Goal: Task Accomplishment & Management: Complete application form

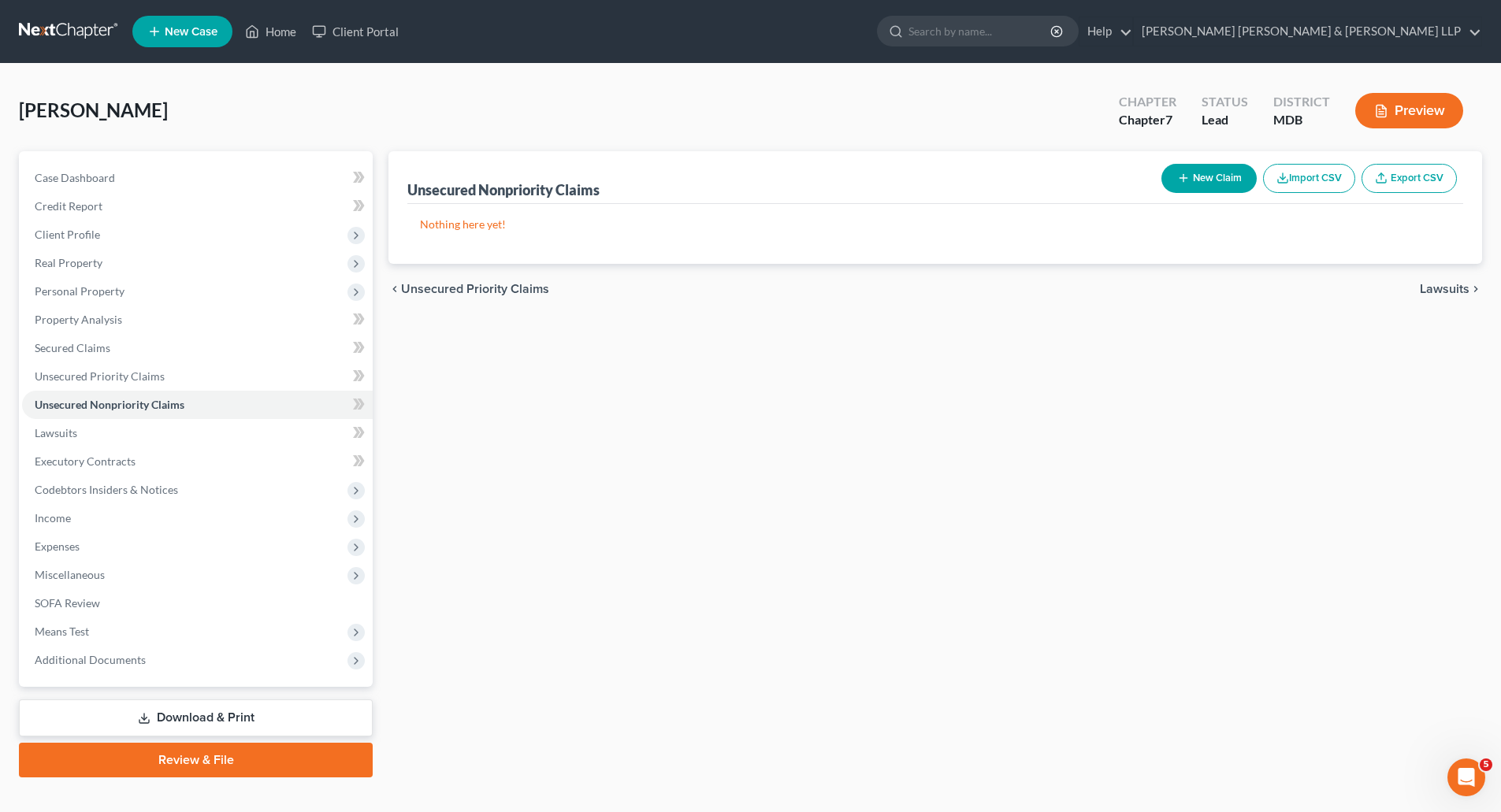
click at [1195, 181] on button "New Claim" at bounding box center [1209, 178] width 95 height 29
select select "0"
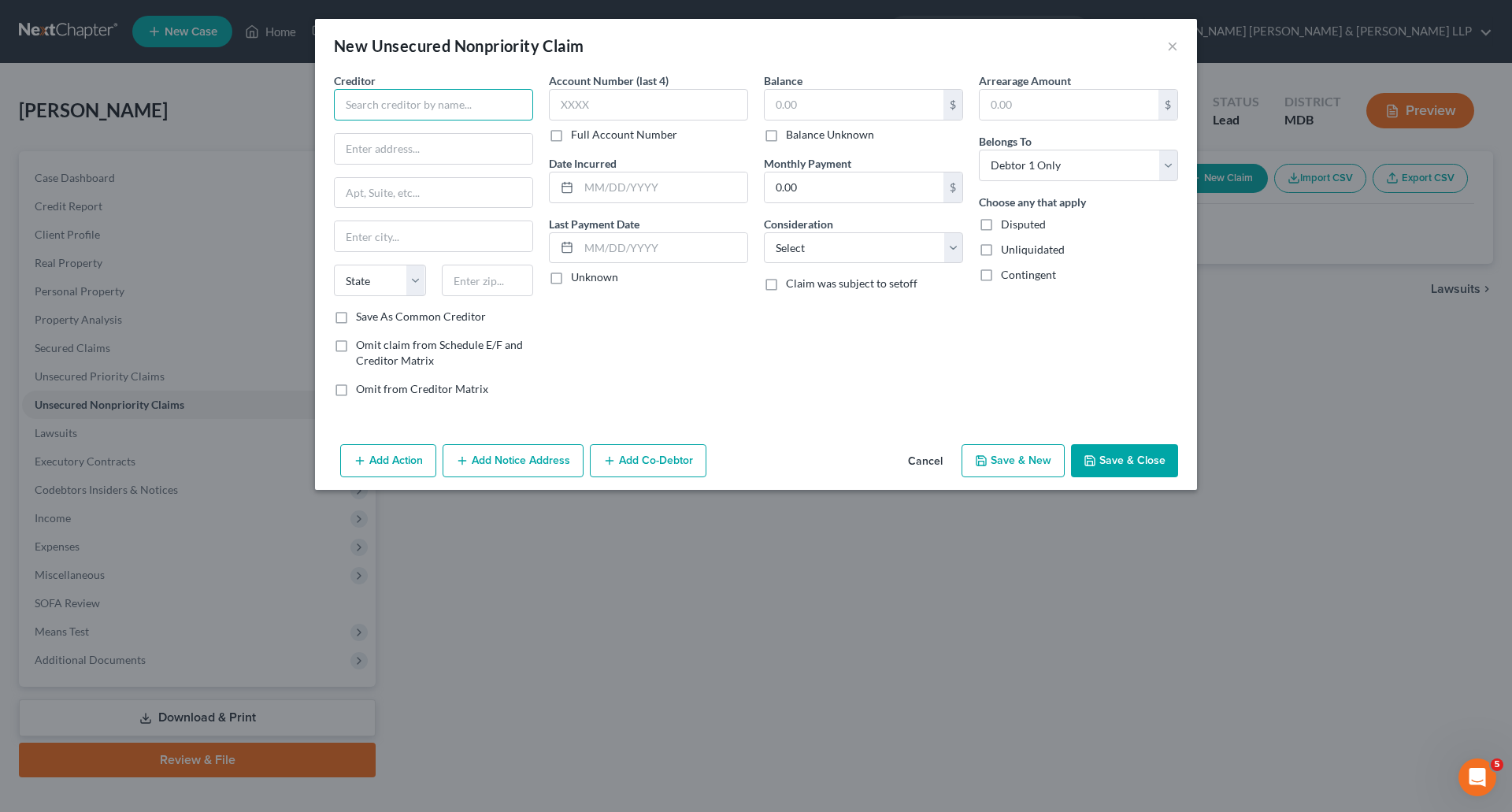
click at [354, 102] on input "text" at bounding box center [433, 105] width 200 height 32
type input "Citibank, N.A."
type input "[STREET_ADDRESS]"
type input "s"
type input "[GEOGRAPHIC_DATA]"
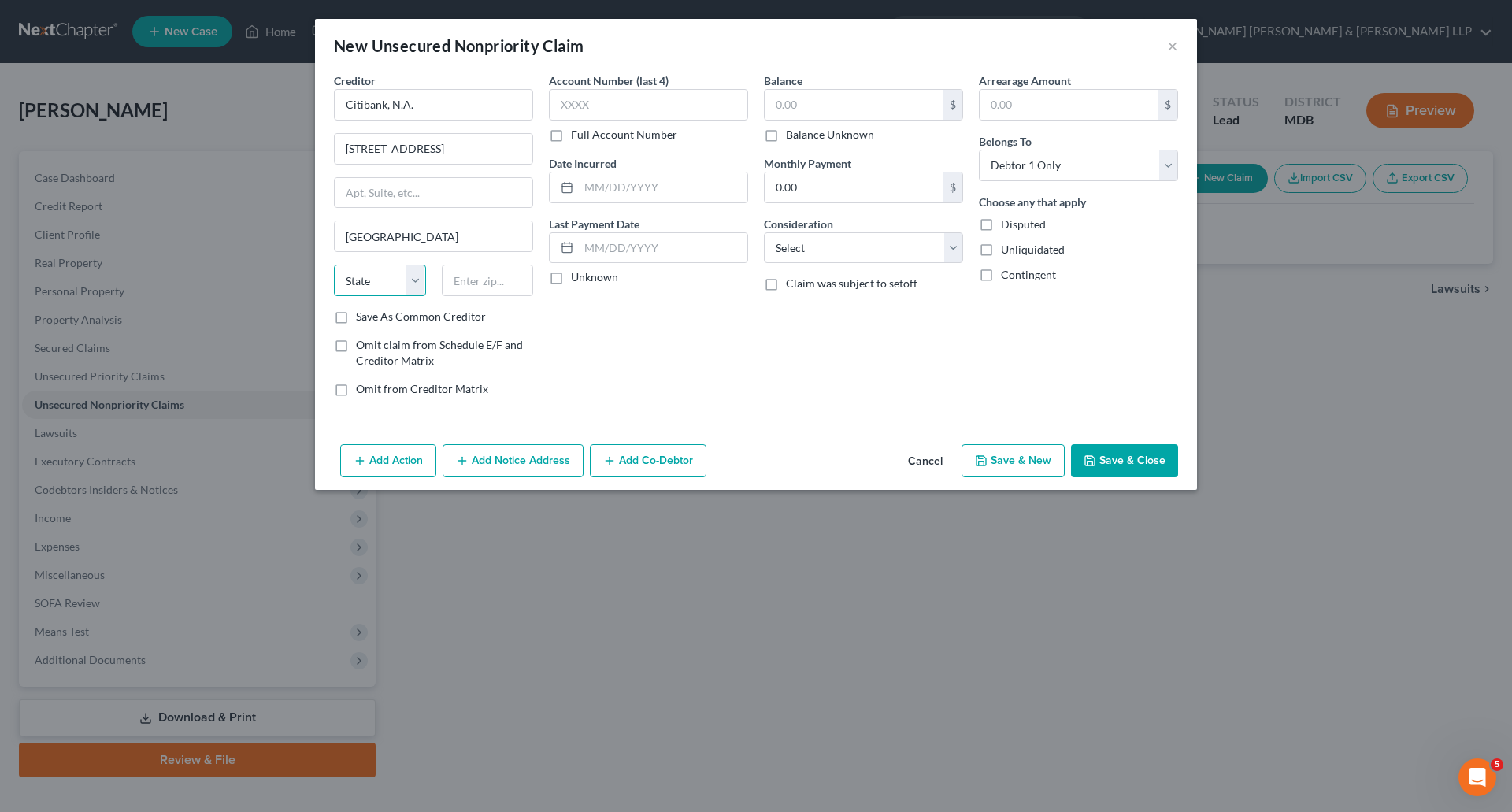
click at [362, 285] on select "State [US_STATE] AK AR AZ CA CO CT DE DC [GEOGRAPHIC_DATA] [GEOGRAPHIC_DATA] GU…" at bounding box center [380, 280] width 92 height 32
select select "43"
click at [334, 264] on select "State [US_STATE] AK AR AZ CA CO CT DE DC [GEOGRAPHIC_DATA] [GEOGRAPHIC_DATA] GU…" at bounding box center [380, 280] width 92 height 32
click at [463, 280] on input "text" at bounding box center [488, 280] width 92 height 32
type input "57108"
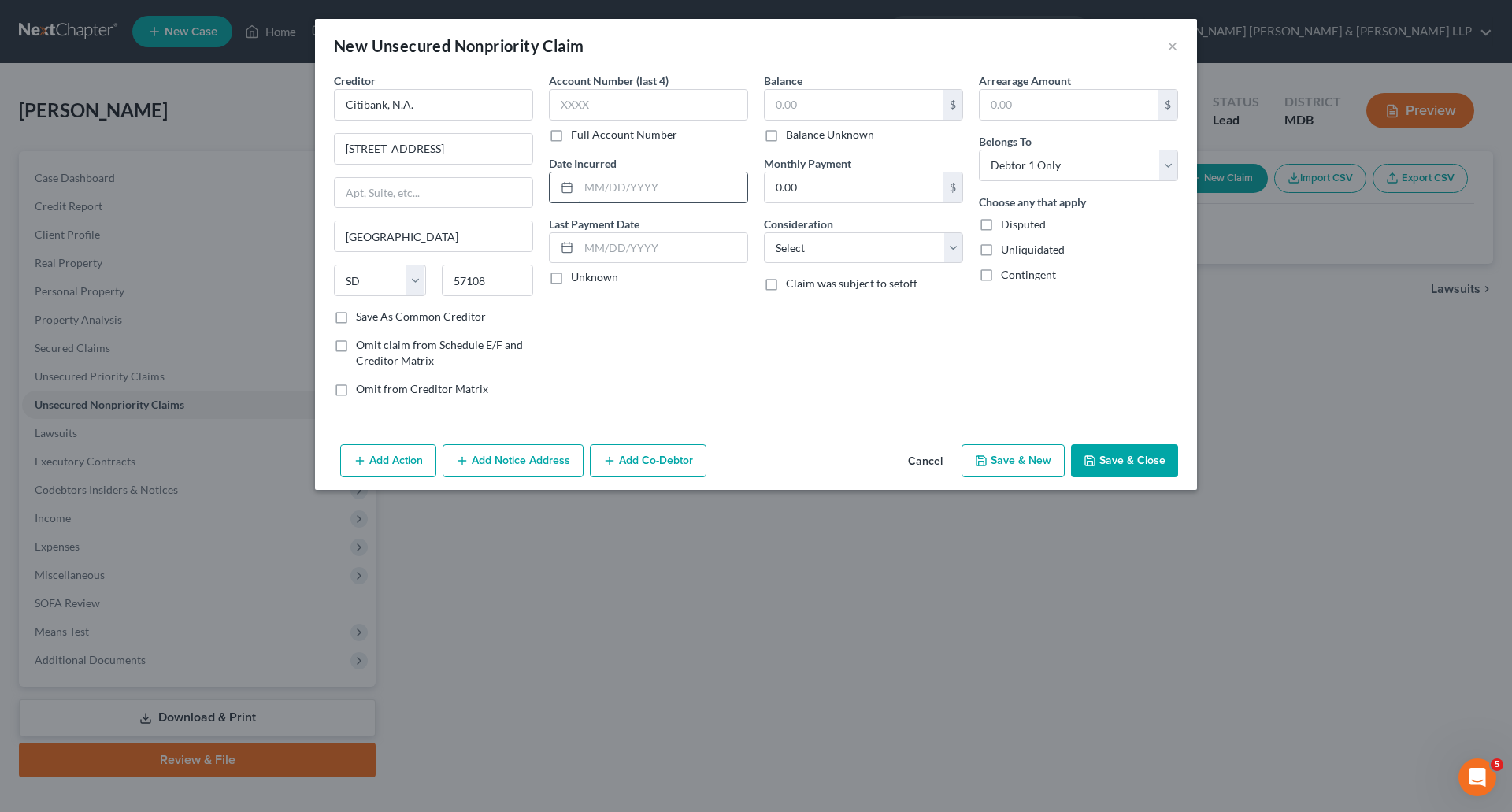
click at [634, 181] on input "text" at bounding box center [663, 187] width 169 height 30
type input "[DATE]"
click at [693, 253] on input "text" at bounding box center [663, 248] width 169 height 30
click at [571, 277] on label "Unknown" at bounding box center [595, 278] width 47 height 16
click at [578, 277] on input "Unknown" at bounding box center [583, 275] width 11 height 11
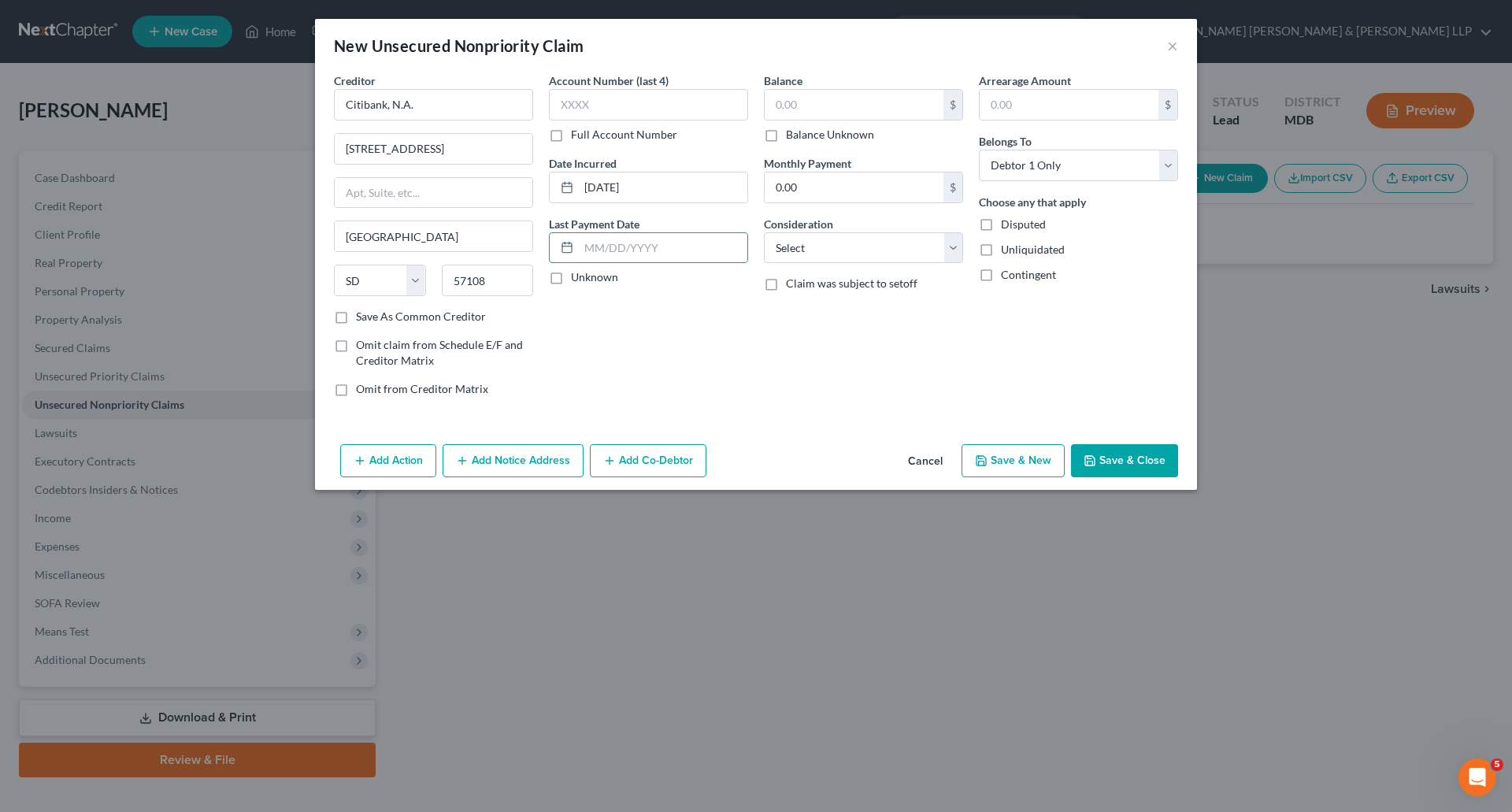
checkbox input "true"
click at [1089, 157] on select "Select Debtor 1 Only Debtor 2 Only Debtor 1 And Debtor 2 Only At Least One Of T…" at bounding box center [1078, 166] width 200 height 32
click at [893, 242] on select "Select Cable / Satellite Services Collection Agency Credit Card Debt Debt Couns…" at bounding box center [863, 248] width 200 height 32
select select "8"
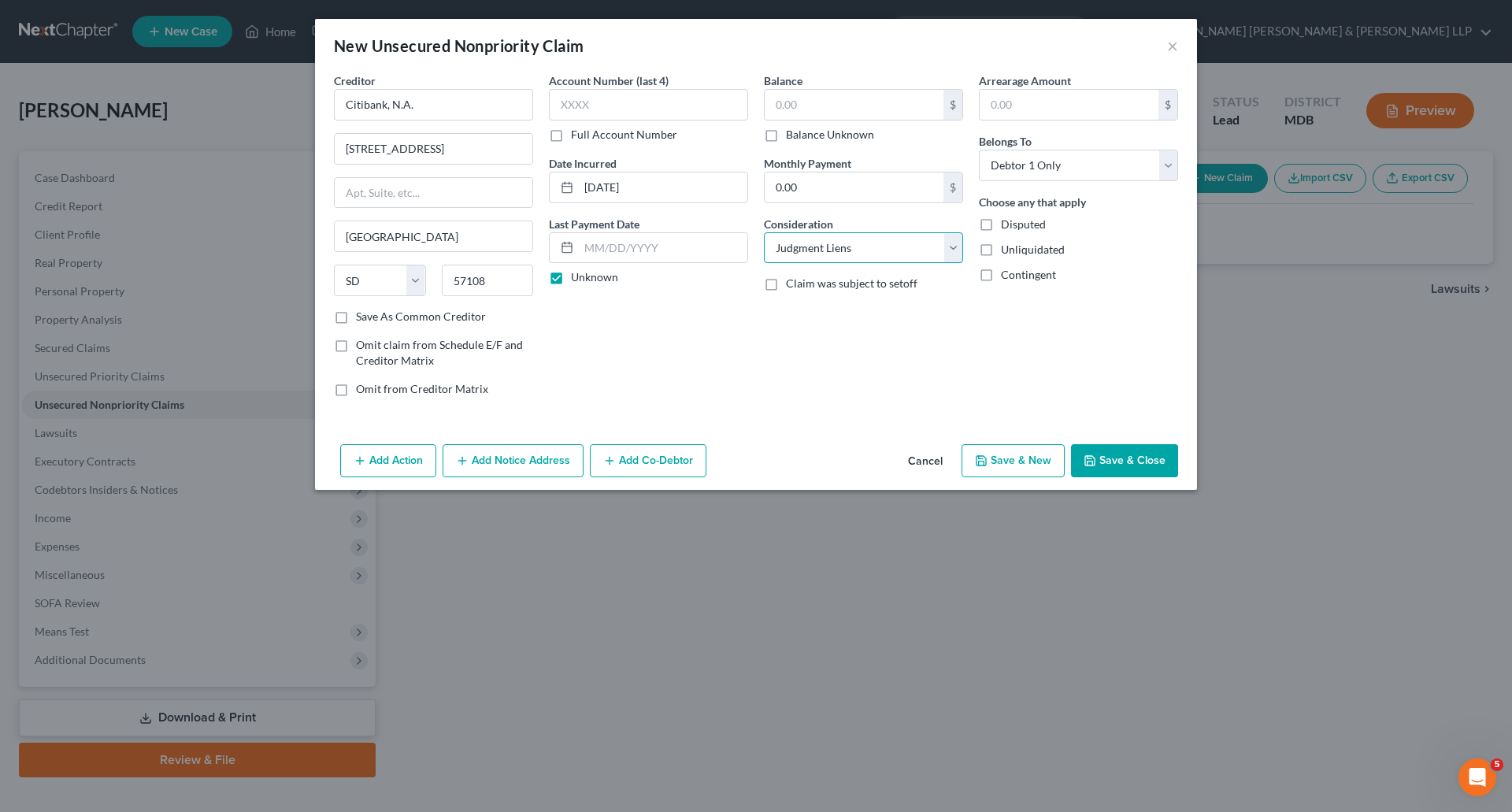
click at [764, 233] on select "Select Cable / Satellite Services Collection Agency Credit Card Debt Debt Couns…" at bounding box center [863, 248] width 200 height 32
click at [854, 108] on input "text" at bounding box center [854, 105] width 179 height 30
type input "2,755.27"
click at [849, 332] on div "Balance 2,755.27 $ Balance Unknown Balance Undetermined 2,755.27 $ Balance Unkn…" at bounding box center [863, 241] width 215 height 337
click at [468, 456] on icon "button" at bounding box center [462, 461] width 12 height 12
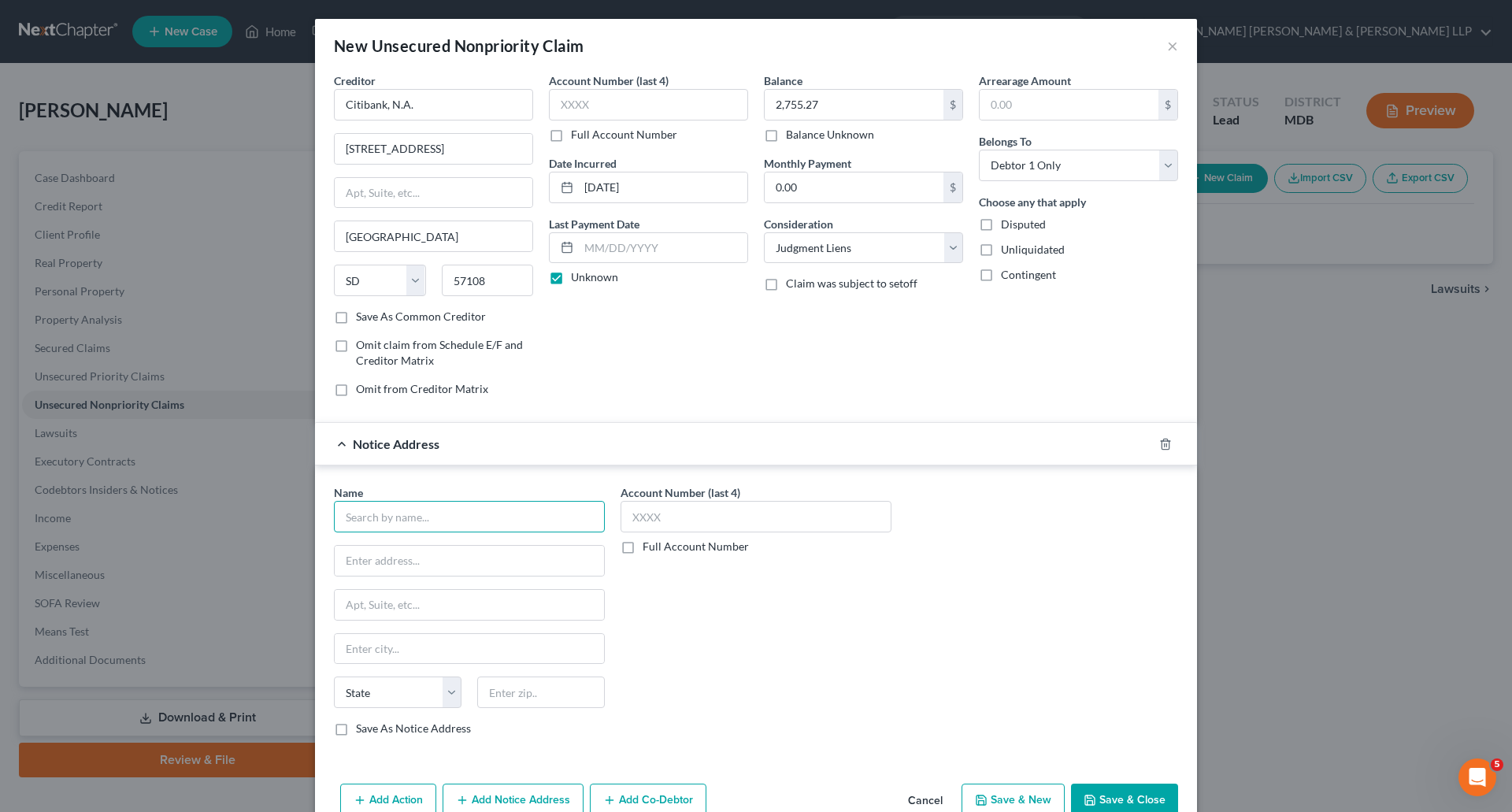
click at [460, 521] on input "text" at bounding box center [469, 517] width 271 height 32
drag, startPoint x: 460, startPoint y: 521, endPoint x: 246, endPoint y: 511, distance: 214.2
click at [246, 511] on div "New Unsecured Nonpriority Claim × Creditor * Citibank, N.A. 5800 South Corporat…" at bounding box center [756, 406] width 1512 height 812
type input "Citibank, N.A."
type input "c"
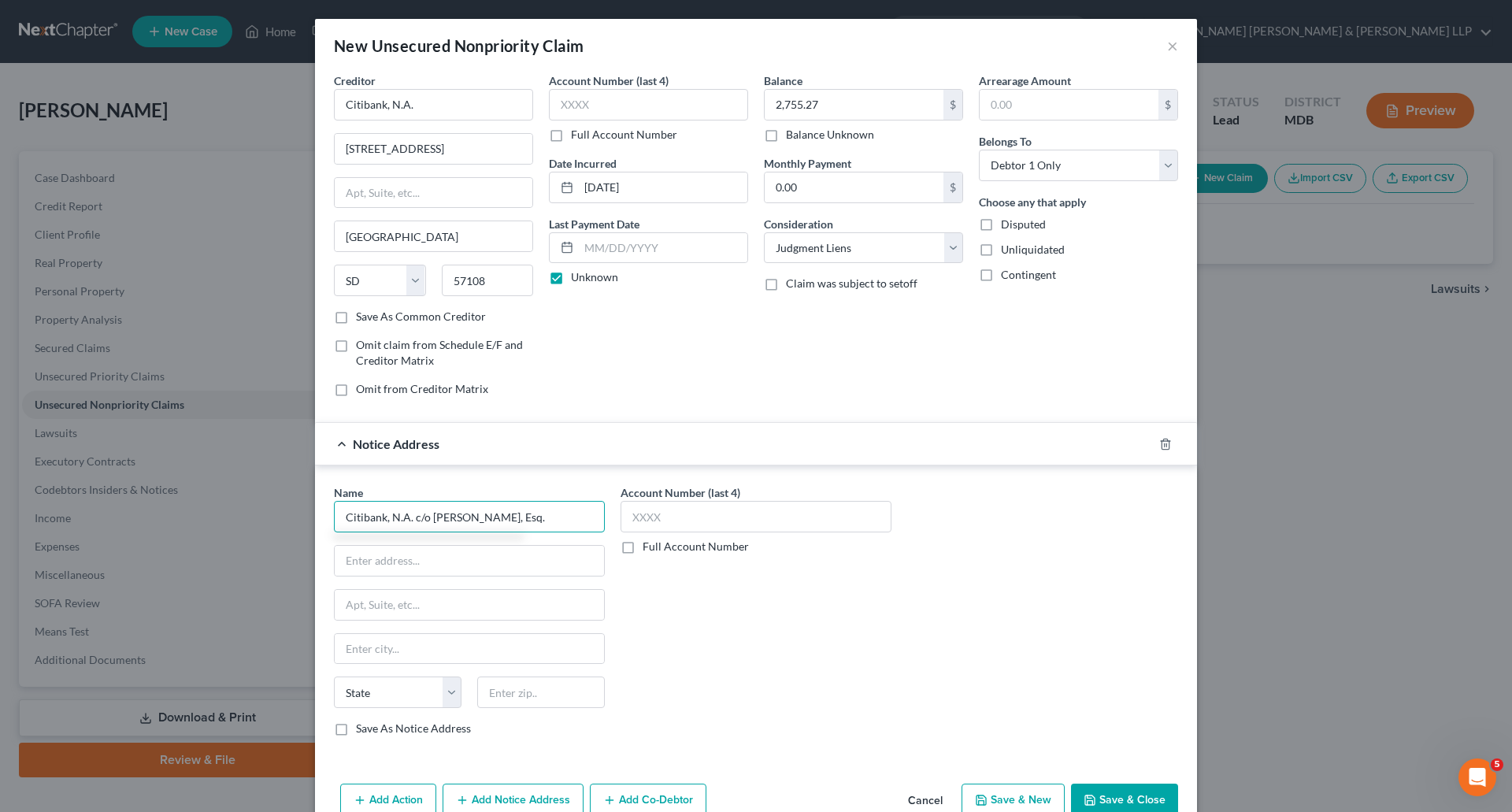
type input "Citibank, N.A. c/o [PERSON_NAME], Esq."
type input "Tower Surgical Partners, LLC"
click at [508, 615] on input "[STREET_ADDRESS]" at bounding box center [469, 605] width 270 height 30
type input "[STREET_ADDRESS]"
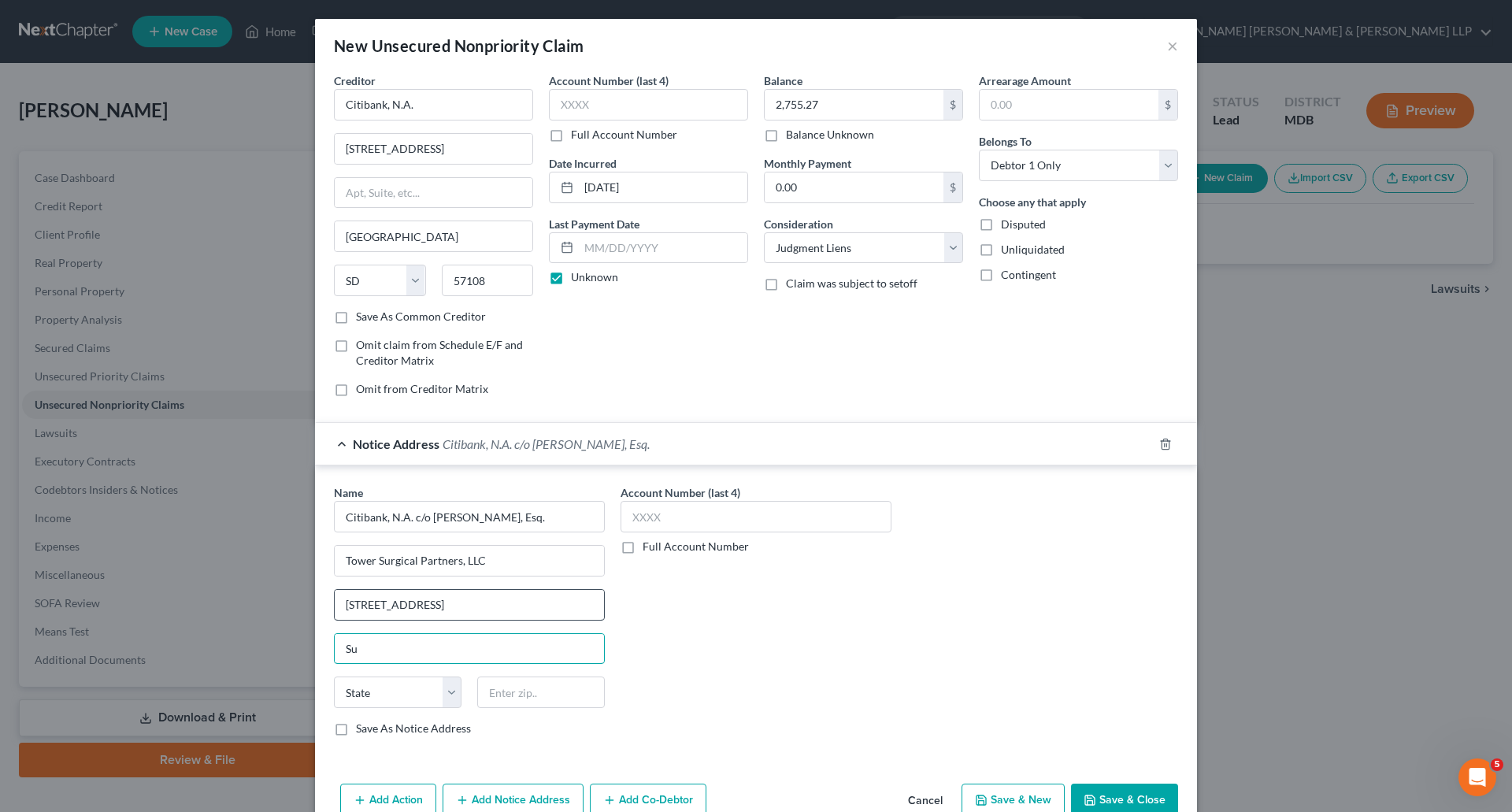
type input "S"
type input "[STREET_ADDRESS]"
type input "[GEOGRAPHIC_DATA]"
click at [400, 691] on select "State [US_STATE] AK AR AZ CA CO CT DE DC [GEOGRAPHIC_DATA] [GEOGRAPHIC_DATA] GU…" at bounding box center [398, 693] width 128 height 32
select select "21"
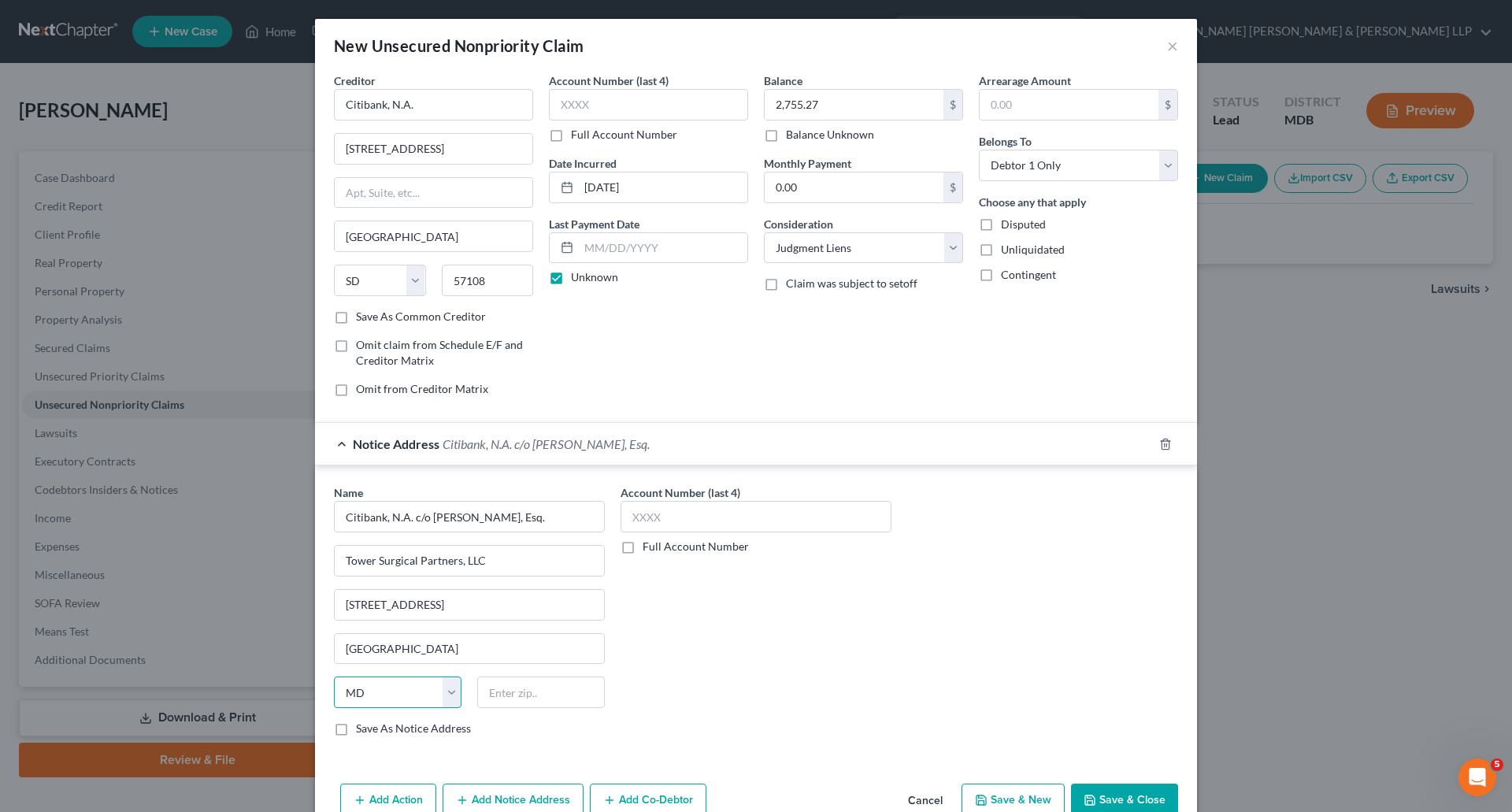
click at [334, 677] on select "State [US_STATE] AK AR AZ CA CO CT DE DC [GEOGRAPHIC_DATA] [GEOGRAPHIC_DATA] GU…" at bounding box center [398, 693] width 128 height 32
click at [356, 734] on label "Save As Notice Address" at bounding box center [413, 729] width 115 height 16
click at [362, 731] on input "Save As Notice Address" at bounding box center [367, 726] width 11 height 11
checkbox input "true"
click at [532, 701] on input "text" at bounding box center [541, 693] width 128 height 32
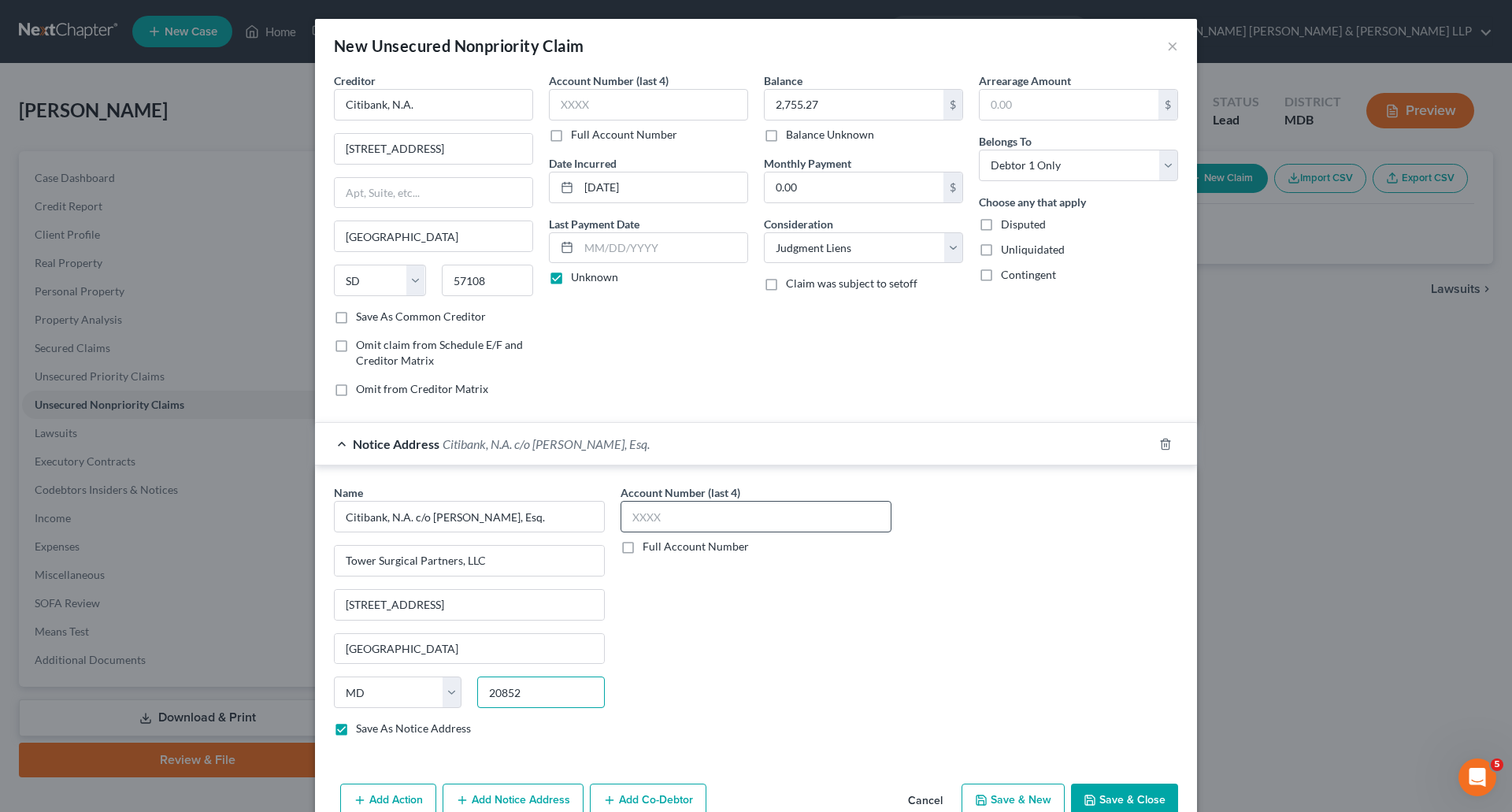
type input "20852"
click at [711, 530] on input "text" at bounding box center [756, 517] width 271 height 32
click at [642, 546] on label "Full Account Number" at bounding box center [696, 547] width 106 height 16
click at [650, 546] on input "Full Account Number" at bounding box center [655, 544] width 11 height 11
click at [656, 510] on input "text" at bounding box center [756, 517] width 271 height 32
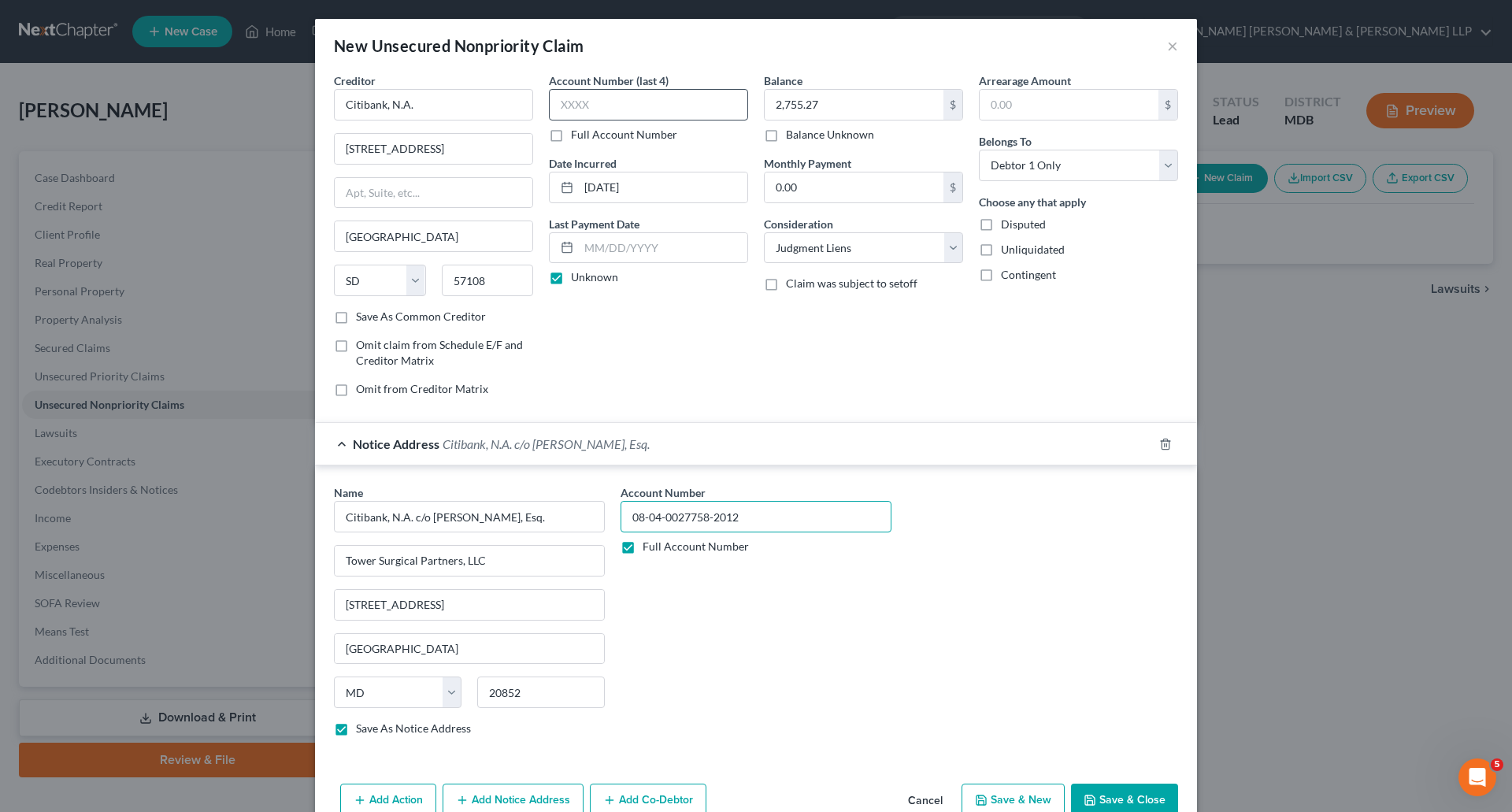
type input "08-04-0027758-2012"
click at [615, 96] on input "text" at bounding box center [649, 105] width 200 height 32
click at [571, 136] on label "Full Account Number" at bounding box center [625, 135] width 106 height 16
click at [578, 136] on input "Full Account Number" at bounding box center [583, 132] width 11 height 11
click at [590, 112] on input "text" at bounding box center [649, 105] width 200 height 32
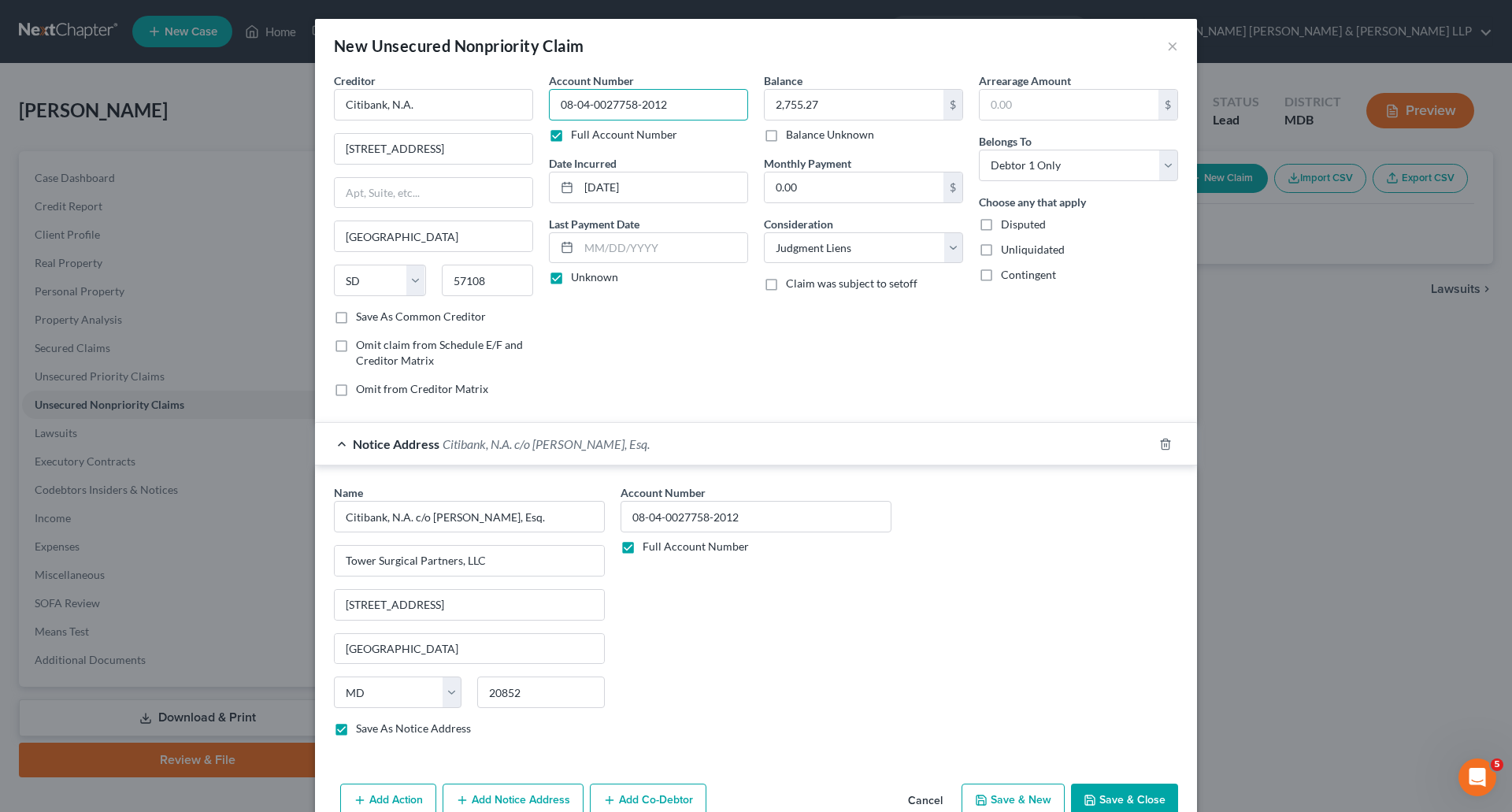
type input "08-04-0027758-2012"
click at [867, 550] on div "Full Account Number" at bounding box center [756, 547] width 271 height 16
click at [791, 521] on input "08-04-0027758-2012" at bounding box center [756, 517] width 271 height 32
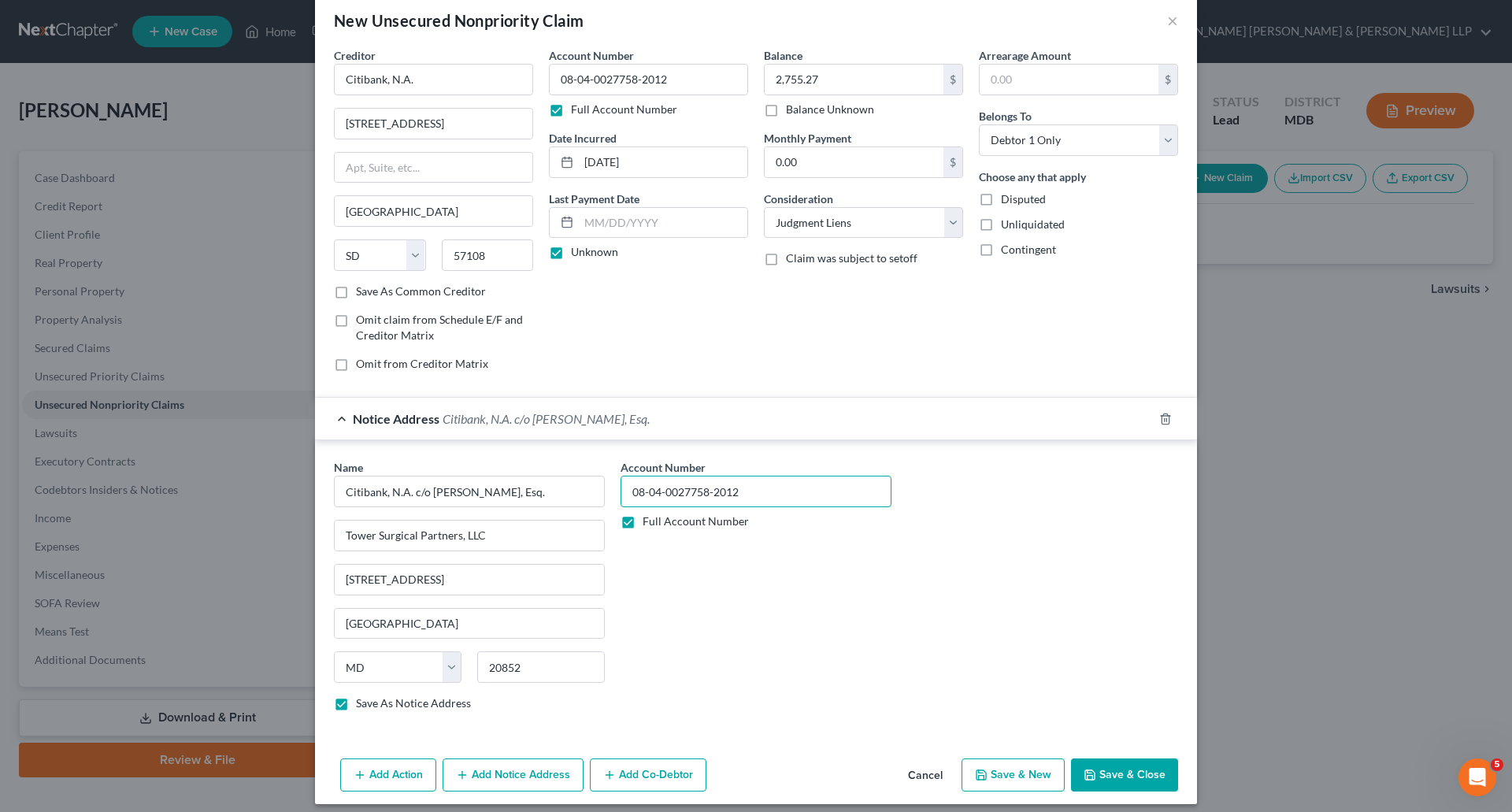
scroll to position [36, 0]
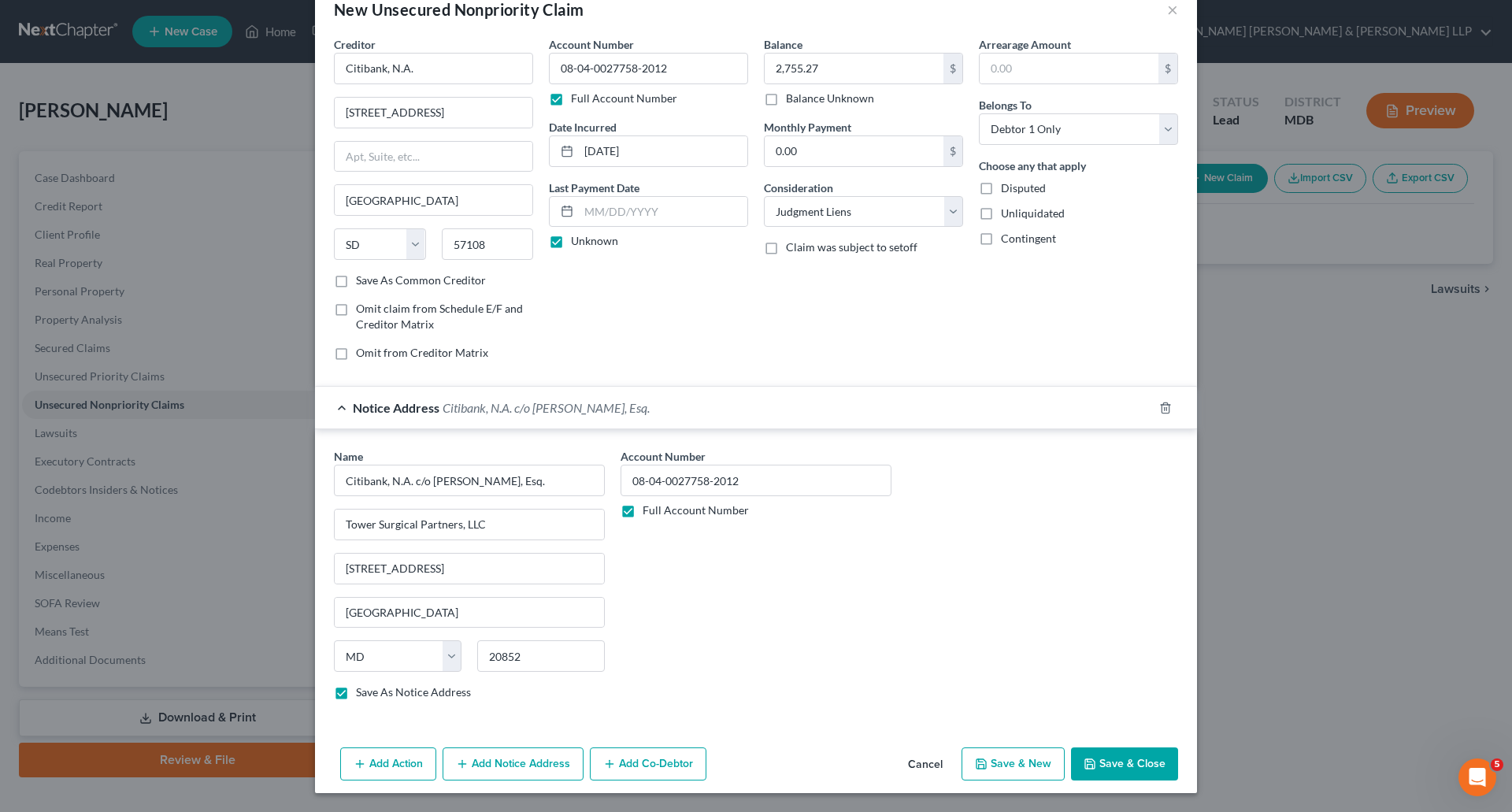
click at [1008, 761] on button "Save & New" at bounding box center [1013, 763] width 103 height 33
checkbox input "false"
select select "0"
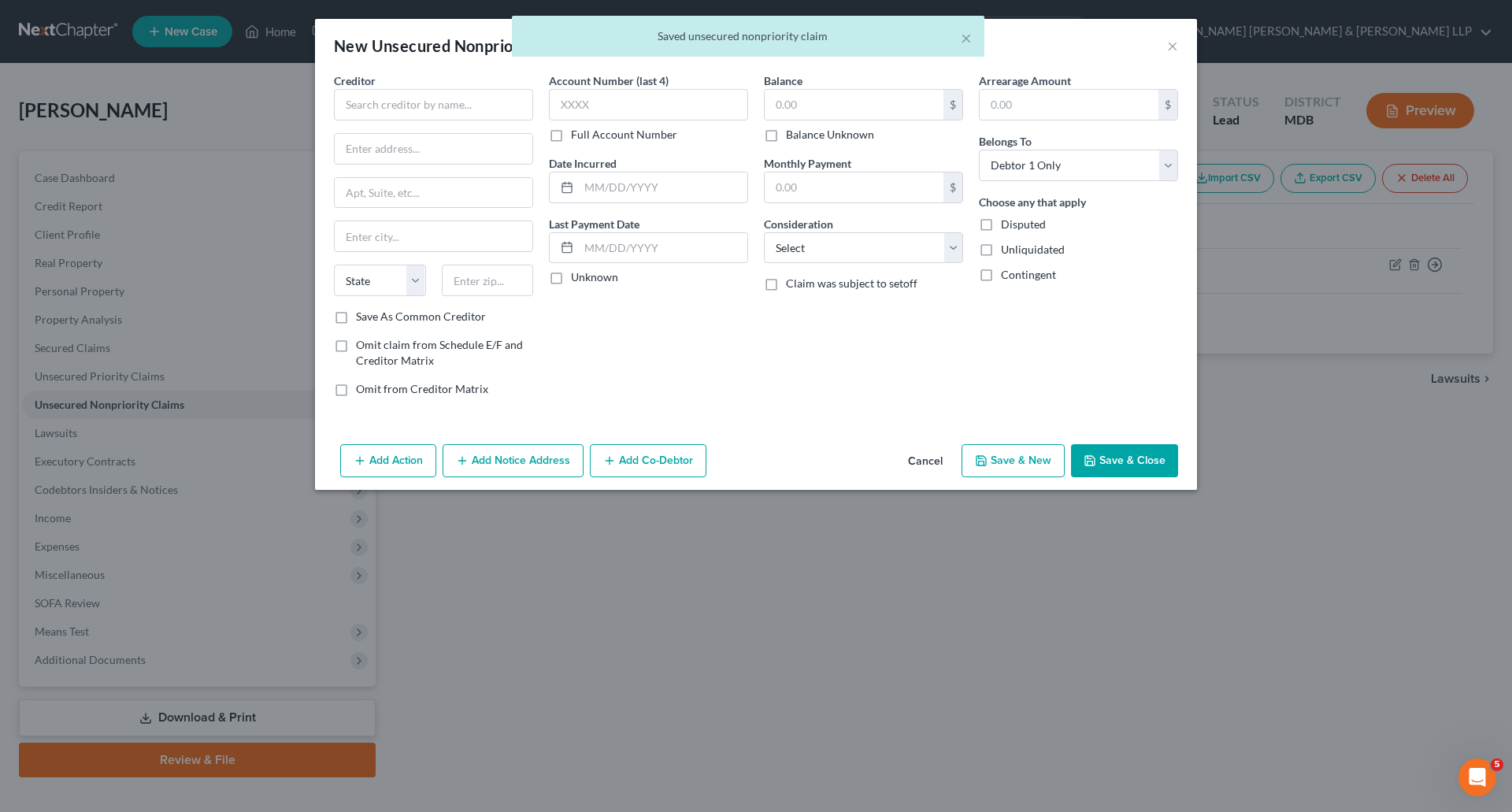
click at [1131, 455] on button "Save & Close" at bounding box center [1124, 461] width 107 height 33
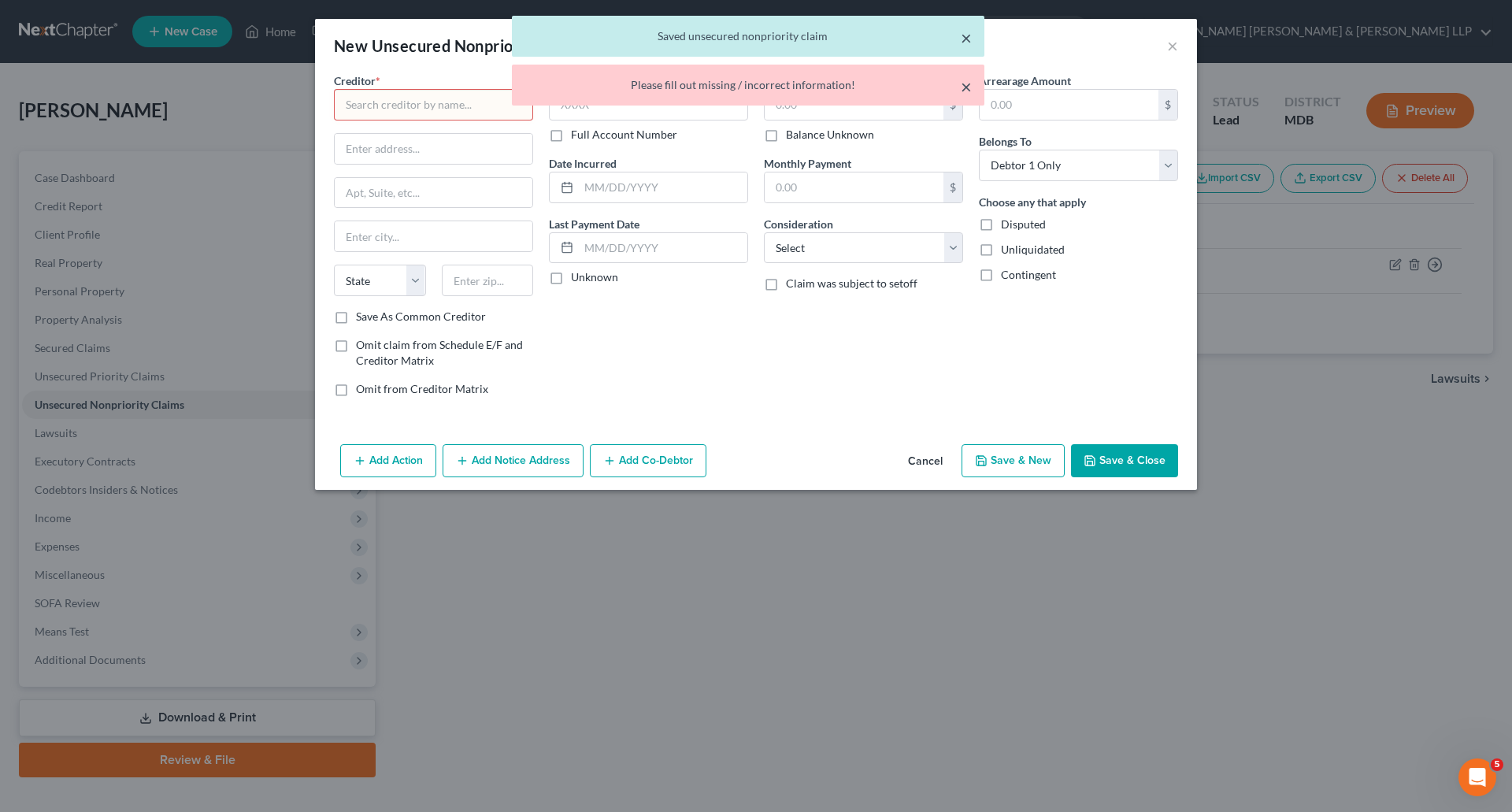
click at [968, 35] on button "×" at bounding box center [966, 37] width 11 height 19
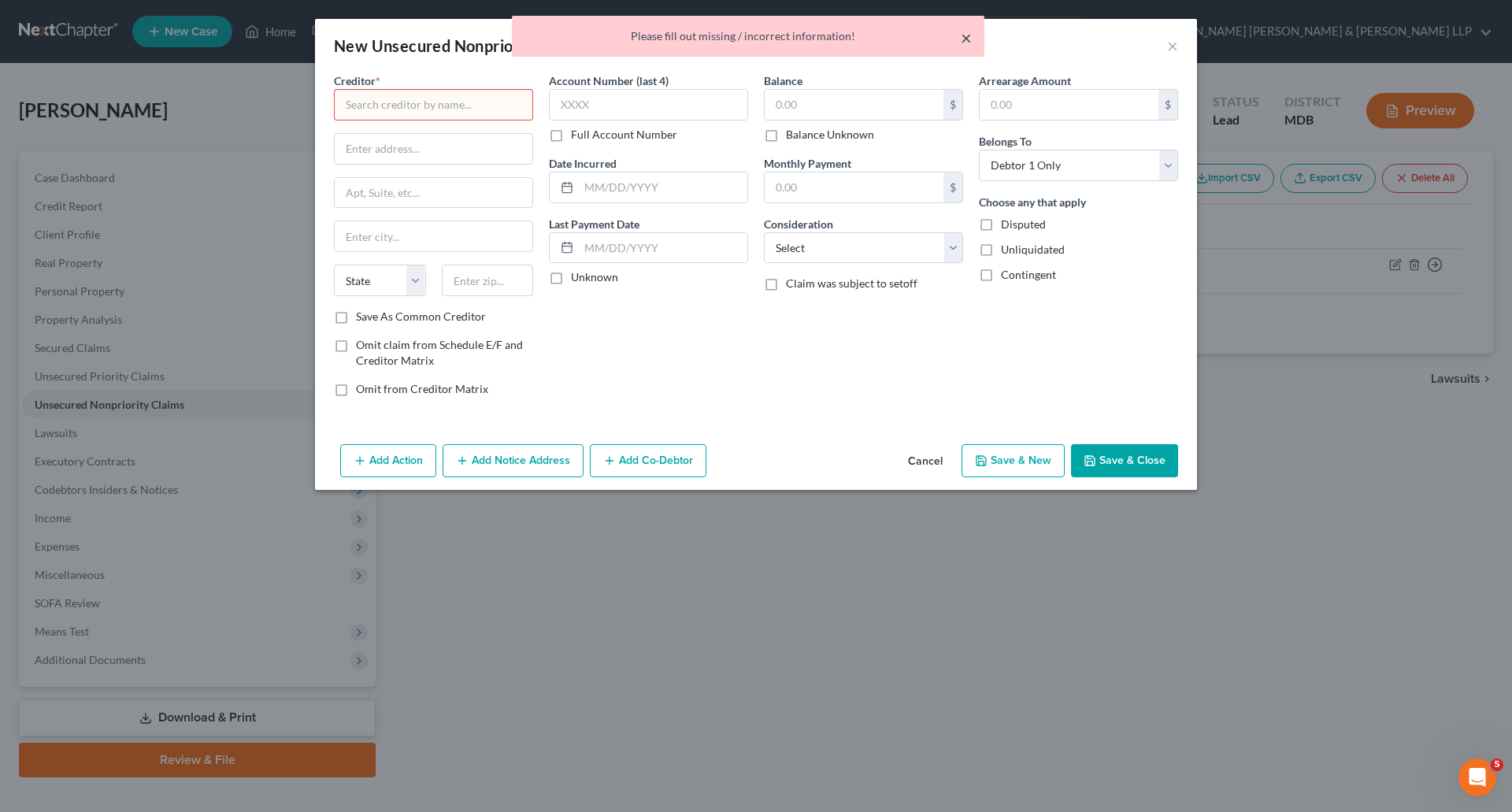
drag, startPoint x: 967, startPoint y: 35, endPoint x: 1017, endPoint y: 35, distance: 50.0
click at [966, 35] on button "×" at bounding box center [966, 37] width 11 height 19
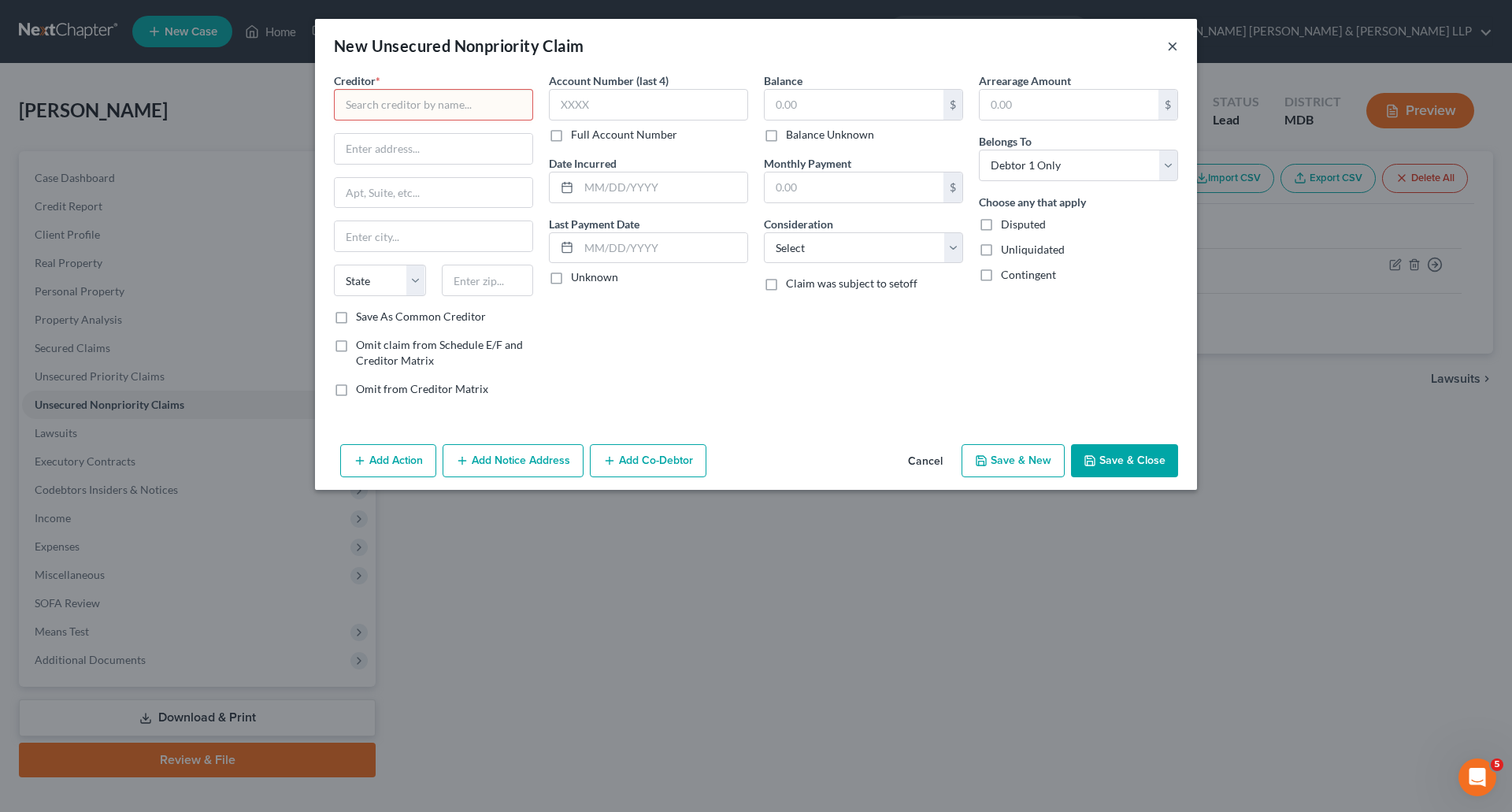
click at [1176, 42] on button "×" at bounding box center [1173, 45] width 11 height 19
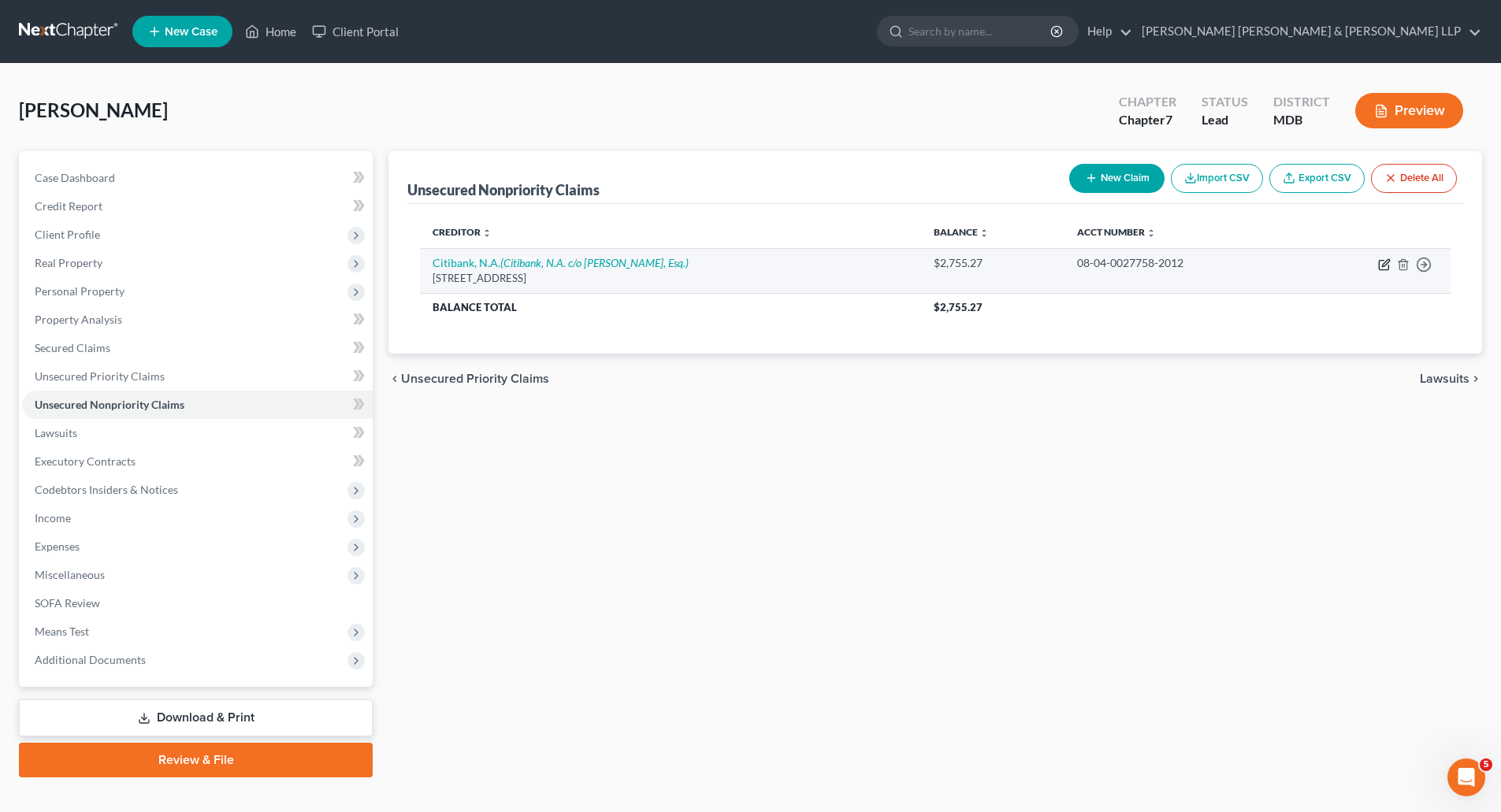
click at [1387, 266] on icon "button" at bounding box center [1385, 264] width 12 height 12
select select "43"
select select "8"
select select "0"
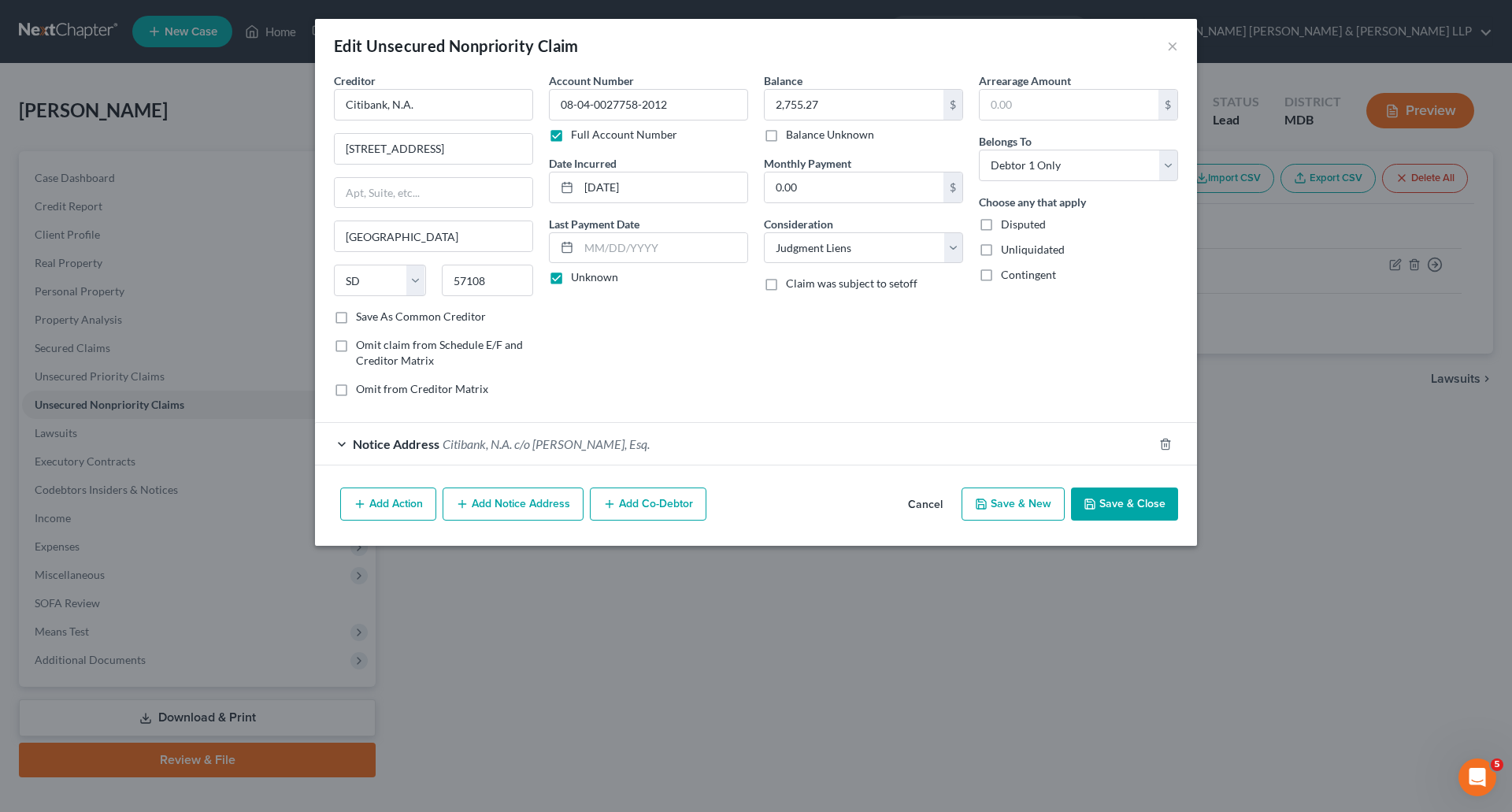
click at [520, 509] on button "Add Notice Address" at bounding box center [513, 504] width 141 height 33
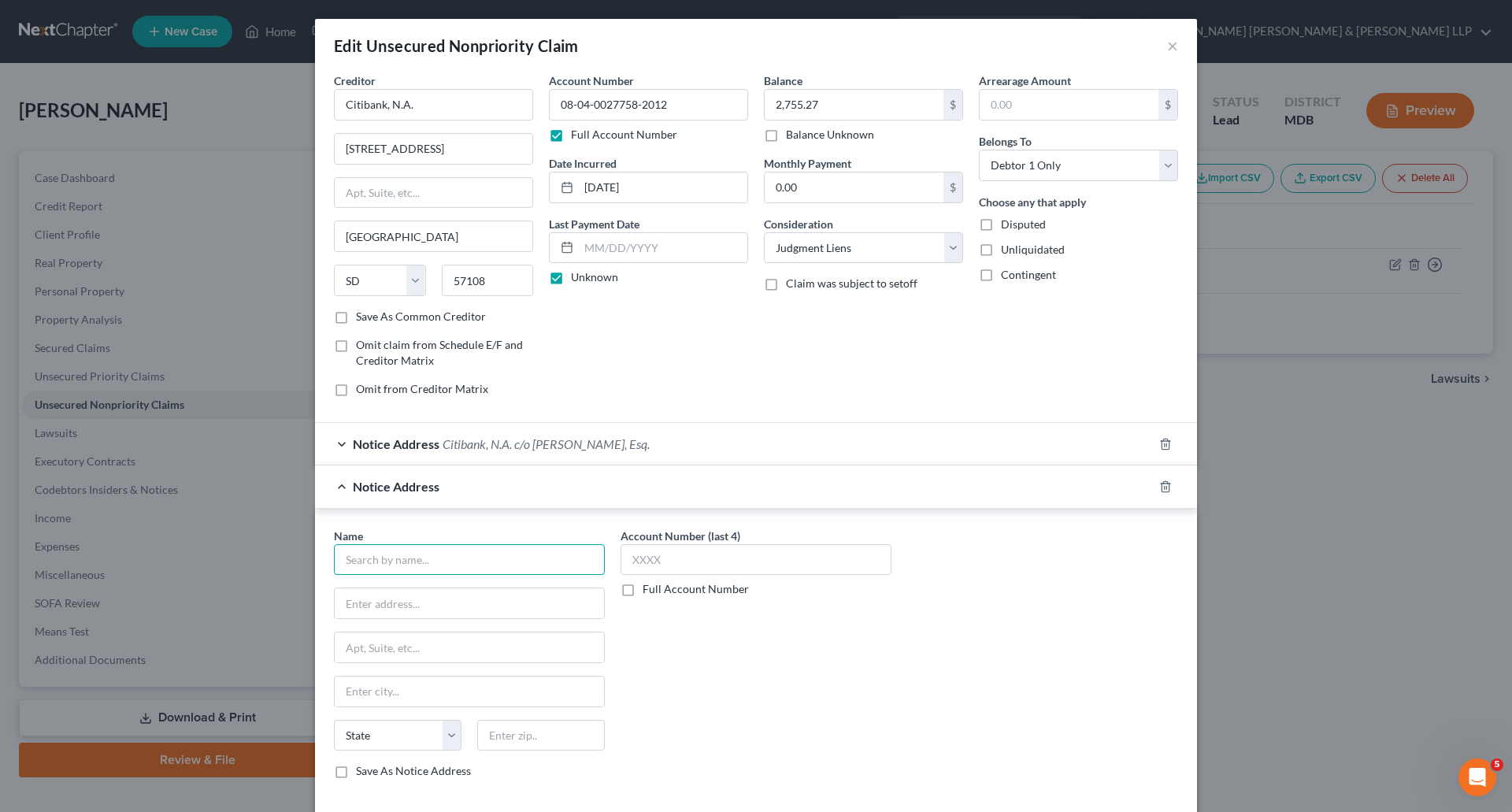
click at [445, 559] on input "text" at bounding box center [469, 560] width 271 height 32
type input "Citibank, N.A., c/o [PERSON_NAME], Esq."
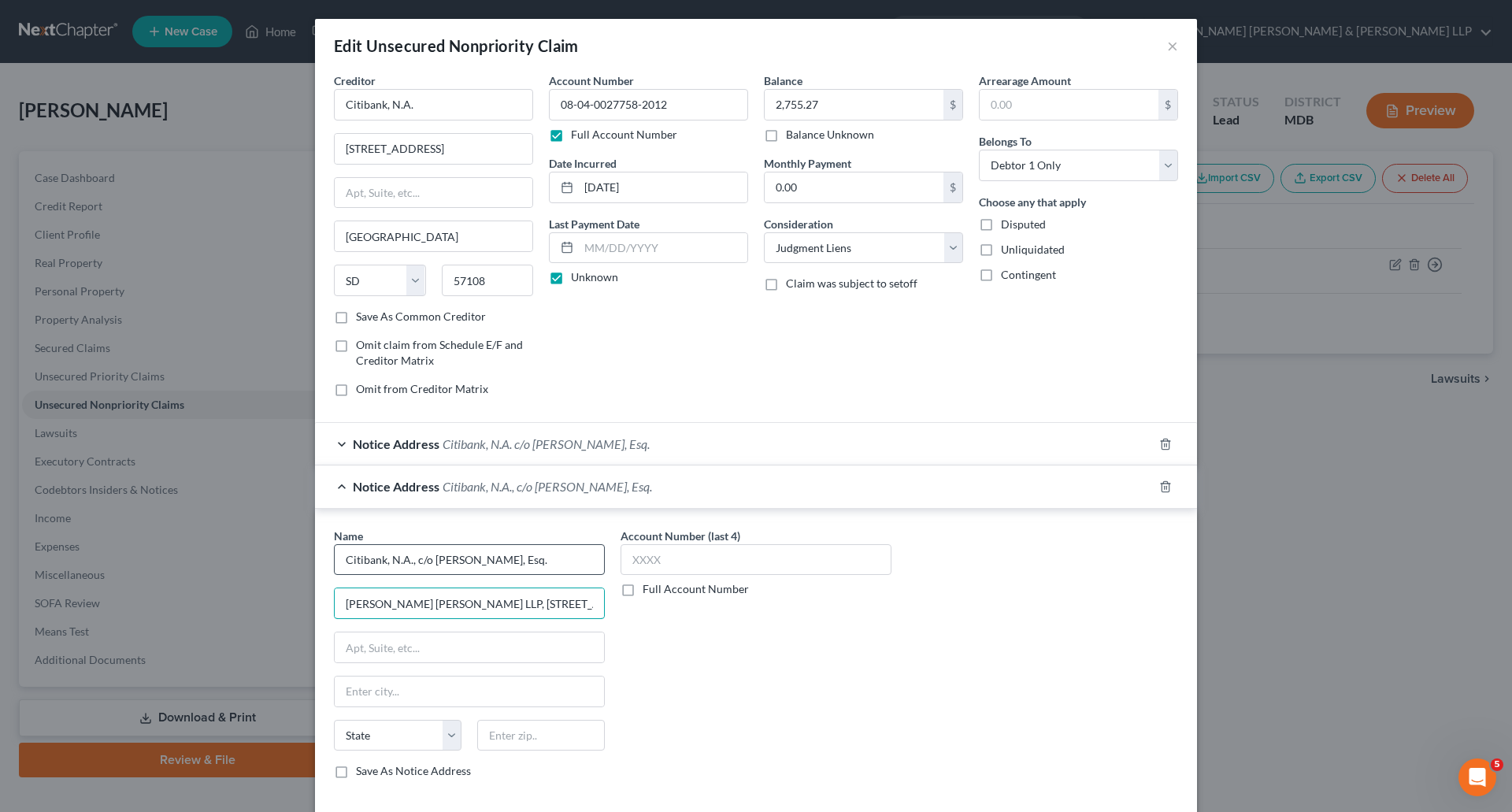
type input "[PERSON_NAME] [PERSON_NAME] LLP, [STREET_ADDRESS]"
type input "Brookfield"
click at [382, 707] on div "Name * Citibank, N.A., c/o [PERSON_NAME], Esq. [PERSON_NAME] [PERSON_NAME] LLP,…" at bounding box center [469, 654] width 271 height 252
click at [390, 691] on input "WI" at bounding box center [469, 692] width 270 height 30
type input "W"
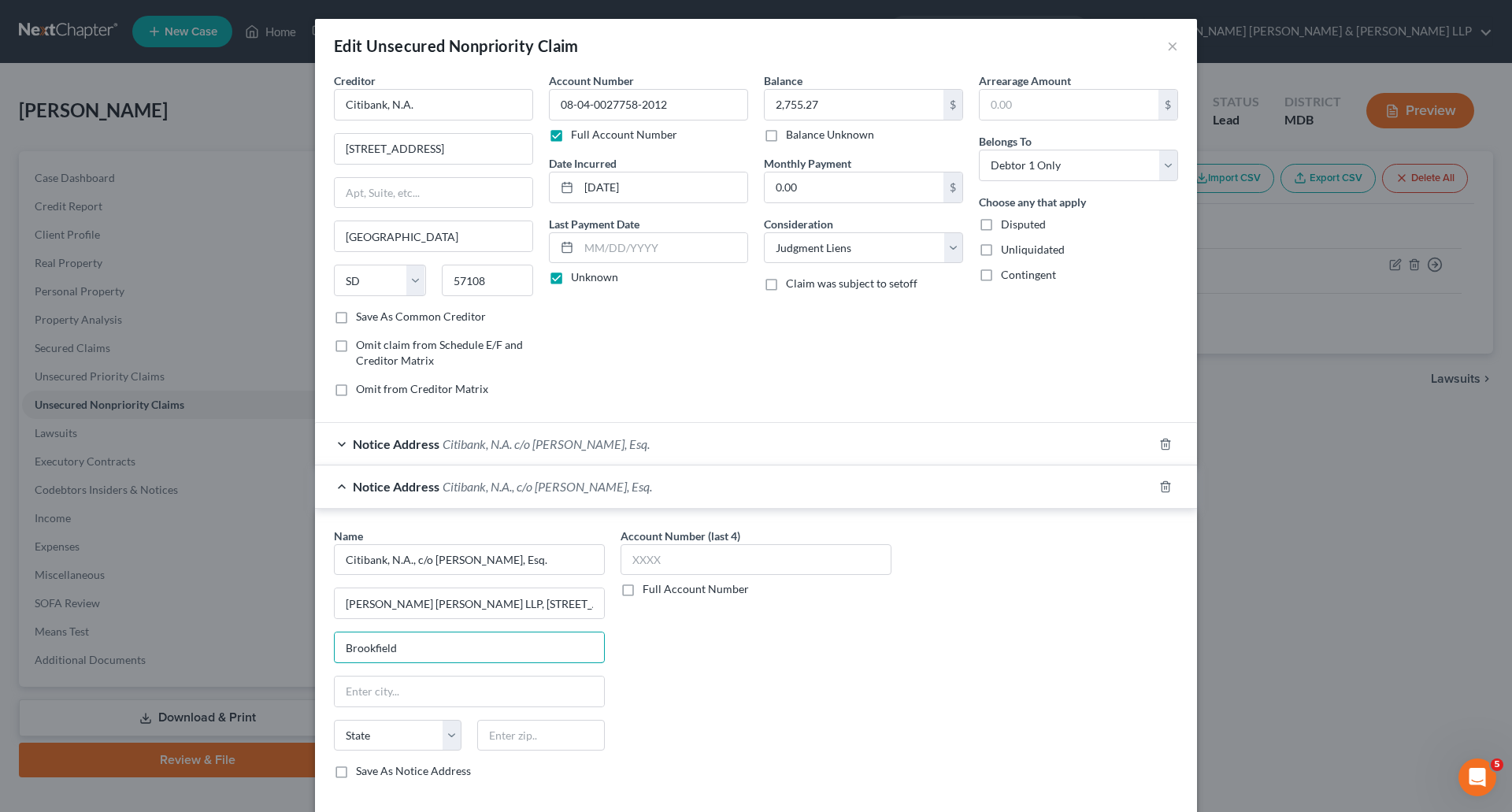
drag, startPoint x: 400, startPoint y: 647, endPoint x: 276, endPoint y: 645, distance: 124.0
click at [276, 645] on div "Edit Unsecured Nonpriority Claim × Creditor * Citibank, N.A. 5800 South Corpora…" at bounding box center [756, 406] width 1512 height 812
drag, startPoint x: 429, startPoint y: 603, endPoint x: 497, endPoint y: 599, distance: 68.1
click at [576, 598] on input "[PERSON_NAME] [PERSON_NAME] LLP, [STREET_ADDRESS]" at bounding box center [469, 603] width 270 height 30
type input "[PERSON_NAME] [PERSON_NAME] LLP,"
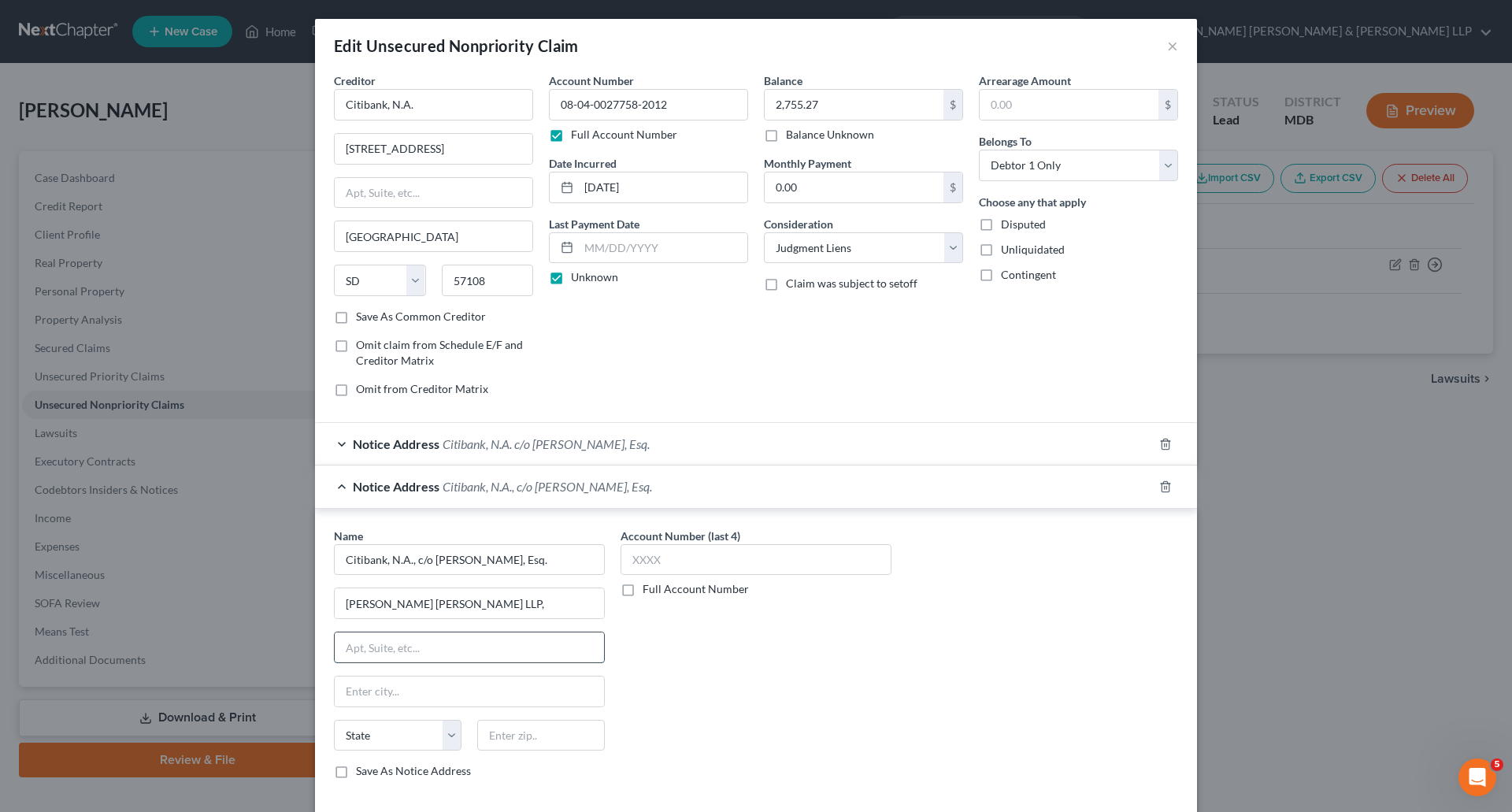
click at [361, 643] on input "text" at bounding box center [469, 648] width 270 height 30
paste input "[STREET_ADDRESS]"
type input "[STREET_ADDRESS]"
click at [457, 605] on input "[PERSON_NAME] [PERSON_NAME] LLP," at bounding box center [469, 603] width 270 height 30
type input "[PERSON_NAME] [PERSON_NAME] LLP"
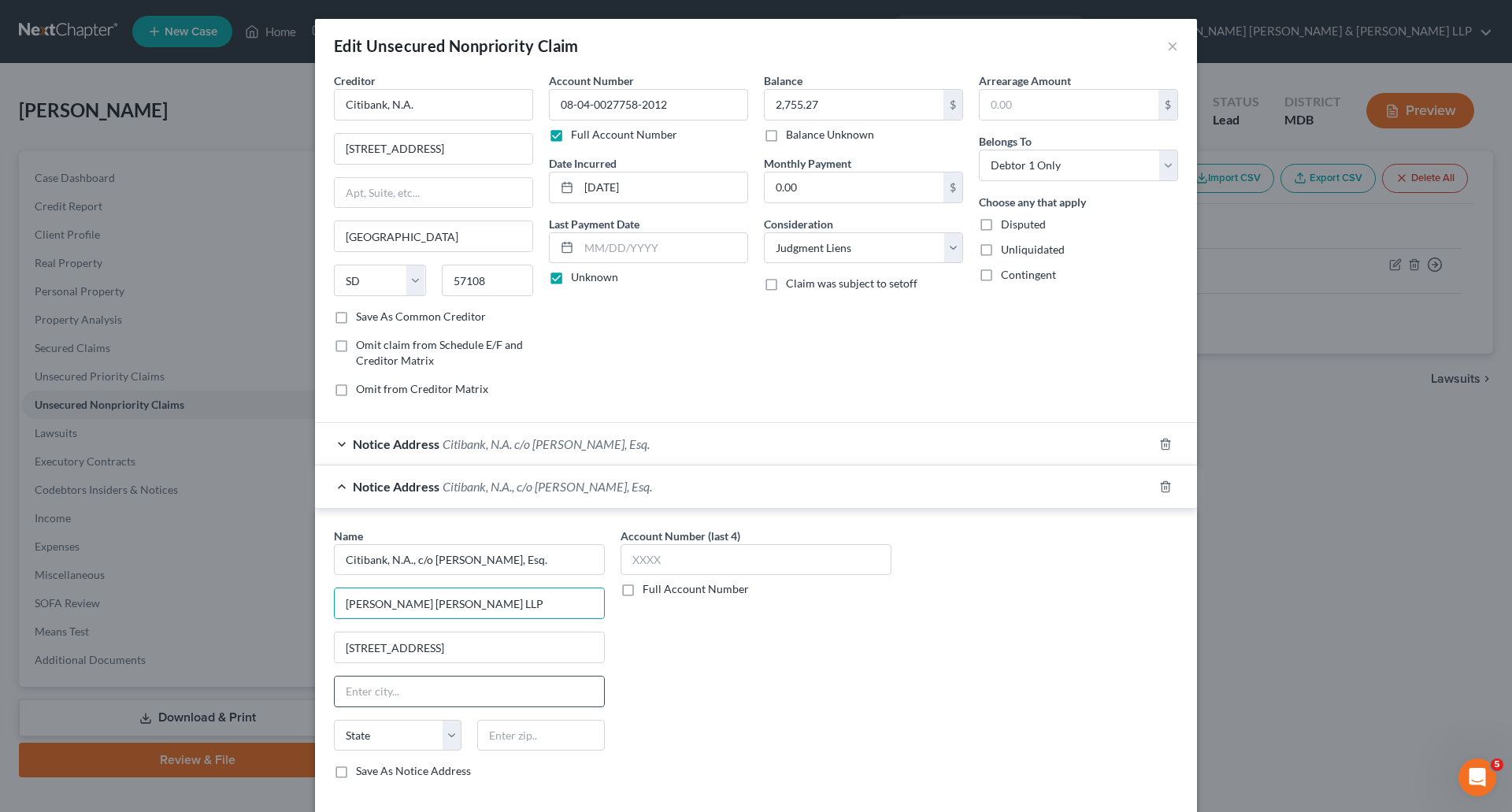
click at [418, 682] on input "text" at bounding box center [469, 692] width 270 height 30
type input "Brookfield"
select select "52"
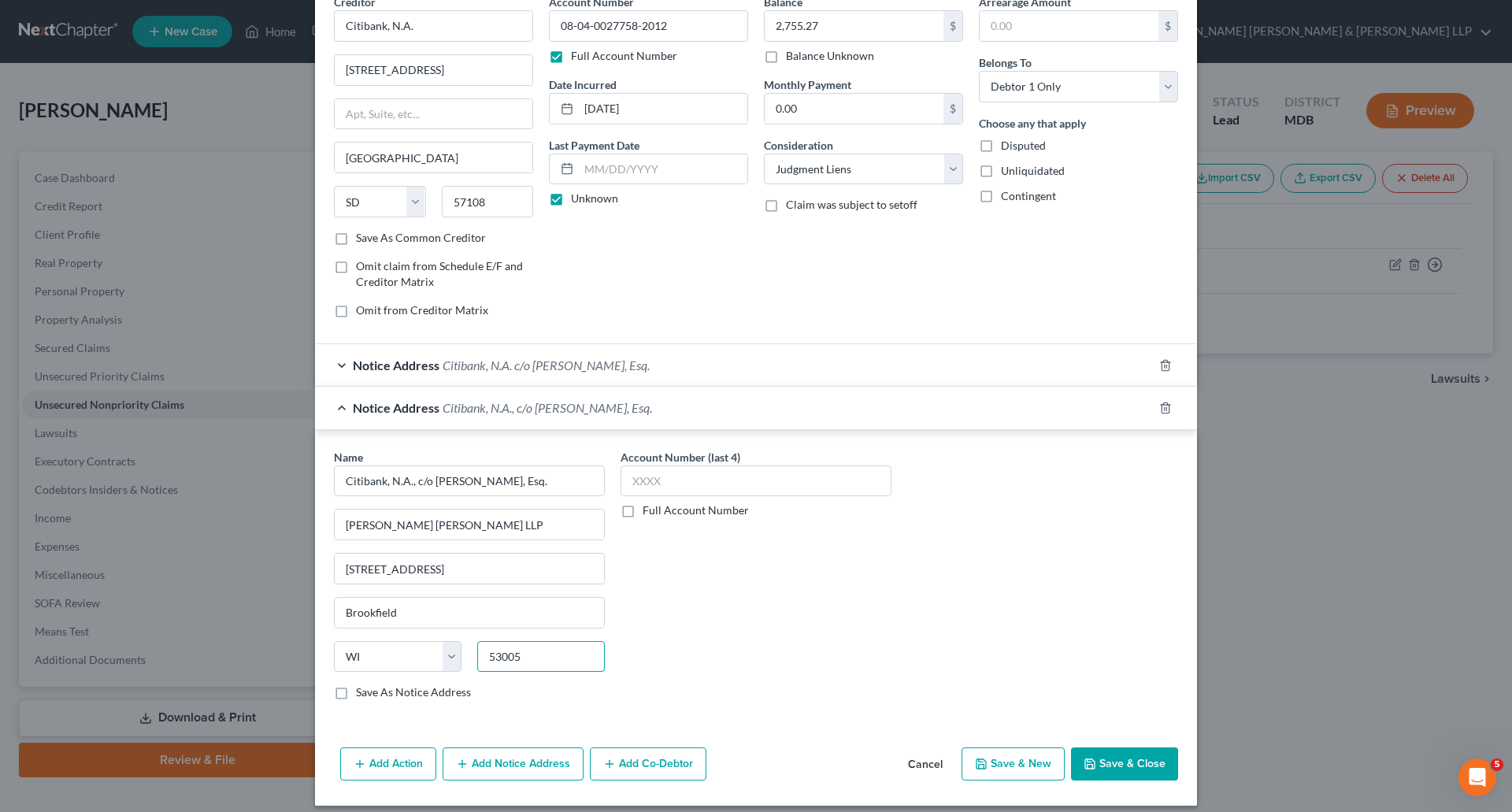
type input "53005"
click at [356, 693] on label "Save As Notice Address" at bounding box center [413, 692] width 115 height 16
click at [362, 693] on input "Save As Notice Address" at bounding box center [367, 690] width 11 height 11
checkbox input "true"
click at [491, 762] on button "Add Notice Address" at bounding box center [513, 763] width 141 height 33
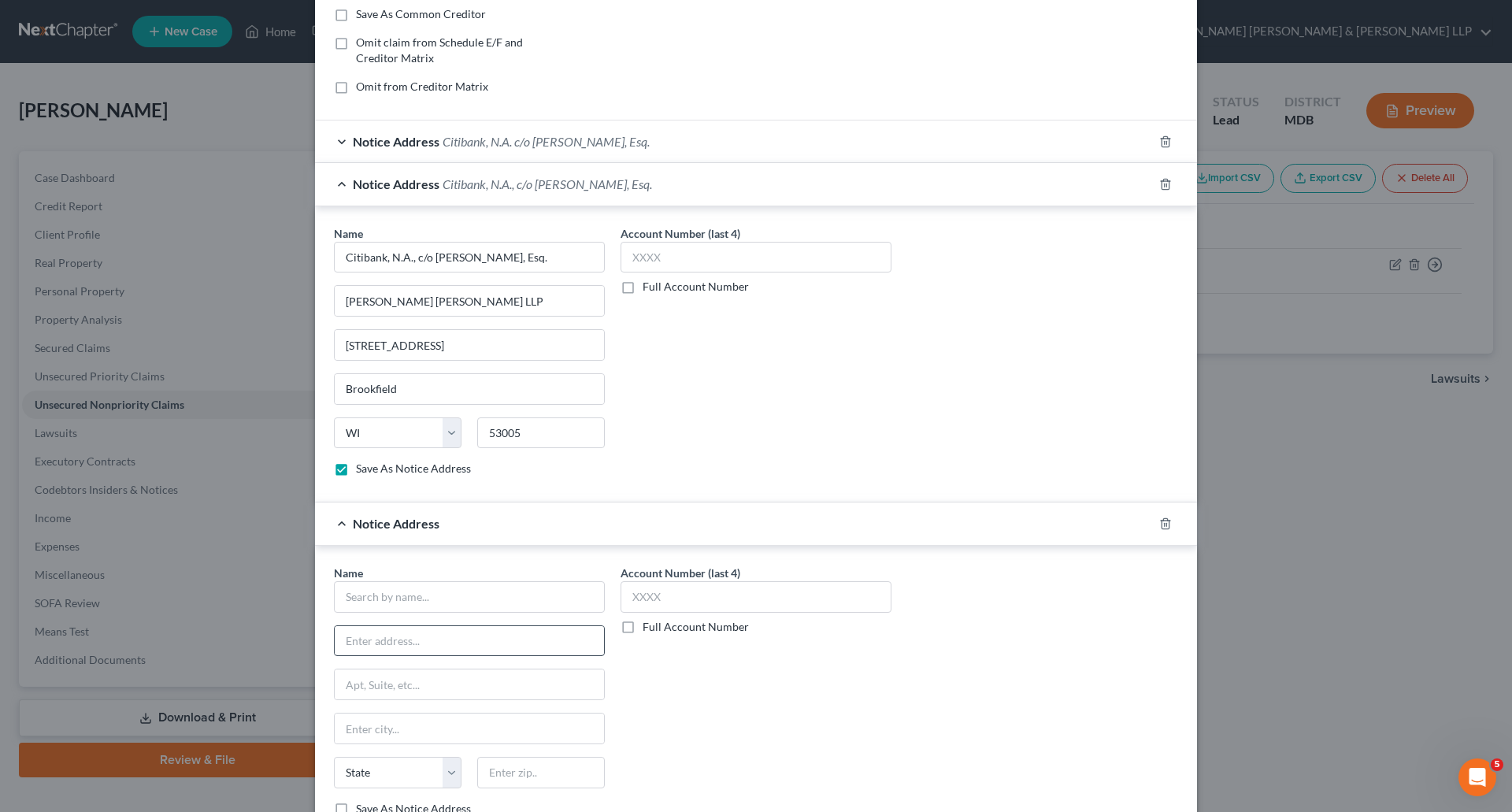
scroll to position [315, 0]
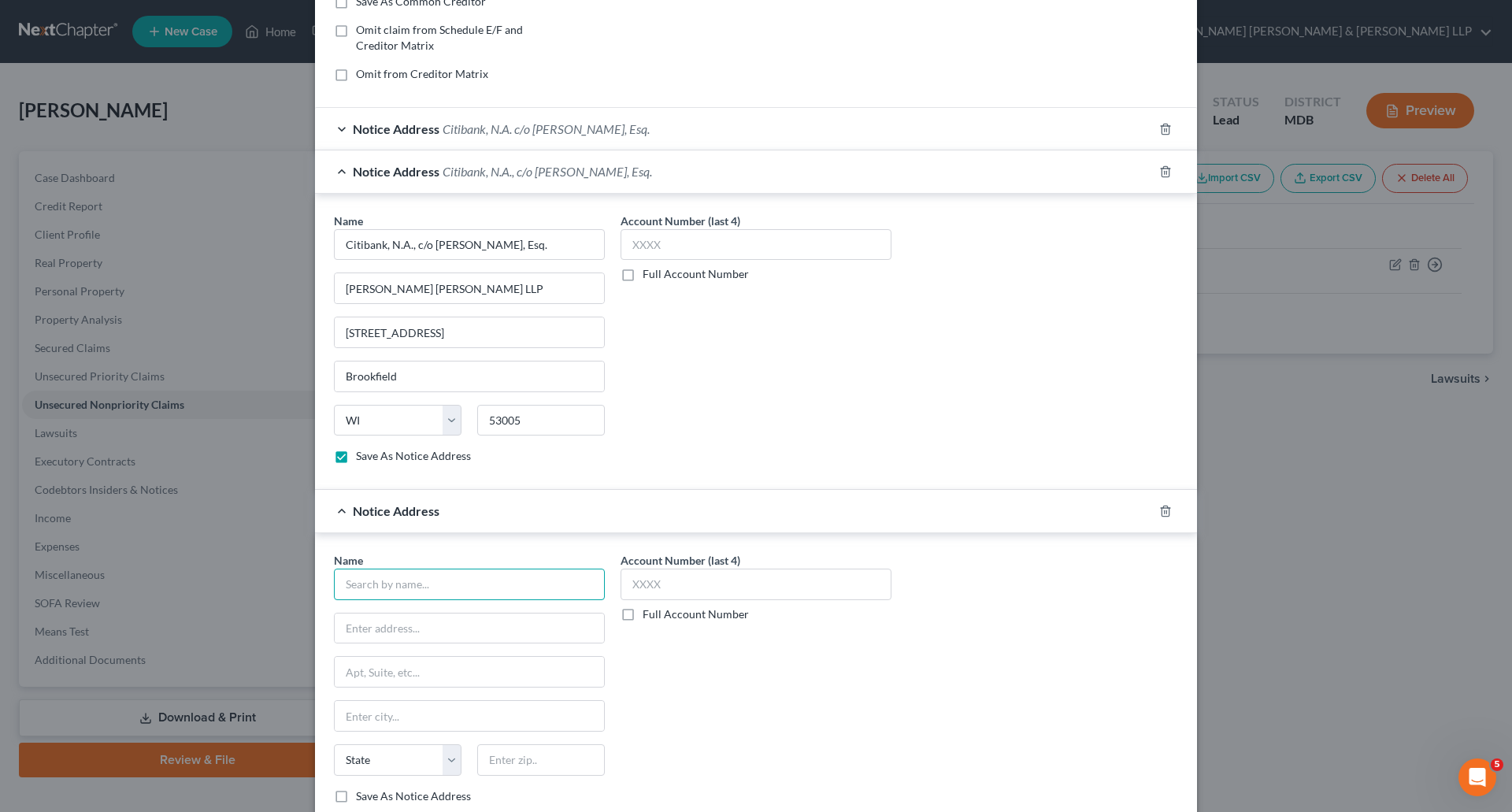
click at [447, 586] on input "text" at bounding box center [469, 585] width 271 height 32
type input "Portfolio Recovery Associates, LLC"
type input "c"
type input "c/o [PERSON_NAME], Esq."
type input "[STREET_ADDRESS]"
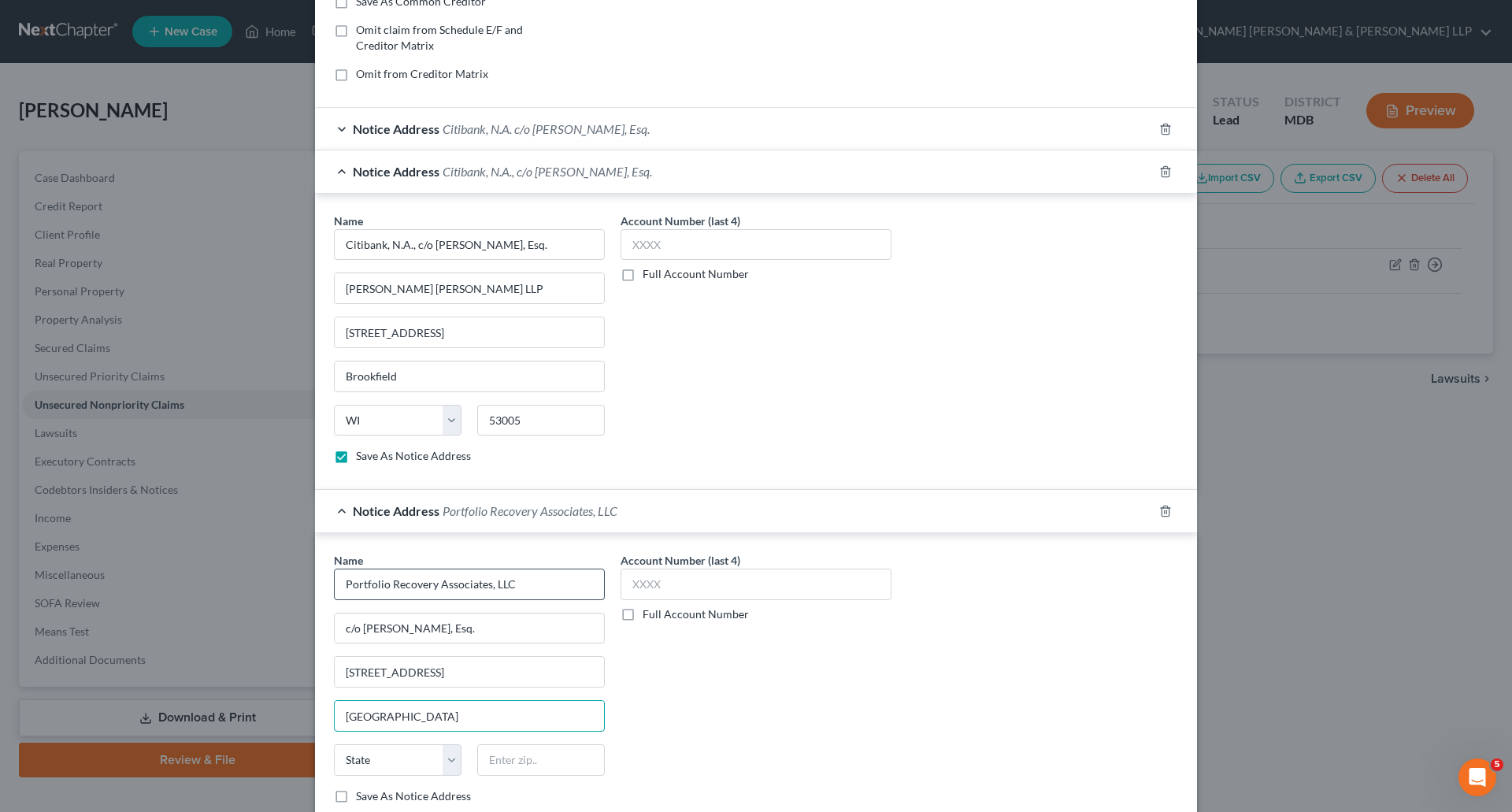
type input "[GEOGRAPHIC_DATA]"
select select "48"
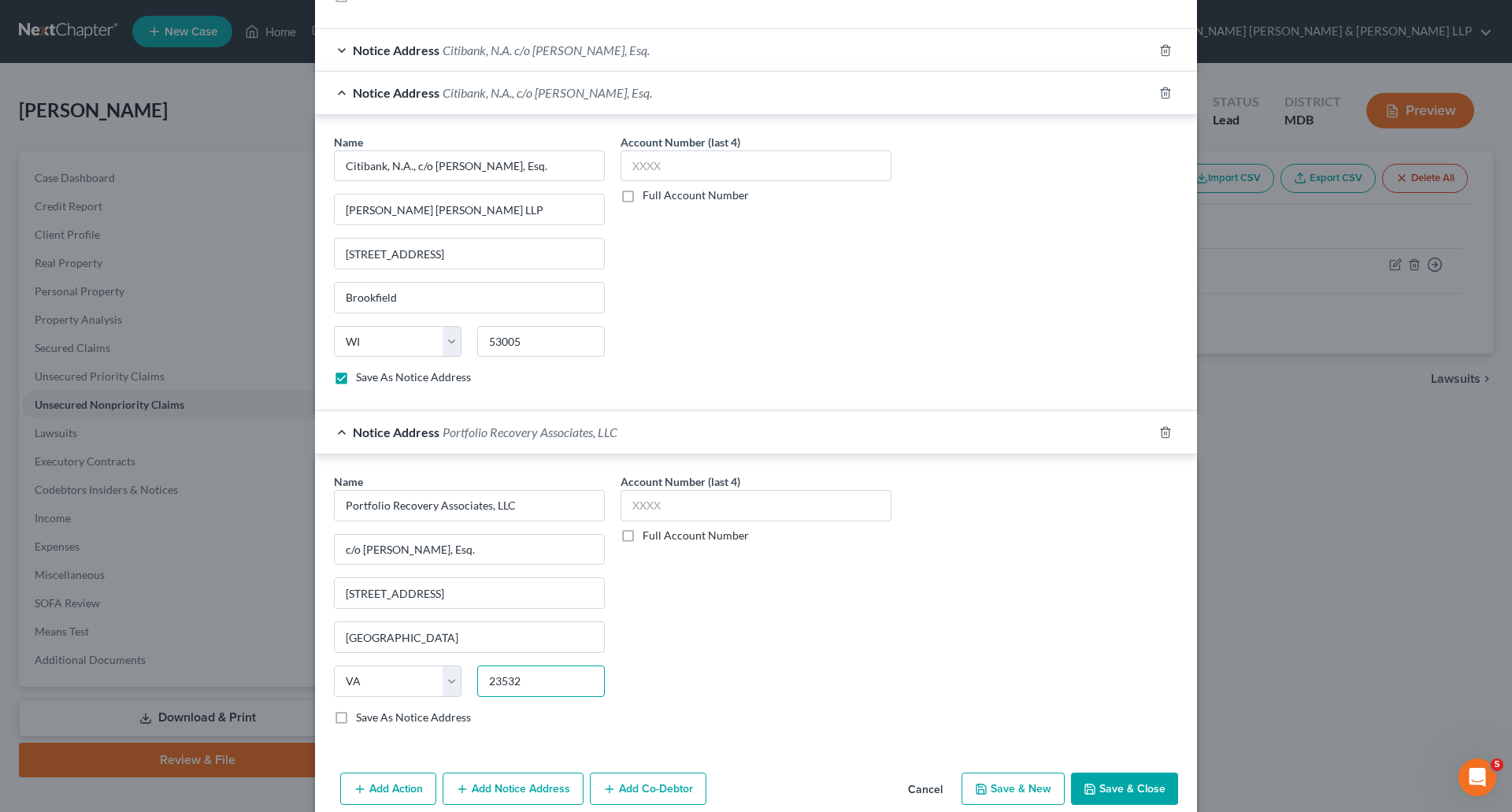
type input "23532"
click at [356, 717] on label "Save As Notice Address" at bounding box center [413, 718] width 115 height 16
click at [362, 717] on input "Save As Notice Address" at bounding box center [367, 715] width 11 height 11
checkbox input "true"
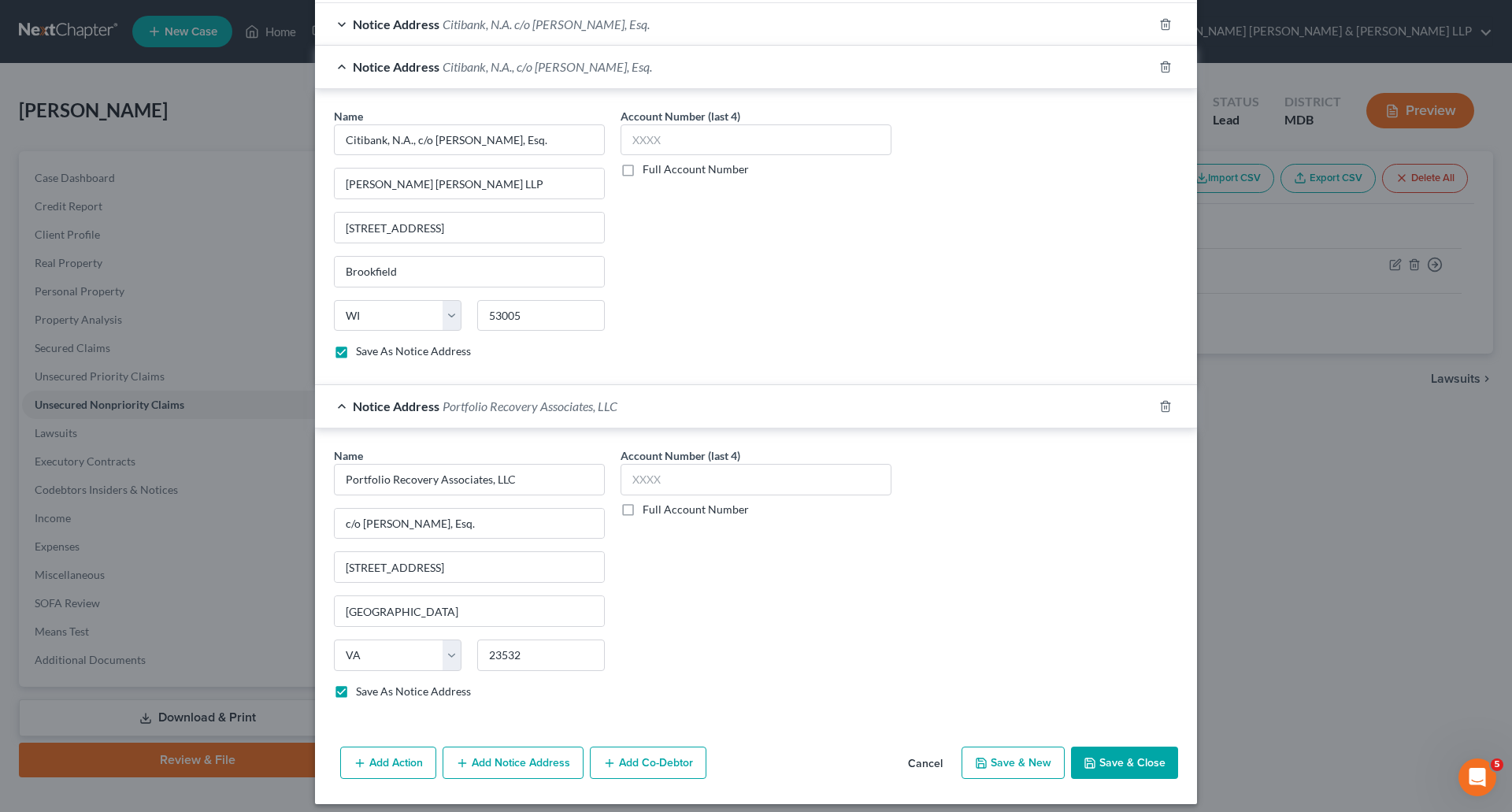
scroll to position [431, 0]
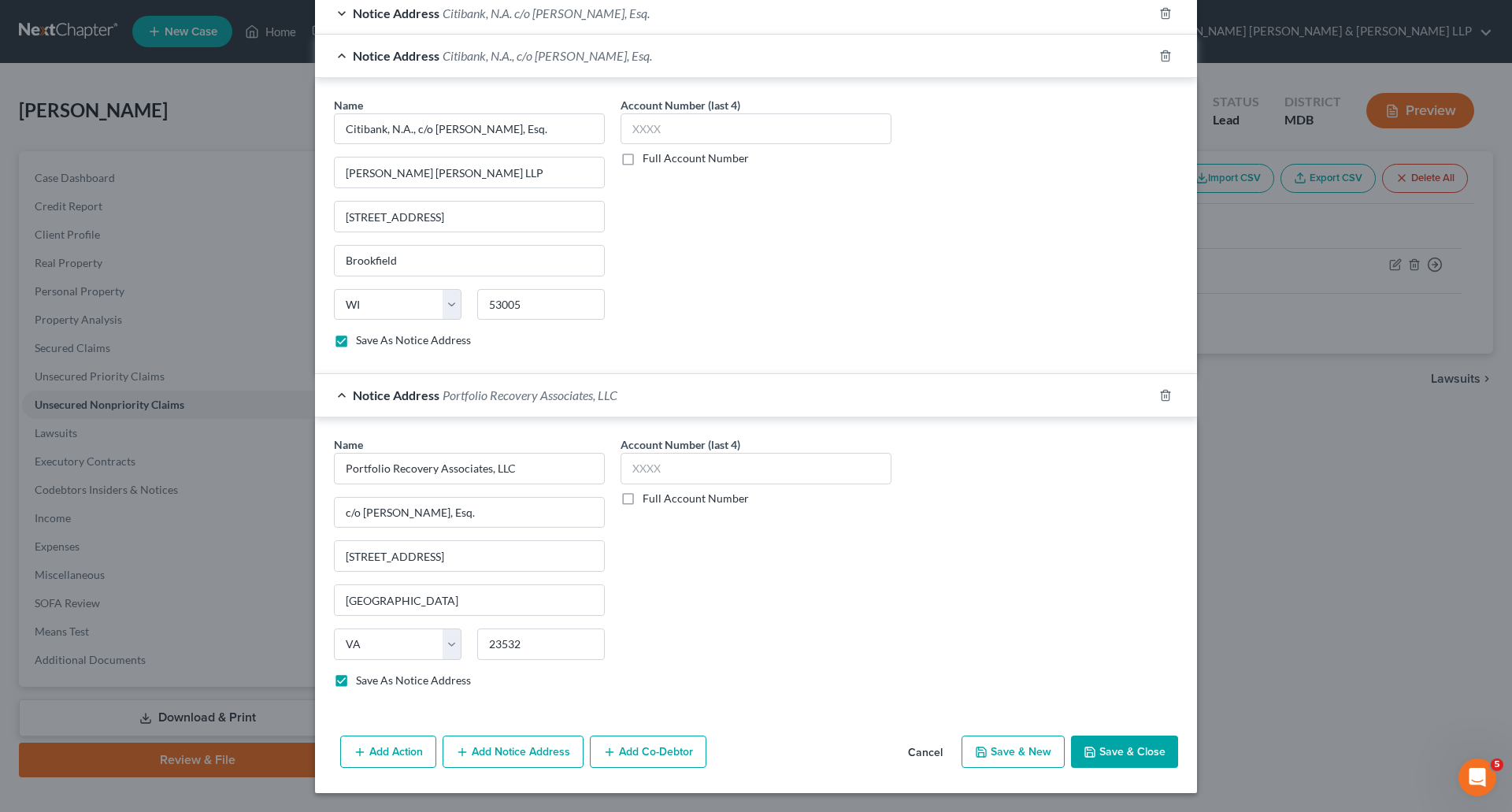
click at [505, 754] on button "Add Notice Address" at bounding box center [513, 752] width 141 height 33
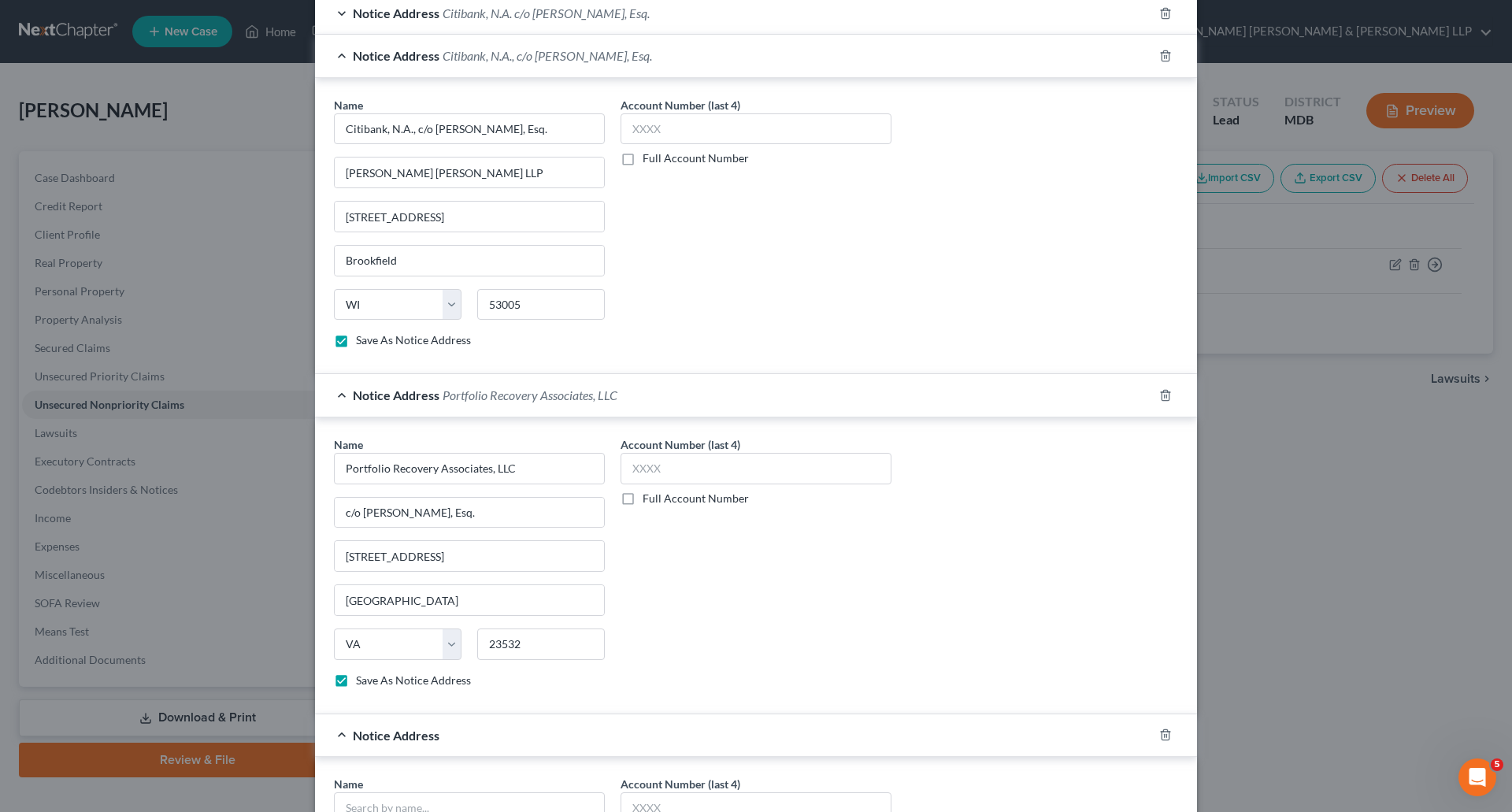
scroll to position [667, 0]
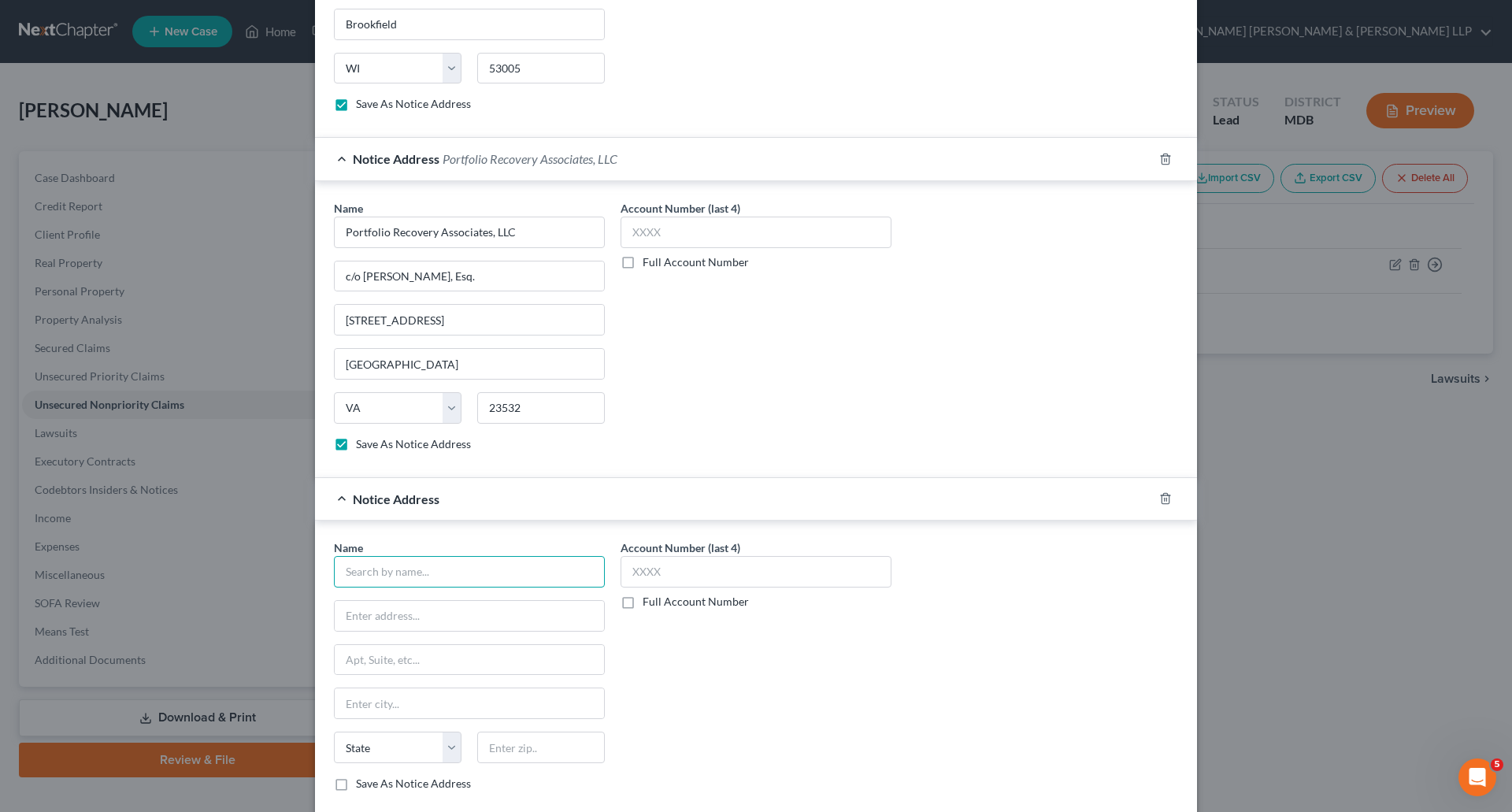
click at [411, 575] on input "text" at bounding box center [469, 572] width 271 height 32
type input "M"
type input "Citibank, N.A. c/o [PERSON_NAME], Esq."
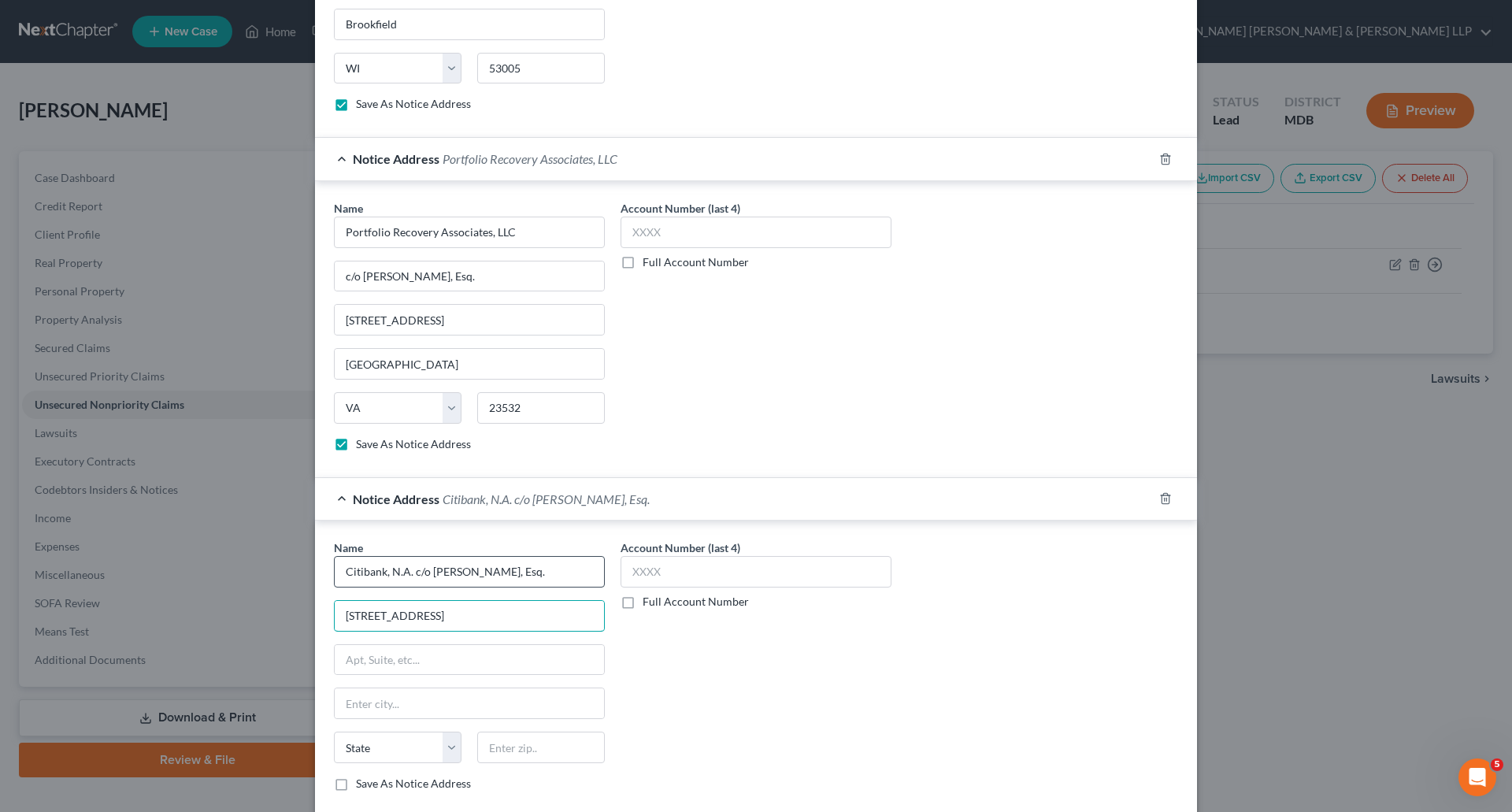
type input "[STREET_ADDRESS]"
type input "Suite 300"
type input "Brookfield"
select select "52"
type input "2"
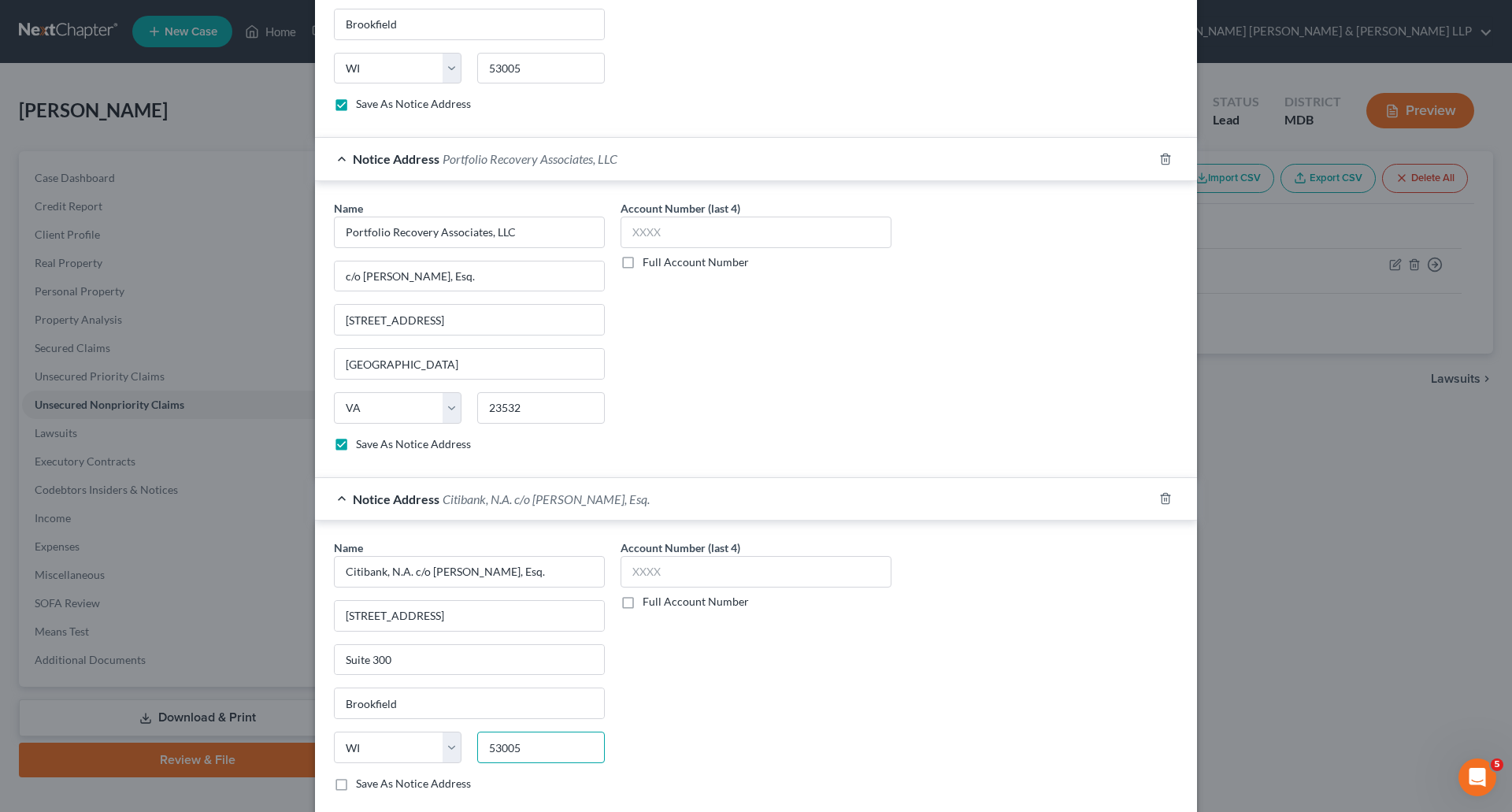
type input "53005"
click at [356, 784] on label "Save As Notice Address" at bounding box center [413, 784] width 115 height 16
click at [362, 784] on input "Save As Notice Address" at bounding box center [367, 781] width 11 height 11
checkbox input "true"
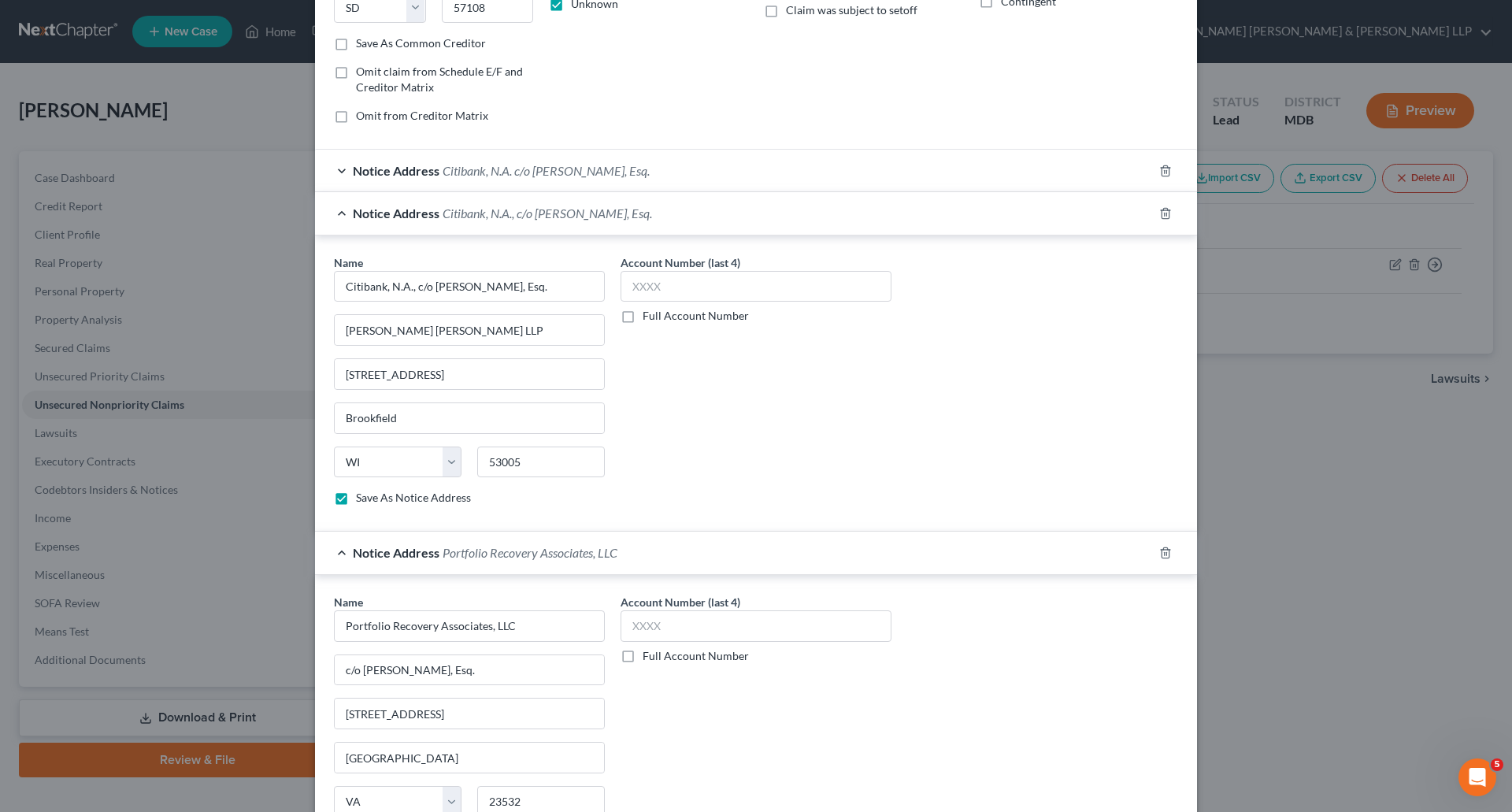
scroll to position [588, 0]
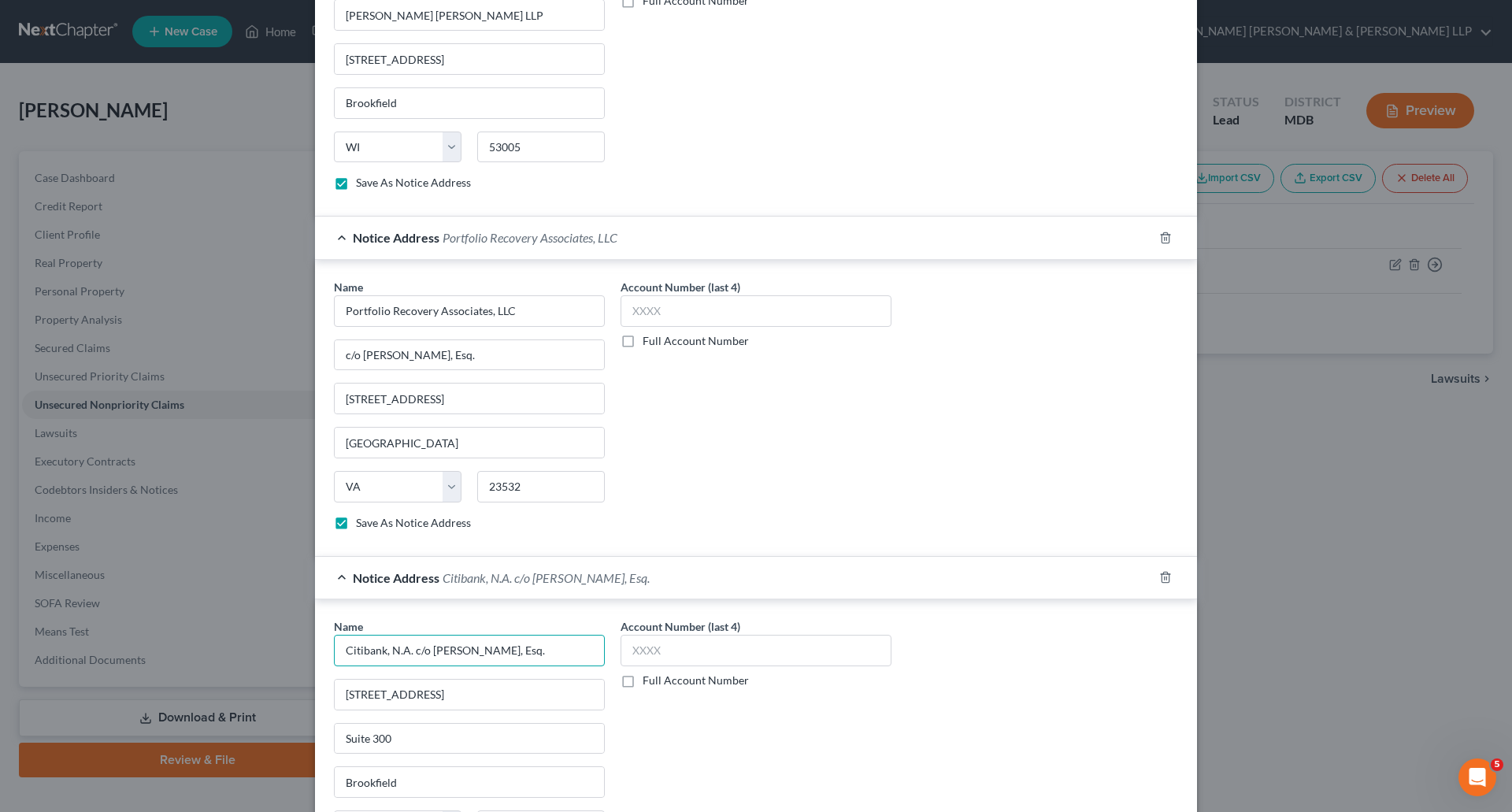
drag, startPoint x: 406, startPoint y: 648, endPoint x: 448, endPoint y: 635, distance: 44.0
click at [405, 648] on input "Citibank, N.A. c/o [PERSON_NAME], Esq." at bounding box center [469, 651] width 271 height 32
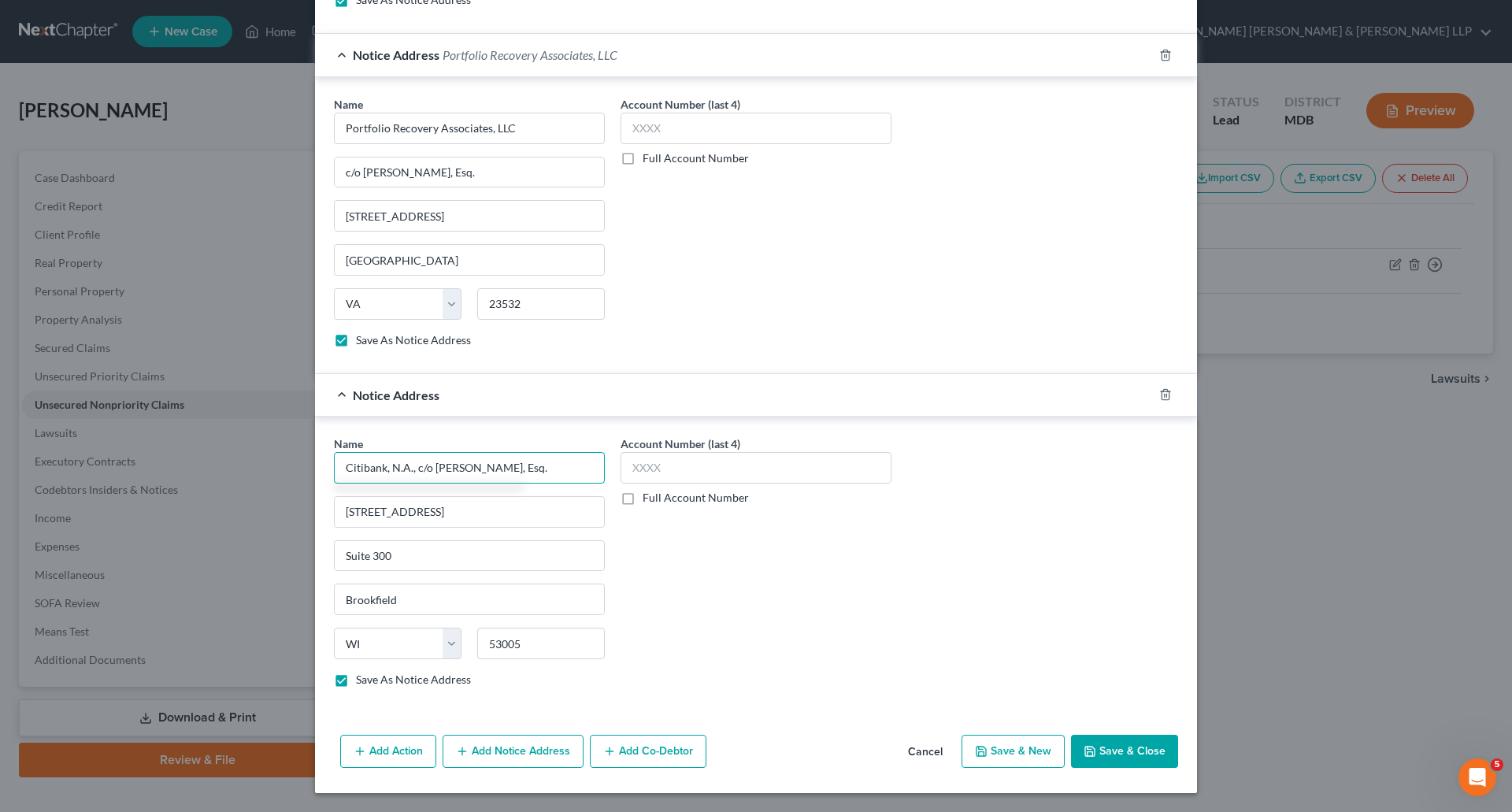
type input "Citibank, N.A., c/o [PERSON_NAME], Esq."
click at [1108, 755] on button "Save & Close" at bounding box center [1124, 751] width 107 height 33
checkbox input "false"
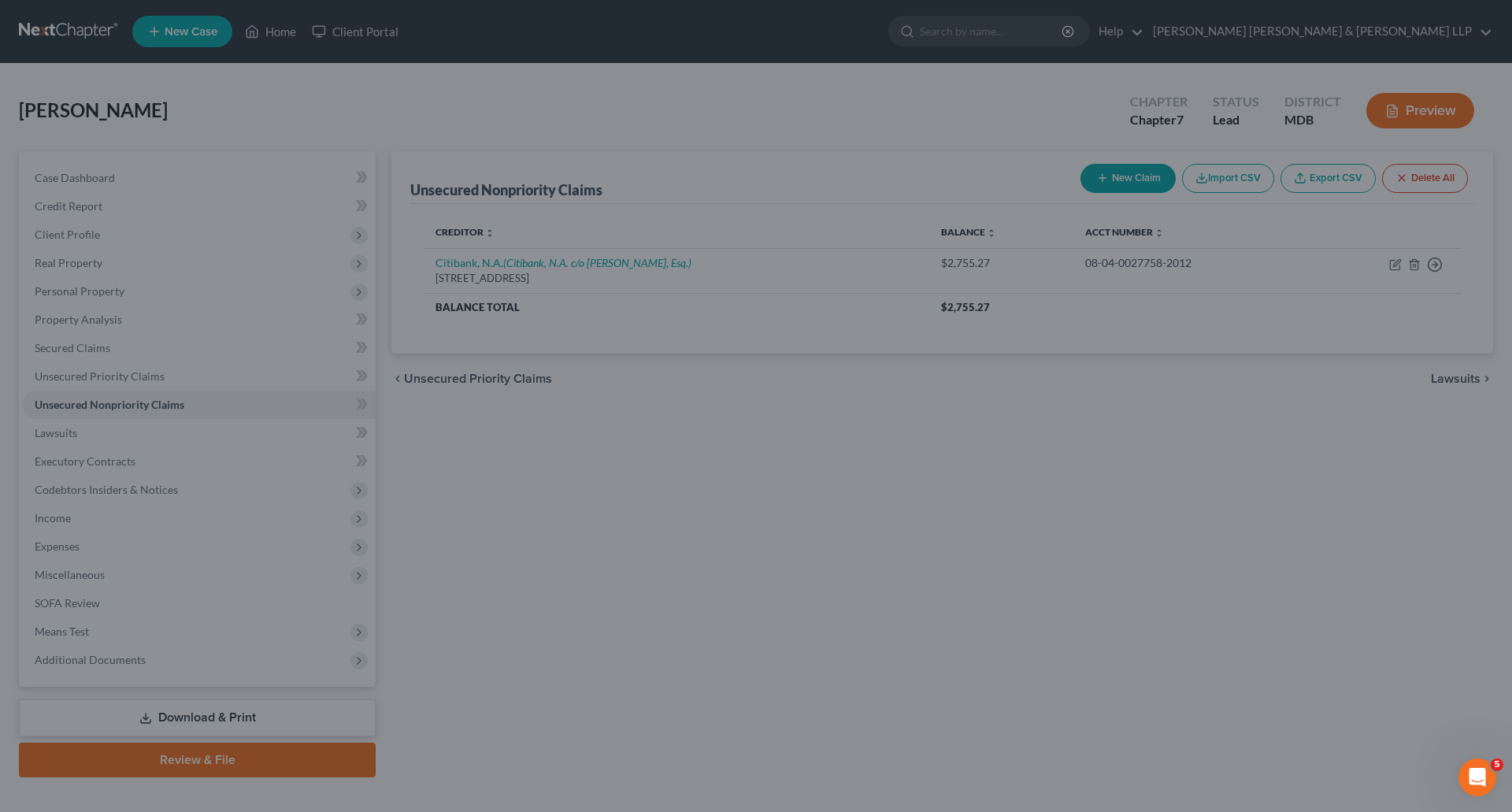
type input "0"
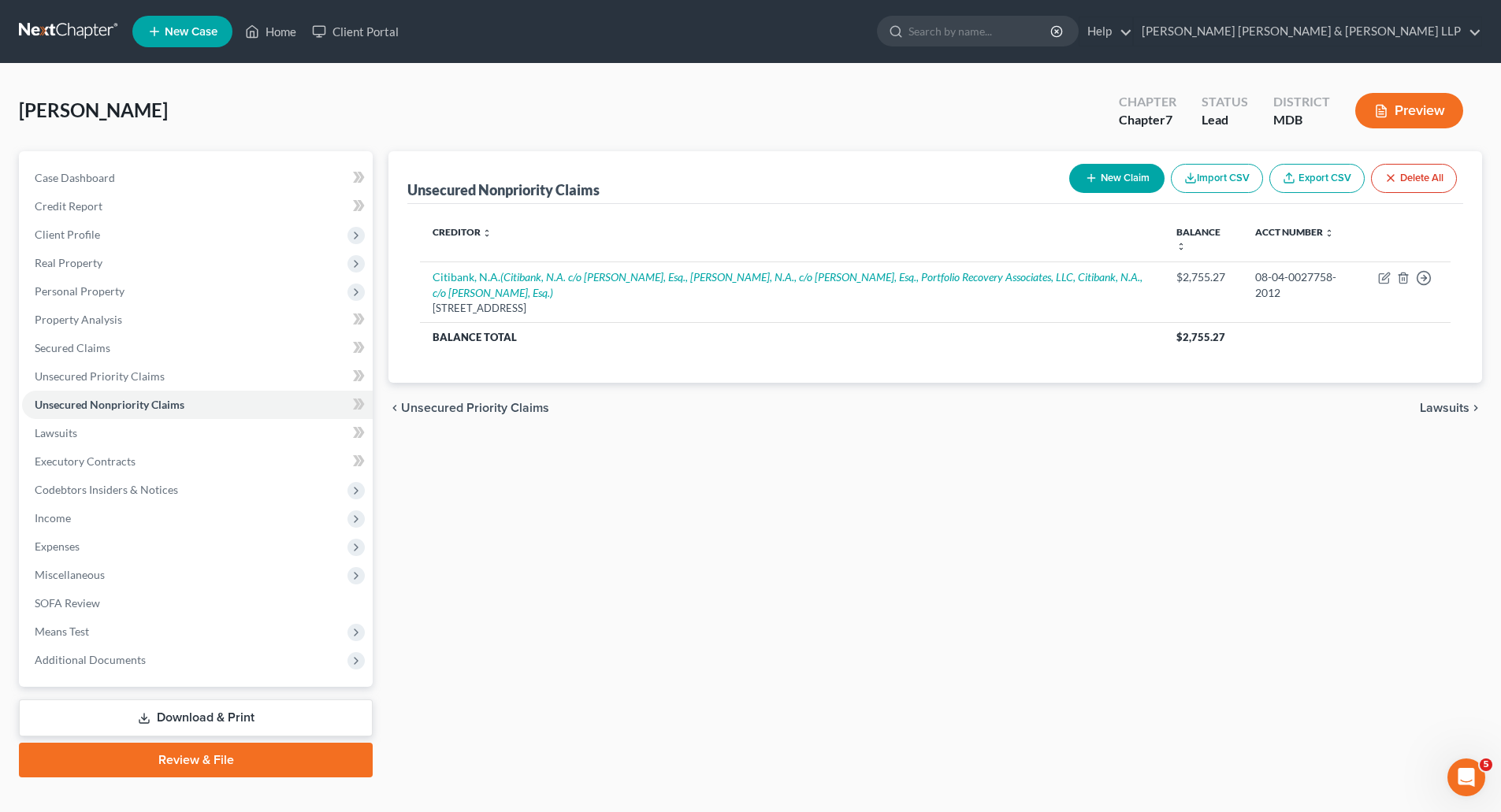
click at [1125, 182] on button "New Claim" at bounding box center [1117, 178] width 95 height 29
select select "0"
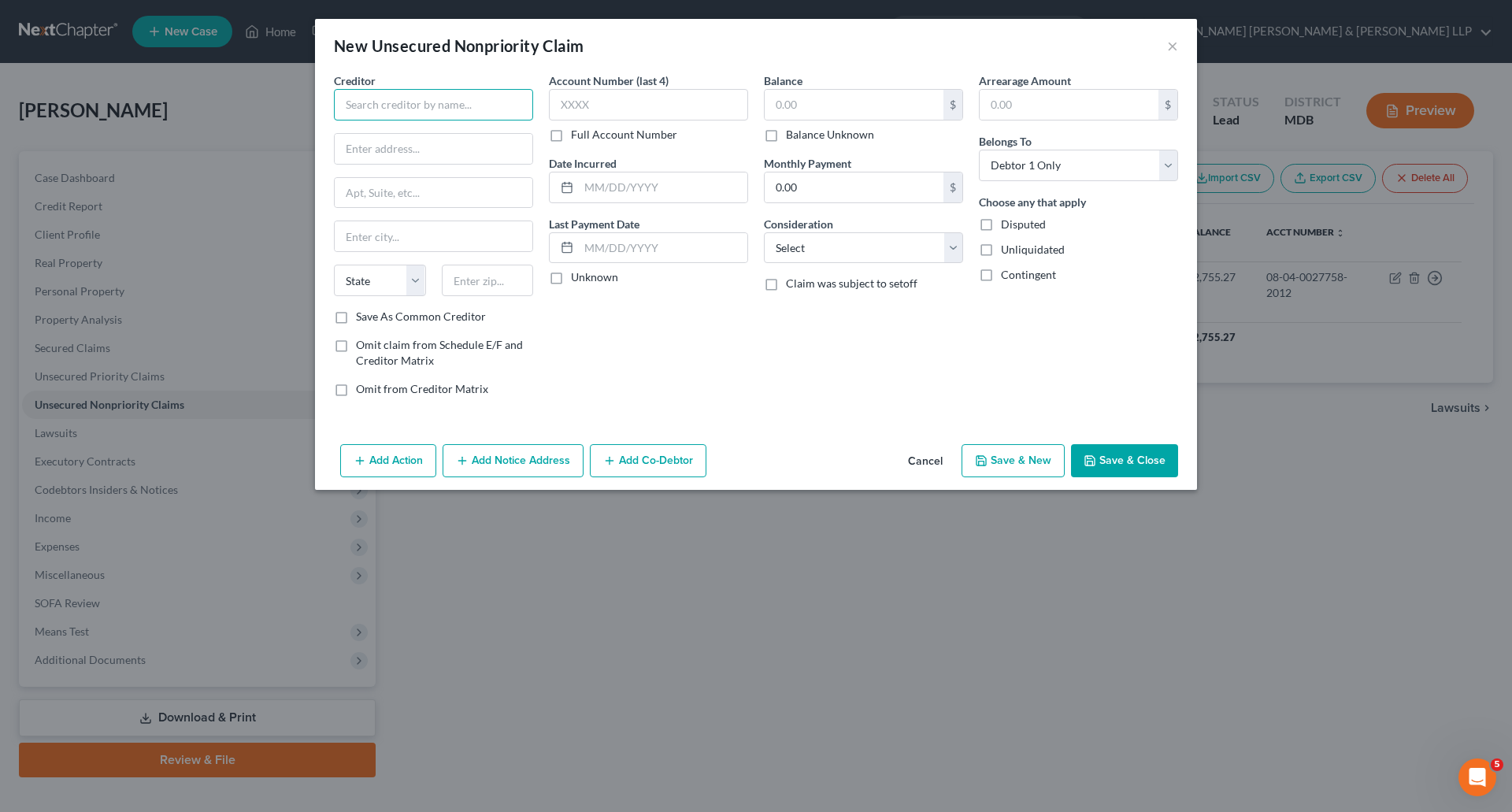
click at [377, 95] on input "text" at bounding box center [433, 105] width 200 height 32
click at [390, 114] on input "text" at bounding box center [433, 105] width 200 height 32
type input "Portfolio Recovery Associates, LLC"
click at [631, 189] on input "text" at bounding box center [663, 187] width 169 height 30
click at [390, 151] on input "text" at bounding box center [433, 149] width 198 height 30
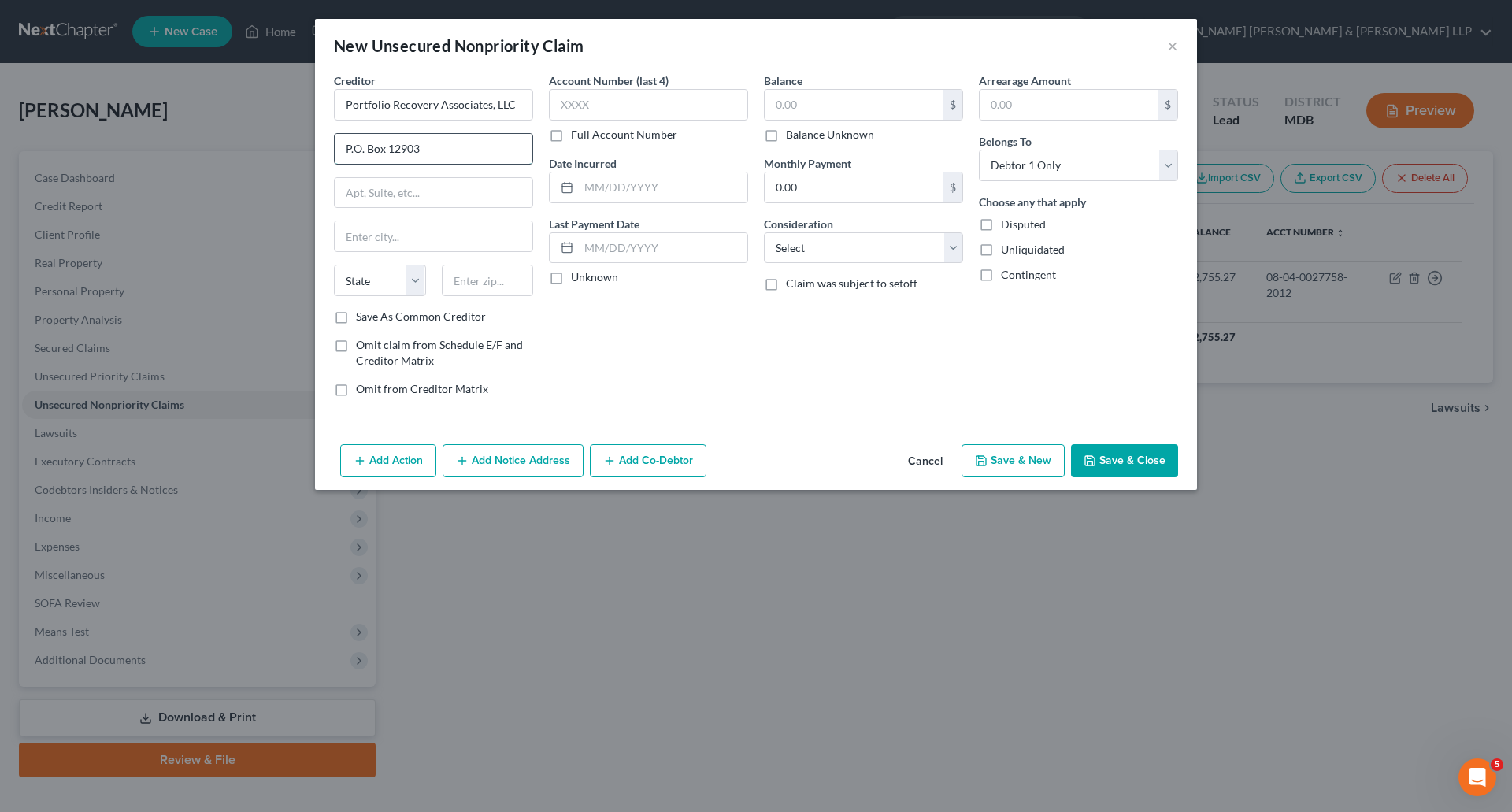
type input "P.O. Box 12903"
type input "[GEOGRAPHIC_DATA]"
select select "48"
type input "23541"
click at [634, 111] on input "text" at bounding box center [649, 105] width 200 height 32
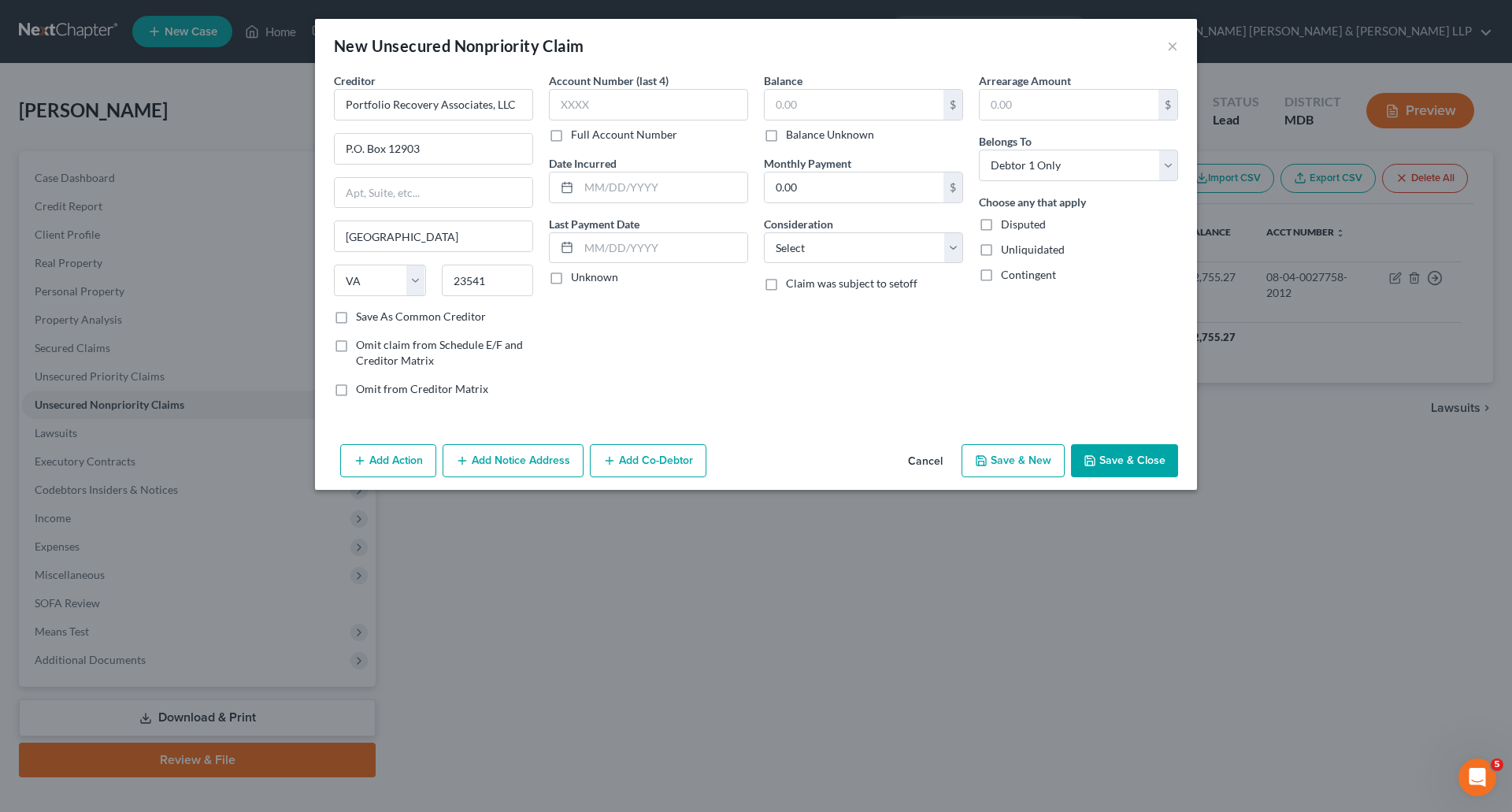
click at [571, 131] on label "Full Account Number" at bounding box center [625, 135] width 106 height 16
click at [578, 131] on input "Full Account Number" at bounding box center [583, 132] width 11 height 11
click at [593, 106] on input "text" at bounding box center [649, 105] width 200 height 32
type input "08-04-0011814-2013"
click at [823, 107] on input "text" at bounding box center [854, 105] width 179 height 30
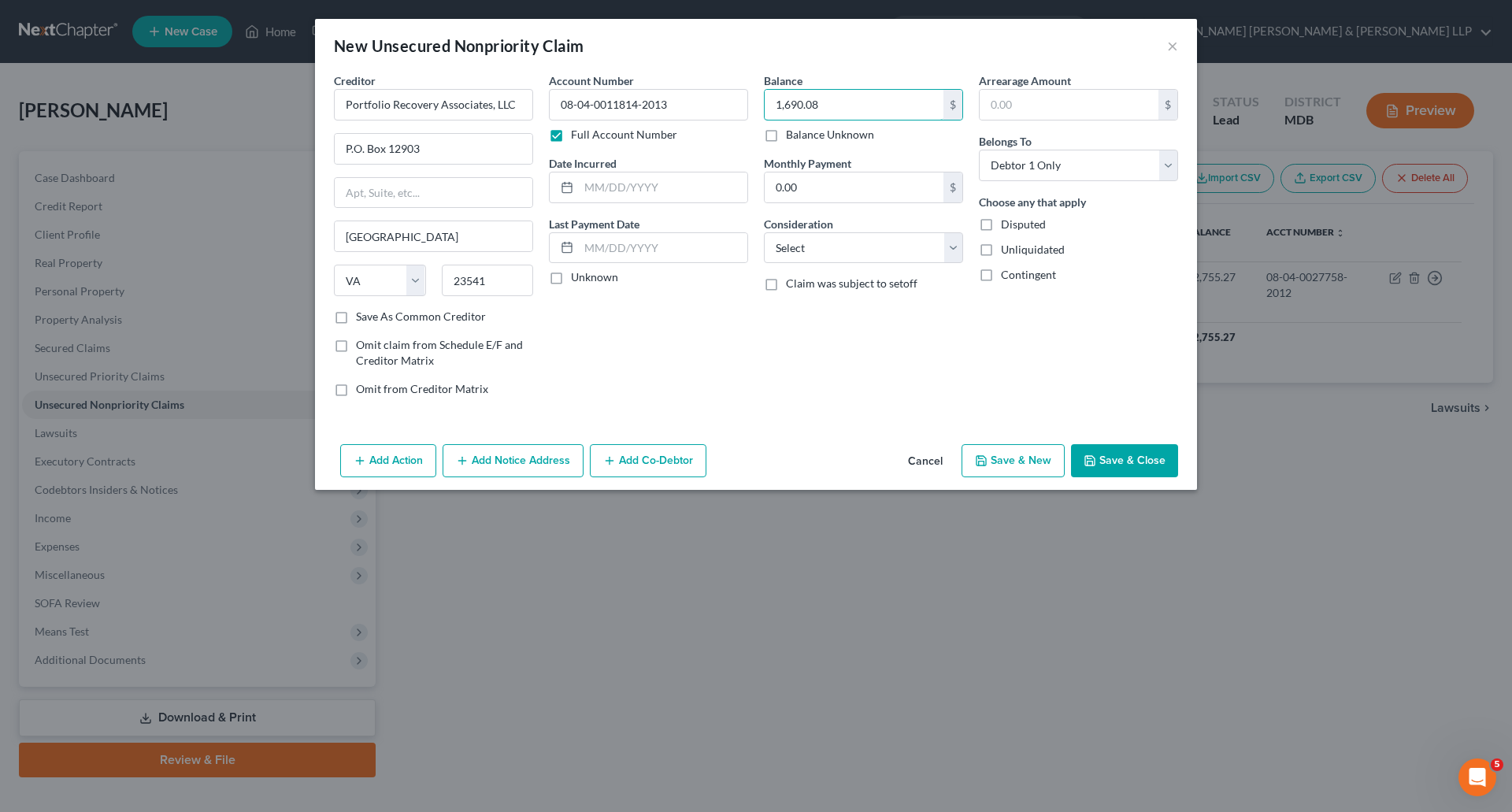
type input "1,690.08"
click at [571, 277] on label "Unknown" at bounding box center [595, 278] width 47 height 16
click at [578, 277] on input "Unknown" at bounding box center [583, 275] width 11 height 11
checkbox input "true"
click at [620, 242] on input "text" at bounding box center [663, 248] width 169 height 30
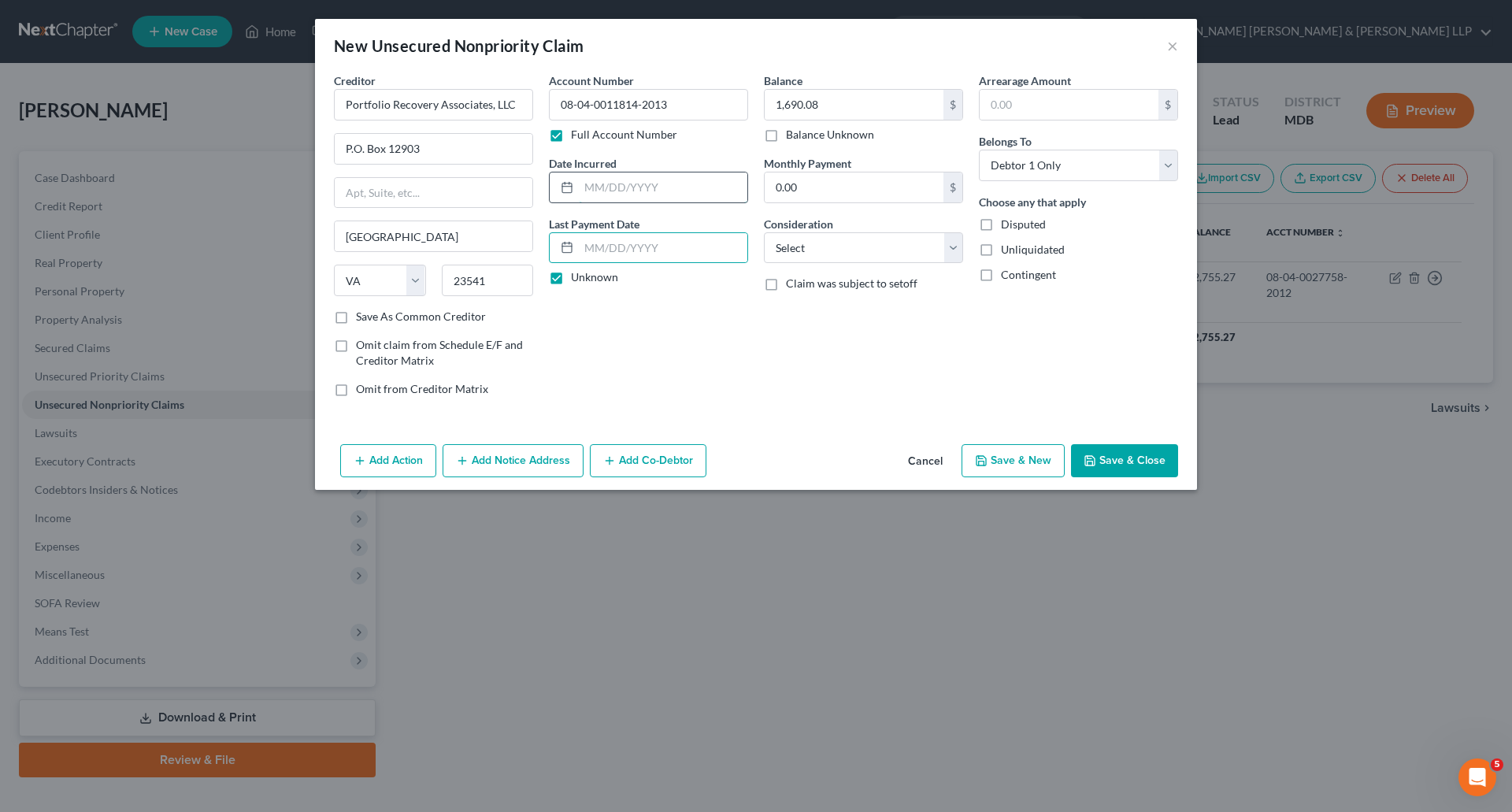
click at [631, 184] on input "text" at bounding box center [663, 187] width 169 height 30
type input "[DATE]"
click at [754, 312] on div "Account Number 08-04-0011814-2013 Full Account Number Date Incurred [DATE] Last…" at bounding box center [649, 241] width 215 height 337
click at [512, 460] on button "Add Notice Address" at bounding box center [513, 461] width 141 height 33
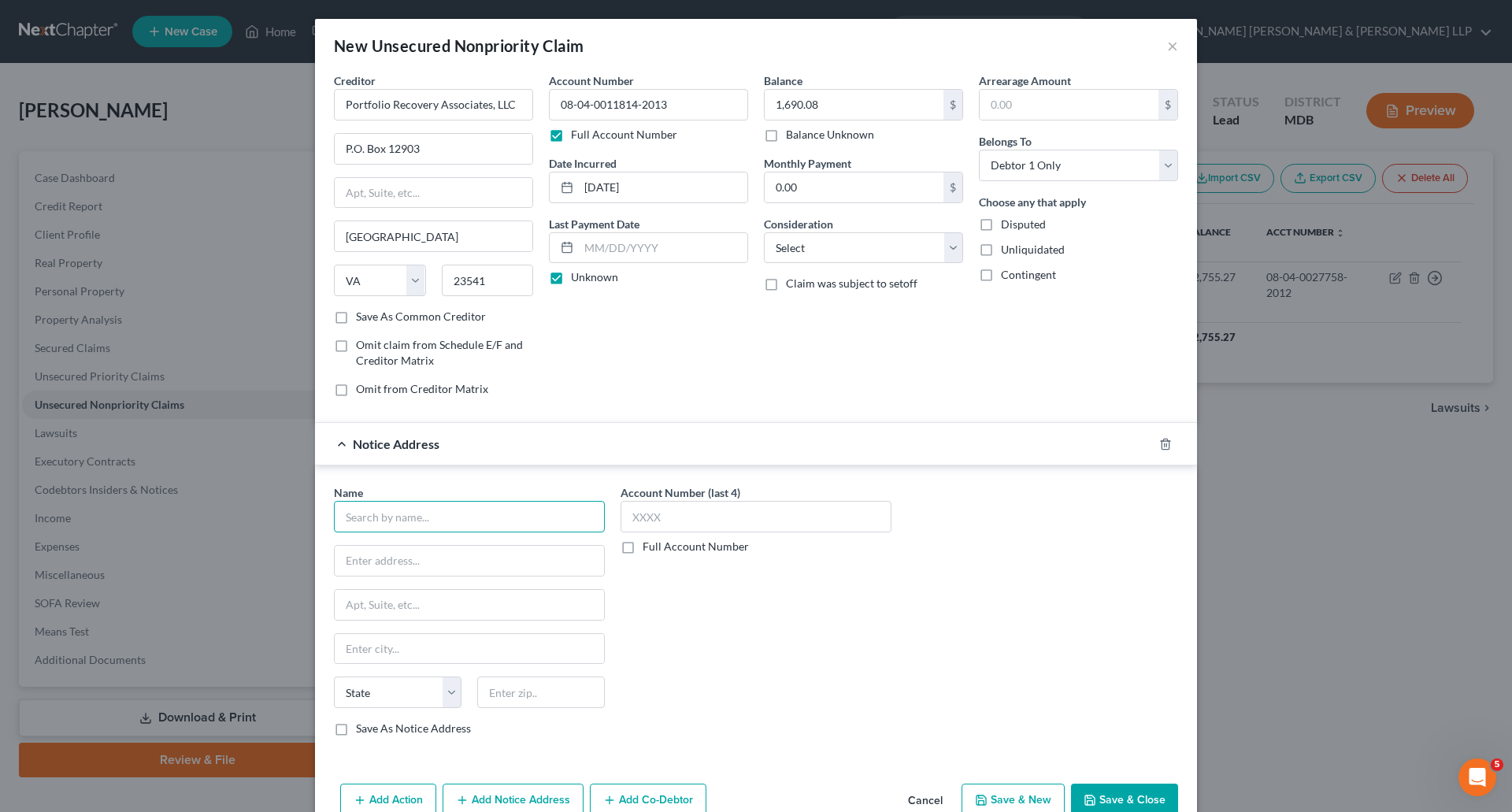
click at [419, 511] on input "text" at bounding box center [469, 517] width 271 height 32
drag, startPoint x: 338, startPoint y: 100, endPoint x: 525, endPoint y: 106, distance: 187.1
click at [537, 104] on div "Creditor * Portfolio Recovery Associates, LLC P.O. [GEOGRAPHIC_DATA] [US_STATE]…" at bounding box center [756, 241] width 860 height 337
click at [434, 516] on input "text" at bounding box center [469, 517] width 271 height 32
paste input "Portfolio Recovery Associates, LLC"
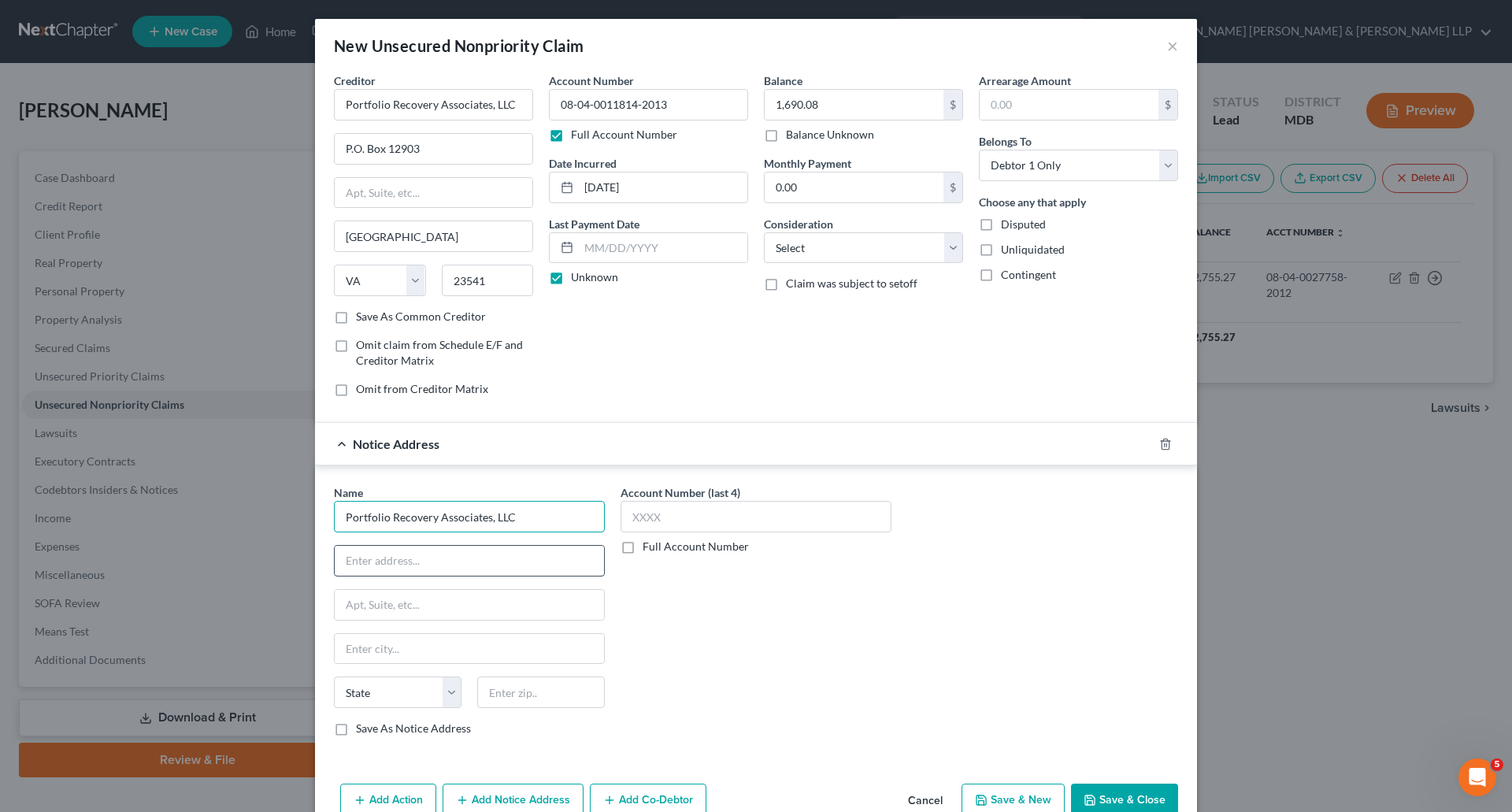
type input "Portfolio Recovery Associates, LLC"
click at [423, 558] on input "text" at bounding box center [469, 561] width 270 height 30
type input "c/o [PERSON_NAME], Esq."
type input "P"
type input "[STREET_ADDRESS]"
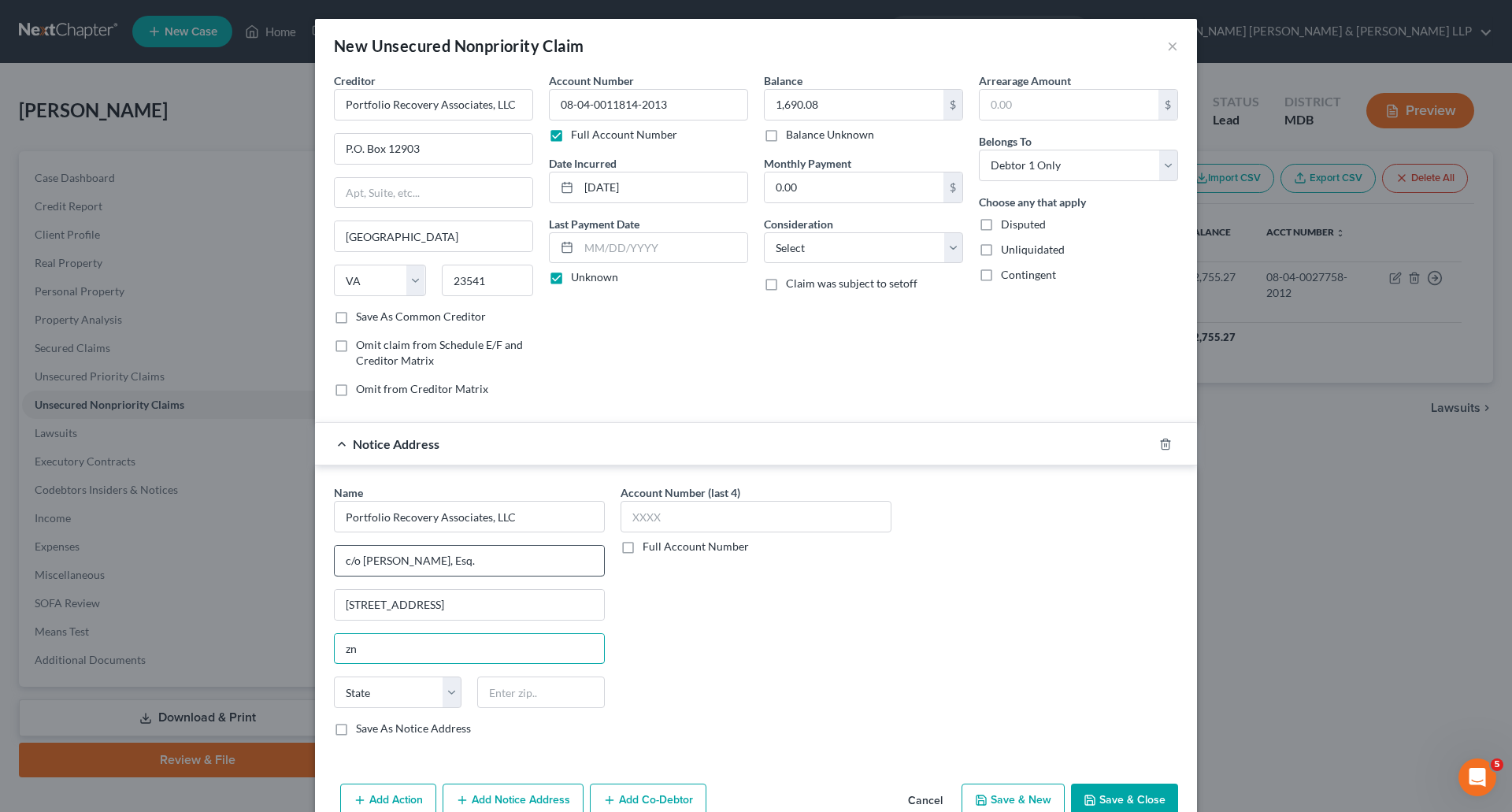
type input "z"
type input "[GEOGRAPHIC_DATA]"
select select "48"
type input "23502"
click at [356, 733] on label "Save As Notice Address" at bounding box center [413, 729] width 115 height 16
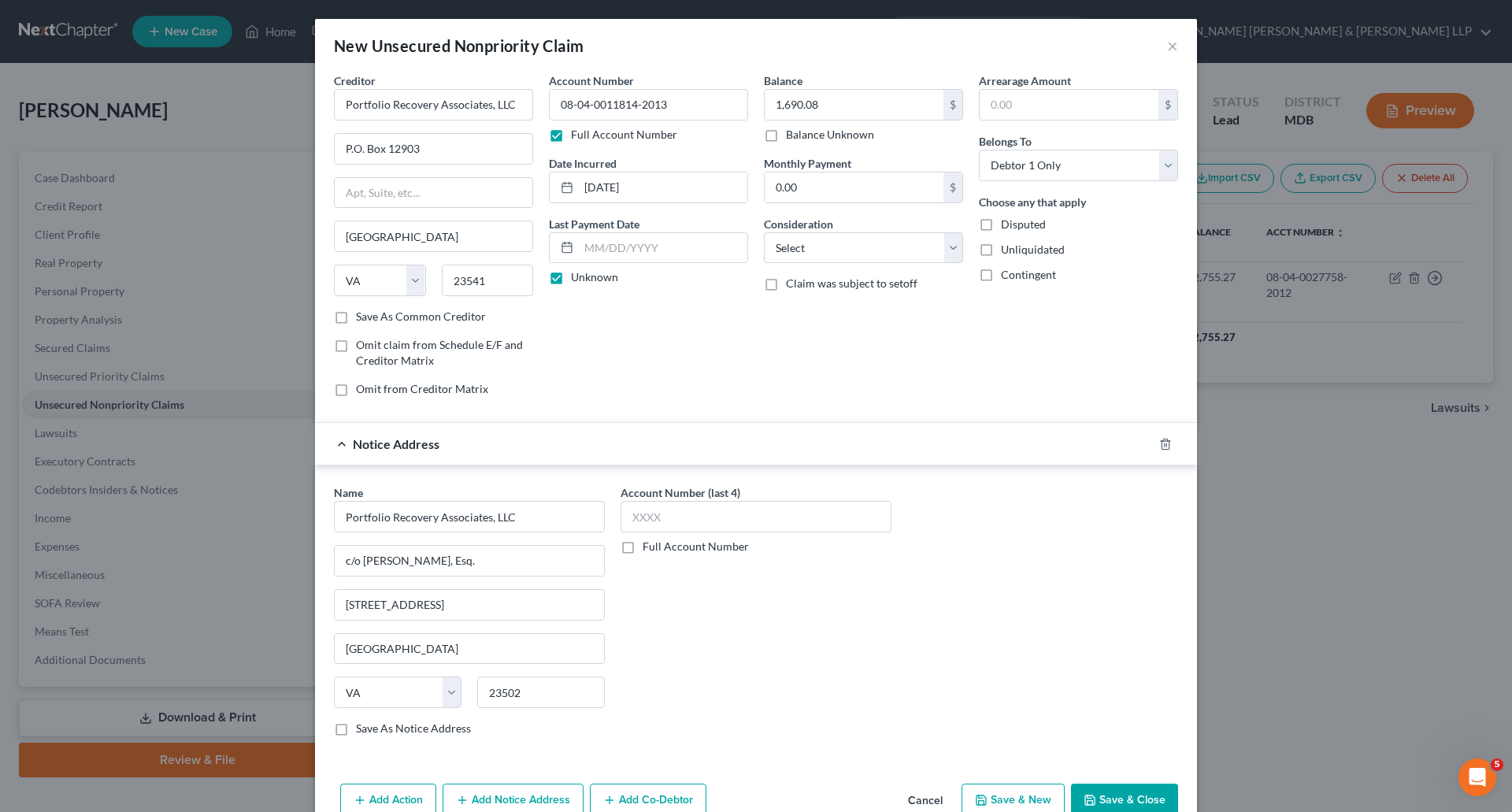
click at [362, 731] on input "Save As Notice Address" at bounding box center [367, 726] width 11 height 11
checkbox input "true"
drag, startPoint x: 663, startPoint y: 99, endPoint x: 544, endPoint y: 103, distance: 119.1
click at [549, 103] on input "08-04-0011814-2013" at bounding box center [649, 105] width 200 height 32
click at [642, 551] on label "Full Account Number" at bounding box center [696, 547] width 106 height 16
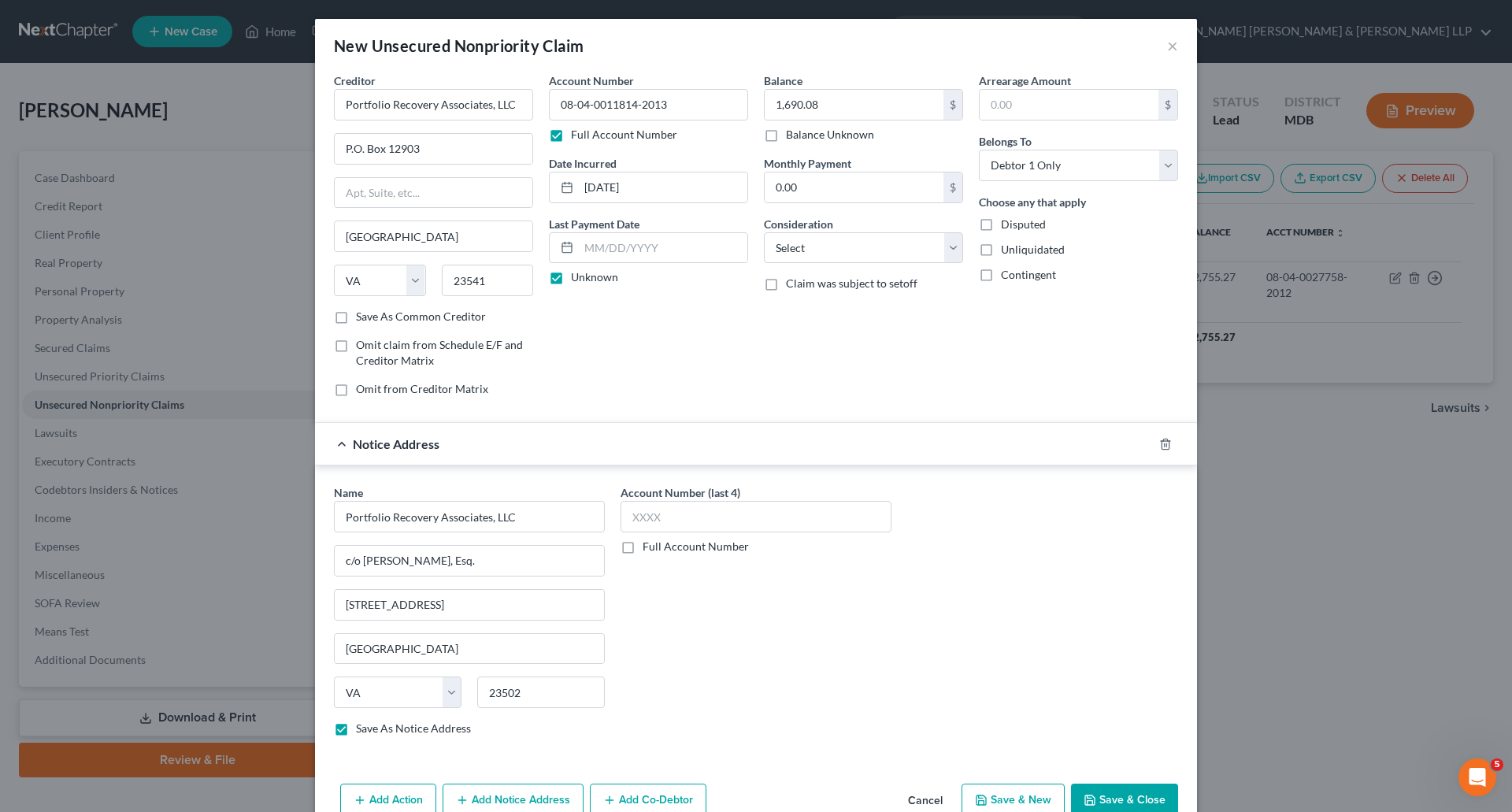
click at [650, 549] on input "Full Account Number" at bounding box center [655, 544] width 11 height 11
click at [642, 520] on input "text" at bounding box center [756, 517] width 271 height 32
paste input "08-04-0011814-2013"
type input "08-04-0011814-2013"
click at [971, 582] on div "Name * Portfolio Recovery Associates, LLC c/o [PERSON_NAME], Esq. [GEOGRAPHIC_D…" at bounding box center [756, 617] width 860 height 264
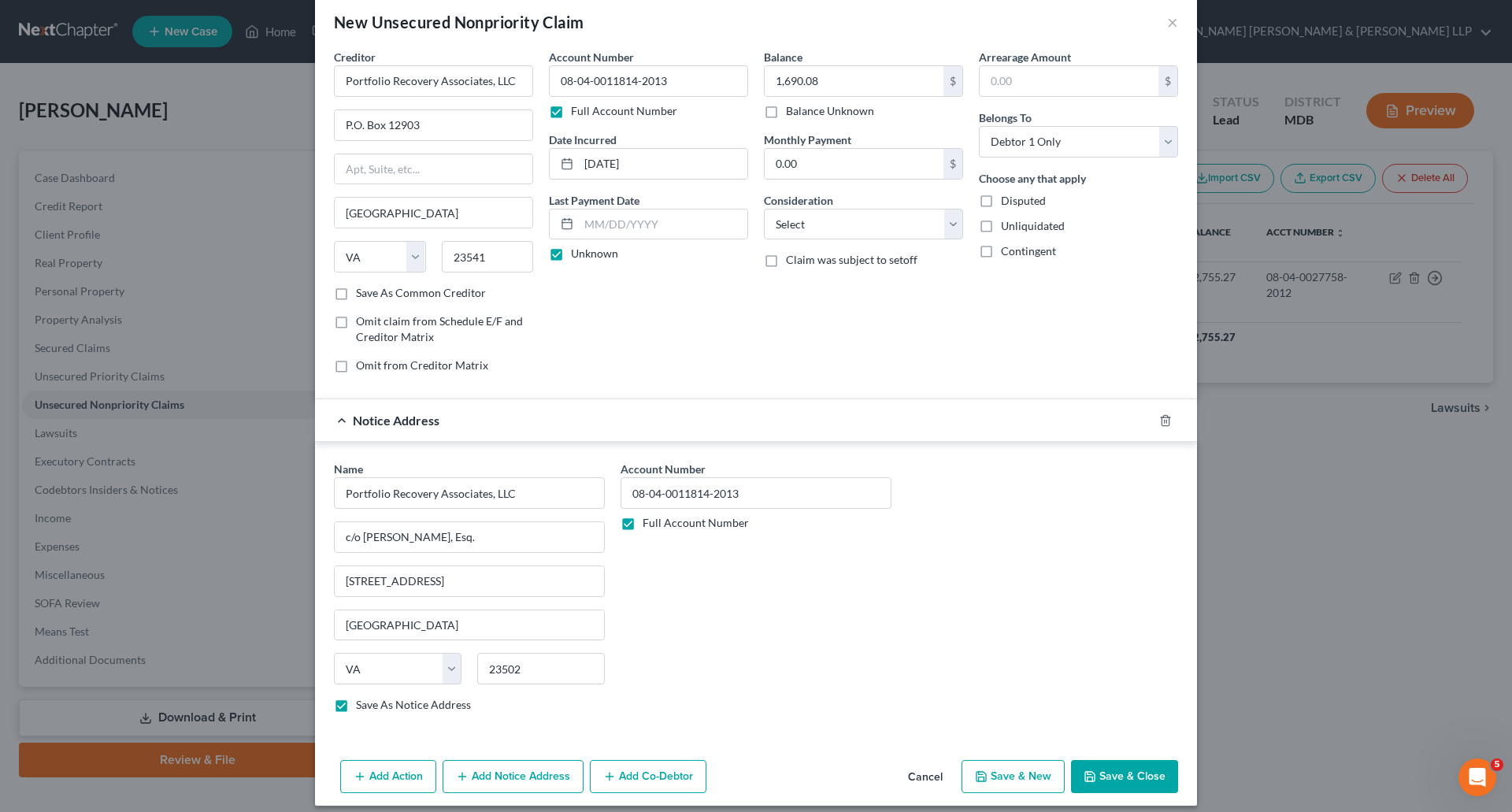
scroll to position [36, 0]
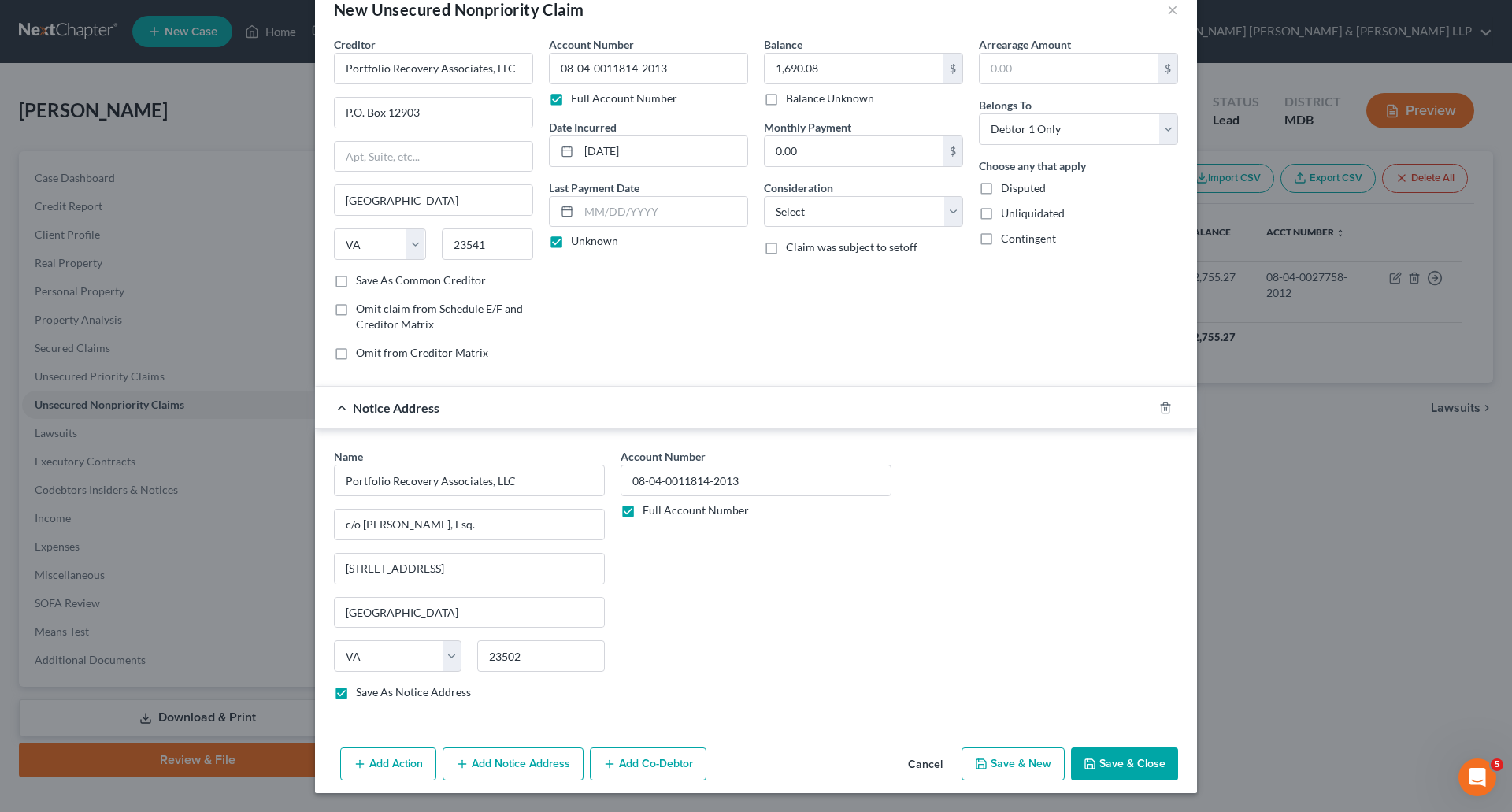
click at [1129, 767] on button "Save & Close" at bounding box center [1124, 763] width 107 height 33
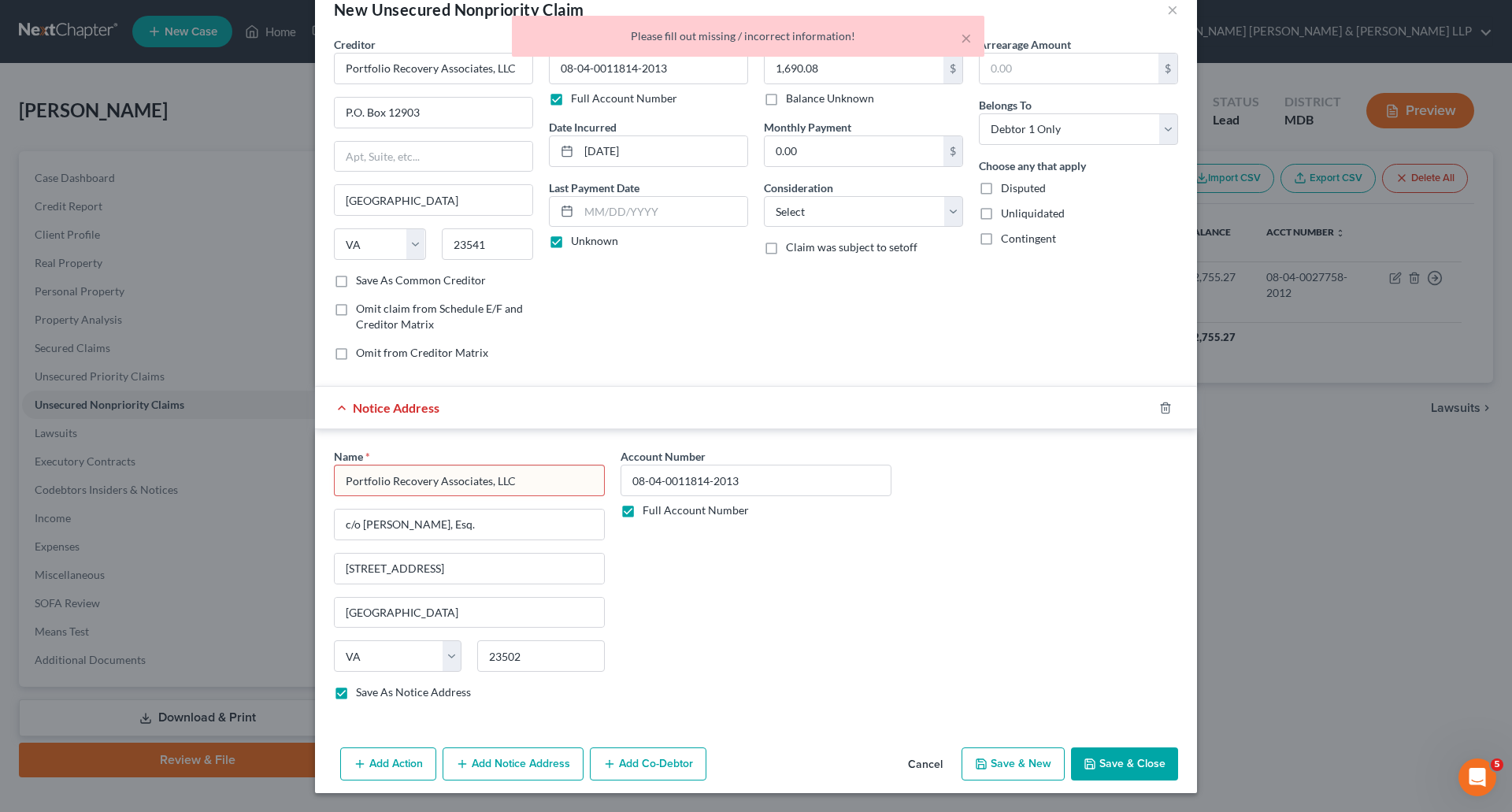
click at [536, 479] on input "Portfolio Recovery Associates, LLC" at bounding box center [469, 481] width 271 height 32
click at [534, 532] on input "c/o [PERSON_NAME], Esq." at bounding box center [469, 524] width 270 height 30
click at [501, 583] on input "[STREET_ADDRESS]" at bounding box center [469, 569] width 270 height 30
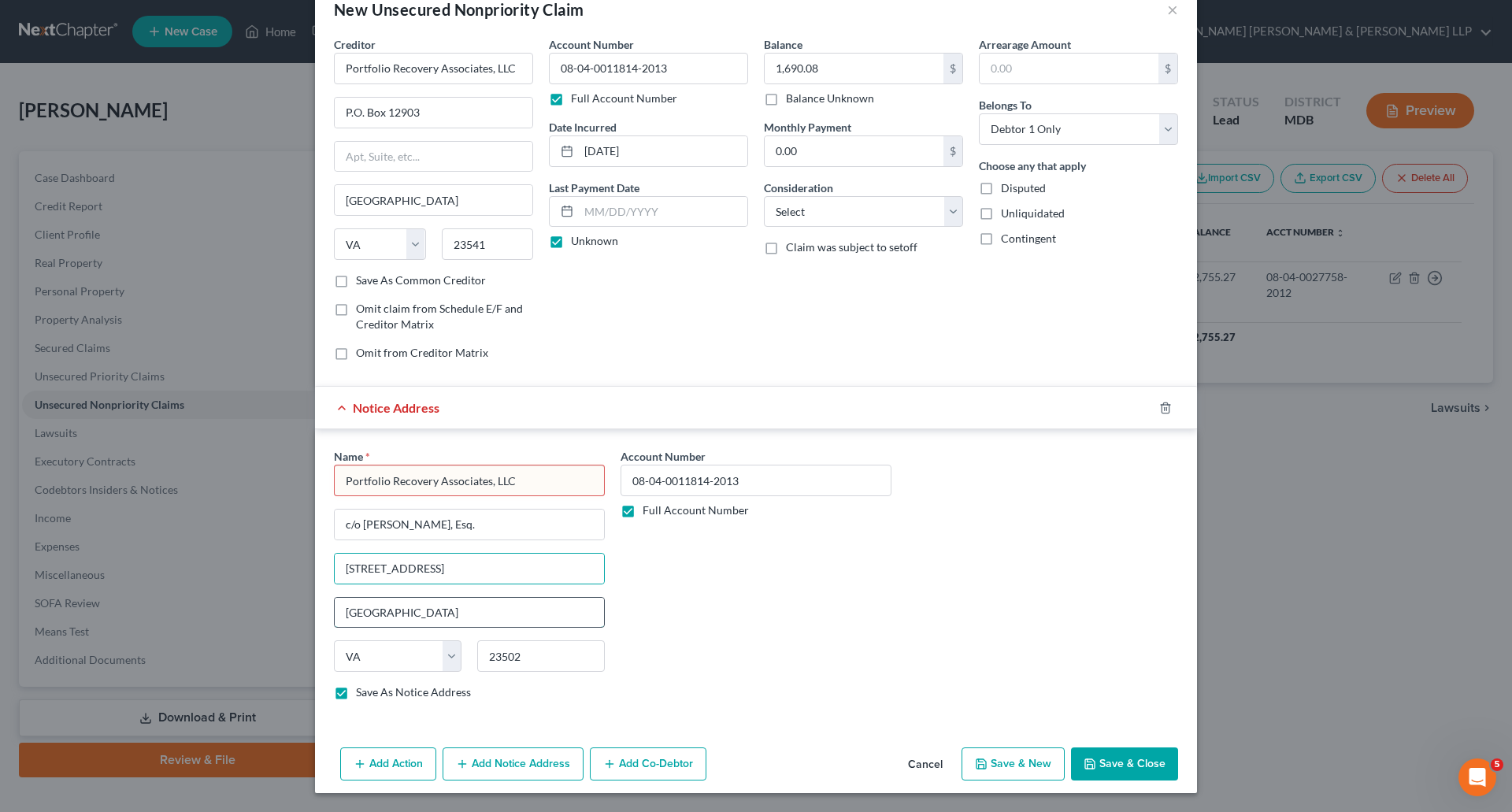
click at [484, 611] on input "[GEOGRAPHIC_DATA]" at bounding box center [469, 613] width 270 height 30
drag, startPoint x: 384, startPoint y: 670, endPoint x: 395, endPoint y: 644, distance: 28.2
click at [384, 670] on select "State [US_STATE] AK AR AZ CA CO CT DE DC [GEOGRAPHIC_DATA] [GEOGRAPHIC_DATA] GU…" at bounding box center [398, 657] width 128 height 32
click at [554, 486] on input "Portfolio Recovery Associates, LLC" at bounding box center [469, 481] width 271 height 32
click at [639, 608] on div "Account Number 08-04-0011814-2013 Full Account Number" at bounding box center [756, 580] width 287 height 264
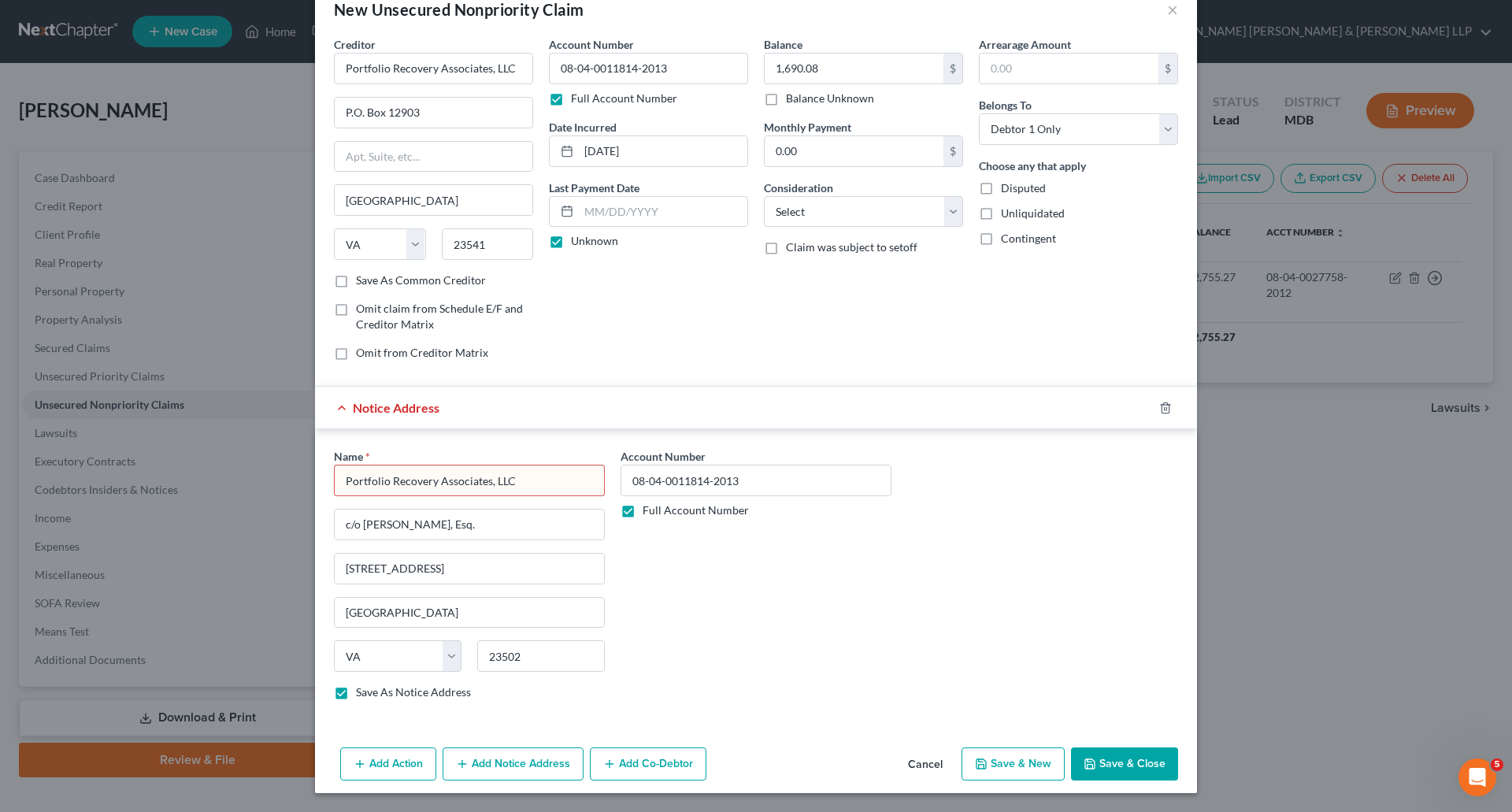
click at [1156, 754] on button "Save & Close" at bounding box center [1124, 763] width 107 height 33
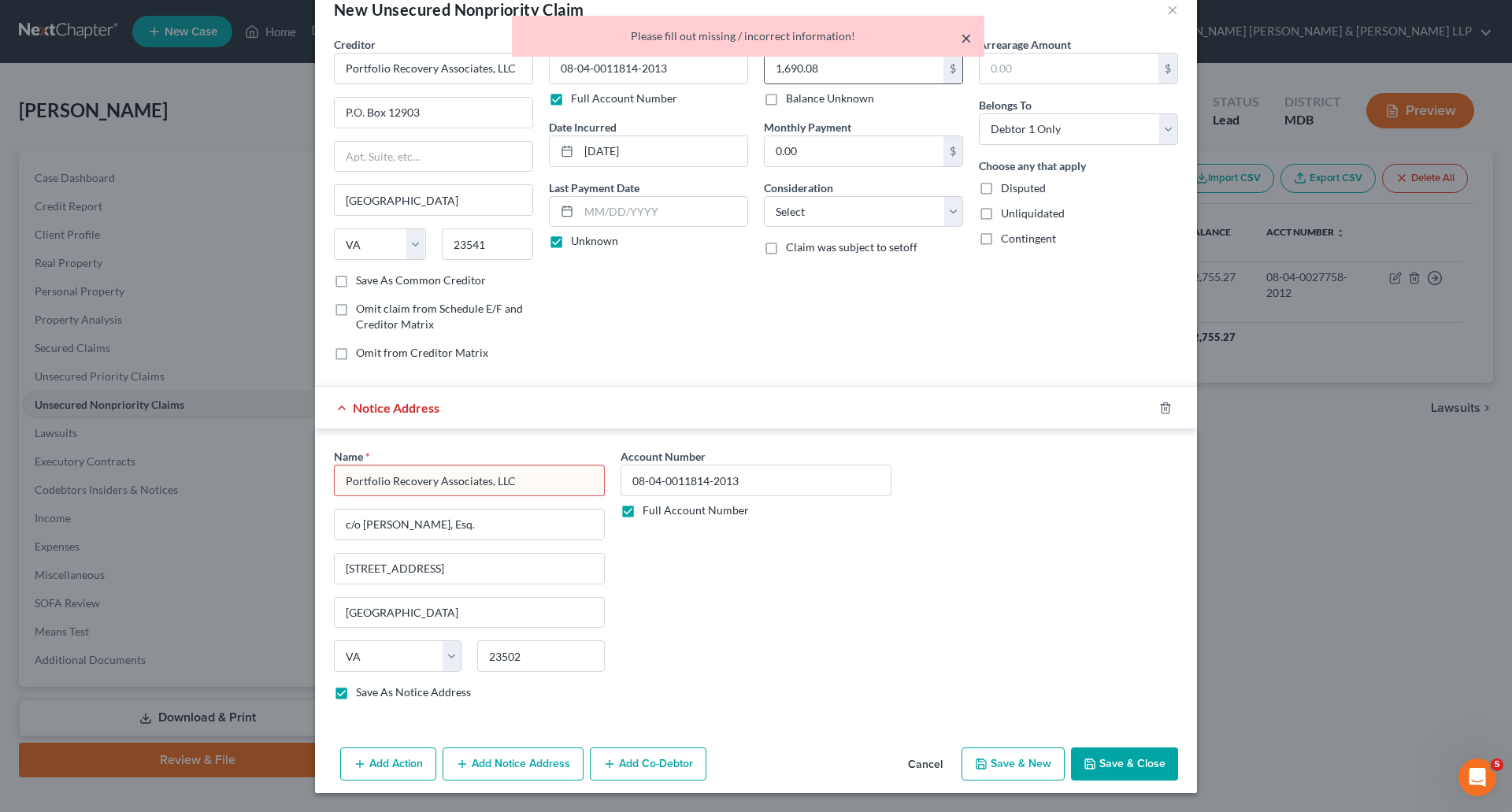
click at [968, 43] on button "×" at bounding box center [966, 37] width 11 height 19
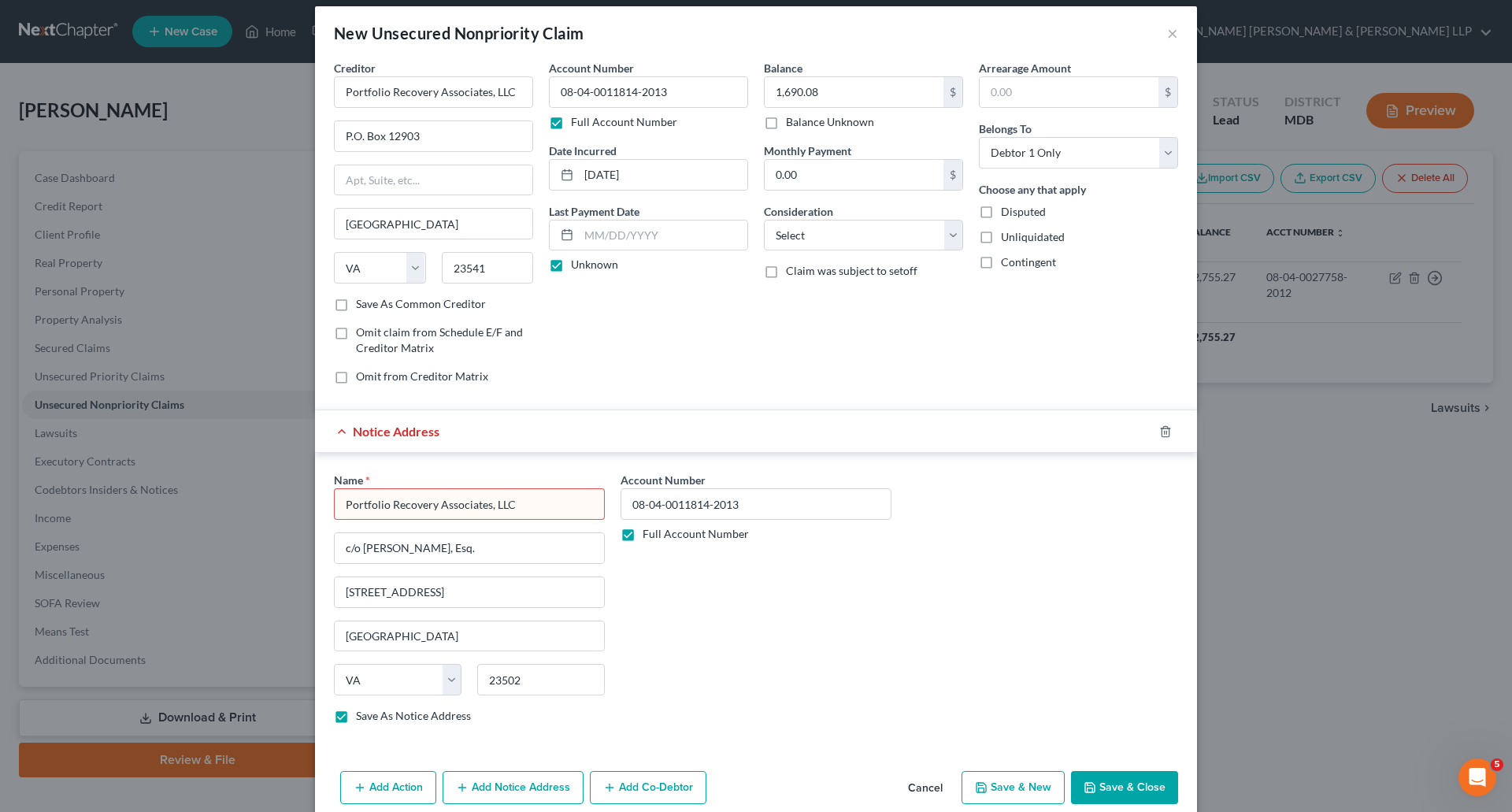
scroll to position [0, 0]
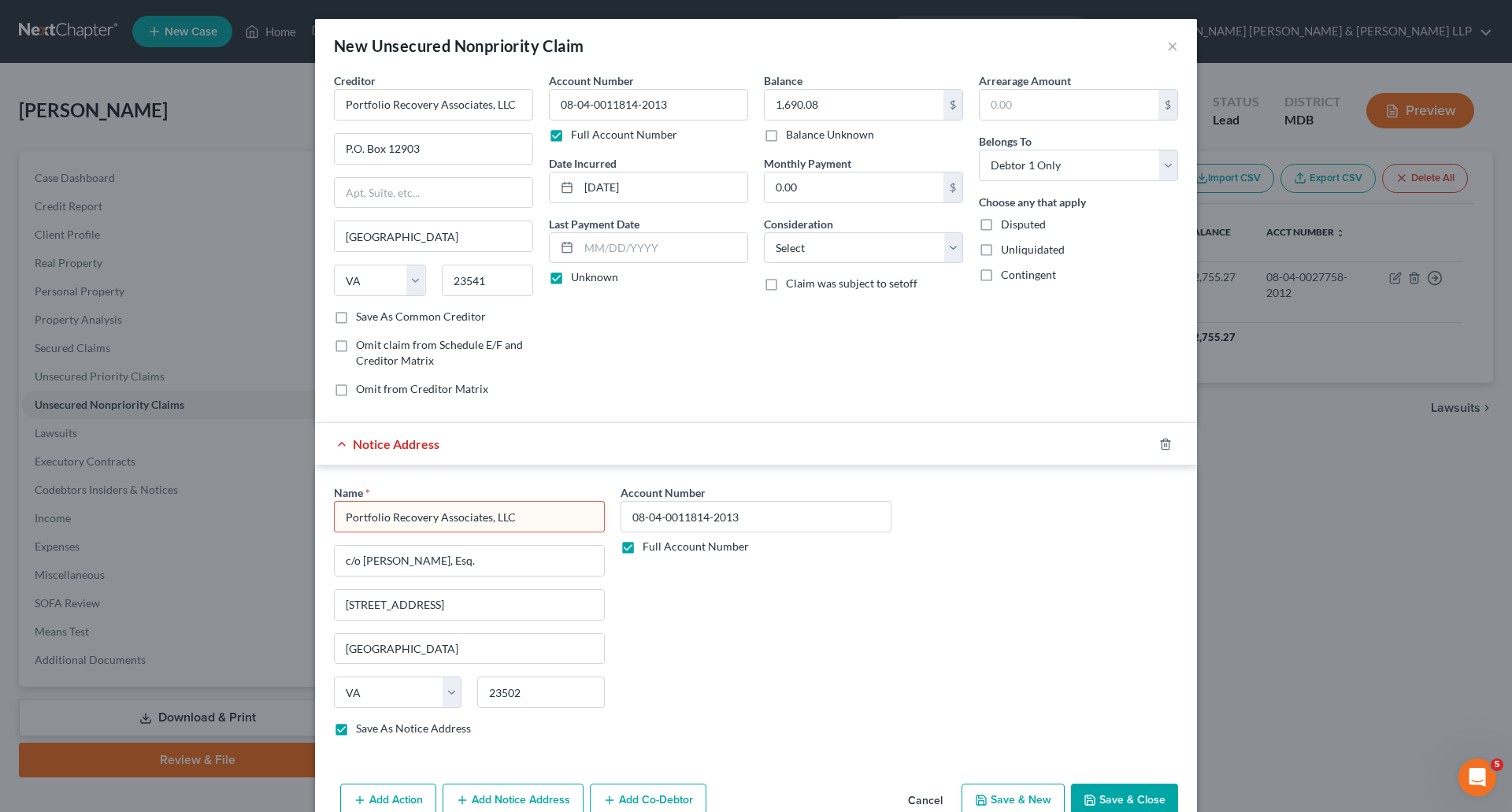
click at [533, 518] on input "Portfolio Recovery Associates, LLC" at bounding box center [469, 517] width 271 height 32
type input "P"
click at [676, 607] on div "Account Number 08-04-0011814-2013 Full Account Number" at bounding box center [756, 617] width 287 height 264
click at [498, 564] on input "c/o [PERSON_NAME], Esq." at bounding box center [469, 561] width 270 height 30
click at [435, 517] on input "text" at bounding box center [469, 517] width 271 height 32
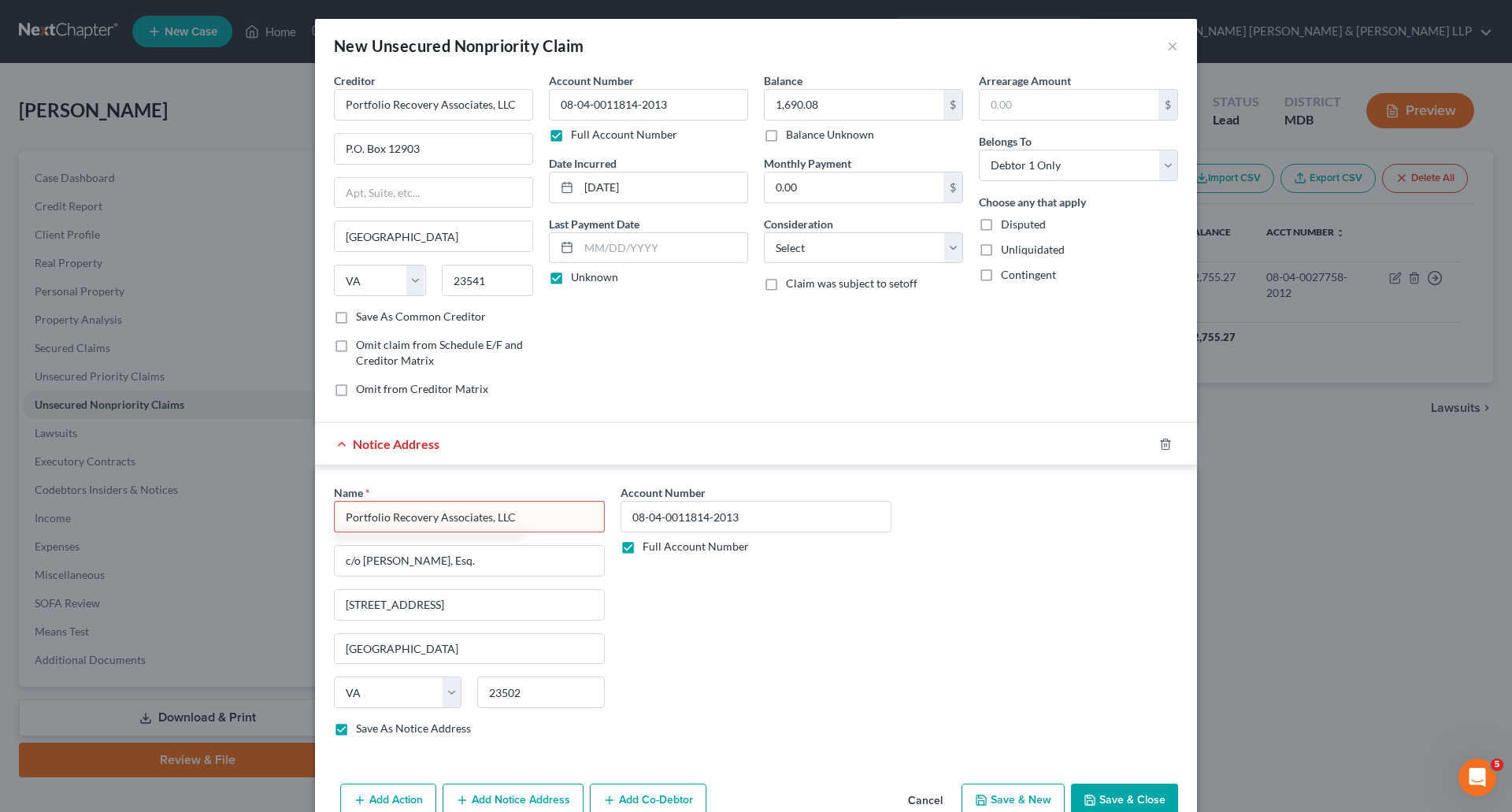
type input "Portfolio Recovery Associates, LLC"
click at [722, 653] on div "Account Number 08-04-0011814-2013 Full Account Number" at bounding box center [756, 617] width 287 height 264
click at [505, 562] on input "c/o [PERSON_NAME], Esq." at bounding box center [469, 561] width 270 height 30
click at [473, 614] on input "[STREET_ADDRESS]" at bounding box center [469, 605] width 270 height 30
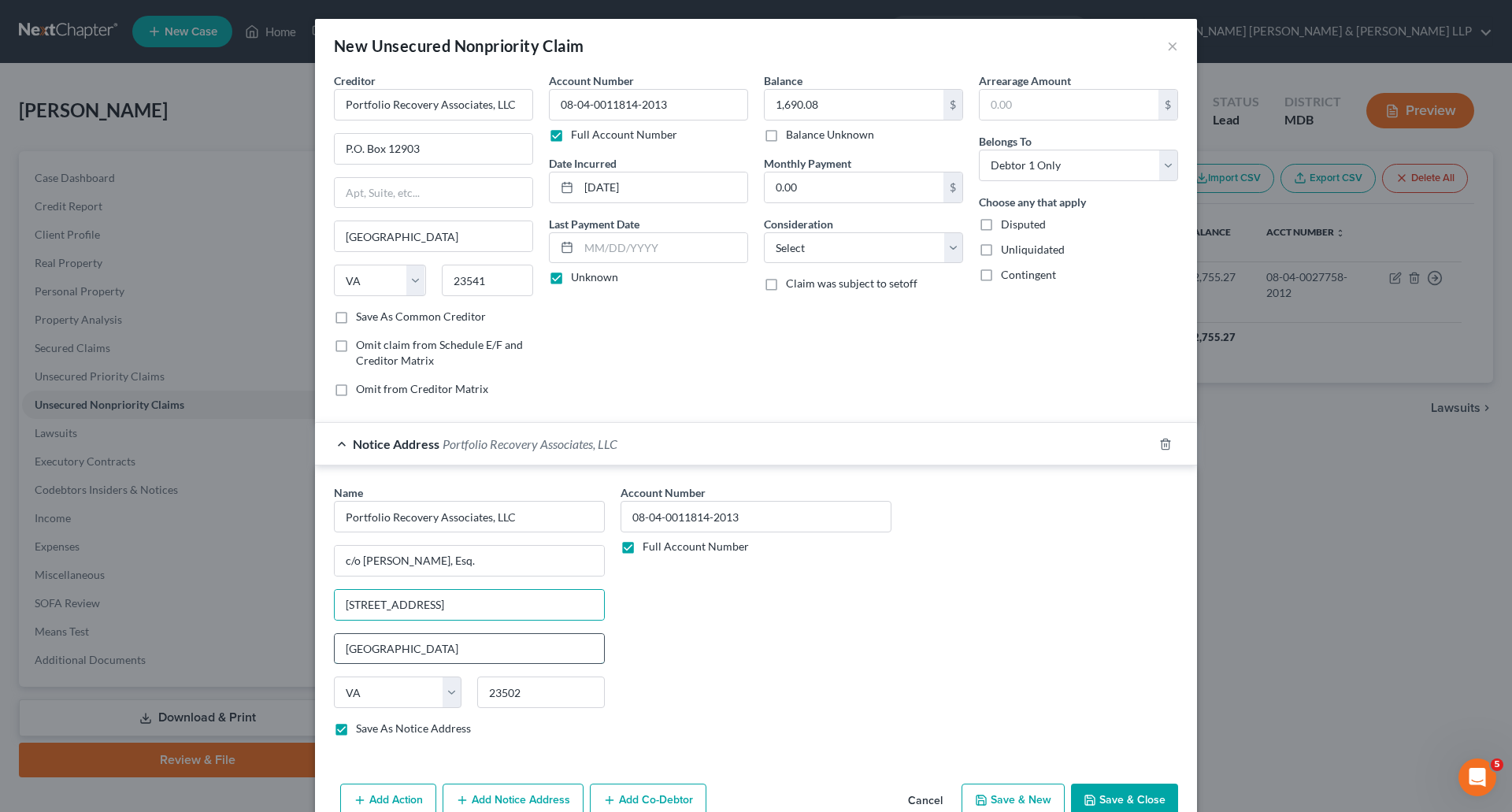
drag, startPoint x: 465, startPoint y: 650, endPoint x: 507, endPoint y: 656, distance: 42.4
click at [465, 650] on input "[GEOGRAPHIC_DATA]" at bounding box center [469, 650] width 270 height 30
click at [1152, 792] on button "Save & Close" at bounding box center [1124, 800] width 107 height 33
checkbox input "false"
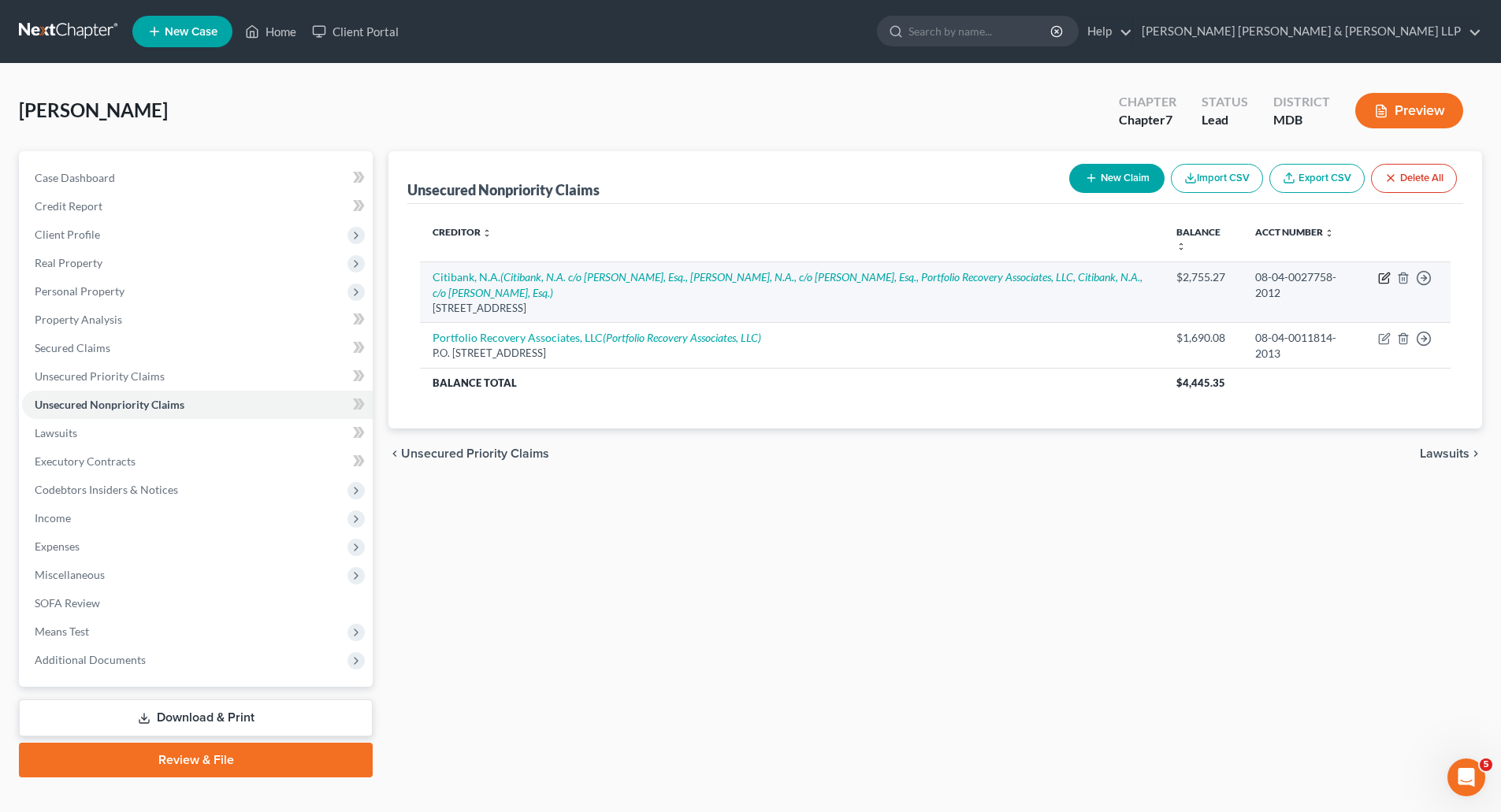
click at [1386, 279] on icon "button" at bounding box center [1385, 278] width 12 height 12
select select "43"
select select "8"
select select "0"
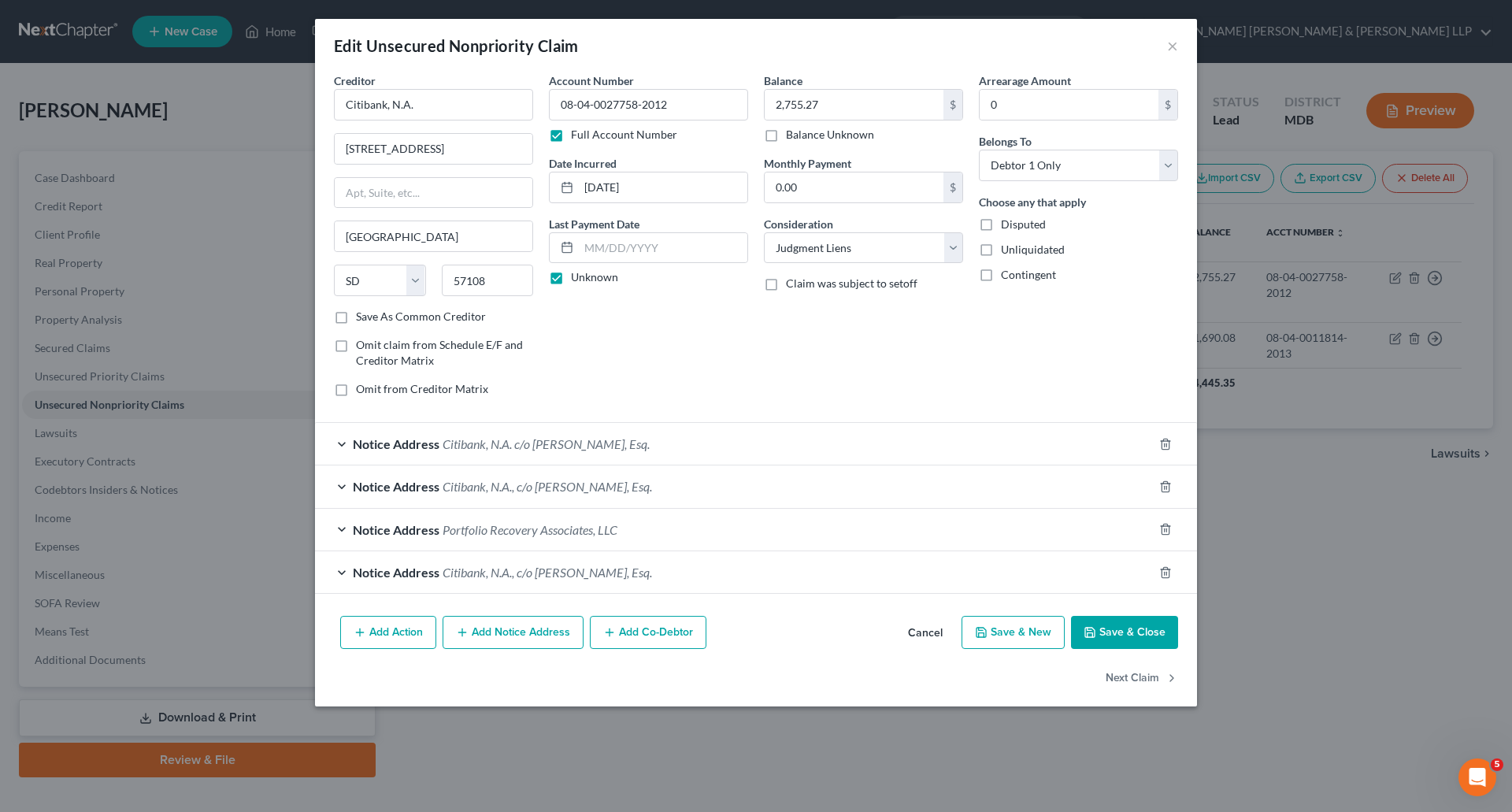
click at [340, 447] on div "Notice Address Citibank, N.A. c/o [PERSON_NAME], Esq." at bounding box center [734, 444] width 839 height 42
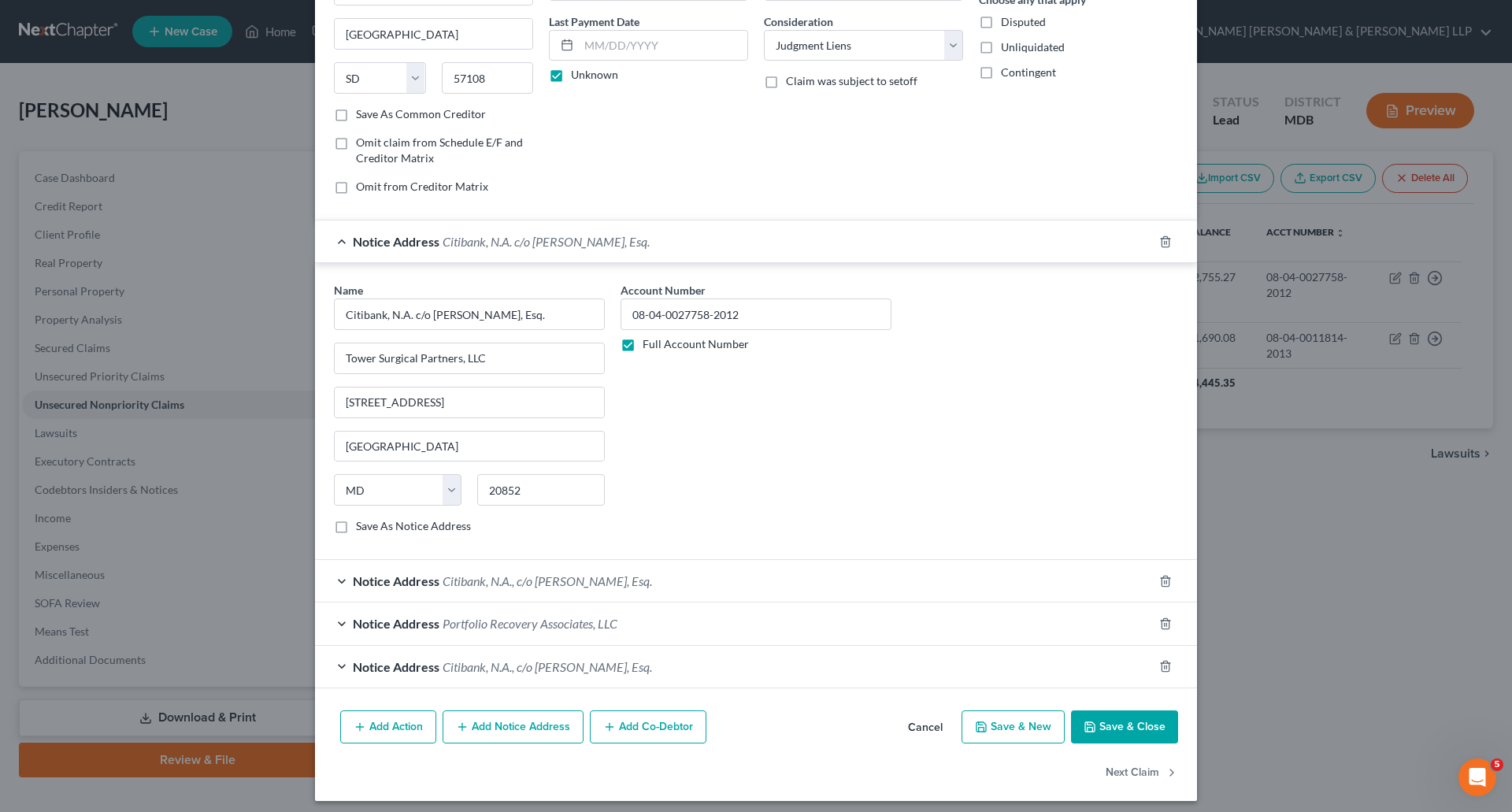
scroll to position [210, 0]
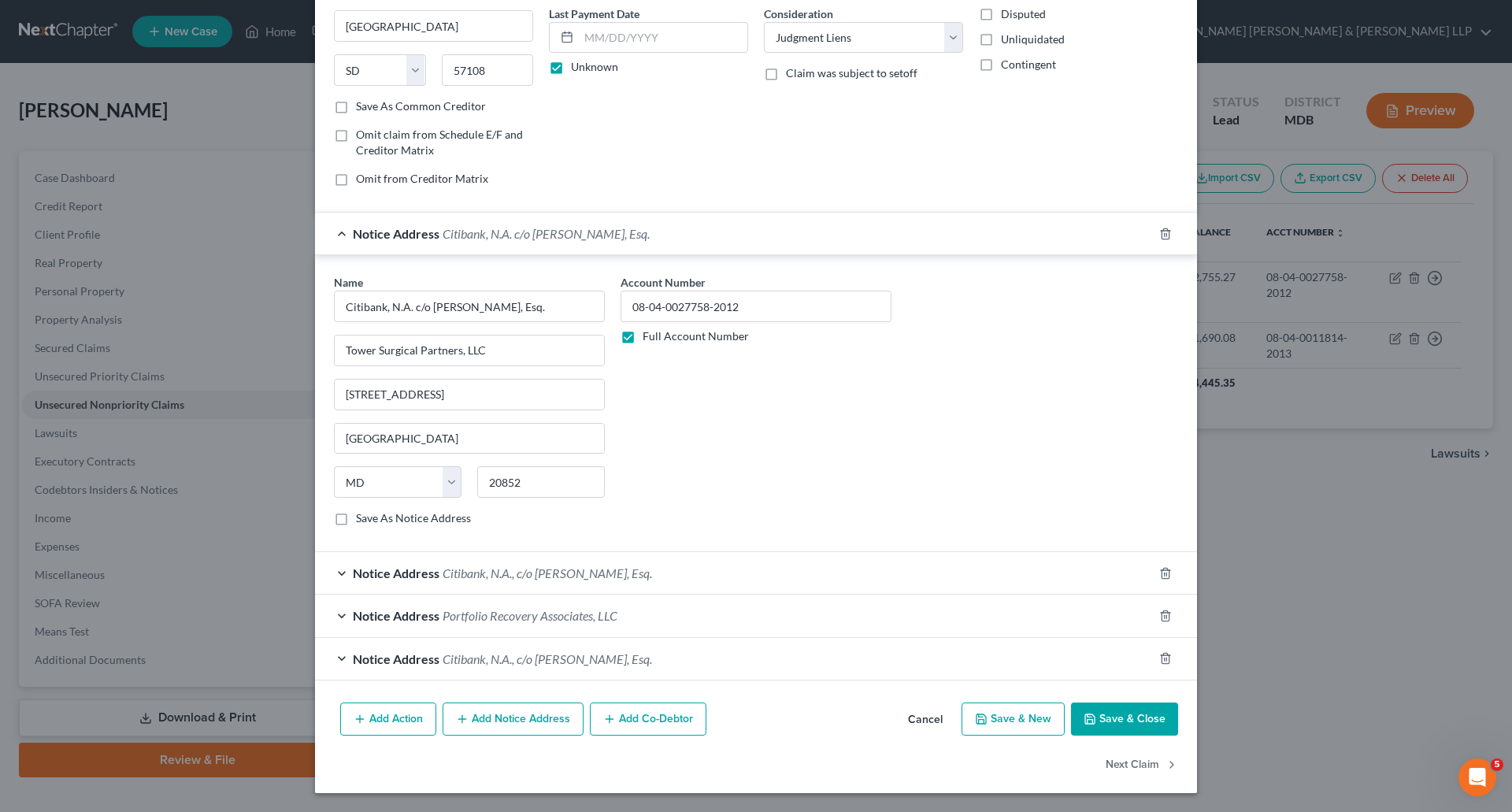
click at [339, 572] on div "Notice Address Citibank, N.A., c/o [PERSON_NAME], Esq." at bounding box center [734, 572] width 839 height 42
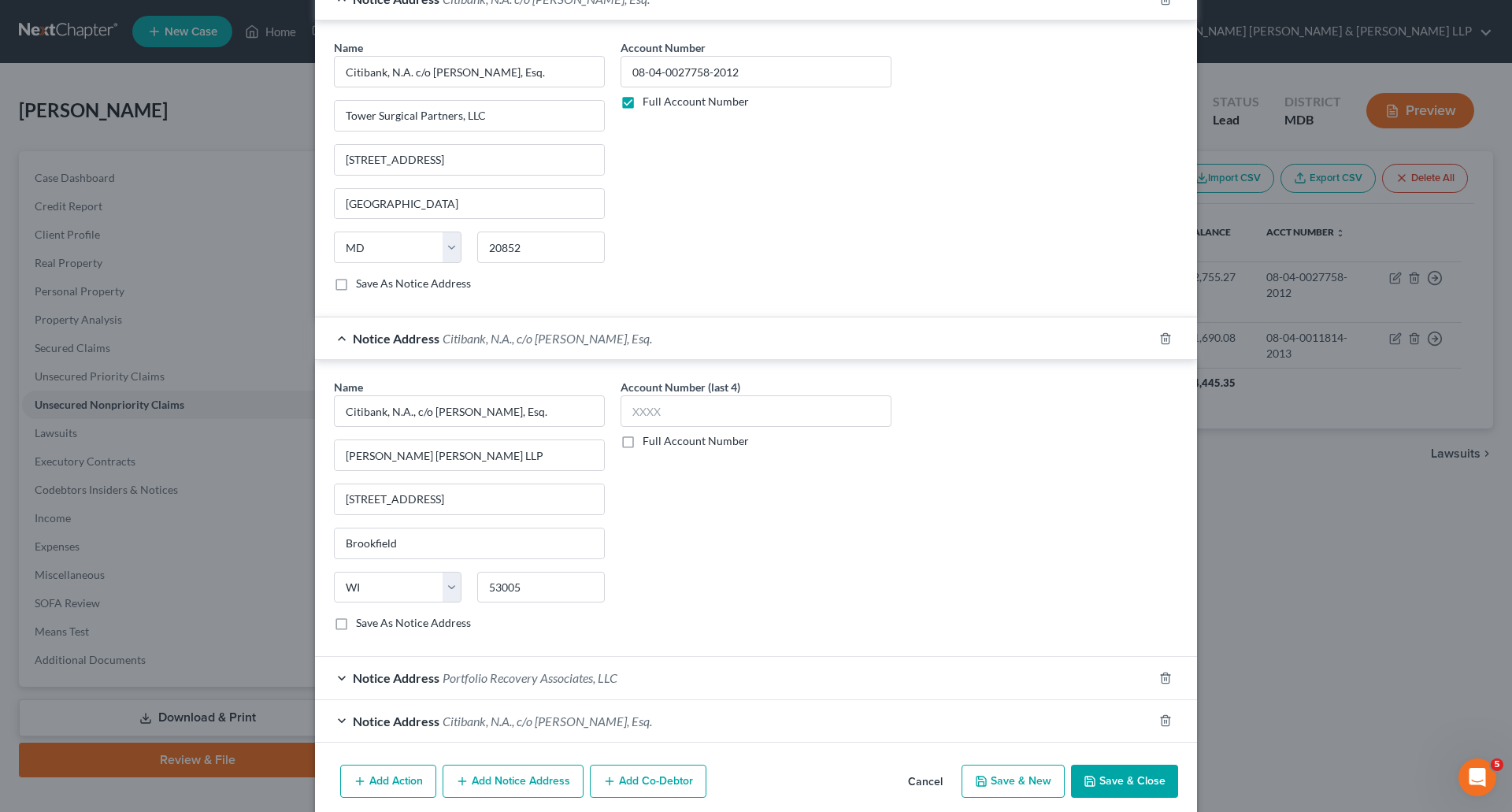
scroll to position [508, 0]
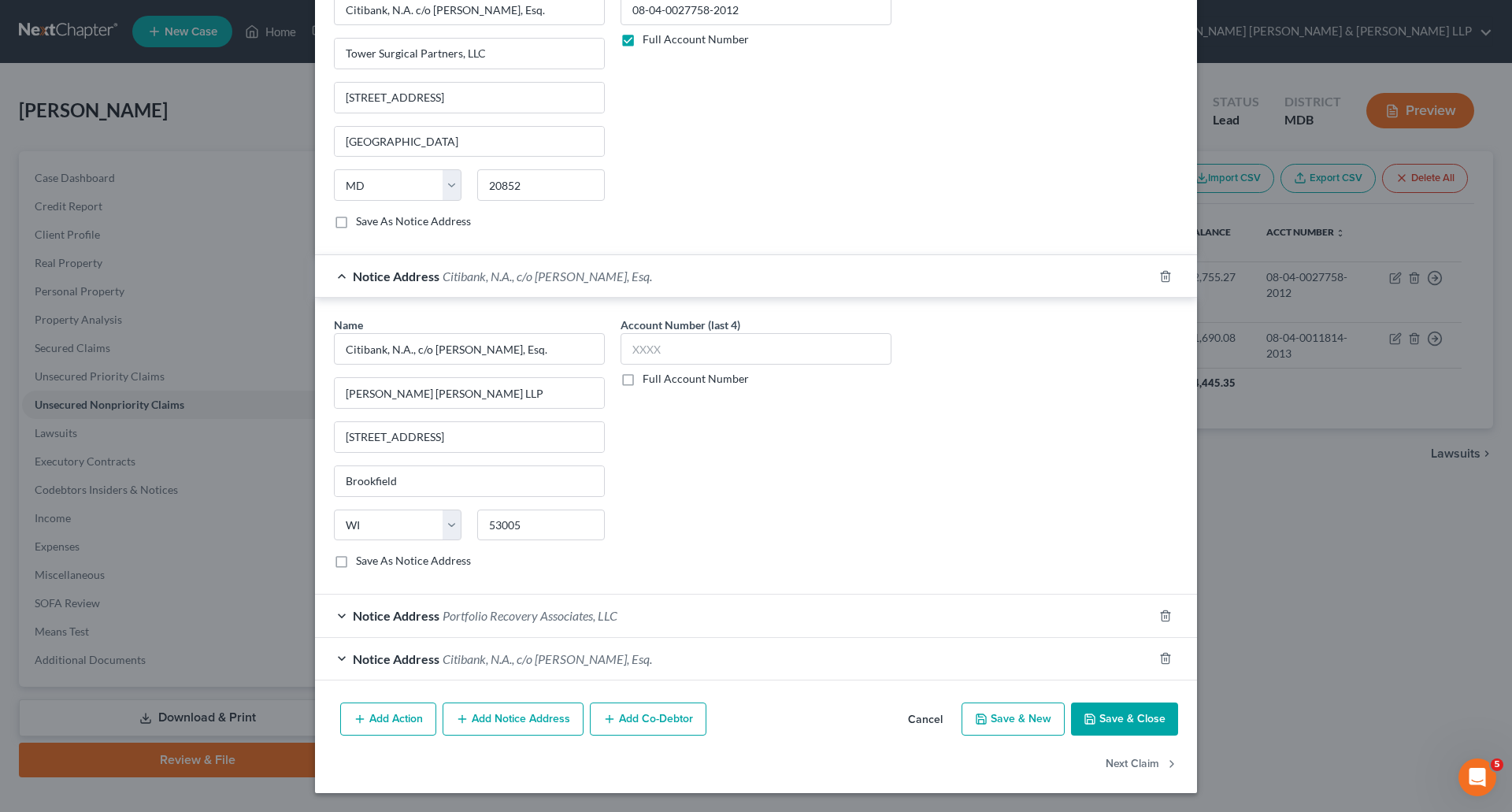
click at [337, 612] on div "Notice Address Portfolio Recovery Associates, LLC" at bounding box center [734, 615] width 839 height 42
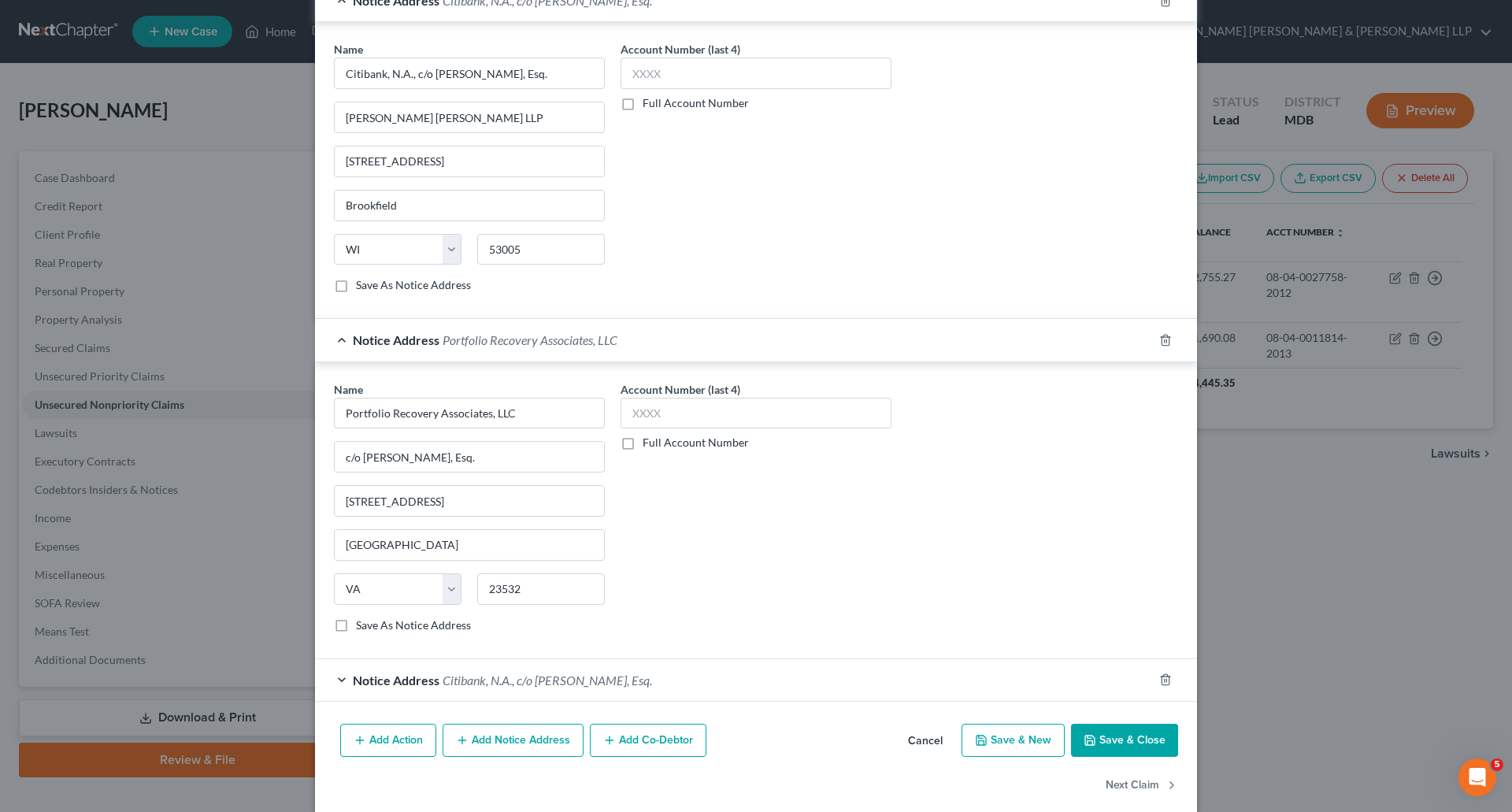
scroll to position [804, 0]
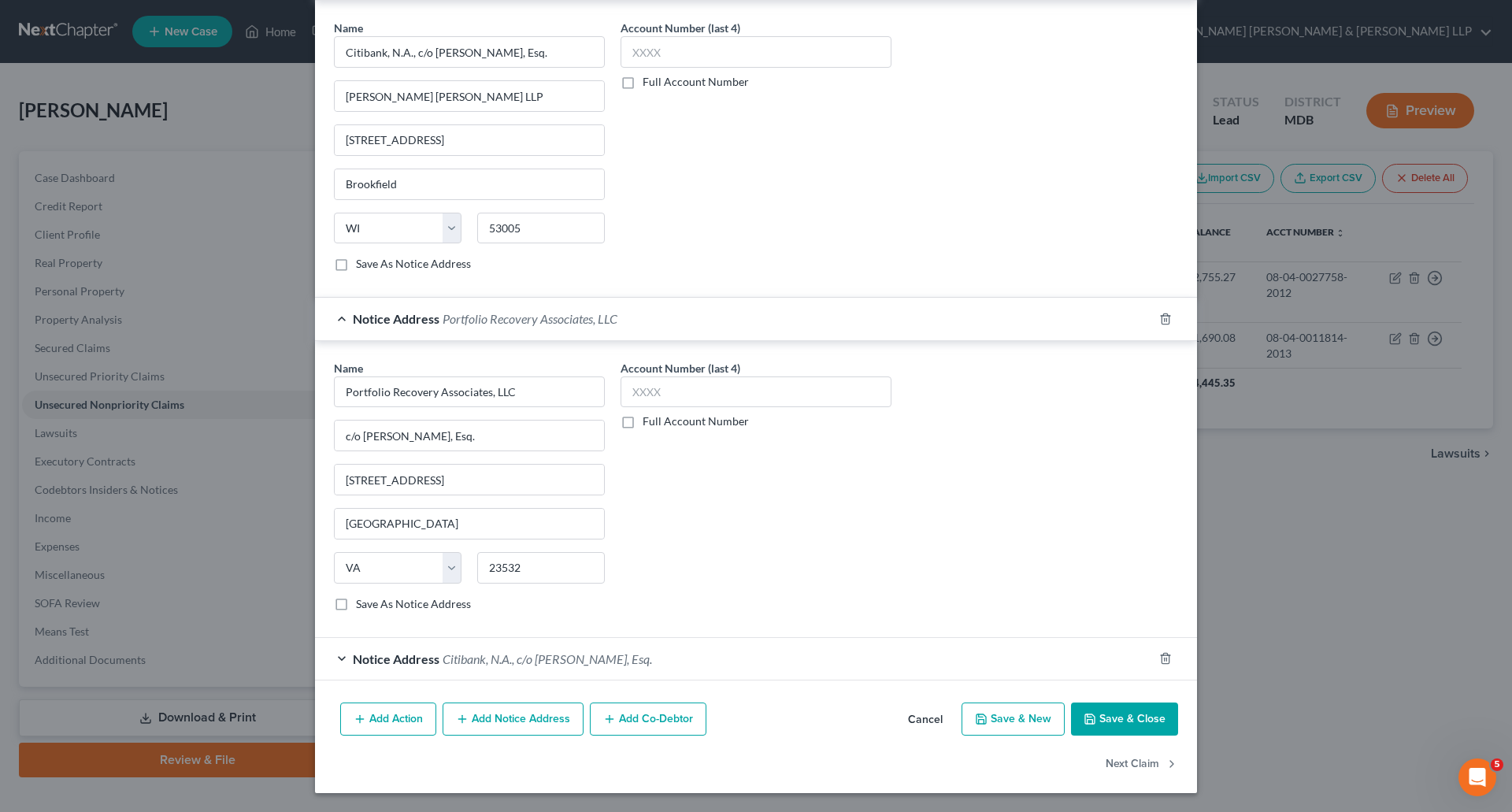
click at [330, 658] on div "Notice Address Citibank, N.A., c/o [PERSON_NAME], Esq." at bounding box center [734, 658] width 839 height 42
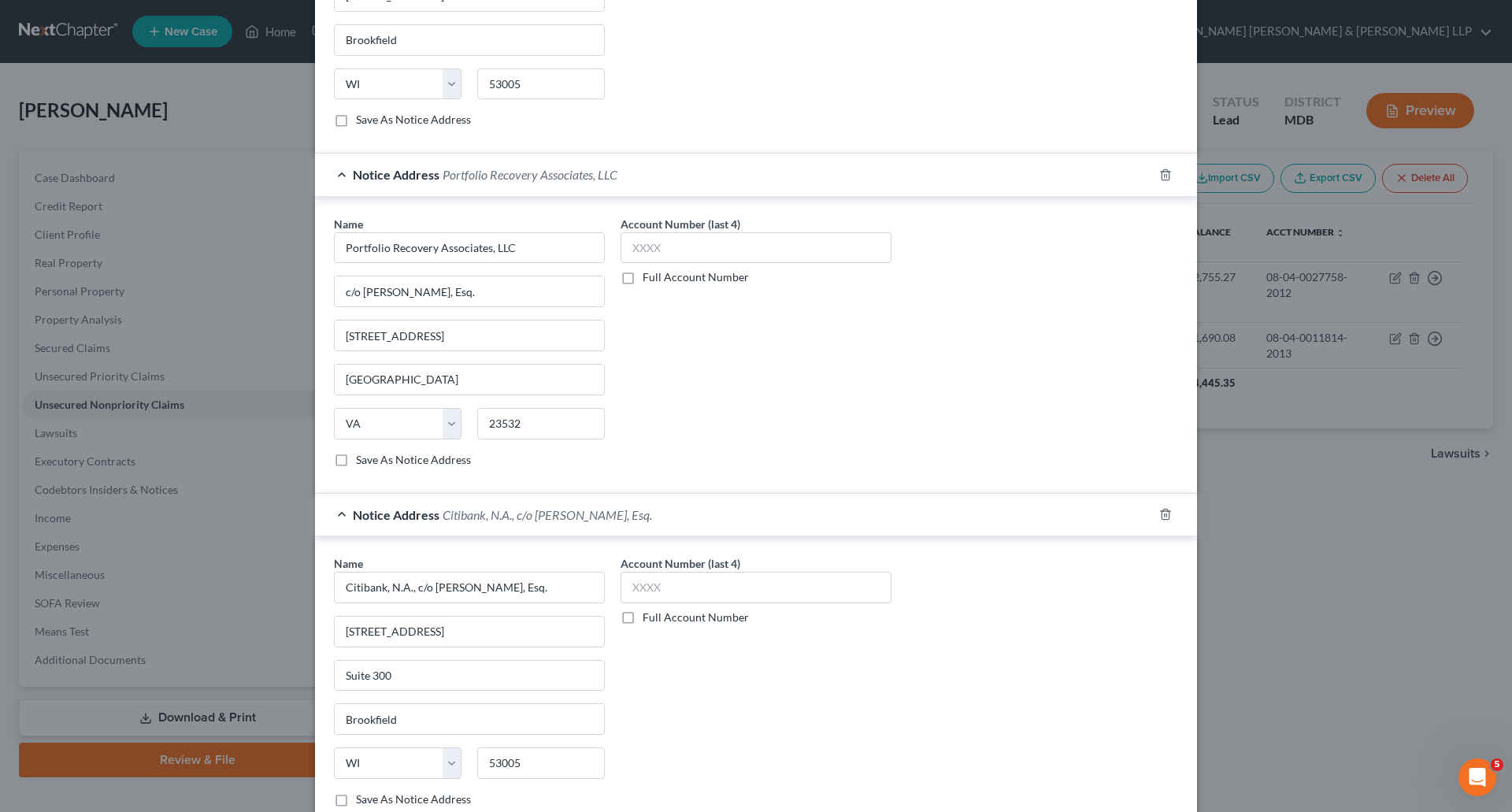
scroll to position [1100, 0]
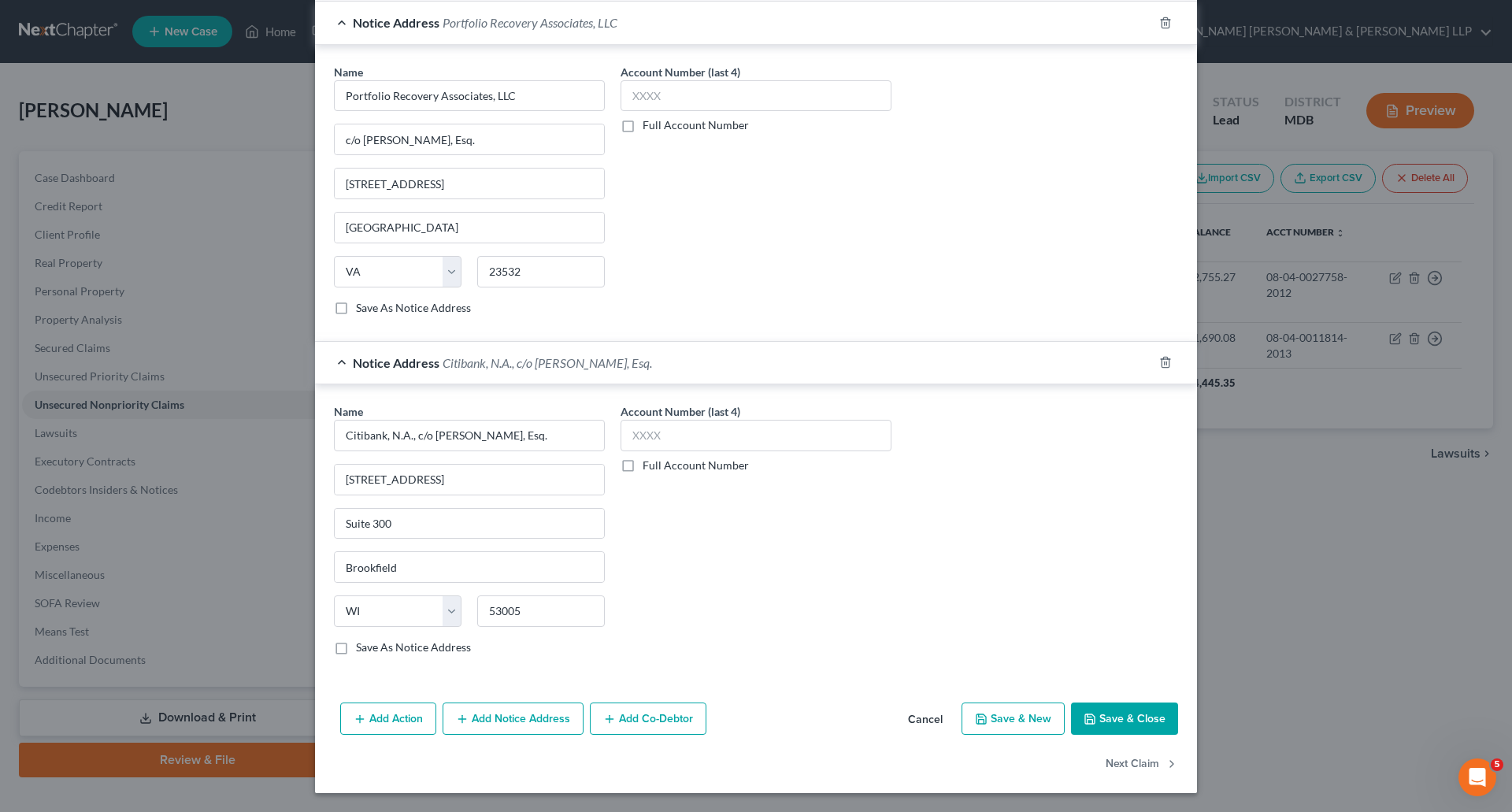
click at [1148, 719] on button "Save & Close" at bounding box center [1124, 719] width 107 height 33
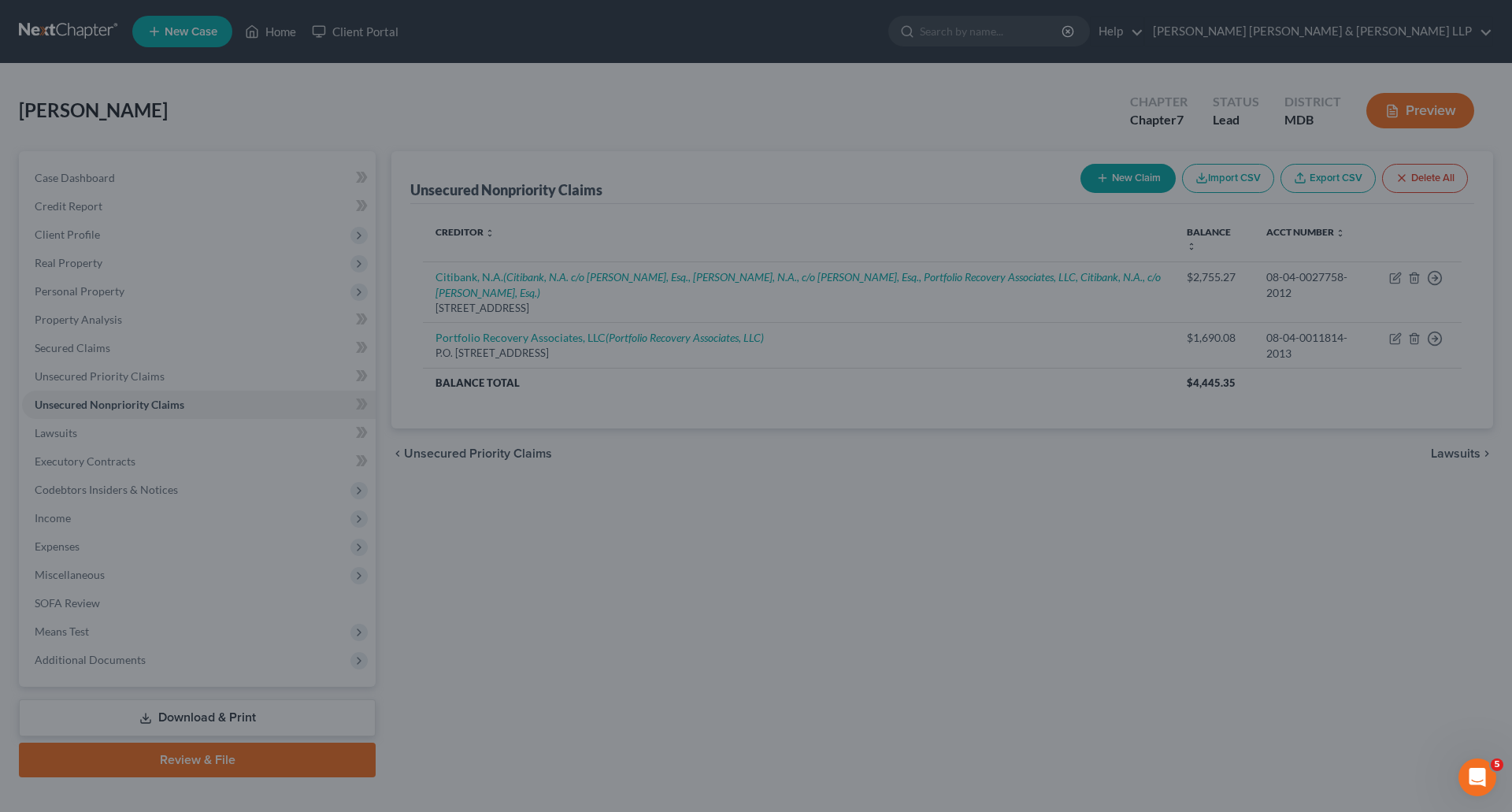
scroll to position [0, 0]
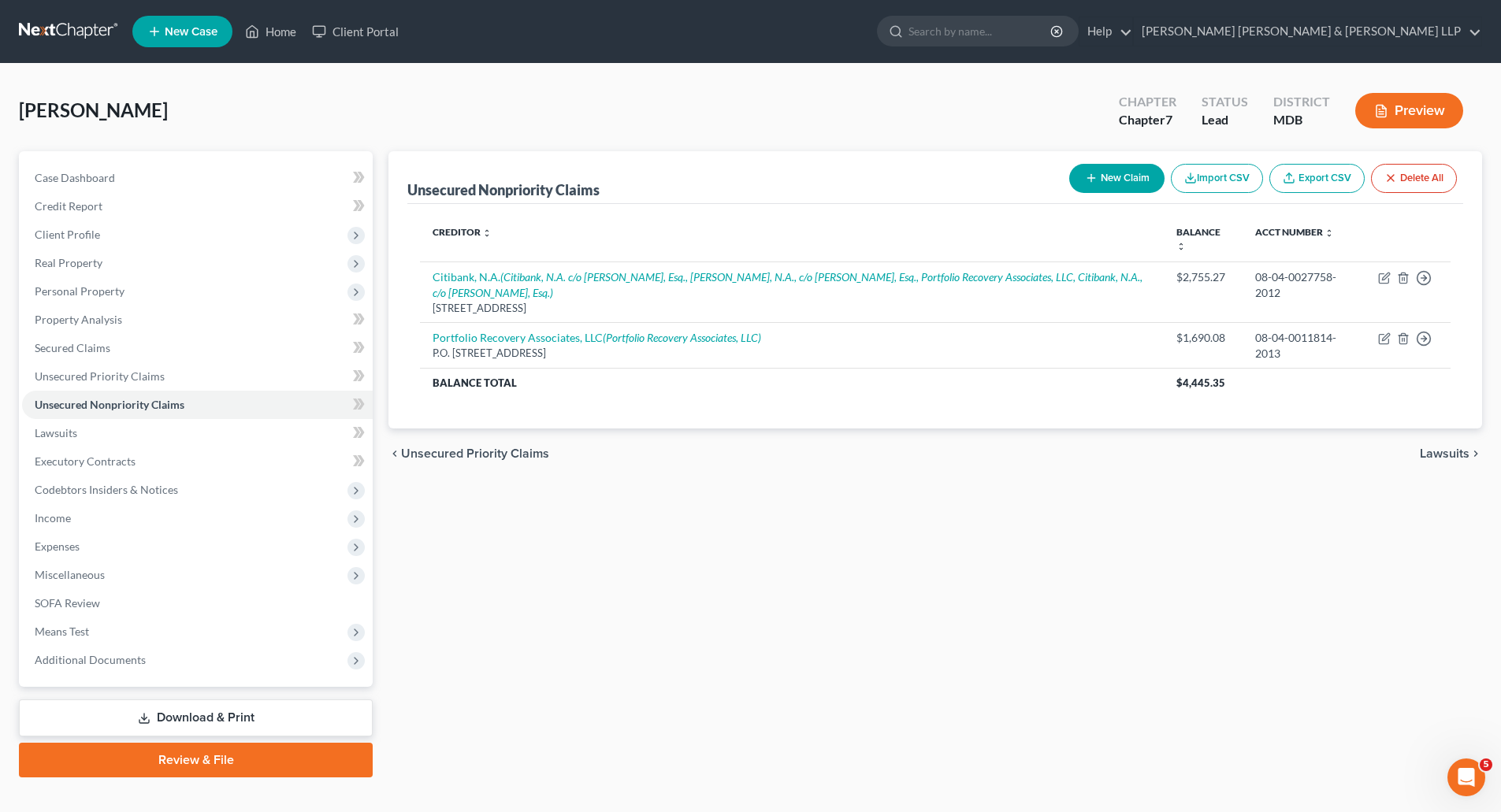
click at [1134, 179] on button "New Claim" at bounding box center [1117, 178] width 95 height 29
select select "0"
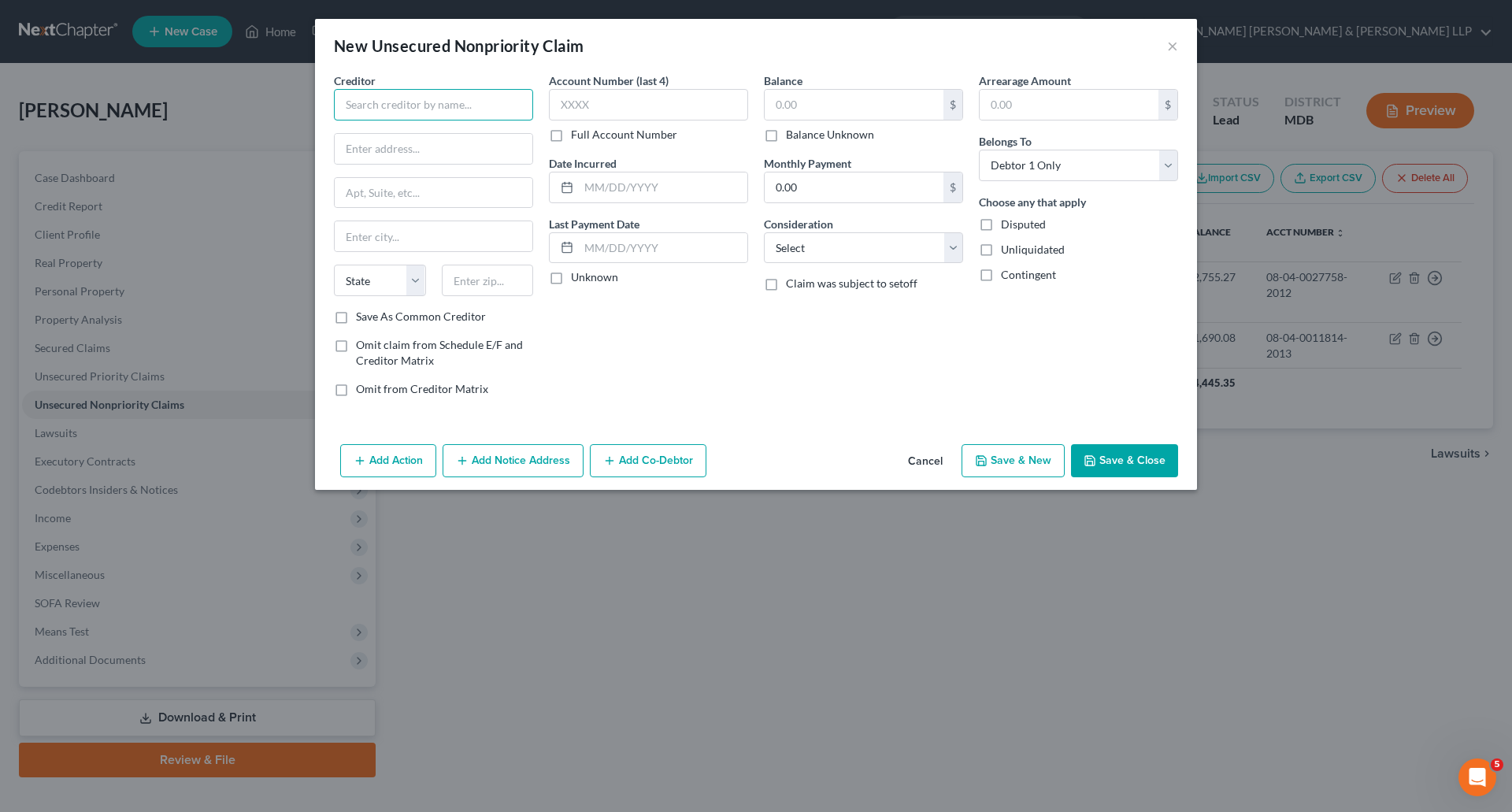
click at [428, 102] on input "text" at bounding box center [433, 105] width 200 height 32
type input "Portfolio Recovery Associates, LLC"
type input "P.O. Box 12903"
click at [404, 228] on input "text" at bounding box center [433, 236] width 198 height 30
type input "[GEOGRAPHIC_DATA]"
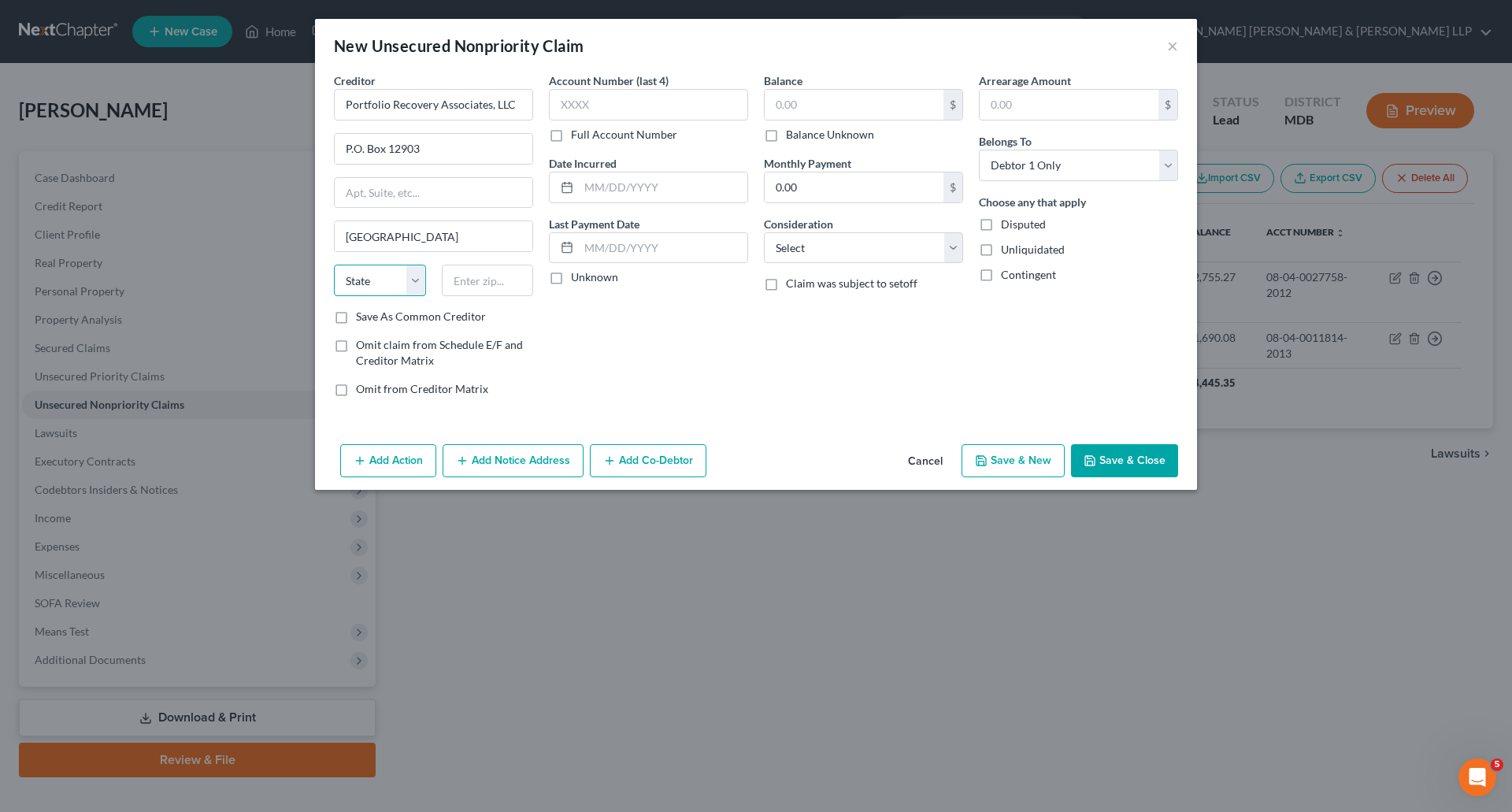
click at [375, 272] on select "State [US_STATE] AK AR AZ CA CO CT DE DC [GEOGRAPHIC_DATA] [GEOGRAPHIC_DATA] GU…" at bounding box center [380, 280] width 92 height 32
select select "48"
click at [454, 285] on input "text" at bounding box center [488, 280] width 92 height 32
click at [731, 365] on div "Account Number (last 4) Full Account Number Date Incurred Last Payment Date Unk…" at bounding box center [649, 241] width 215 height 337
click at [516, 280] on input "23502" at bounding box center [488, 280] width 92 height 32
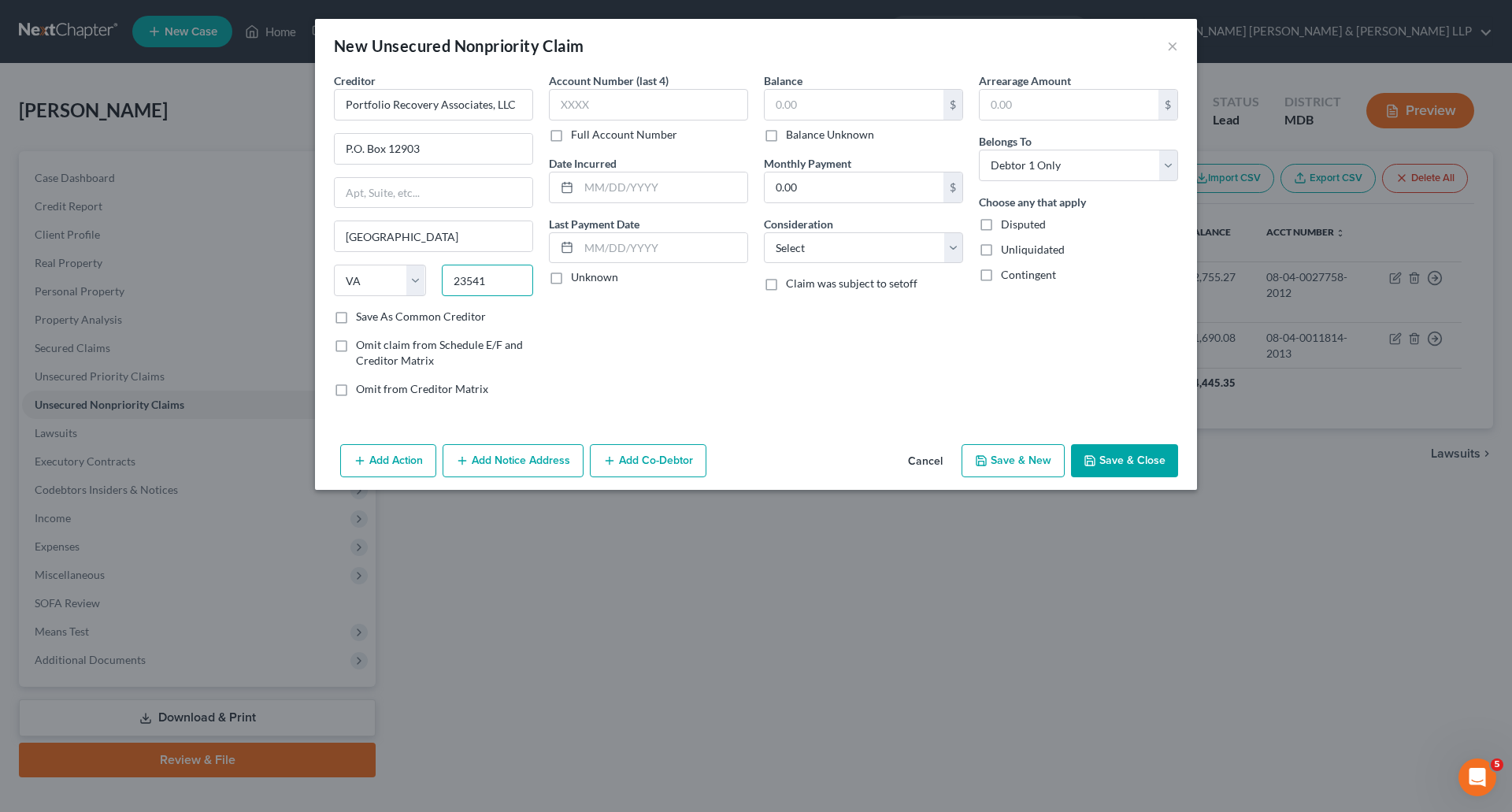
type input "23541"
click at [602, 362] on div "Account Number (last 4) Full Account Number Date Incurred Last Payment Date Unk…" at bounding box center [649, 241] width 215 height 337
click at [645, 102] on input "text" at bounding box center [649, 105] width 200 height 32
click at [571, 130] on label "Full Account Number" at bounding box center [625, 135] width 106 height 16
click at [578, 130] on input "Full Account Number" at bounding box center [583, 132] width 11 height 11
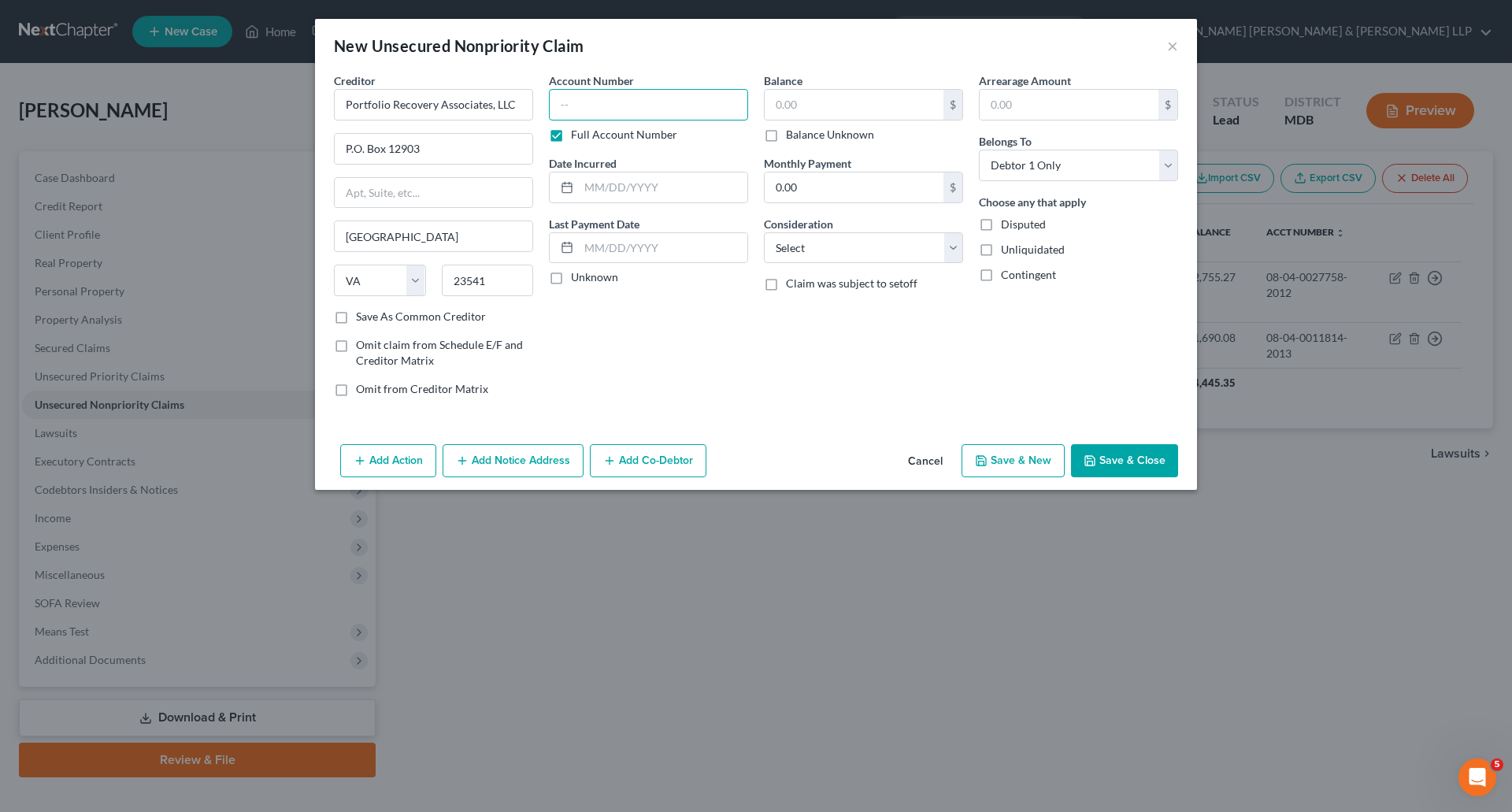
click at [585, 107] on input "text" at bounding box center [649, 105] width 200 height 32
type input "08-04-0023245-2014"
type input "[DATE]"
click at [571, 279] on label "Unknown" at bounding box center [595, 278] width 47 height 16
click at [578, 279] on input "Unknown" at bounding box center [583, 275] width 11 height 11
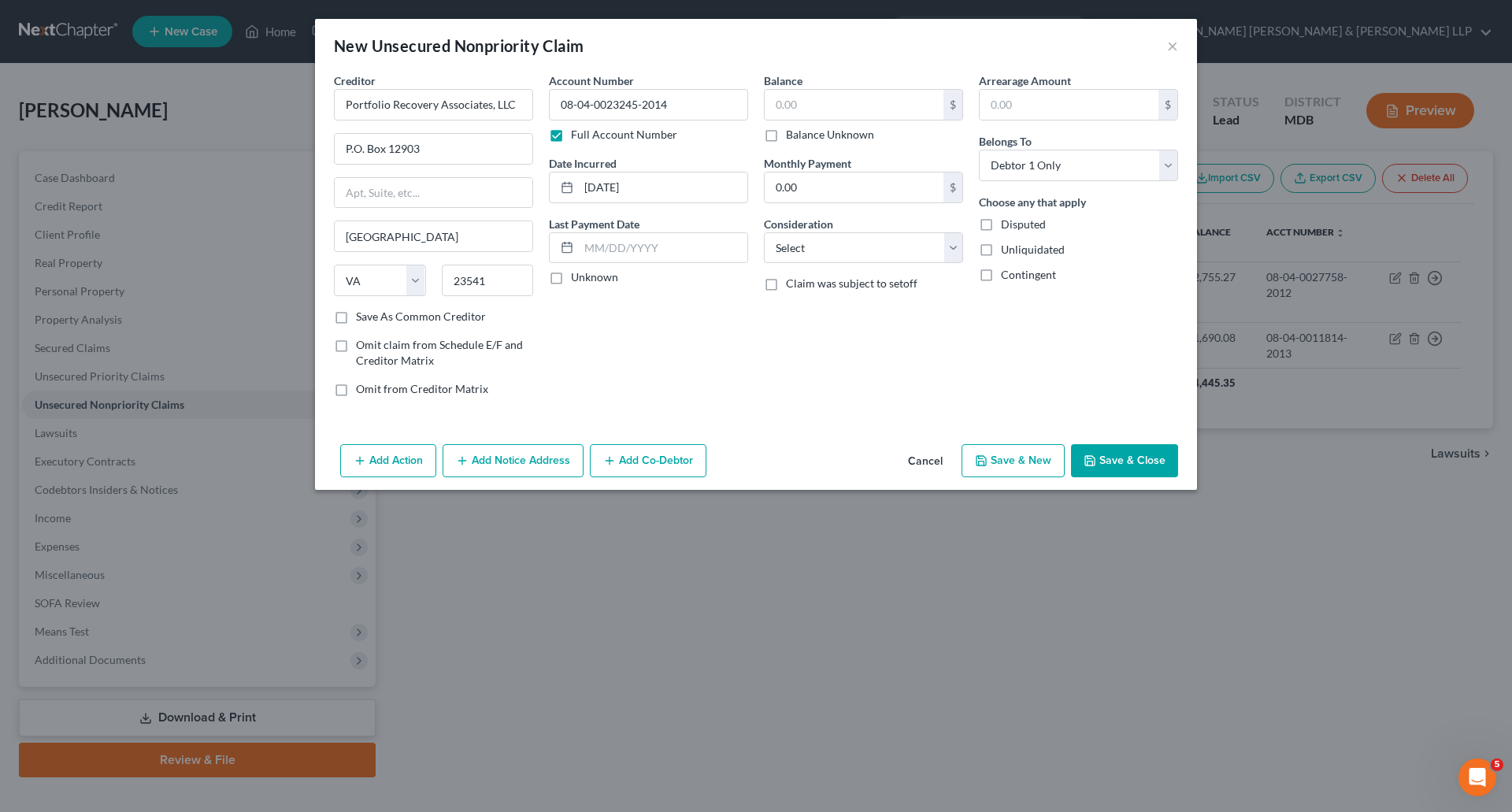
checkbox input "true"
click at [814, 108] on input "text" at bounding box center [854, 105] width 179 height 30
type input "1,289.98"
click at [795, 389] on div "Balance 1,289.98 $ Balance Unknown Balance Undetermined 1,289.98 $ Balance Unkn…" at bounding box center [863, 241] width 215 height 337
click at [876, 242] on select "Select Cable / Satellite Services Collection Agency Credit Card Debt Debt Couns…" at bounding box center [863, 248] width 200 height 32
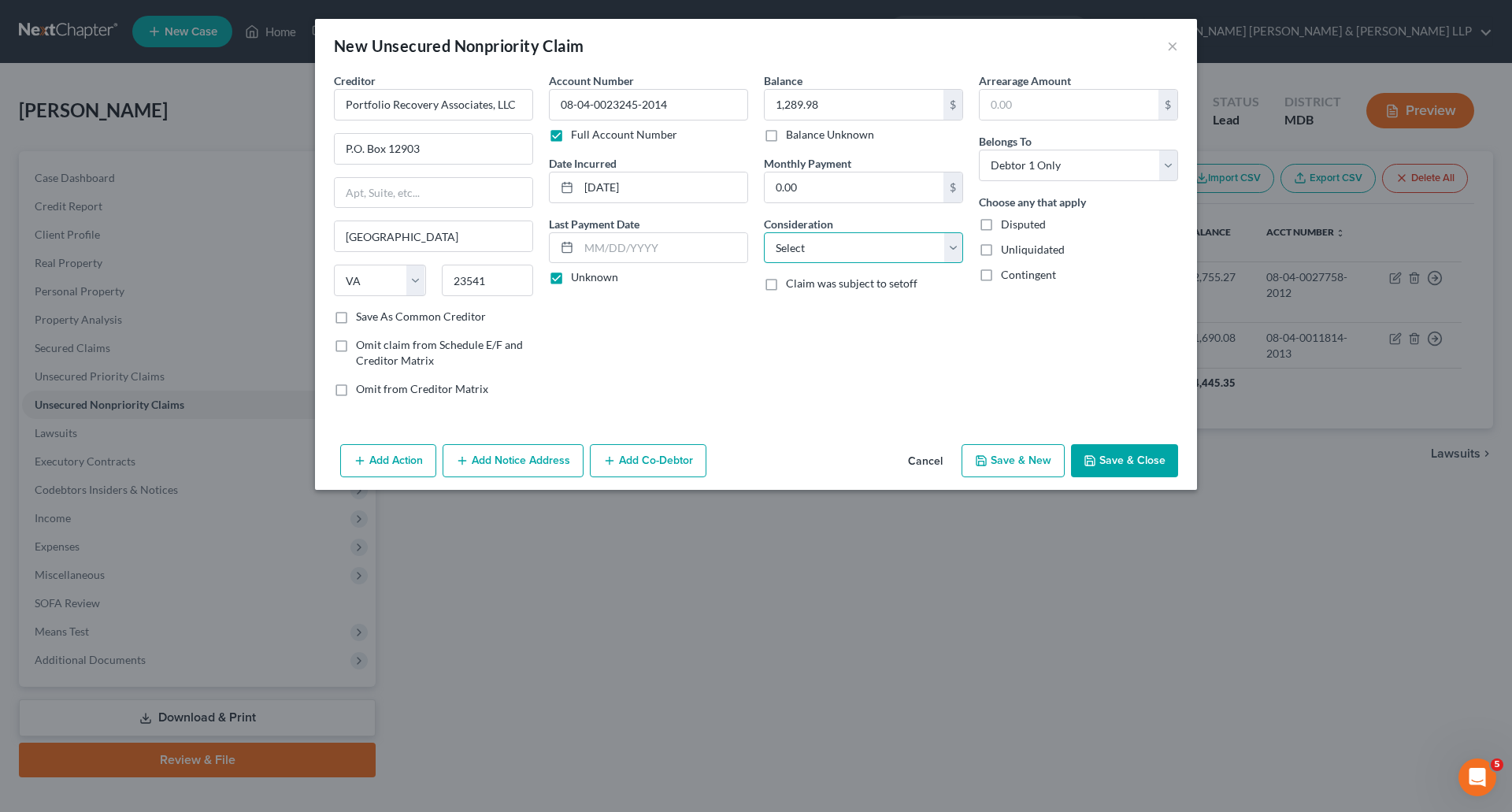
select select "8"
click at [764, 233] on select "Select Cable / Satellite Services Collection Agency Credit Card Debt Debt Couns…" at bounding box center [863, 248] width 200 height 32
click at [531, 469] on button "Add Notice Address" at bounding box center [513, 461] width 141 height 33
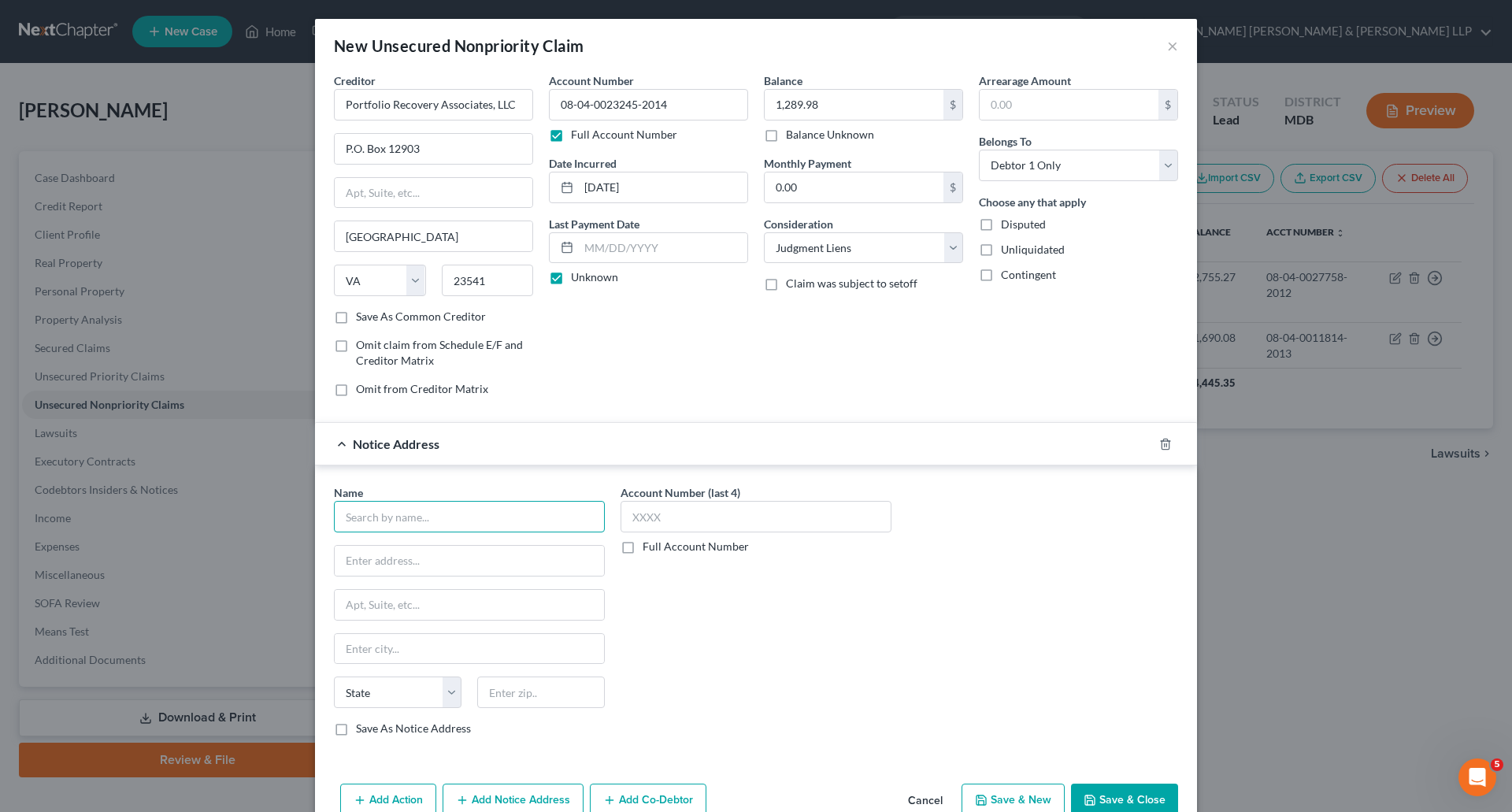
click at [378, 512] on input "text" at bounding box center [469, 517] width 271 height 32
type input "Portfolio Recovery Associates, LLC"
type input "c/o [PERSON_NAME], Esq."
type input "[STREET_ADDRESS]"
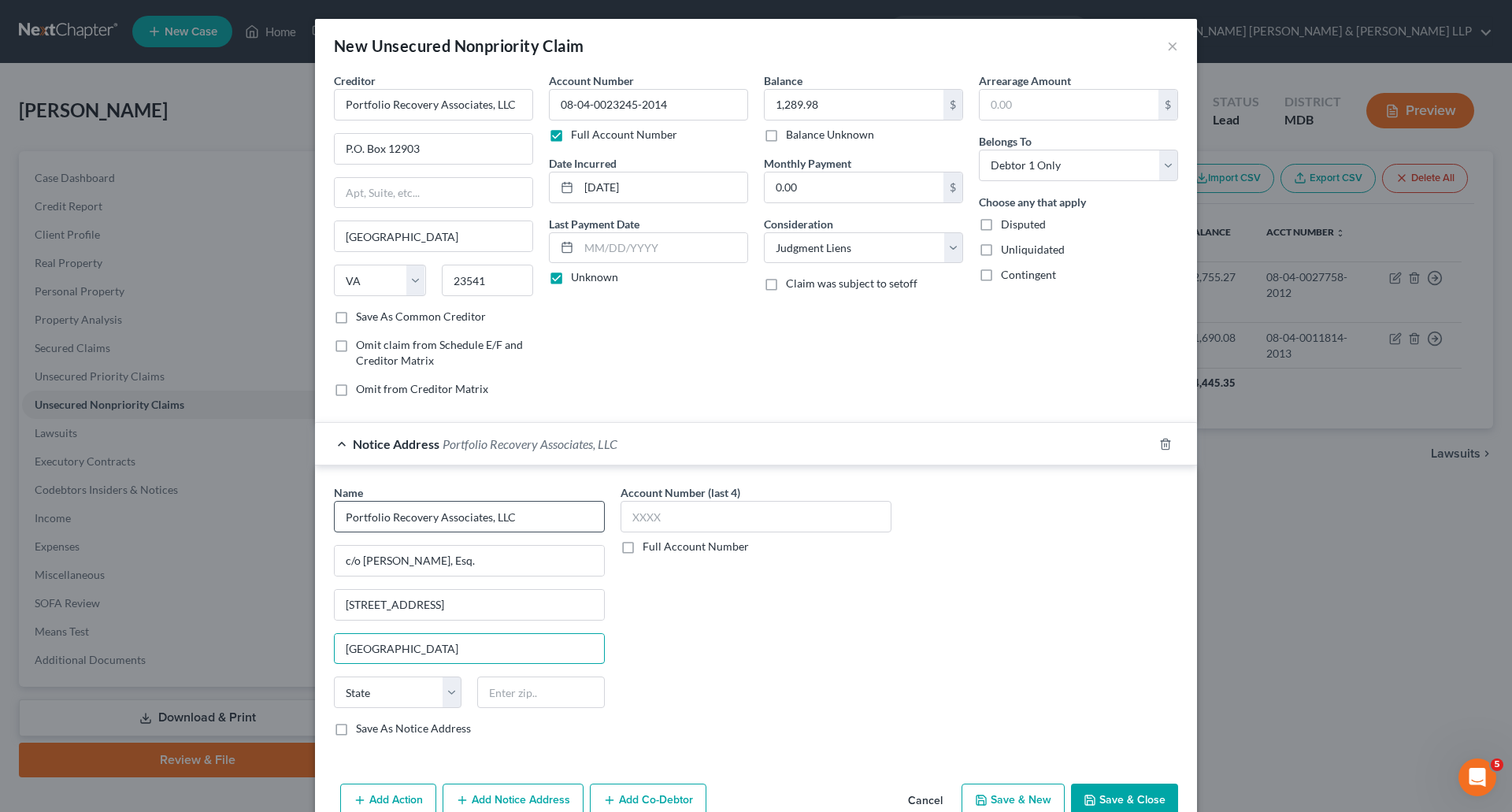
type input "[GEOGRAPHIC_DATA]"
select select "48"
type input "23502"
click at [659, 618] on div "Account Number (last 4) Full Account Number" at bounding box center [756, 617] width 287 height 264
click at [664, 519] on input "text" at bounding box center [756, 517] width 271 height 32
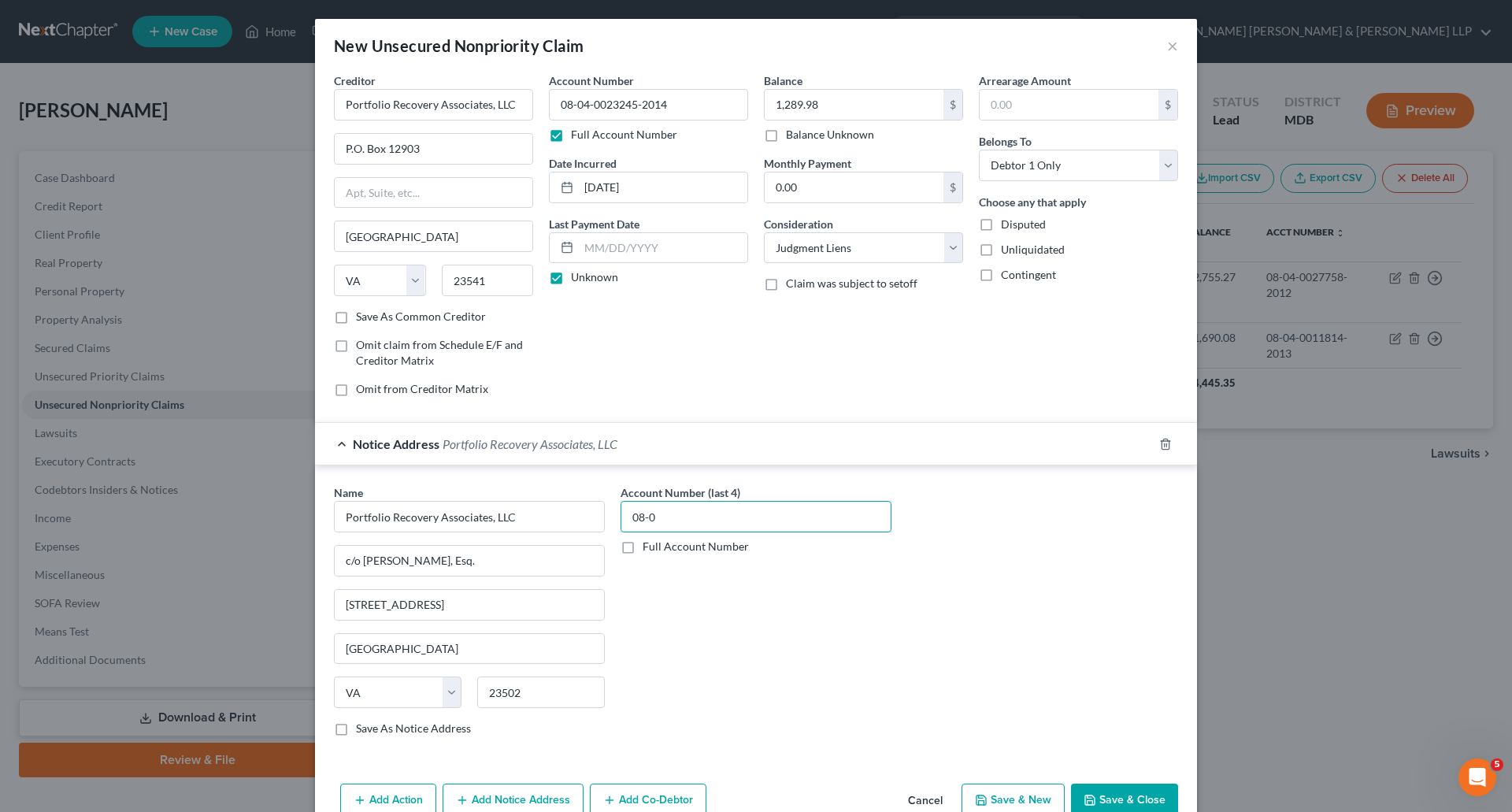
click at [733, 512] on input "08-0" at bounding box center [756, 517] width 271 height 32
type input "08-0"
click at [642, 546] on label "Full Account Number" at bounding box center [696, 547] width 106 height 16
click at [650, 546] on input "Full Account Number" at bounding box center [655, 544] width 11 height 11
click at [660, 528] on input "08-0" at bounding box center [756, 517] width 271 height 32
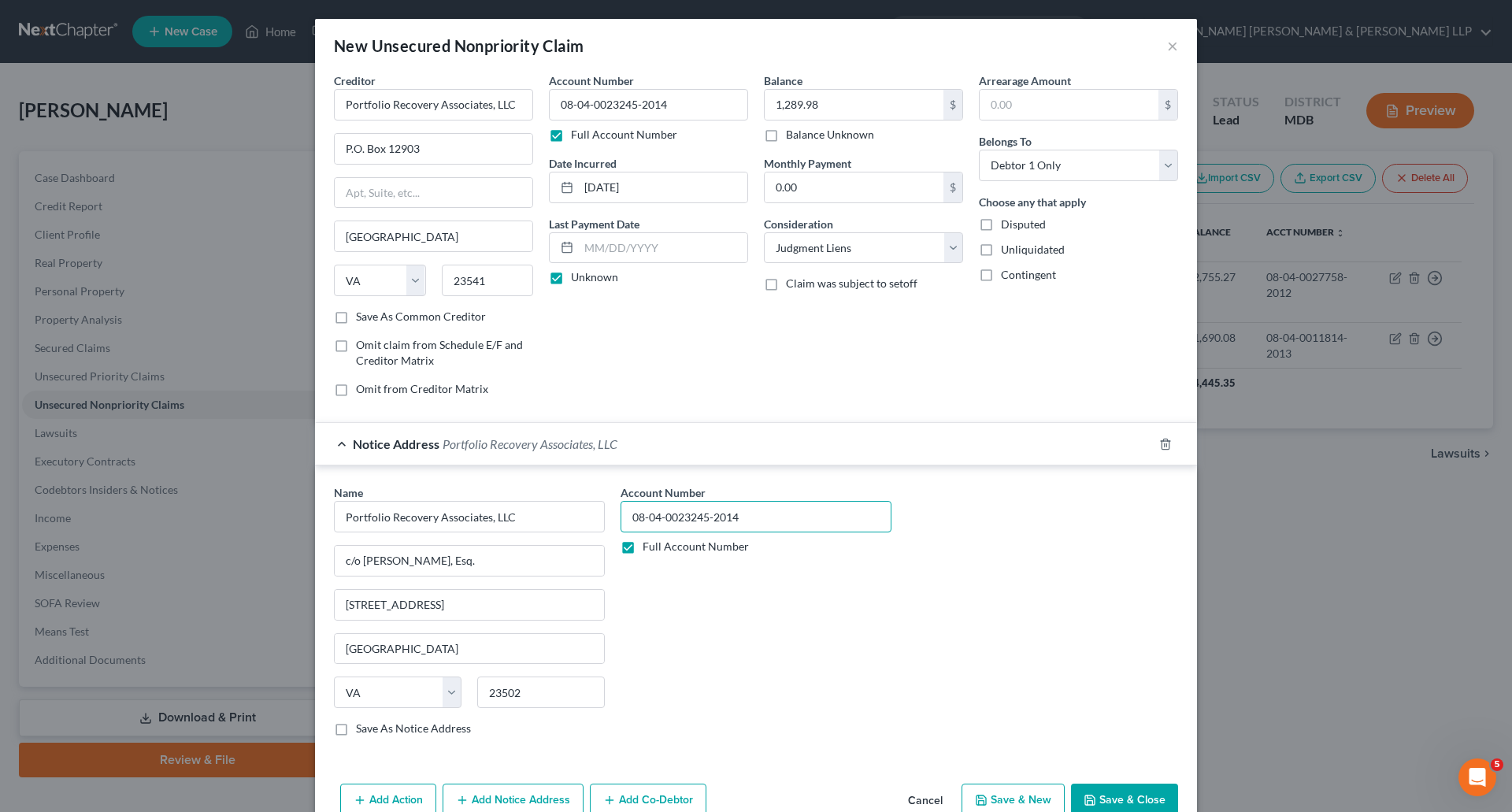
type input "08-04-0023245-2014"
click at [688, 741] on div "Account Number 08-04-0023245-2014 Full Account Number" at bounding box center [756, 617] width 287 height 264
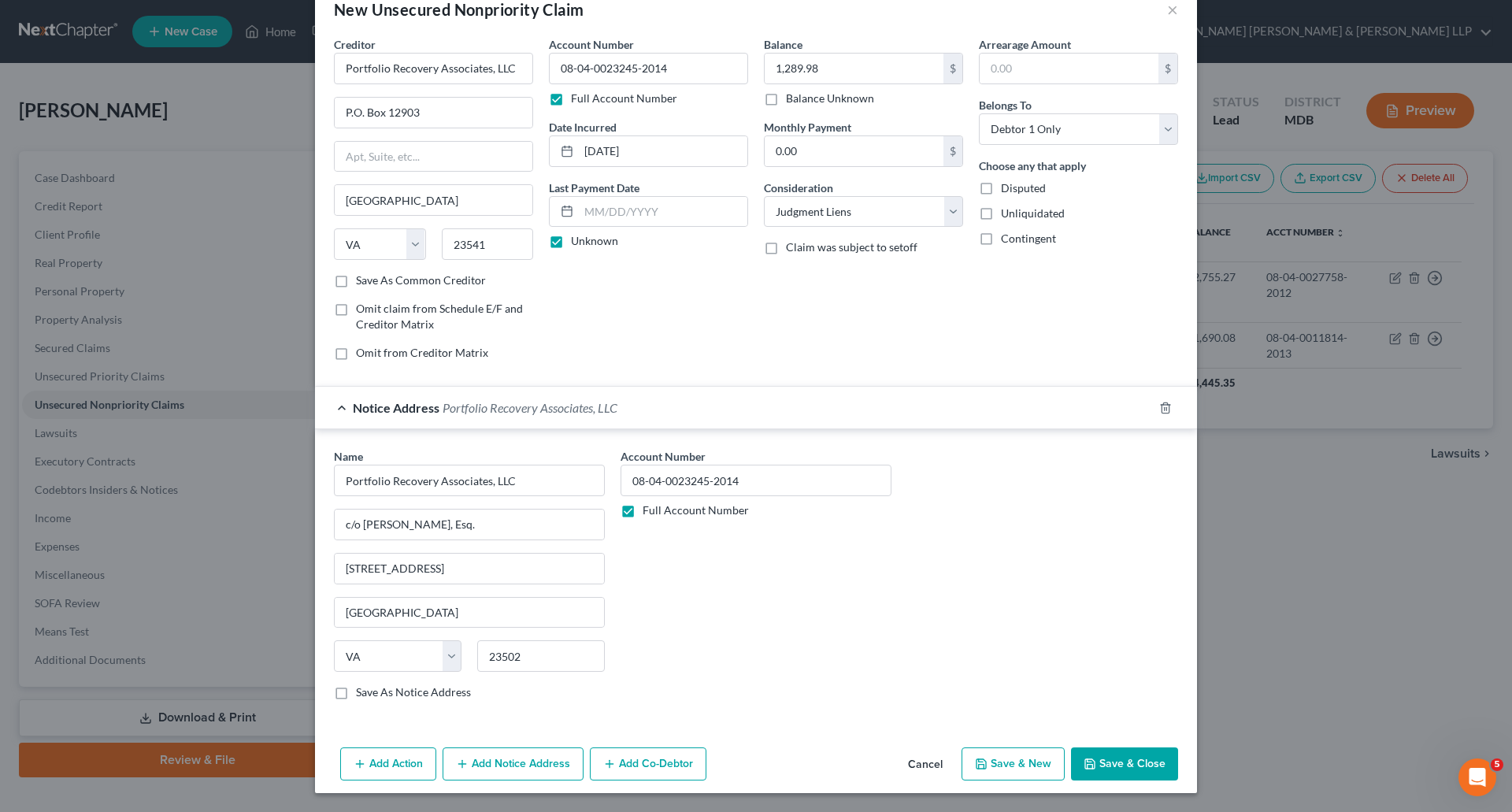
drag, startPoint x: 334, startPoint y: 691, endPoint x: 855, endPoint y: 677, distance: 521.2
click at [356, 691] on label "Save As Notice Address" at bounding box center [413, 692] width 115 height 16
click at [362, 691] on input "Save As Notice Address" at bounding box center [367, 690] width 11 height 11
click at [1152, 761] on button "Save & Close" at bounding box center [1124, 763] width 107 height 33
checkbox input "false"
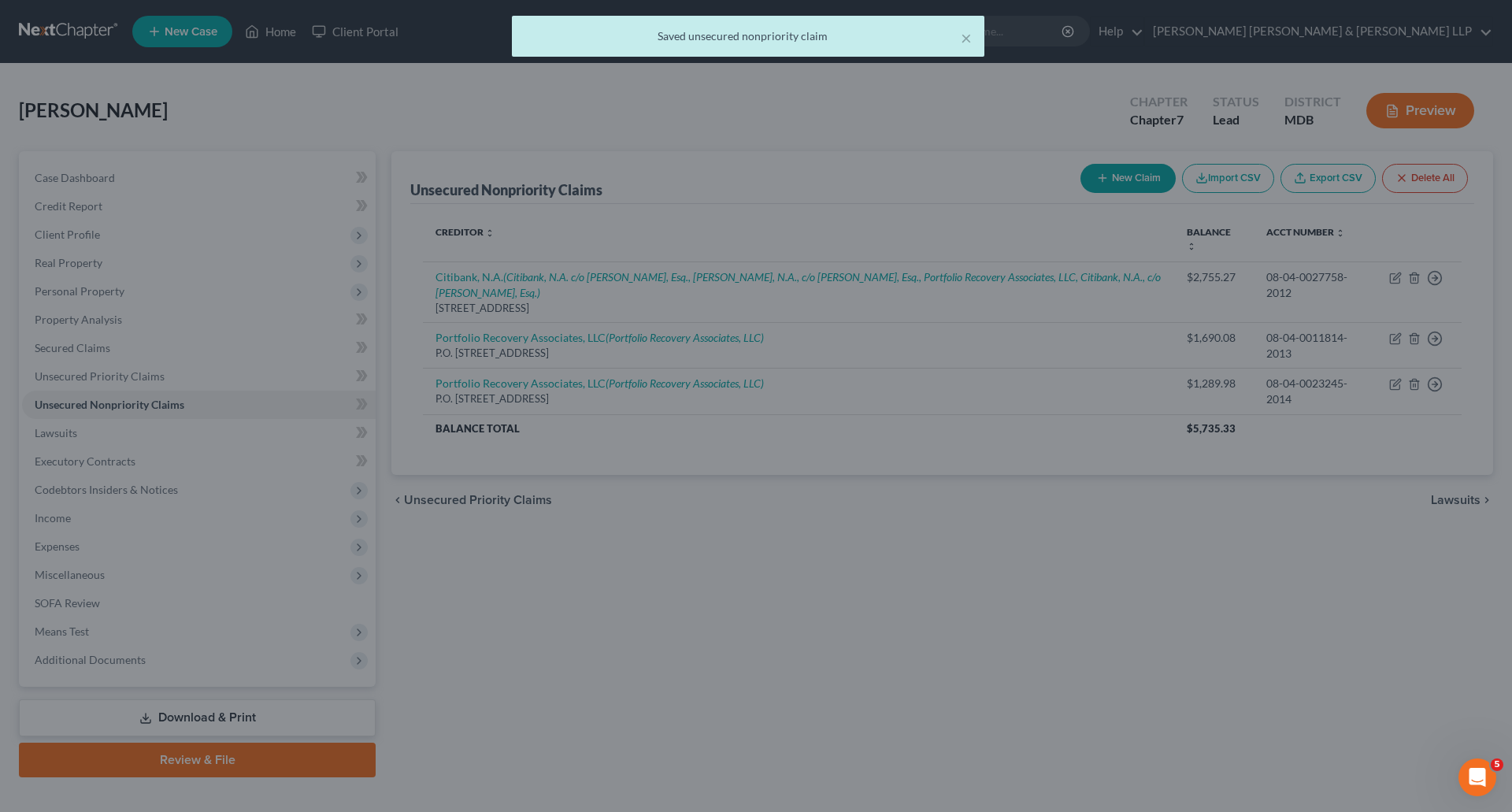
scroll to position [0, 0]
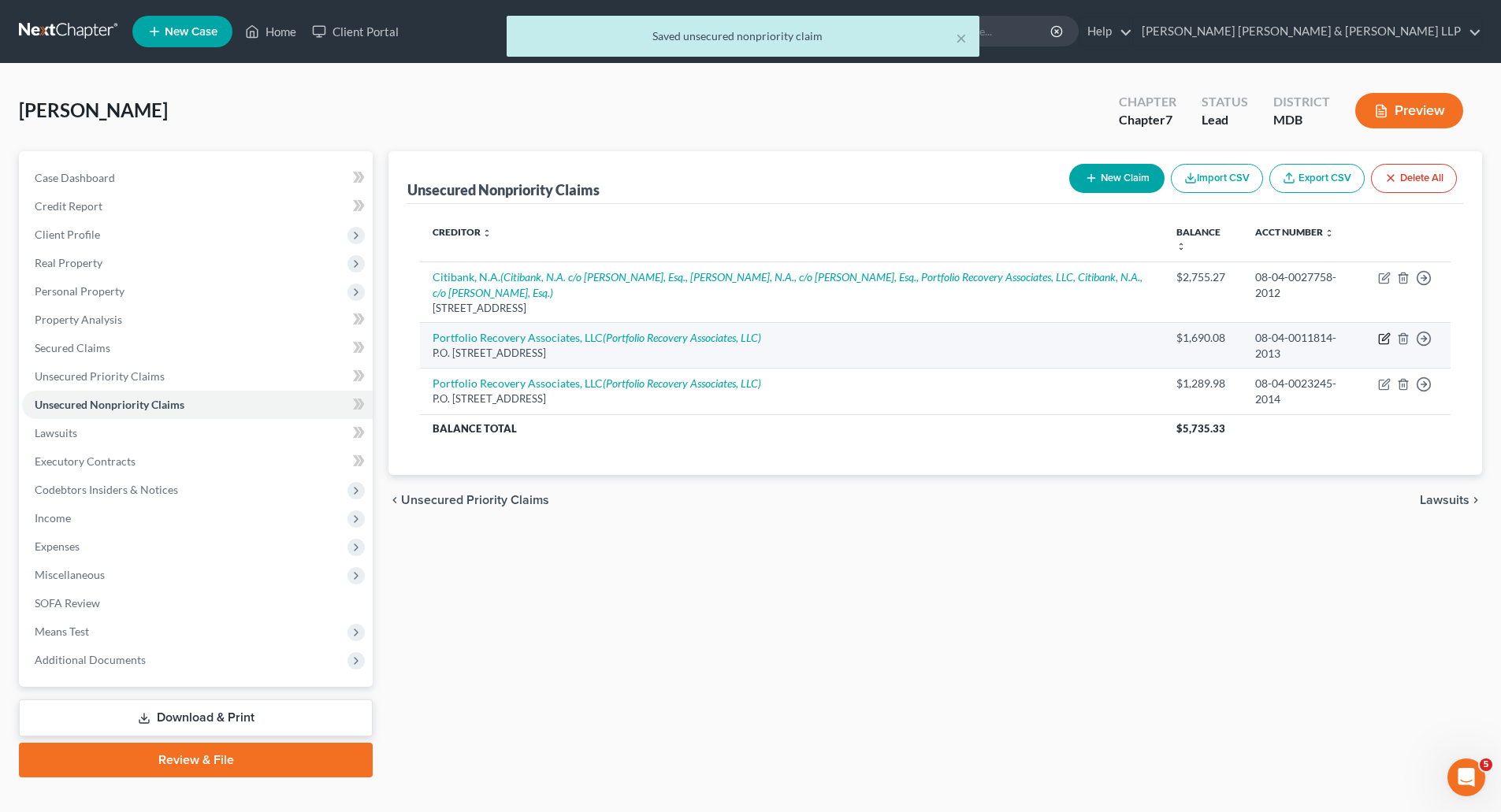
click at [1384, 342] on icon "button" at bounding box center [1385, 339] width 12 height 12
select select "48"
select select "0"
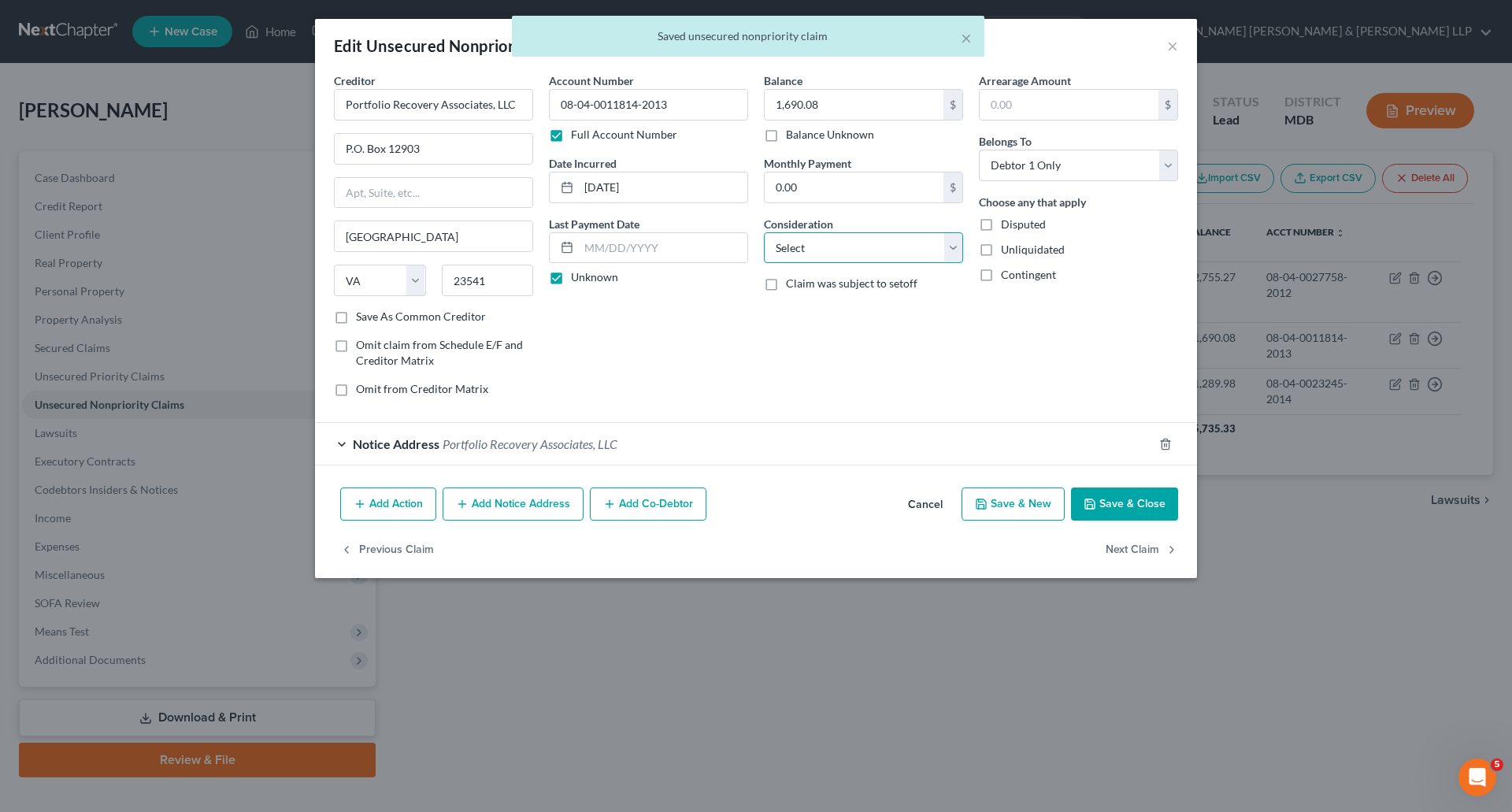
click at [951, 242] on select "Select Cable / Satellite Services Collection Agency Credit Card Debt Debt Couns…" at bounding box center [863, 248] width 200 height 32
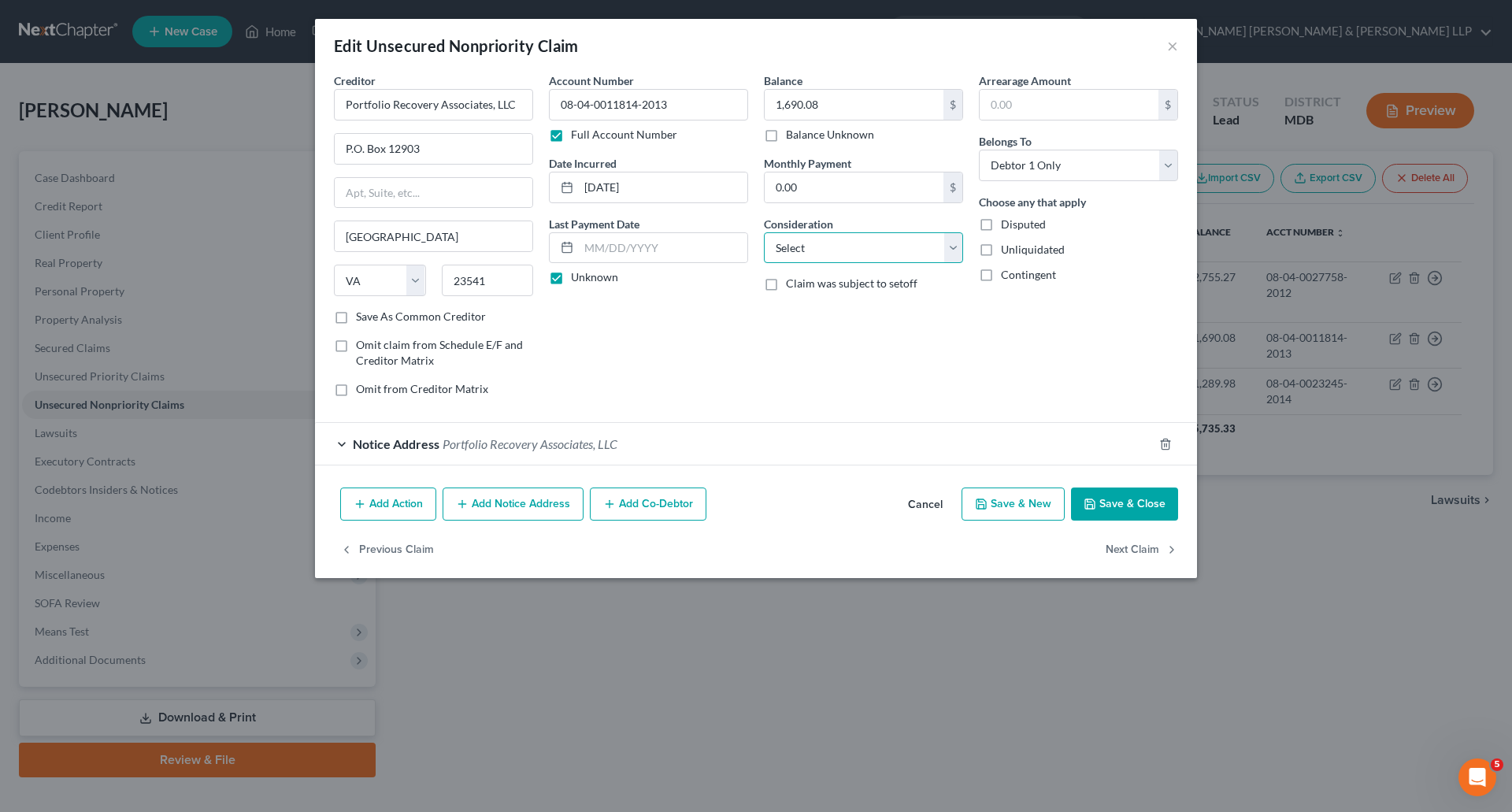
select select "8"
click at [764, 233] on select "Select Cable / Satellite Services Collection Agency Credit Card Debt Debt Couns…" at bounding box center [863, 248] width 200 height 32
click at [1154, 508] on button "Save & Close" at bounding box center [1124, 504] width 107 height 33
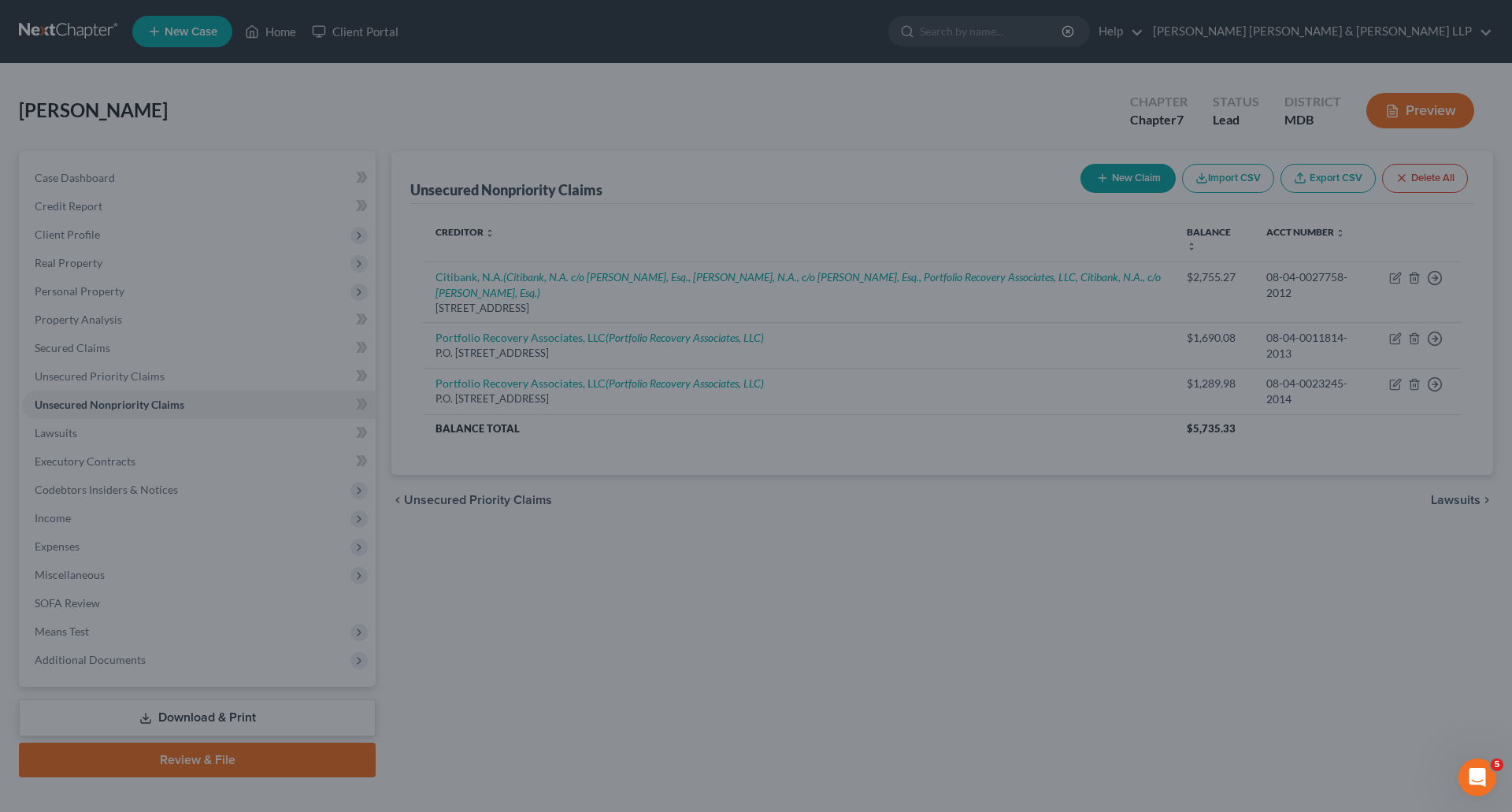
type input "0"
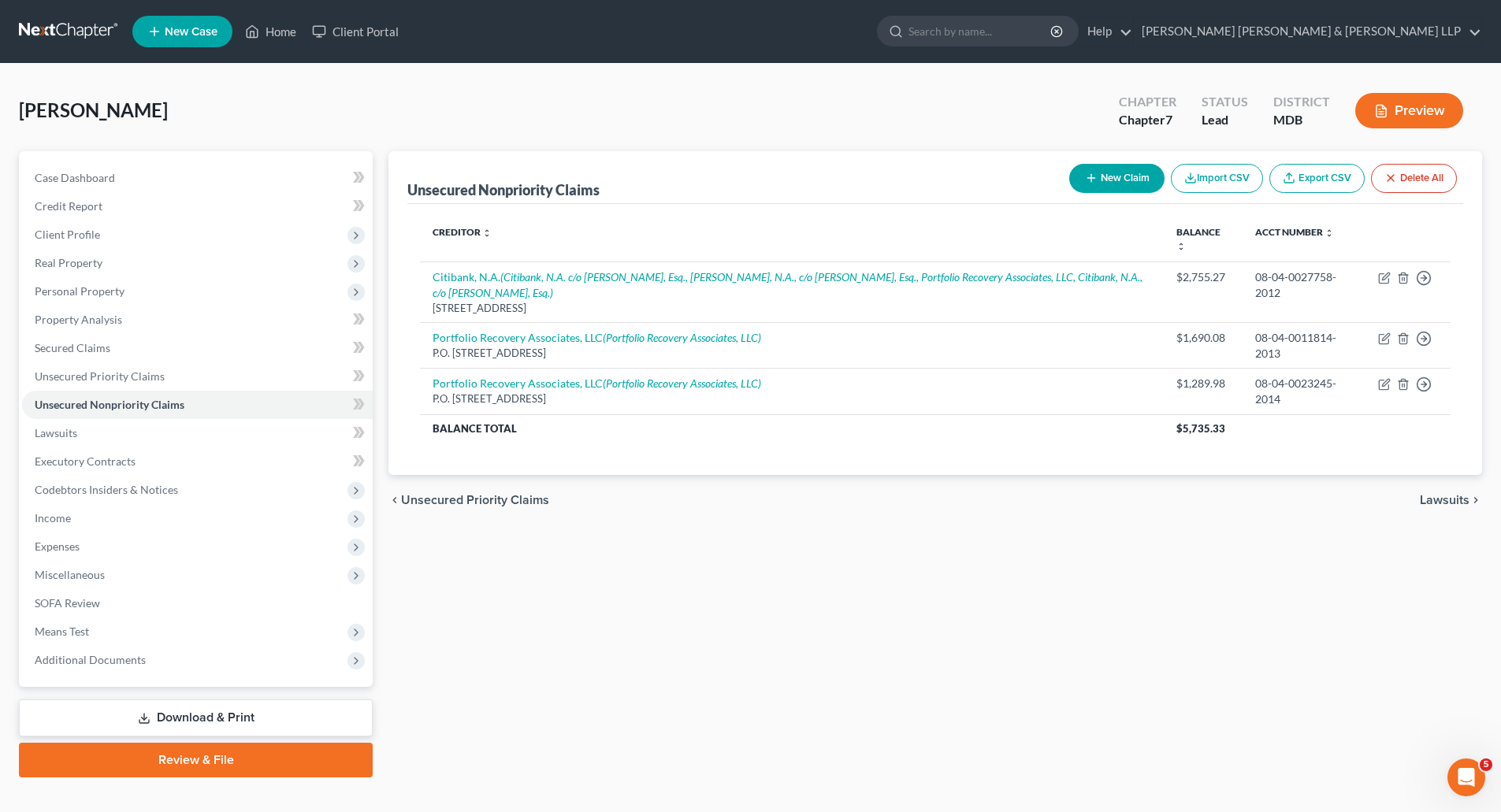
click at [1115, 185] on button "New Claim" at bounding box center [1117, 178] width 95 height 29
select select "0"
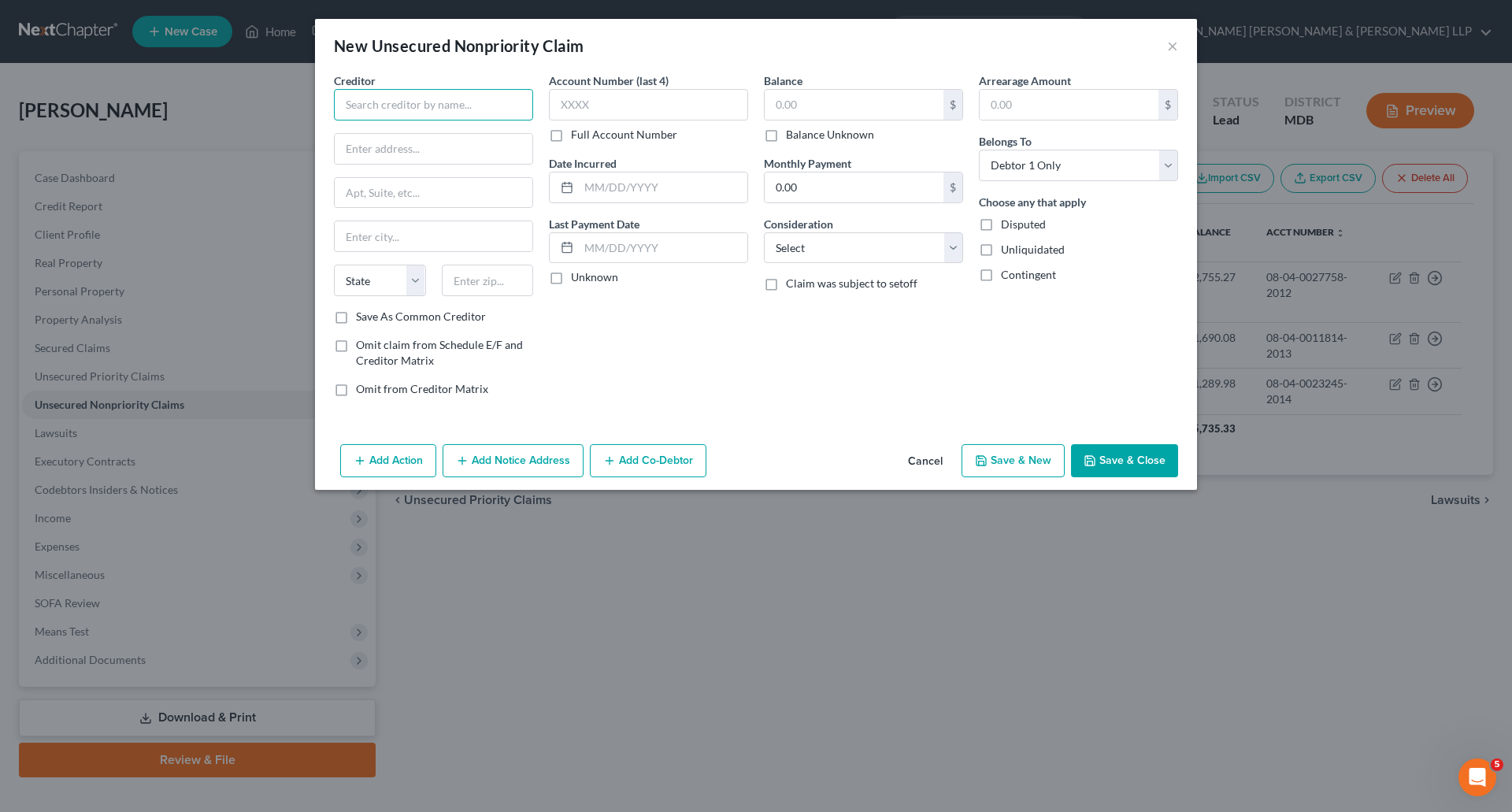
click at [420, 111] on input "text" at bounding box center [433, 105] width 200 height 32
type input "Citibank, N.A."
type input "P.O. Box 653100"
type input "[GEOGRAPHIC_DATA]"
select select "45"
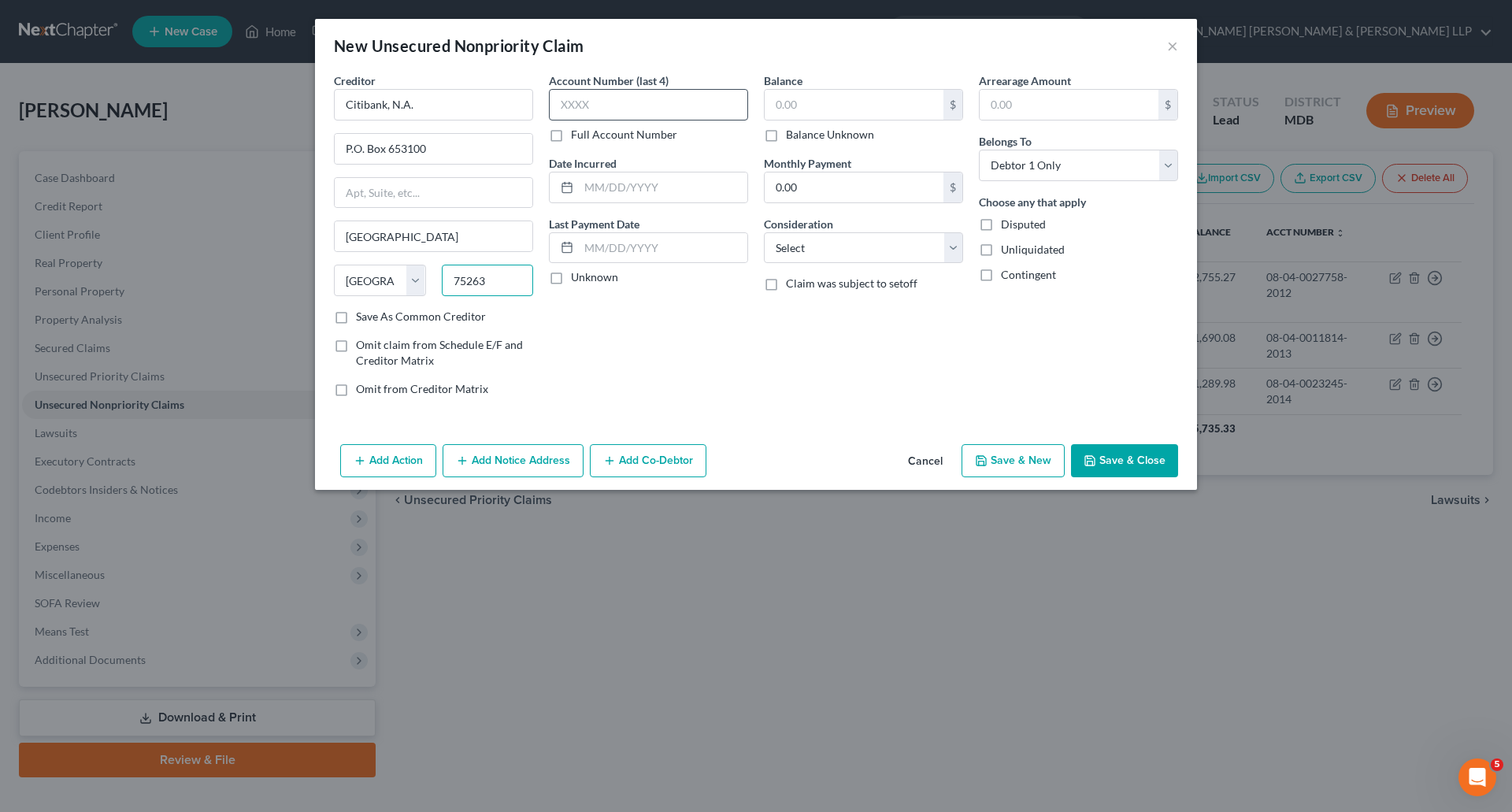
type input "75263"
click at [699, 91] on input "text" at bounding box center [649, 105] width 200 height 32
click at [571, 132] on label "Full Account Number" at bounding box center [625, 135] width 106 height 16
click at [578, 132] on input "Full Account Number" at bounding box center [583, 132] width 11 height 11
click at [584, 99] on input "text" at bounding box center [649, 105] width 200 height 32
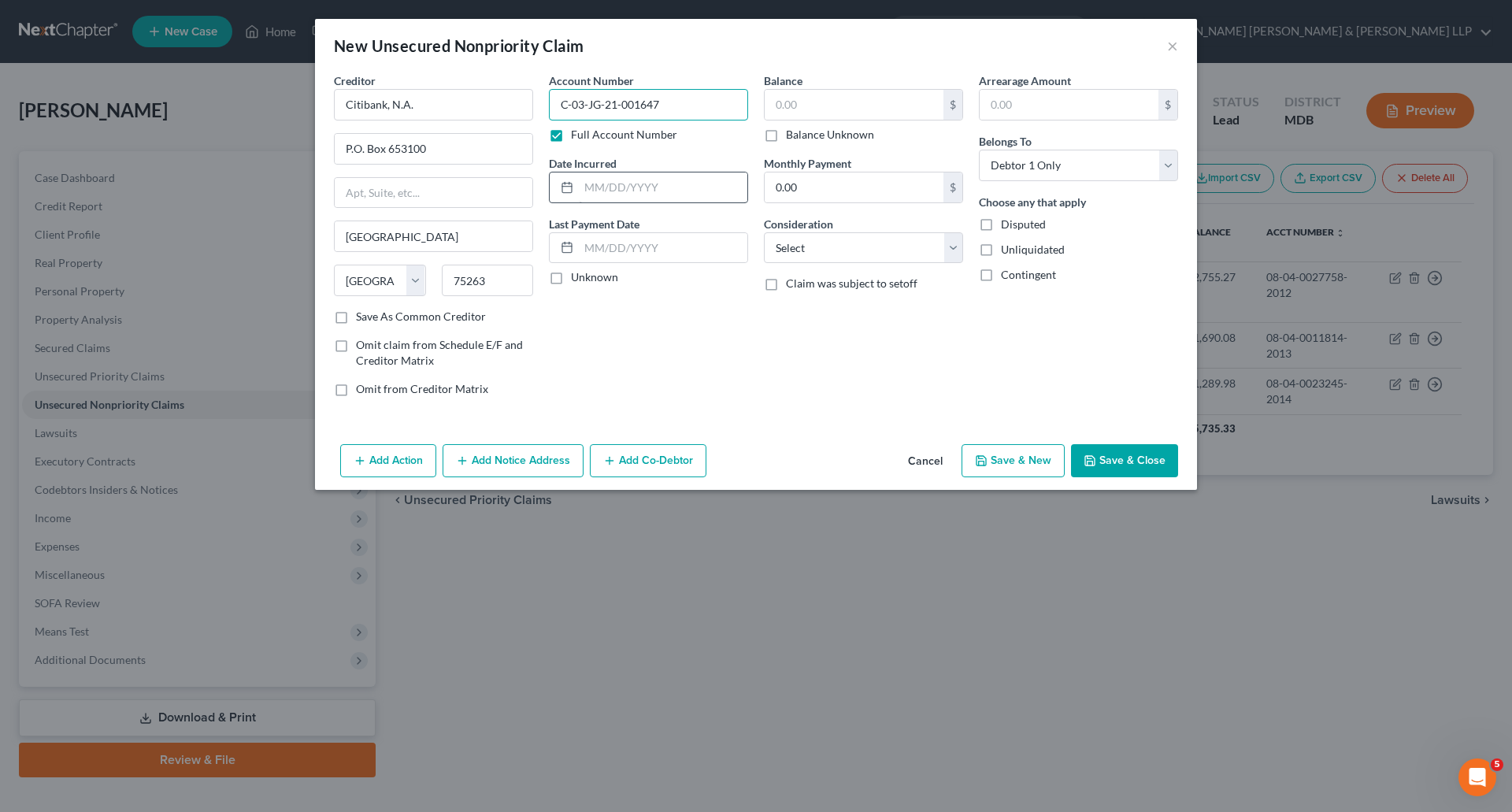
type input "C-03-JG-21-001647"
click at [625, 190] on input "text" at bounding box center [663, 187] width 169 height 30
type input "[DATE]"
click at [571, 280] on label "Unknown" at bounding box center [595, 278] width 47 height 16
click at [578, 280] on input "Unknown" at bounding box center [583, 275] width 11 height 11
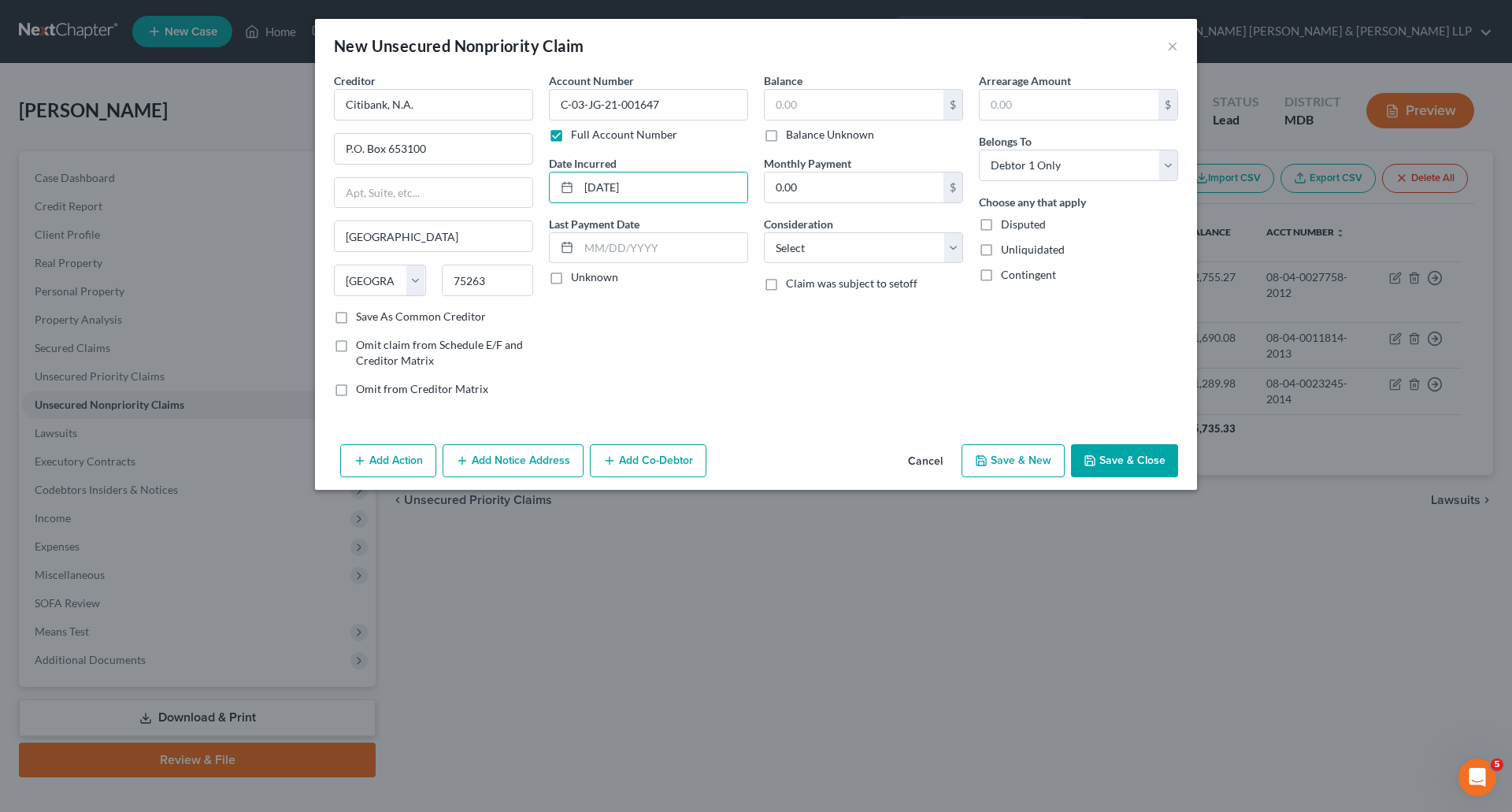
checkbox input "true"
click at [925, 112] on input "text" at bounding box center [854, 105] width 179 height 30
type input "2,755.27"
click at [876, 249] on select "Select Cable / Satellite Services Collection Agency Credit Card Debt Debt Couns…" at bounding box center [863, 248] width 200 height 32
select select "8"
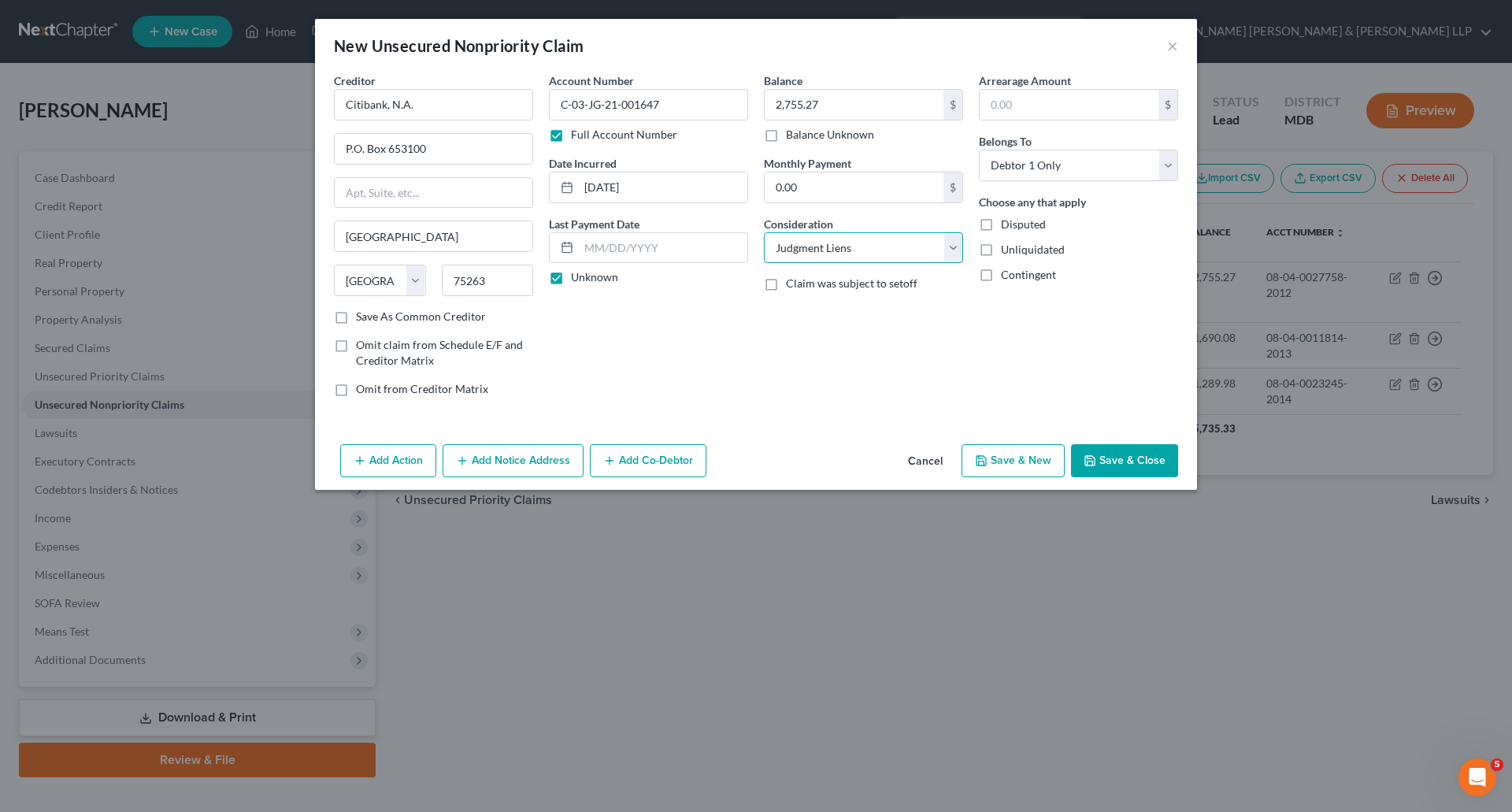
click at [764, 233] on select "Select Cable / Satellite Services Collection Agency Credit Card Debt Debt Couns…" at bounding box center [863, 248] width 200 height 32
click at [1116, 453] on button "Save & Close" at bounding box center [1124, 461] width 107 height 33
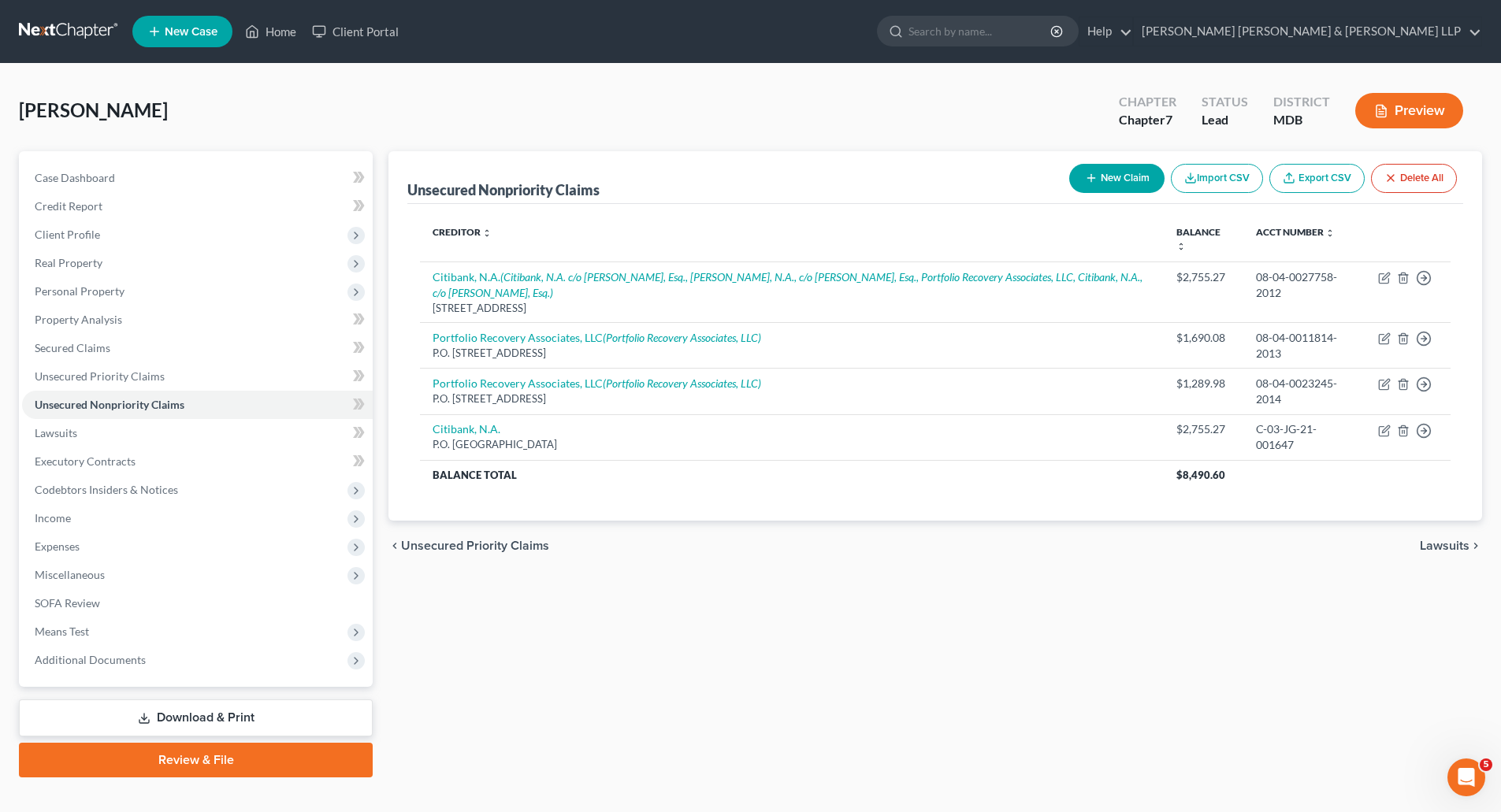
click at [1093, 178] on icon "button" at bounding box center [1091, 178] width 12 height 12
select select "0"
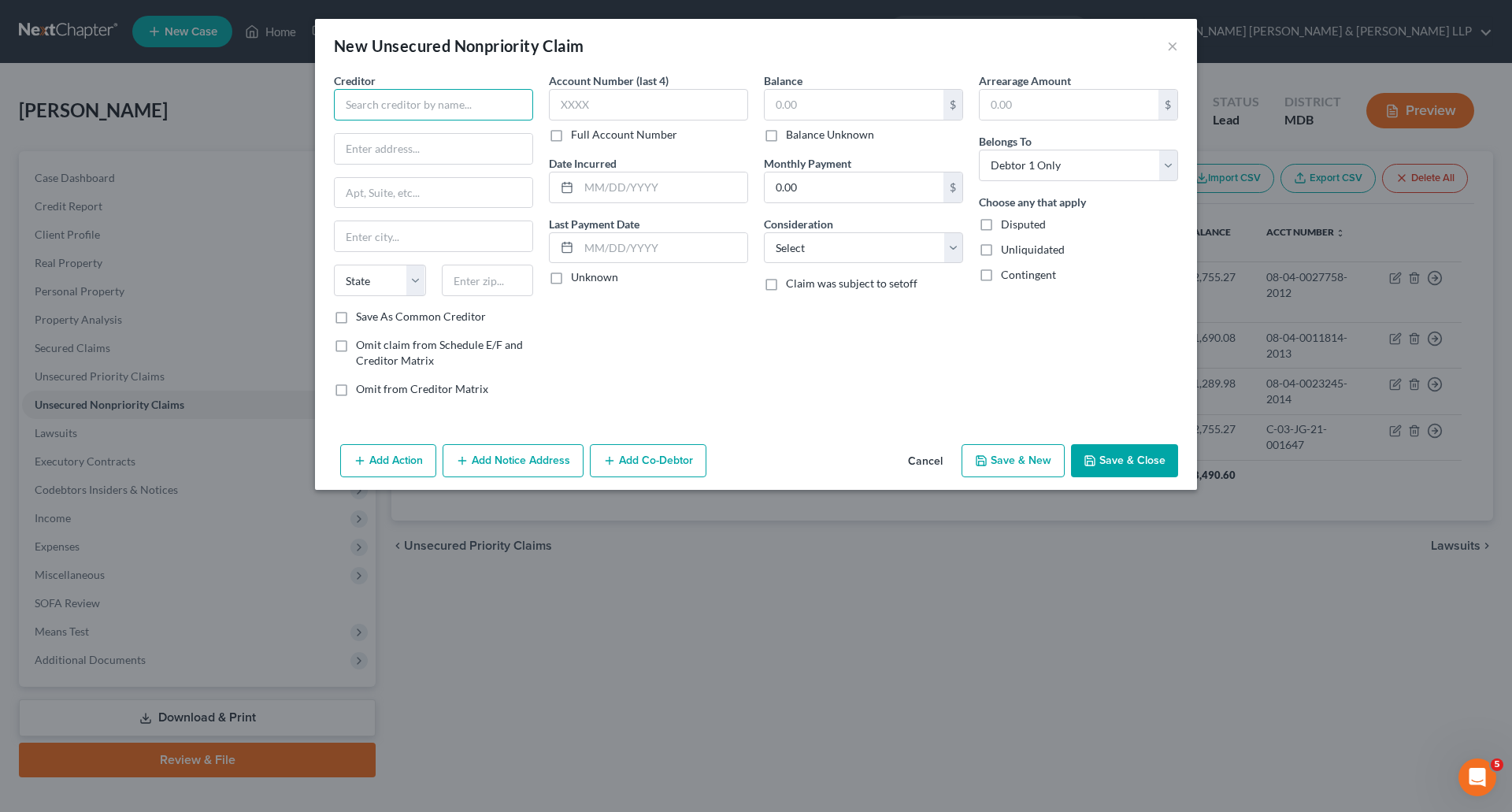
click at [374, 102] on input "text" at bounding box center [433, 105] width 200 height 32
type input "First Colonies Anesthesia"
type input "[STREET_ADDRESS]"
type input "[PERSON_NAME]"
select select "21"
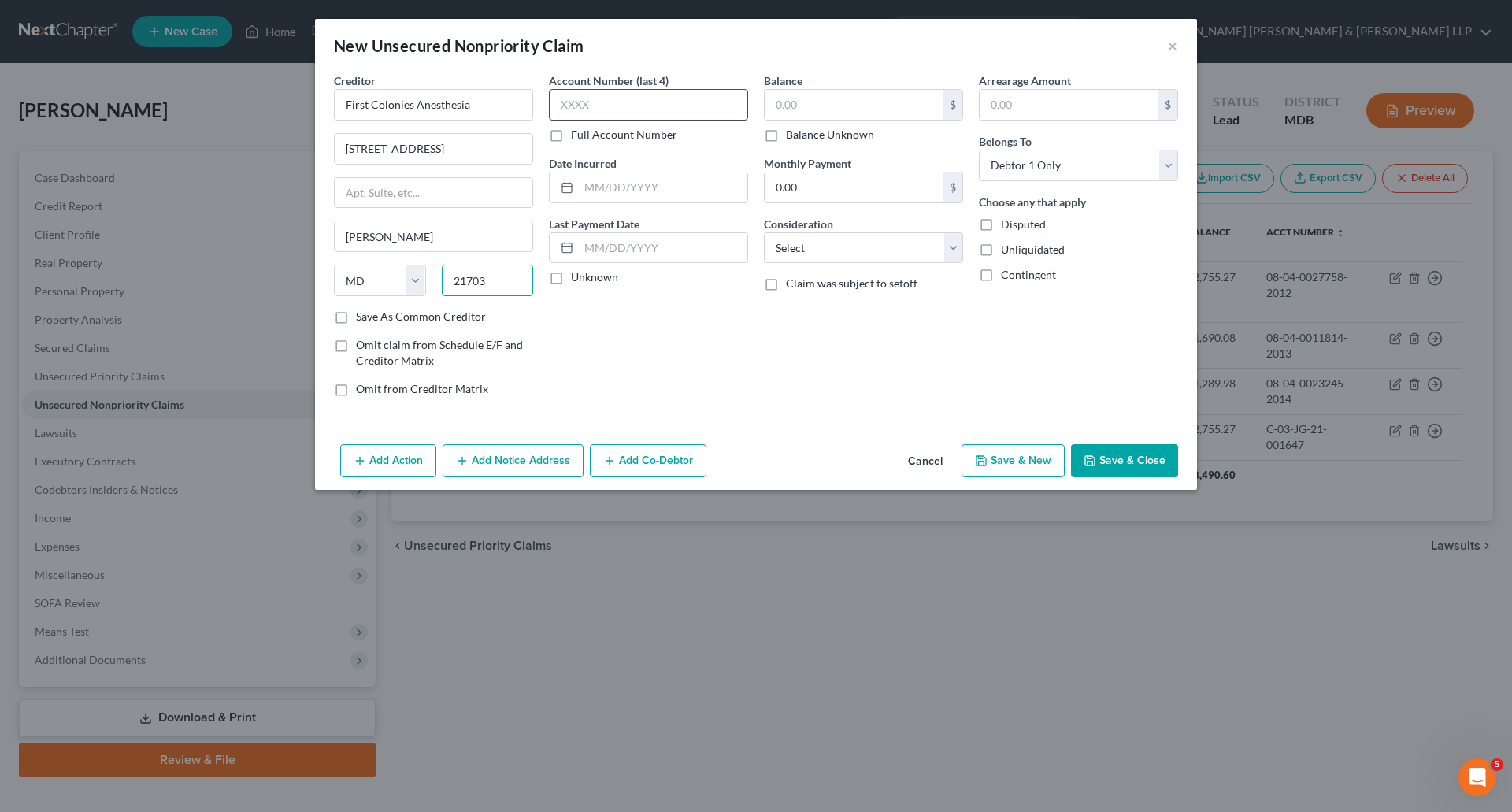
type input "21703"
click at [607, 109] on input "text" at bounding box center [649, 105] width 200 height 32
click at [571, 133] on label "Full Account Number" at bounding box center [625, 135] width 106 height 16
click at [578, 133] on input "Full Account Number" at bounding box center [583, 132] width 11 height 11
click at [600, 104] on input "text" at bounding box center [649, 105] width 200 height 32
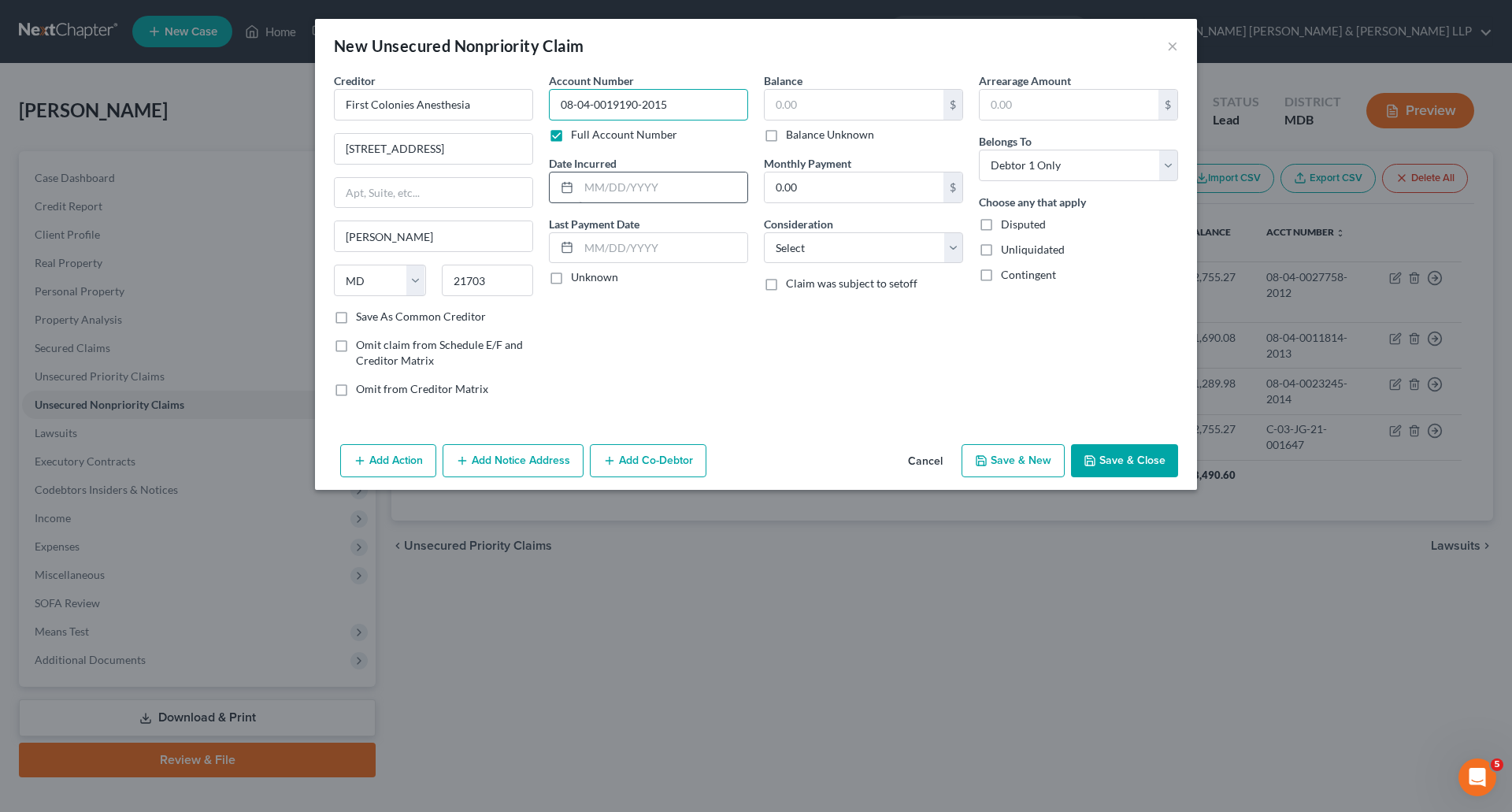
type input "08-04-0019190-2015"
click at [681, 180] on input "text" at bounding box center [663, 187] width 169 height 30
type input "[DATE]"
click at [571, 278] on label "Unknown" at bounding box center [595, 278] width 47 height 16
click at [578, 278] on input "Unknown" at bounding box center [583, 275] width 11 height 11
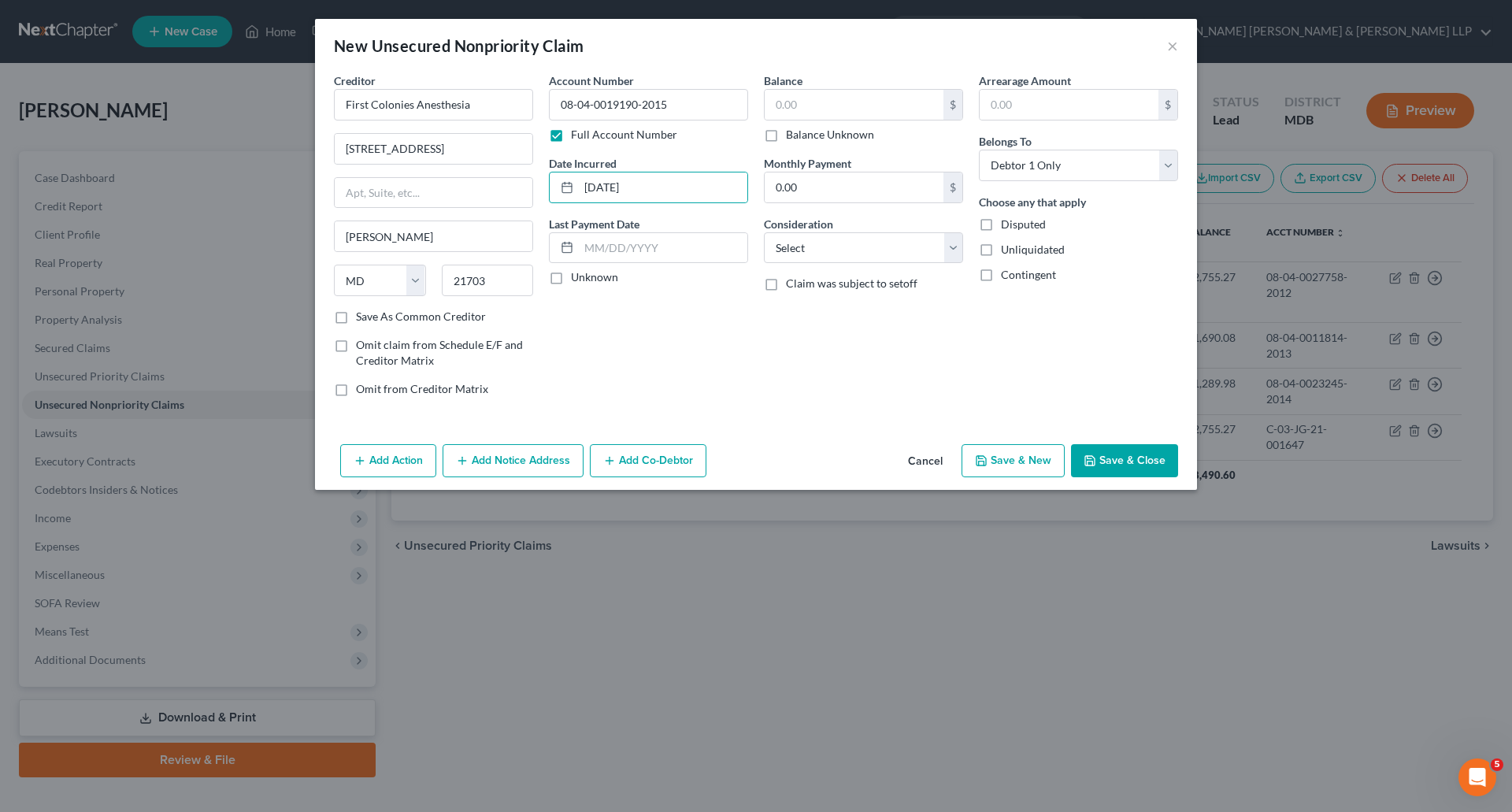
checkbox input "true"
click at [877, 108] on input "text" at bounding box center [854, 105] width 179 height 30
type input "966.00"
click at [957, 249] on select "Select Cable / Satellite Services Collection Agency Credit Card Debt Debt Couns…" at bounding box center [863, 248] width 200 height 32
select select "8"
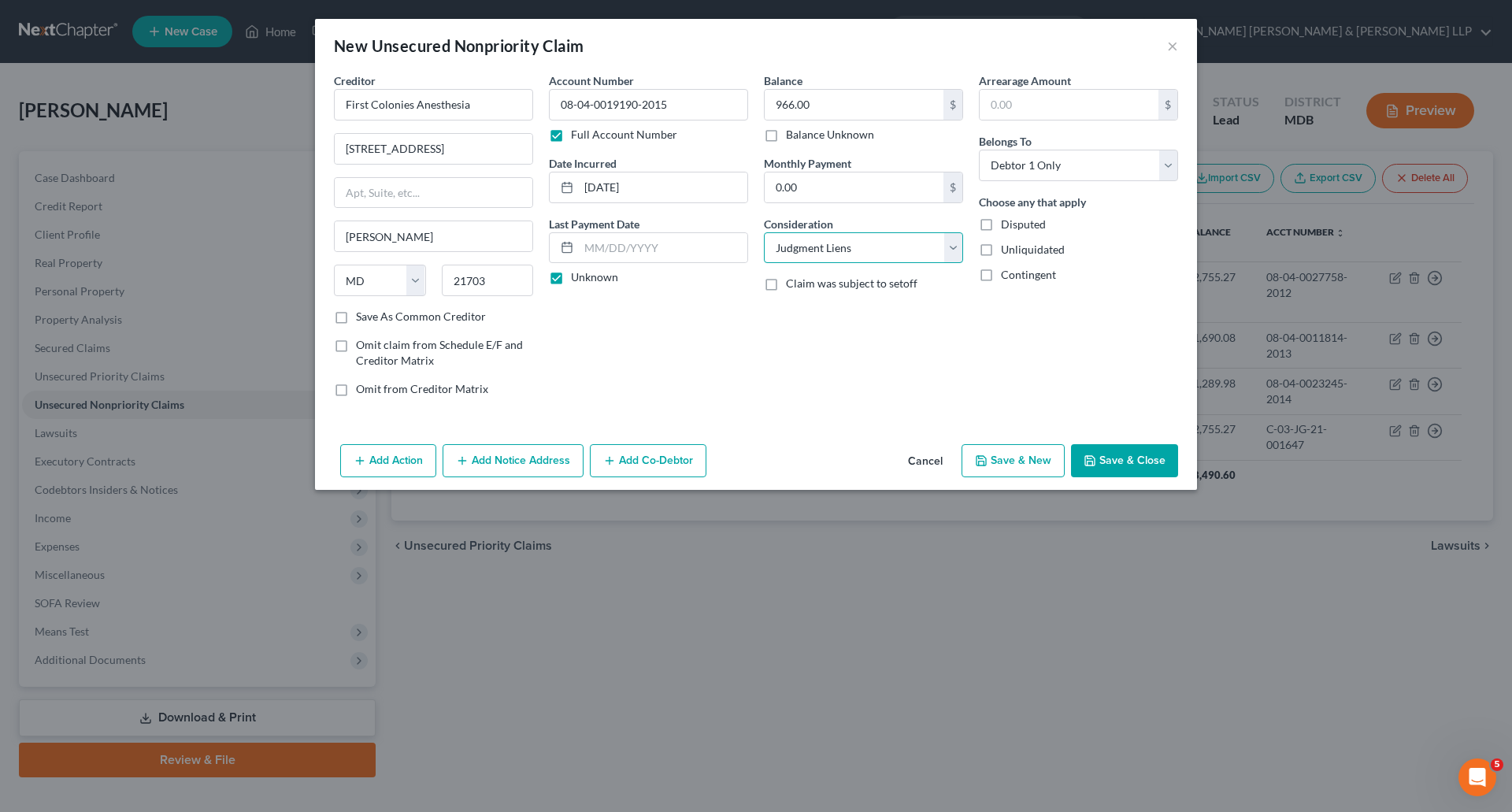
click at [764, 233] on select "Select Cable / Satellite Services Collection Agency Credit Card Debt Debt Couns…" at bounding box center [863, 248] width 200 height 32
click at [487, 461] on button "Add Notice Address" at bounding box center [513, 461] width 141 height 33
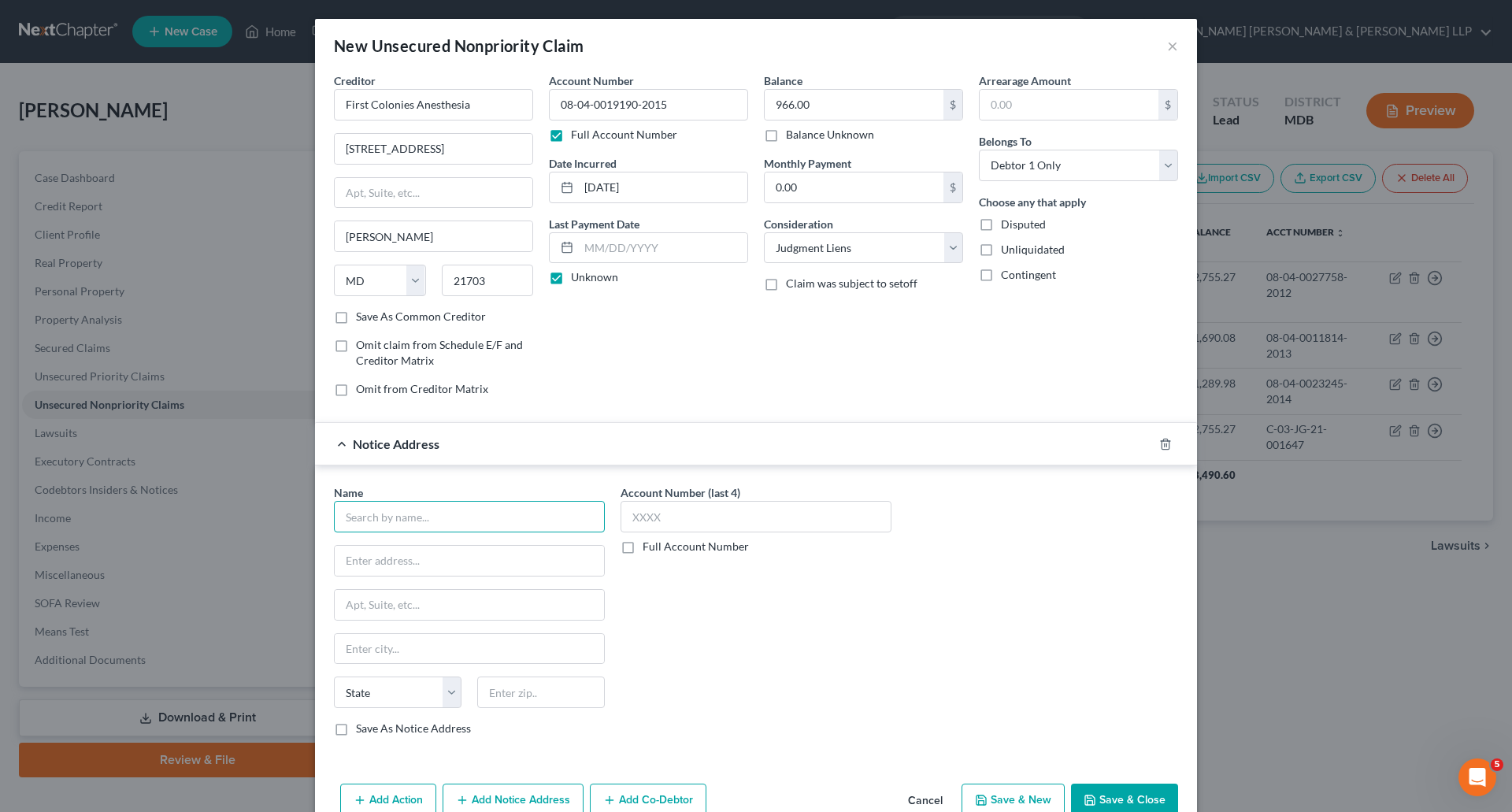
click at [392, 513] on input "text" at bounding box center [469, 517] width 271 height 32
type input "First Colonies Anesthesia"
type input "c/o [PERSON_NAME], Esq."
type input "[STREET_ADDRESS][PERSON_NAME]"
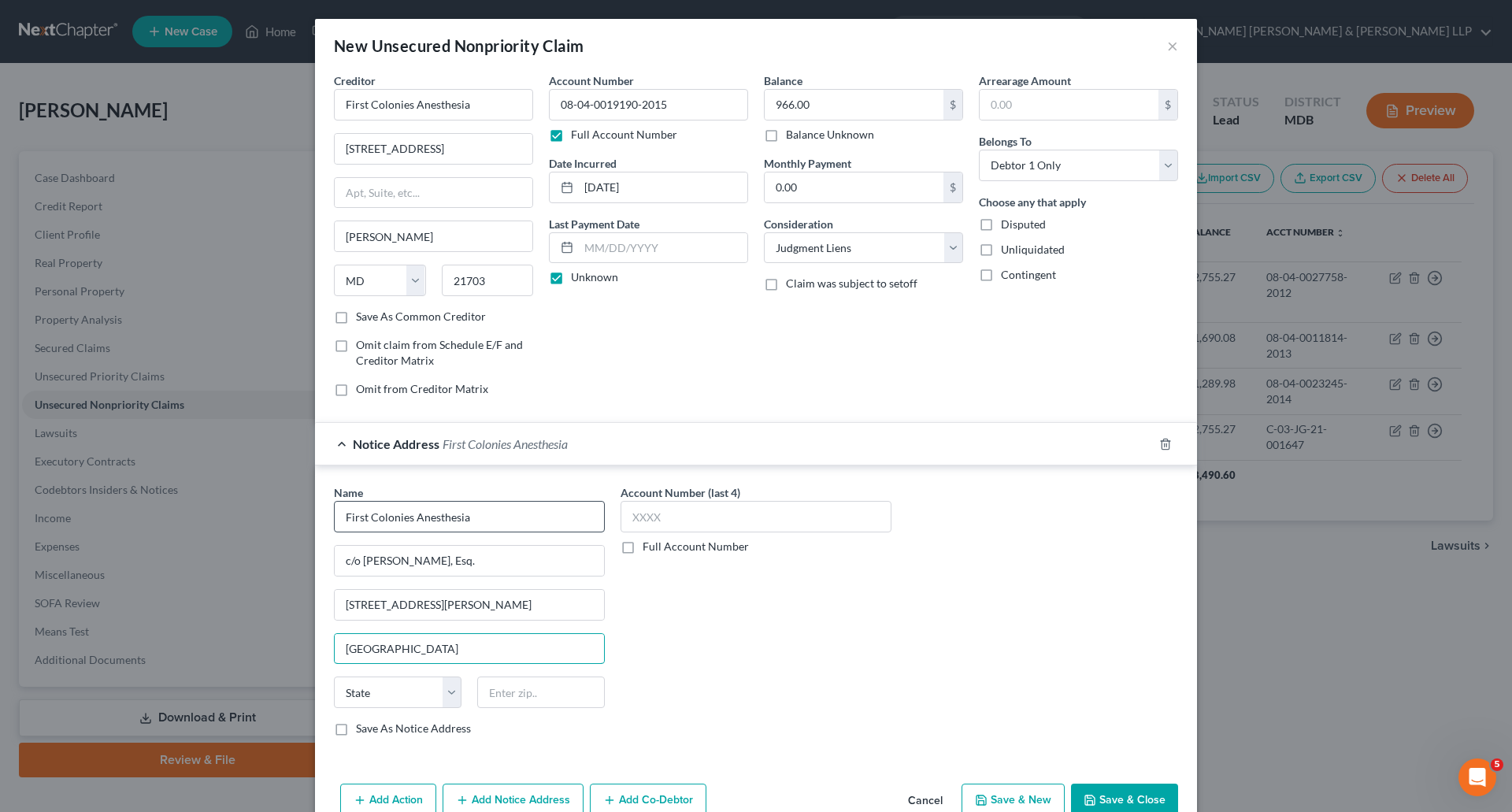
type input "[GEOGRAPHIC_DATA]"
select select "21"
type input "21201"
click at [758, 602] on div "Account Number (last 4) Full Account Number" at bounding box center [756, 617] width 287 height 264
drag, startPoint x: 704, startPoint y: 113, endPoint x: 510, endPoint y: 110, distance: 194.0
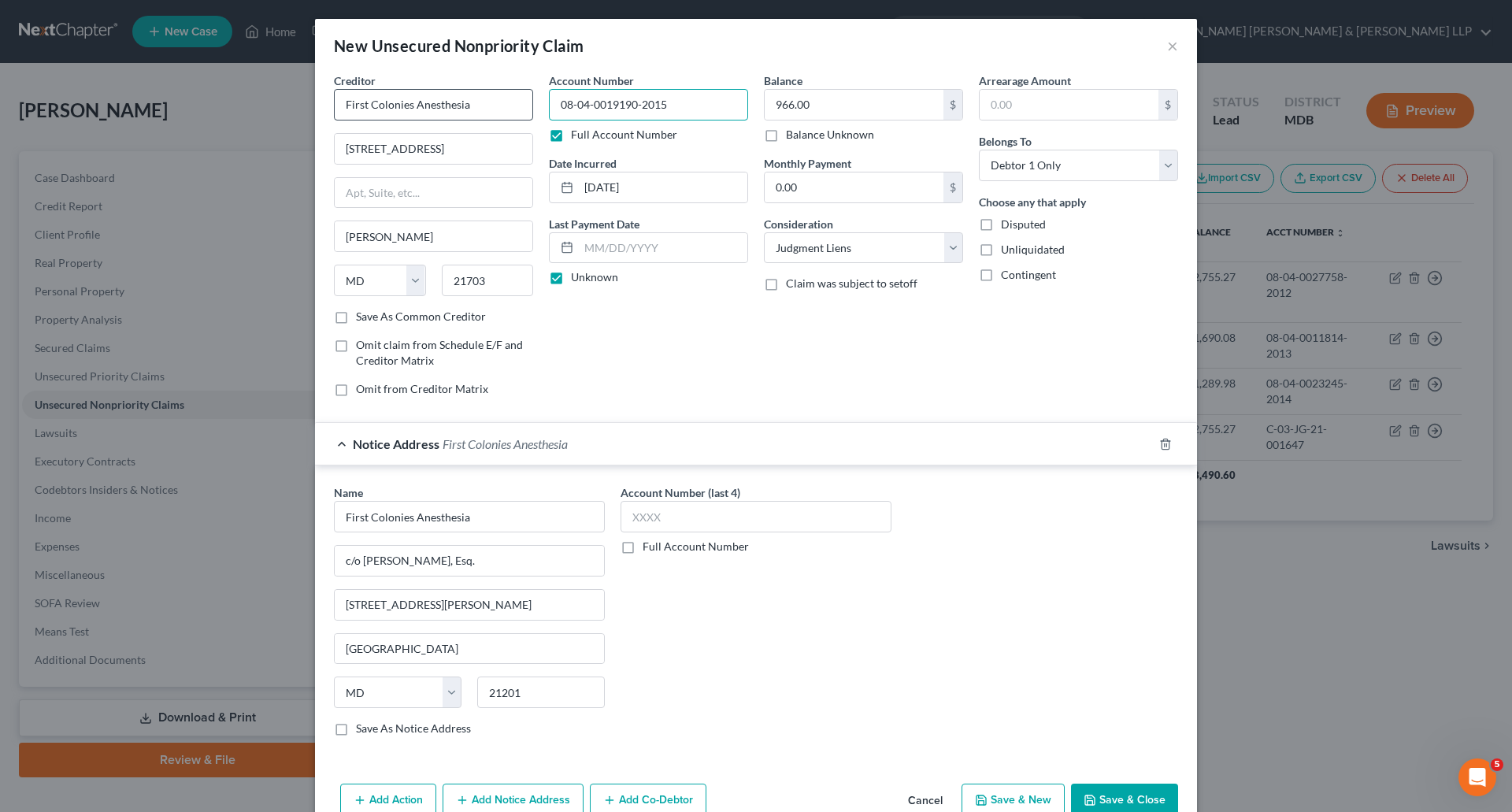
click at [501, 109] on div "Creditor * First Colonies Anesthesia [GEOGRAPHIC_DATA][PERSON_NAME][US_STATE] C…" at bounding box center [756, 241] width 860 height 337
click at [642, 548] on label "Full Account Number" at bounding box center [696, 547] width 106 height 16
click at [650, 548] on input "Full Account Number" at bounding box center [655, 544] width 11 height 11
click at [629, 516] on input "text" at bounding box center [756, 517] width 271 height 32
paste input "08-04-0019190-2015"
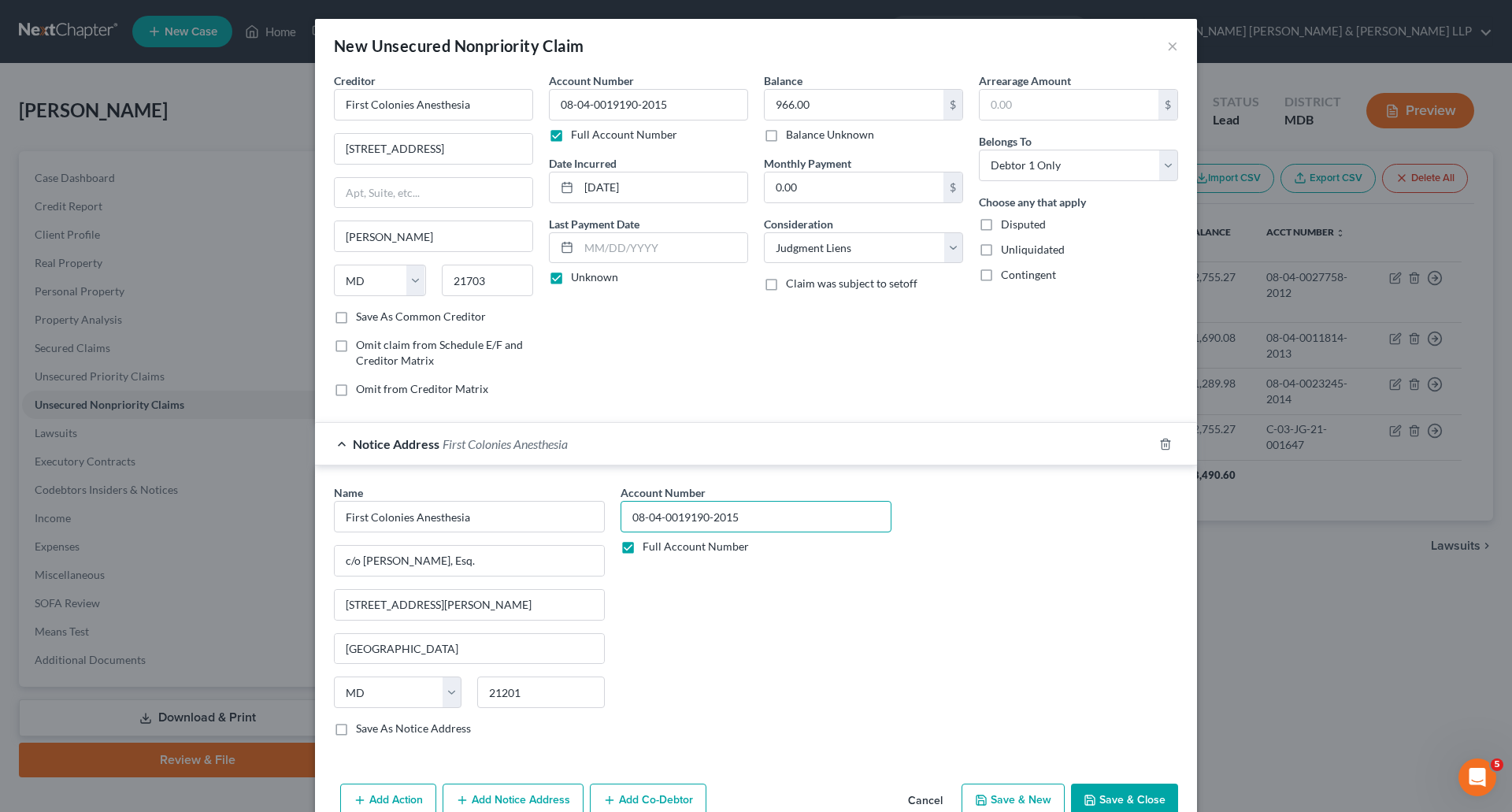
type input "08-04-0019190-2015"
click at [716, 620] on div "Account Number 08-04-0019190-2015 Full Account Number" at bounding box center [756, 617] width 287 height 264
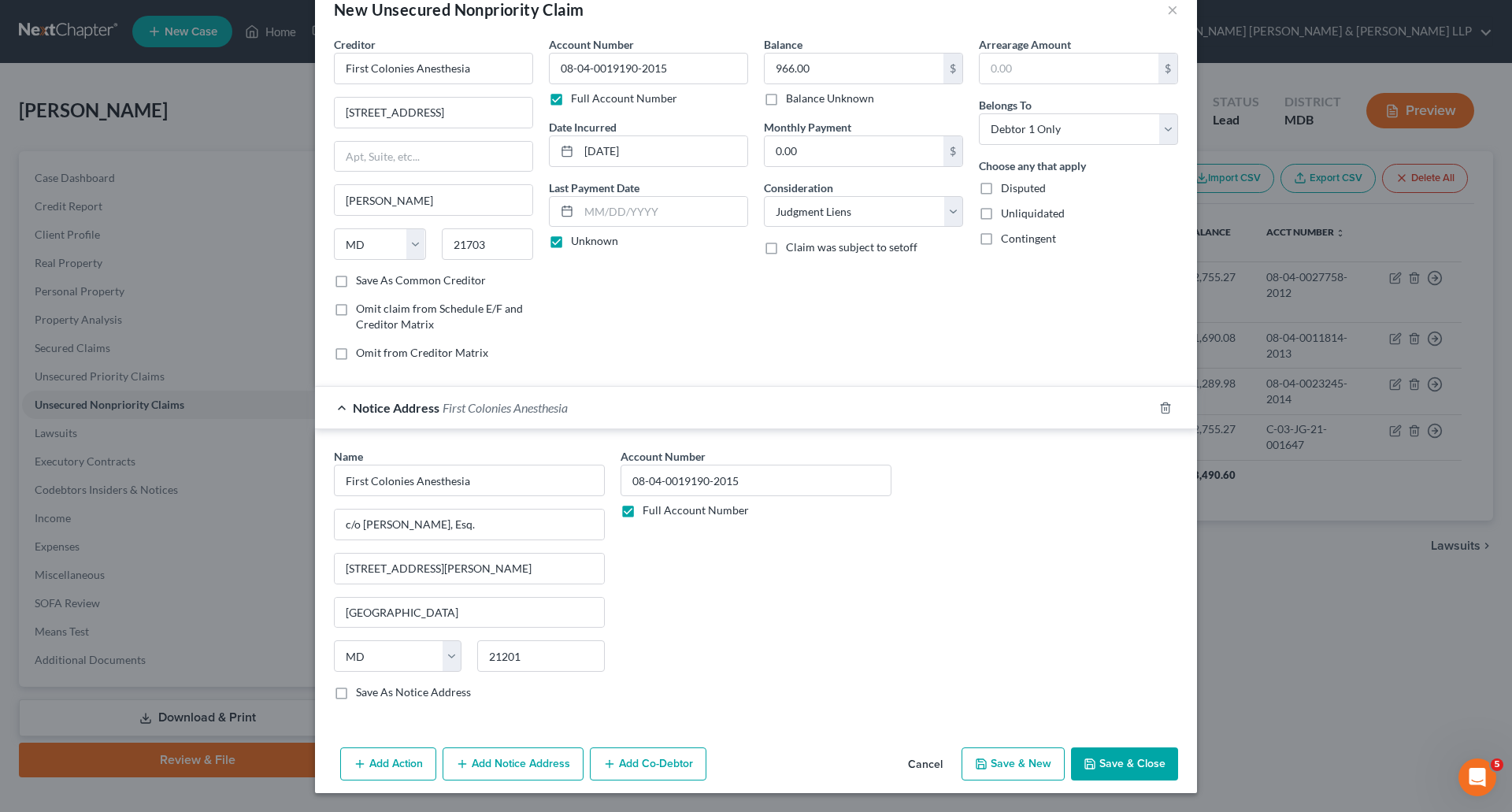
drag, startPoint x: 337, startPoint y: 694, endPoint x: 537, endPoint y: 698, distance: 200.0
click at [356, 697] on label "Save As Notice Address" at bounding box center [413, 692] width 115 height 16
click at [356, 694] on label "Save As Notice Address" at bounding box center [413, 692] width 115 height 16
click at [362, 694] on input "Save As Notice Address" at bounding box center [367, 690] width 11 height 11
click at [730, 672] on div "Account Number 08-04-0019190-2015 Full Account Number" at bounding box center [756, 580] width 287 height 264
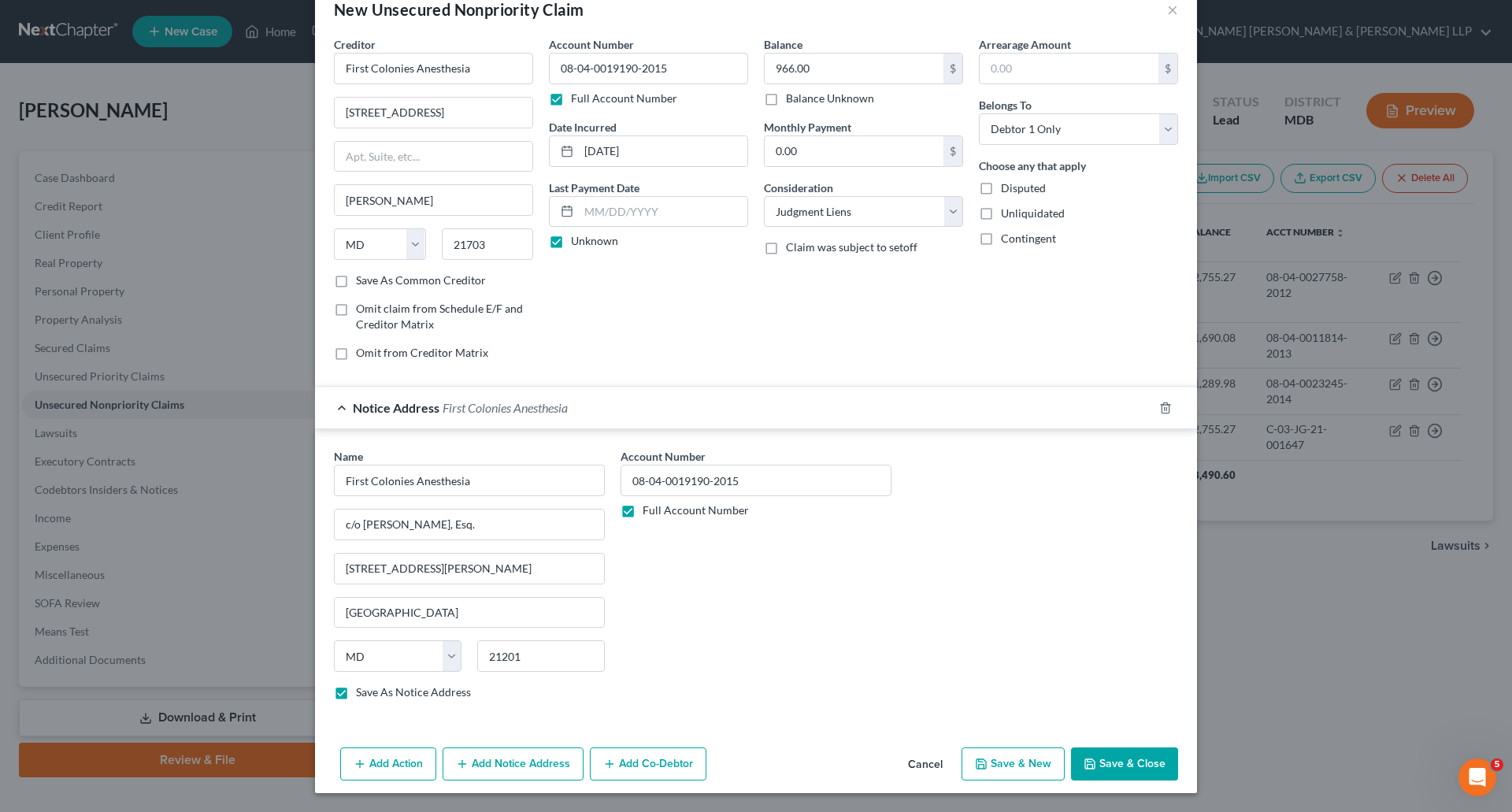
click at [1143, 759] on button "Save & Close" at bounding box center [1124, 763] width 107 height 33
checkbox input "false"
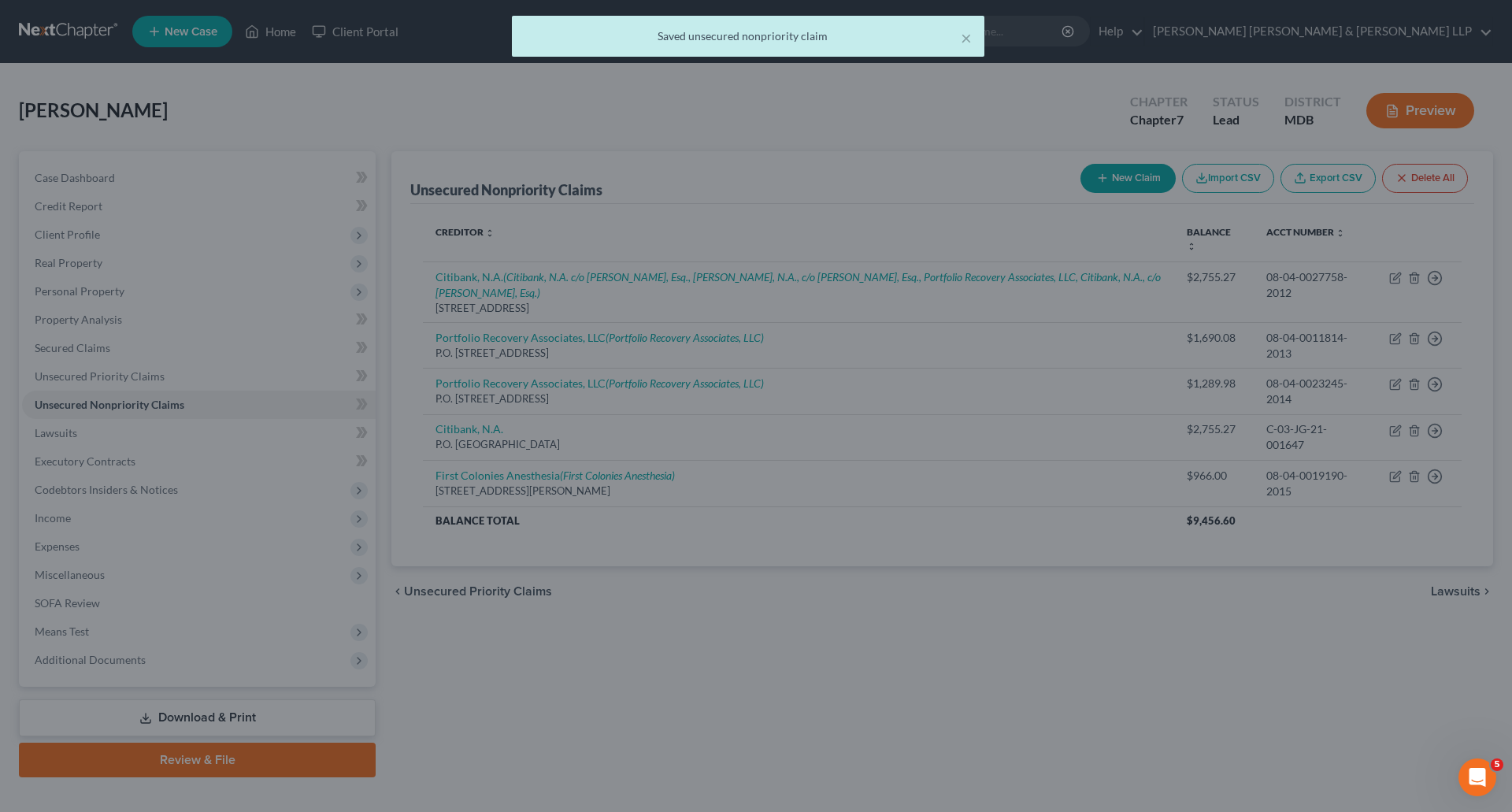
scroll to position [0, 0]
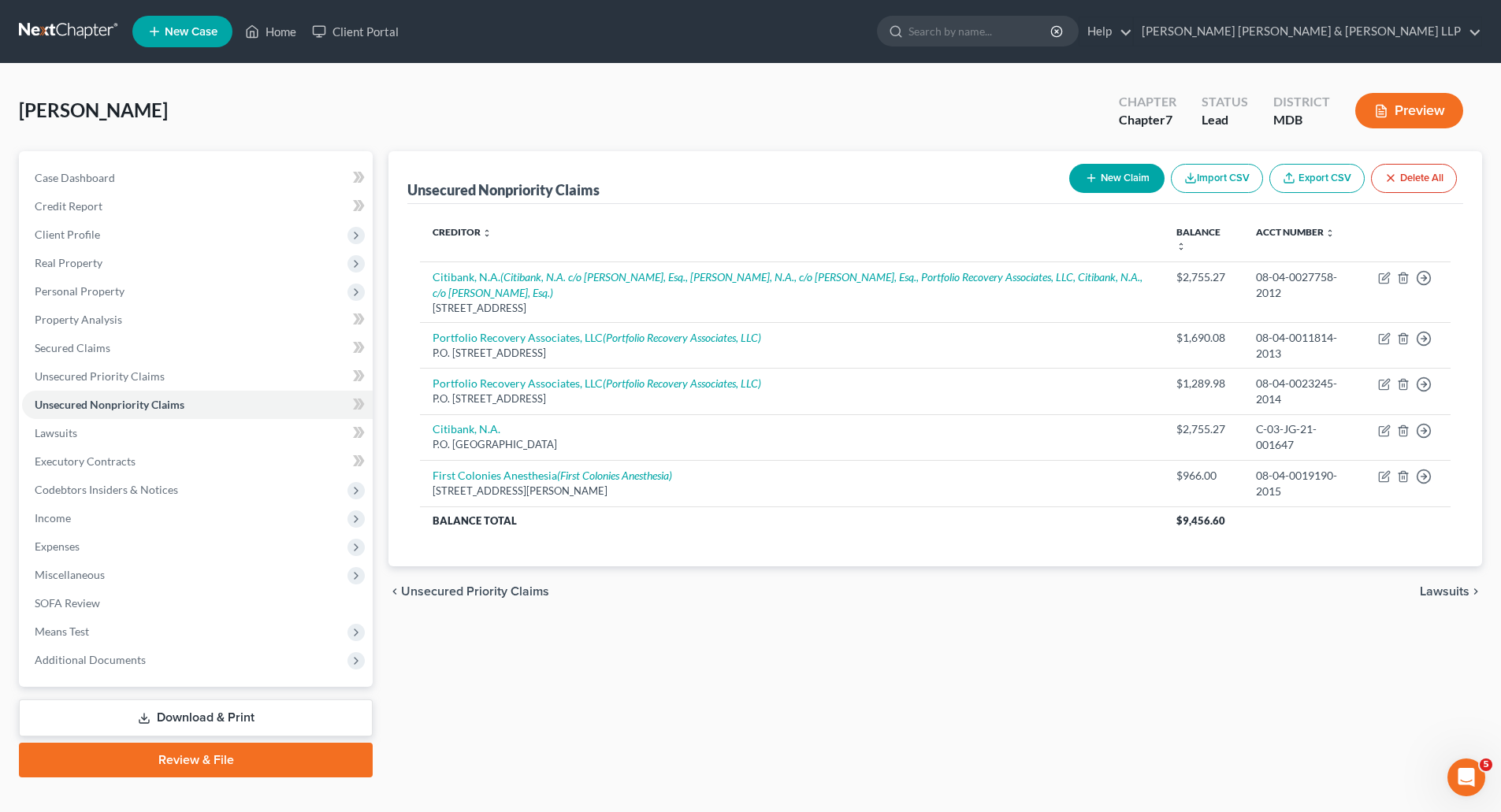
click at [1114, 172] on button "New Claim" at bounding box center [1117, 178] width 95 height 29
select select "0"
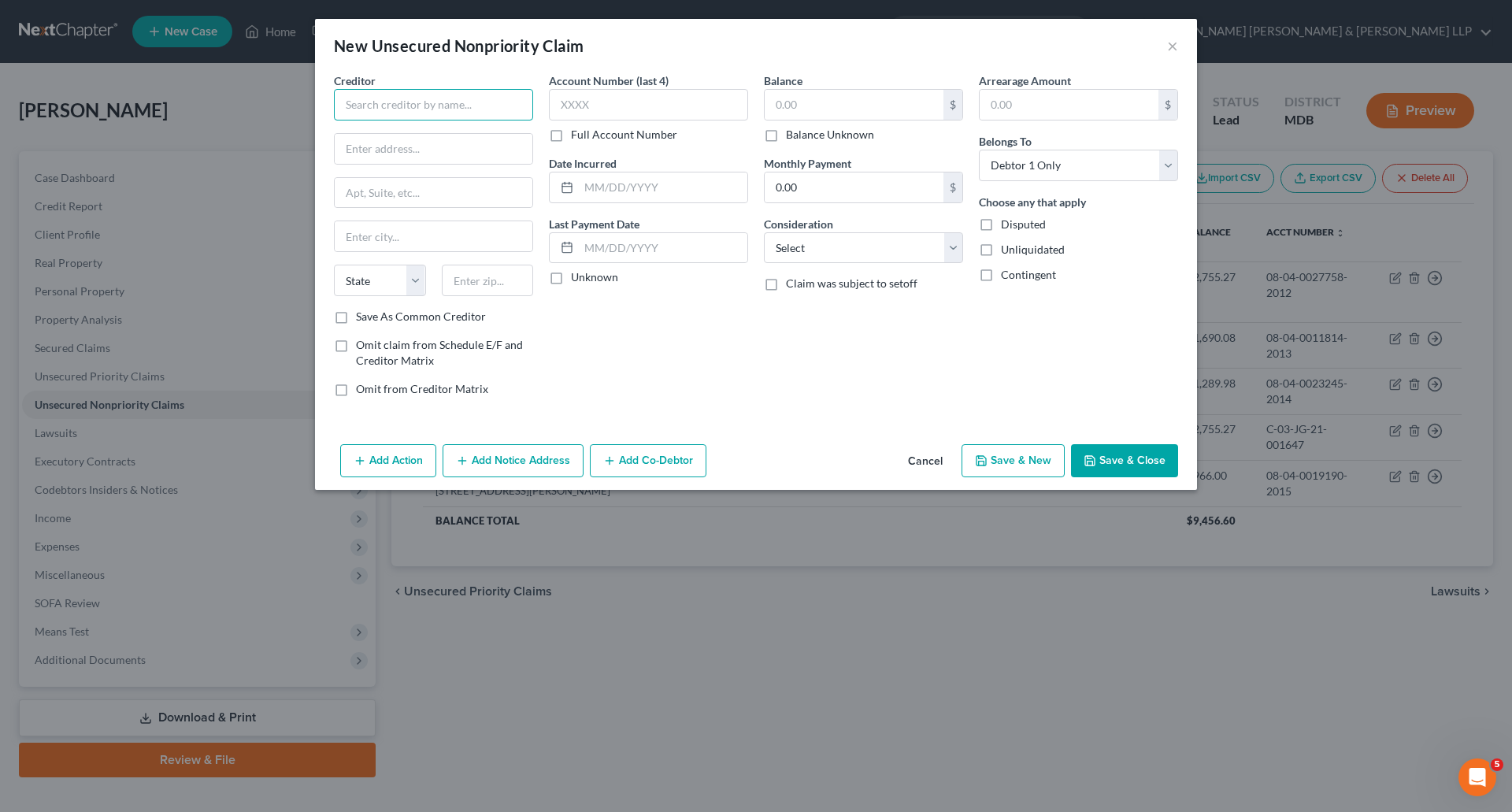
click at [476, 104] on input "text" at bounding box center [433, 105] width 200 height 32
type input "[PERSON_NAME]"
type input "[STREET_ADDRESS][PERSON_NAME]"
type input "Towson"
select select "21"
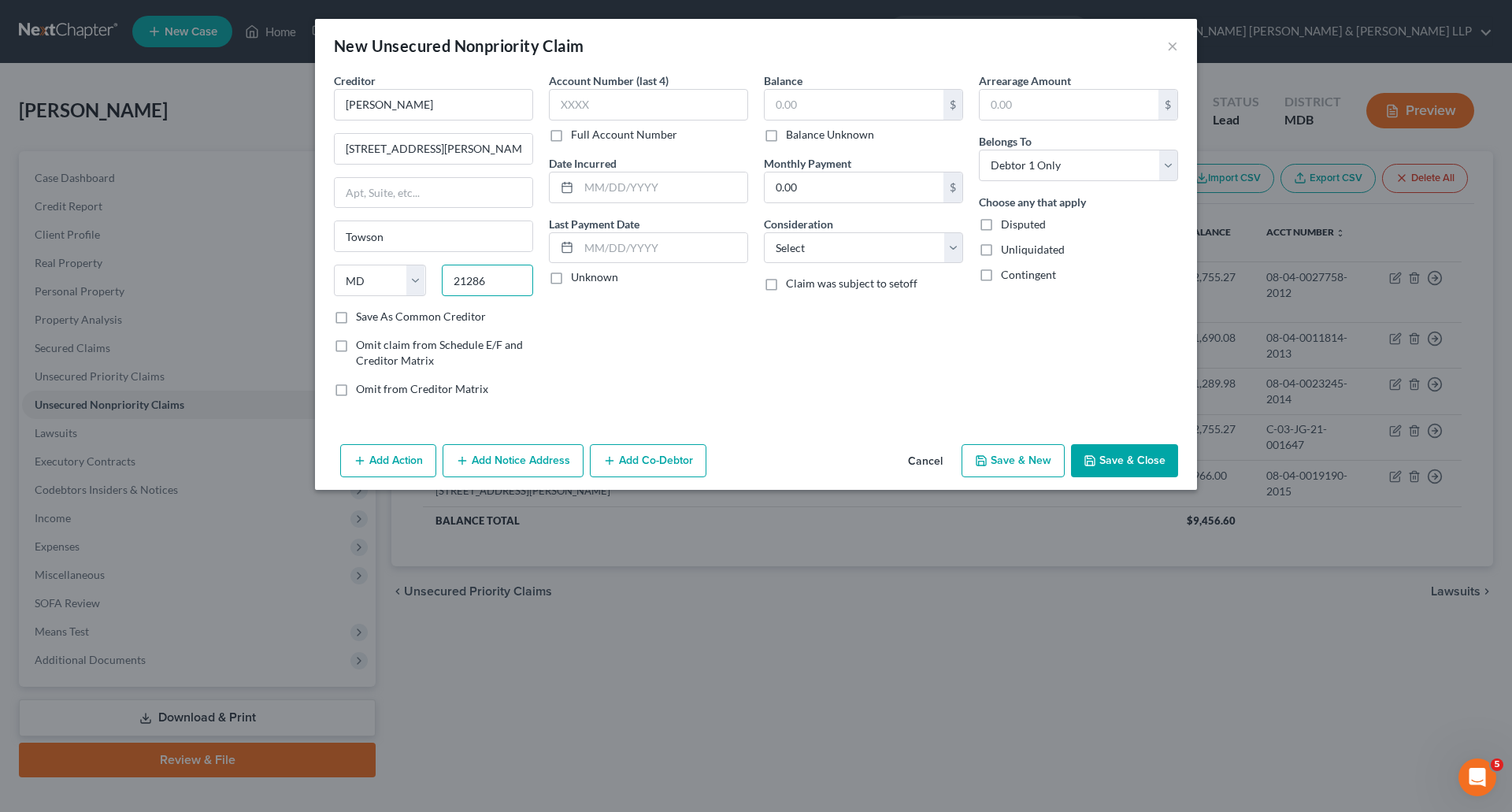
type input "21286"
click at [571, 132] on label "Full Account Number" at bounding box center [625, 135] width 106 height 16
click at [578, 132] on input "Full Account Number" at bounding box center [583, 132] width 11 height 11
click at [579, 94] on input "text" at bounding box center [649, 105] width 200 height 32
type input "08-04-SP05787-2013"
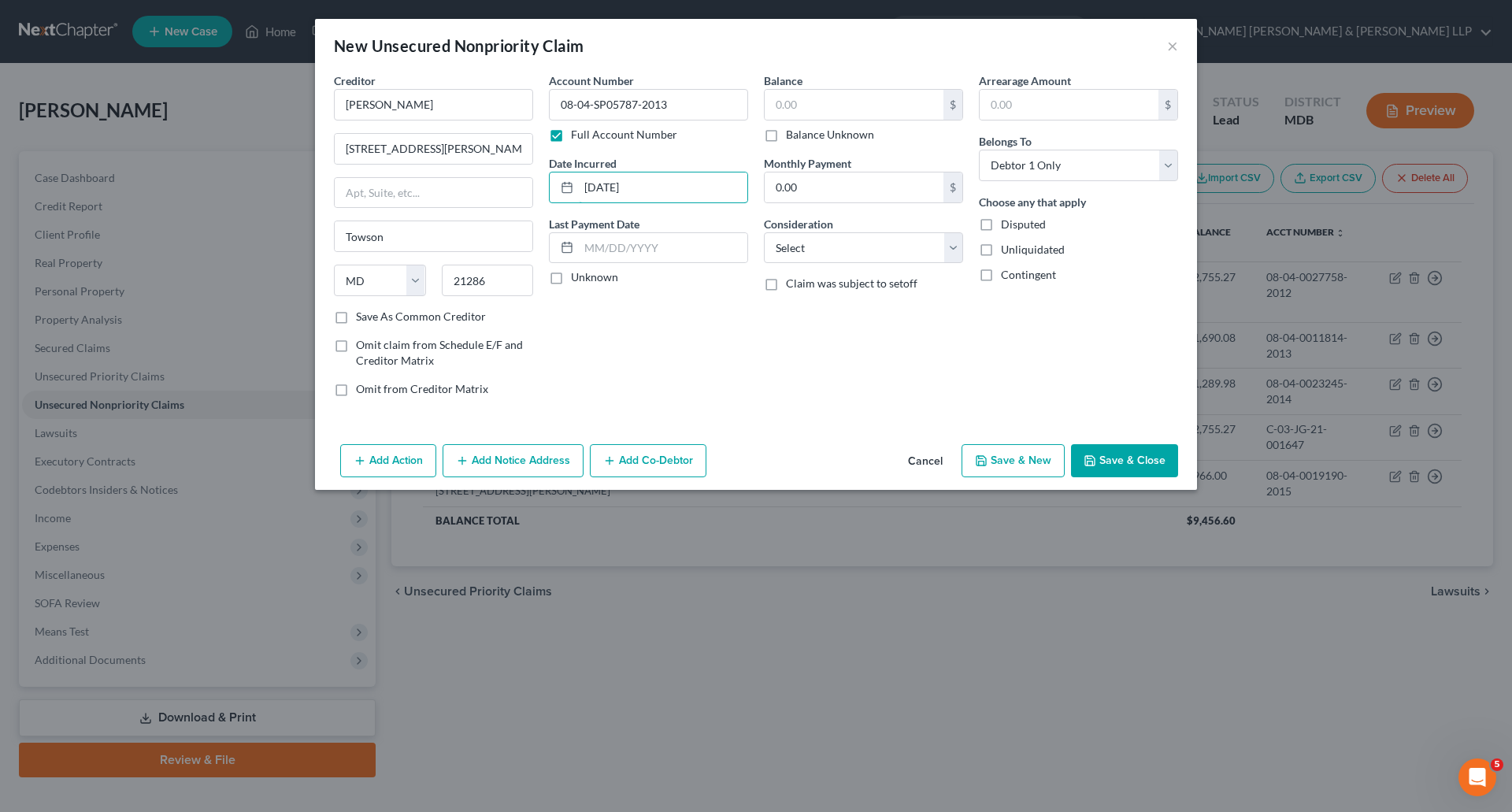
type input "[DATE]"
click at [571, 282] on label "Unknown" at bounding box center [595, 278] width 47 height 16
click at [578, 280] on input "Unknown" at bounding box center [583, 275] width 11 height 11
checkbox input "true"
click at [873, 100] on input "text" at bounding box center [854, 105] width 179 height 30
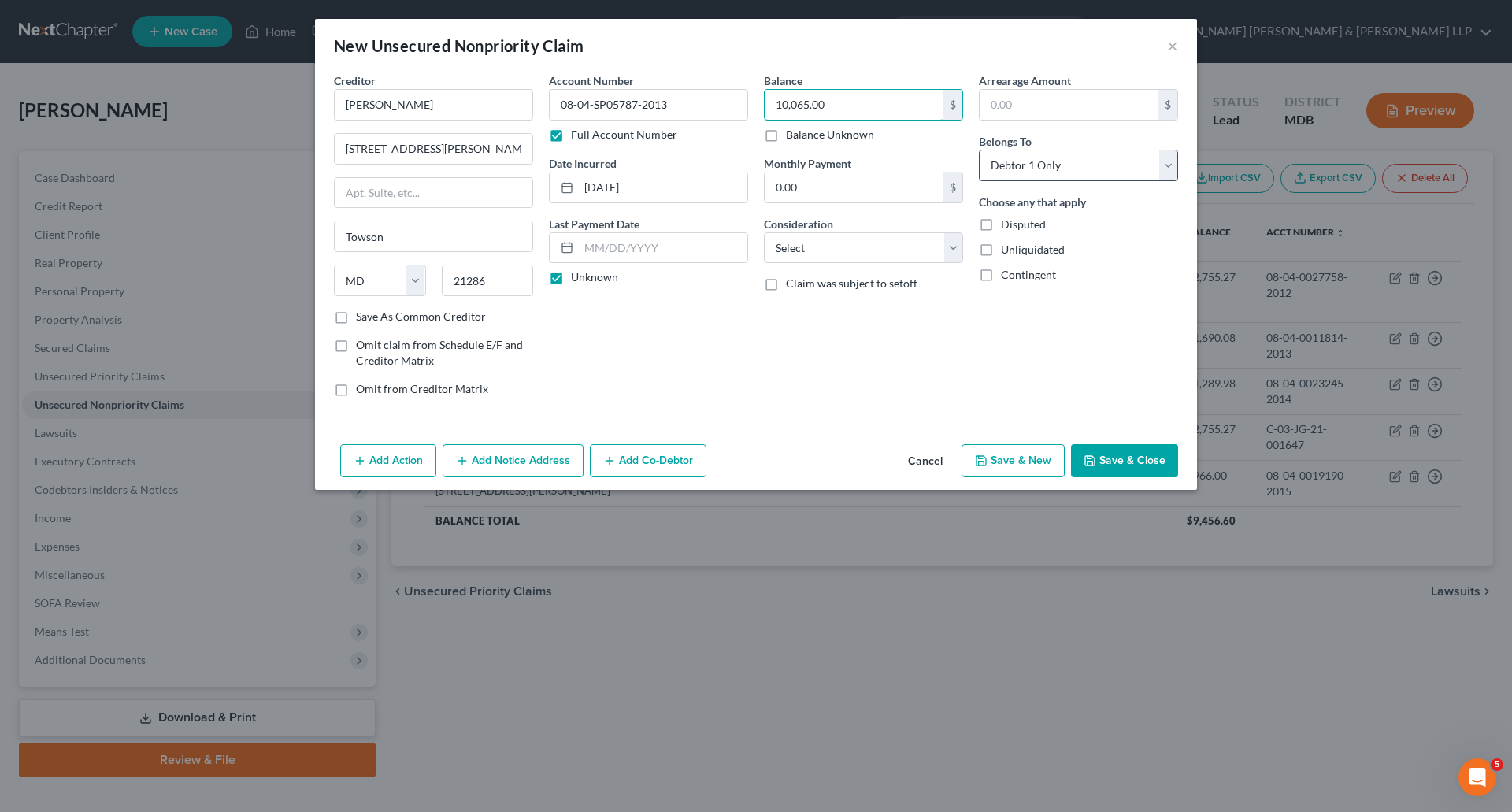
type input "10,065.00"
click at [1167, 162] on select "Select Debtor 1 Only Debtor 2 Only Debtor 1 And Debtor 2 Only At Least One Of T…" at bounding box center [1078, 166] width 200 height 32
select select "3"
click at [979, 150] on select "Select Debtor 1 Only Debtor 2 Only Debtor 1 And Debtor 2 Only At Least One Of T…" at bounding box center [1078, 166] width 200 height 32
click at [509, 468] on button "Add Notice Address" at bounding box center [513, 461] width 141 height 33
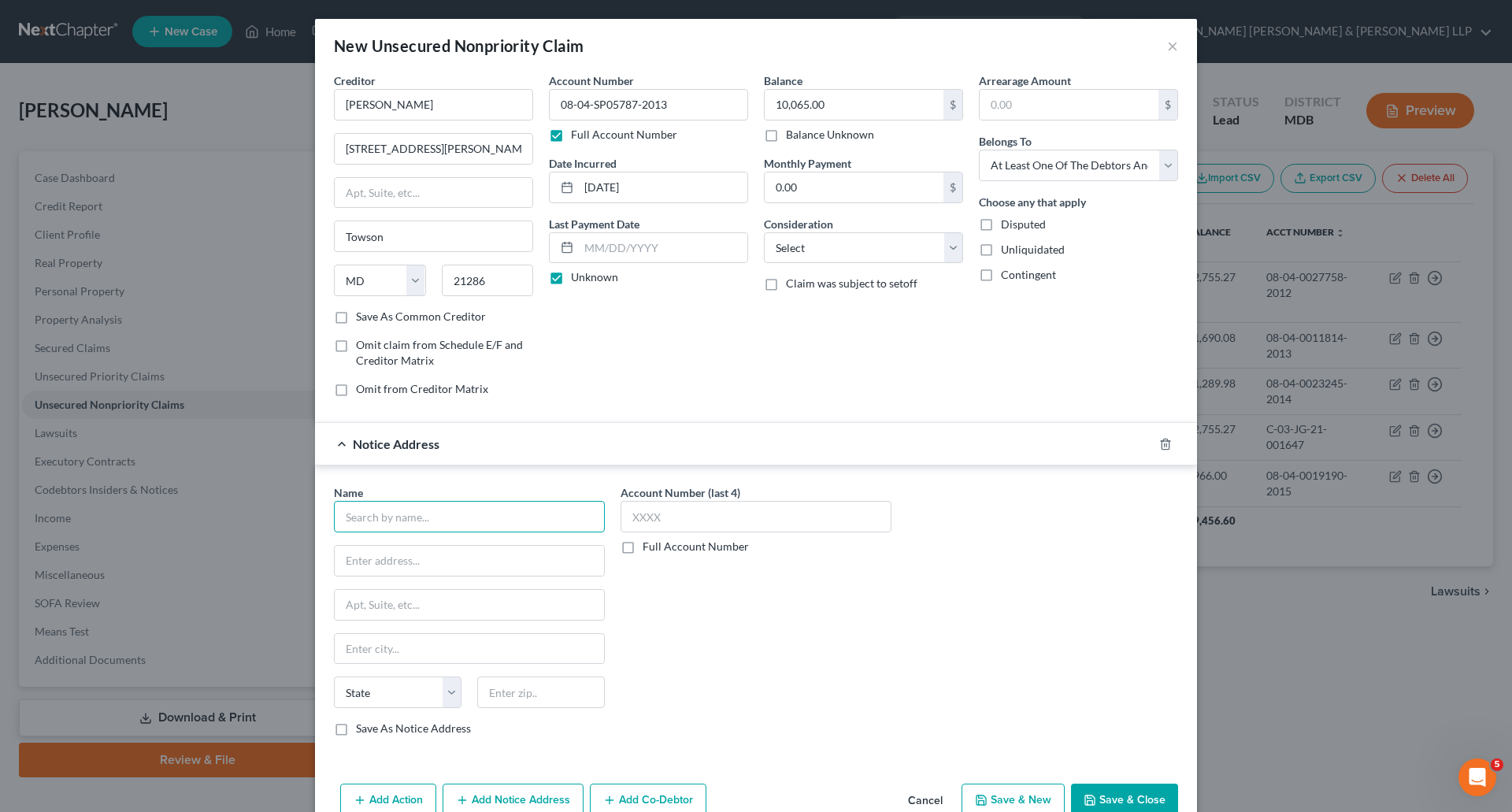
click at [430, 513] on input "text" at bounding box center [469, 517] width 271 height 32
type input "[PERSON_NAME] and [PERSON_NAME]"
type input "c/o [PERSON_NAME], Esq."
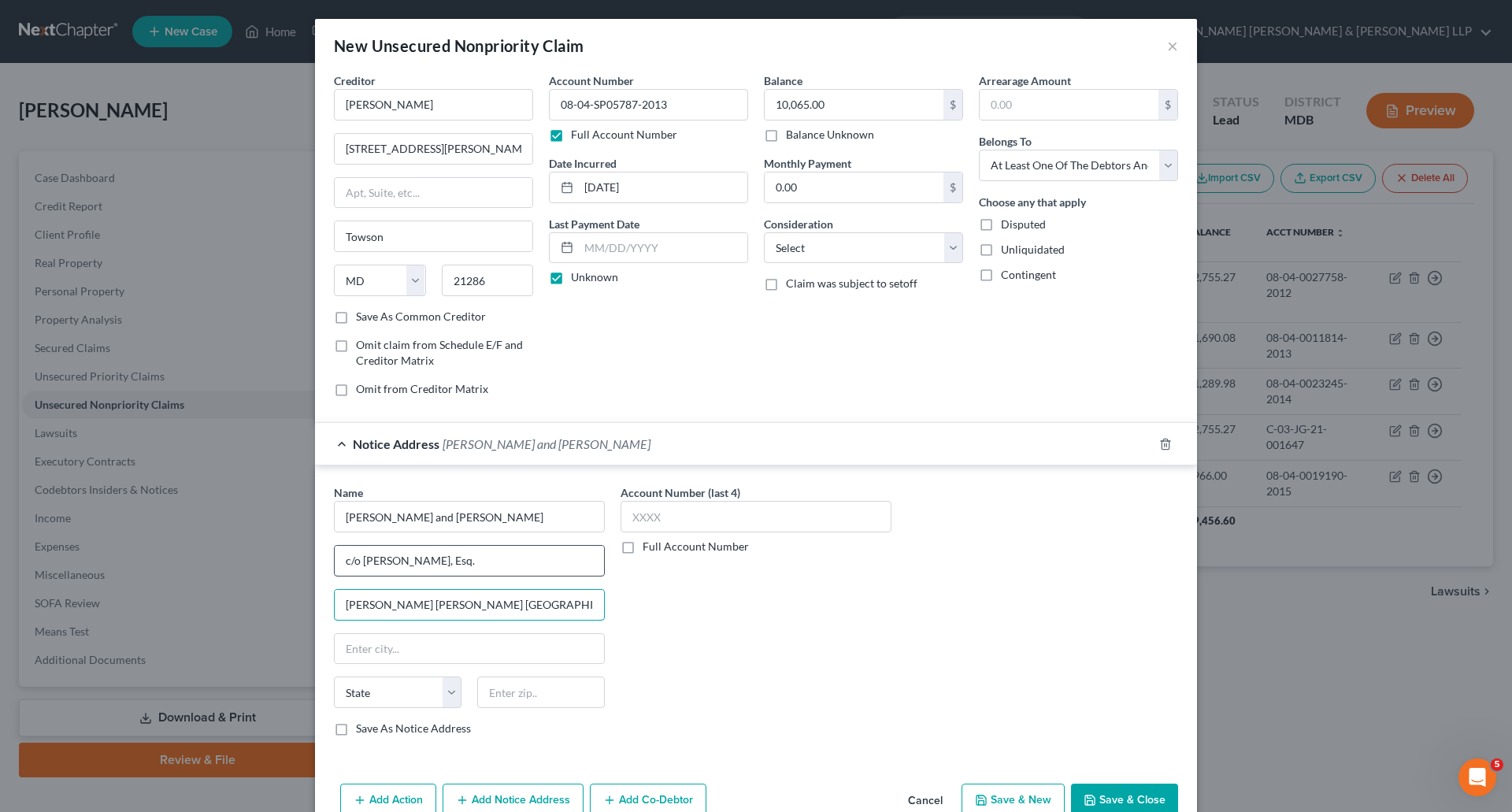
type input "[PERSON_NAME] [PERSON_NAME] [GEOGRAPHIC_DATA], [STREET_ADDRESS][US_STATE]"
click at [493, 556] on input "c/o [PERSON_NAME], Esq." at bounding box center [469, 561] width 270 height 30
type input "c/o [PERSON_NAME], Esq., [PERSON_NAME] [PERSON_NAME] PA"
drag, startPoint x: 415, startPoint y: 607, endPoint x: 298, endPoint y: 603, distance: 117.1
click at [298, 603] on div "New Unsecured Nonpriority Claim × Creditor * [PERSON_NAME] [STREET_ADDRESS][PER…" at bounding box center [756, 406] width 1512 height 812
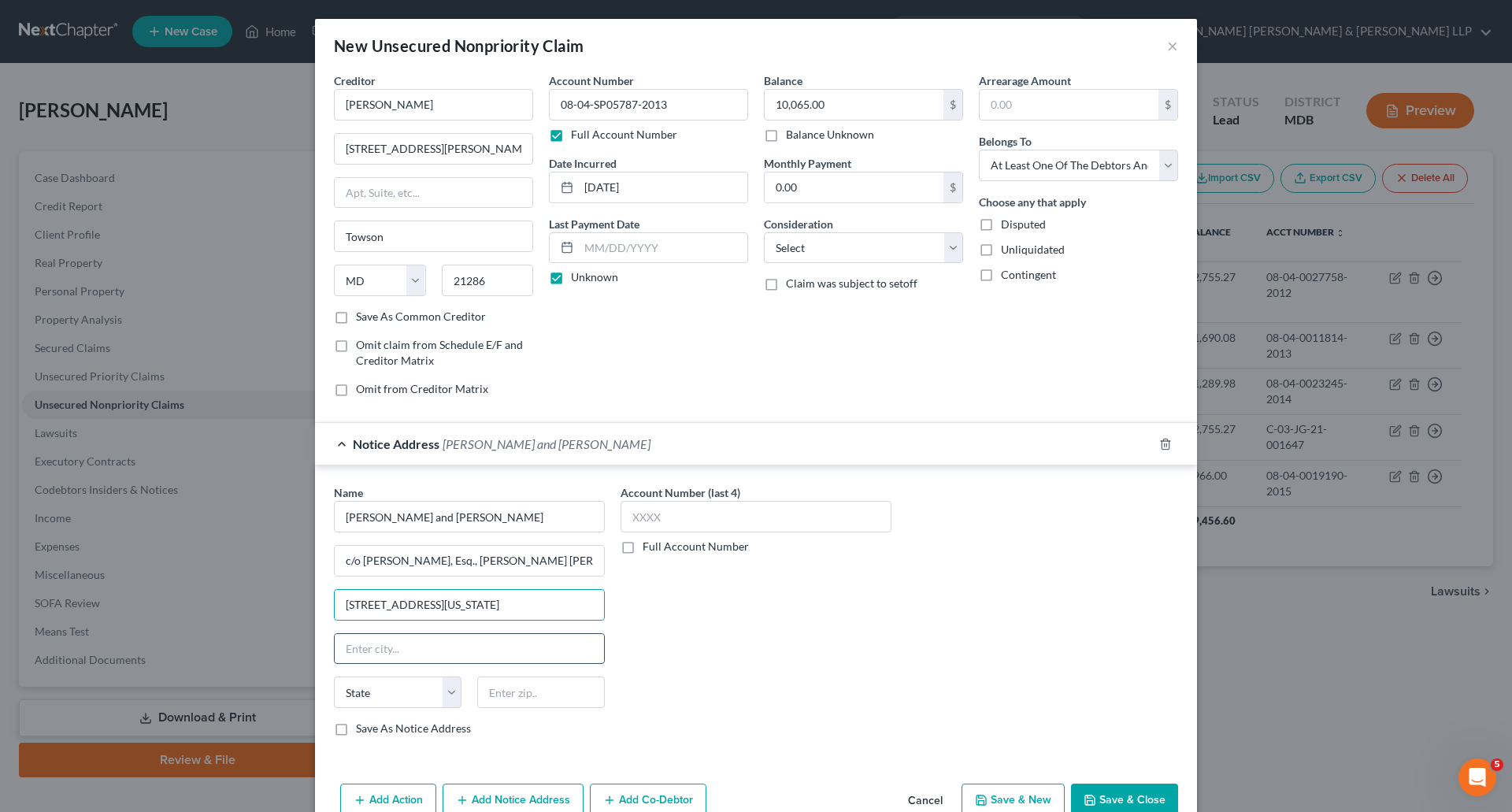
click at [400, 658] on input "text" at bounding box center [469, 650] width 270 height 30
drag, startPoint x: 472, startPoint y: 651, endPoint x: 474, endPoint y: 641, distance: 10.2
click at [472, 651] on input "text" at bounding box center [469, 650] width 270 height 30
click at [586, 614] on input "[STREET_ADDRESS][US_STATE]" at bounding box center [469, 605] width 270 height 30
click at [468, 603] on input "[STREET_ADDRESS][US_STATE]" at bounding box center [469, 605] width 270 height 30
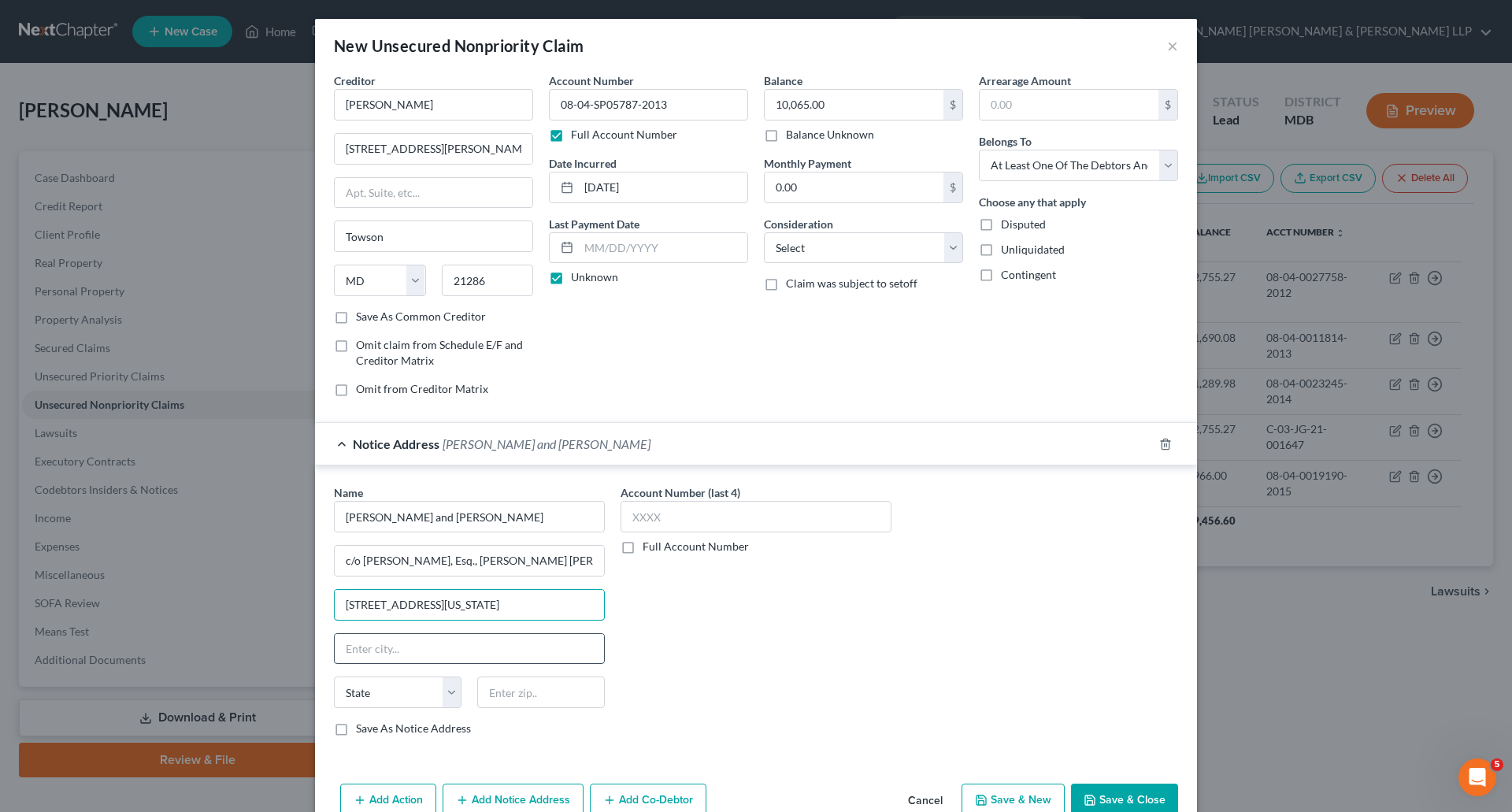
type input "[STREET_ADDRESS][US_STATE]"
click at [479, 650] on input "text" at bounding box center [469, 650] width 270 height 30
type input "Towson"
select select "21"
type input "21204"
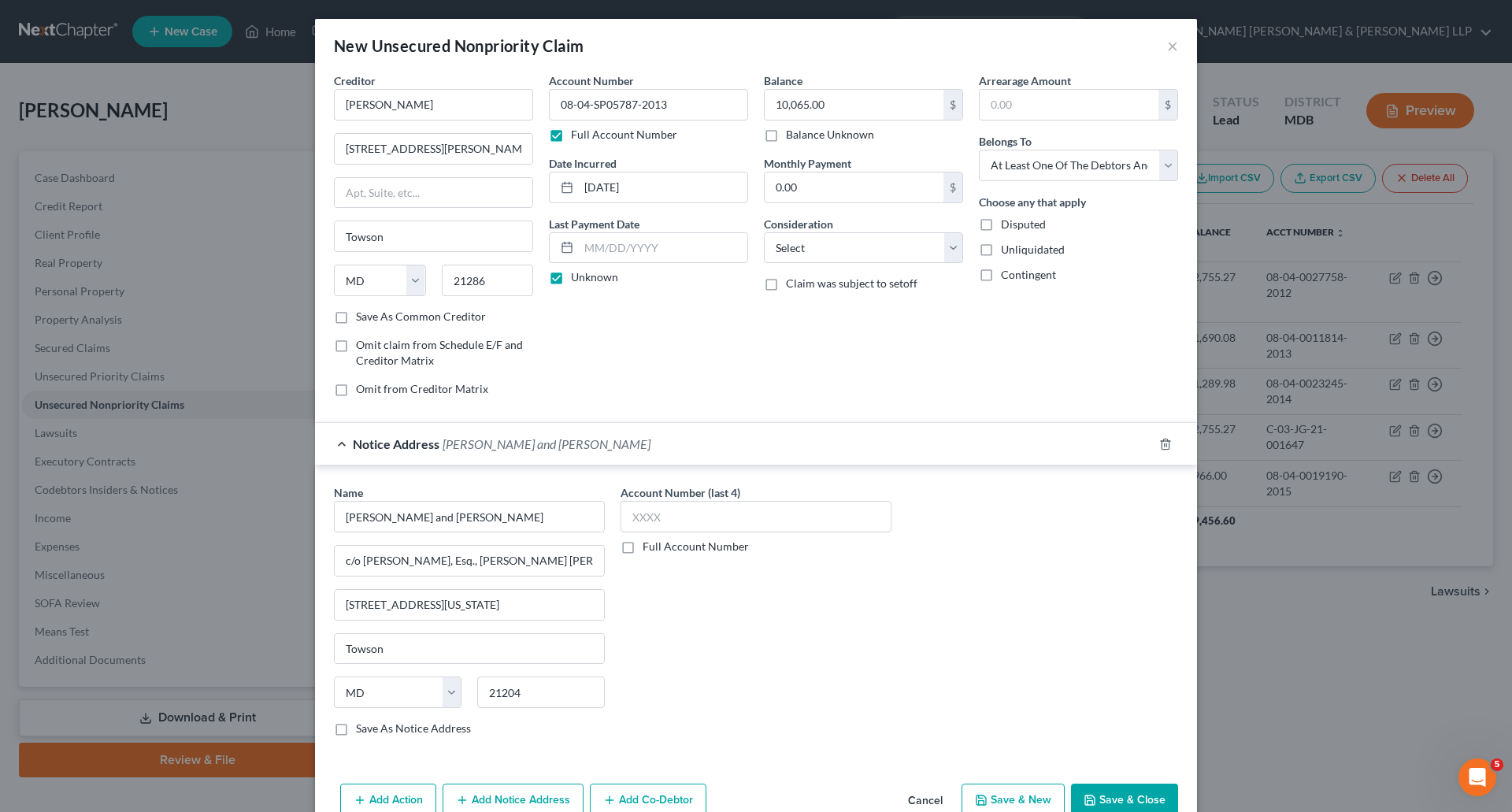
click at [356, 728] on label "Save As Notice Address" at bounding box center [413, 729] width 115 height 16
click at [362, 728] on input "Save As Notice Address" at bounding box center [367, 726] width 11 height 11
checkbox input "true"
drag, startPoint x: 705, startPoint y: 105, endPoint x: 530, endPoint y: 102, distance: 175.0
click at [530, 102] on div "Creditor * [PERSON_NAME] 1614 [PERSON_NAME] Towson State [US_STATE] AK AR AZ CA…" at bounding box center [756, 241] width 860 height 337
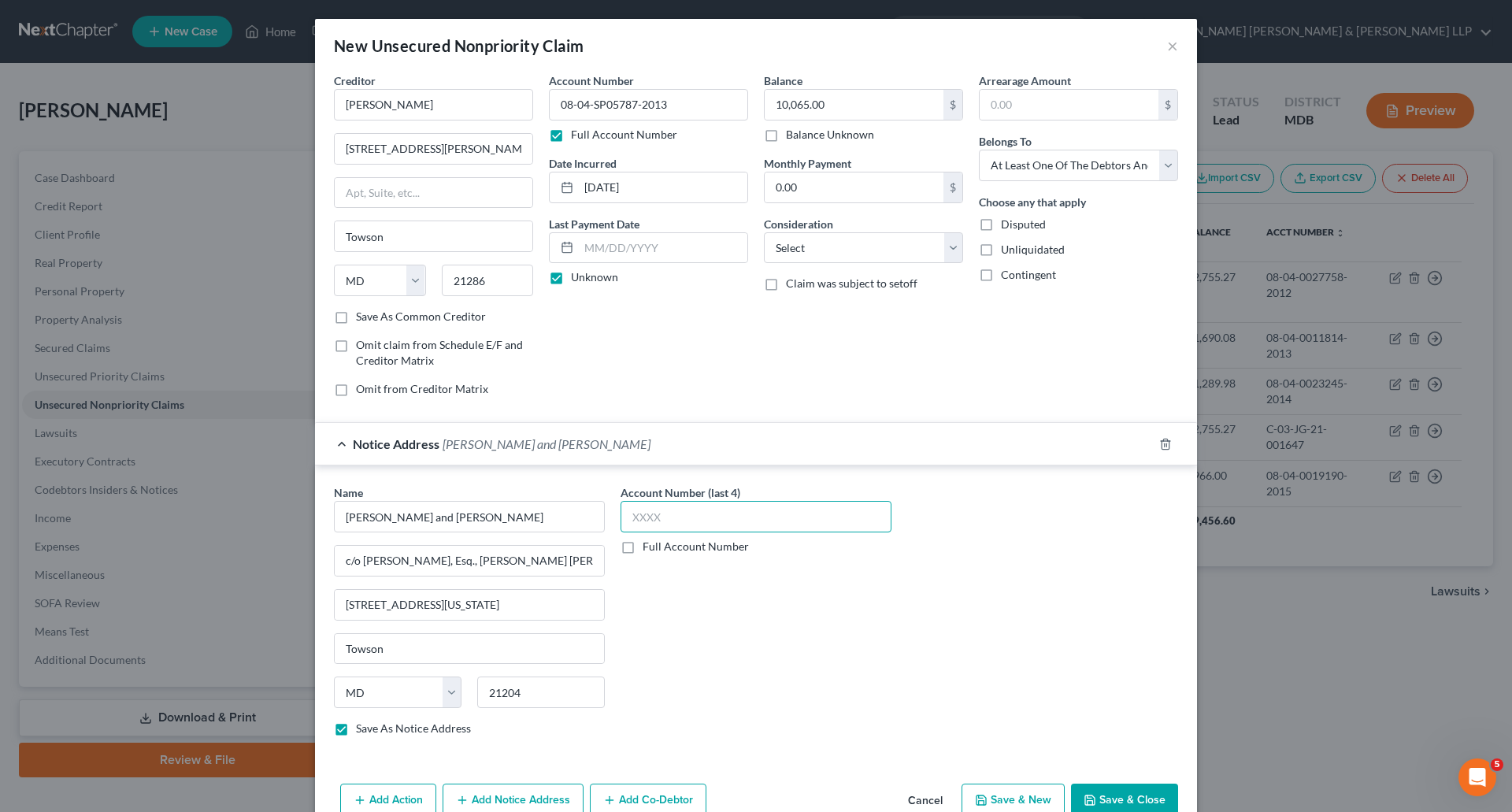
click at [696, 529] on input "text" at bounding box center [756, 517] width 271 height 32
click at [642, 547] on label "Full Account Number" at bounding box center [696, 547] width 106 height 16
click at [650, 547] on input "Full Account Number" at bounding box center [655, 544] width 11 height 11
paste input "08-04-SP05787-2013"
type input "08-04-SP05787-2013"
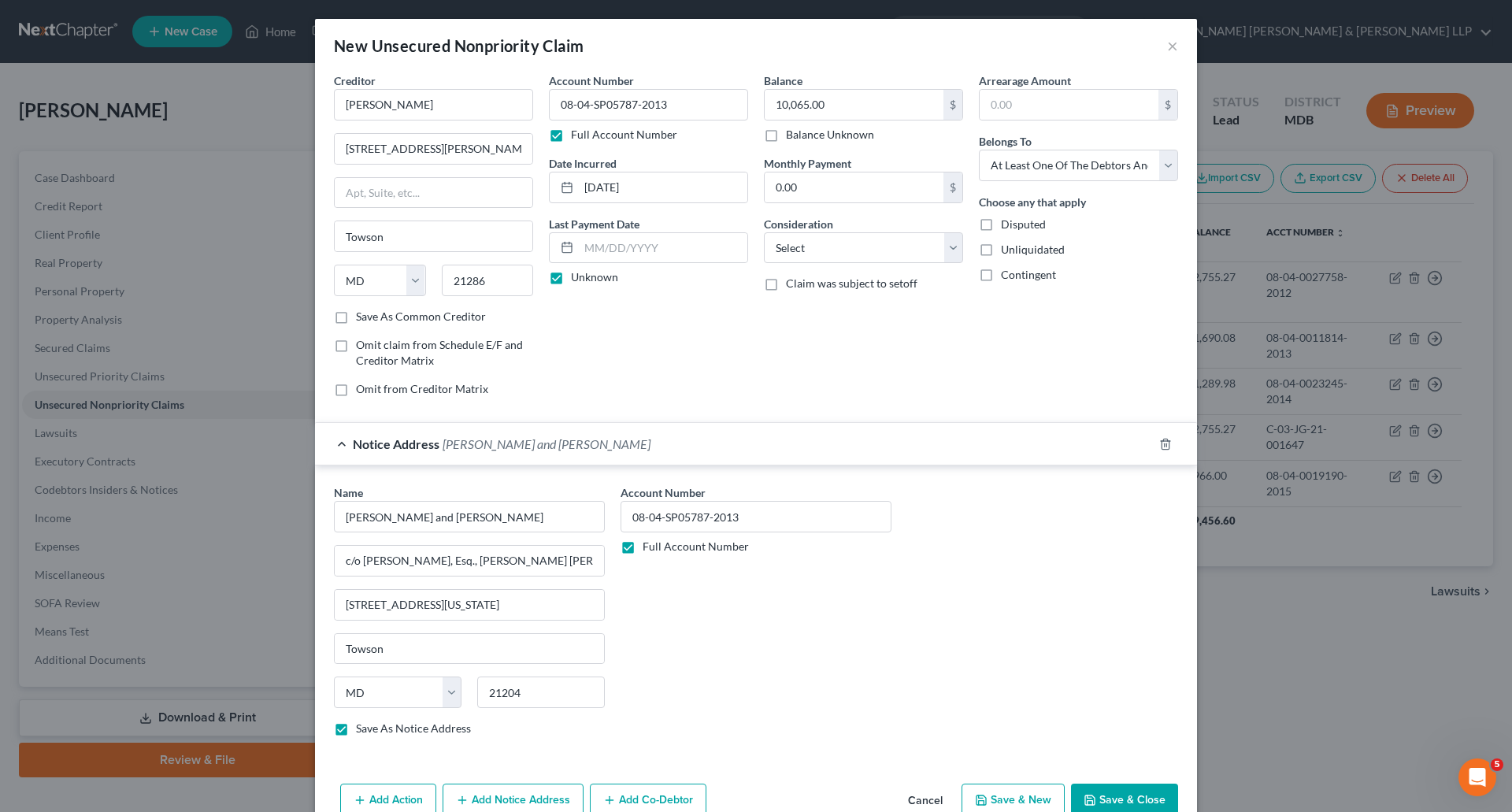
click at [832, 670] on div "Account Number 08-04-SP05787-2013 Full Account Number" at bounding box center [756, 617] width 287 height 264
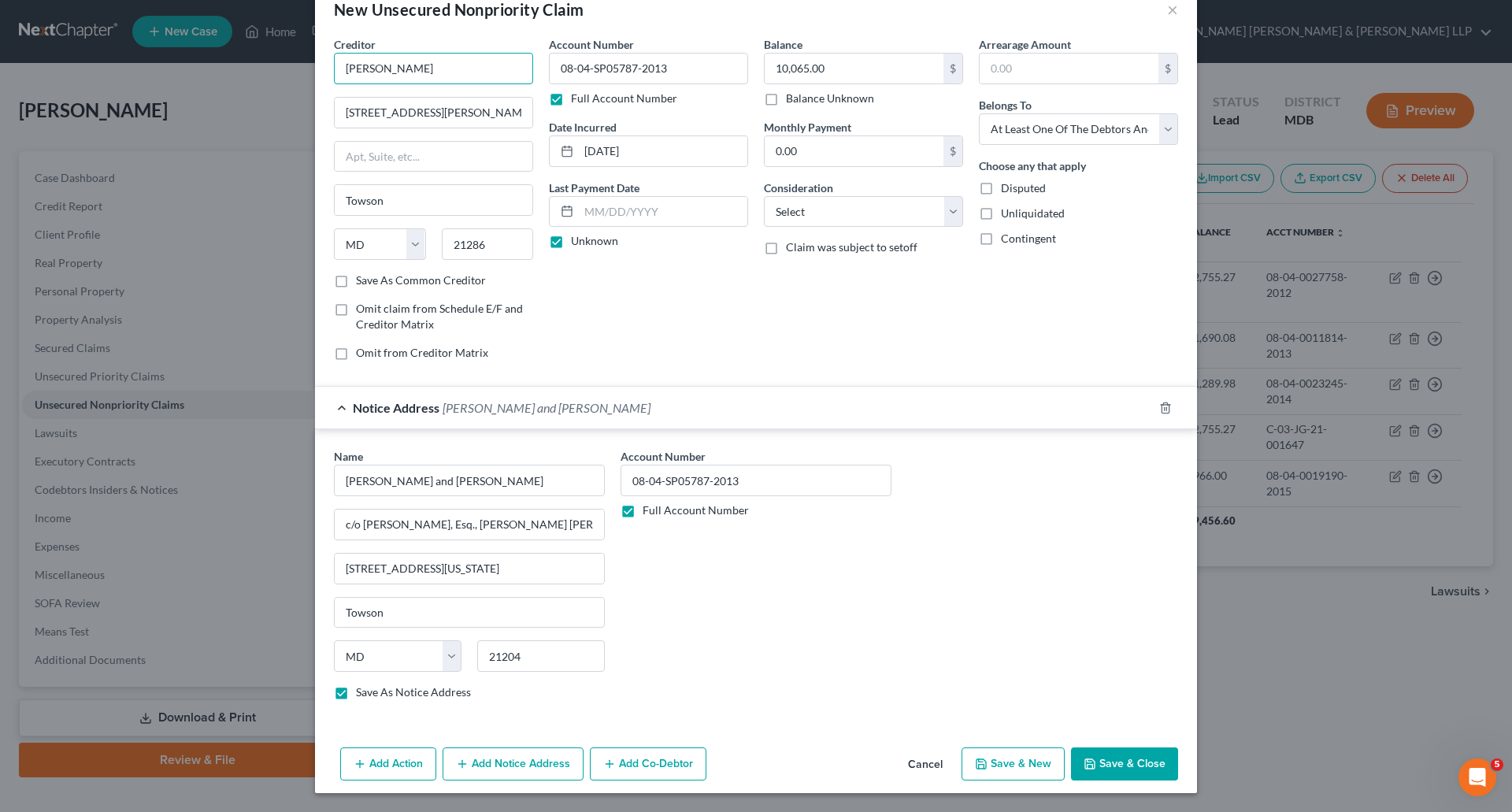
click at [444, 72] on input "[PERSON_NAME]" at bounding box center [433, 68] width 200 height 32
click at [866, 501] on div "Account Number 08-04-SP05787-2013 Full Account Number" at bounding box center [756, 483] width 271 height 70
type input "[PERSON_NAME]"
drag, startPoint x: 547, startPoint y: 492, endPoint x: 447, endPoint y: 486, distance: 100.2
click at [447, 486] on input "[PERSON_NAME] and [PERSON_NAME]" at bounding box center [469, 481] width 271 height 32
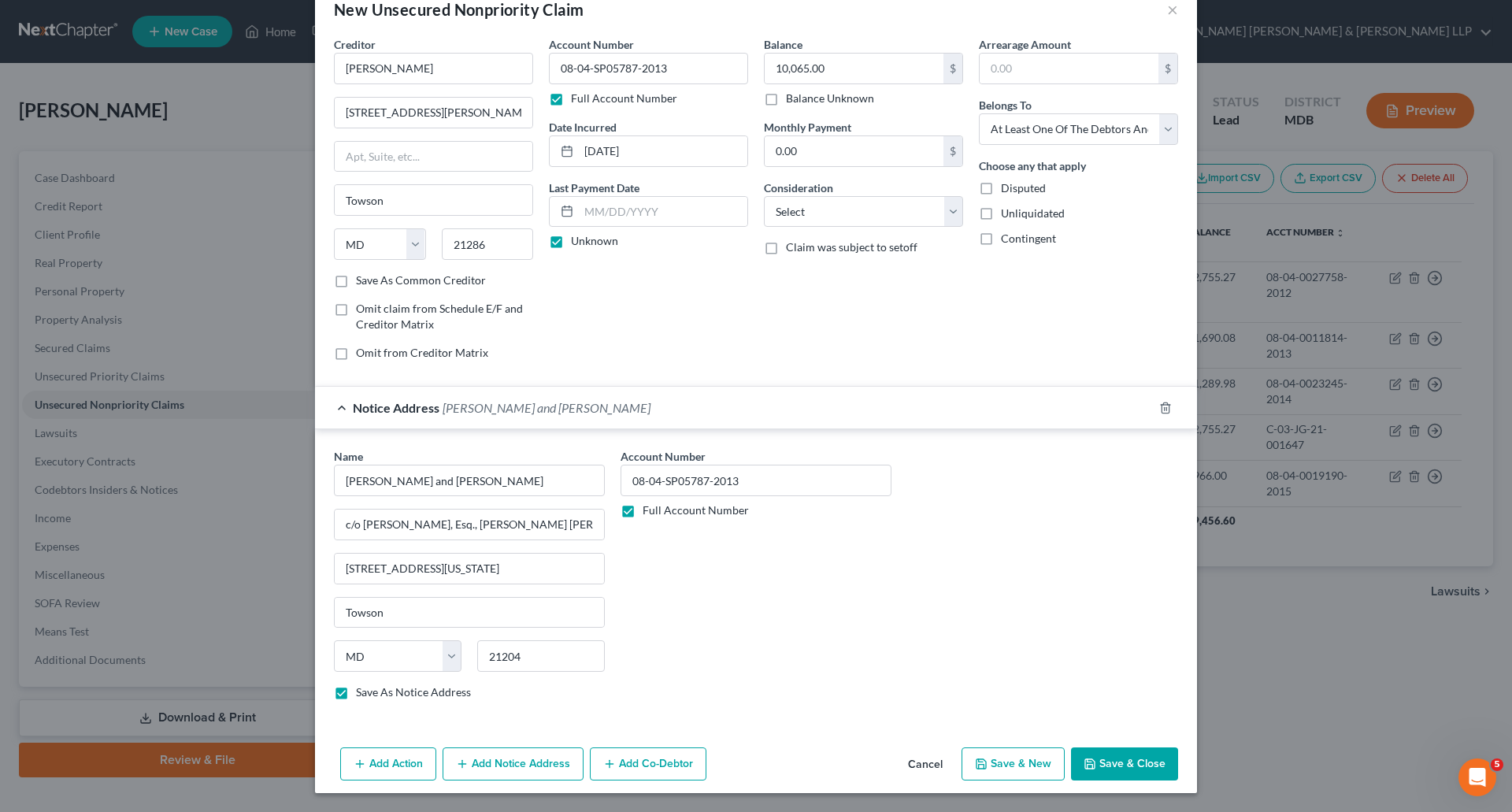
click at [694, 635] on div "Account Number 08-04-SP05787-2013 Full Account Number" at bounding box center [756, 580] width 287 height 264
click at [1106, 769] on button "Save & Close" at bounding box center [1124, 763] width 107 height 33
checkbox input "false"
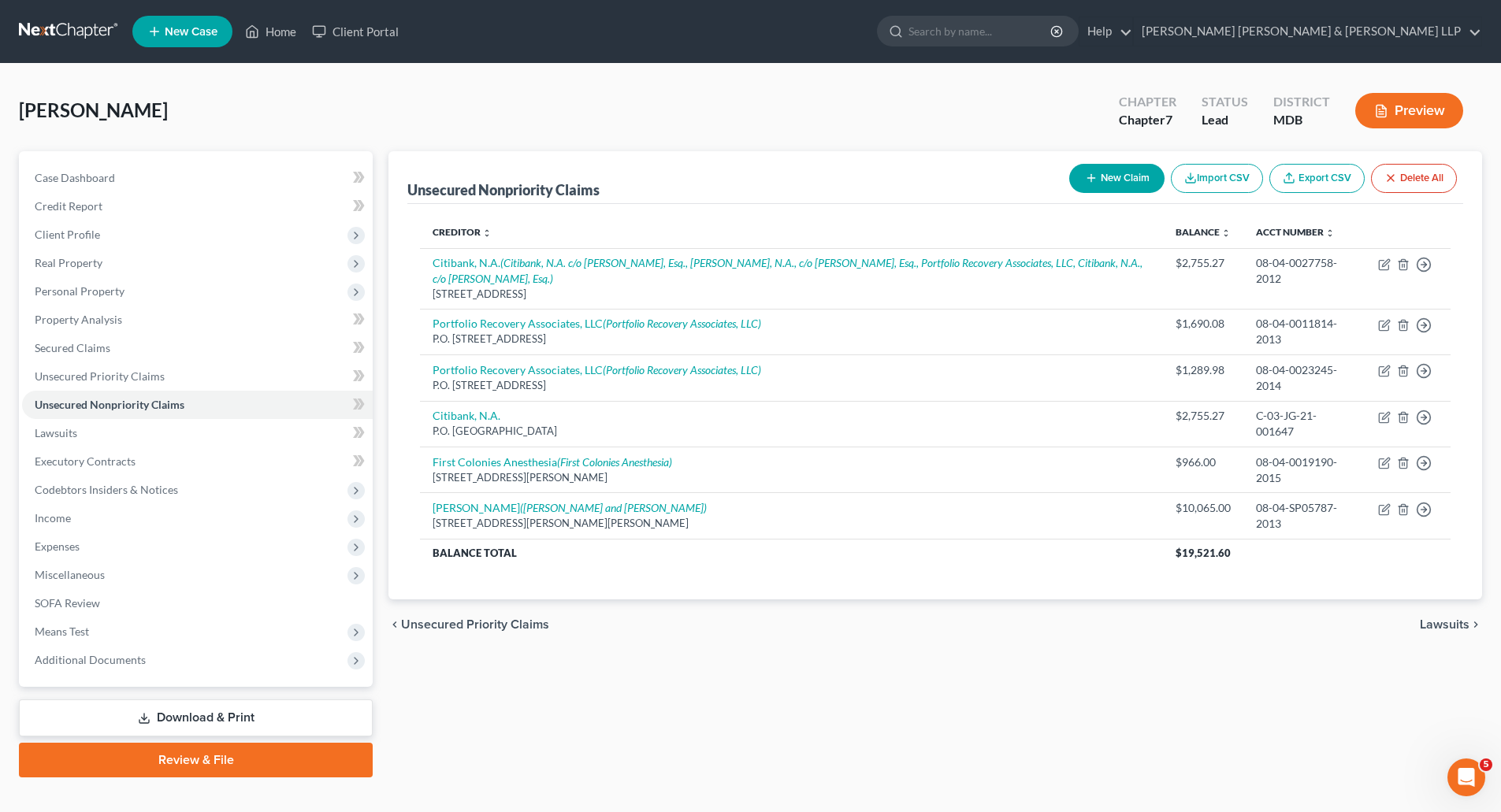
click at [1098, 173] on button "New Claim" at bounding box center [1117, 178] width 95 height 29
select select "0"
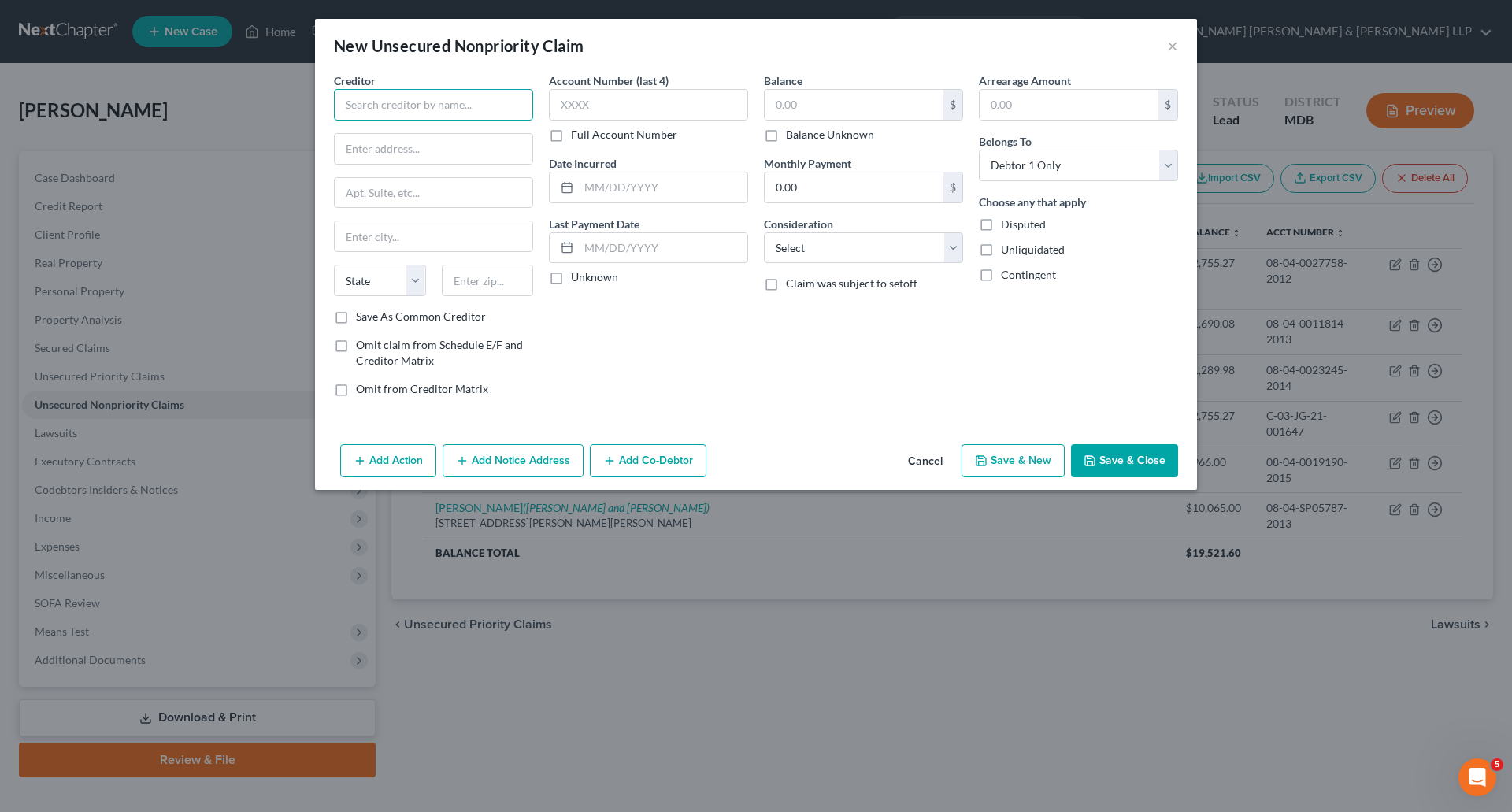
paste input "[PERSON_NAME]"
click at [442, 144] on input "text" at bounding box center [433, 149] width 198 height 30
type input "[PERSON_NAME]"
type input "[STREET_ADDRESS][PERSON_NAME]"
click at [381, 233] on input "text" at bounding box center [433, 236] width 198 height 30
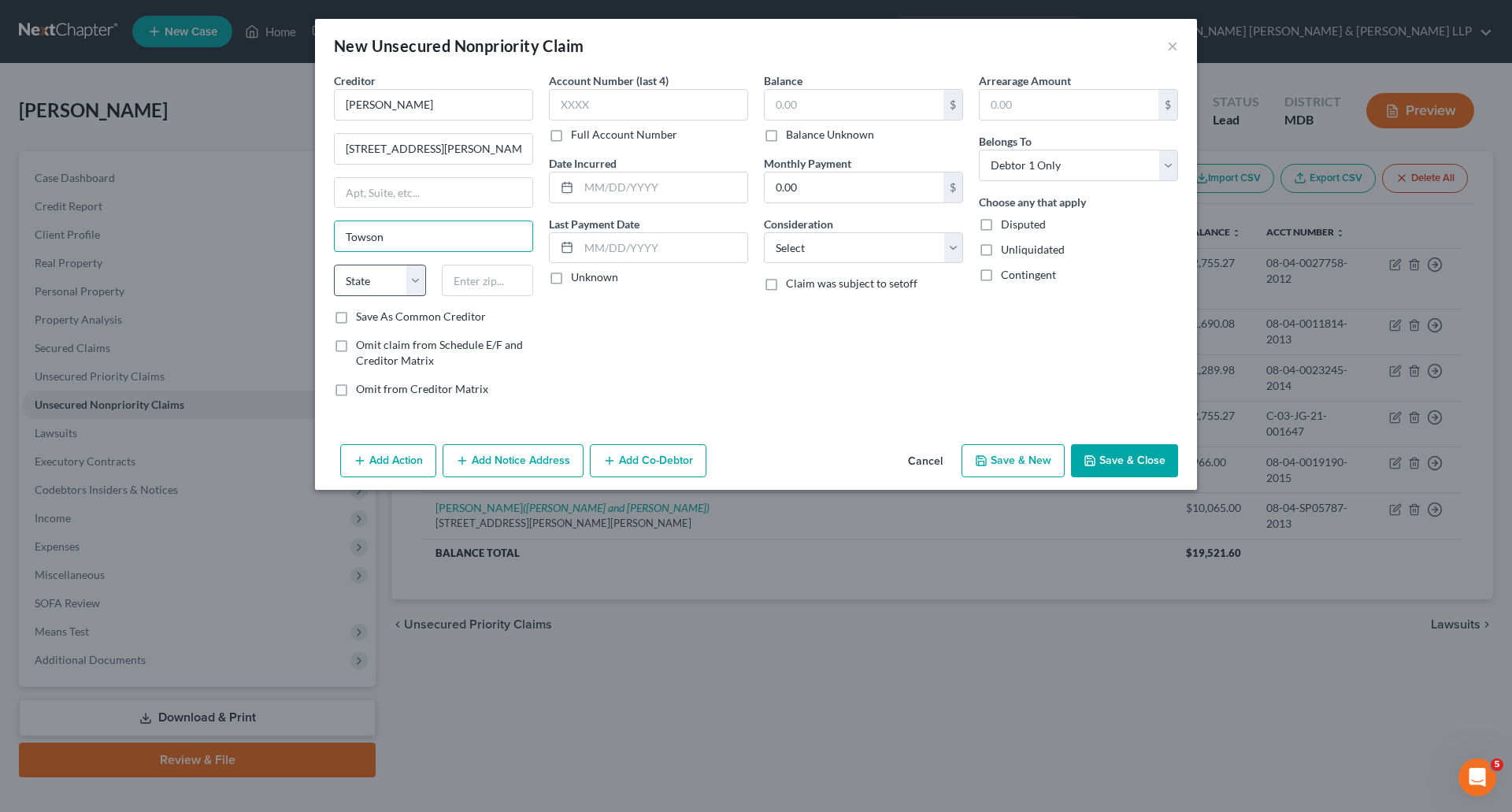
type input "Towson"
drag, startPoint x: 358, startPoint y: 276, endPoint x: 367, endPoint y: 275, distance: 9.1
click at [358, 276] on select "State [US_STATE] AK AR AZ CA CO CT DE DC [GEOGRAPHIC_DATA] [GEOGRAPHIC_DATA] GU…" at bounding box center [380, 280] width 92 height 32
select select "21"
click at [476, 278] on input "text" at bounding box center [488, 280] width 92 height 32
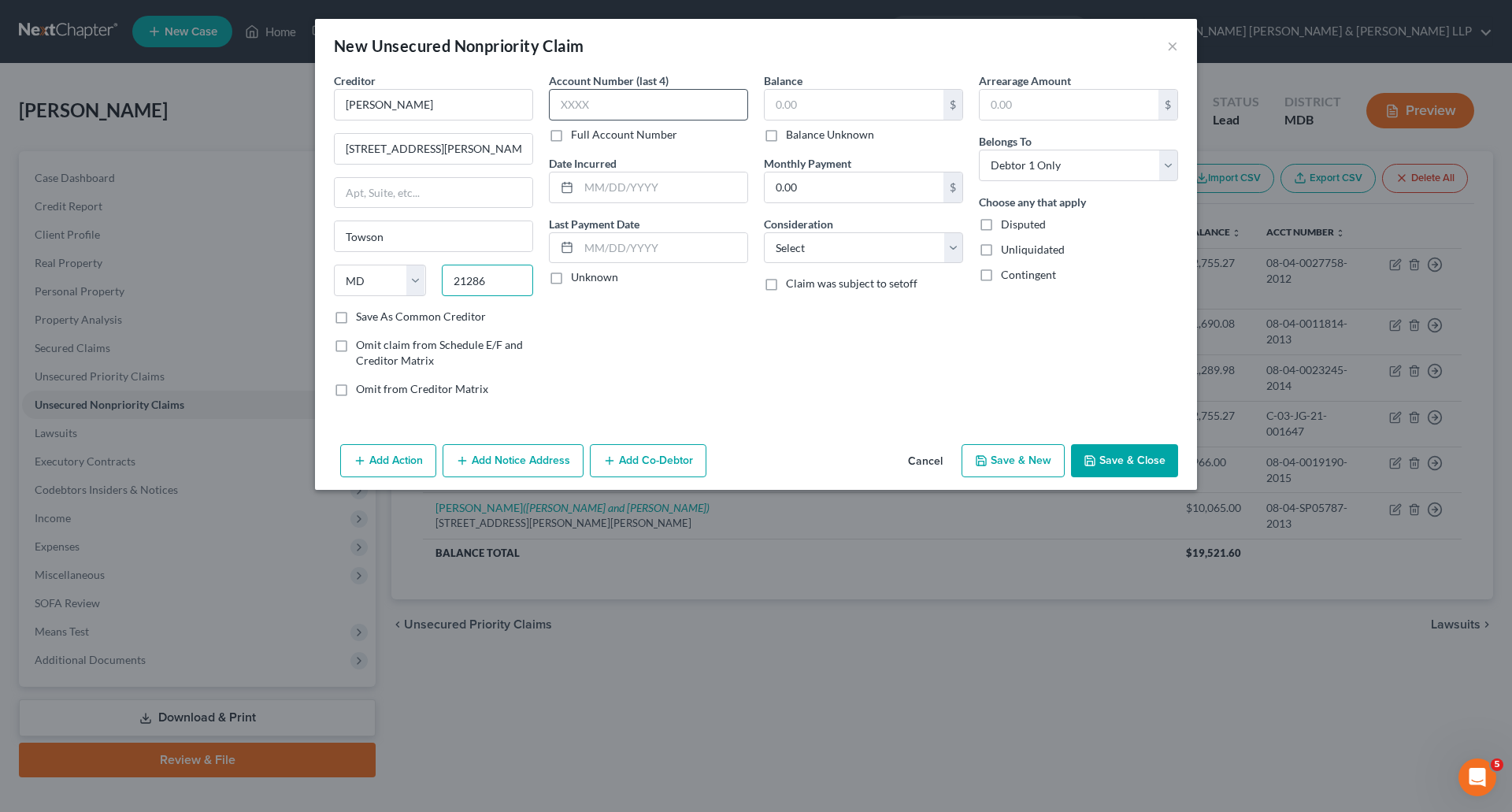
type input "21286"
click at [646, 113] on input "text" at bounding box center [649, 105] width 200 height 32
click at [571, 133] on label "Full Account Number" at bounding box center [625, 135] width 106 height 16
click at [578, 133] on input "Full Account Number" at bounding box center [583, 132] width 11 height 11
click at [607, 104] on input "text" at bounding box center [649, 105] width 200 height 32
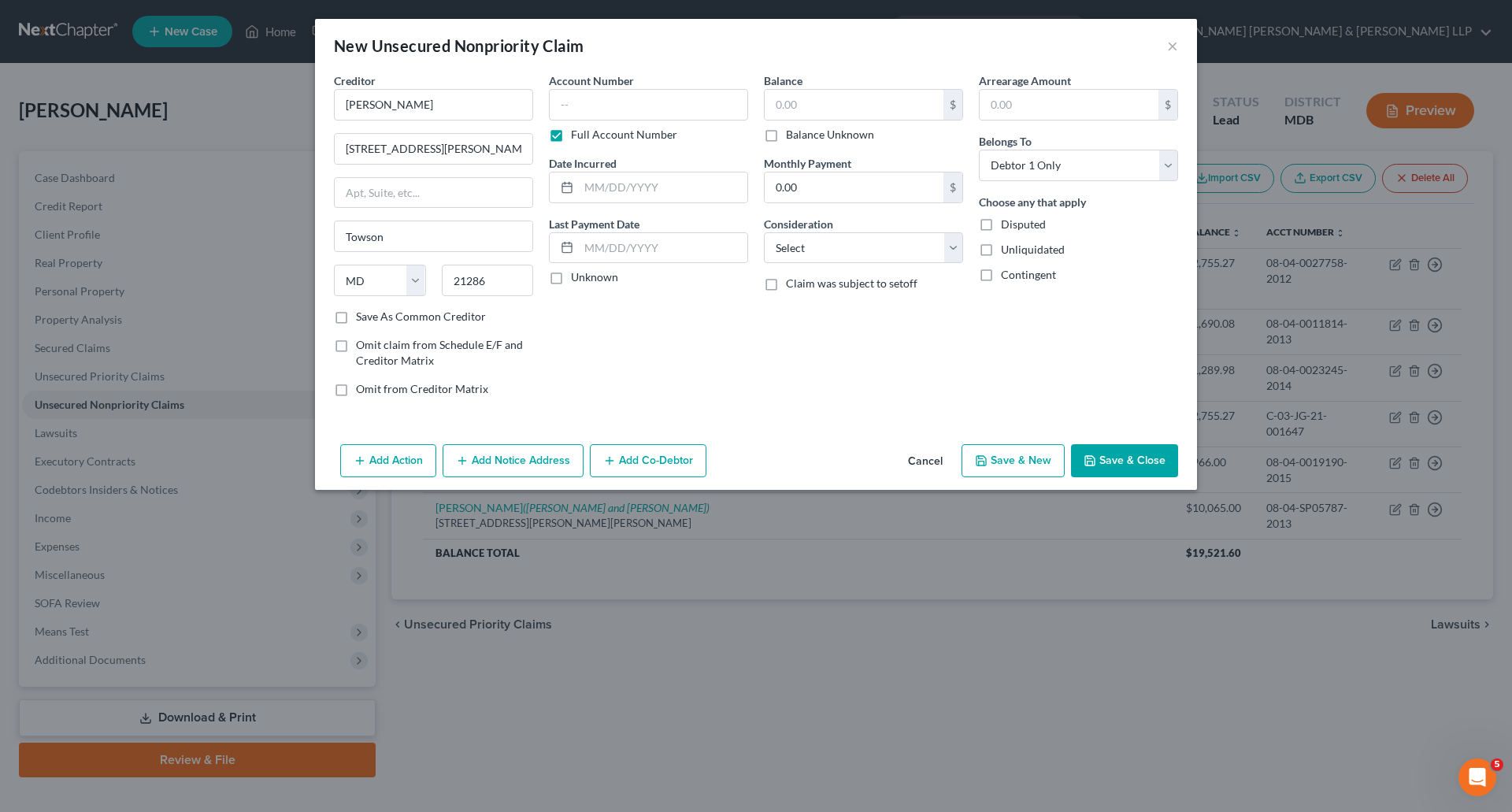
click at [708, 86] on div "Account Number Full Account Number" at bounding box center [649, 107] width 200 height 70
click at [657, 109] on input "text" at bounding box center [649, 105] width 200 height 32
type input "08-04-SP05787-2013"
click at [648, 187] on input "text" at bounding box center [663, 187] width 169 height 30
type input "[DATE]"
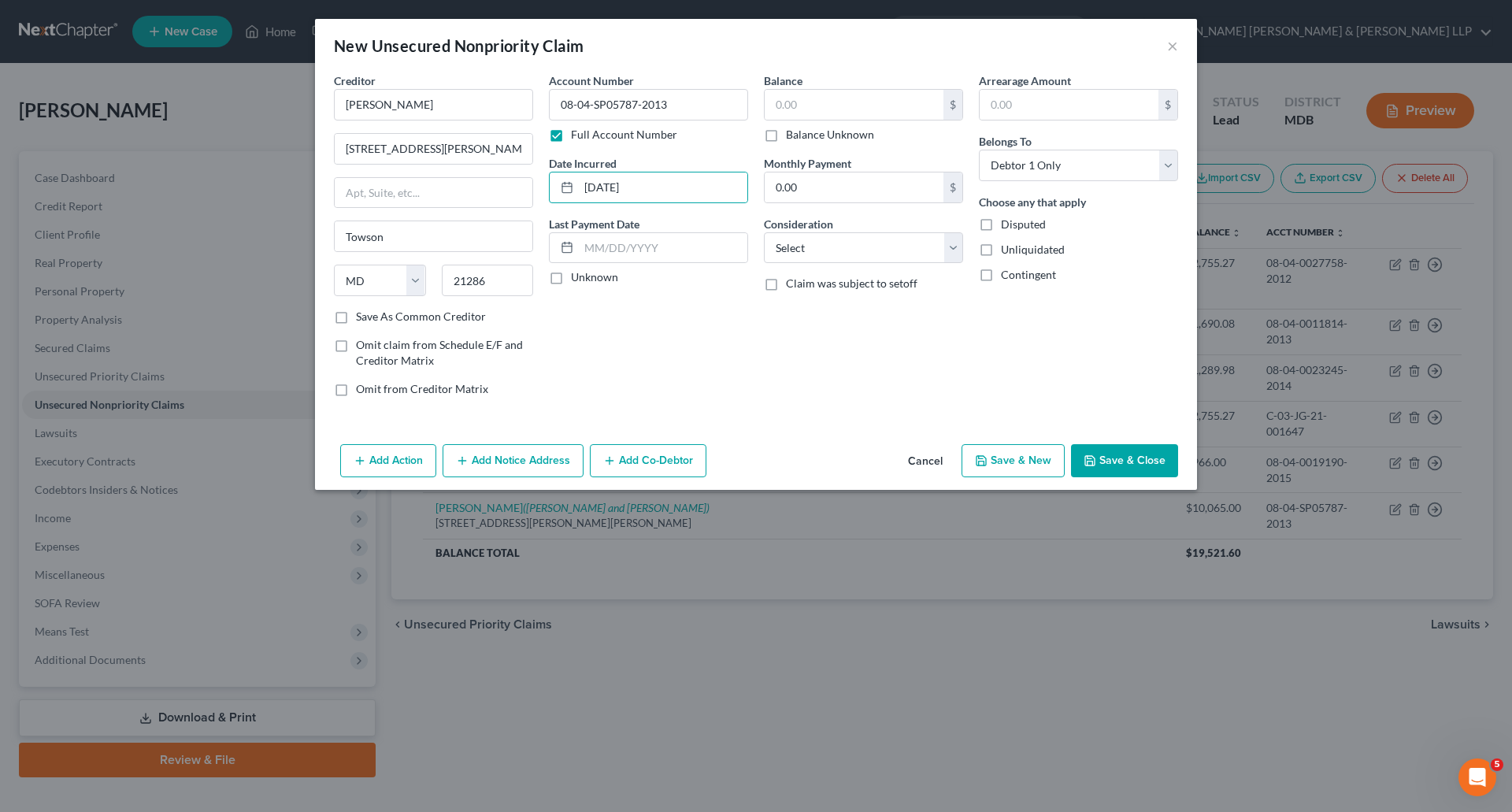
drag, startPoint x: 557, startPoint y: 278, endPoint x: 743, endPoint y: 164, distance: 218.2
click at [571, 278] on label "Unknown" at bounding box center [595, 278] width 47 height 16
click at [578, 278] on input "Unknown" at bounding box center [583, 275] width 11 height 11
checkbox input "true"
click at [812, 95] on input "text" at bounding box center [854, 105] width 179 height 30
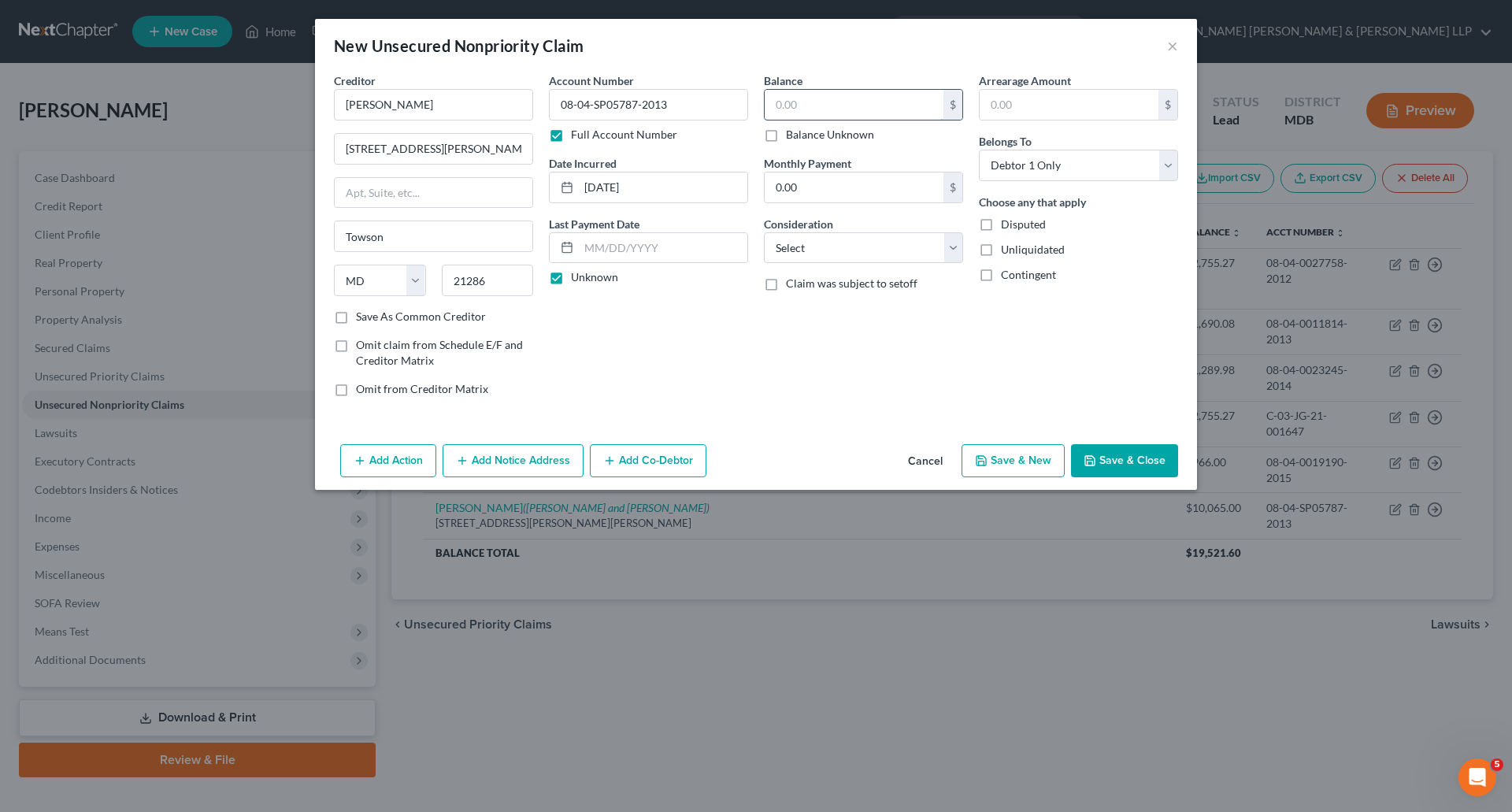
click at [790, 102] on input "text" at bounding box center [854, 105] width 179 height 30
type input "10,065.00"
click at [854, 382] on div "Balance 10,065.00 $ Balance Unknown Balance Undetermined 10,065.00 $ Balance Un…" at bounding box center [863, 241] width 215 height 337
click at [856, 245] on select "Select Cable / Satellite Services Collection Agency Credit Card Debt Debt Couns…" at bounding box center [863, 248] width 200 height 32
select select "8"
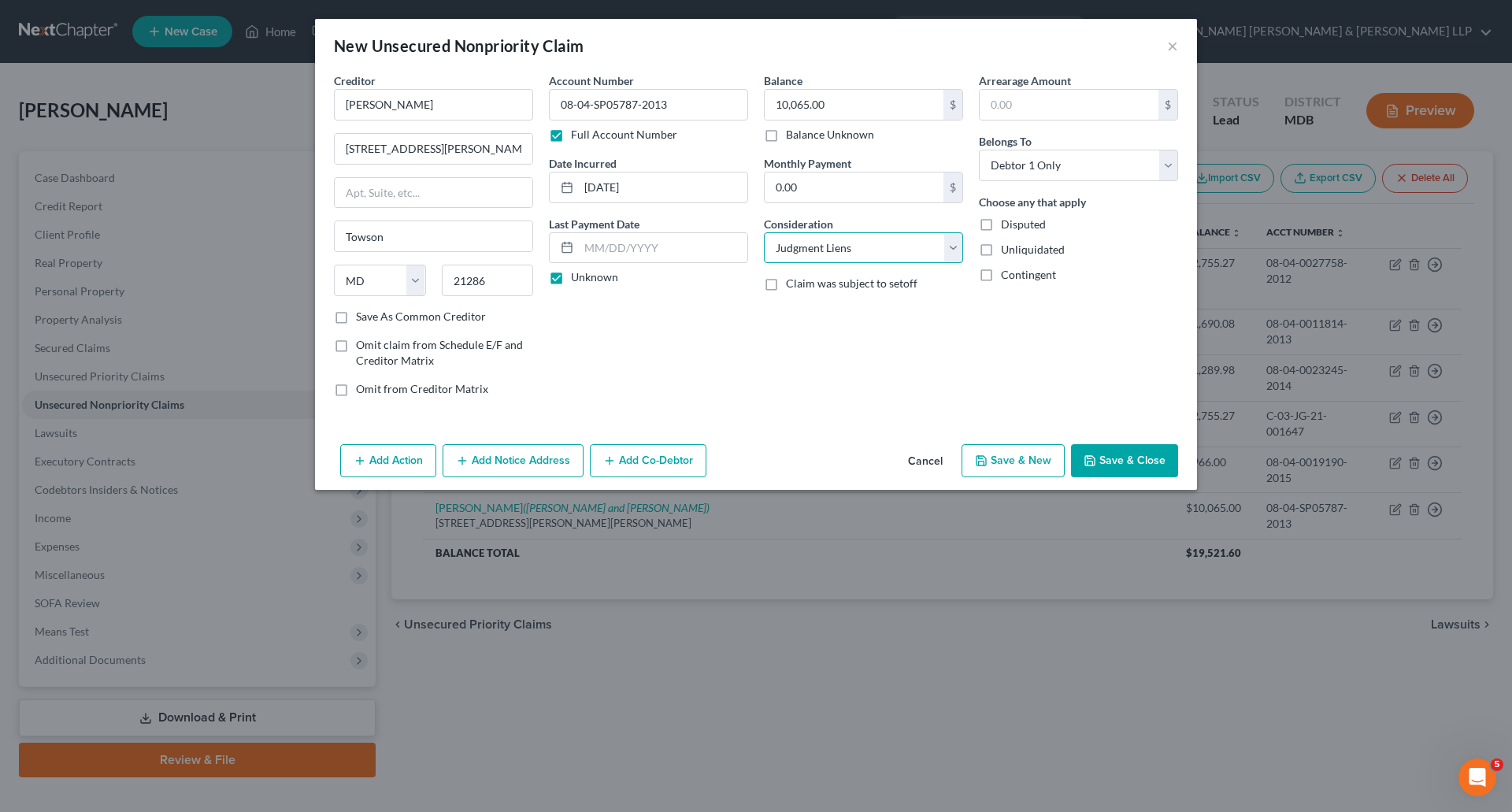
click at [764, 233] on select "Select Cable / Satellite Services Collection Agency Credit Card Debt Debt Couns…" at bounding box center [863, 248] width 200 height 32
click at [925, 242] on select "Select Cable / Satellite Services Collection Agency Credit Card Debt Debt Couns…" at bounding box center [863, 248] width 200 height 32
click at [764, 233] on select "Select Cable / Satellite Services Collection Agency Credit Card Debt Debt Couns…" at bounding box center [863, 248] width 200 height 32
click at [1119, 161] on select "Select Debtor 1 Only Debtor 2 Only Debtor 1 And Debtor 2 Only At Least One Of T…" at bounding box center [1078, 166] width 200 height 32
select select "3"
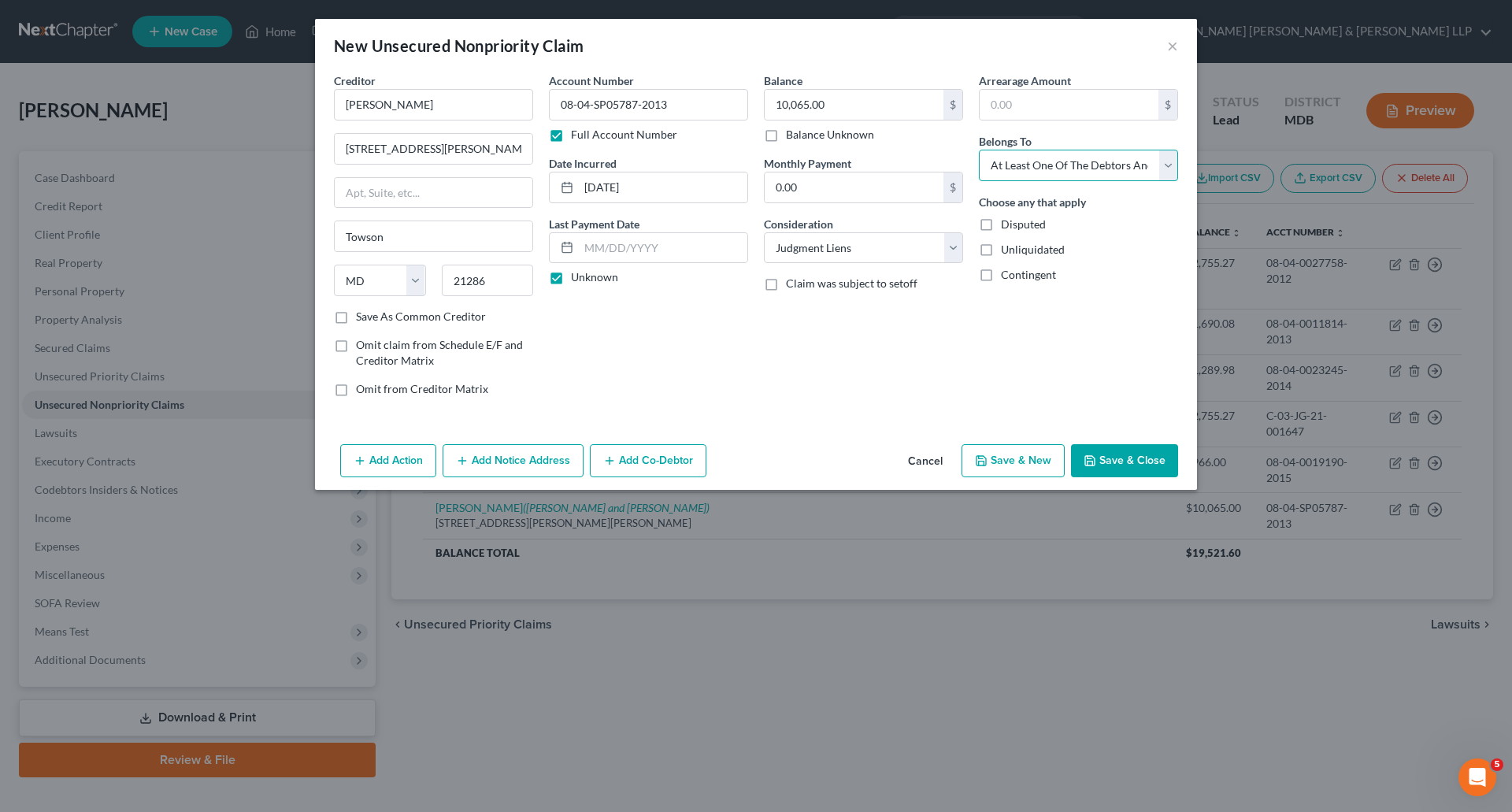
click at [979, 150] on select "Select Debtor 1 Only Debtor 2 Only Debtor 1 And Debtor 2 Only At Least One Of T…" at bounding box center [1078, 166] width 200 height 32
click at [667, 354] on div "Account Number 08-04-SP05787-2013 Full Account Number Date Incurred [DATE] Last…" at bounding box center [649, 241] width 215 height 337
click at [401, 190] on input "text" at bounding box center [433, 193] width 198 height 30
click at [432, 145] on input "[STREET_ADDRESS][PERSON_NAME]" at bounding box center [433, 149] width 198 height 30
click at [697, 343] on div "Account Number 08-04-SP05787-2013 Full Account Number Date Incurred [DATE] Last…" at bounding box center [649, 241] width 215 height 337
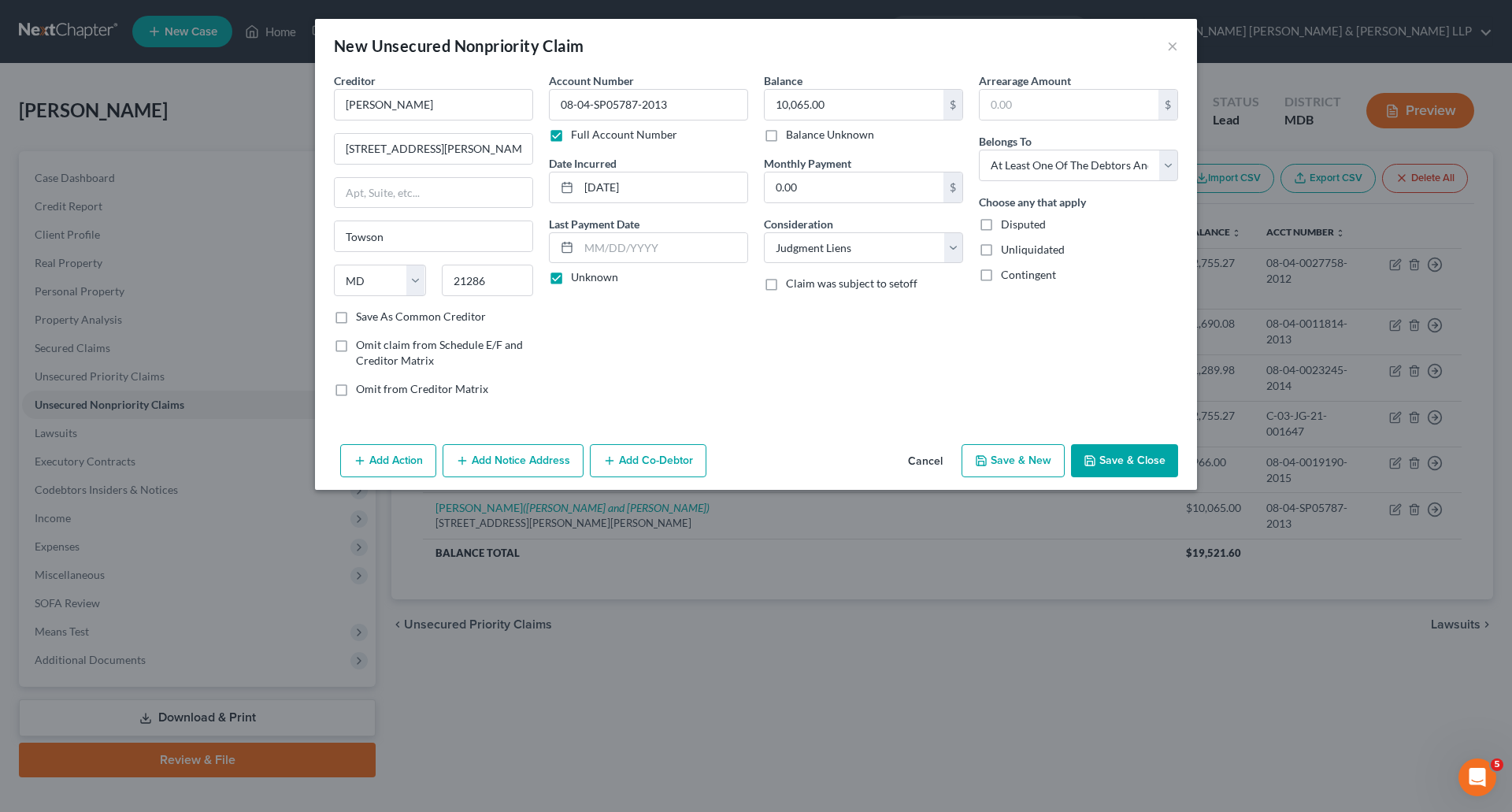
click at [479, 457] on button "Add Notice Address" at bounding box center [513, 461] width 141 height 33
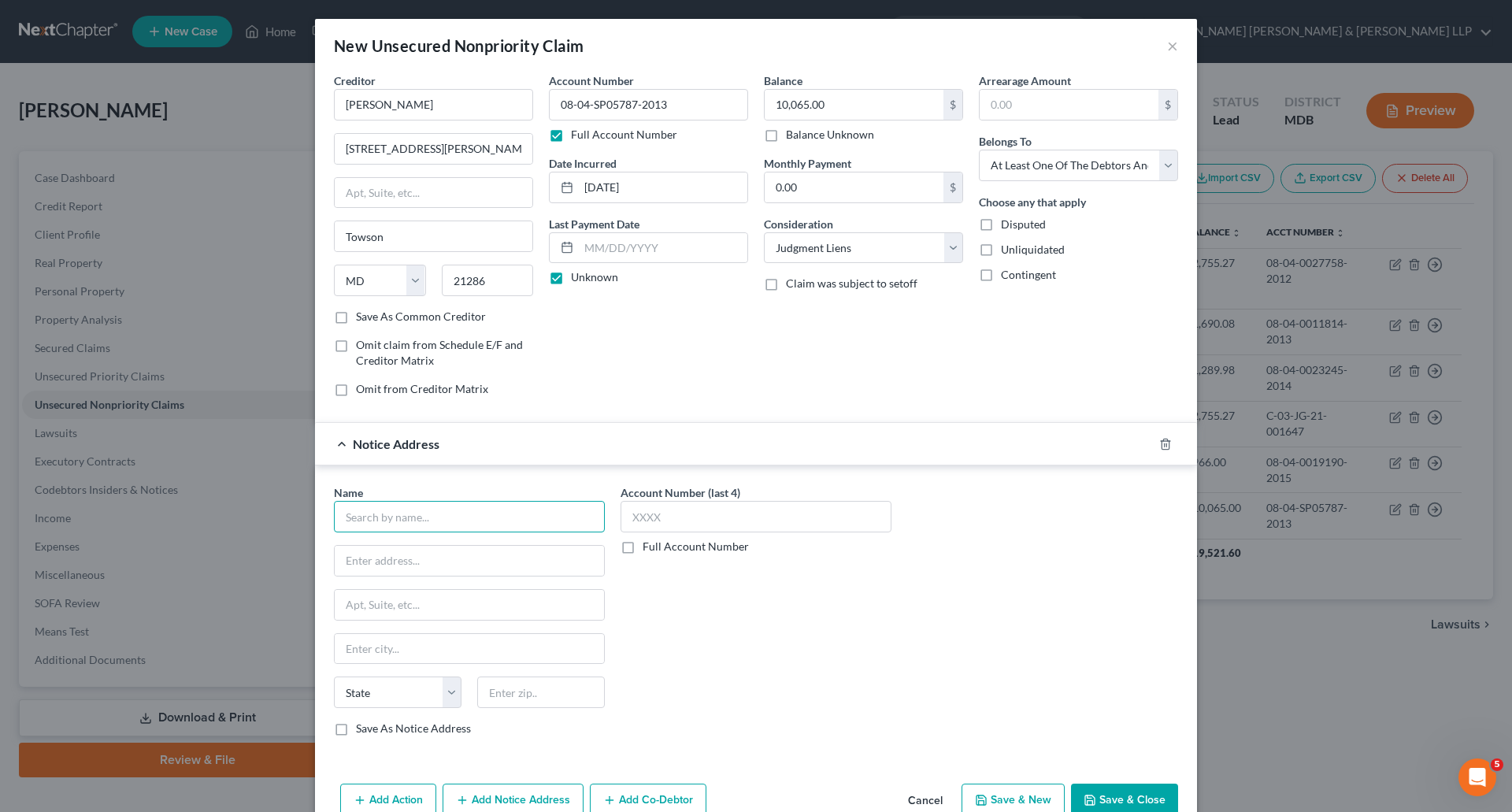
click at [431, 523] on input "text" at bounding box center [469, 517] width 271 height 32
type input "C"
type input "K"
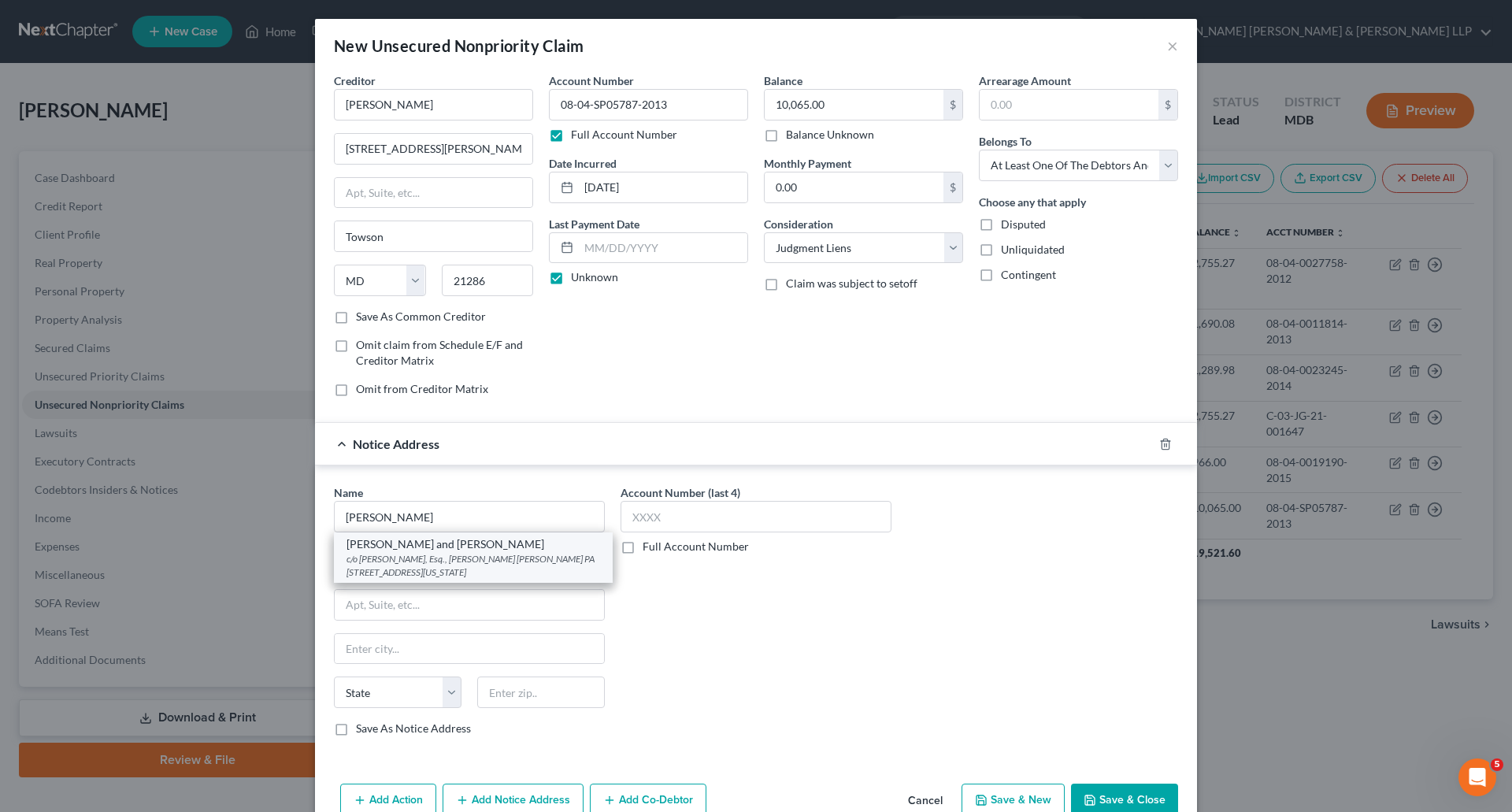
click at [429, 545] on div "[PERSON_NAME] and [PERSON_NAME]" at bounding box center [474, 545] width 254 height 16
type input "[PERSON_NAME] and [PERSON_NAME]"
type input "c/o [PERSON_NAME], Esq., [PERSON_NAME] [PERSON_NAME] PA"
type input "[STREET_ADDRESS][US_STATE]"
type input "Towson"
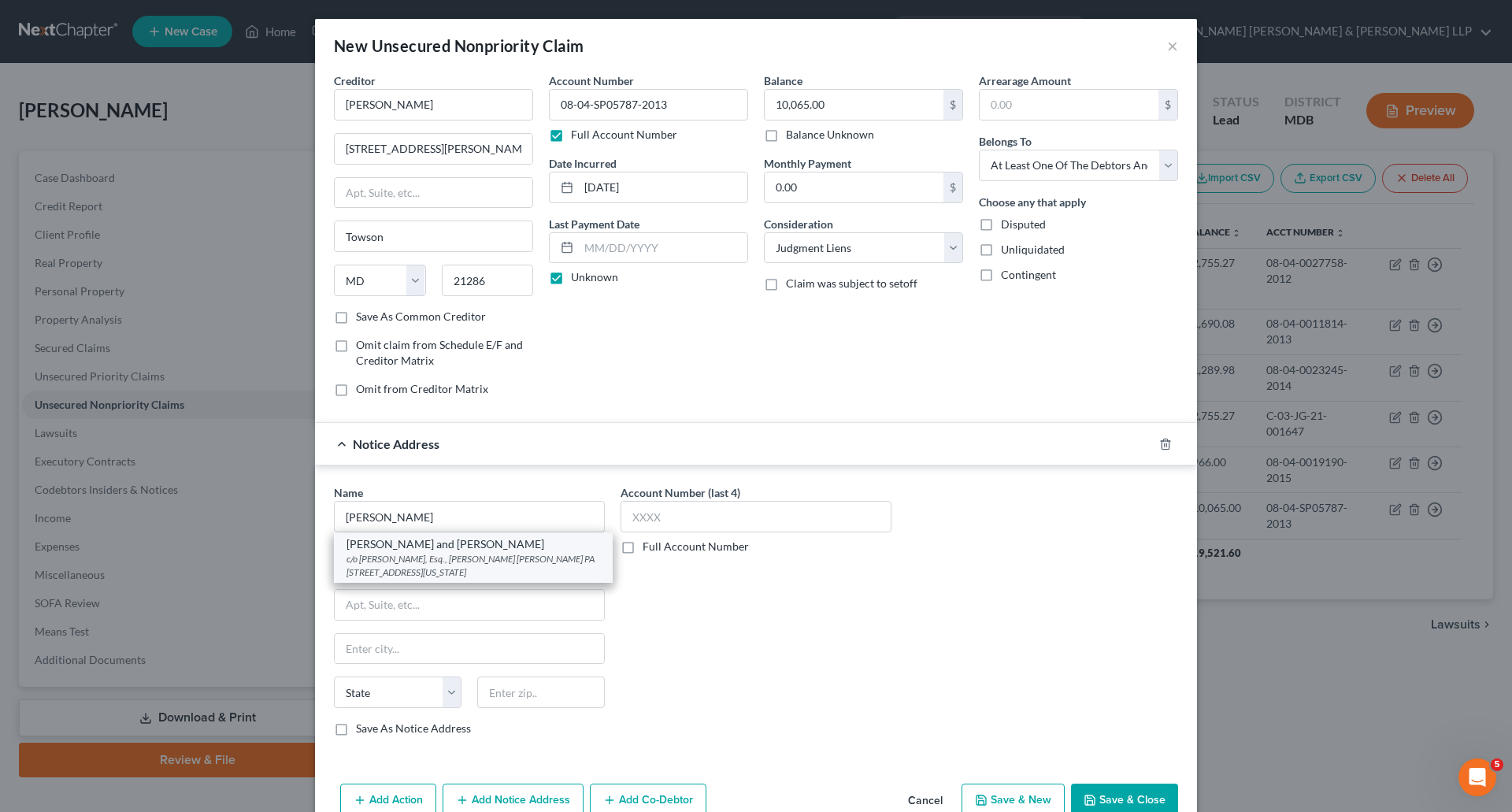
select select "21"
type input "21204"
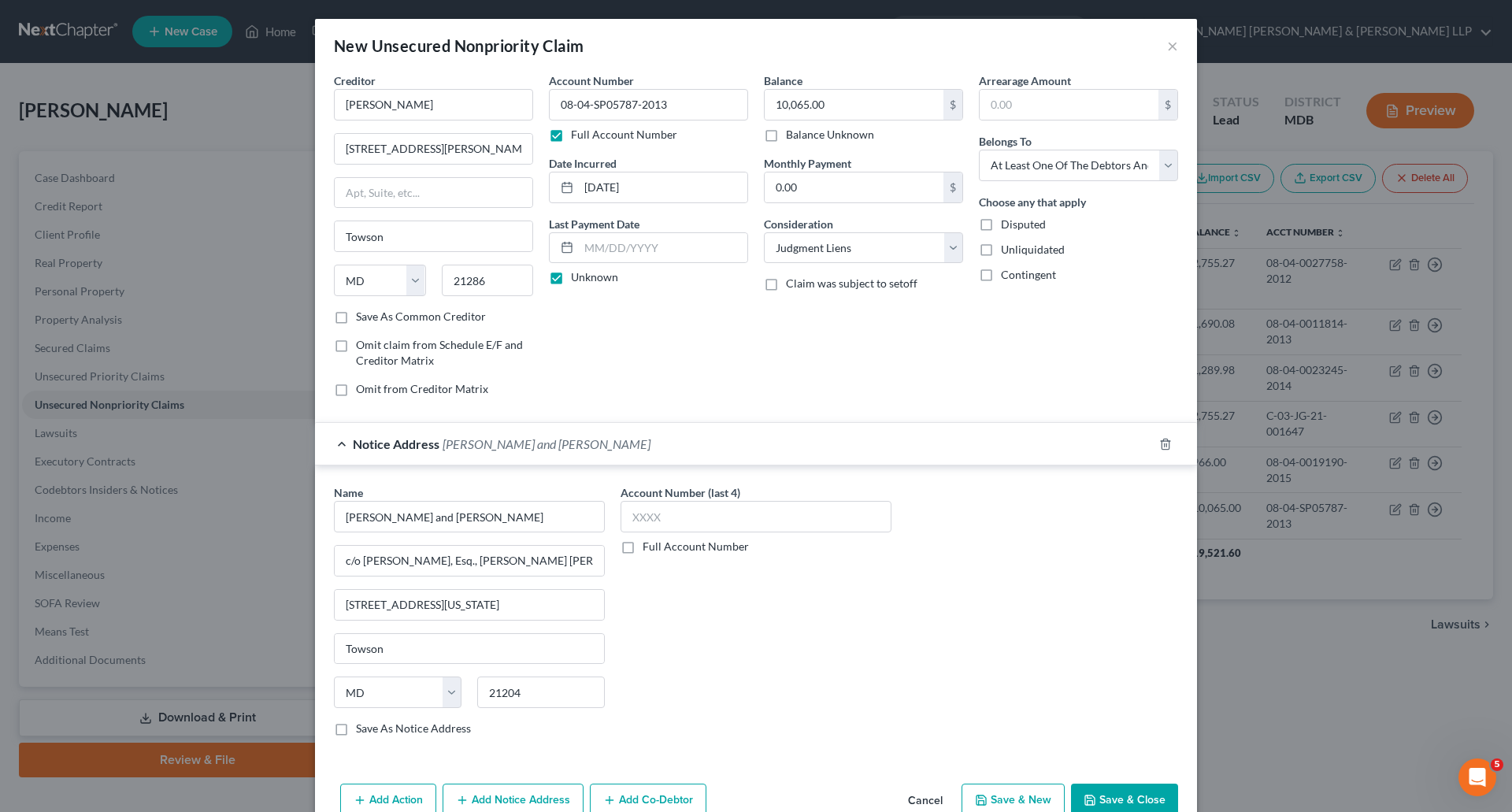
click at [642, 544] on label "Full Account Number" at bounding box center [696, 547] width 106 height 16
click at [650, 544] on input "Full Account Number" at bounding box center [655, 544] width 11 height 11
drag, startPoint x: 677, startPoint y: 99, endPoint x: 486, endPoint y: 87, distance: 191.4
click at [486, 87] on div "Creditor * [PERSON_NAME] 1614 [PERSON_NAME] [GEOGRAPHIC_DATA] [US_STATE] AK AR …" at bounding box center [756, 241] width 860 height 337
click at [702, 508] on input "text" at bounding box center [756, 517] width 271 height 32
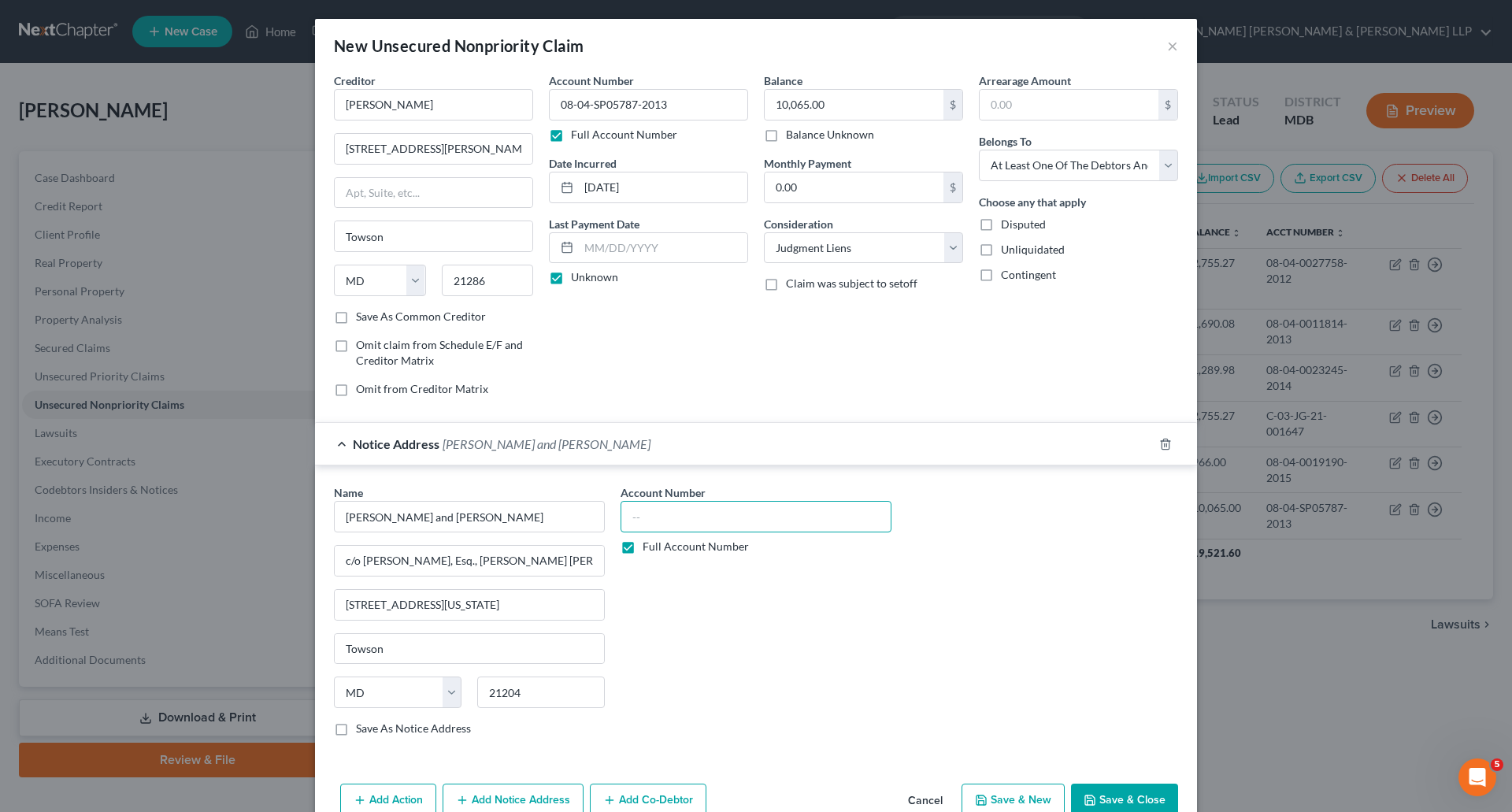
paste input "08-04-SP05787-2013"
type input "08-04-SP05787-2013"
click at [690, 644] on div "Account Number 08-04-SP05787-2013 Full Account Number" at bounding box center [756, 617] width 287 height 264
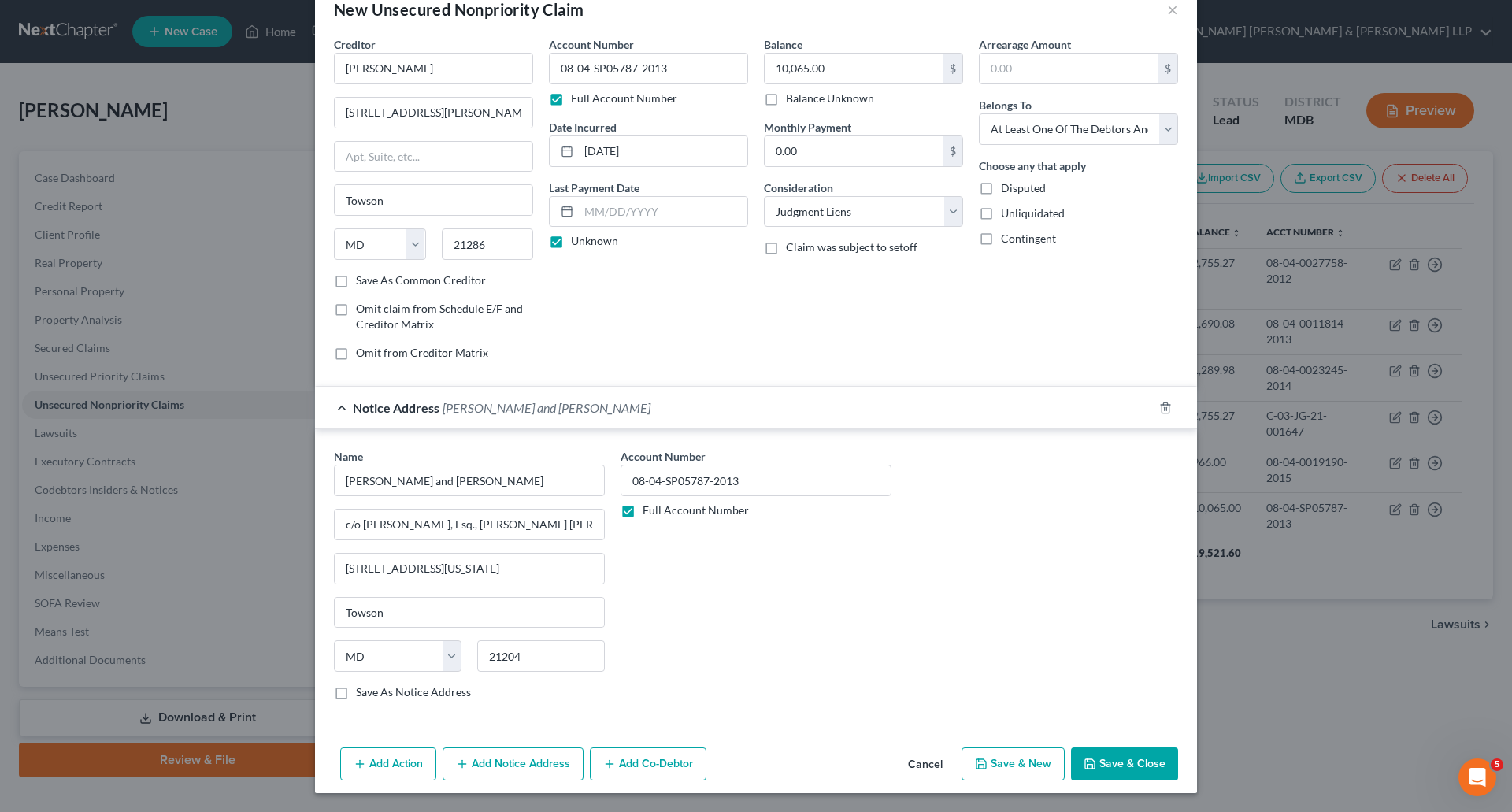
drag, startPoint x: 334, startPoint y: 691, endPoint x: 611, endPoint y: 678, distance: 277.3
click at [356, 691] on label "Save As Notice Address" at bounding box center [413, 692] width 115 height 16
click at [362, 691] on input "Save As Notice Address" at bounding box center [367, 690] width 11 height 11
click at [644, 645] on div "Account Number 08-04-SP05787-2013 Full Account Number" at bounding box center [756, 580] width 287 height 264
click at [1142, 763] on button "Save & Close" at bounding box center [1124, 763] width 107 height 33
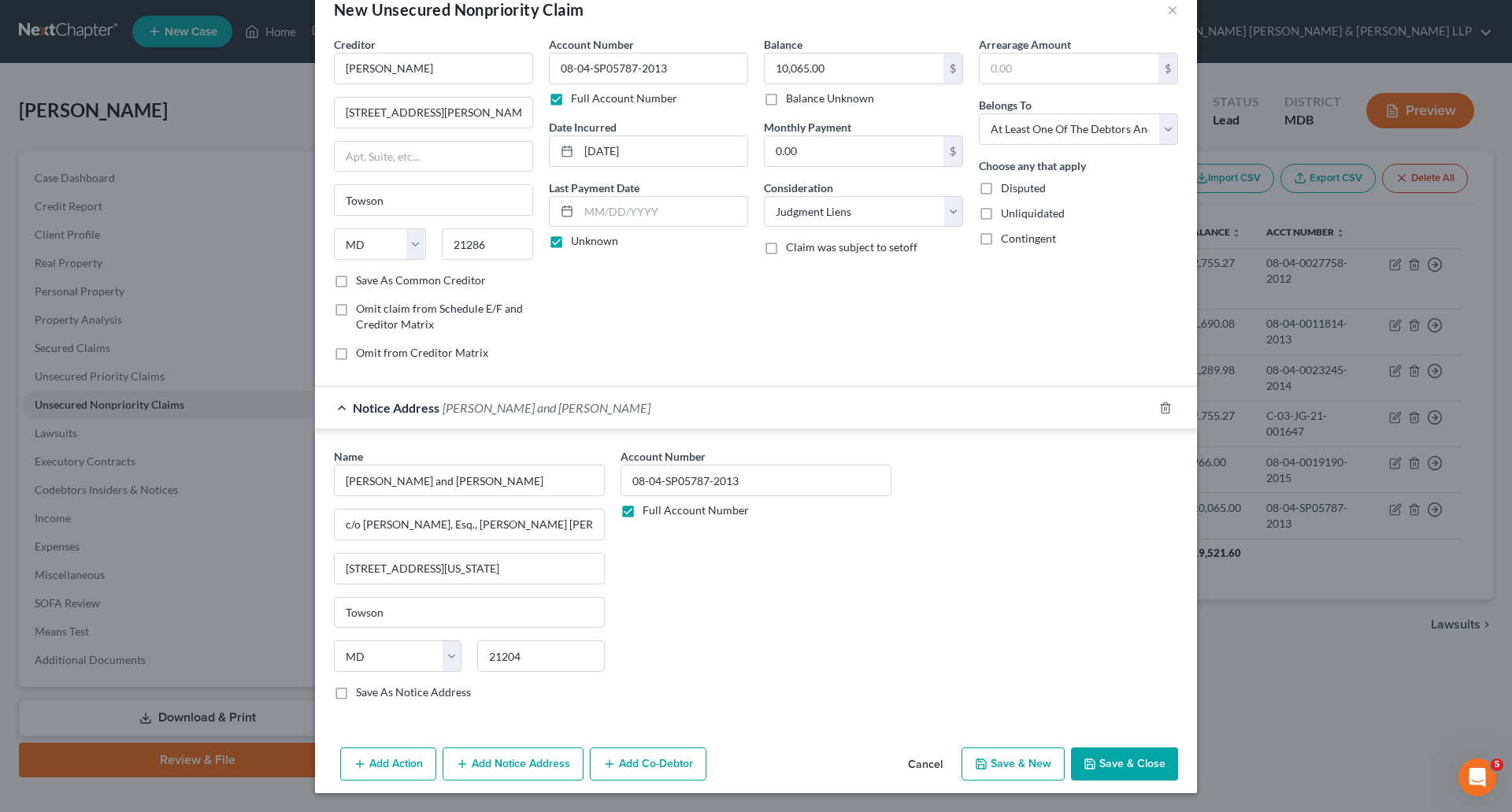
checkbox input "false"
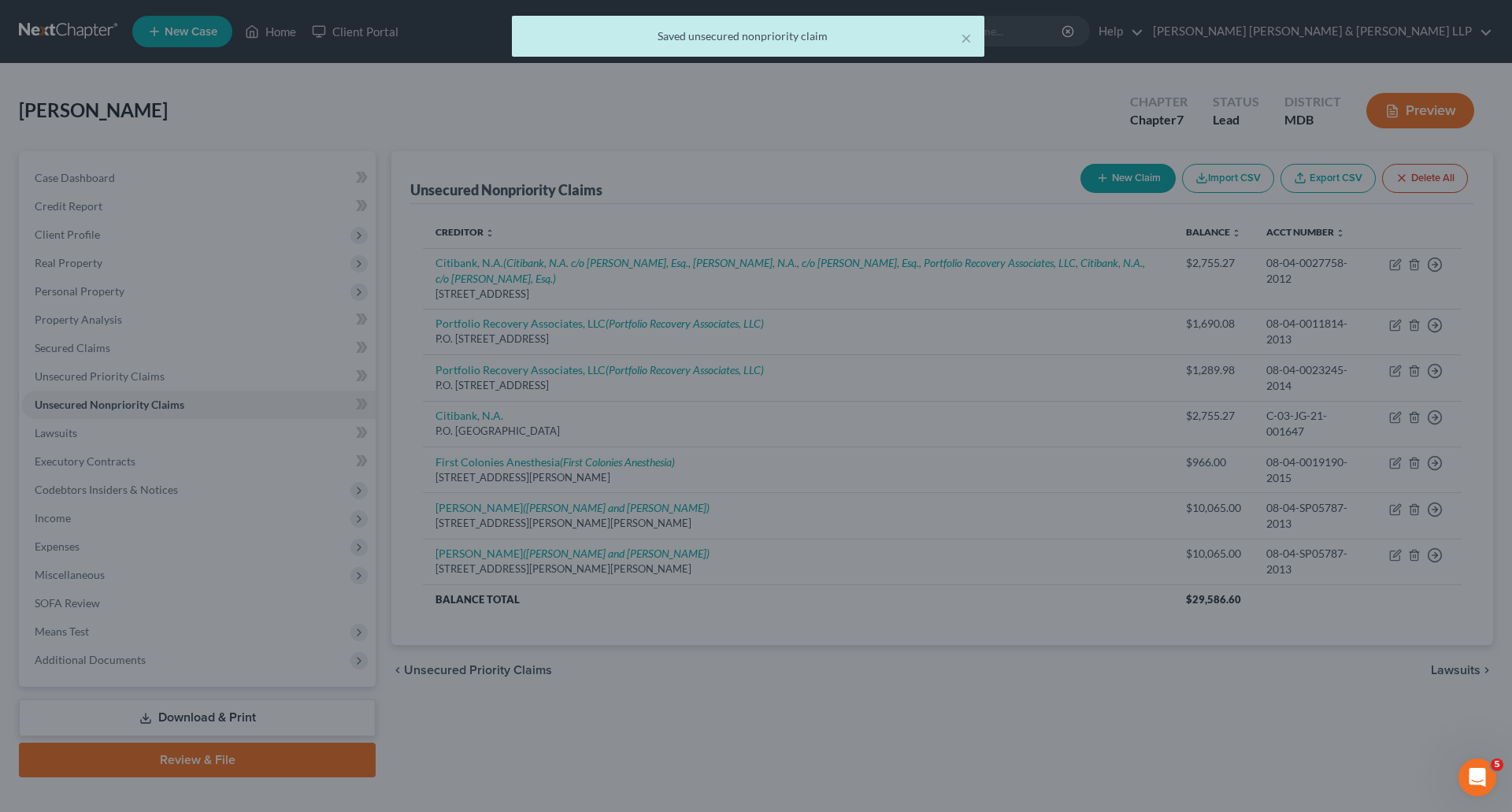
scroll to position [0, 0]
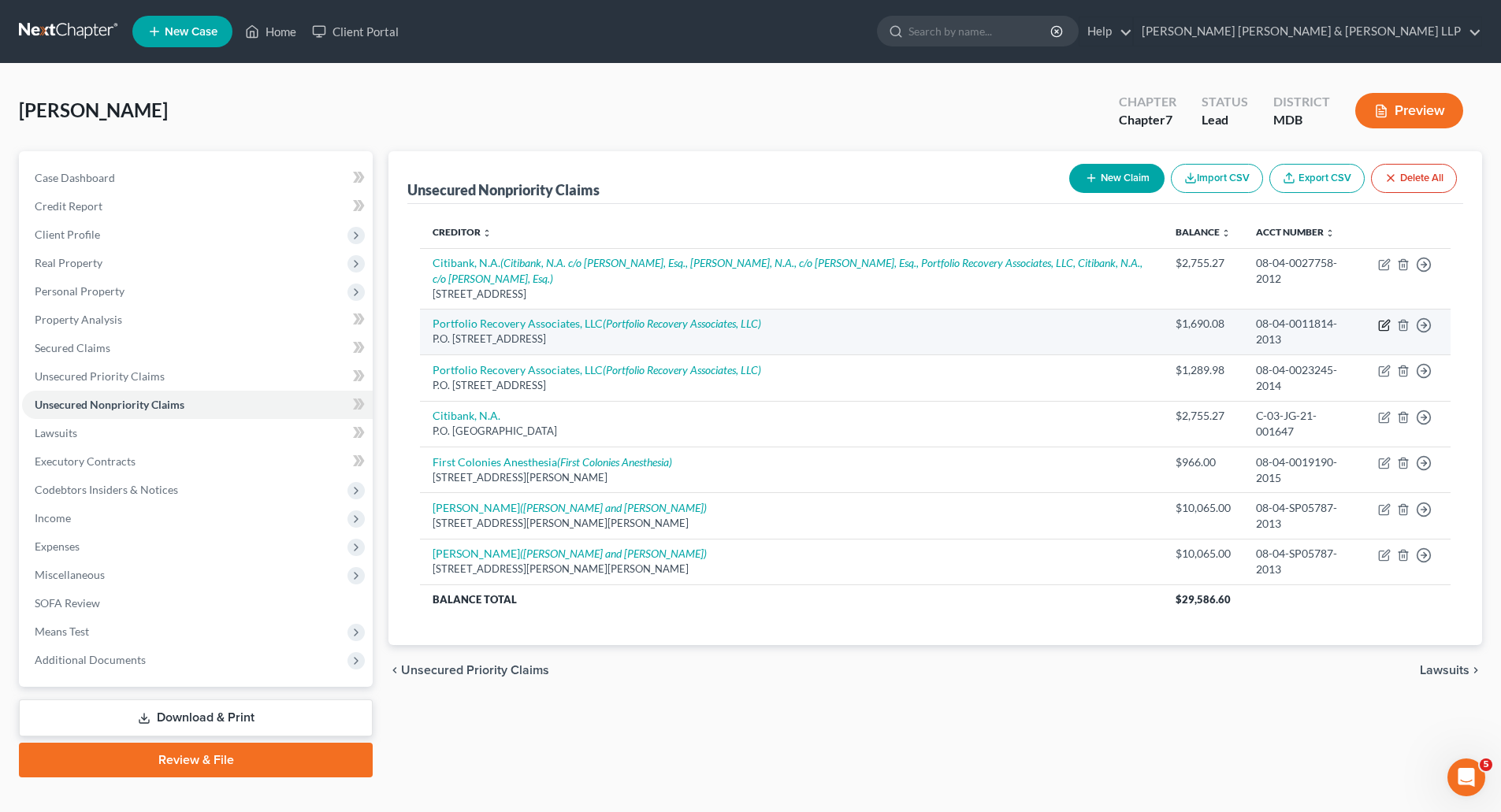
click at [1384, 330] on icon "button" at bounding box center [1384, 326] width 10 height 10
select select "48"
select select "8"
select select "0"
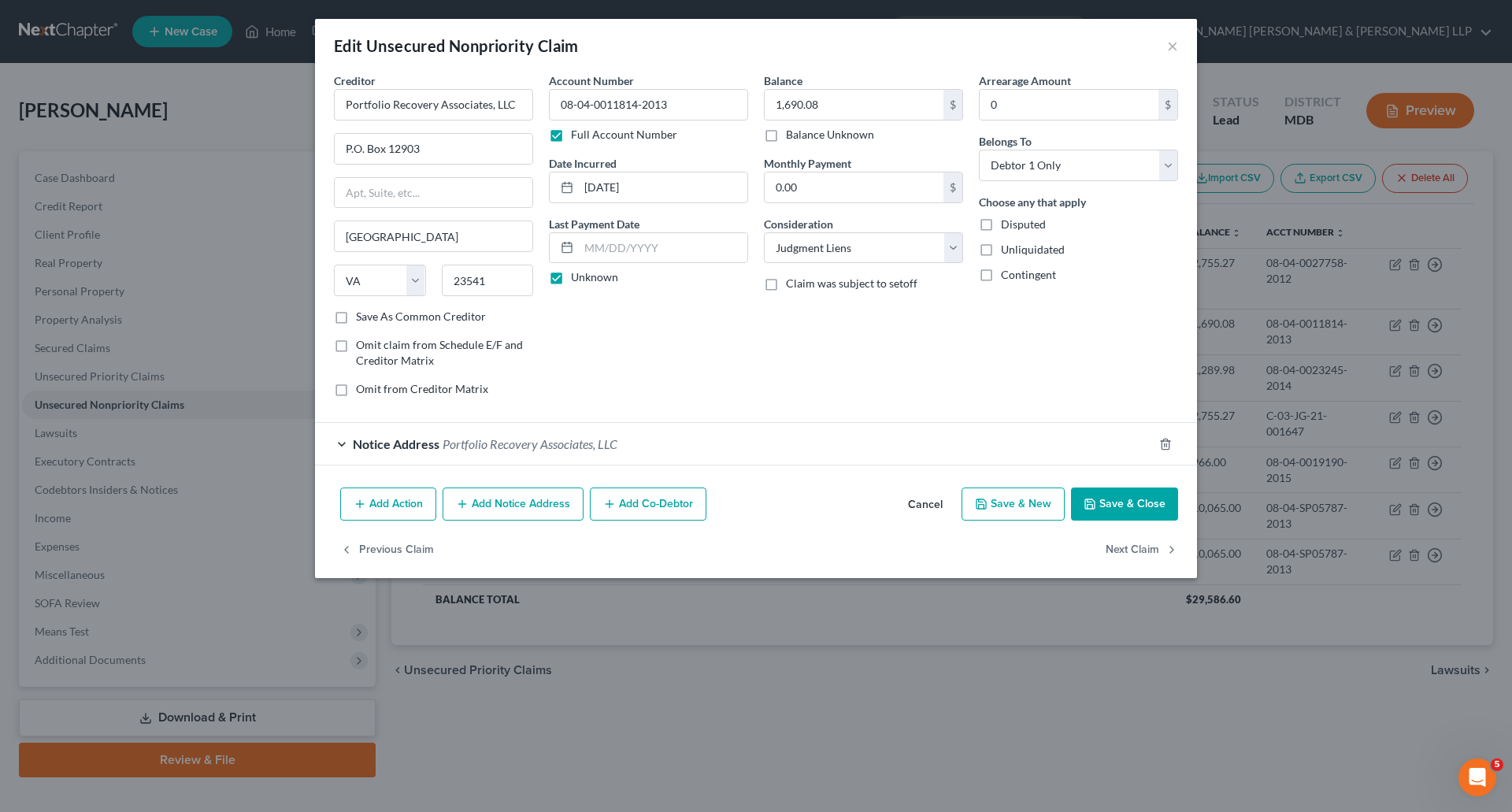
click at [344, 443] on div "Notice Address Portfolio Recovery Associates, LLC" at bounding box center [734, 444] width 839 height 42
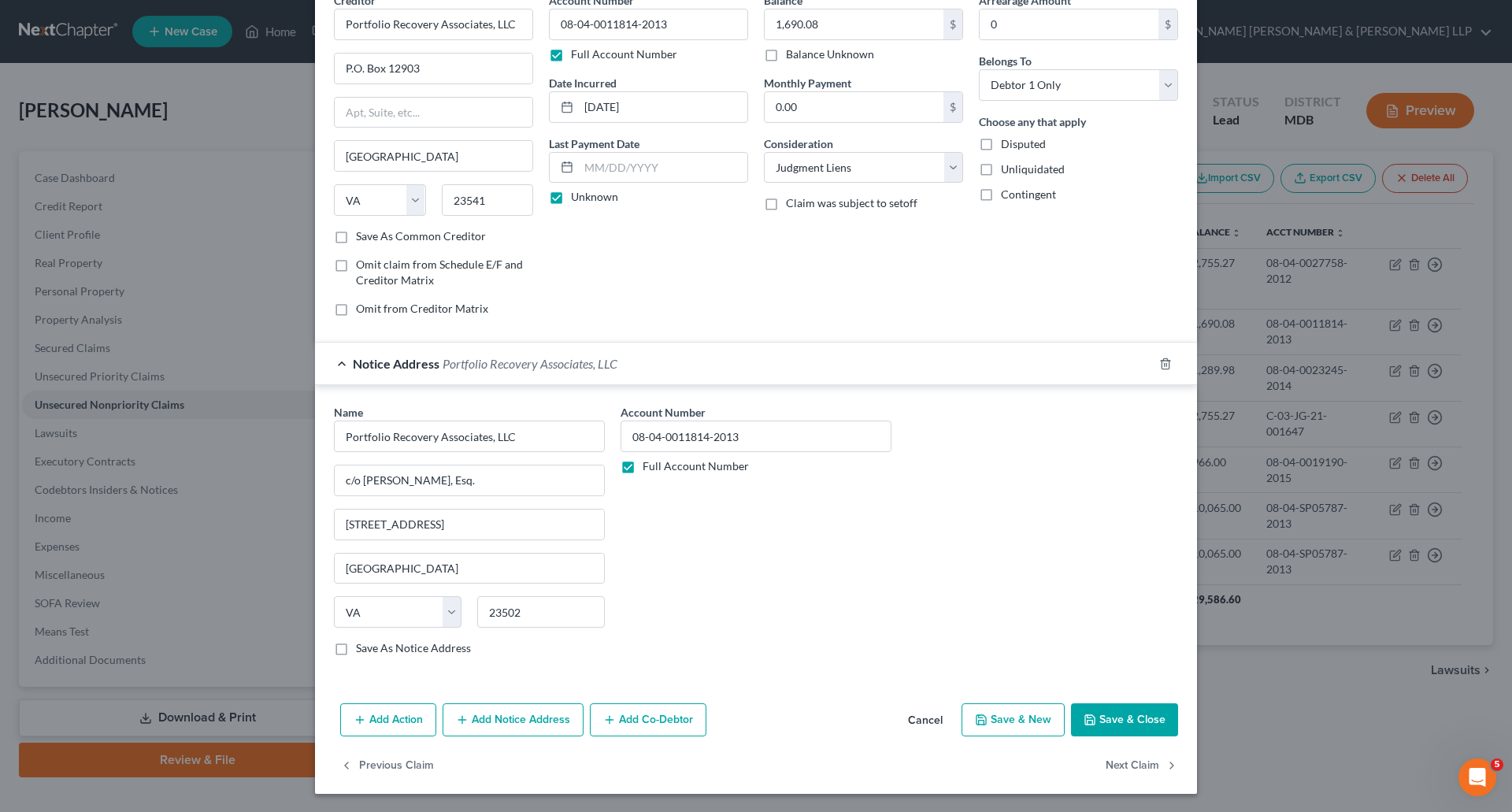
scroll to position [81, 0]
click at [501, 721] on button "Add Notice Address" at bounding box center [513, 719] width 141 height 33
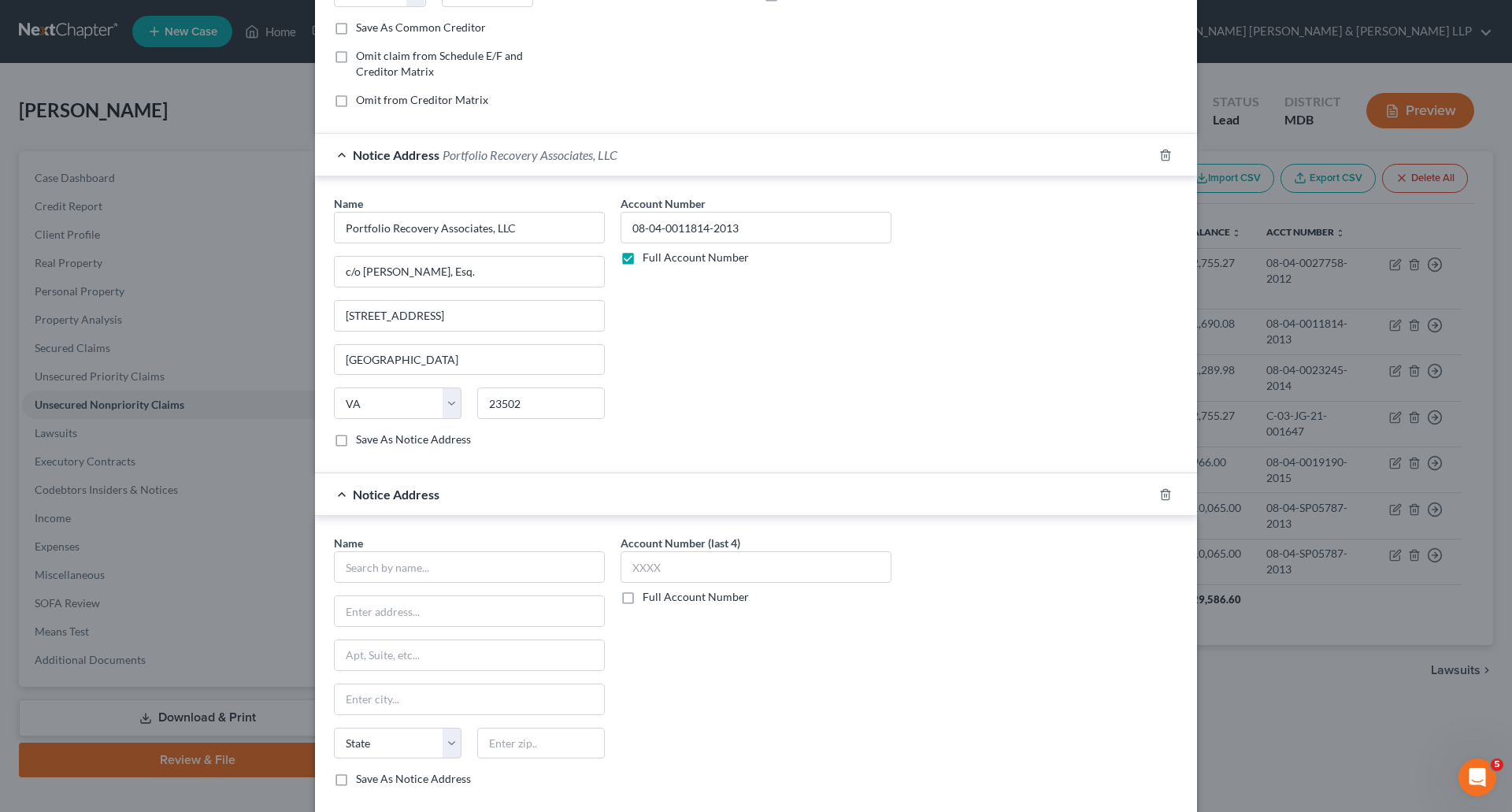
scroll to position [318, 0]
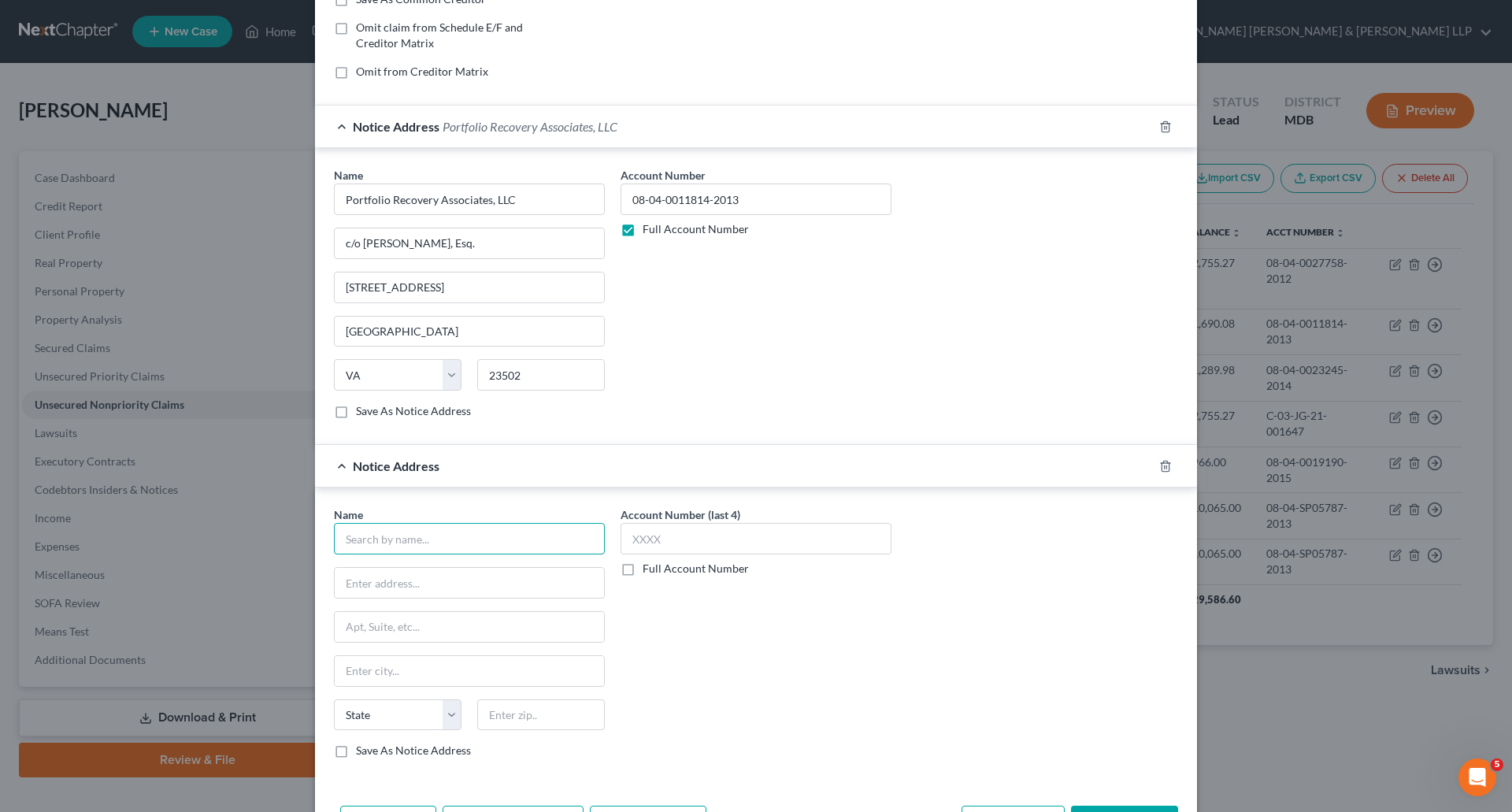
click at [399, 530] on input "text" at bounding box center [469, 539] width 271 height 32
type input "Portfolio Recovery Associates, LLC"
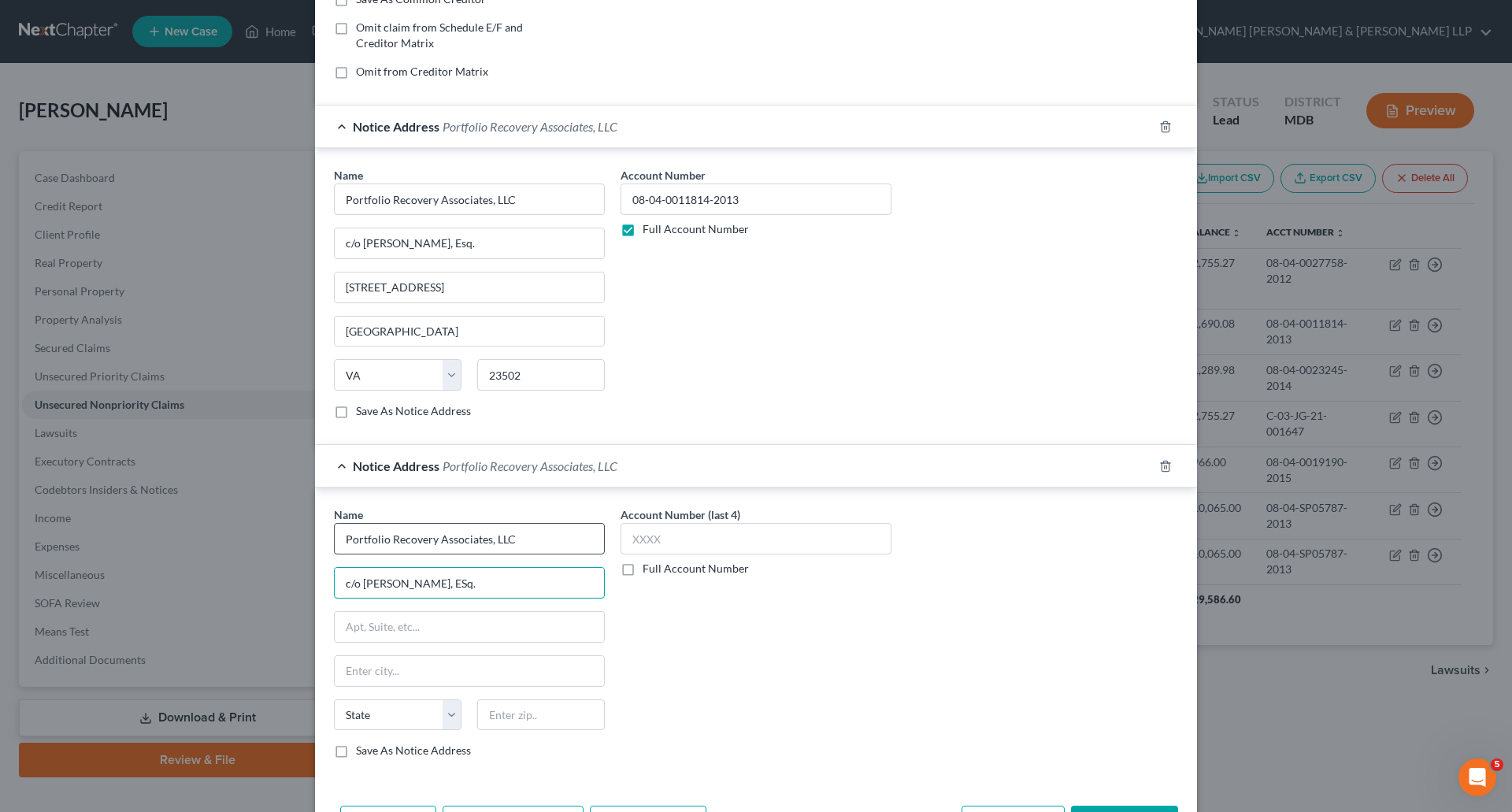
type input "c/o [PERSON_NAME], ESq."
type input "[STREET_ADDRESS]"
type input "[GEOGRAPHIC_DATA]"
select select "48"
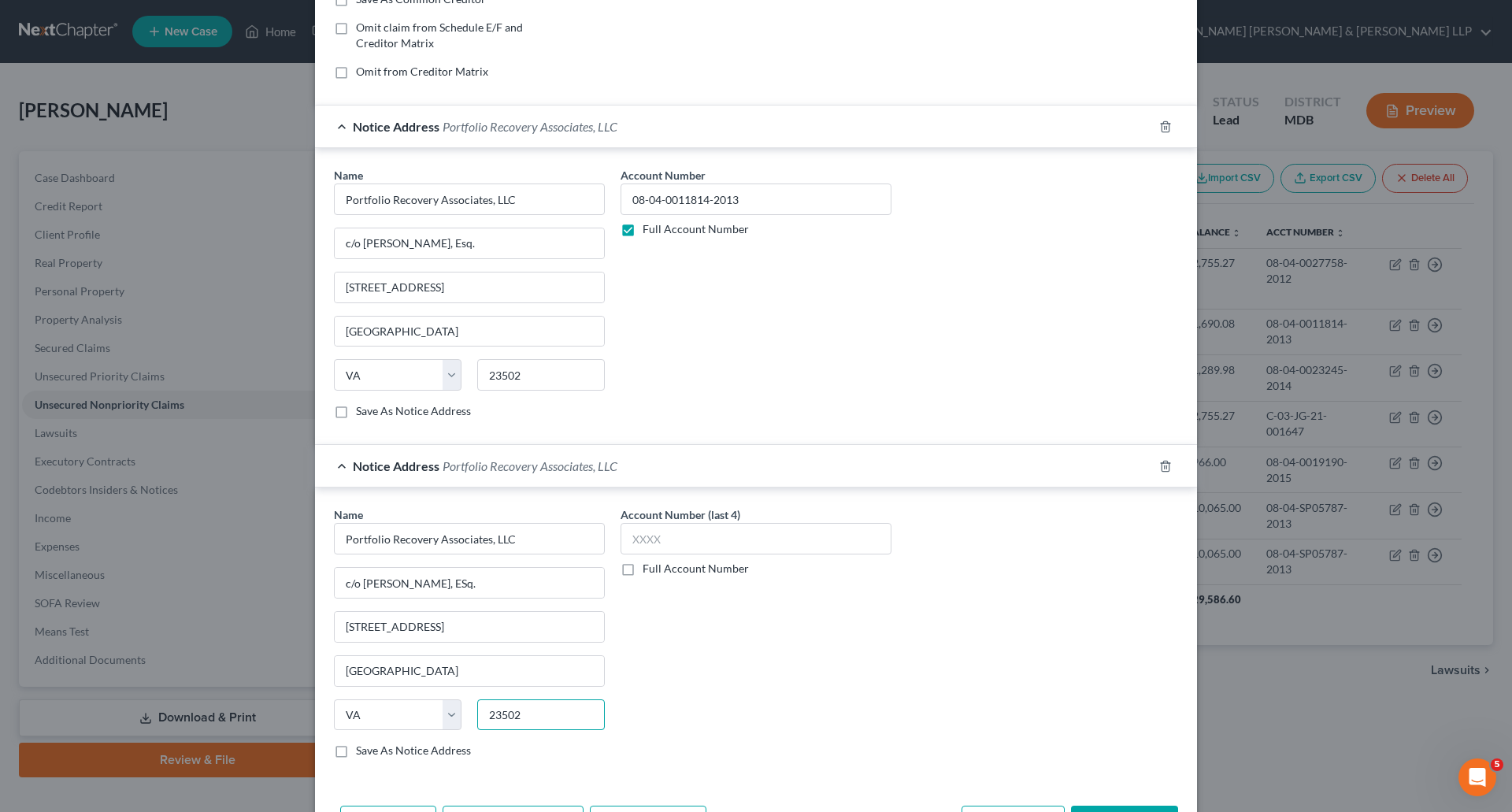
type input "23502"
click at [356, 750] on label "Save As Notice Address" at bounding box center [413, 751] width 115 height 16
click at [362, 750] on input "Save As Notice Address" at bounding box center [367, 748] width 11 height 11
click at [642, 568] on label "Full Account Number" at bounding box center [696, 569] width 106 height 16
click at [650, 568] on input "Full Account Number" at bounding box center [655, 566] width 11 height 11
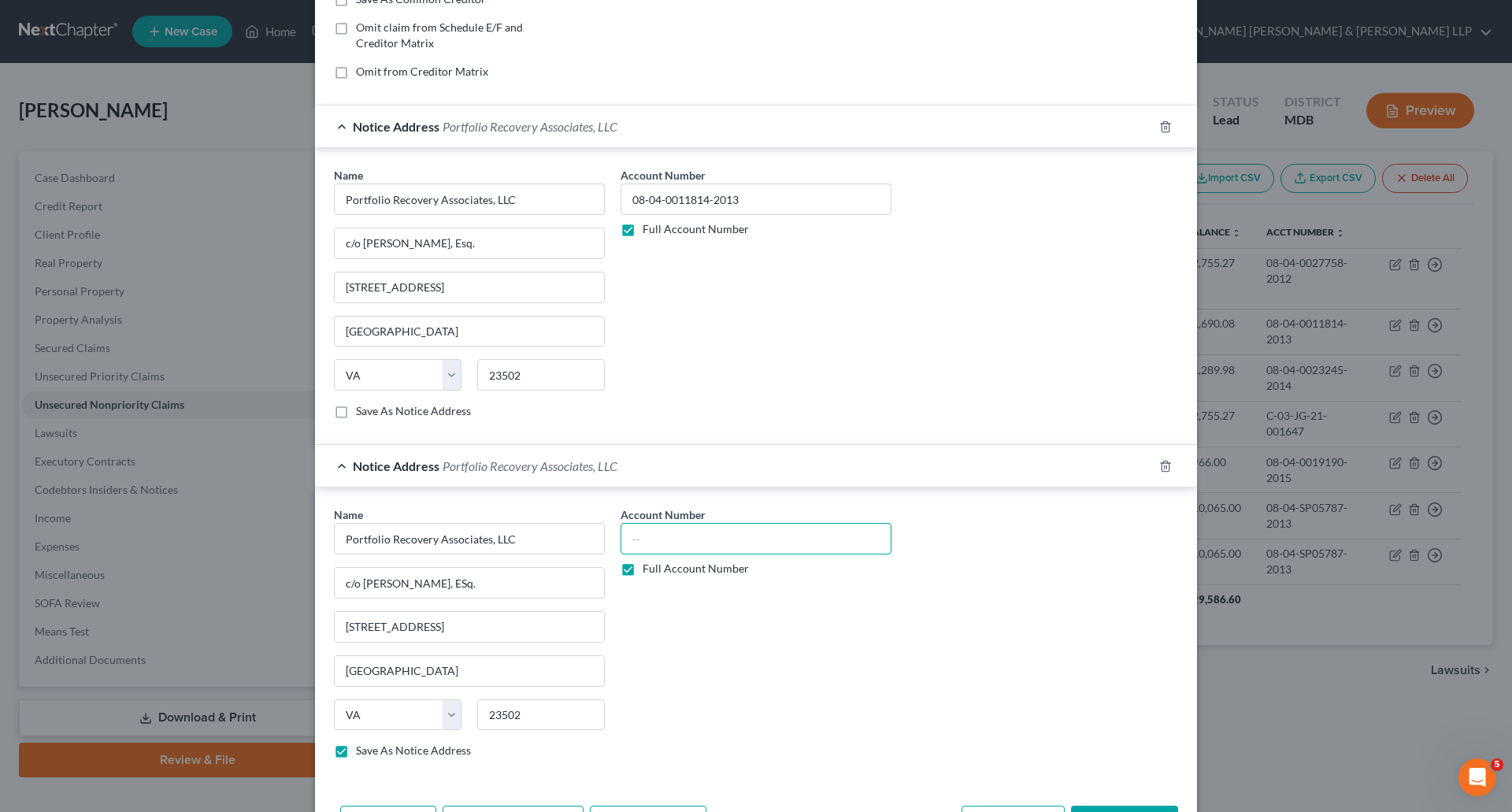
click at [663, 538] on input "text" at bounding box center [756, 539] width 271 height 32
drag, startPoint x: 805, startPoint y: 198, endPoint x: 628, endPoint y: 198, distance: 177.0
click at [628, 198] on input "08-04-0011814-2013" at bounding box center [756, 200] width 271 height 32
drag, startPoint x: 744, startPoint y: 198, endPoint x: 550, endPoint y: 197, distance: 194.0
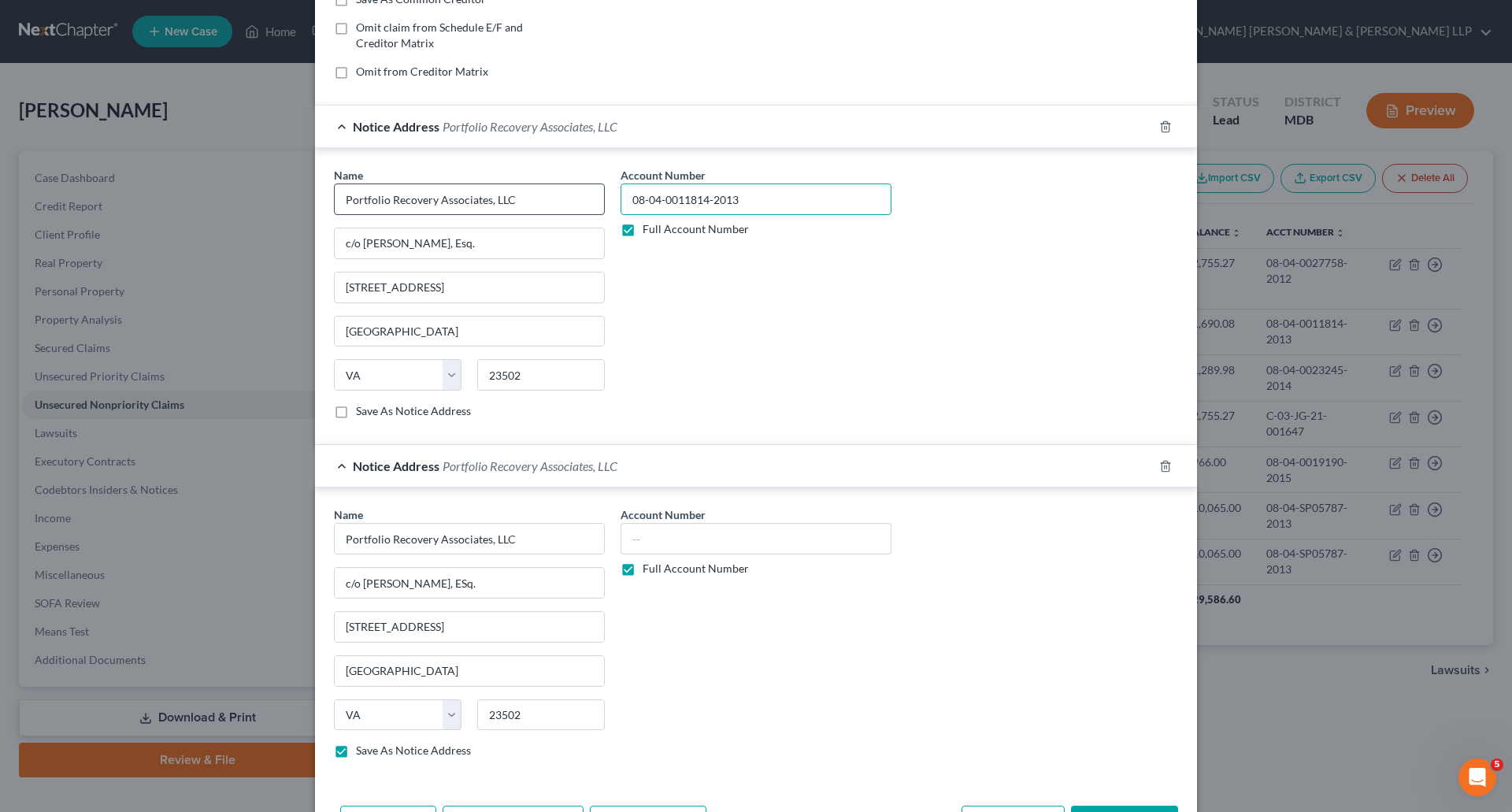
click at [550, 197] on div "Name * Portfolio Recovery Associates, LLC c/o [PERSON_NAME], Esq. [GEOGRAPHIC_D…" at bounding box center [756, 299] width 860 height 264
paste input "08-04-0011814-2013"
click at [923, 674] on div "Name * Portfolio Recovery Associates, LLC c/o [PERSON_NAME], ESq. [GEOGRAPHIC_D…" at bounding box center [756, 639] width 860 height 264
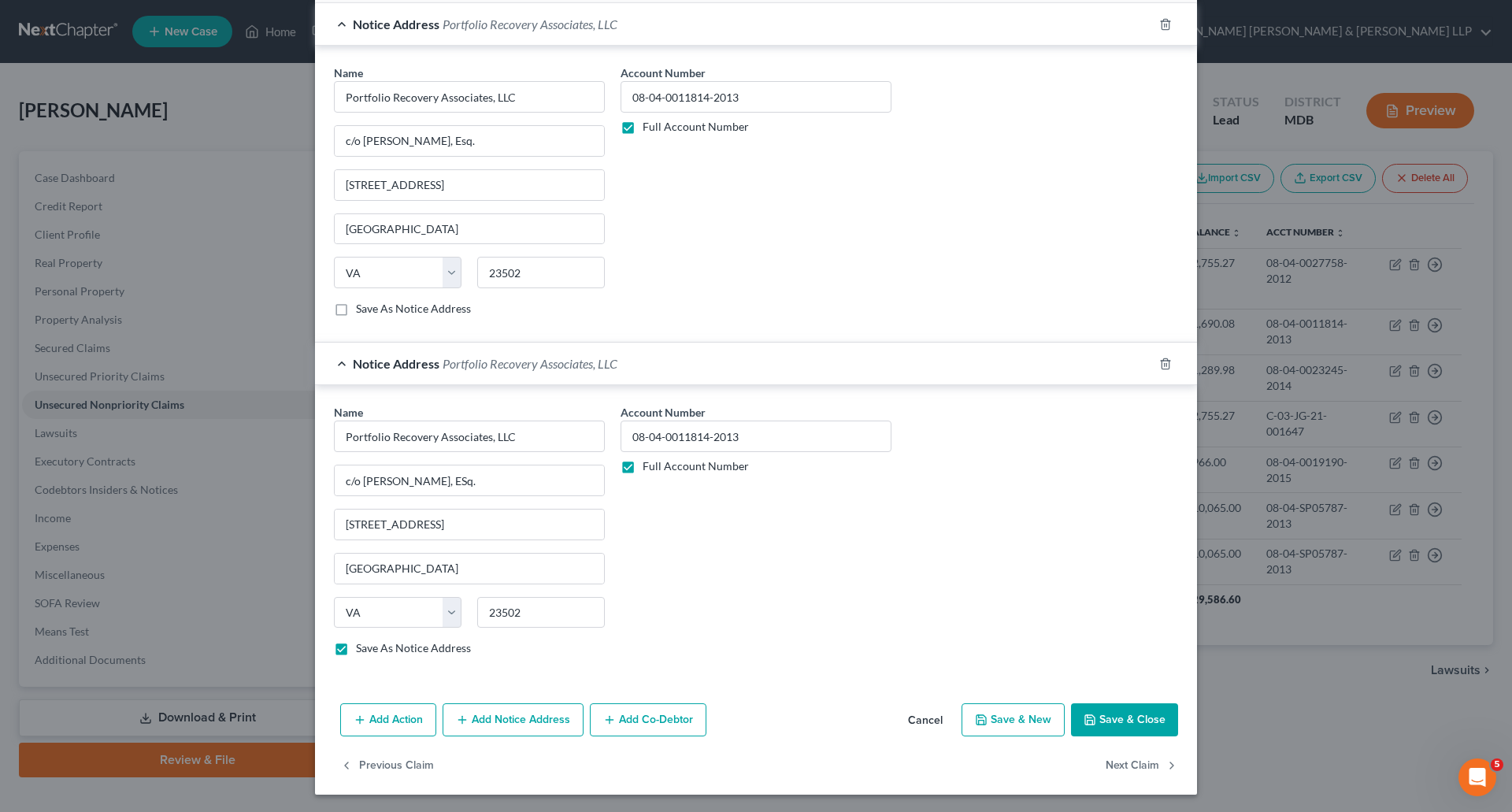
scroll to position [422, 0]
click at [1139, 723] on button "Save & Close" at bounding box center [1124, 718] width 107 height 33
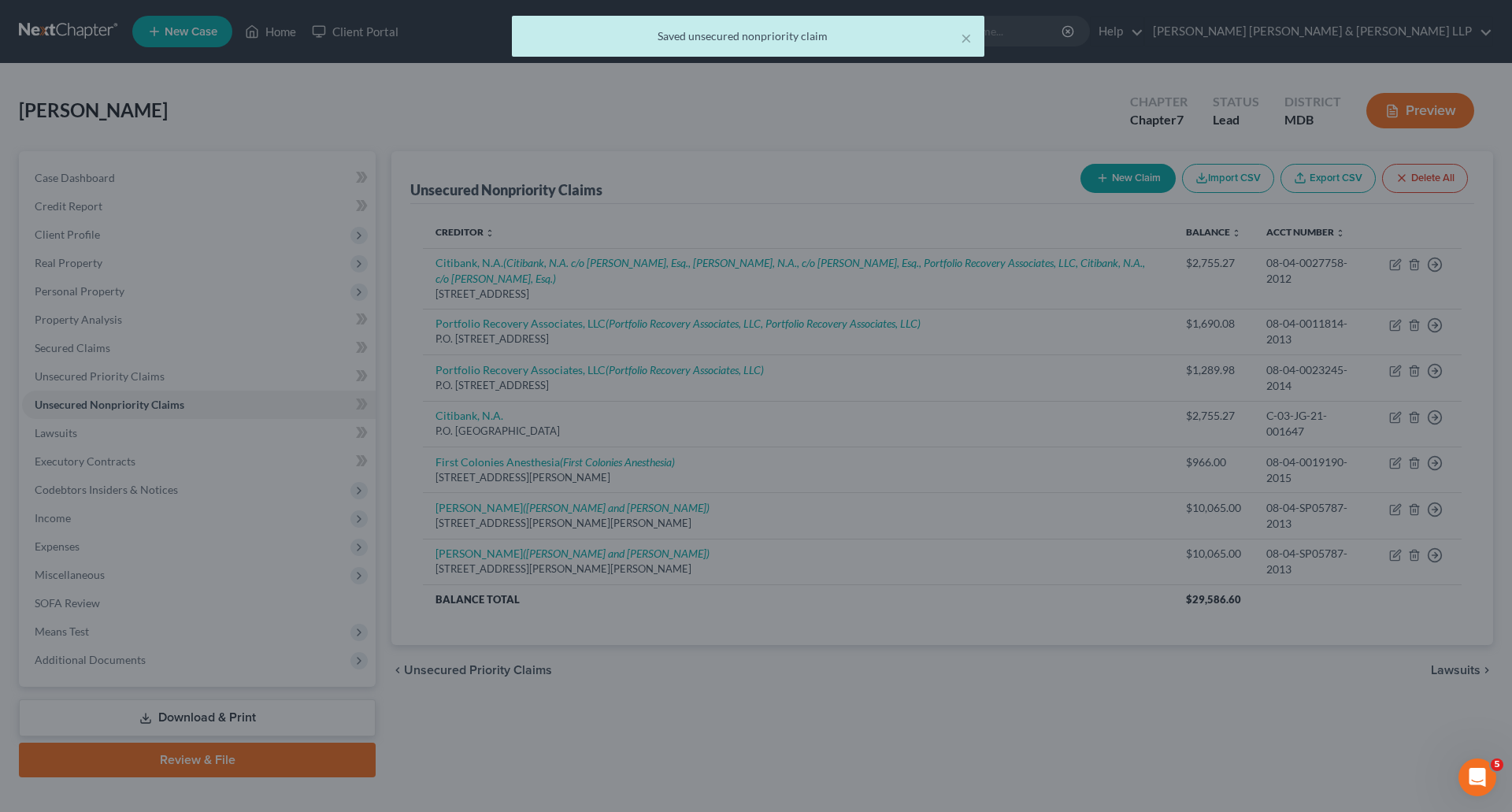
scroll to position [0, 0]
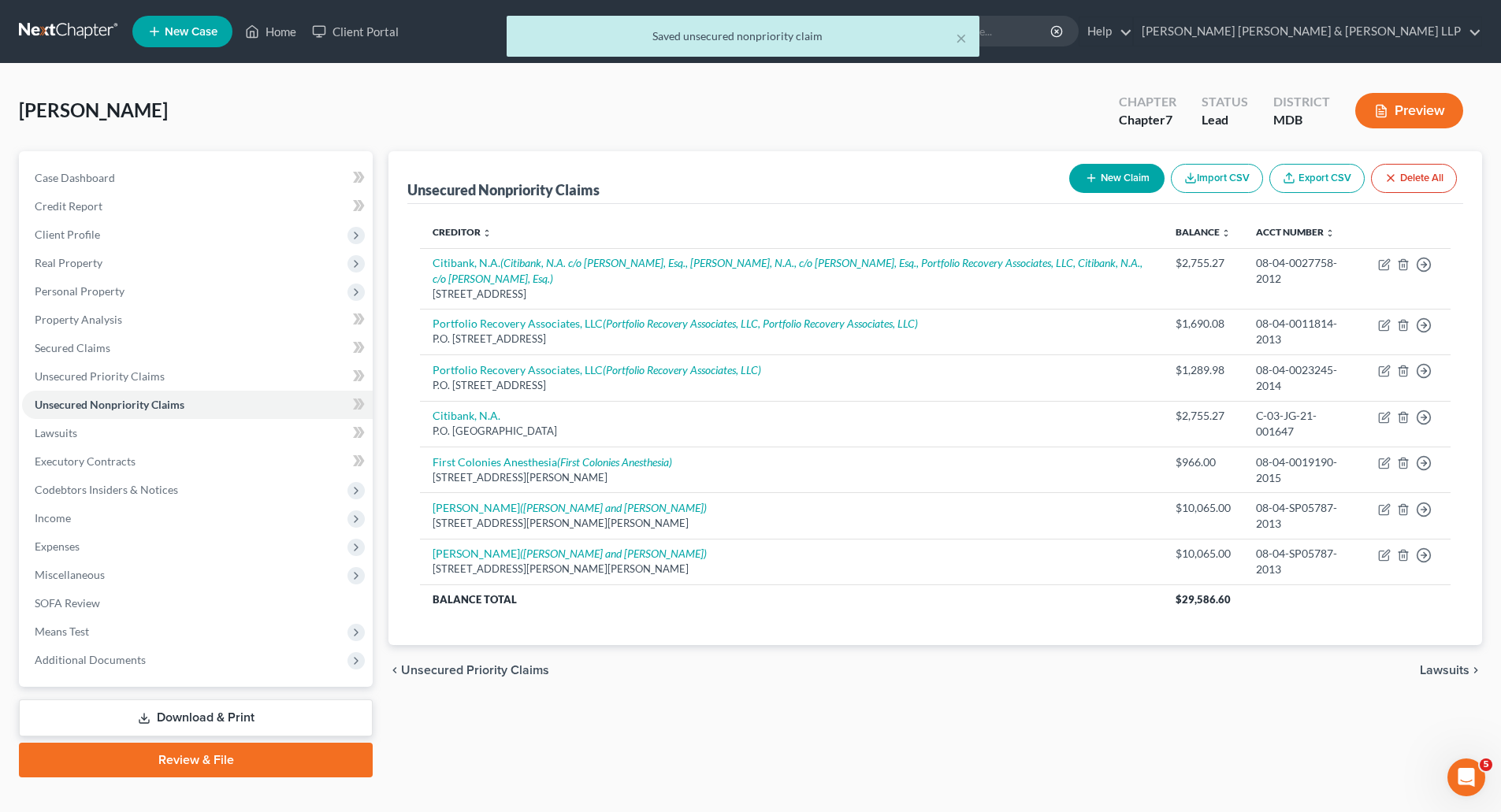
click at [1119, 177] on button "New Claim" at bounding box center [1117, 178] width 95 height 29
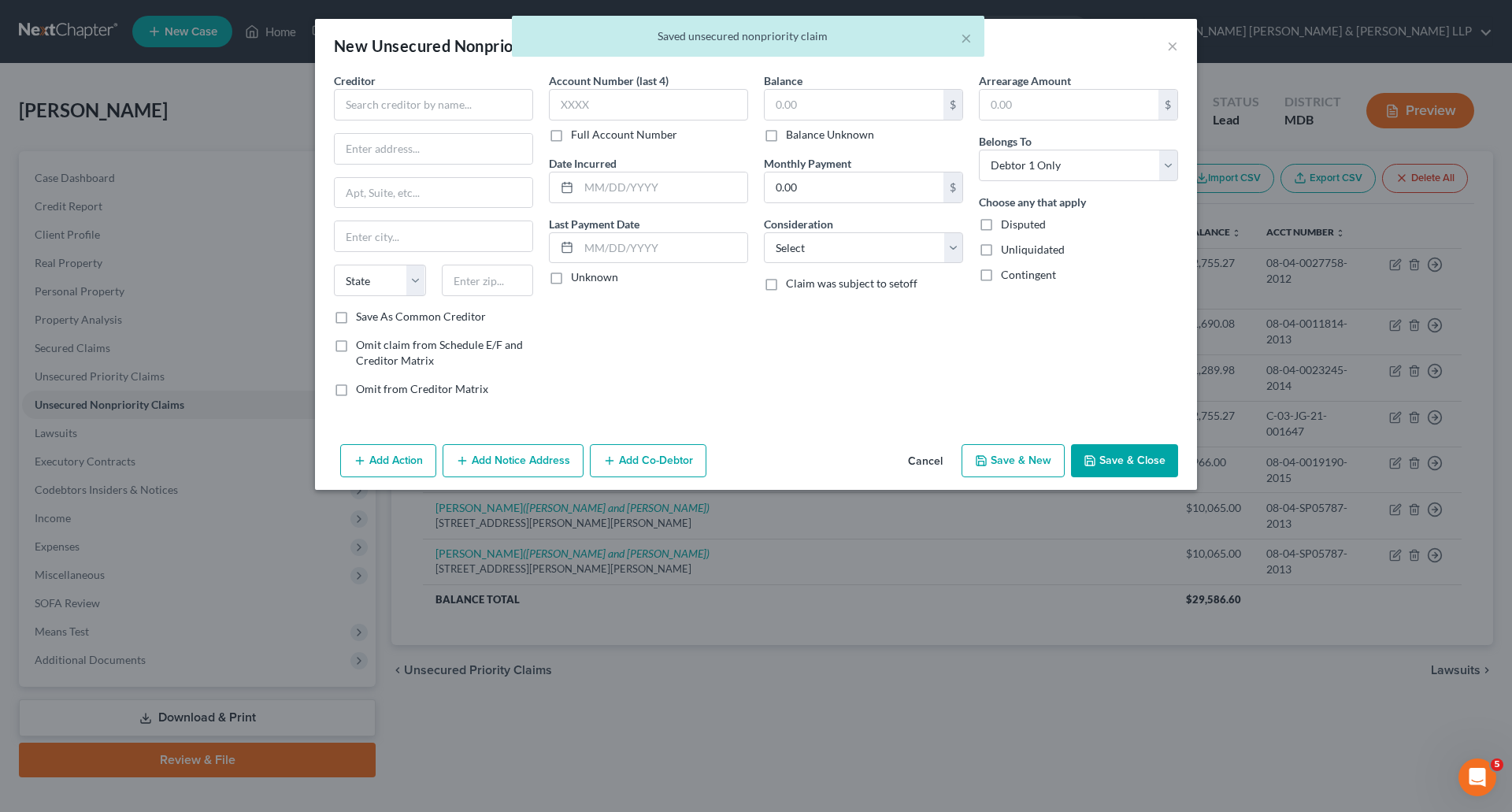
click at [1173, 43] on div "× Saved unsecured nonpriority claim" at bounding box center [748, 40] width 1512 height 49
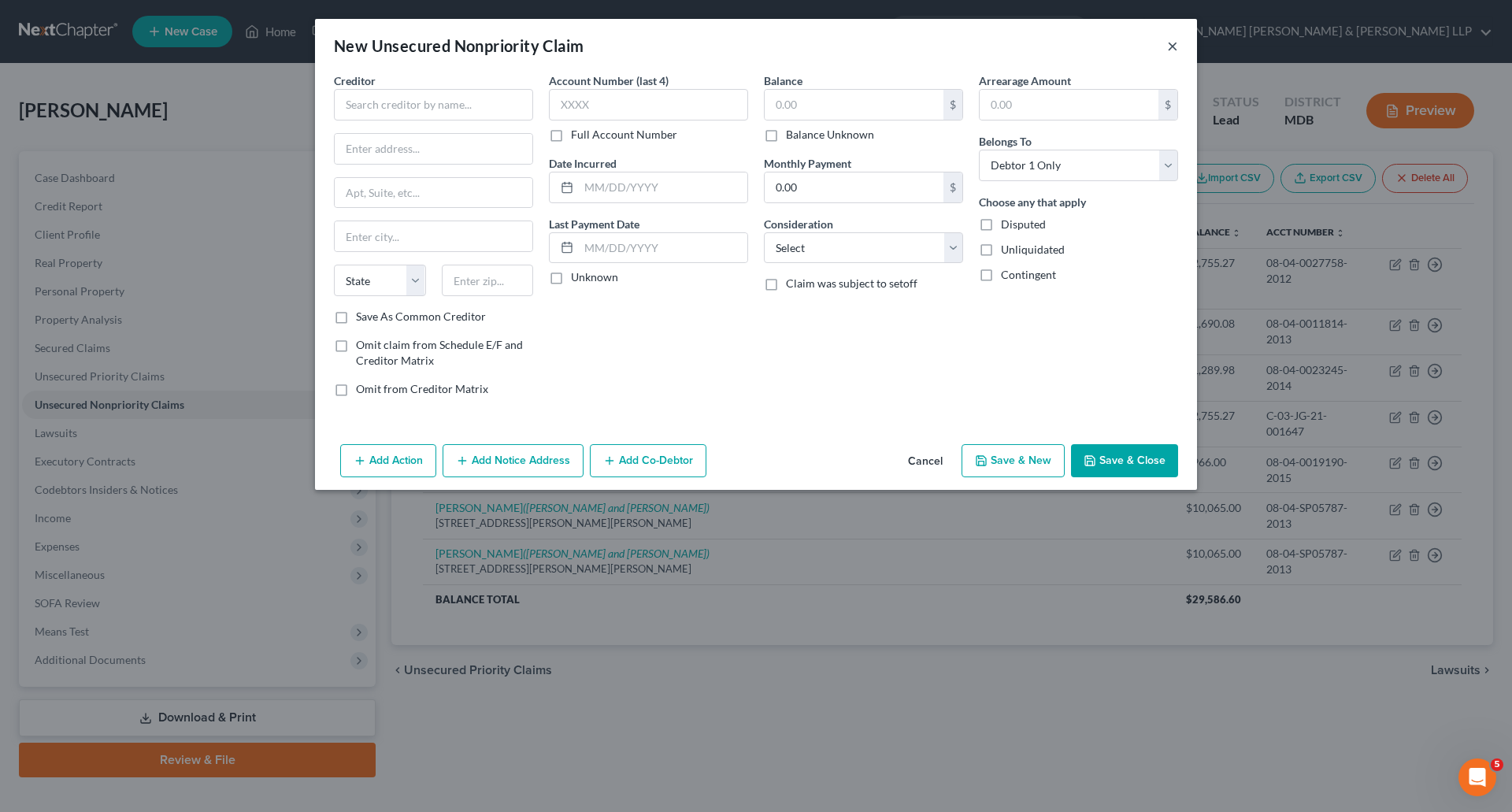
click at [1175, 52] on button "×" at bounding box center [1173, 45] width 11 height 19
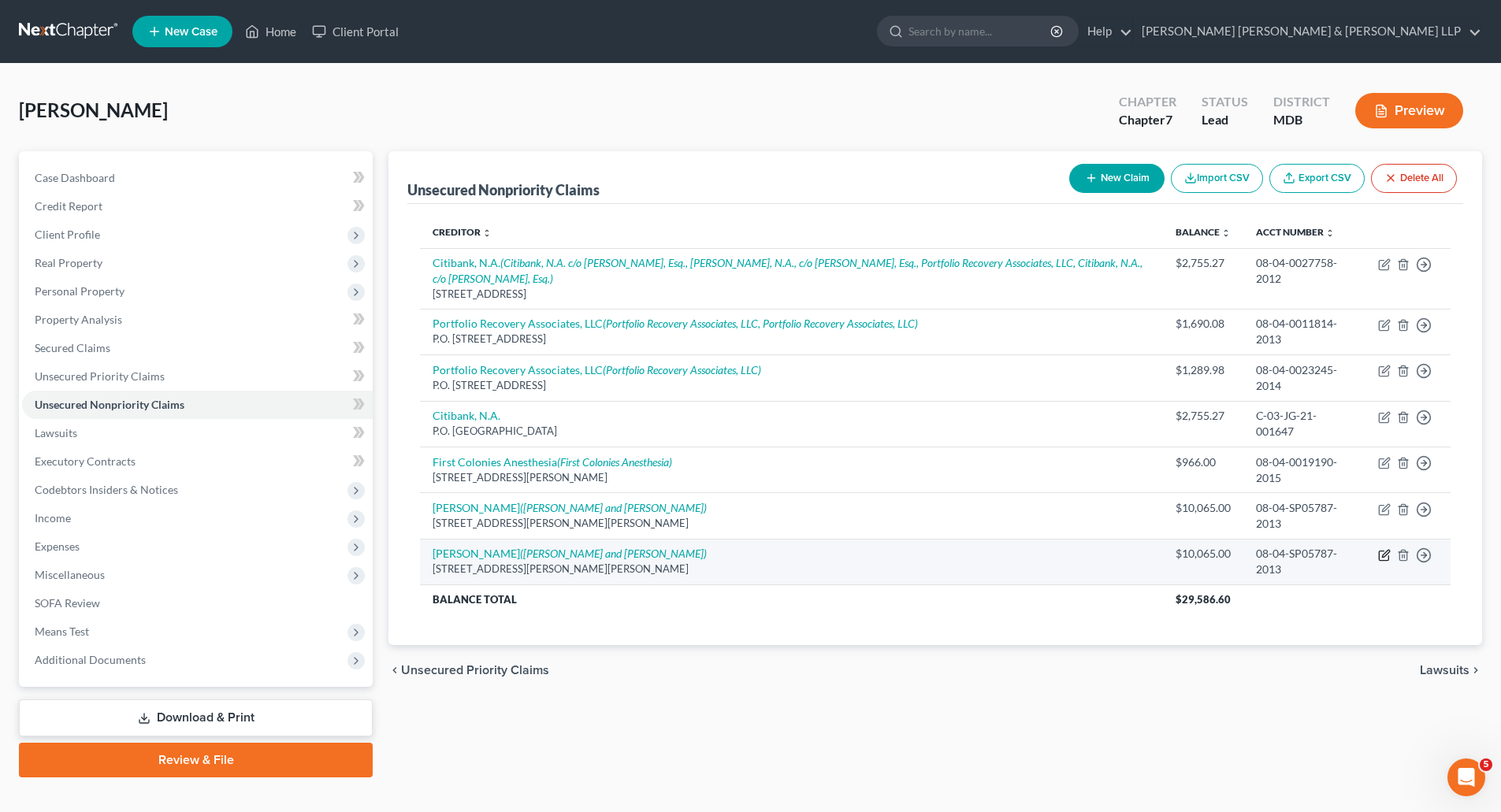
click at [1385, 560] on icon "button" at bounding box center [1385, 556] width 12 height 12
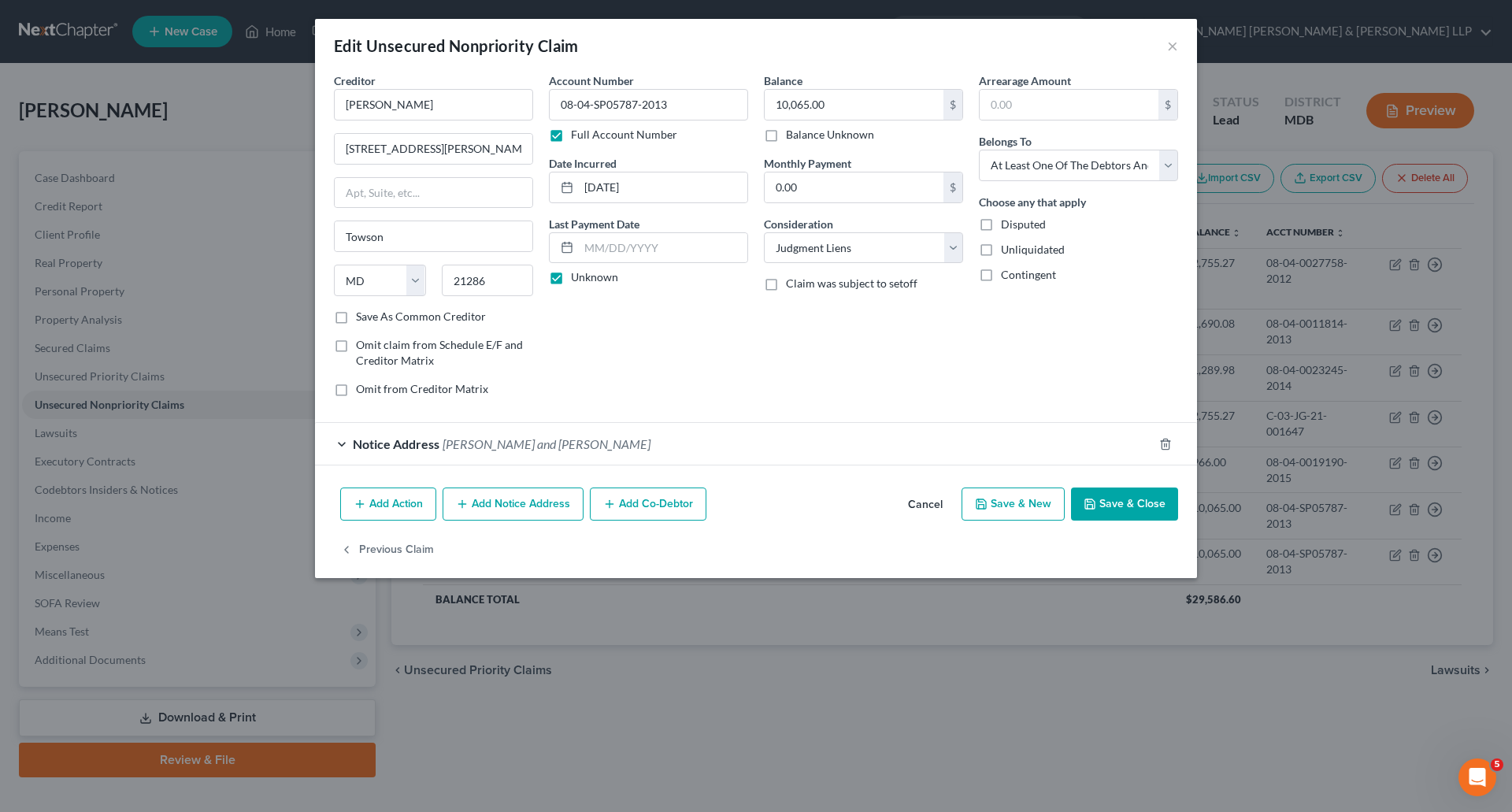
click at [1127, 498] on button "Save & Close" at bounding box center [1124, 504] width 107 height 33
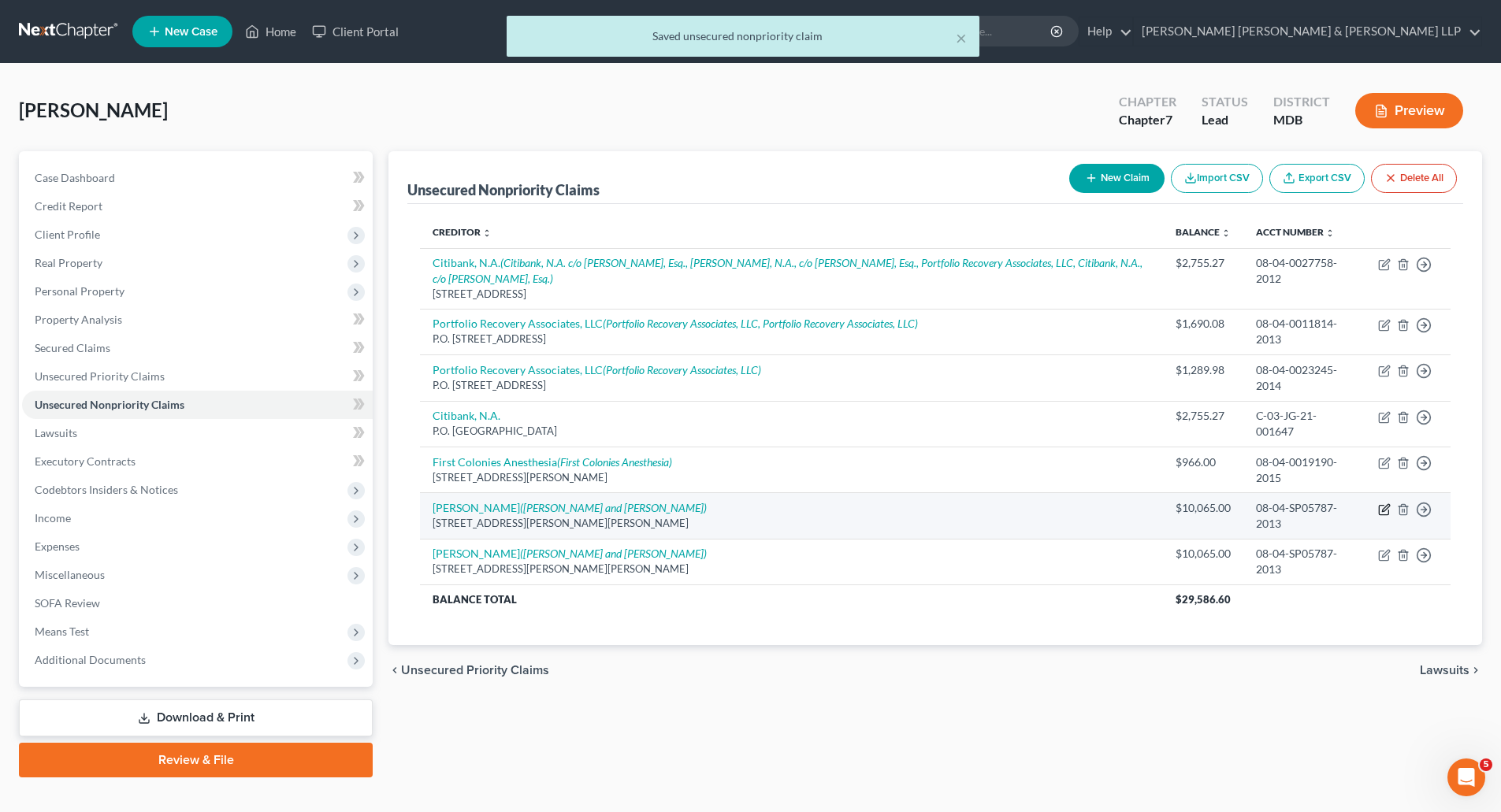
click at [1384, 510] on icon "button" at bounding box center [1386, 508] width 7 height 7
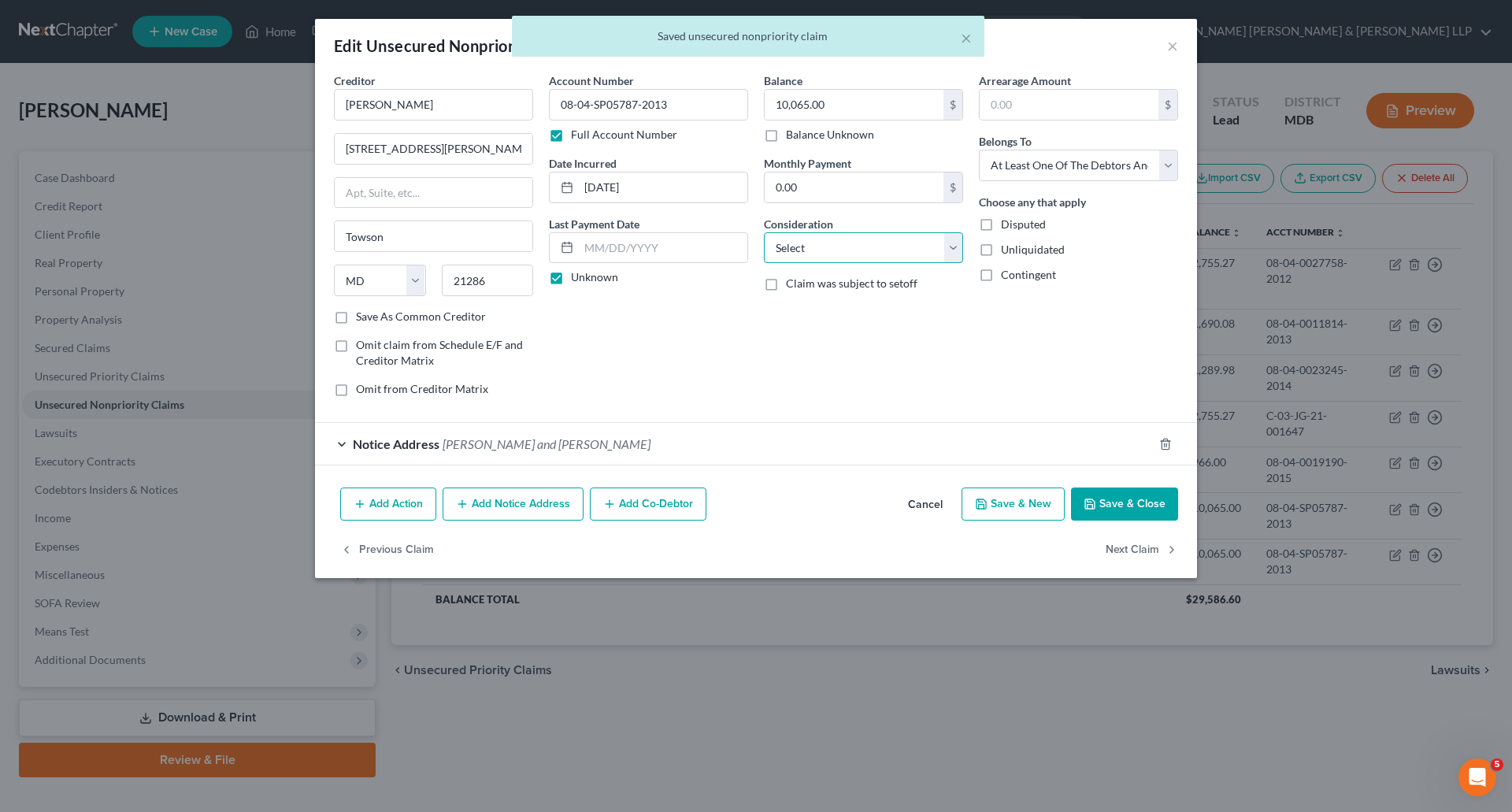
click at [953, 259] on select "Select Cable / Satellite Services Collection Agency Credit Card Debt Debt Couns…" at bounding box center [863, 248] width 200 height 32
click at [764, 233] on select "Select Cable / Satellite Services Collection Agency Credit Card Debt Debt Couns…" at bounding box center [863, 248] width 200 height 32
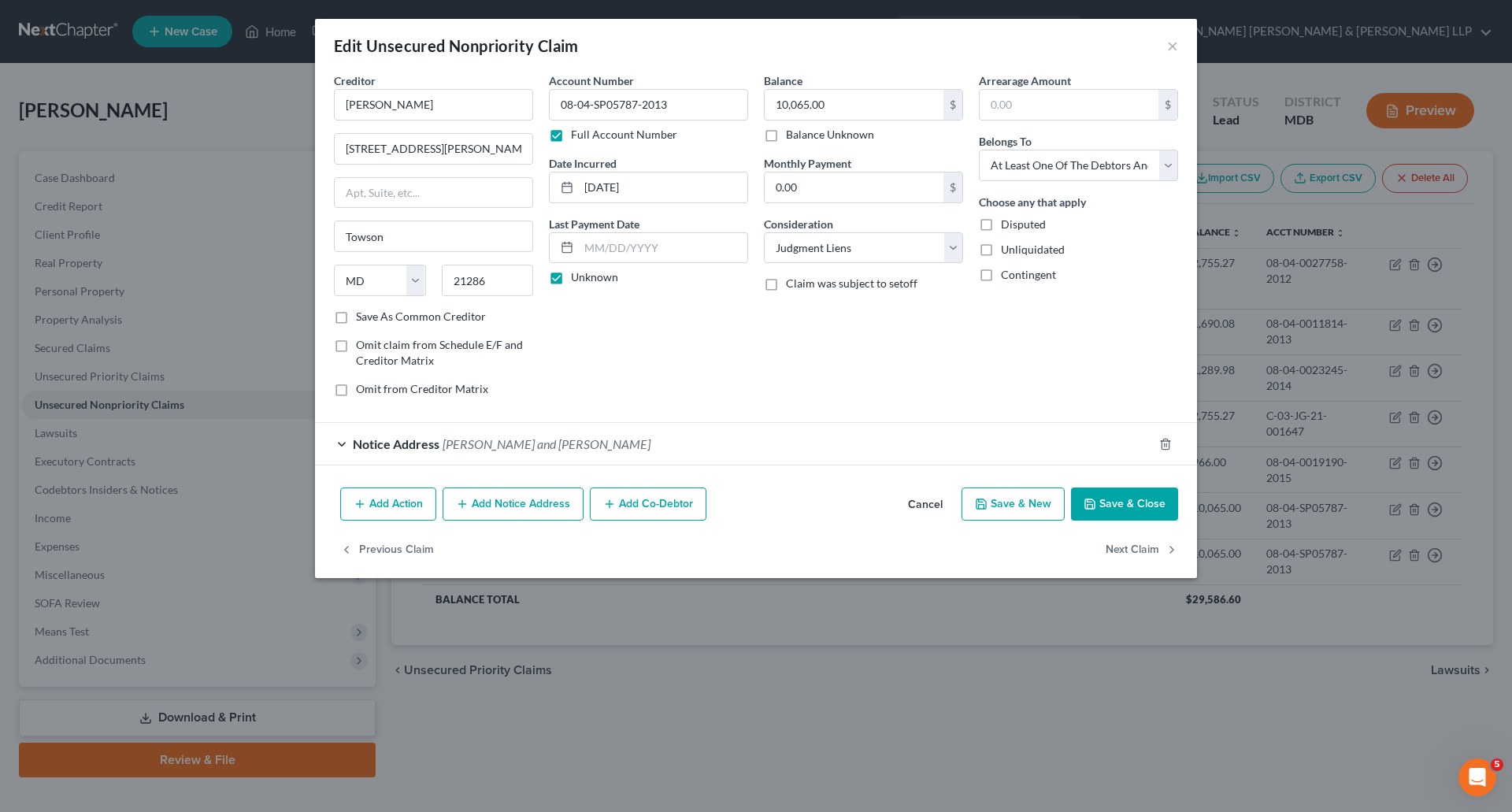
click at [1117, 503] on button "Save & Close" at bounding box center [1124, 504] width 107 height 33
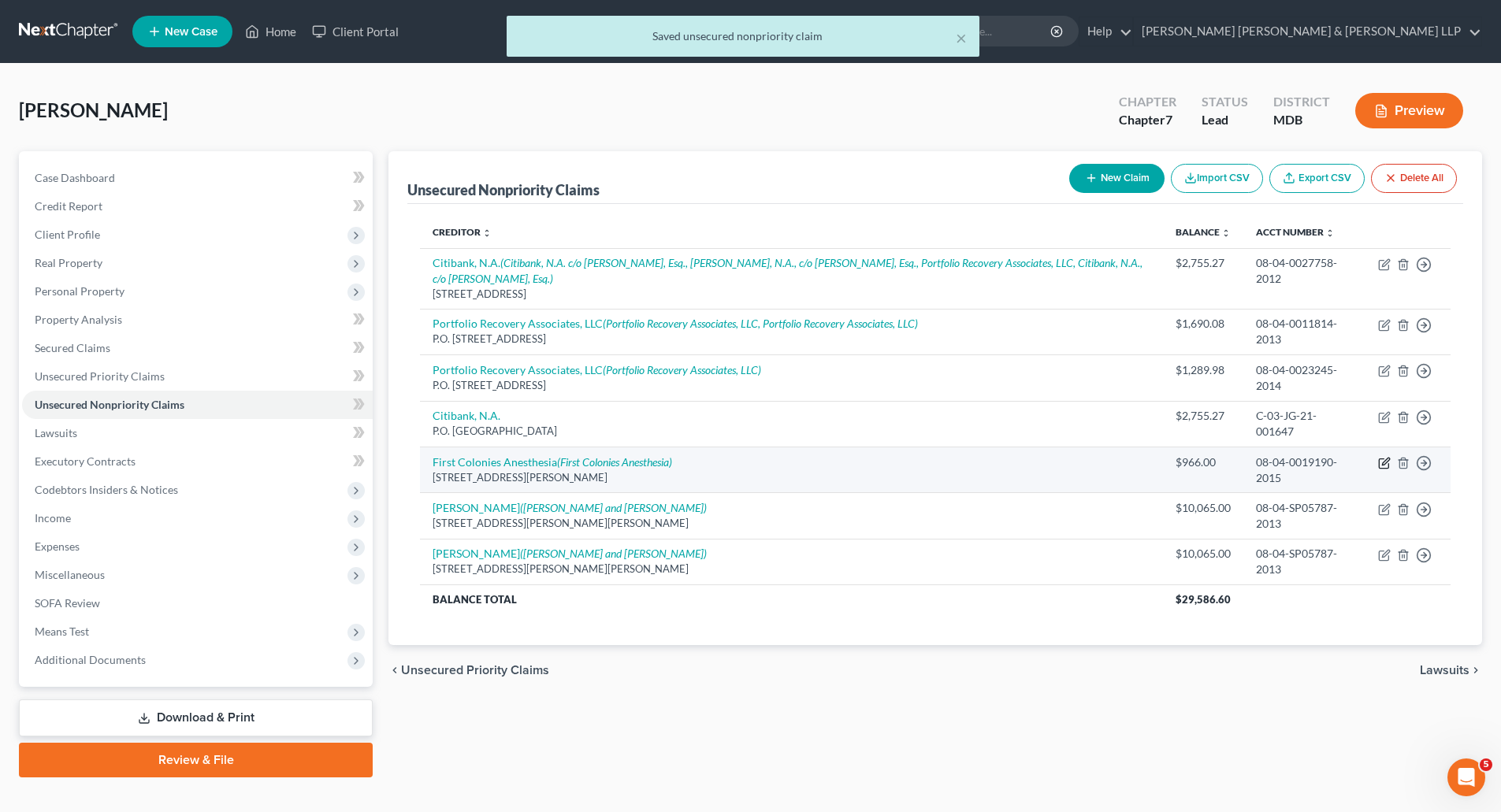
click at [1382, 460] on icon "button" at bounding box center [1385, 463] width 12 height 12
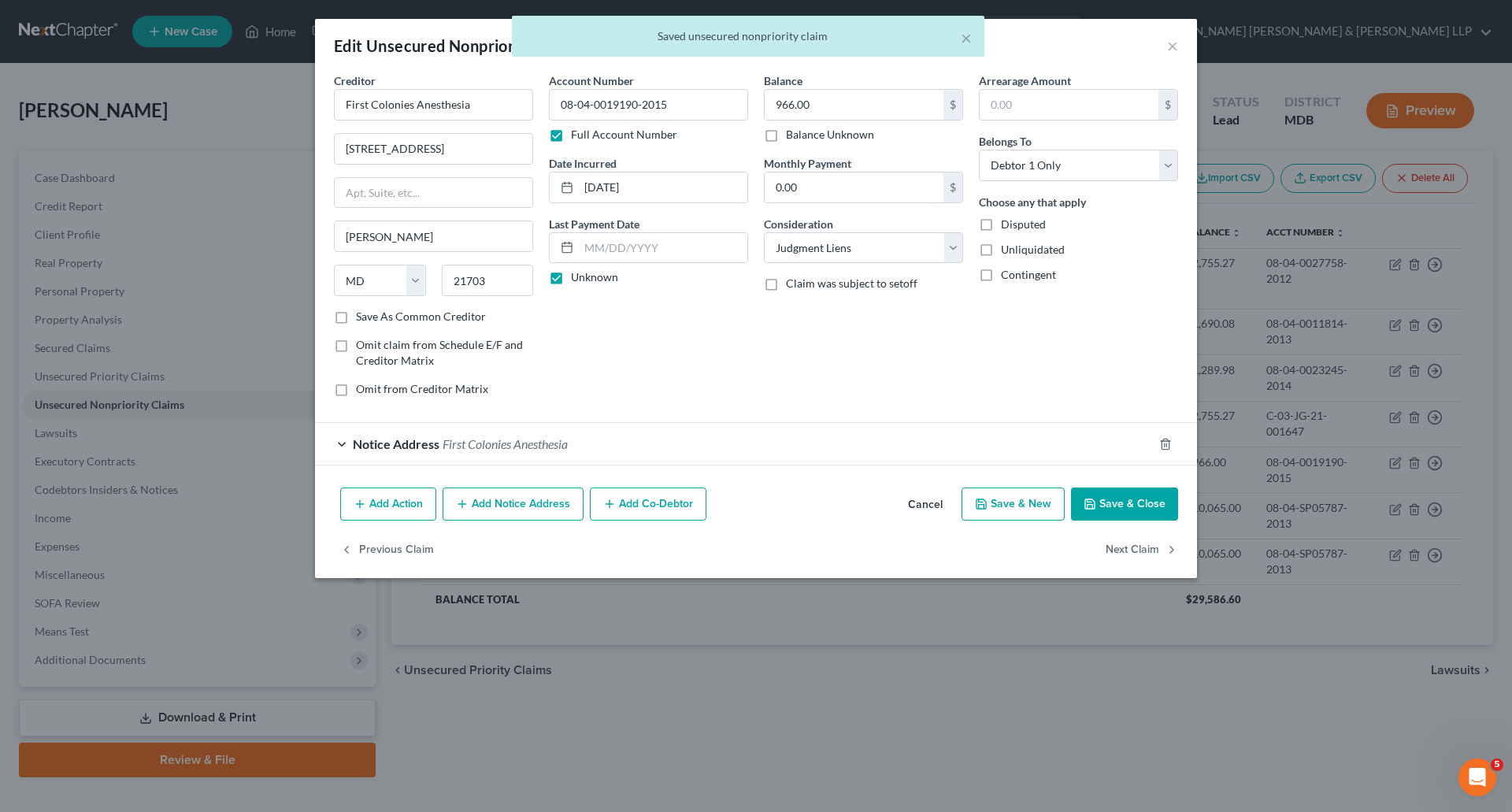
click at [1122, 503] on button "Save & Close" at bounding box center [1124, 504] width 107 height 33
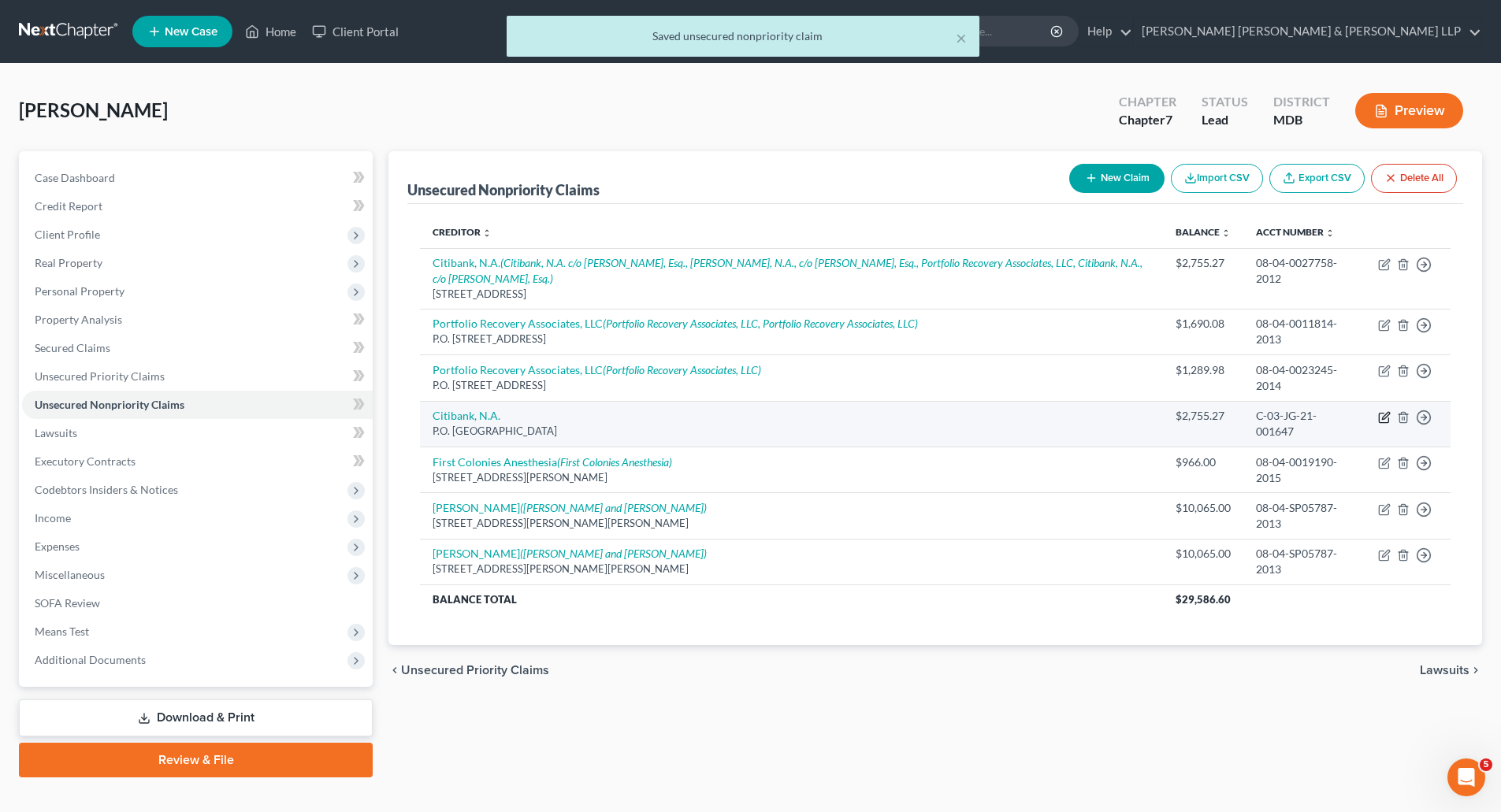
click at [1384, 416] on icon "button" at bounding box center [1386, 415] width 7 height 7
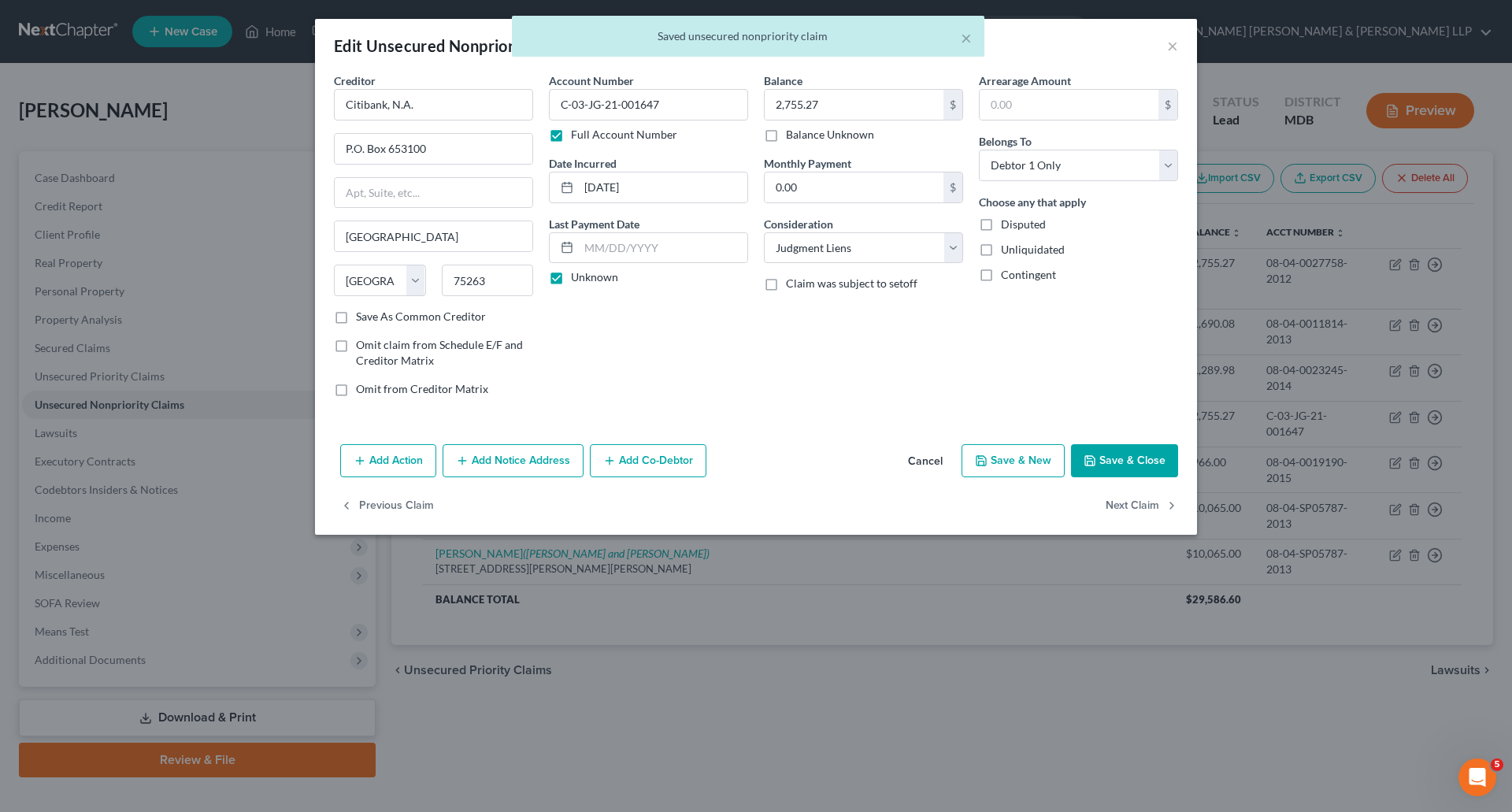
click at [1148, 456] on button "Save & Close" at bounding box center [1124, 461] width 107 height 33
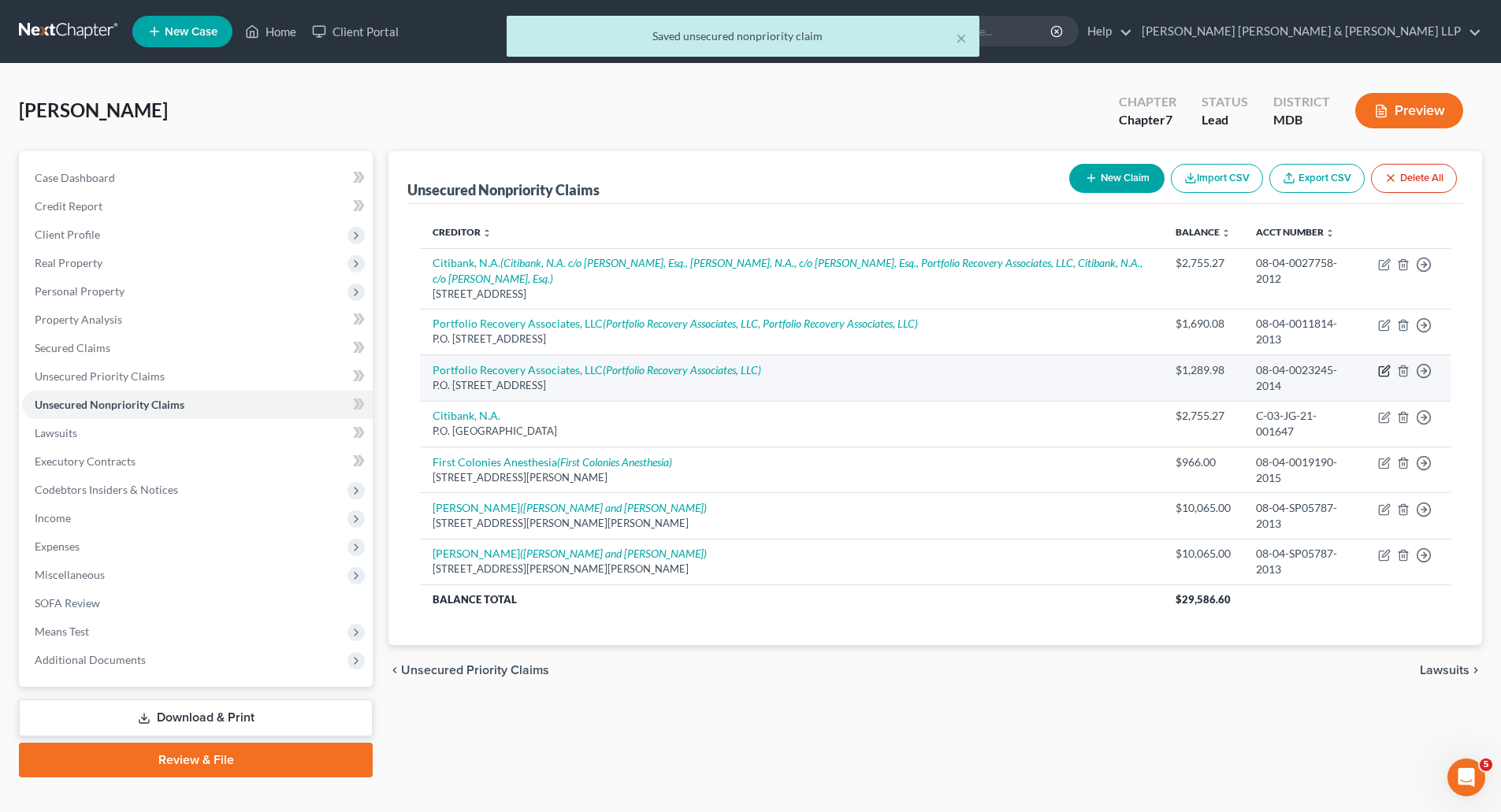
click at [1386, 375] on icon "button" at bounding box center [1385, 371] width 12 height 12
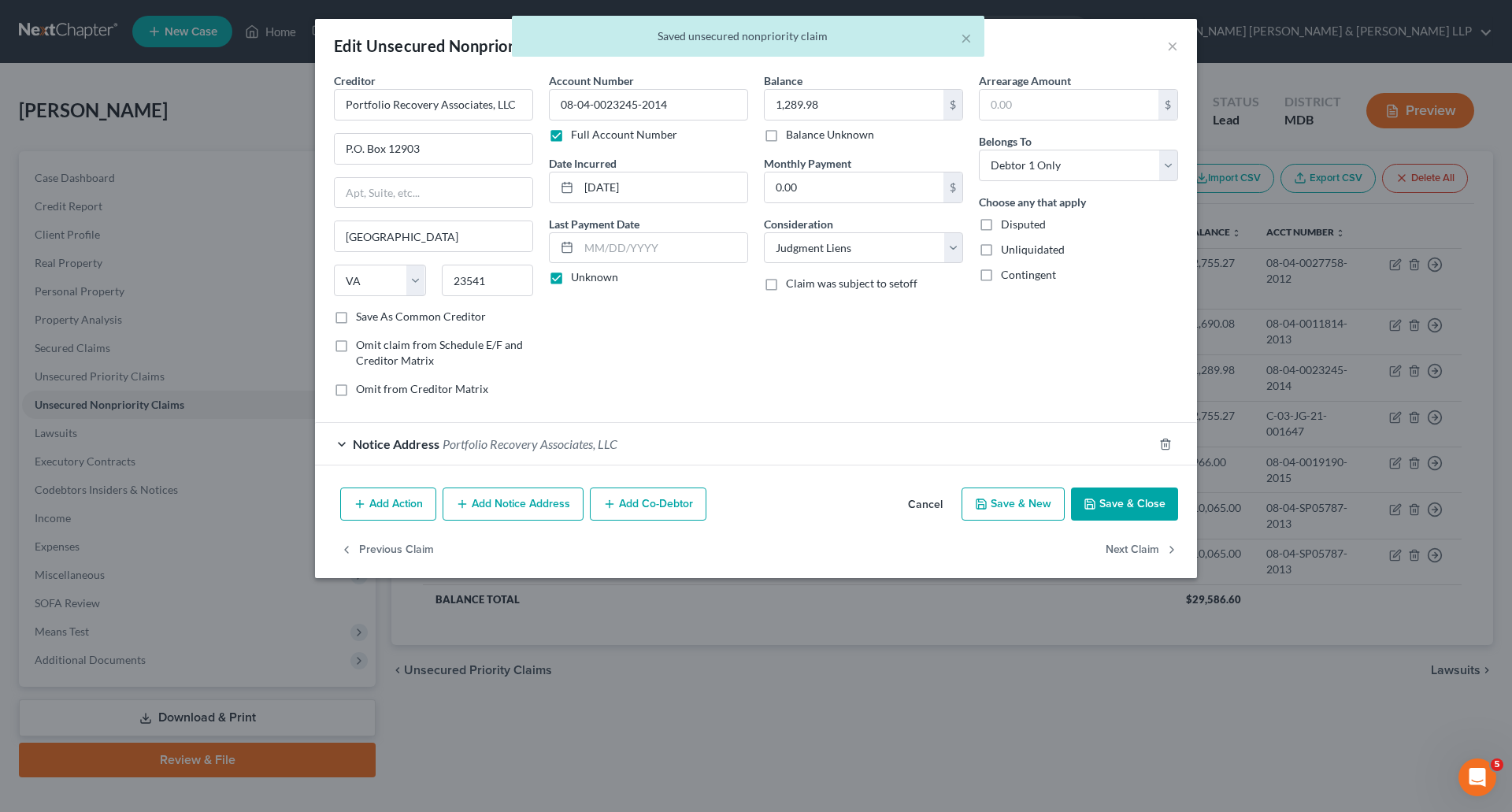
click at [1117, 508] on button "Save & Close" at bounding box center [1124, 504] width 107 height 33
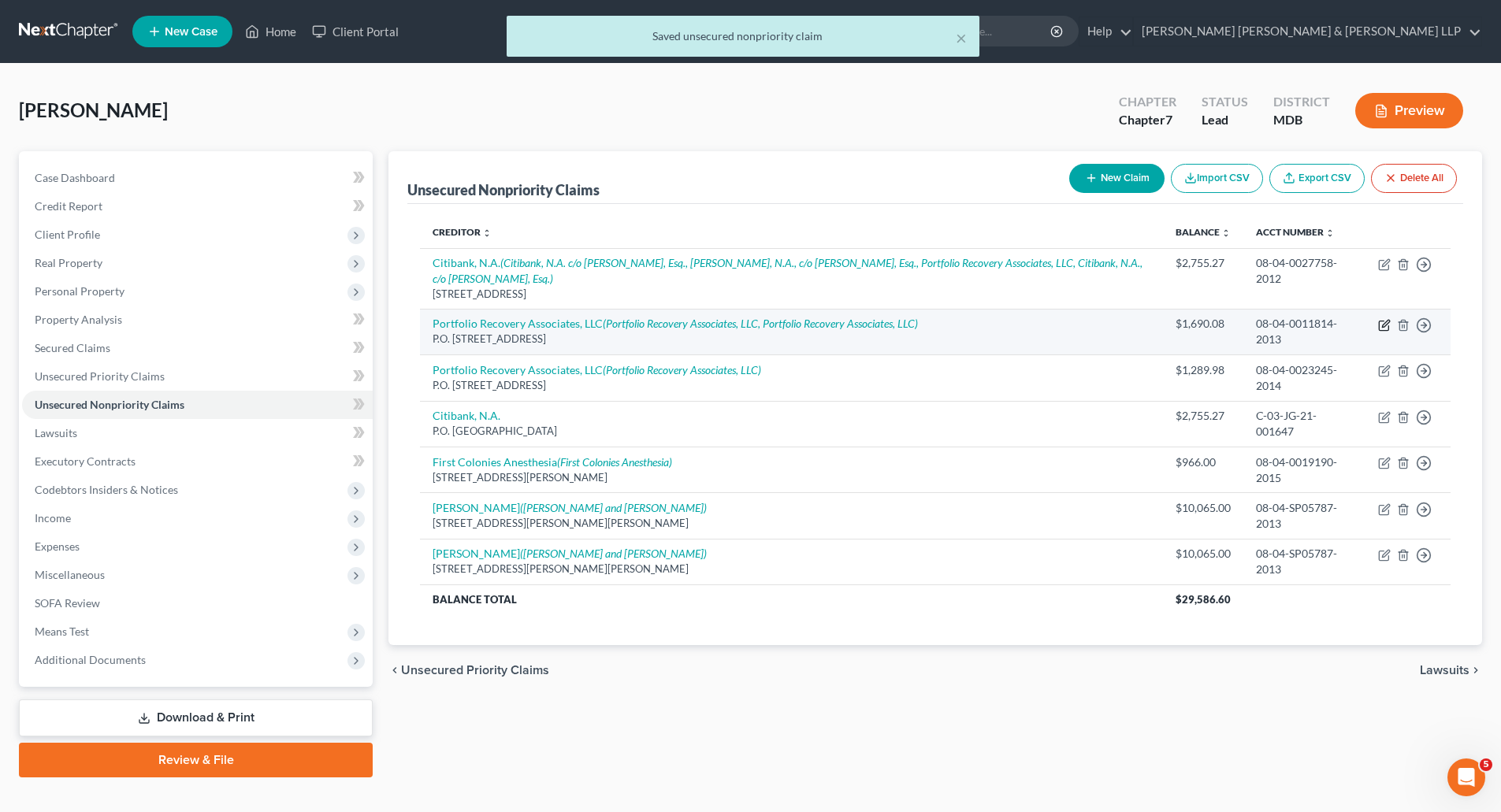
click at [1381, 325] on icon "button" at bounding box center [1385, 326] width 12 height 12
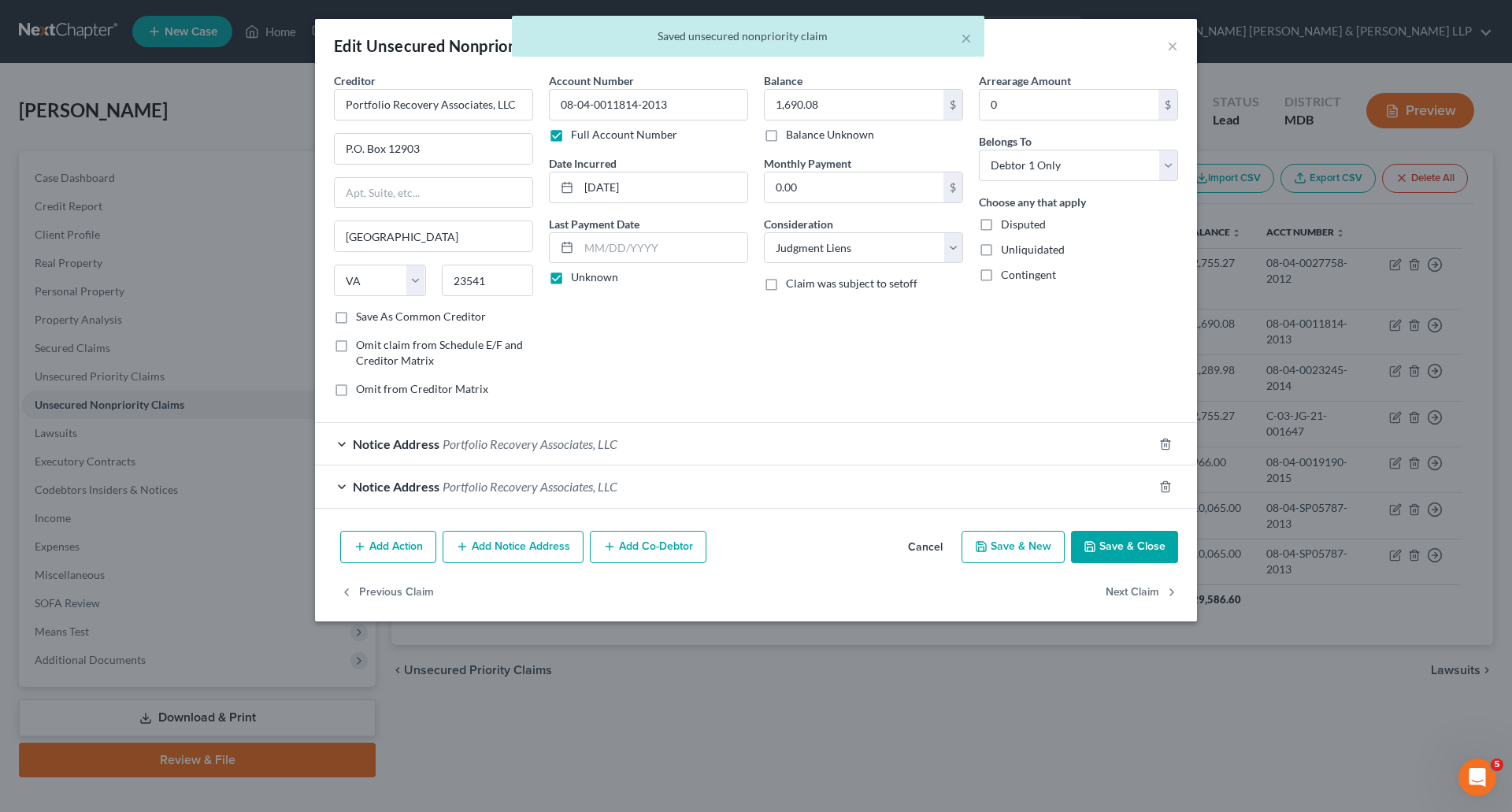
click at [1124, 548] on button "Save & Close" at bounding box center [1124, 547] width 107 height 33
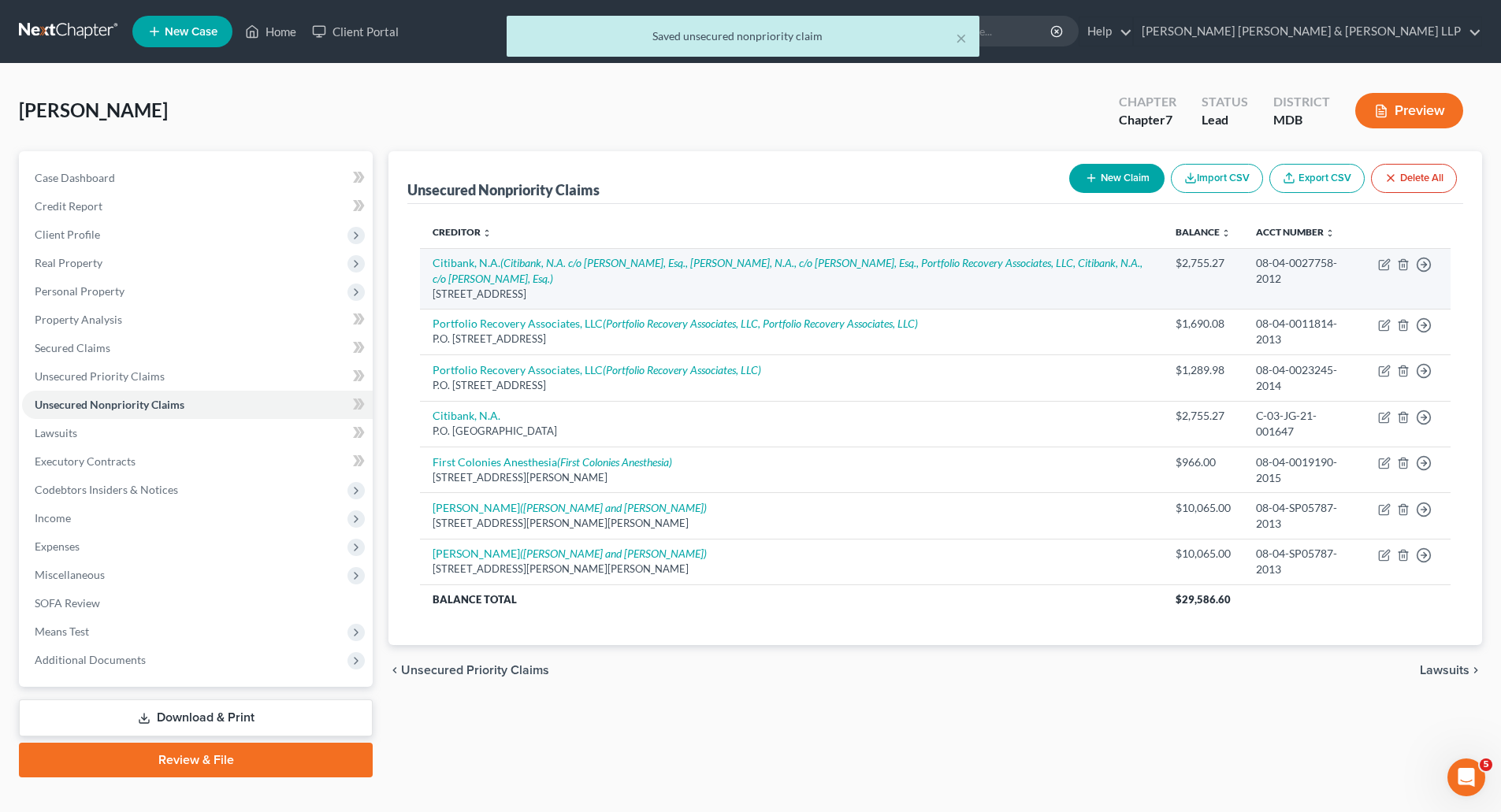
click at [1376, 263] on td "Move to D Move to E Move to G Move to Notice Only" at bounding box center [1408, 279] width 85 height 60
click at [1375, 263] on td "Move to D Move to E Move to G Move to Notice Only" at bounding box center [1408, 279] width 85 height 60
click at [1382, 264] on icon "button" at bounding box center [1385, 264] width 12 height 12
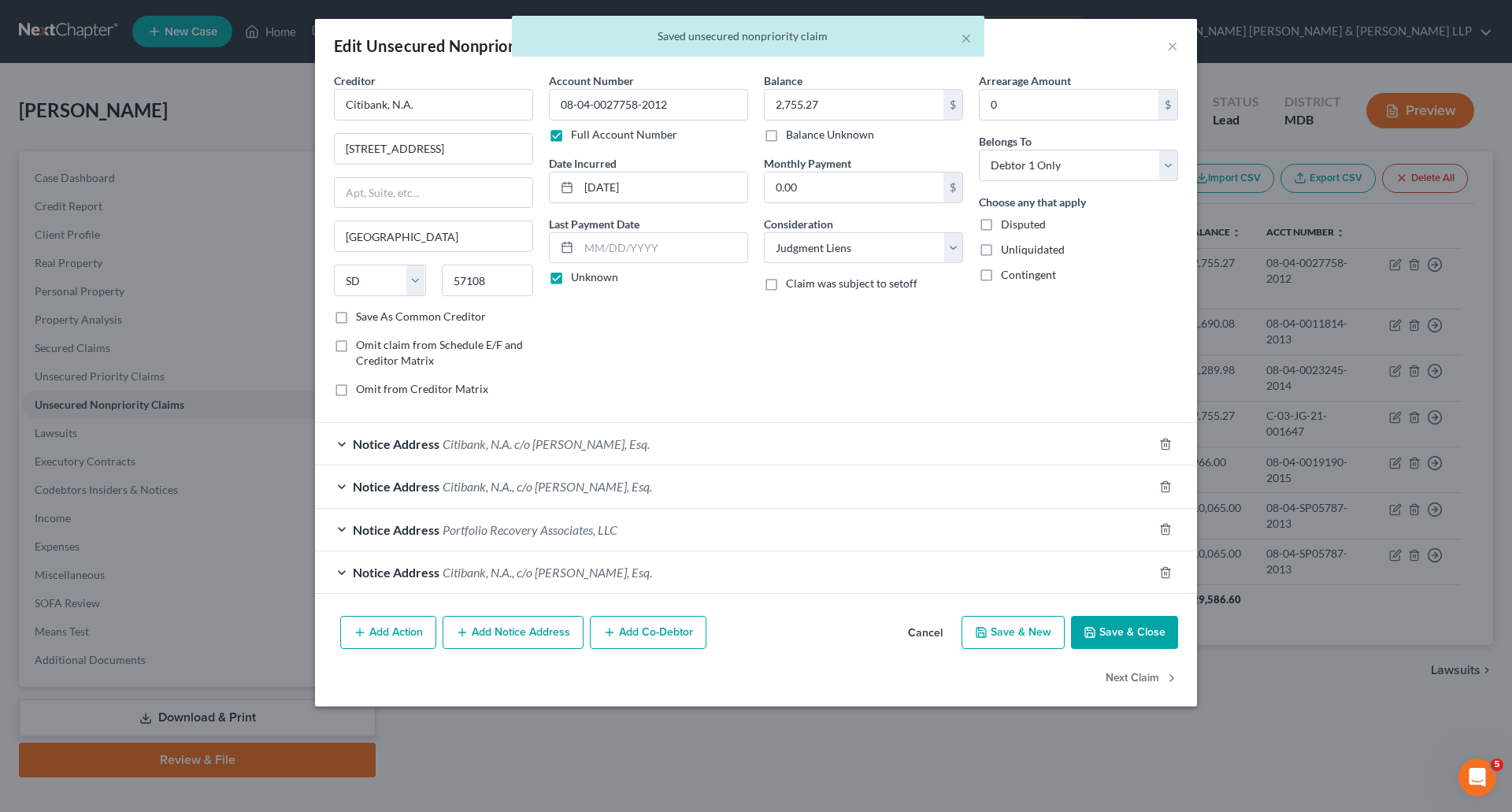
click at [1130, 635] on button "Save & Close" at bounding box center [1124, 632] width 107 height 33
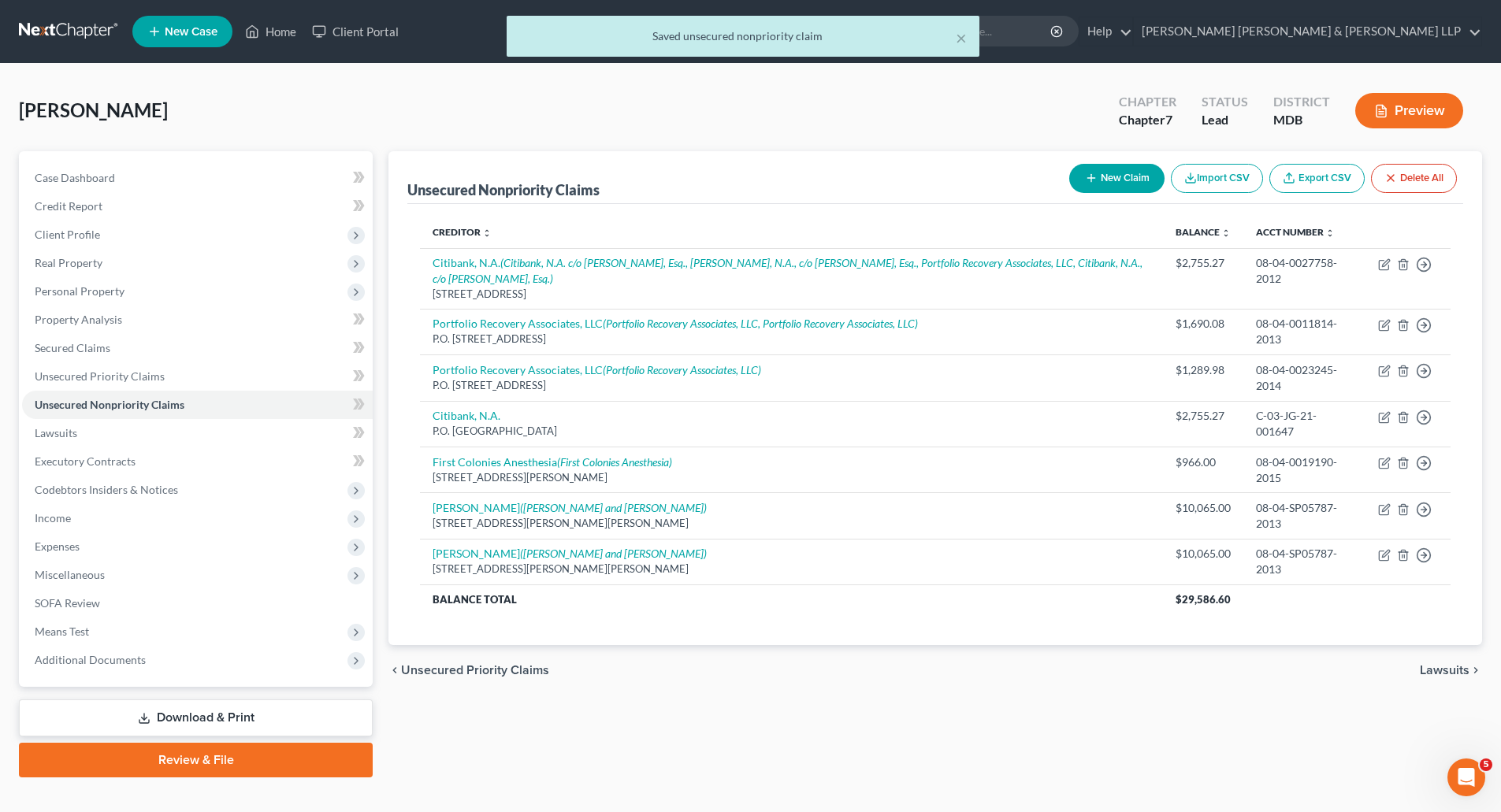
click at [1117, 177] on button "New Claim" at bounding box center [1117, 178] width 95 height 29
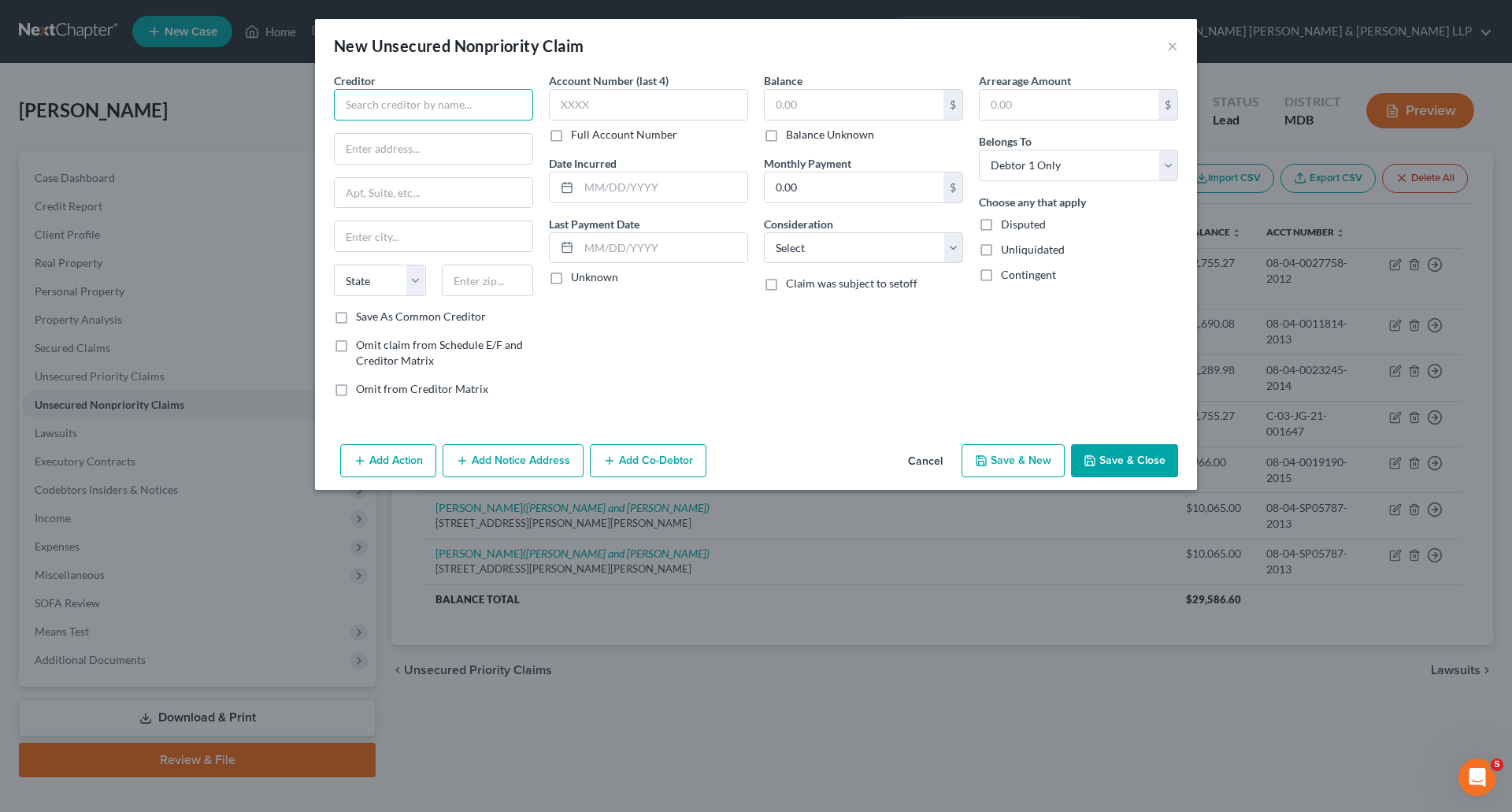
click at [429, 103] on input "text" at bounding box center [433, 105] width 200 height 32
click at [606, 116] on input "text" at bounding box center [649, 105] width 200 height 32
click at [815, 102] on input "text" at bounding box center [854, 105] width 179 height 30
click at [828, 244] on select "Select Cable / Satellite Services Collection Agency Credit Card Debt Debt Couns…" at bounding box center [863, 248] width 200 height 32
click at [764, 233] on select "Select Cable / Satellite Services Collection Agency Credit Card Debt Debt Couns…" at bounding box center [863, 248] width 200 height 32
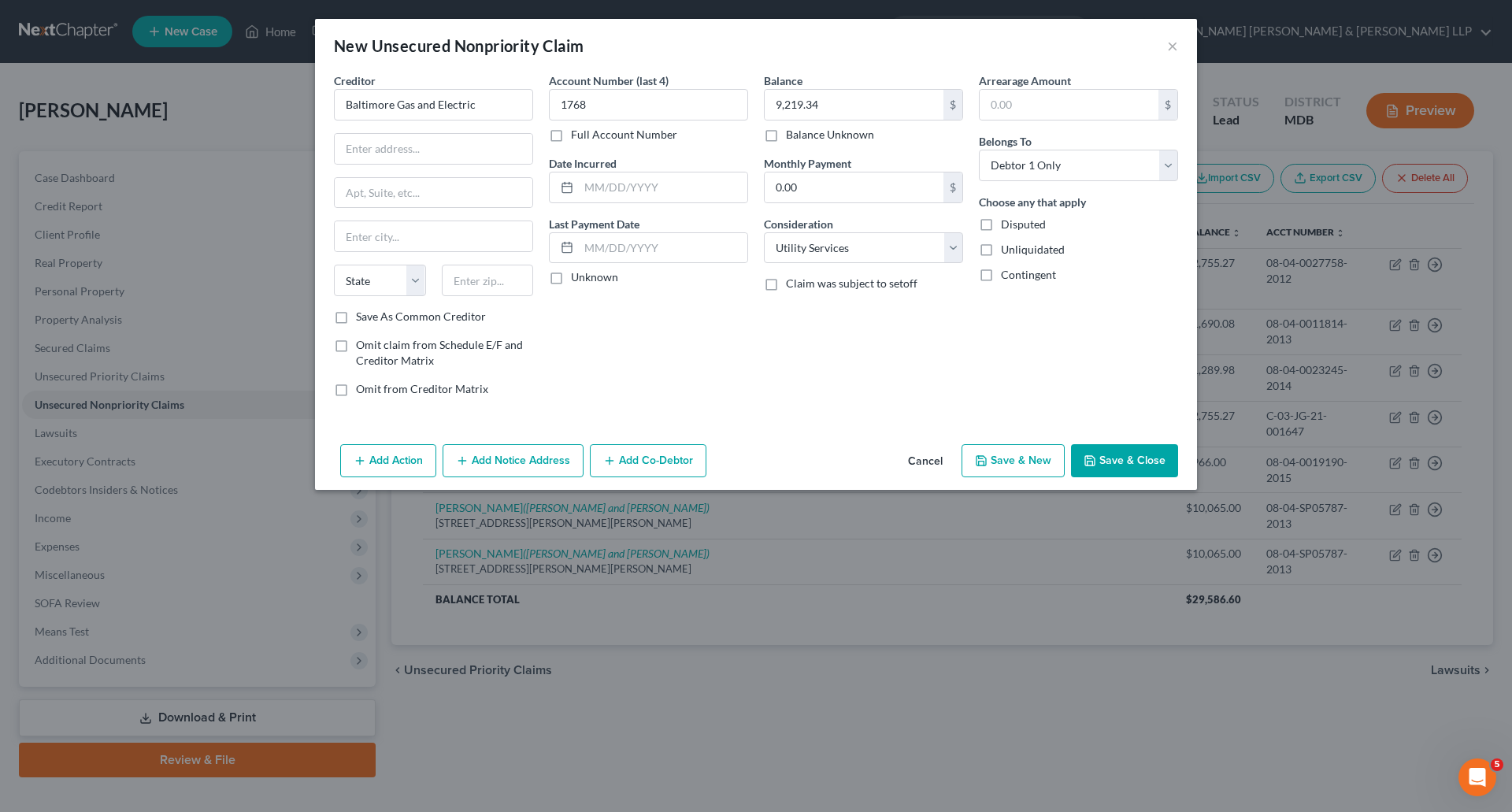
click at [571, 277] on label "Unknown" at bounding box center [595, 278] width 47 height 16
click at [578, 277] on input "Unknown" at bounding box center [583, 275] width 11 height 11
click at [405, 151] on input "text" at bounding box center [433, 149] width 198 height 30
drag, startPoint x: 367, startPoint y: 191, endPoint x: 404, endPoint y: 193, distance: 37.1
click at [367, 191] on input "[STREET_ADDRESS]" at bounding box center [433, 193] width 198 height 30
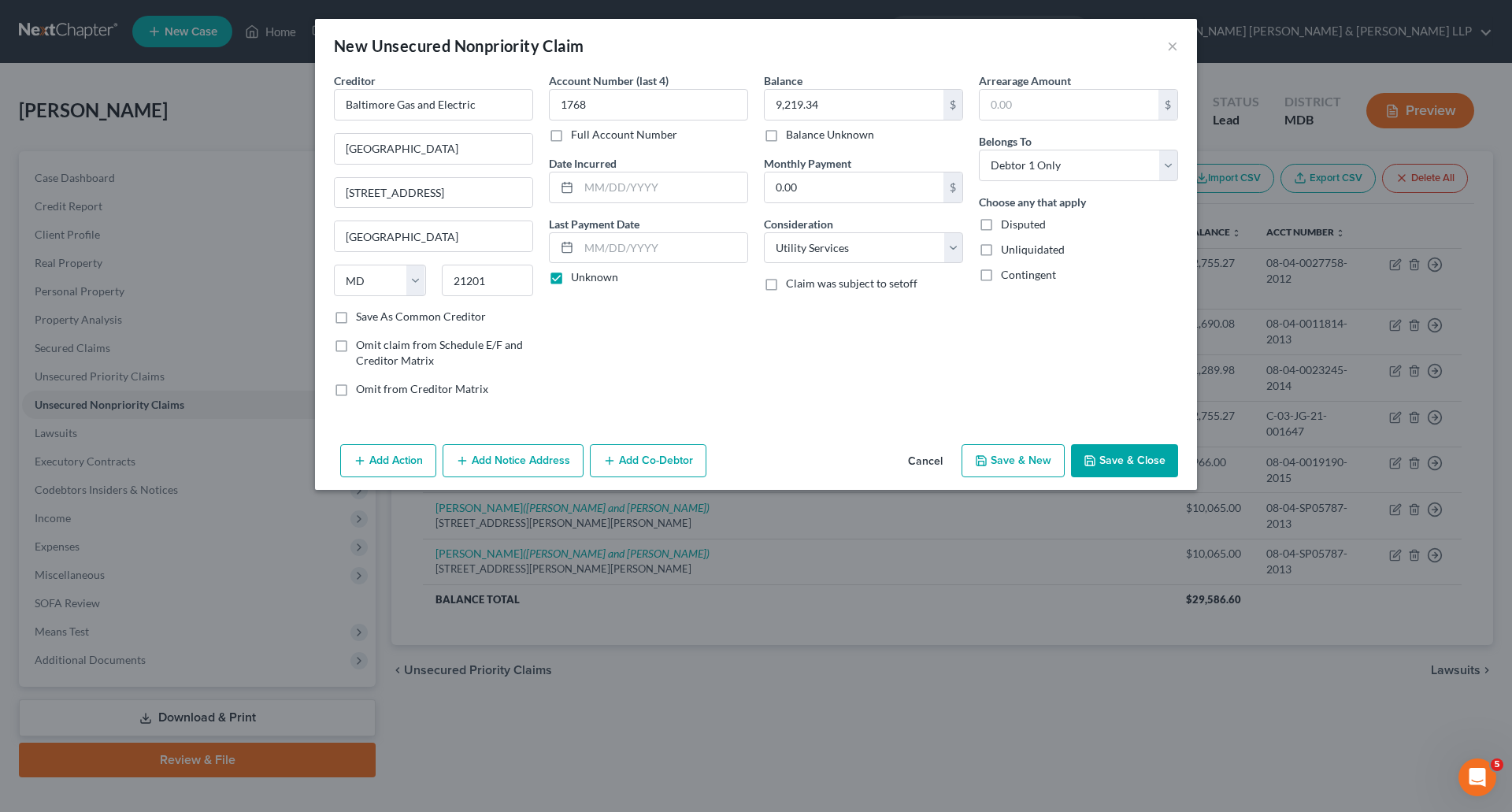
click at [544, 460] on button "Add Notice Address" at bounding box center [513, 461] width 141 height 33
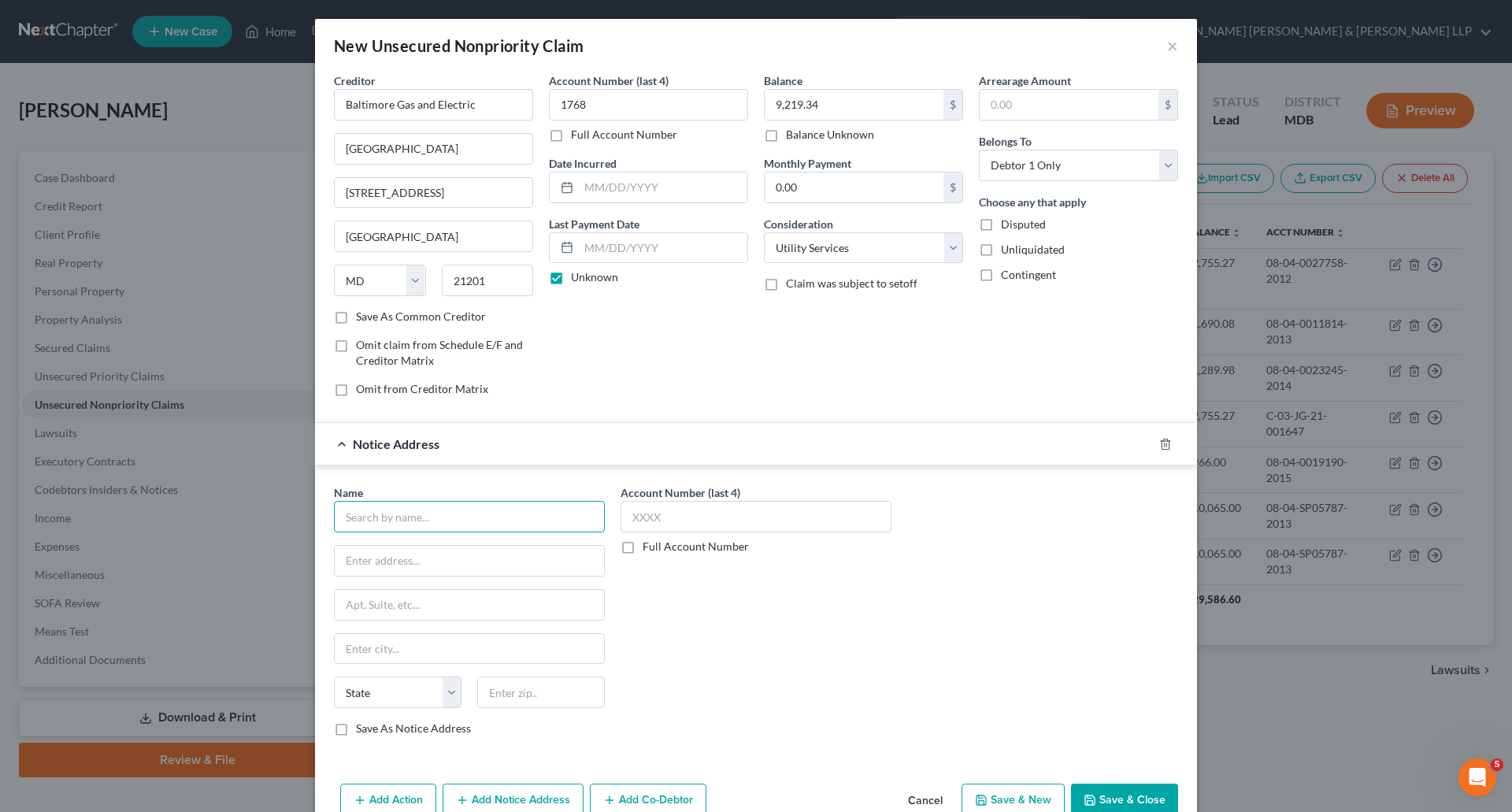
click at [464, 517] on input "text" at bounding box center [469, 517] width 271 height 32
click at [446, 515] on input "CBCS" at bounding box center [469, 517] width 271 height 32
click at [642, 550] on label "Full Account Number" at bounding box center [696, 547] width 106 height 16
click at [650, 549] on input "Full Account Number" at bounding box center [655, 544] width 11 height 11
click at [680, 516] on input "text" at bounding box center [756, 517] width 271 height 32
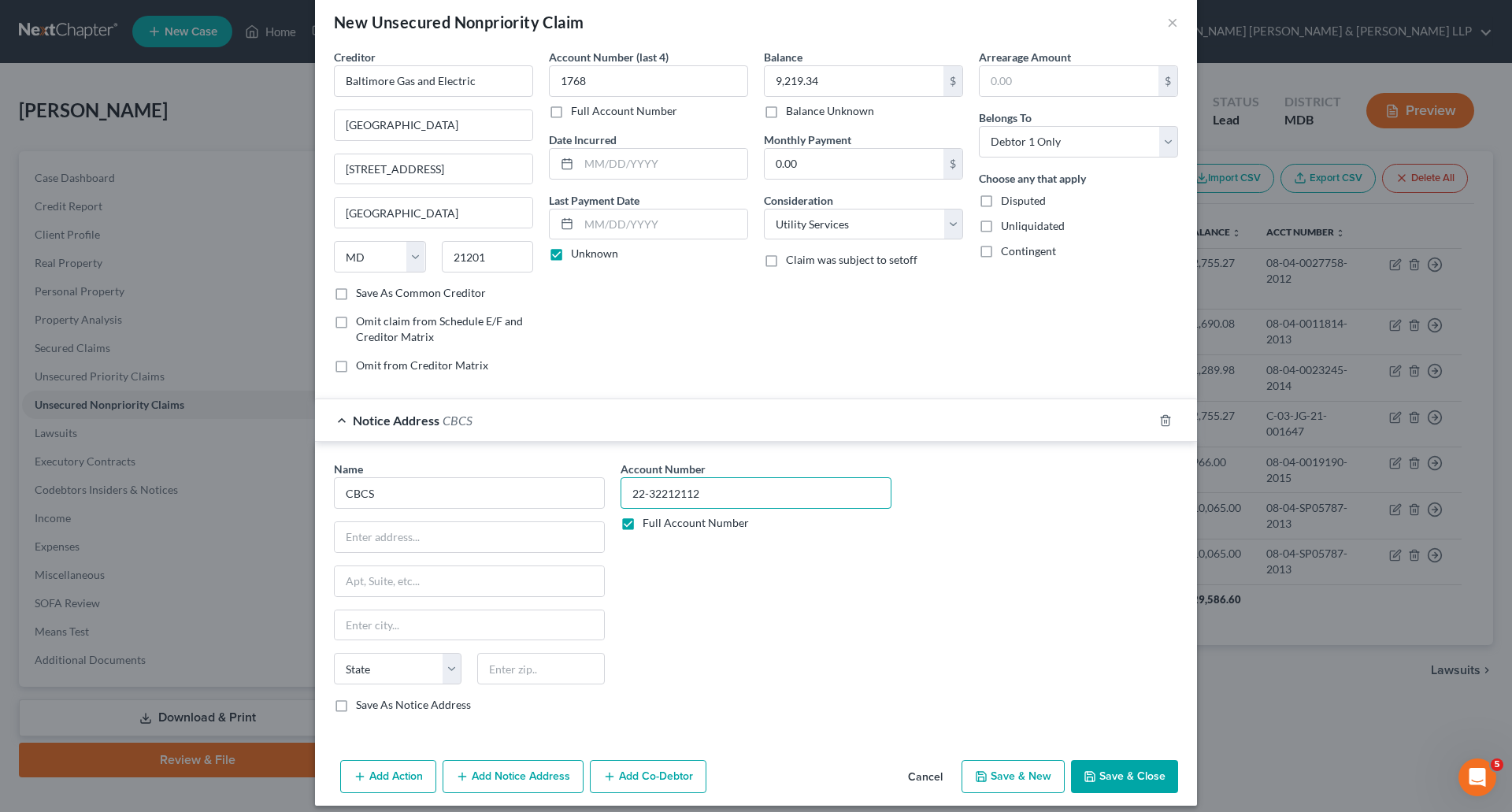
scroll to position [36, 0]
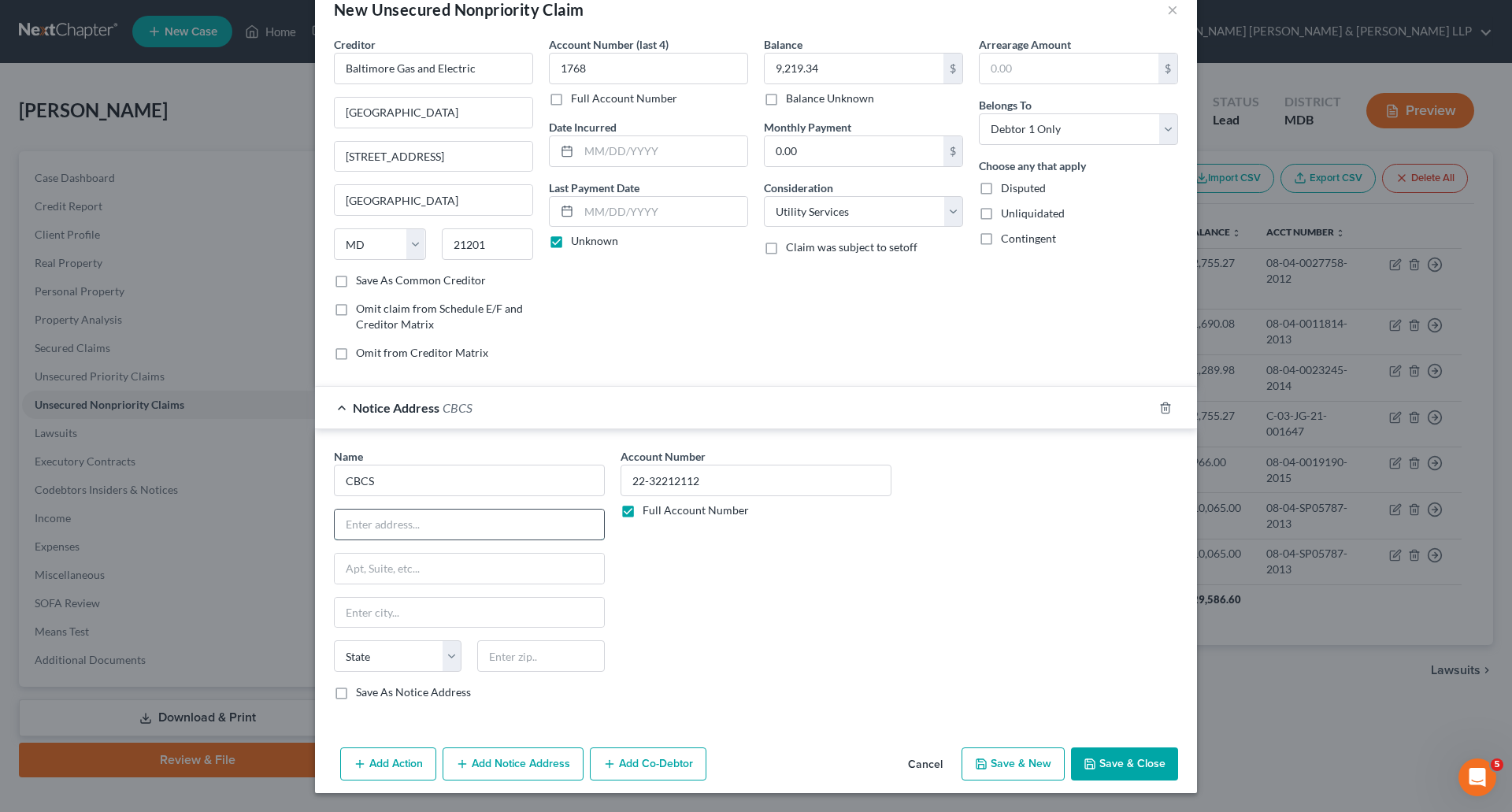
click at [421, 527] on input "text" at bounding box center [469, 524] width 270 height 30
click at [356, 696] on label "Save As Notice Address" at bounding box center [413, 692] width 115 height 16
click at [362, 695] on input "Save As Notice Address" at bounding box center [367, 690] width 11 height 11
click at [501, 769] on button "Add Notice Address" at bounding box center [513, 763] width 141 height 33
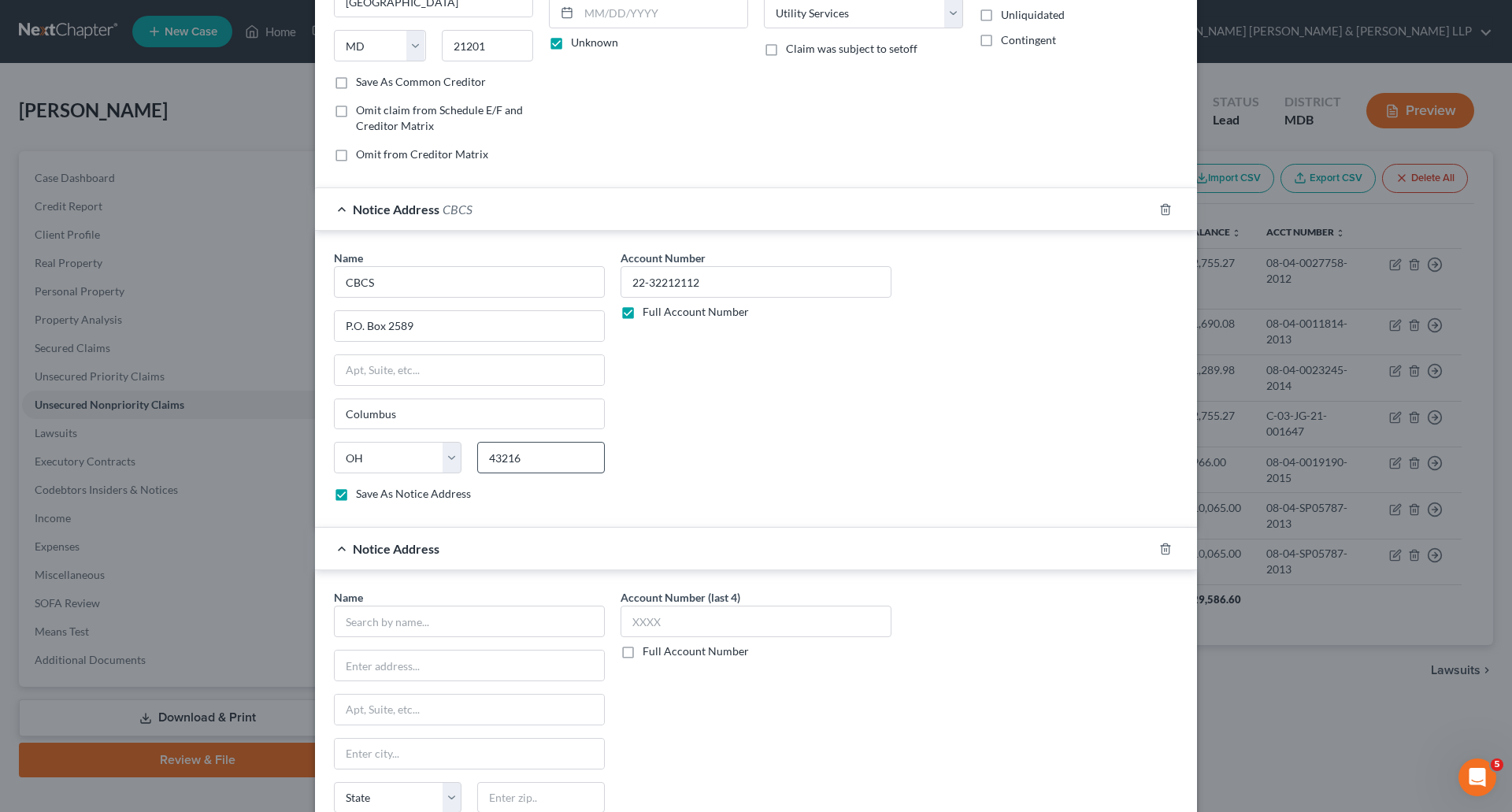
scroll to position [351, 0]
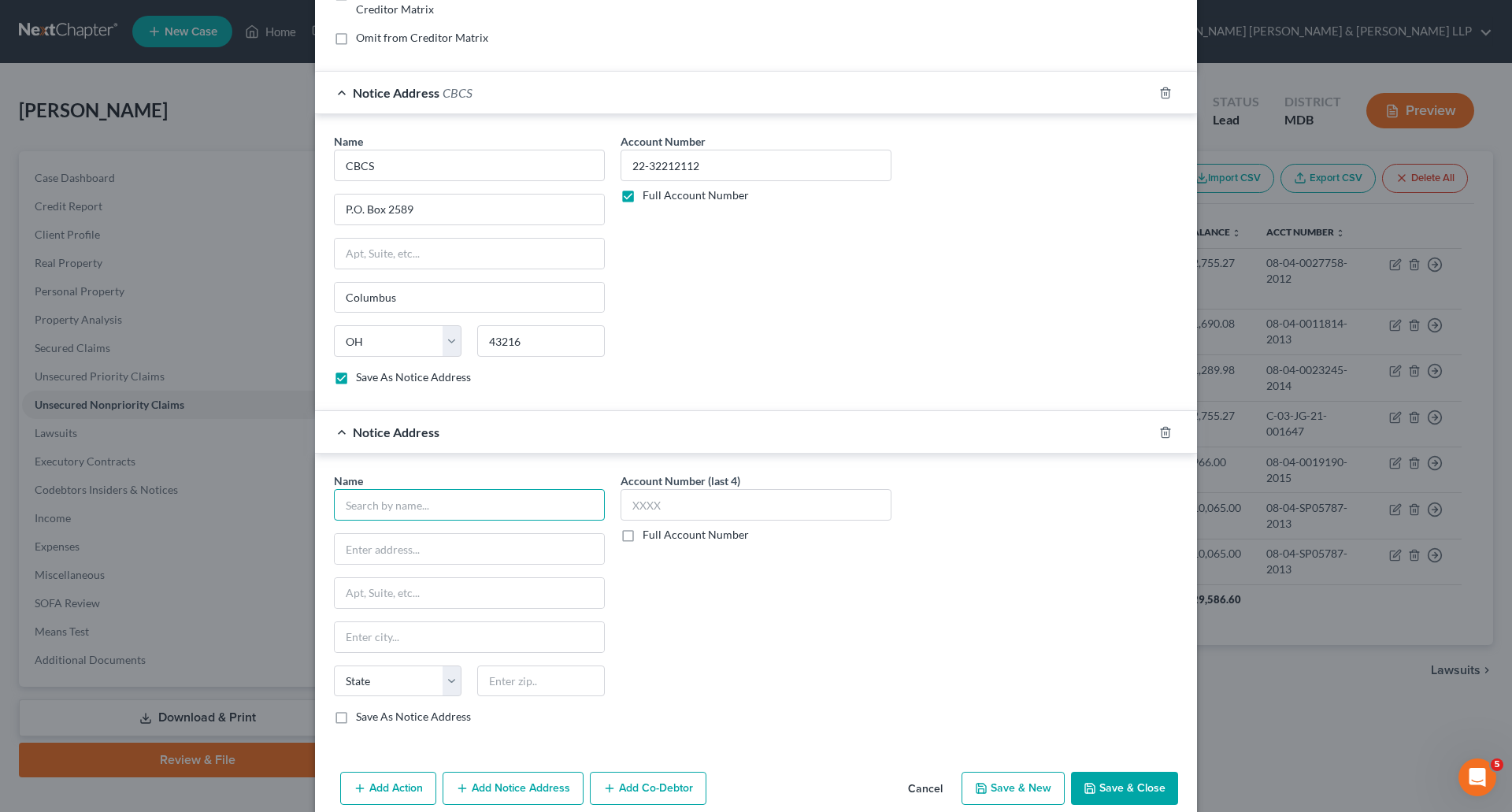
click at [450, 508] on input "text" at bounding box center [469, 505] width 271 height 32
click at [642, 537] on label "Full Account Number" at bounding box center [696, 535] width 106 height 16
click at [650, 537] on input "Full Account Number" at bounding box center [655, 532] width 11 height 11
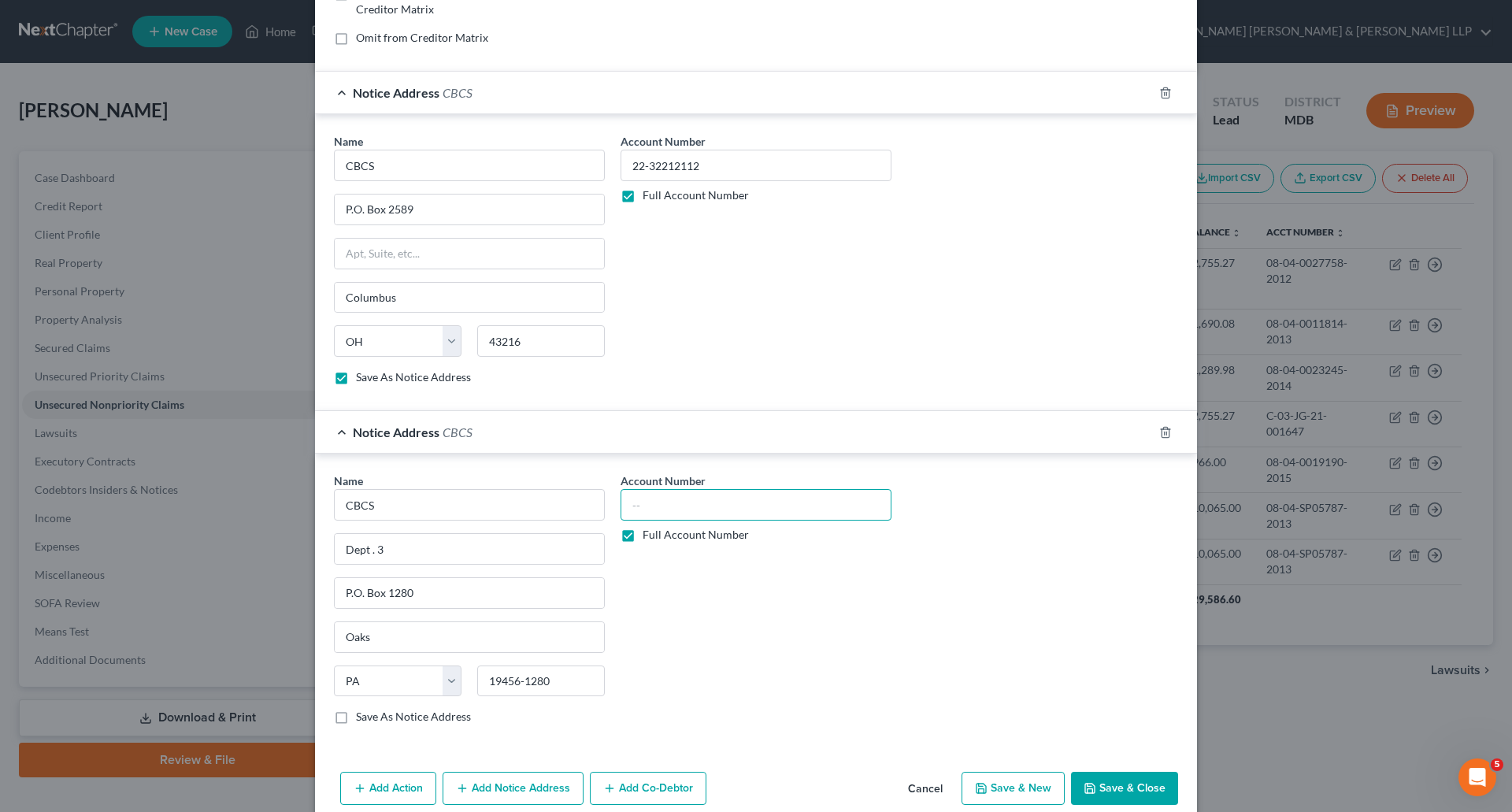
click at [642, 505] on input "text" at bounding box center [756, 505] width 271 height 32
drag, startPoint x: 642, startPoint y: 168, endPoint x: 672, endPoint y: 162, distance: 30.6
click at [643, 167] on input "22-32212112" at bounding box center [756, 166] width 271 height 32
click at [908, 729] on div "Name * CBCS Dept . 3 P.O. [GEOGRAPHIC_DATA] [US_STATE] AK AR AZ CA CO CT DE DC …" at bounding box center [756, 605] width 860 height 264
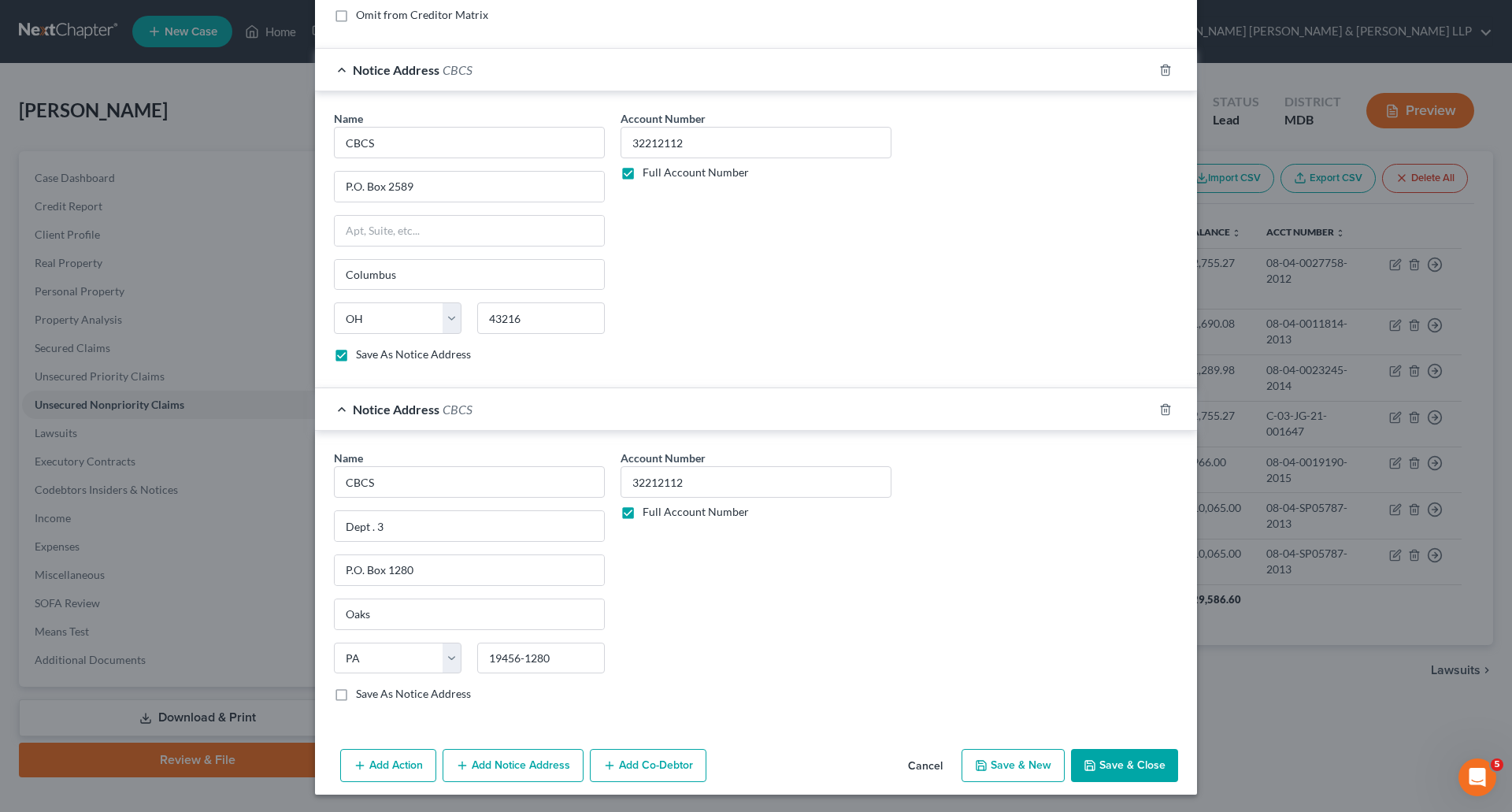
scroll to position [375, 0]
click at [1100, 761] on button "Save & Close" at bounding box center [1124, 763] width 107 height 33
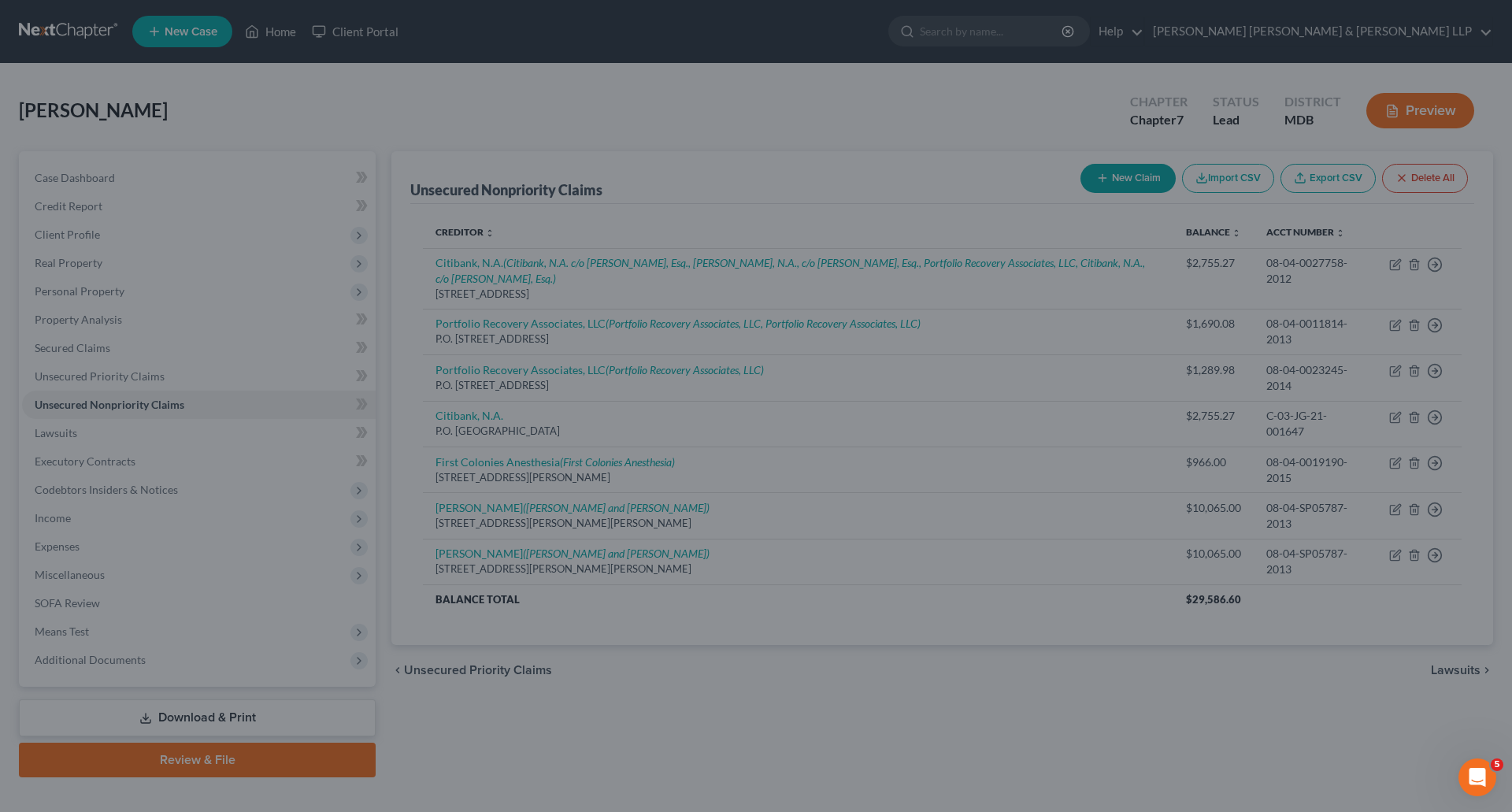
scroll to position [0, 0]
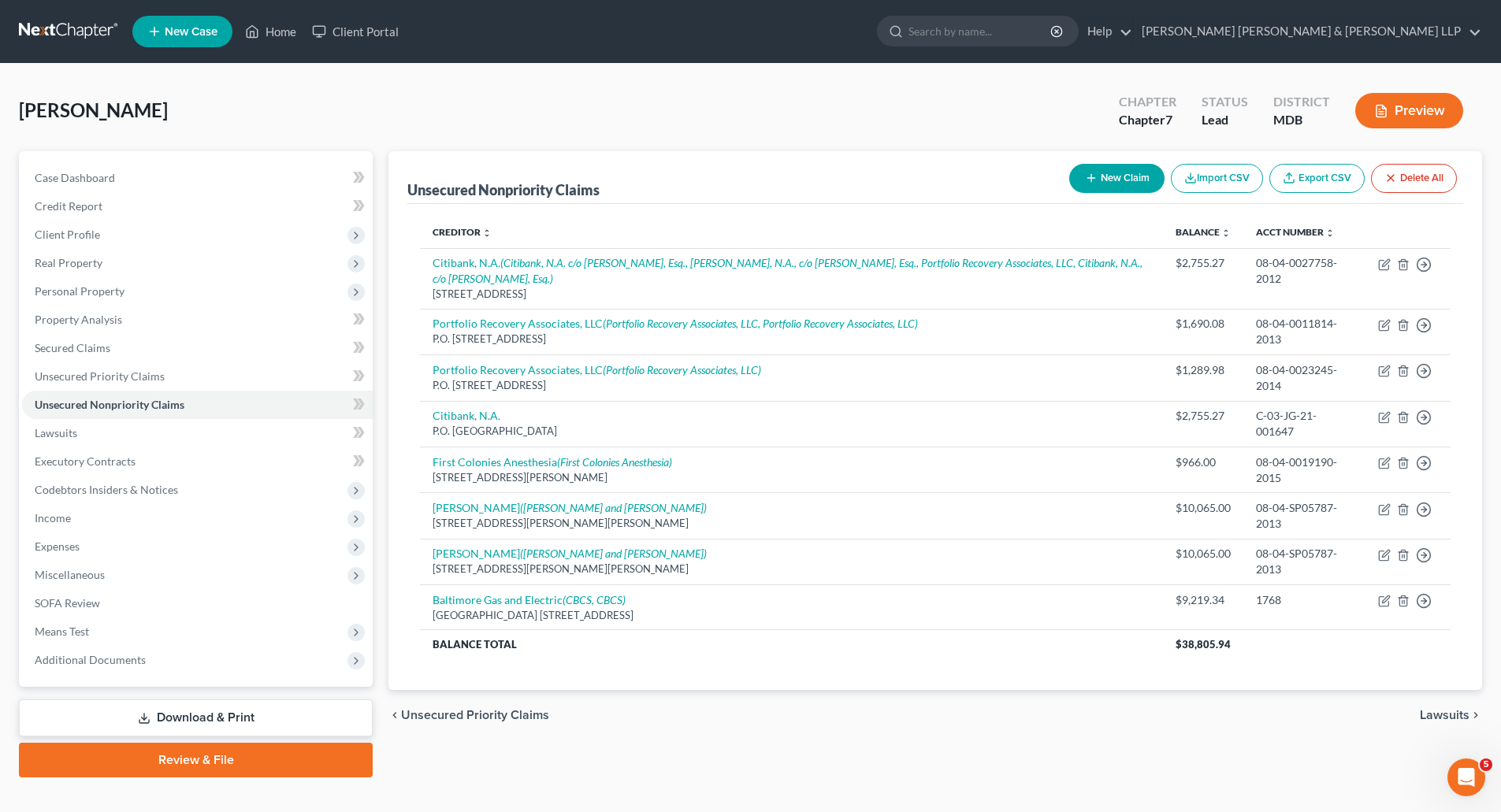
click at [1113, 181] on button "New Claim" at bounding box center [1117, 178] width 95 height 29
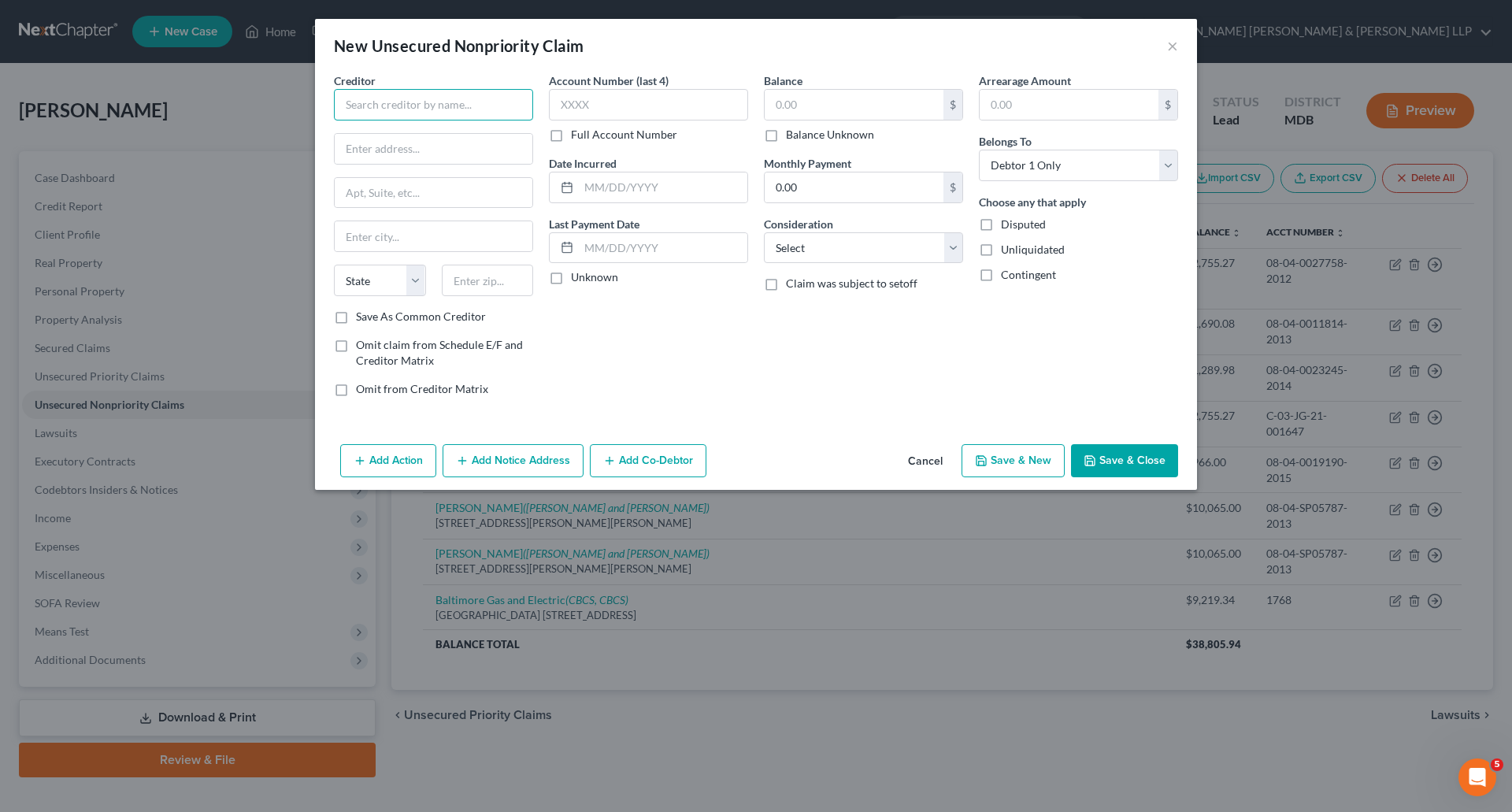
click at [402, 107] on input "text" at bounding box center [433, 105] width 200 height 32
click at [571, 133] on label "Full Account Number" at bounding box center [625, 135] width 106 height 16
click at [578, 133] on input "Full Account Number" at bounding box center [583, 132] width 11 height 11
click at [589, 106] on input "text" at bounding box center [649, 105] width 200 height 32
click at [809, 107] on input "text" at bounding box center [854, 105] width 179 height 30
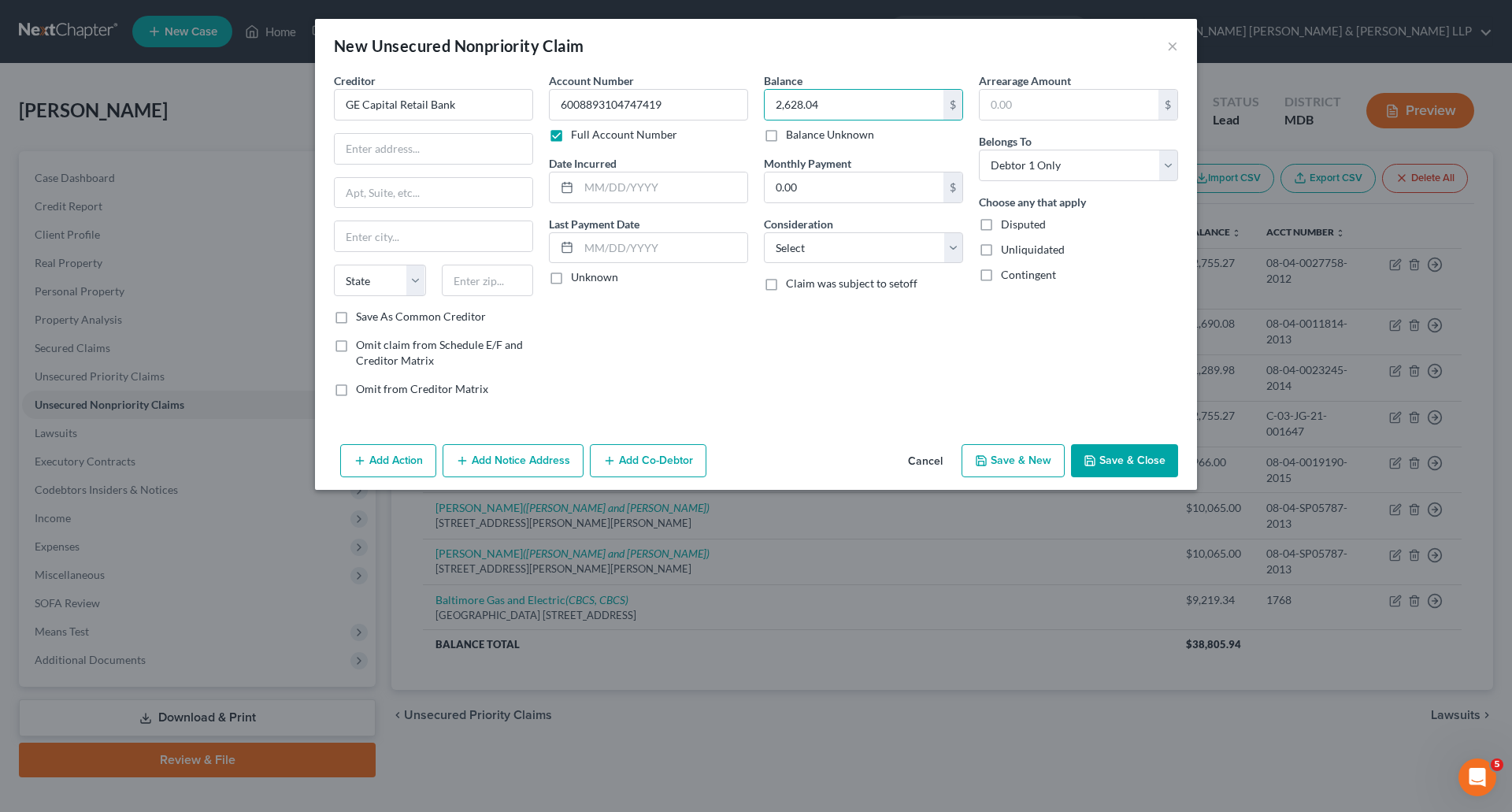
click at [571, 277] on label "Unknown" at bounding box center [595, 278] width 47 height 16
click at [578, 277] on input "Unknown" at bounding box center [583, 275] width 11 height 11
click at [478, 105] on input "GE Capital Retail Bank" at bounding box center [433, 105] width 200 height 32
click at [421, 154] on input "text" at bounding box center [433, 149] width 198 height 30
click at [411, 152] on input "text" at bounding box center [433, 149] width 198 height 30
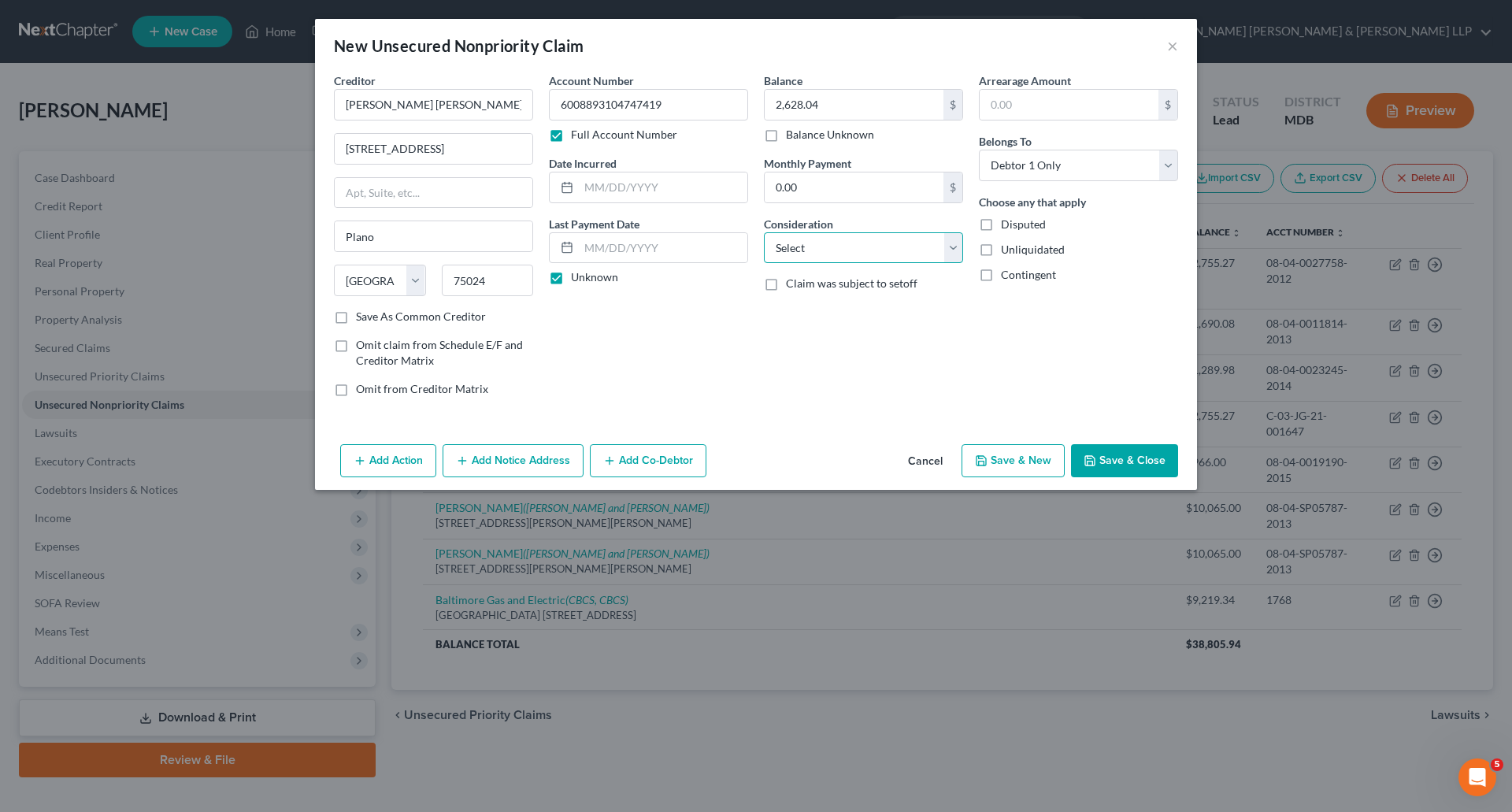
click at [847, 249] on select "Select Cable / Satellite Services Collection Agency Credit Card Debt Debt Couns…" at bounding box center [863, 248] width 200 height 32
click at [764, 233] on select "Select Cable / Satellite Services Collection Agency Credit Card Debt Debt Couns…" at bounding box center [863, 248] width 200 height 32
click at [478, 454] on button "Add Notice Address" at bounding box center [513, 461] width 141 height 33
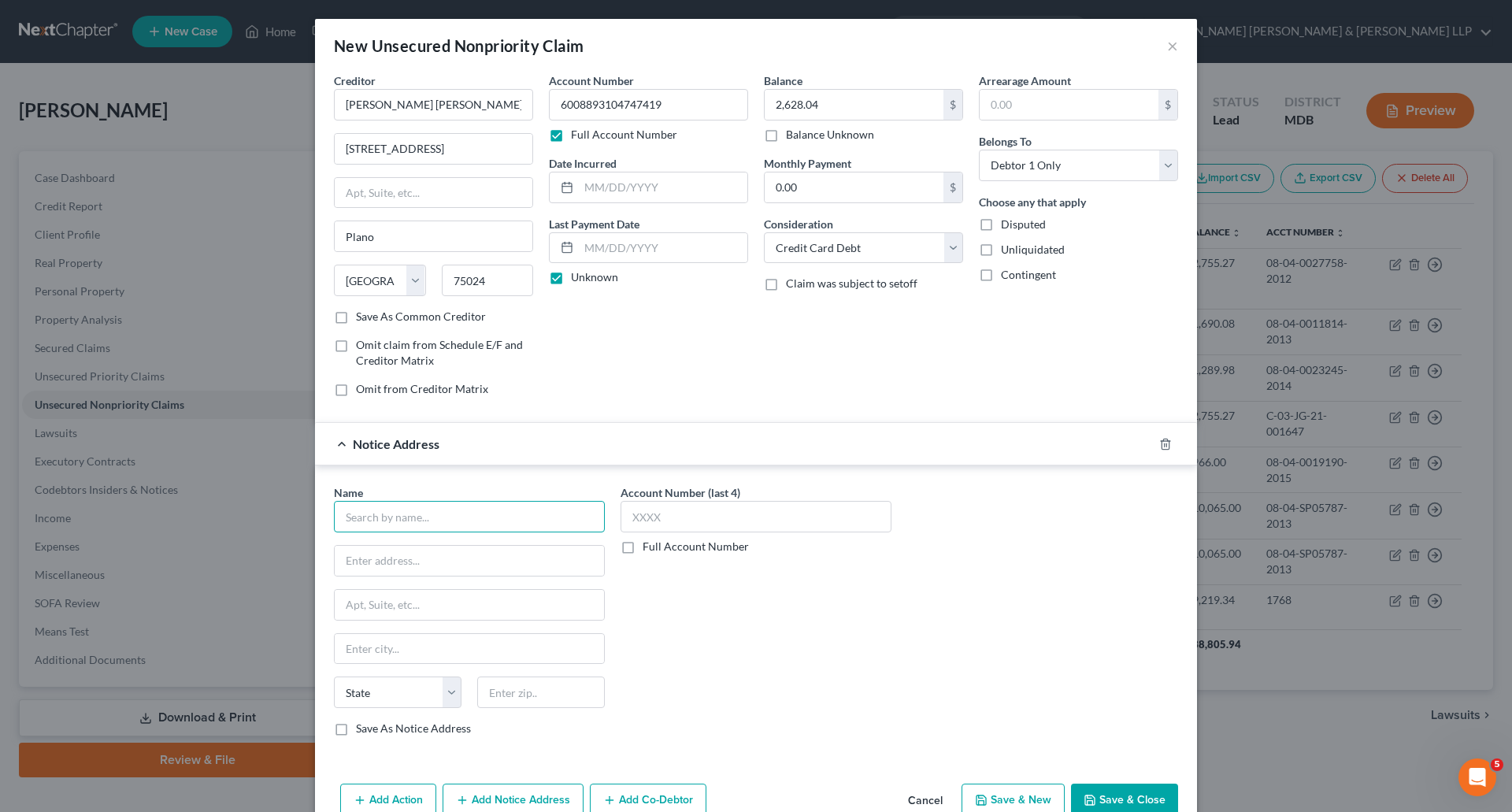
click at [443, 524] on input "text" at bounding box center [469, 517] width 271 height 32
click at [356, 732] on label "Save As Notice Address" at bounding box center [413, 729] width 115 height 16
click at [362, 731] on input "Save As Notice Address" at bounding box center [367, 726] width 11 height 11
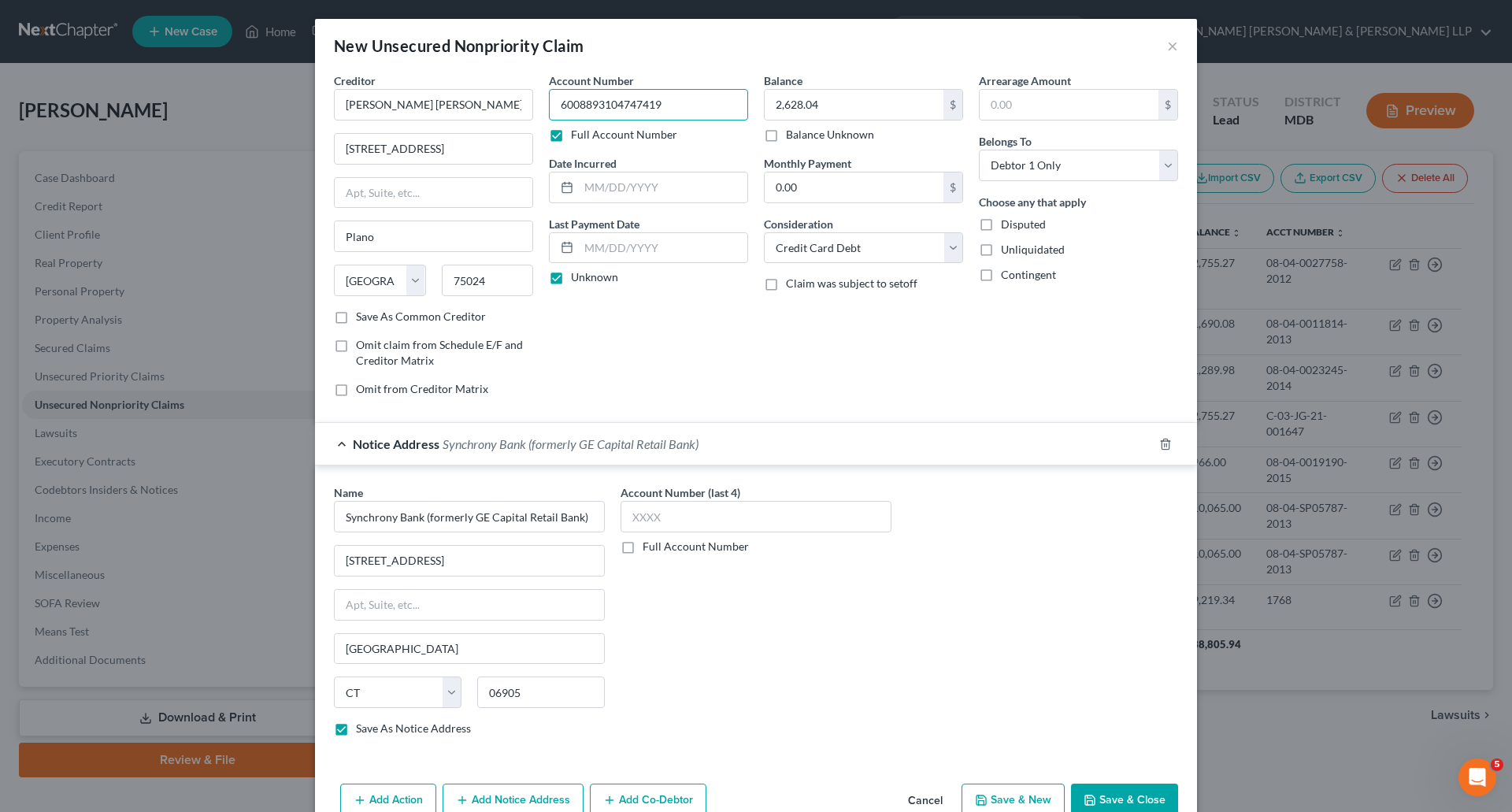
drag, startPoint x: 695, startPoint y: 94, endPoint x: 528, endPoint y: 96, distance: 167.0
click at [528, 96] on div "Creditor * [PERSON_NAME] [PERSON_NAME] 6501 Legacy Dr. Plano State [US_STATE] A…" at bounding box center [756, 241] width 860 height 337
click at [642, 546] on label "Full Account Number" at bounding box center [696, 547] width 106 height 16
click at [650, 546] on input "Full Account Number" at bounding box center [655, 544] width 11 height 11
click at [642, 516] on input "text" at bounding box center [756, 517] width 271 height 32
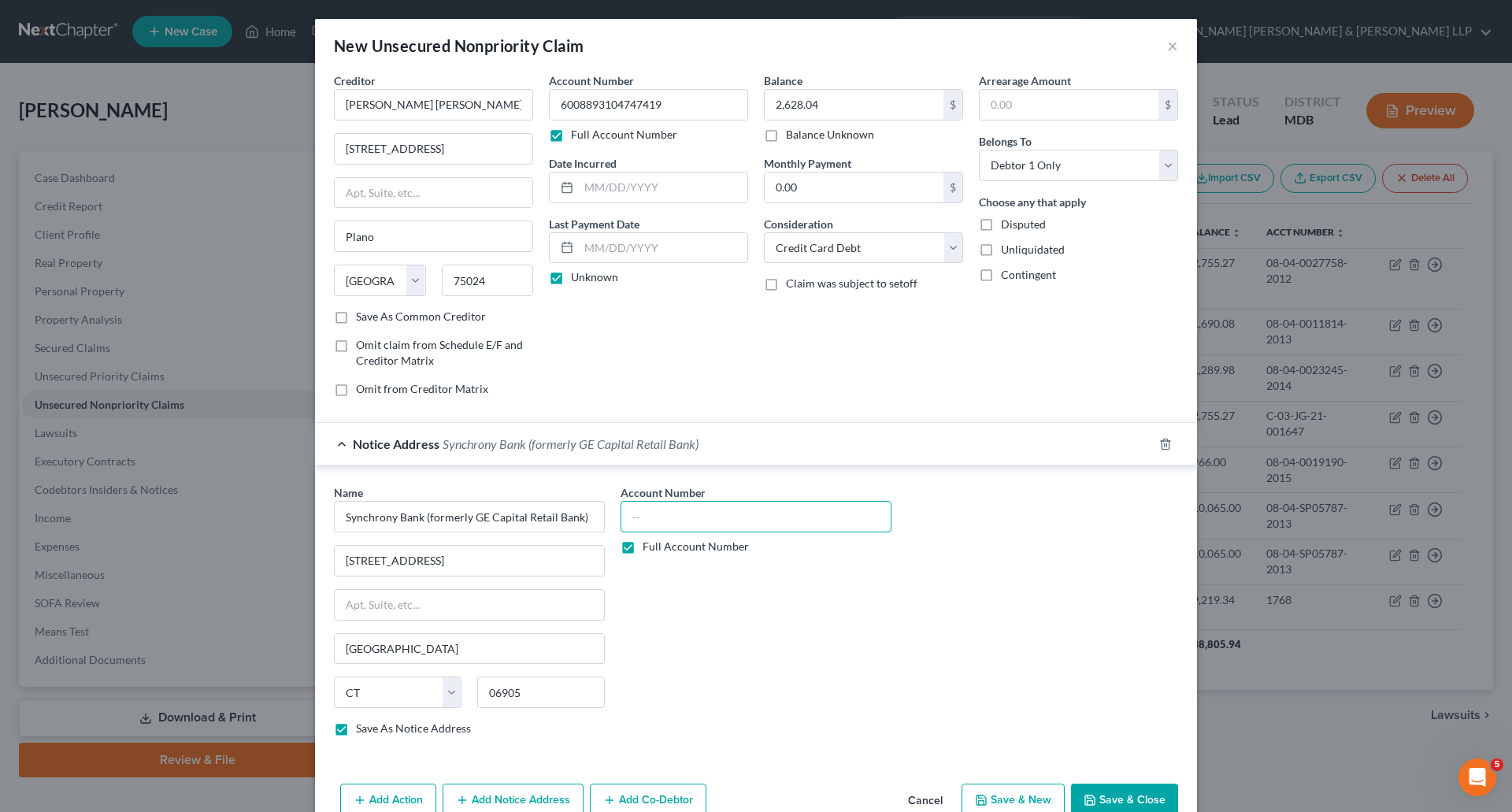
paste input "6008893104747419"
click at [663, 541] on label "Full Account Number" at bounding box center [696, 547] width 106 height 16
click at [659, 541] on input "Full Account Number" at bounding box center [655, 544] width 11 height 11
drag, startPoint x: 669, startPoint y: 109, endPoint x: 525, endPoint y: 100, distance: 144.3
click at [505, 99] on div "Creditor * [PERSON_NAME] [PERSON_NAME] 6501 Legacy Dr. Plano State [US_STATE] A…" at bounding box center [756, 241] width 860 height 337
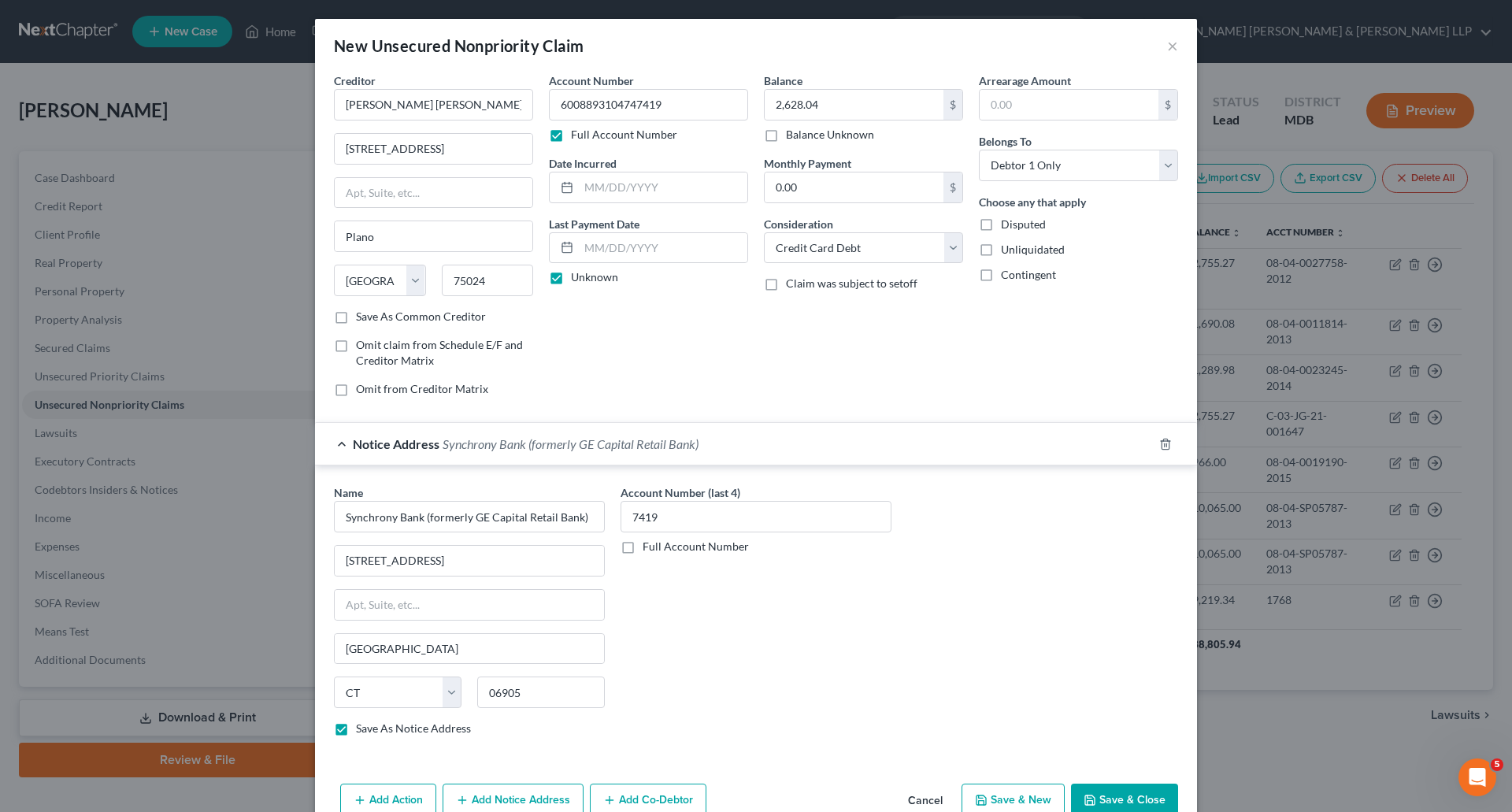
click at [642, 552] on label "Full Account Number" at bounding box center [696, 547] width 106 height 16
click at [650, 549] on input "Full Account Number" at bounding box center [655, 544] width 11 height 11
click at [687, 622] on div "Account Number 7419 Full Account Number" at bounding box center [756, 617] width 287 height 264
drag, startPoint x: 681, startPoint y: 547, endPoint x: 666, endPoint y: 522, distance: 29.2
click at [674, 541] on label "Full Account Number" at bounding box center [696, 547] width 106 height 16
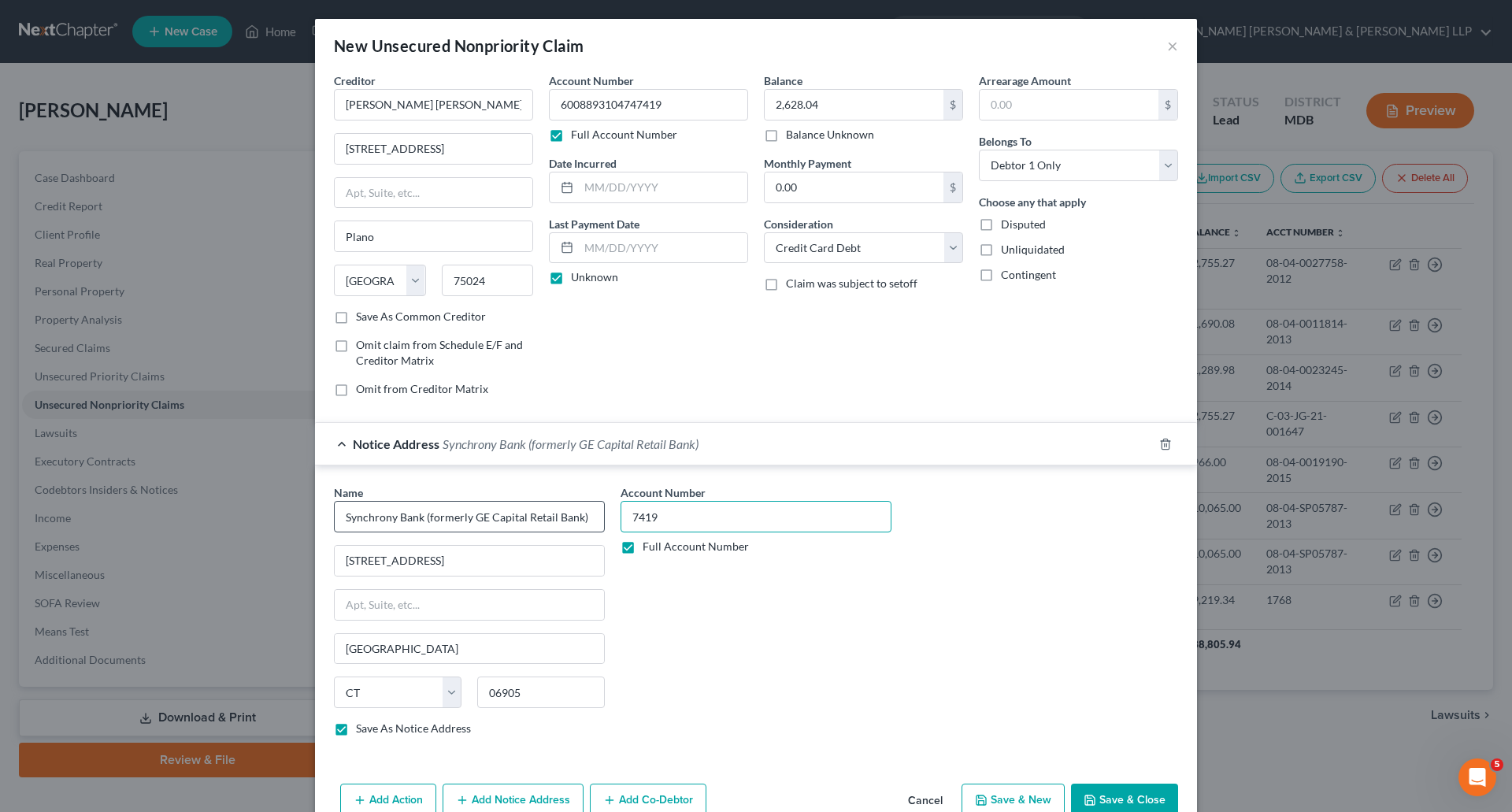
drag, startPoint x: 670, startPoint y: 515, endPoint x: 593, endPoint y: 508, distance: 77.3
click at [593, 508] on div "Name * Synchrony Bank (formerly GE Capital Retail Bank) [STREET_ADDRESS][GEOGRA…" at bounding box center [756, 617] width 860 height 264
paste input "6008893104747419"
click at [690, 615] on div "Account Number 6008893104747419 Full Account Number" at bounding box center [756, 617] width 287 height 264
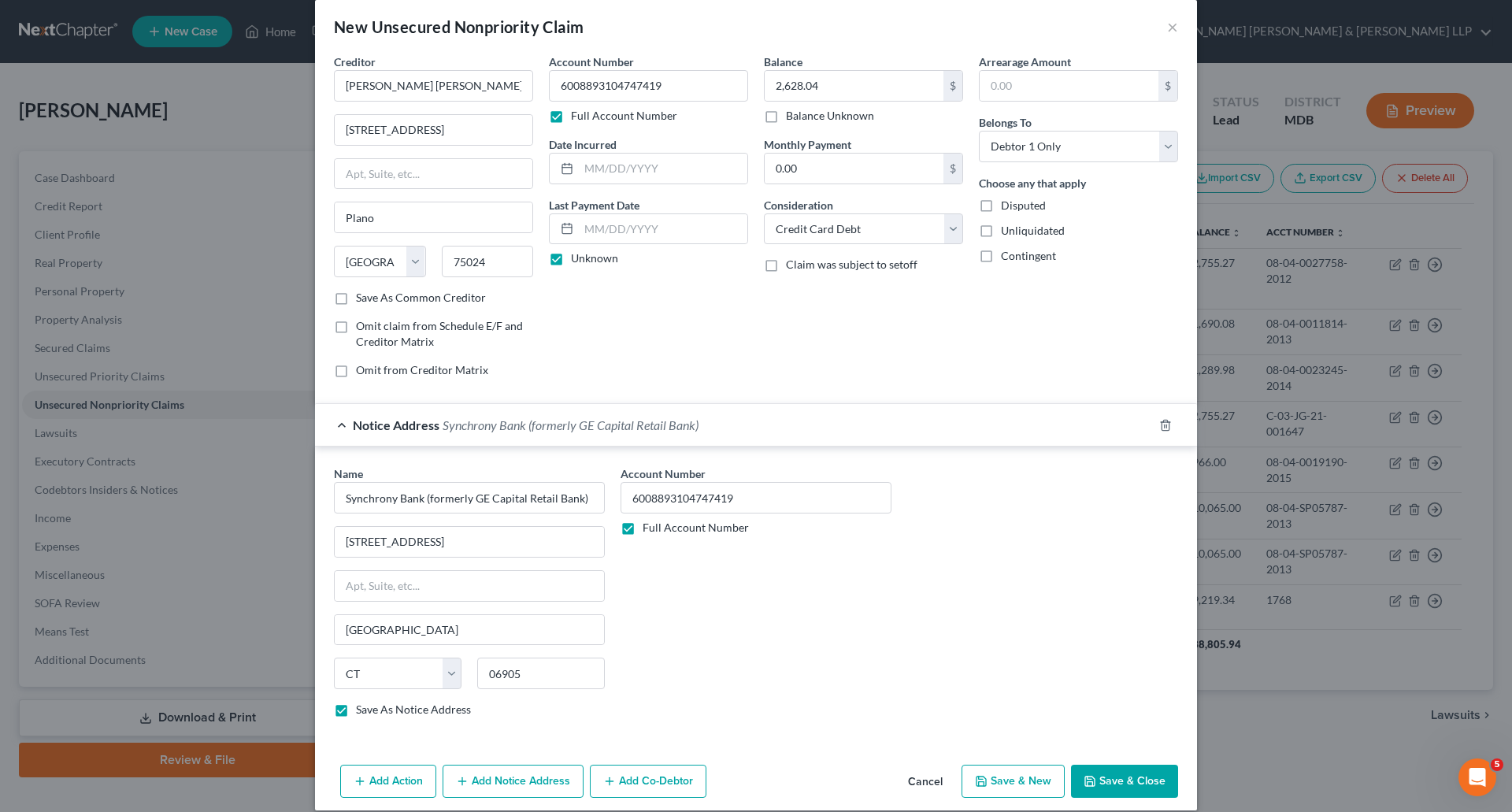
scroll to position [36, 0]
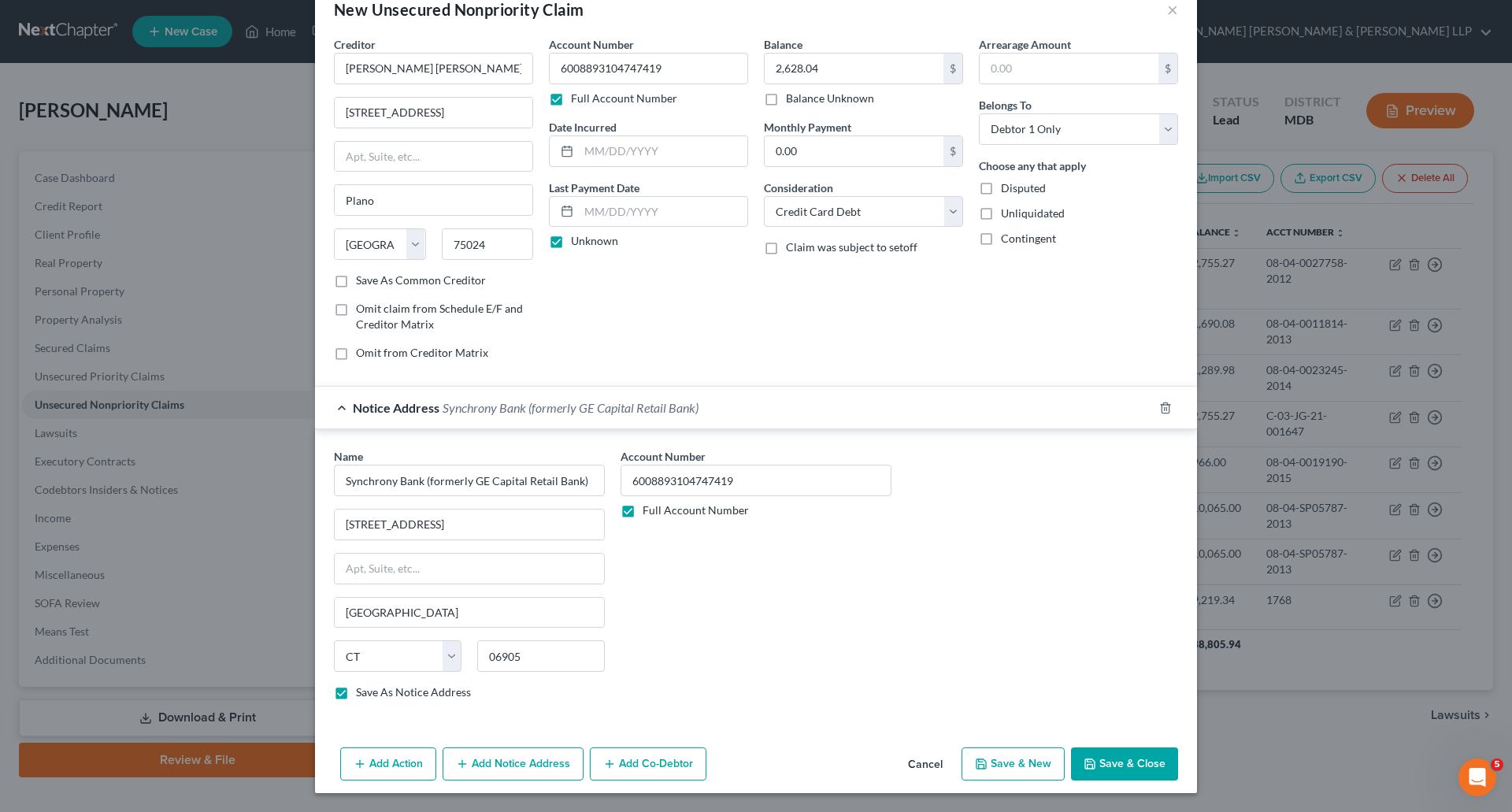
click at [524, 766] on button "Add Notice Address" at bounding box center [513, 763] width 141 height 33
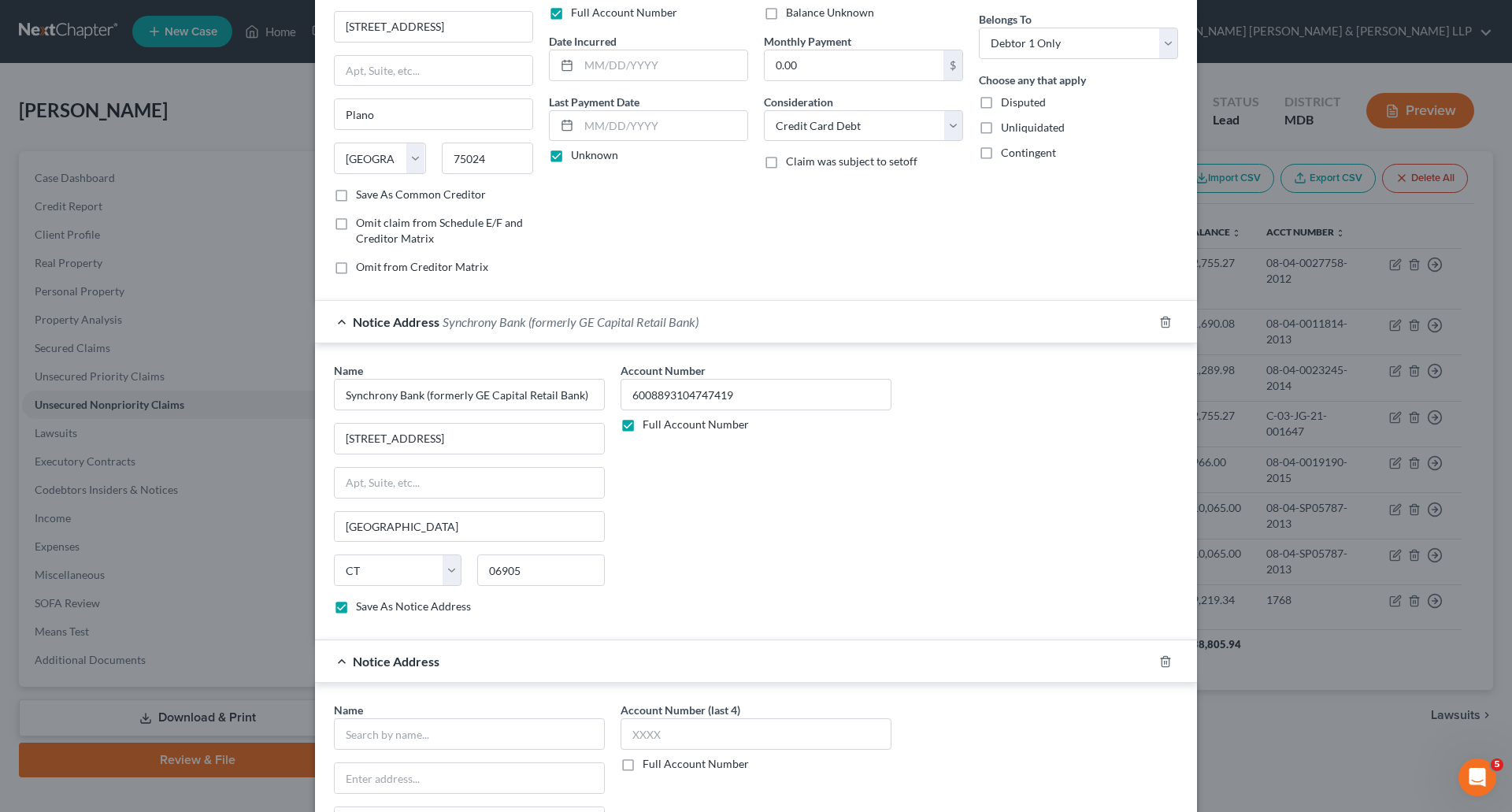
scroll to position [272, 0]
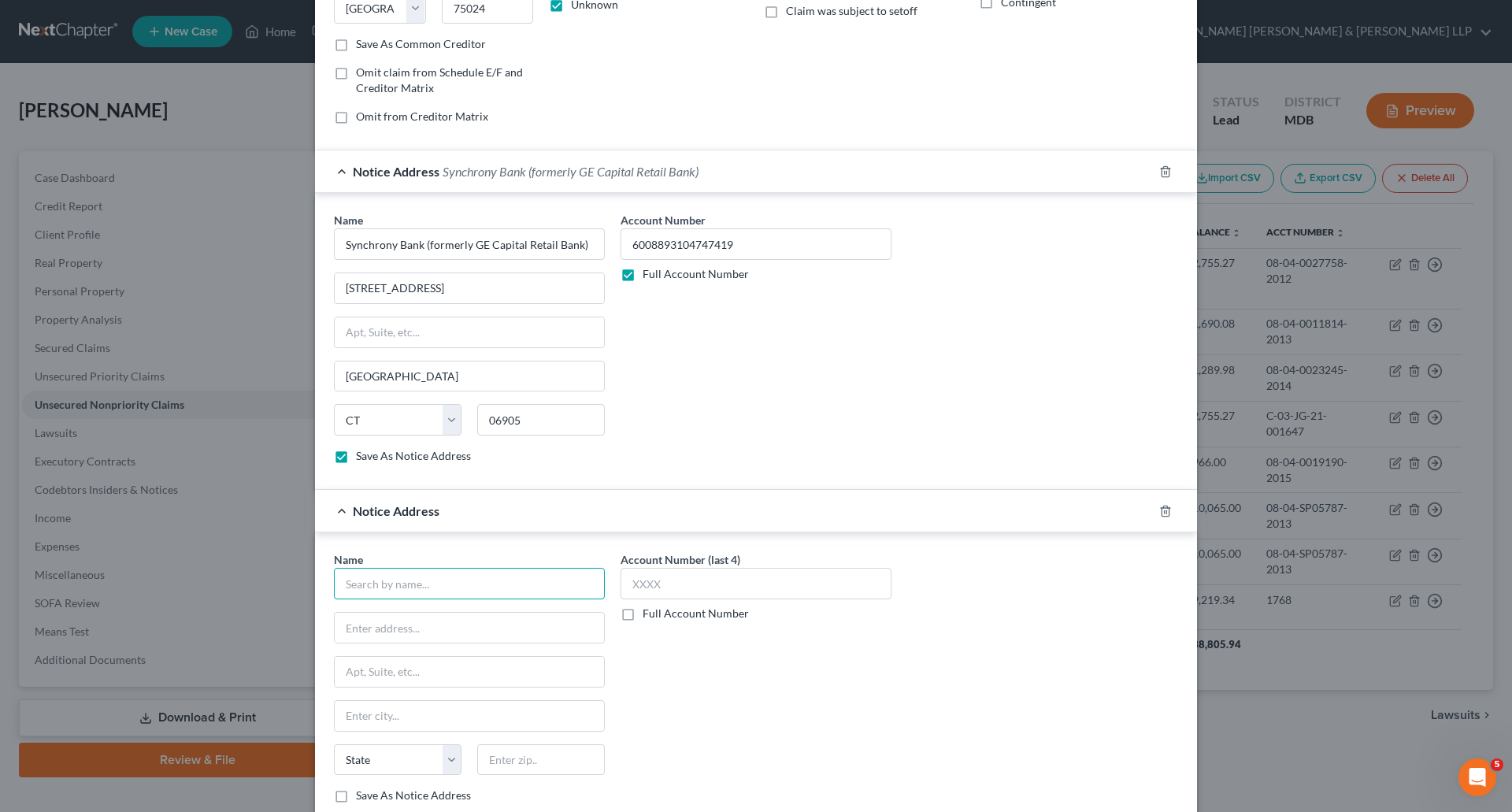
click at [387, 587] on input "text" at bounding box center [469, 584] width 271 height 32
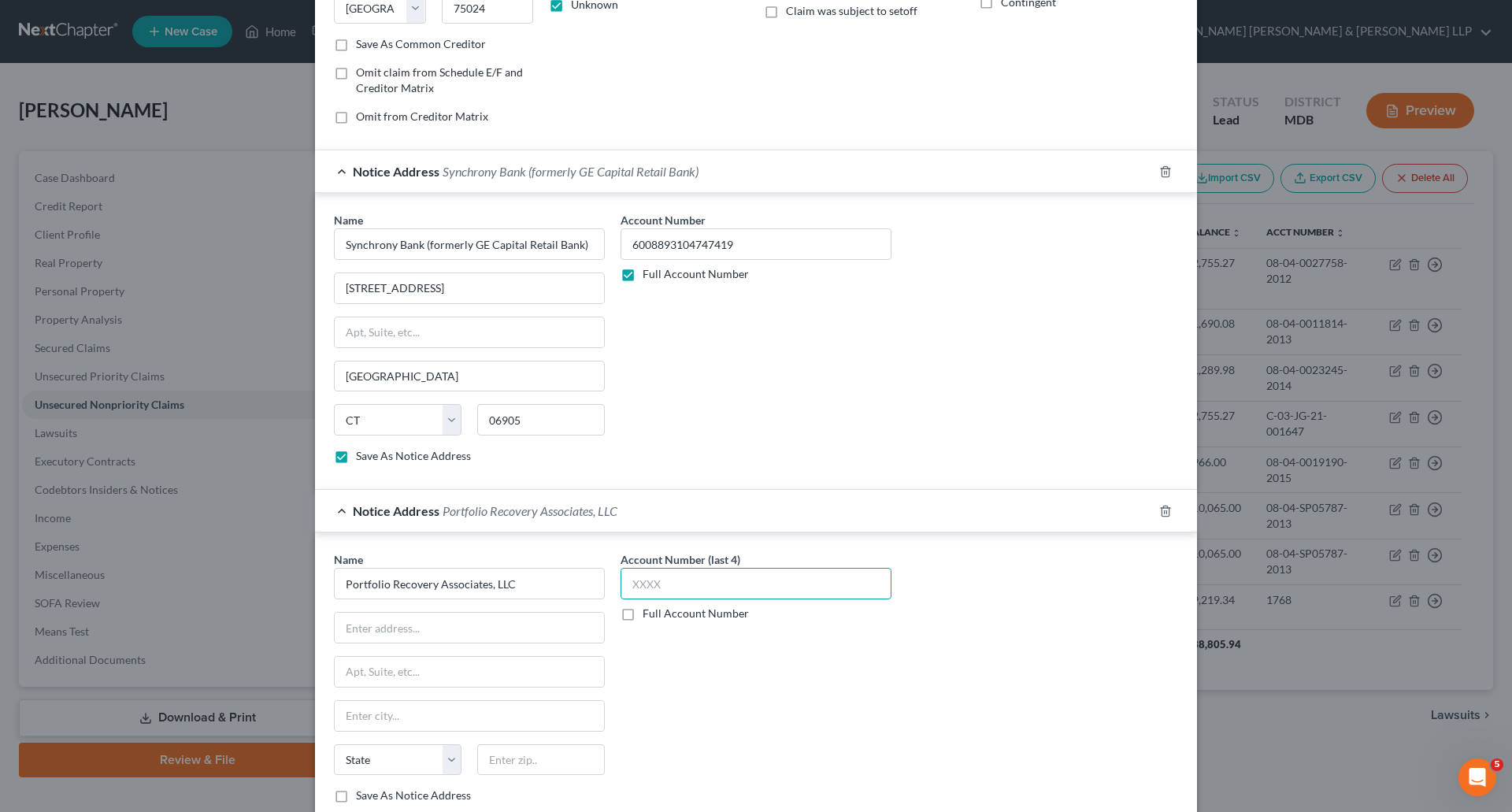
click at [660, 580] on input "text" at bounding box center [756, 584] width 271 height 32
drag, startPoint x: 677, startPoint y: 242, endPoint x: 580, endPoint y: 242, distance: 97.0
click at [580, 242] on div "Name * Synchrony Bank (formerly GE Capital Retail Bank) [STREET_ADDRESS][GEOGRA…" at bounding box center [756, 344] width 860 height 264
click at [642, 613] on label "Full Account Number" at bounding box center [696, 614] width 106 height 16
click at [650, 613] on input "Full Account Number" at bounding box center [655, 611] width 11 height 11
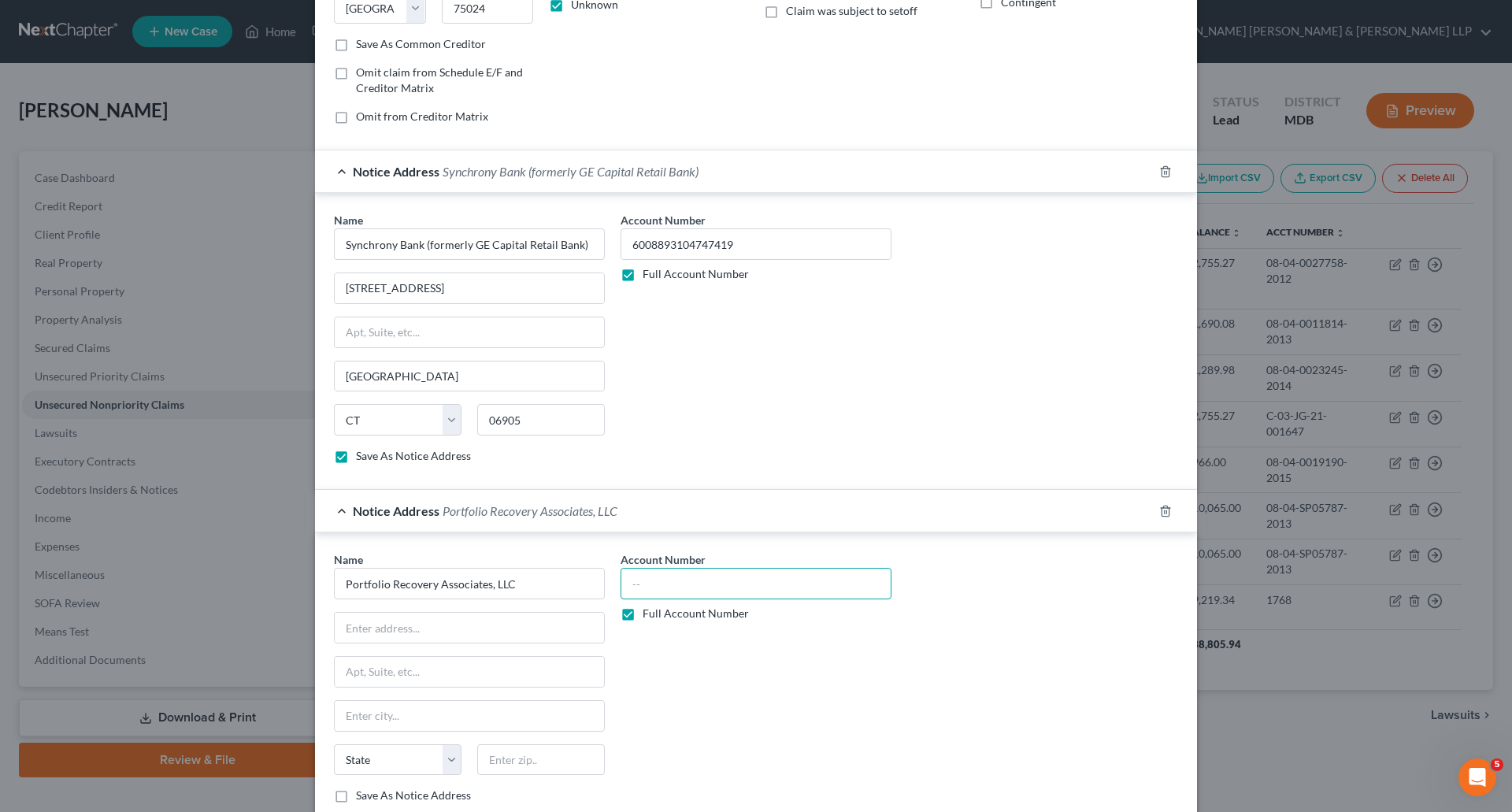
paste input "6008893104747419"
click at [950, 651] on div "Name * Portfolio Recovery Associates, LLC State [US_STATE] AK AR AZ CA CO CT DE…" at bounding box center [756, 683] width 860 height 264
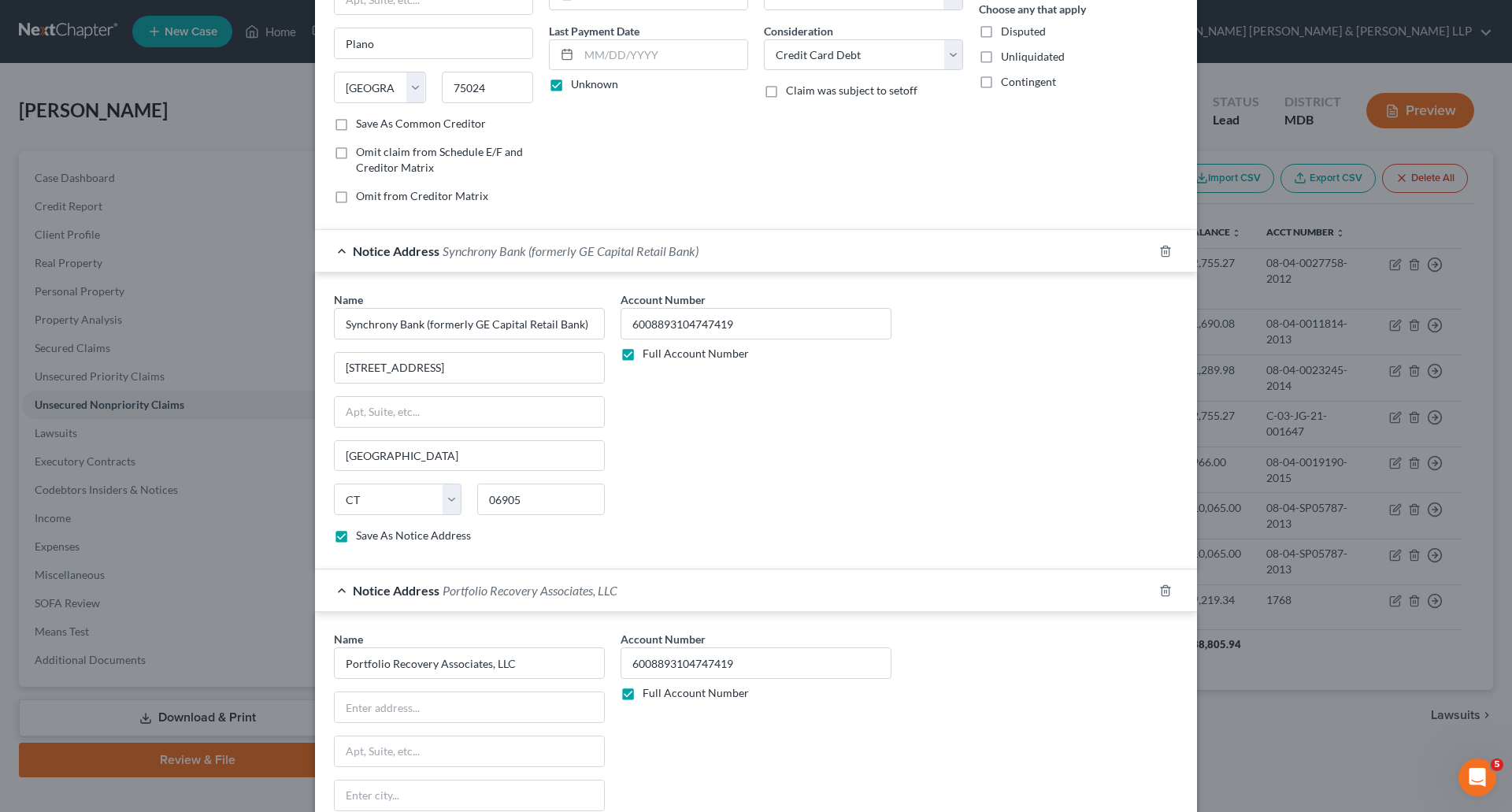
scroll to position [0, 0]
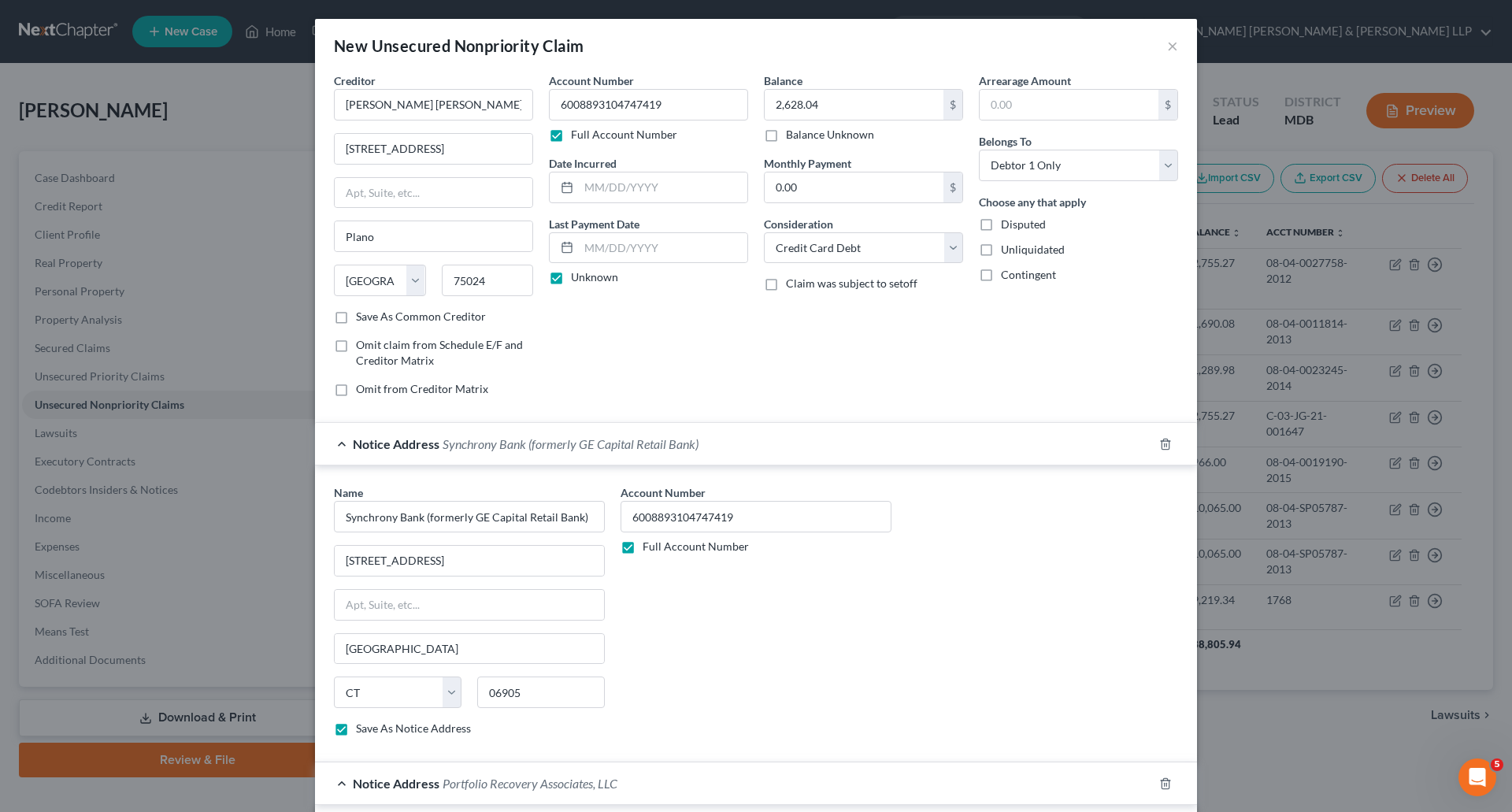
click at [356, 726] on label "Save As Notice Address" at bounding box center [413, 729] width 115 height 16
click at [362, 726] on input "Save As Notice Address" at bounding box center [367, 726] width 11 height 11
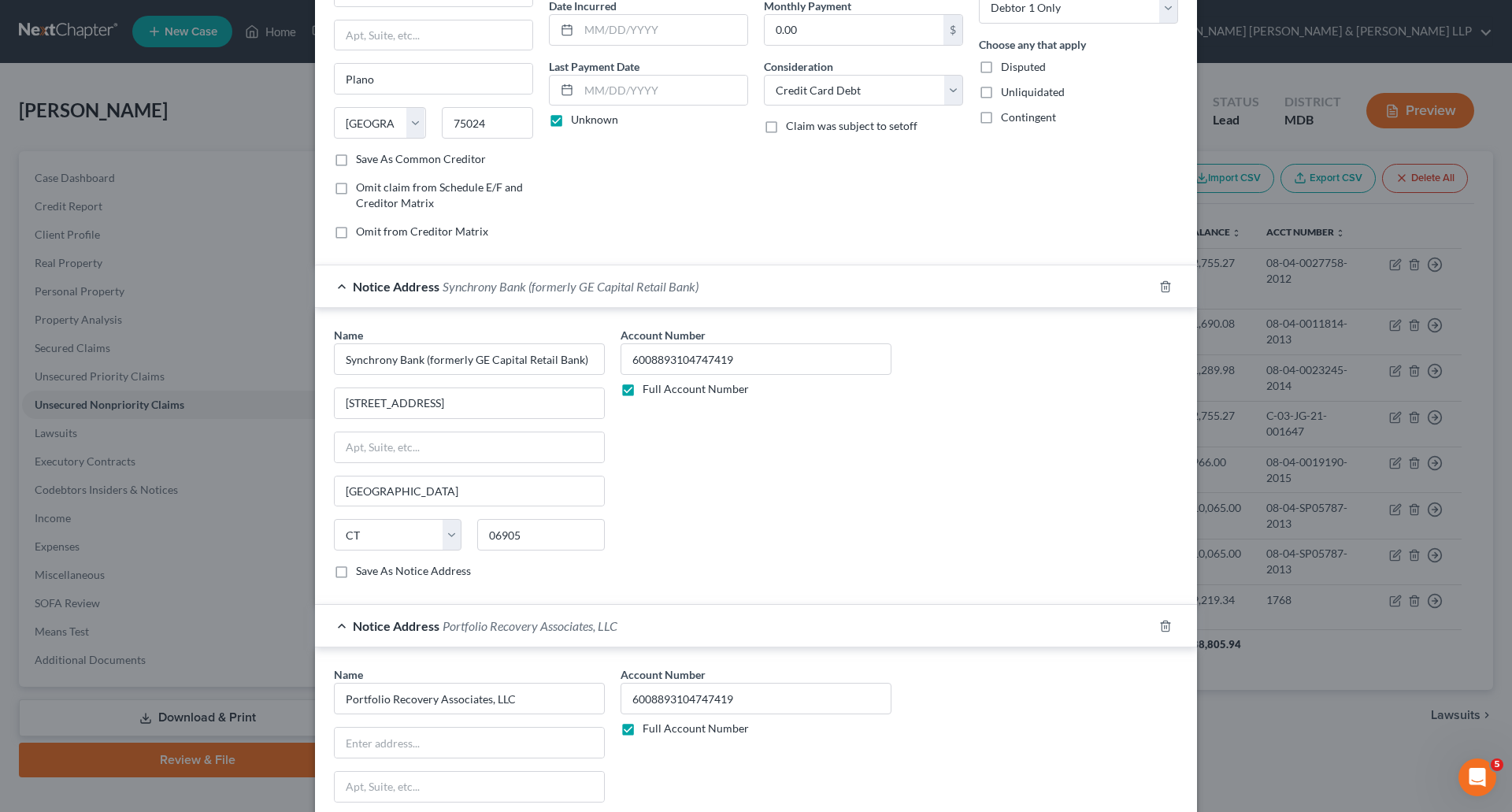
scroll to position [315, 0]
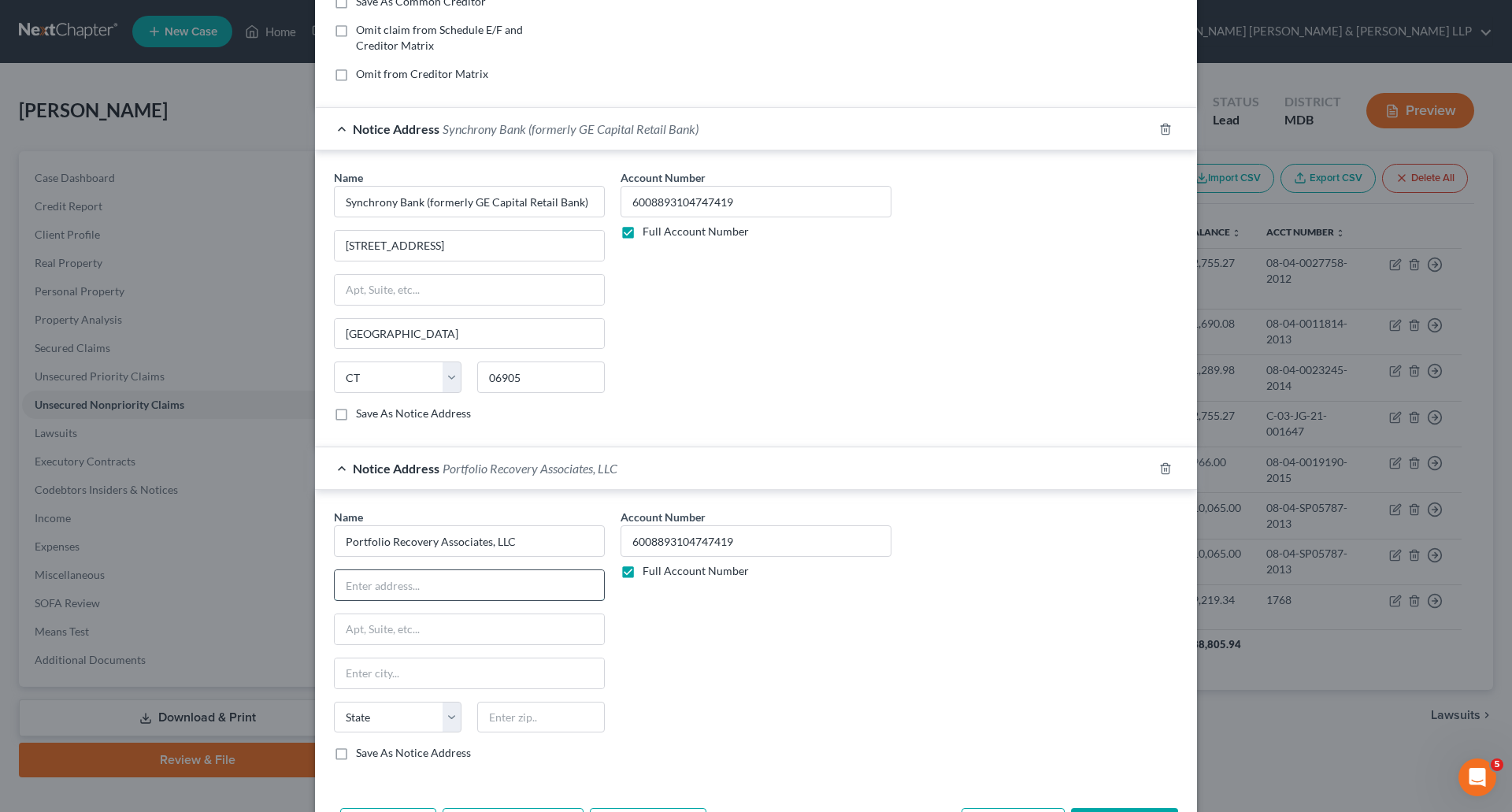
click at [390, 582] on input "text" at bounding box center [469, 586] width 270 height 30
click at [356, 753] on label "Save As Notice Address" at bounding box center [413, 753] width 115 height 16
click at [362, 753] on input "Save As Notice Address" at bounding box center [367, 751] width 11 height 11
click at [356, 411] on label "Save As Notice Address" at bounding box center [413, 414] width 115 height 16
click at [362, 411] on input "Save As Notice Address" at bounding box center [367, 411] width 11 height 11
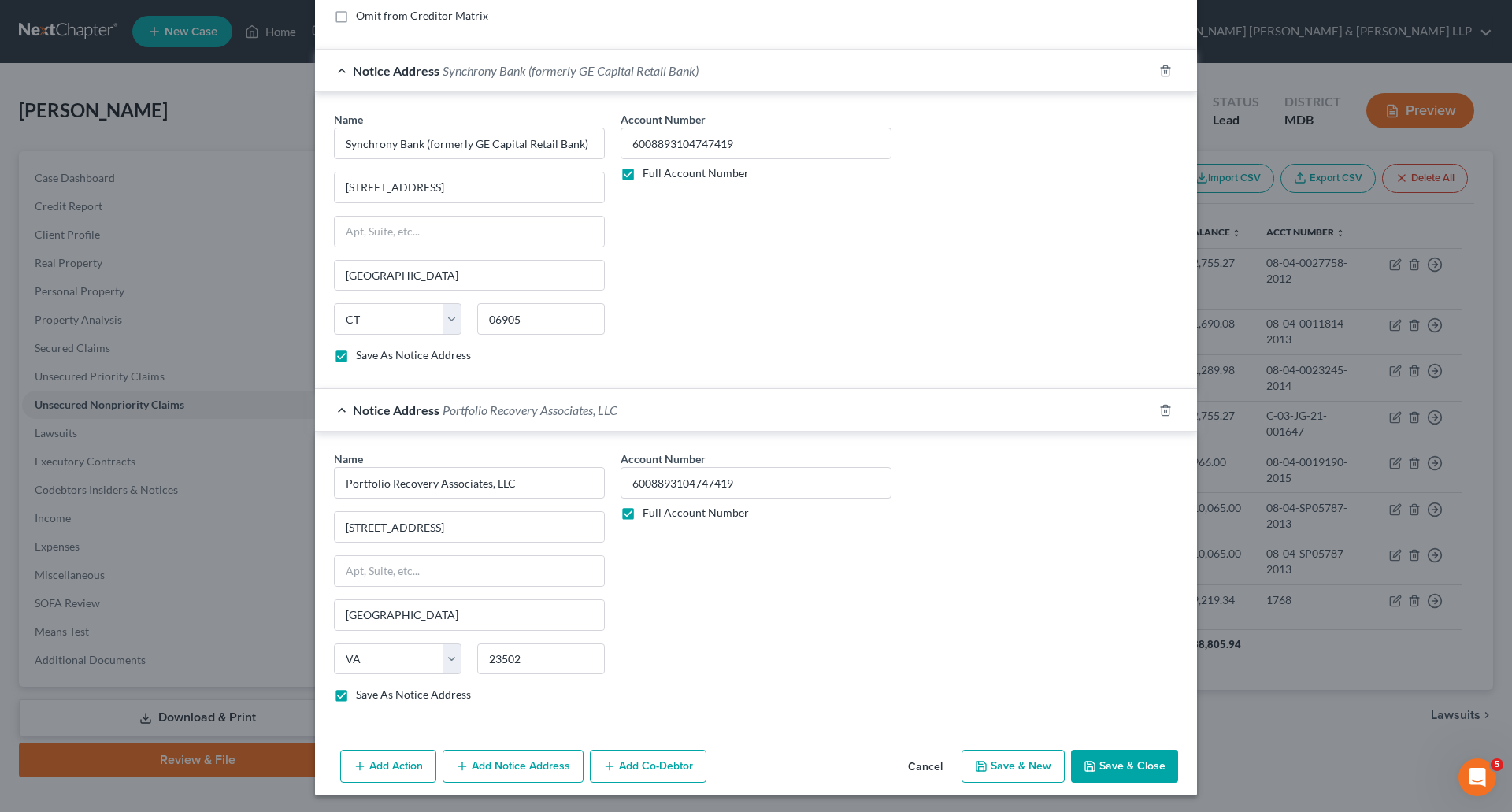
scroll to position [375, 0]
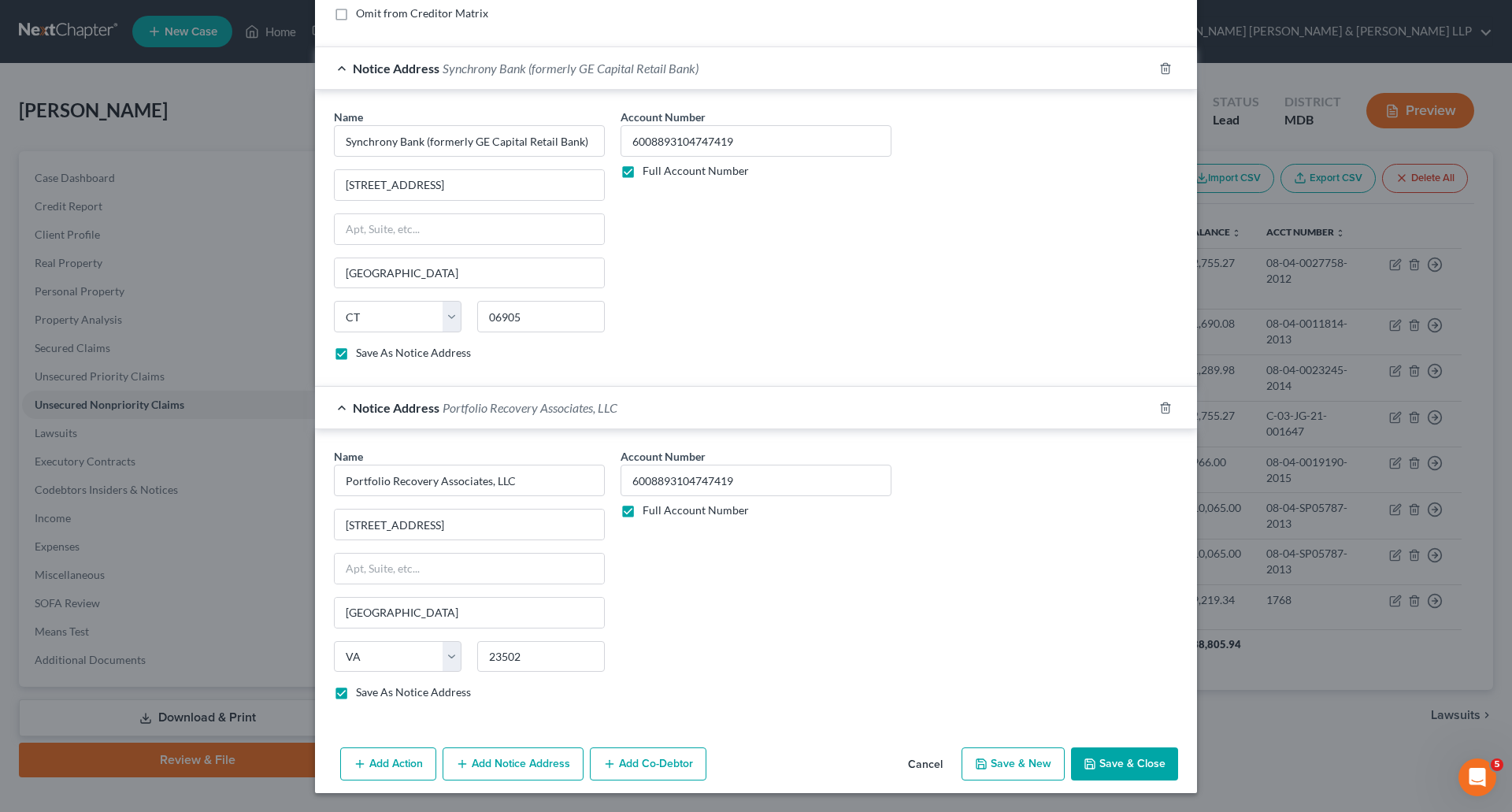
click at [1156, 761] on button "Save & Close" at bounding box center [1124, 763] width 107 height 33
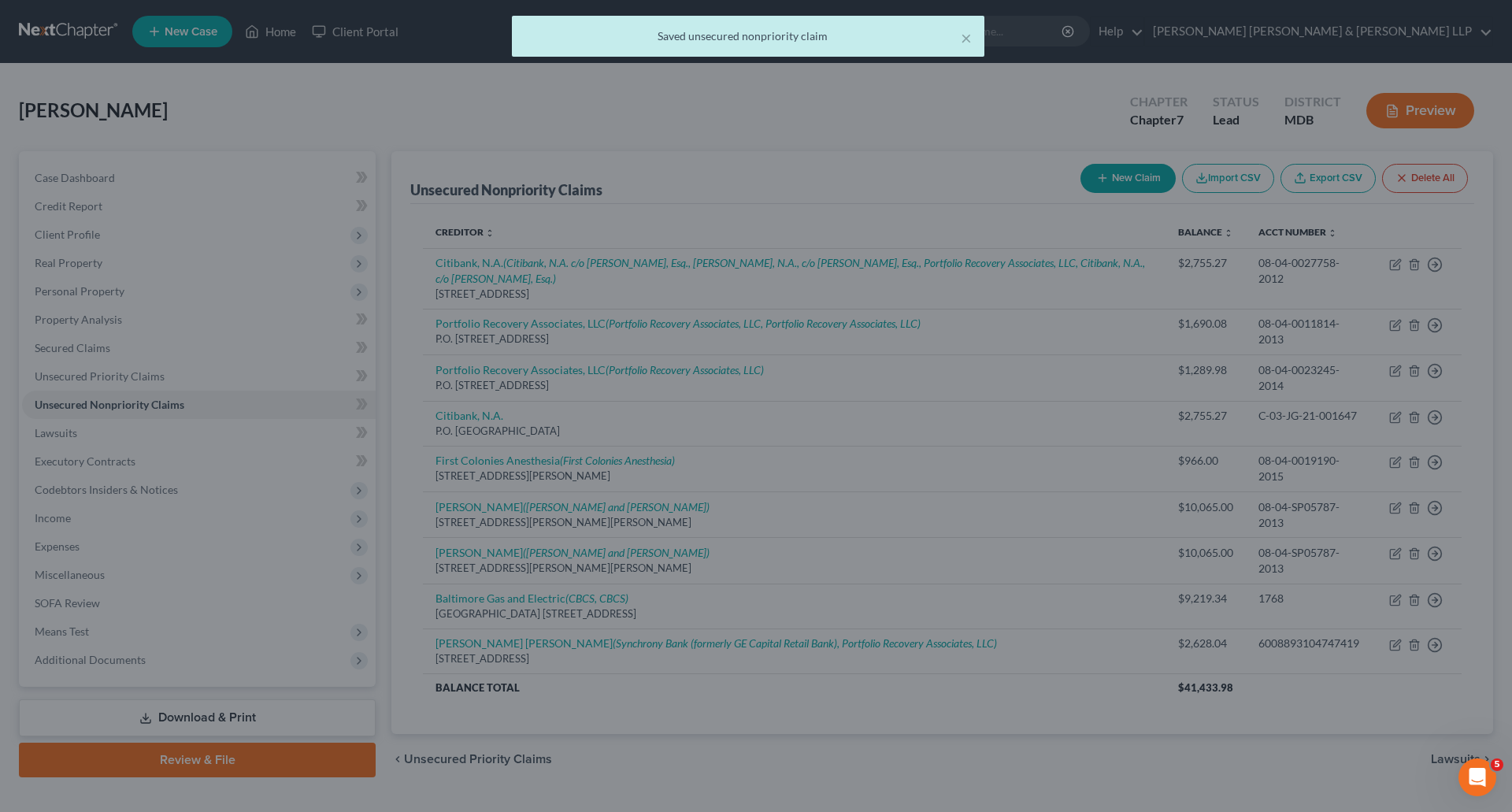
scroll to position [0, 0]
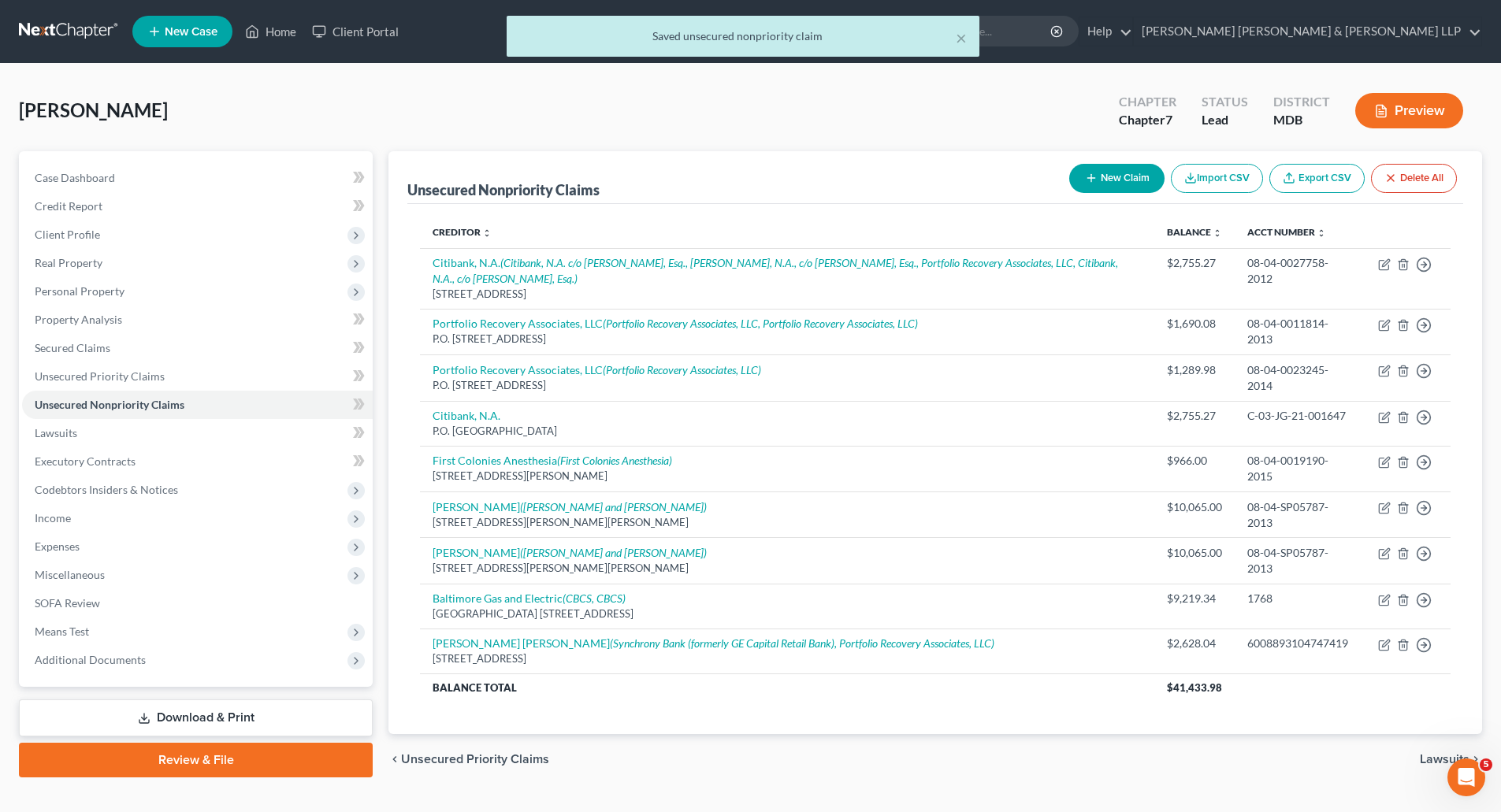
click at [1129, 179] on button "New Claim" at bounding box center [1117, 178] width 95 height 29
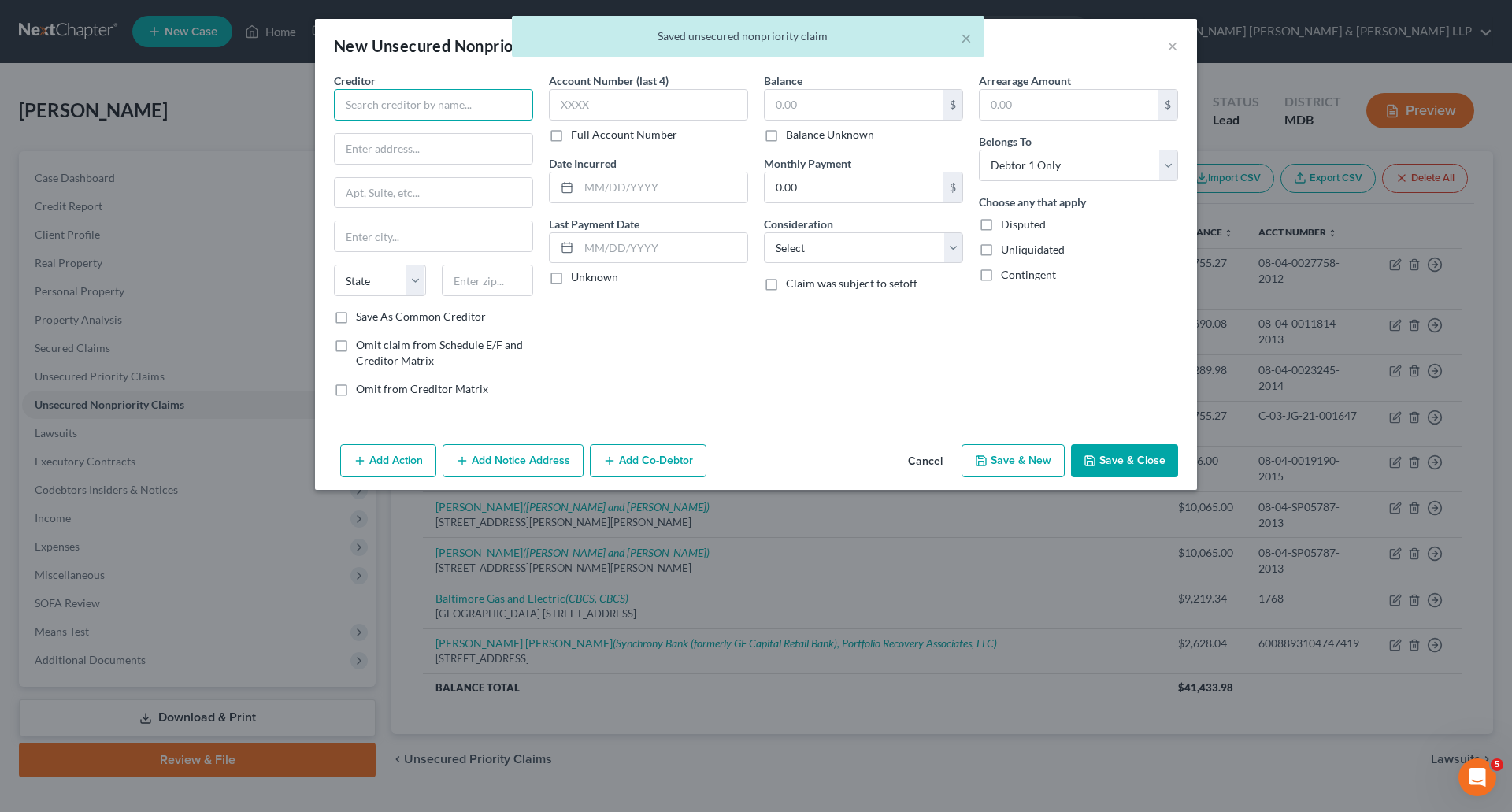
click at [392, 109] on input "text" at bounding box center [433, 105] width 200 height 32
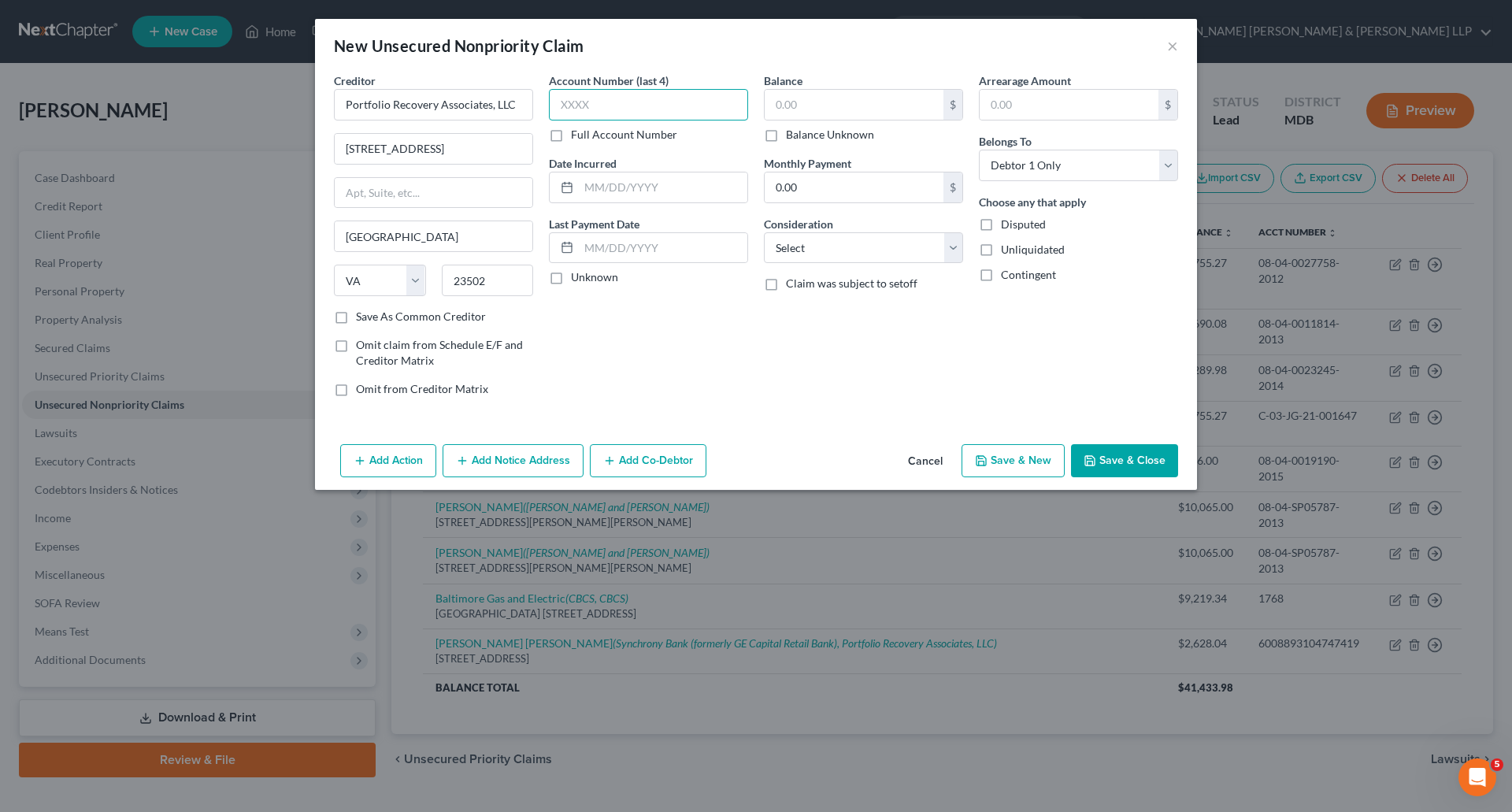
click at [663, 109] on input "text" at bounding box center [649, 105] width 200 height 32
click at [602, 96] on input "text" at bounding box center [649, 105] width 200 height 32
paste input "6008"
click at [571, 130] on label "Full Account Number" at bounding box center [625, 135] width 106 height 16
click at [578, 130] on input "Full Account Number" at bounding box center [583, 132] width 11 height 11
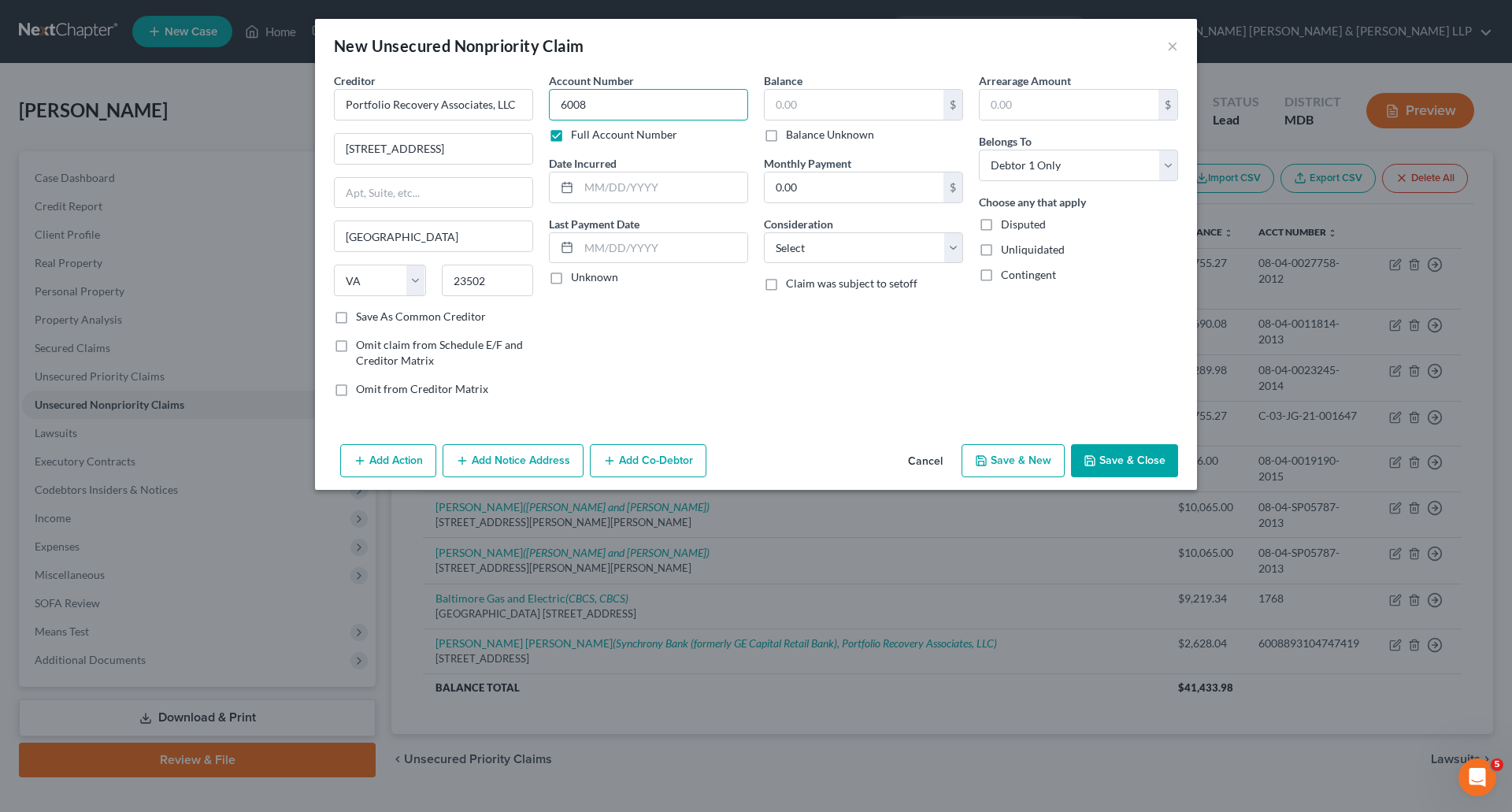
drag, startPoint x: 600, startPoint y: 108, endPoint x: 535, endPoint y: 102, distance: 65.3
click at [535, 102] on div "Creditor * Portfolio Recovery Associates, LLC [STREET_ADDRESS][GEOGRAPHIC_DATA]…" at bounding box center [756, 241] width 860 height 337
paste input "6008893104747419"
click at [669, 362] on div "Account Number 6008893104747419 Full Account Number Date Incurred Last Payment …" at bounding box center [649, 241] width 215 height 337
click at [571, 279] on label "Unknown" at bounding box center [595, 278] width 47 height 16
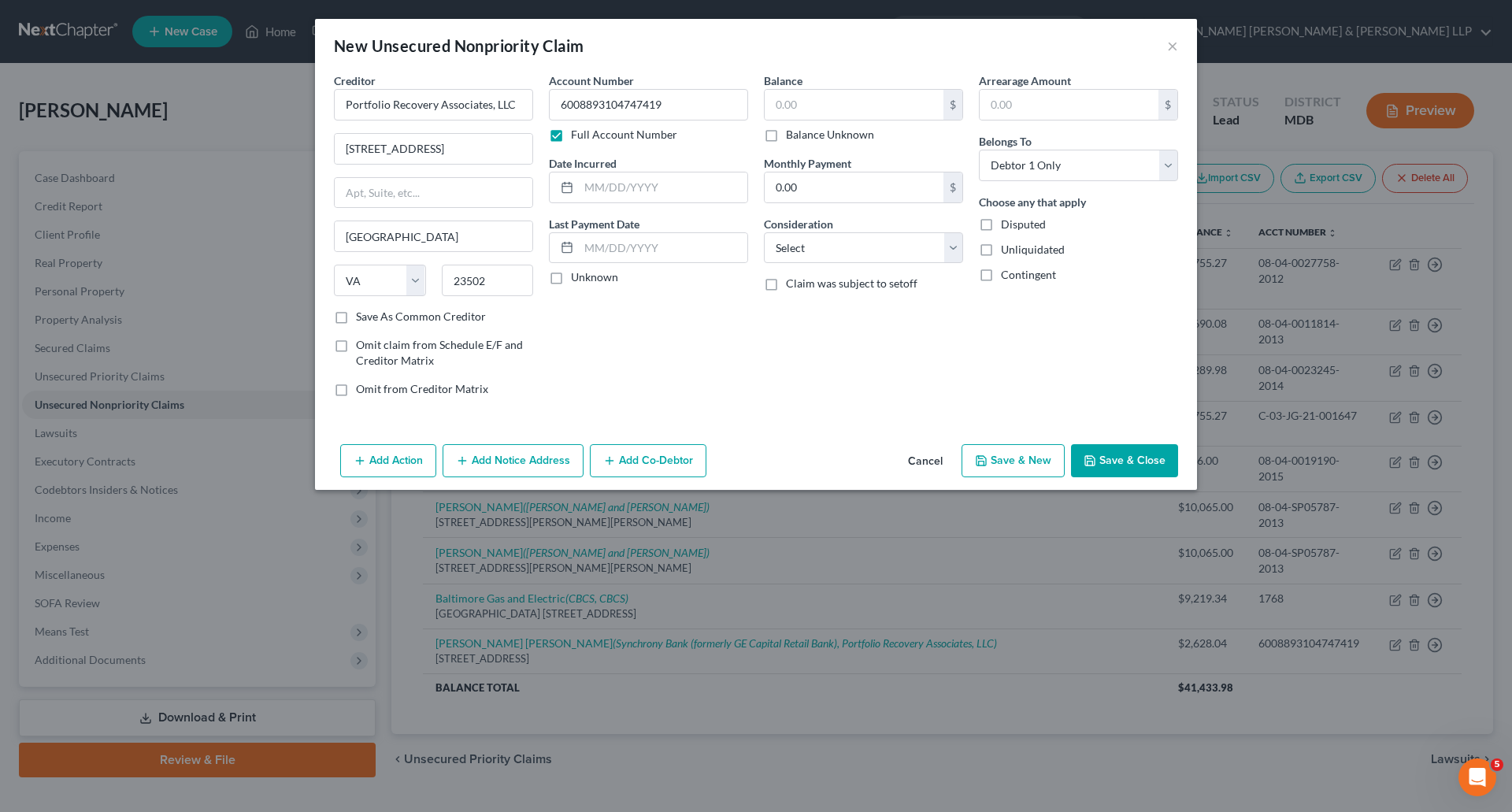
click at [578, 279] on input "Unknown" at bounding box center [583, 275] width 11 height 11
click at [950, 249] on select "Select Cable / Satellite Services Collection Agency Credit Card Debt Debt Couns…" at bounding box center [863, 248] width 200 height 32
click at [764, 233] on select "Select Cable / Satellite Services Collection Agency Credit Card Debt Debt Couns…" at bounding box center [863, 248] width 200 height 32
click at [871, 106] on input "text" at bounding box center [854, 105] width 179 height 30
click at [809, 393] on div "Balance 2,628.04 $ Balance Unknown Balance Undetermined 2,628.04 $ Balance Unkn…" at bounding box center [863, 241] width 215 height 337
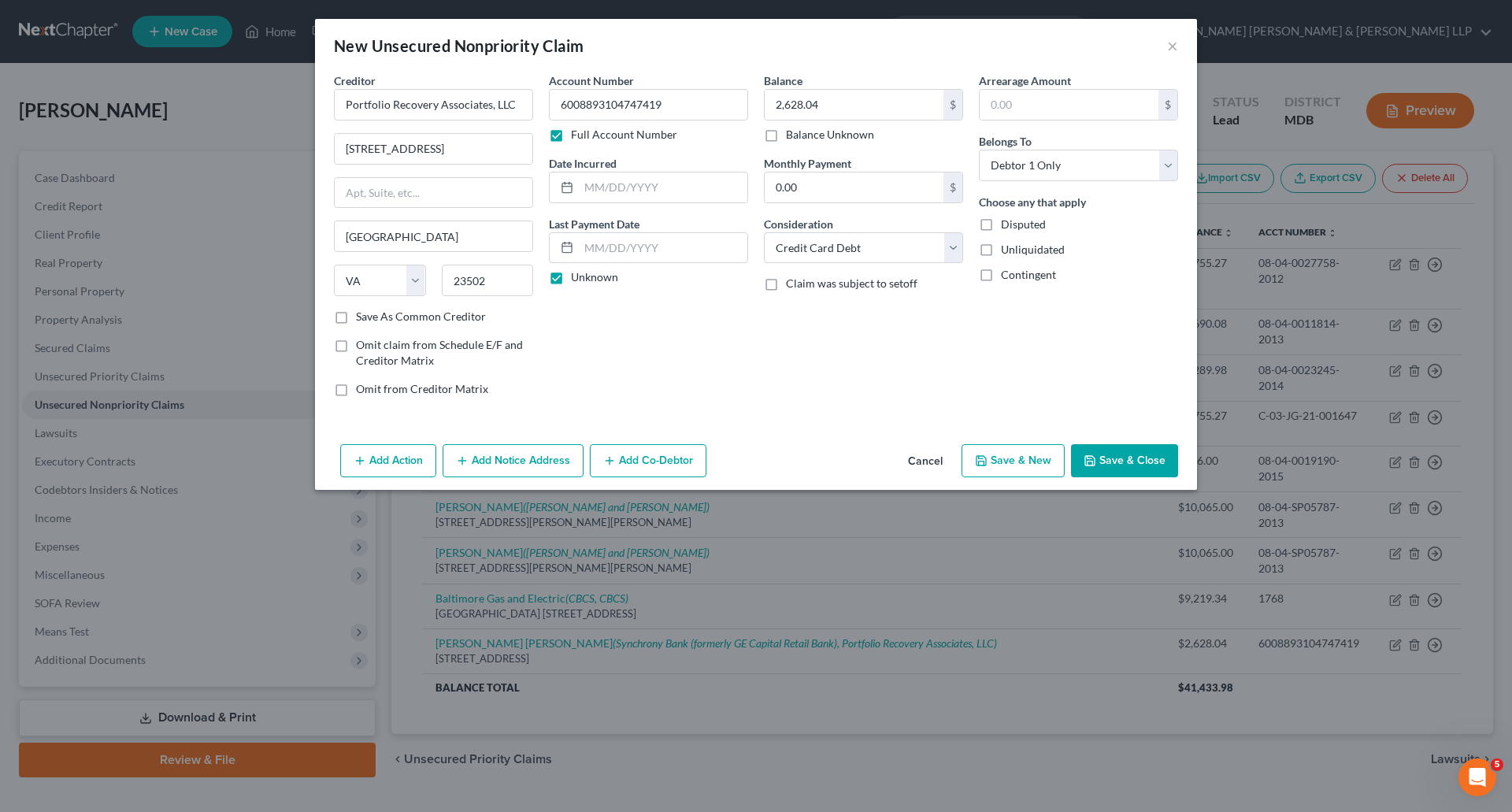
click at [1130, 462] on button "Save & Close" at bounding box center [1124, 461] width 107 height 33
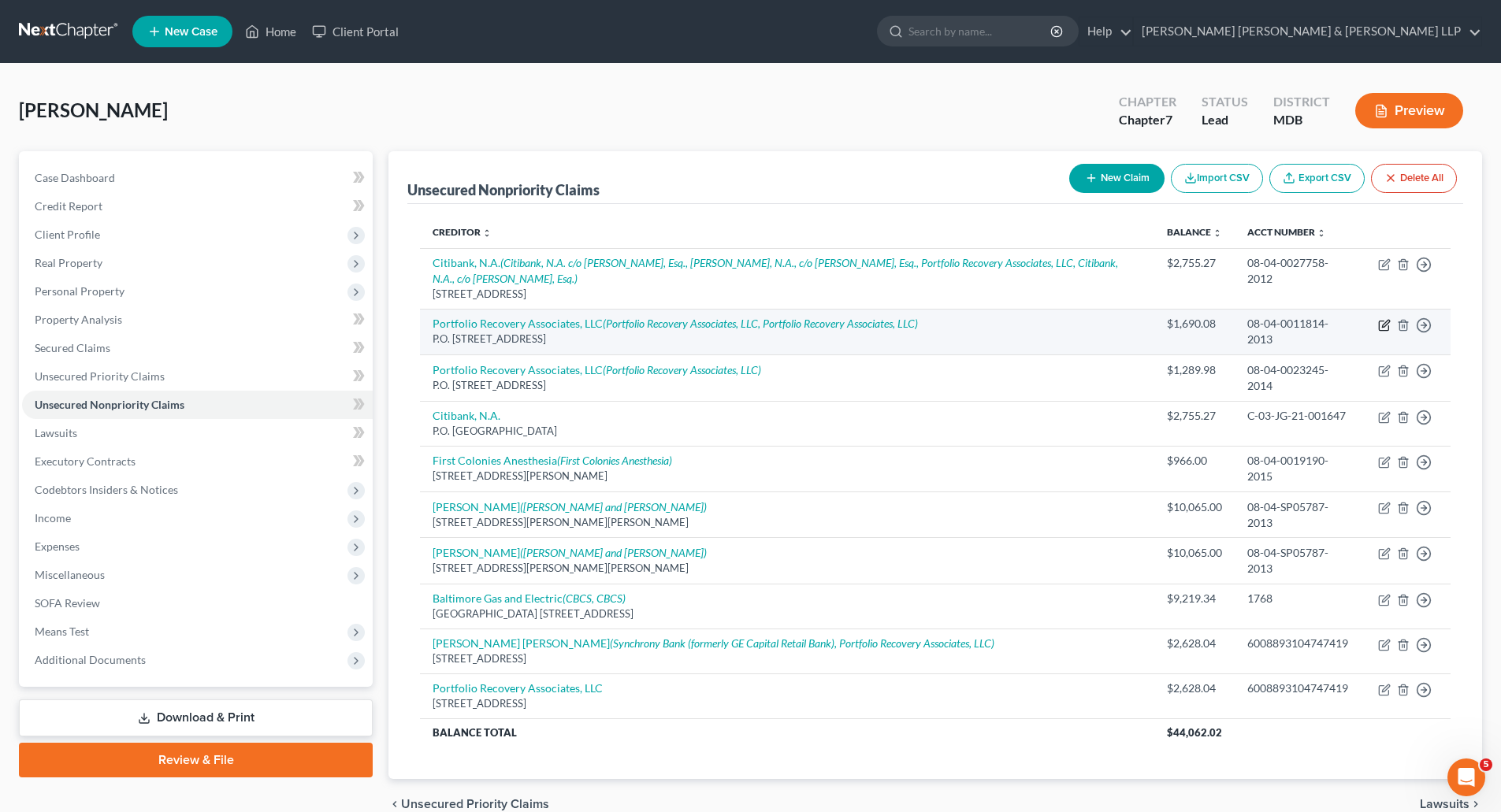
click at [1385, 327] on icon "button" at bounding box center [1386, 323] width 7 height 7
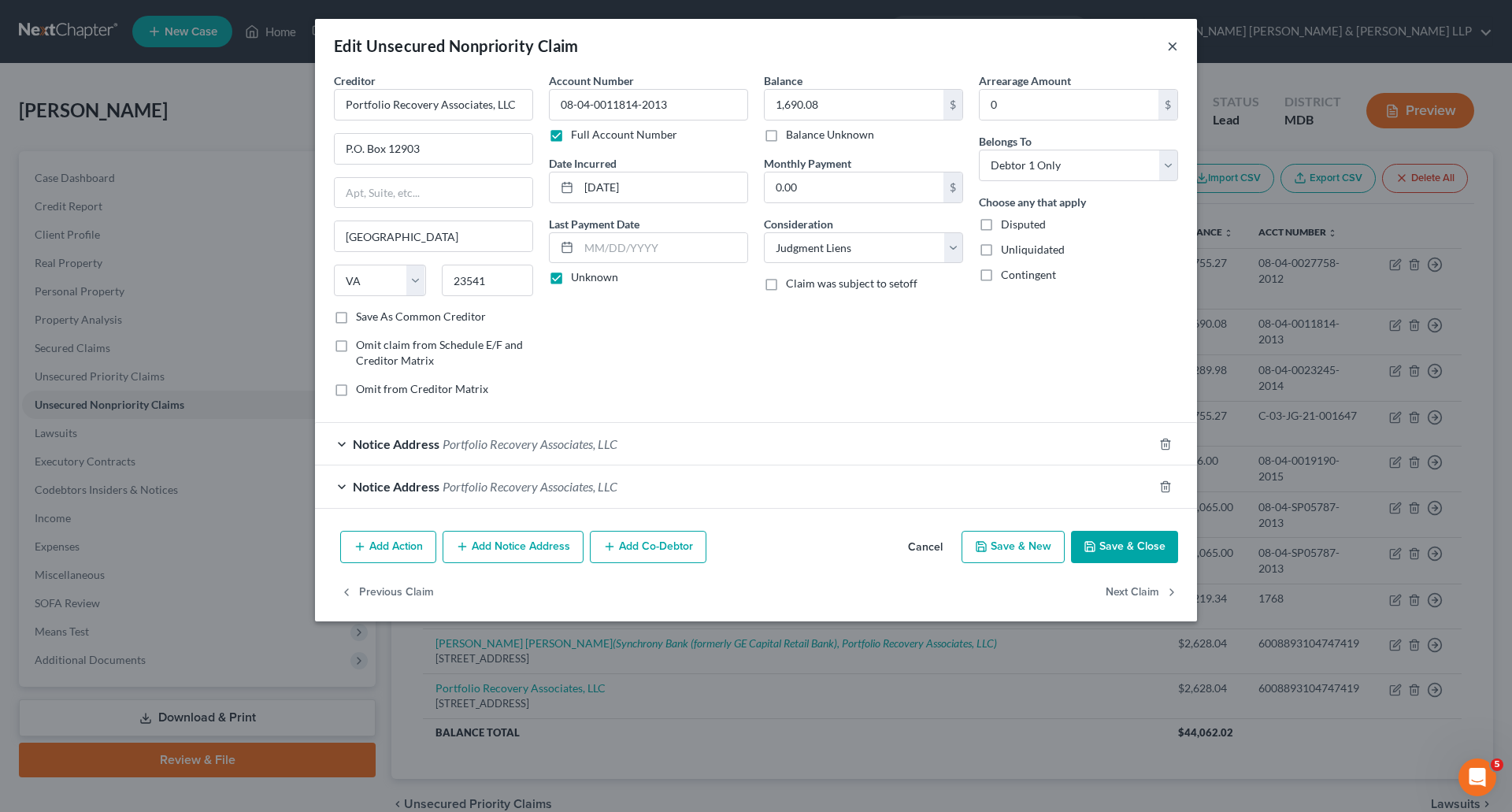
click at [1170, 49] on button "×" at bounding box center [1173, 45] width 11 height 19
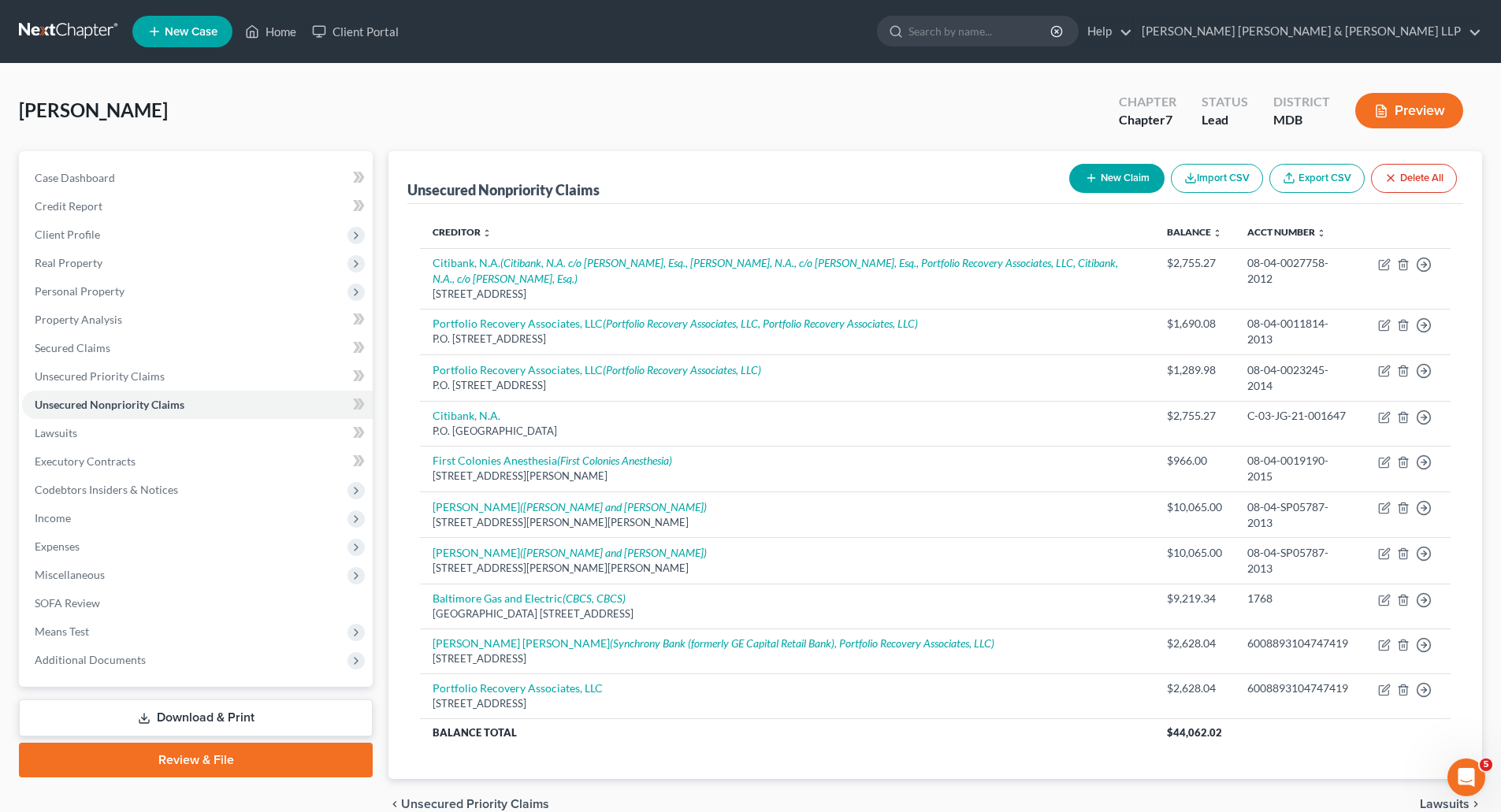
click at [1102, 176] on button "New Claim" at bounding box center [1117, 178] width 95 height 29
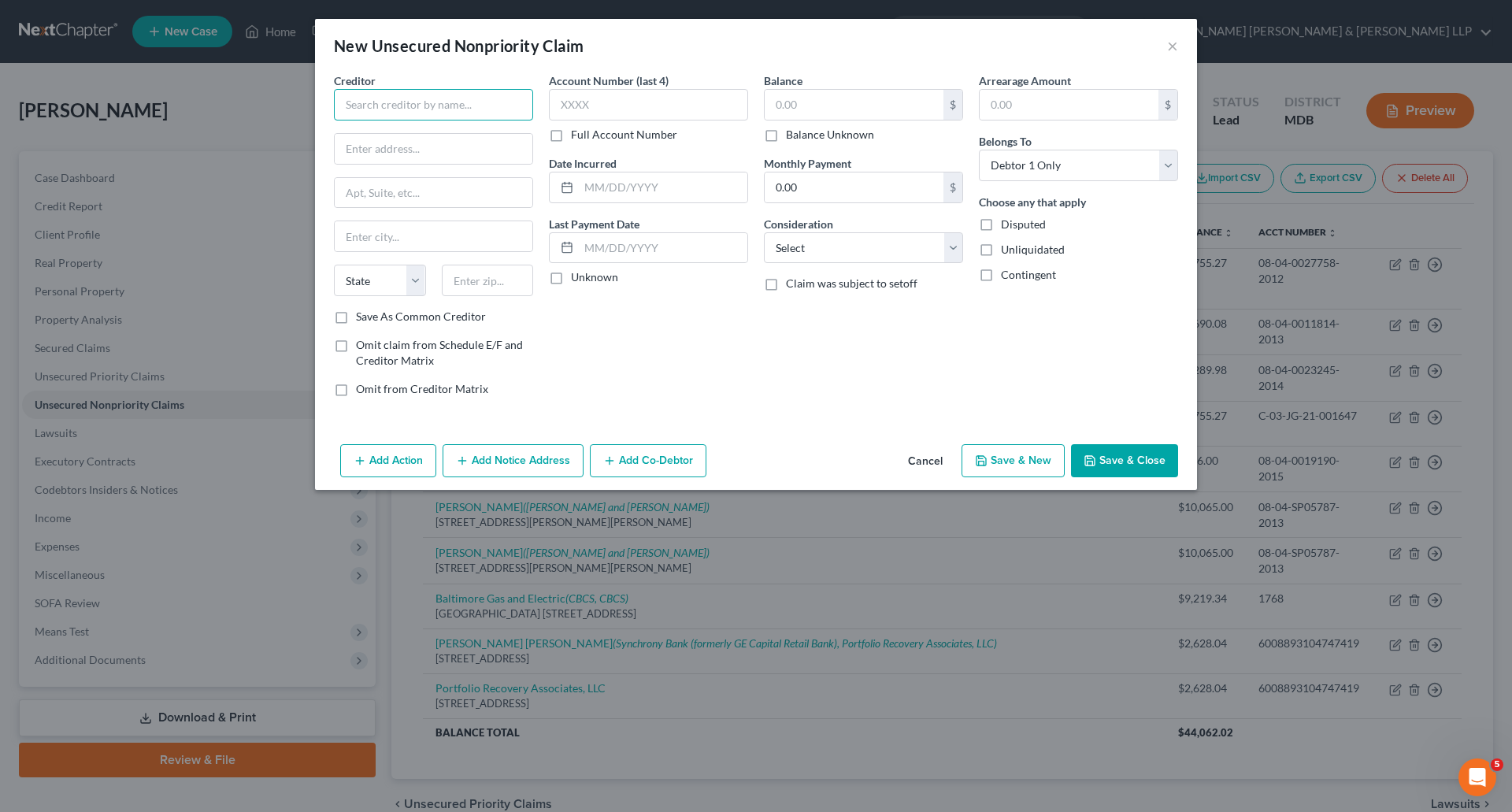
click at [453, 103] on input "text" at bounding box center [433, 105] width 200 height 32
click at [411, 240] on input "text" at bounding box center [433, 236] width 198 height 30
click at [382, 279] on select "State [US_STATE] AK AR AZ CA CO CT DE DC [GEOGRAPHIC_DATA] [GEOGRAPHIC_DATA] GU…" at bounding box center [380, 280] width 92 height 32
click at [469, 276] on input "text" at bounding box center [488, 280] width 92 height 32
click at [626, 102] on input "text" at bounding box center [649, 105] width 200 height 32
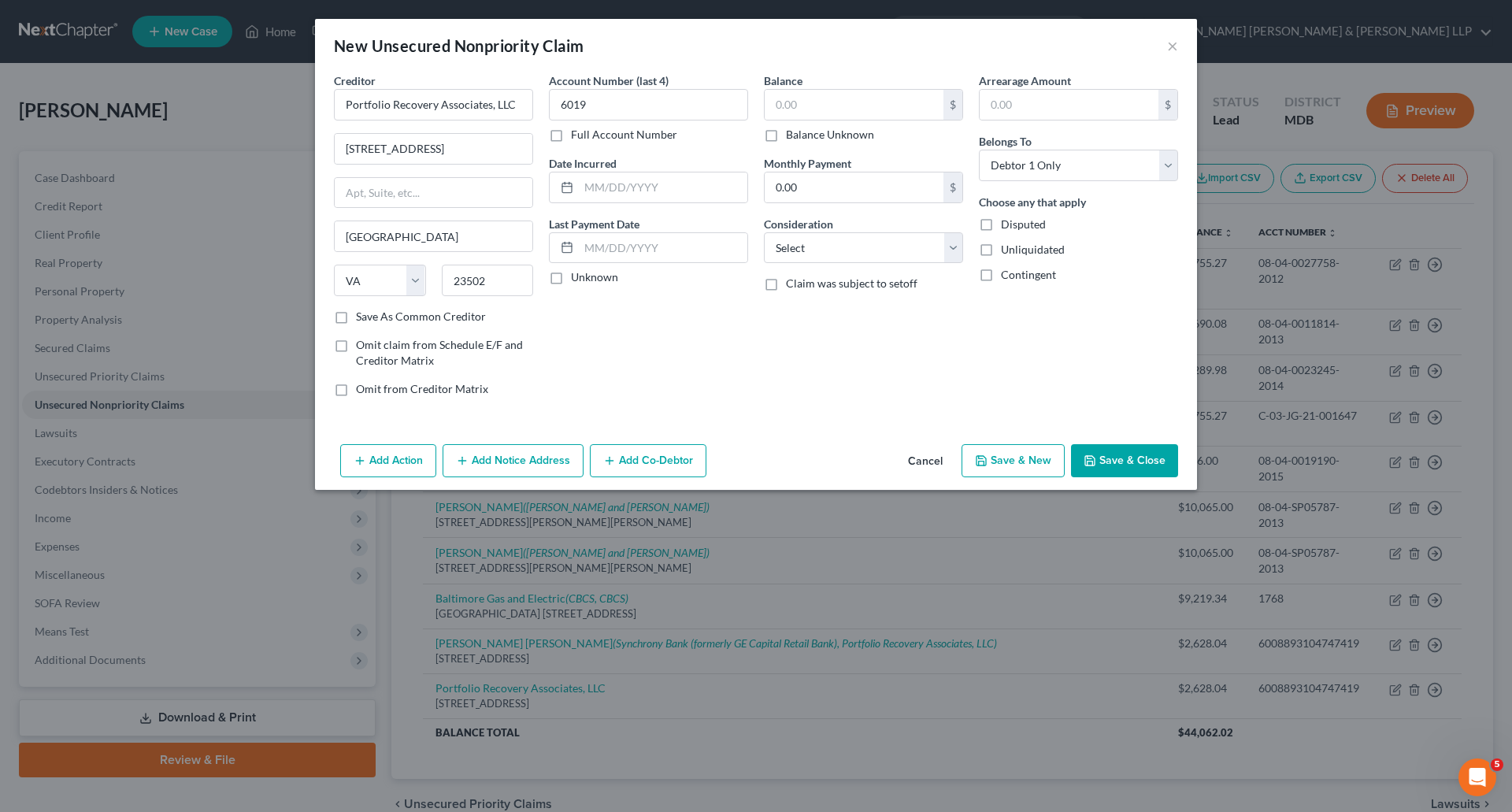
click at [571, 134] on label "Full Account Number" at bounding box center [625, 135] width 106 height 16
click at [578, 134] on input "Full Account Number" at bounding box center [583, 132] width 11 height 11
click at [599, 110] on input "6019" at bounding box center [649, 105] width 200 height 32
click at [840, 104] on input "text" at bounding box center [854, 105] width 179 height 30
click at [848, 242] on select "Select Cable / Satellite Services Collection Agency Credit Card Debt Debt Couns…" at bounding box center [863, 248] width 200 height 32
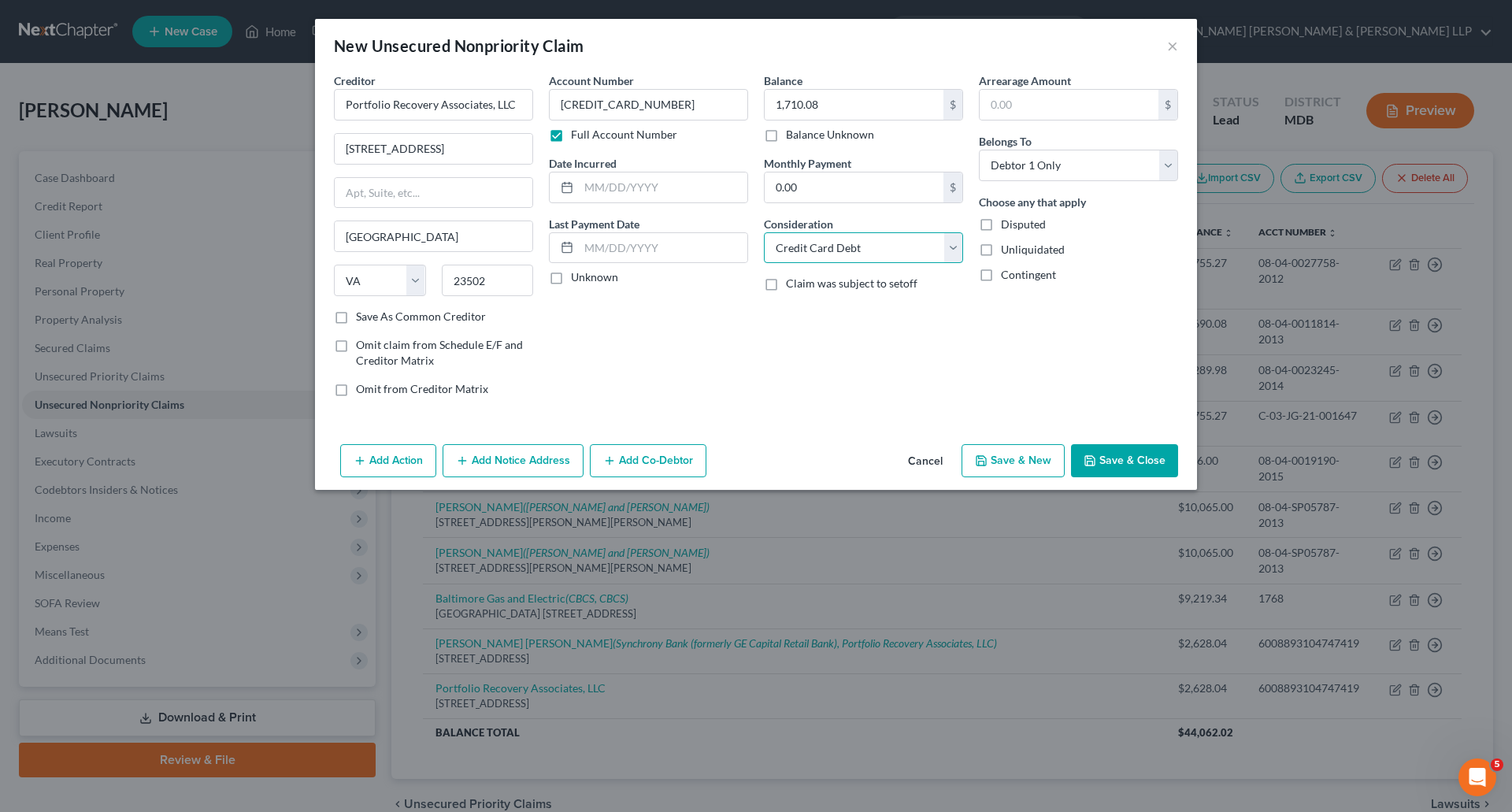
click at [764, 233] on select "Select Cable / Satellite Services Collection Agency Credit Card Debt Debt Couns…" at bounding box center [863, 248] width 200 height 32
click at [481, 462] on button "Add Notice Address" at bounding box center [513, 461] width 141 height 33
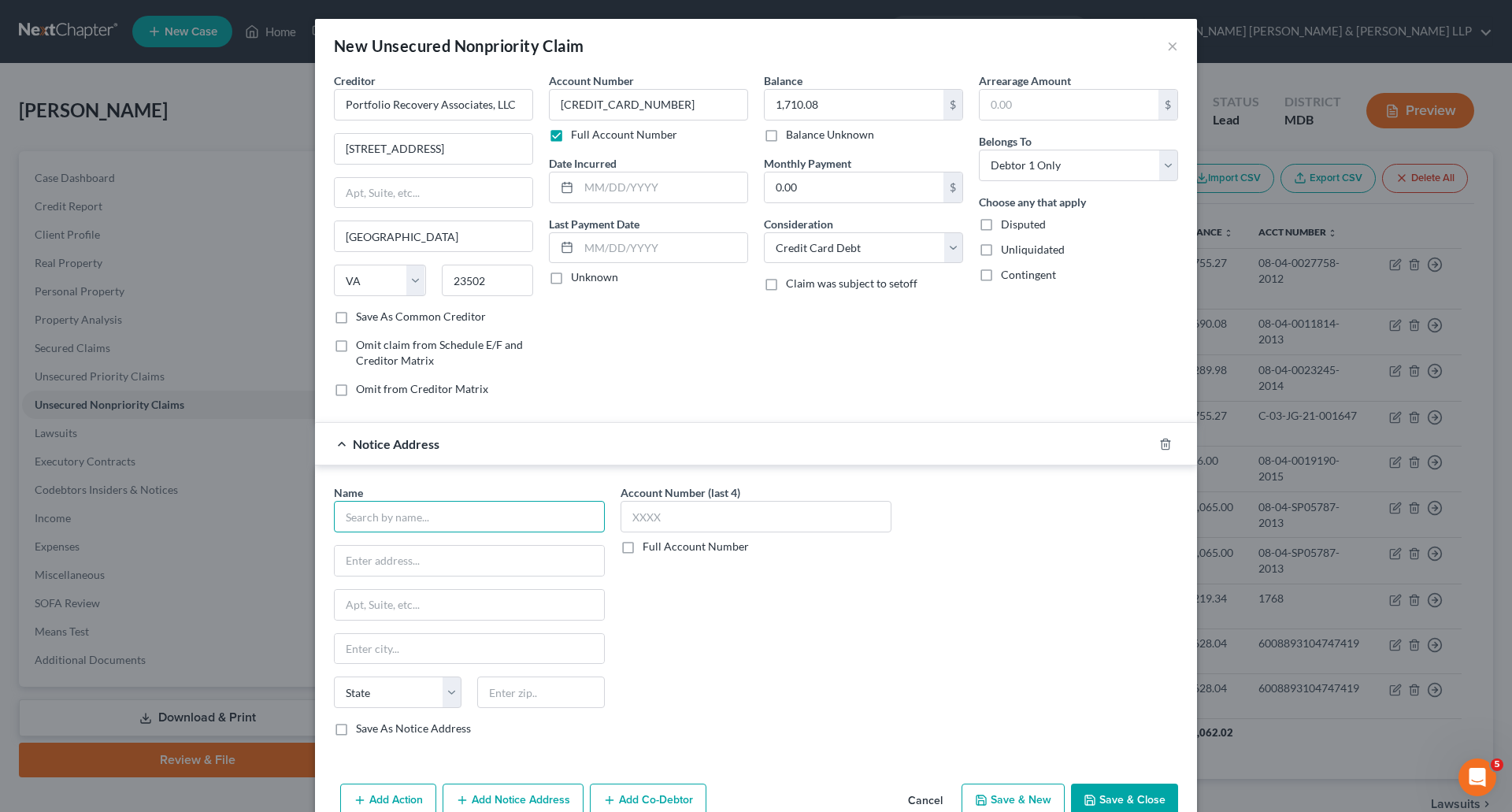
click at [426, 508] on input "text" at bounding box center [469, 517] width 271 height 32
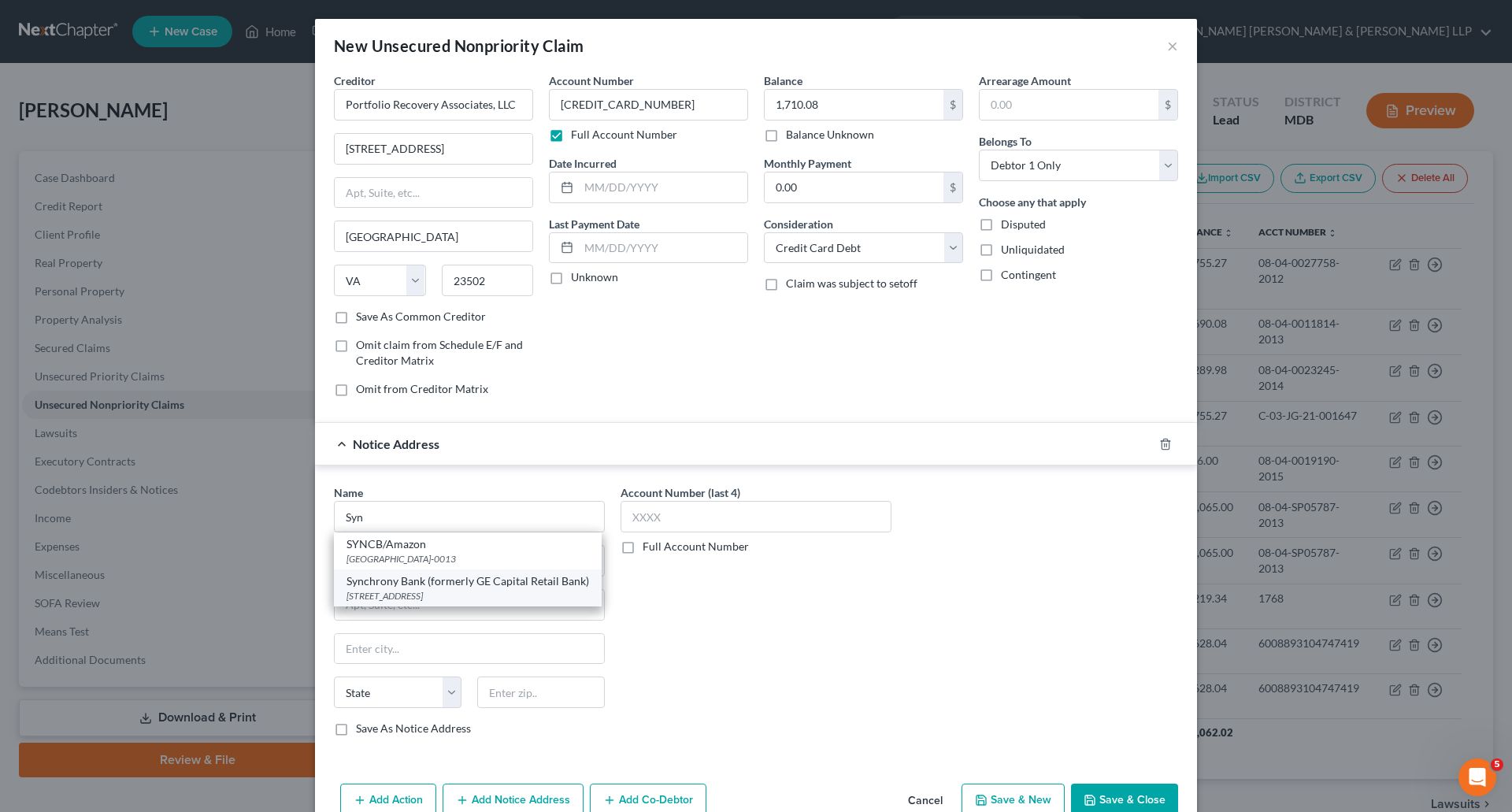
click at [420, 596] on div "[STREET_ADDRESS]" at bounding box center [468, 595] width 242 height 13
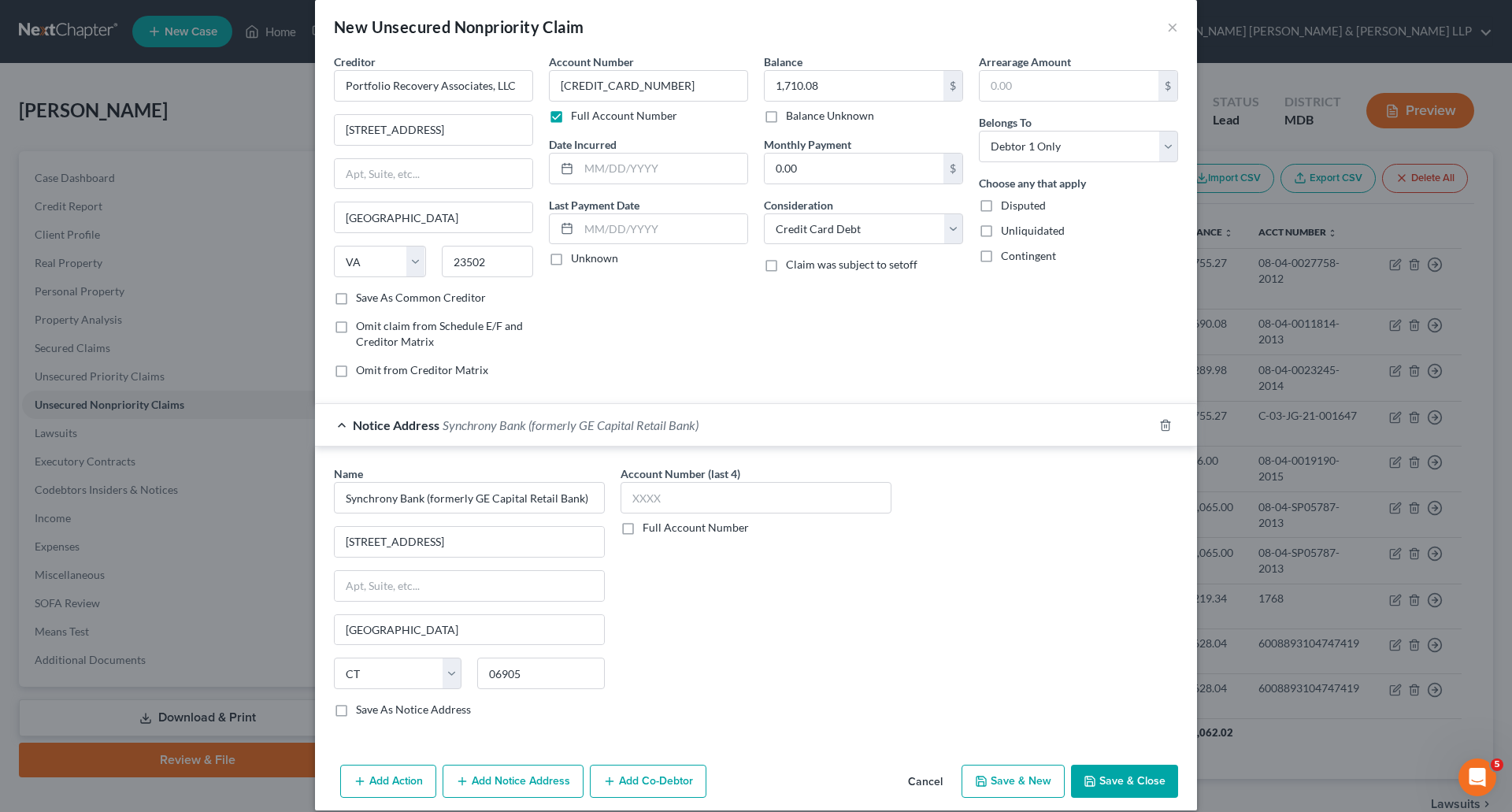
scroll to position [36, 0]
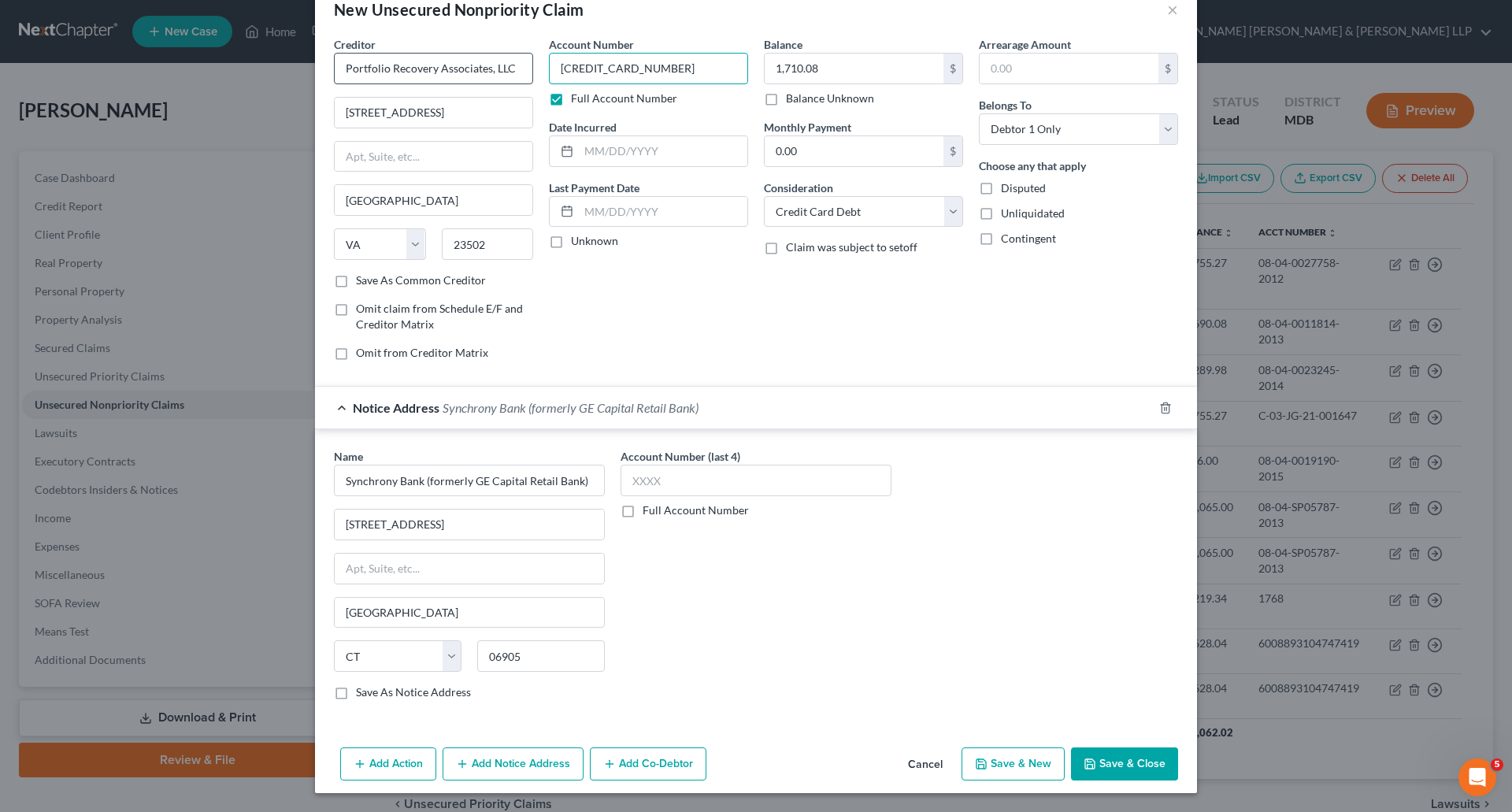
drag, startPoint x: 681, startPoint y: 65, endPoint x: 469, endPoint y: 67, distance: 212.0
click at [469, 67] on div "Creditor * Portfolio Recovery Associates, LLC [STREET_ADDRESS][GEOGRAPHIC_DATA]…" at bounding box center [756, 205] width 860 height 337
click at [642, 514] on label "Full Account Number" at bounding box center [696, 510] width 106 height 16
click at [650, 513] on input "Full Account Number" at bounding box center [655, 508] width 11 height 11
paste input "[CREDIT_CARD_NUMBER]"
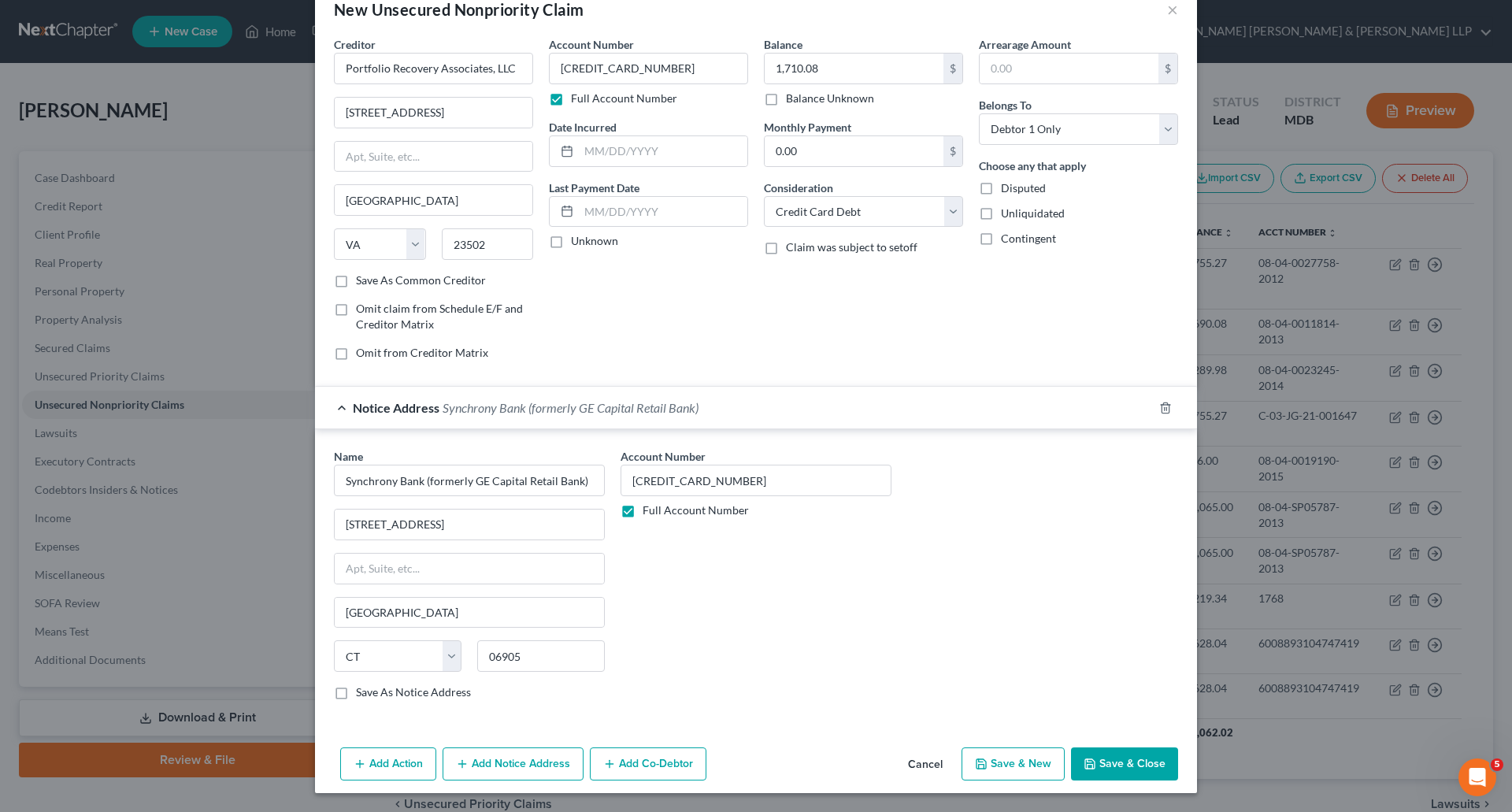
click at [686, 633] on div "Account Number [CREDIT_CARD_NUMBER] Full Account Number" at bounding box center [756, 580] width 287 height 264
click at [356, 698] on label "Save As Notice Address" at bounding box center [413, 692] width 115 height 16
click at [362, 695] on input "Save As Notice Address" at bounding box center [367, 690] width 11 height 11
click at [493, 769] on button "Add Notice Address" at bounding box center [513, 763] width 141 height 33
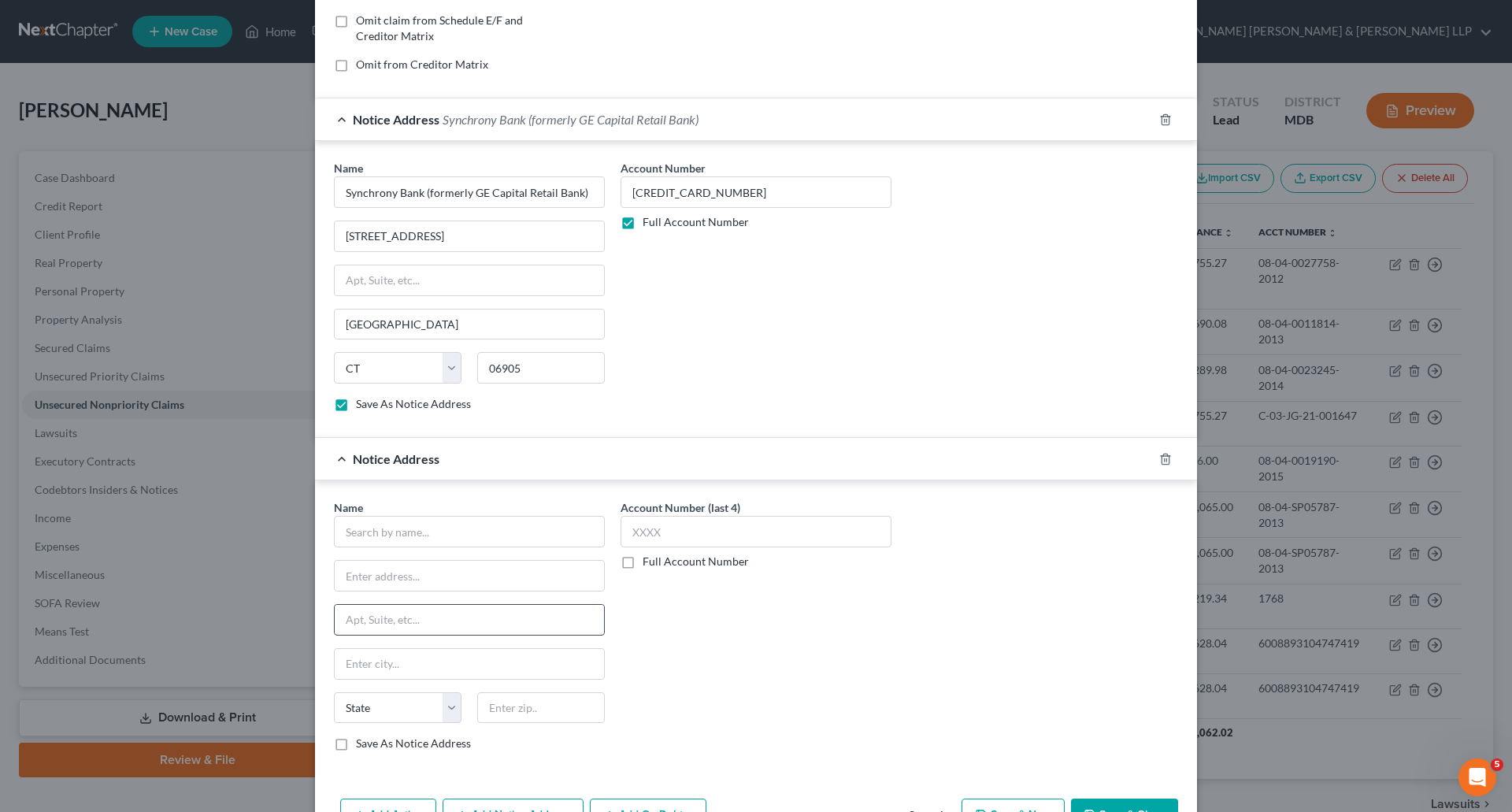
scroll to position [351, 0]
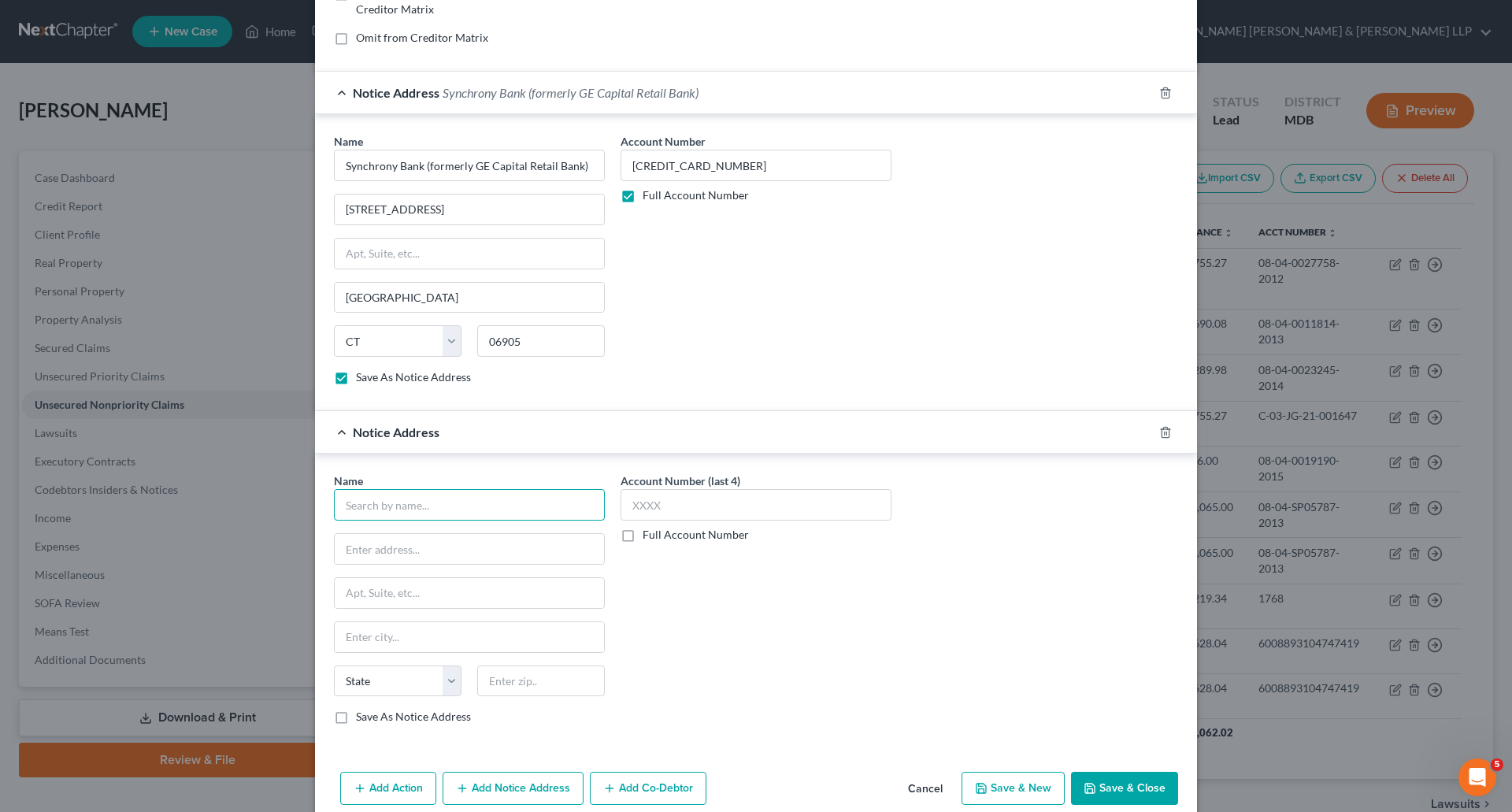
click at [416, 501] on input "text" at bounding box center [469, 505] width 271 height 32
click at [460, 531] on div "Name * CareCredit State [US_STATE] AK AR AZ CA CO CT DE DC [GEOGRAPHIC_DATA] [G…" at bounding box center [469, 599] width 271 height 252
click at [445, 551] on input "text" at bounding box center [469, 549] width 270 height 30
click at [356, 719] on label "Save As Notice Address" at bounding box center [413, 717] width 115 height 16
click at [362, 719] on input "Save As Notice Address" at bounding box center [367, 714] width 11 height 11
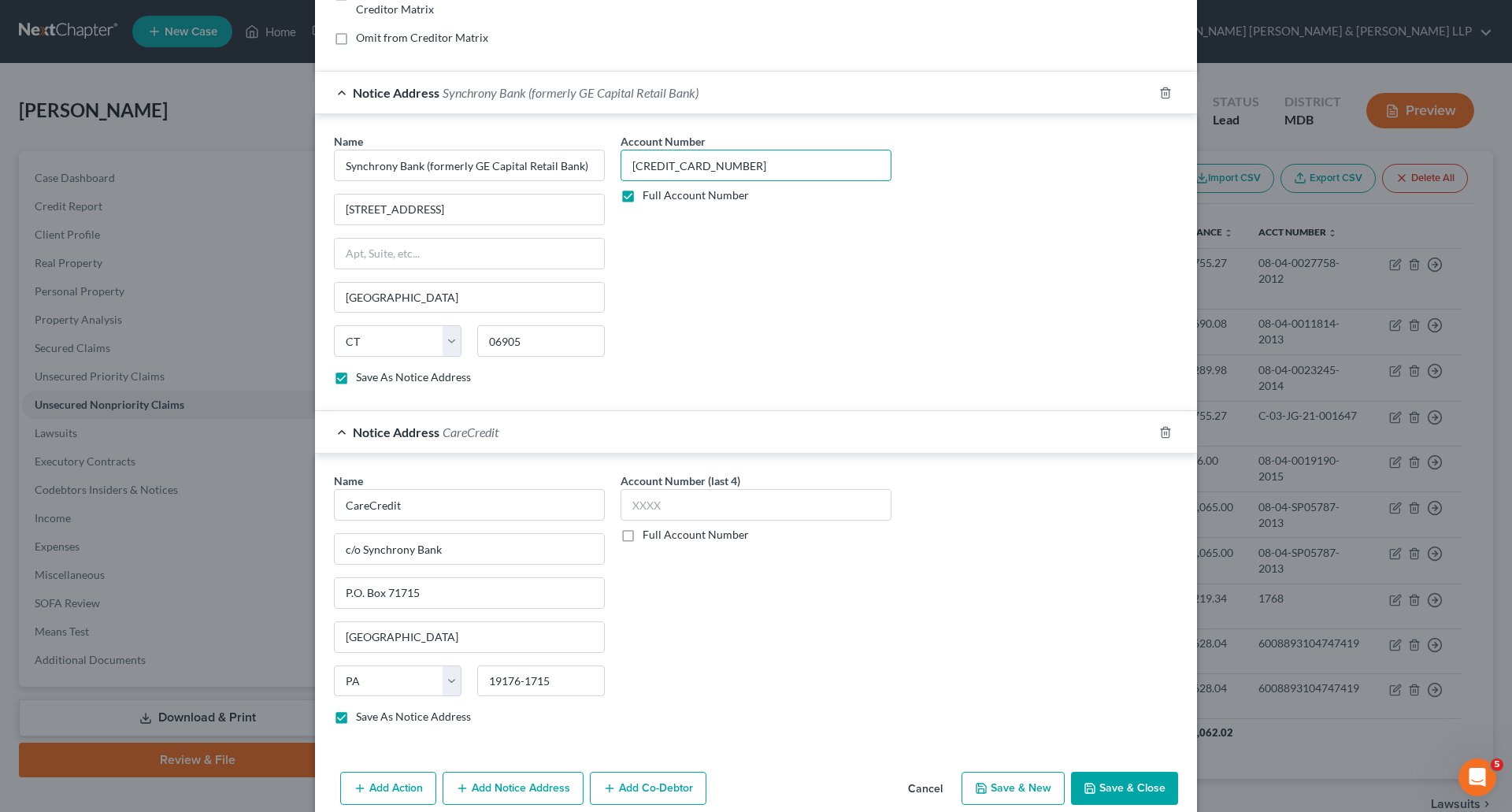
drag, startPoint x: 747, startPoint y: 171, endPoint x: 601, endPoint y: 171, distance: 146.0
click at [601, 171] on div "Name * Synchrony Bank (formerly GE Capital Retail Bank) [STREET_ADDRESS][GEOGRA…" at bounding box center [756, 265] width 860 height 264
click at [642, 541] on label "Full Account Number" at bounding box center [696, 535] width 106 height 16
click at [650, 537] on input "Full Account Number" at bounding box center [655, 532] width 11 height 11
click at [642, 508] on input "text" at bounding box center [756, 505] width 271 height 32
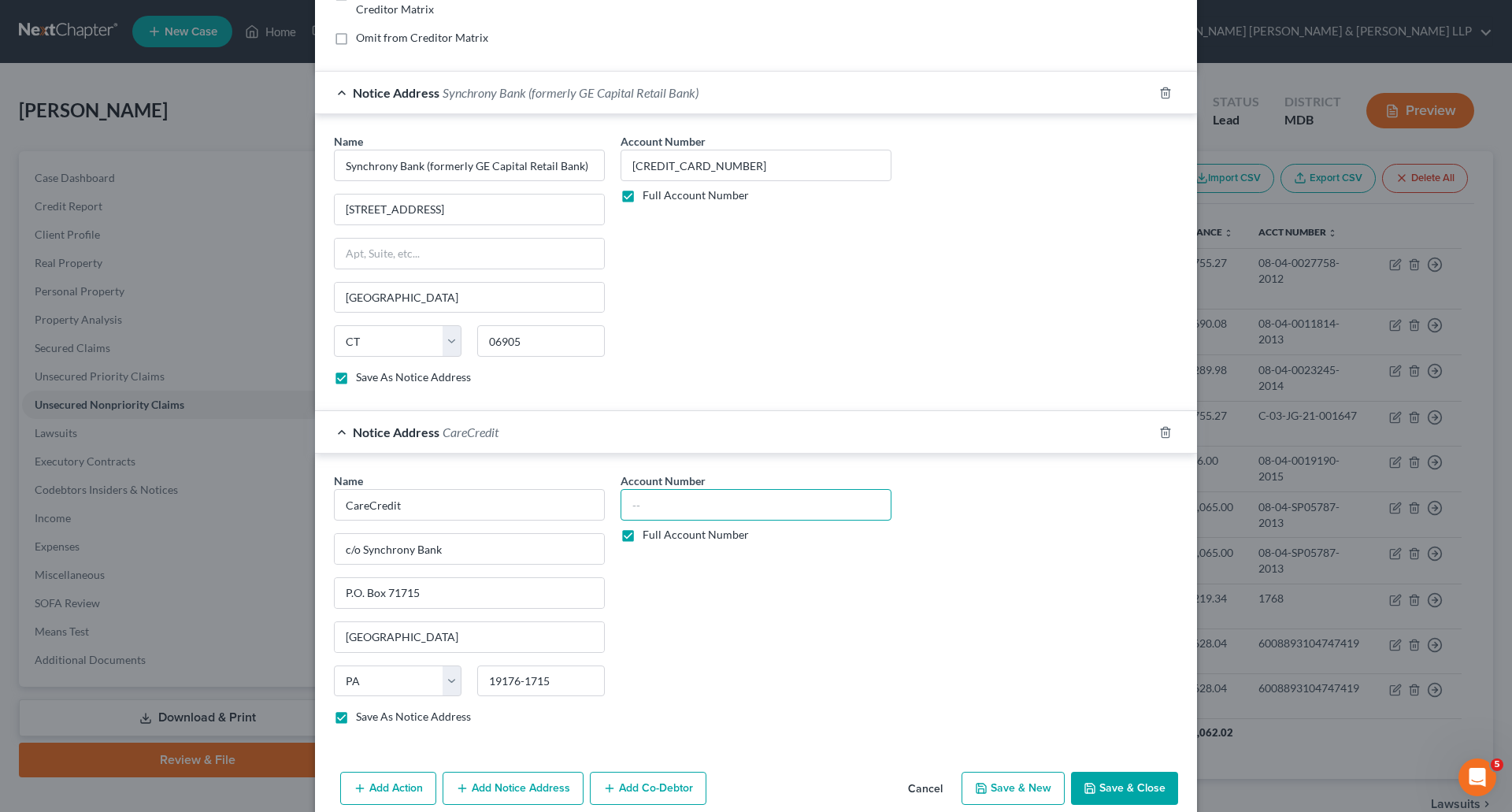
paste input "[CREDIT_CARD_NUMBER]"
drag, startPoint x: 790, startPoint y: 663, endPoint x: 896, endPoint y: 692, distance: 109.9
click at [791, 663] on div "Account Number [CREDIT_CARD_NUMBER] Full Account Number" at bounding box center [756, 605] width 287 height 264
click at [1098, 792] on button "Save & Close" at bounding box center [1124, 788] width 107 height 33
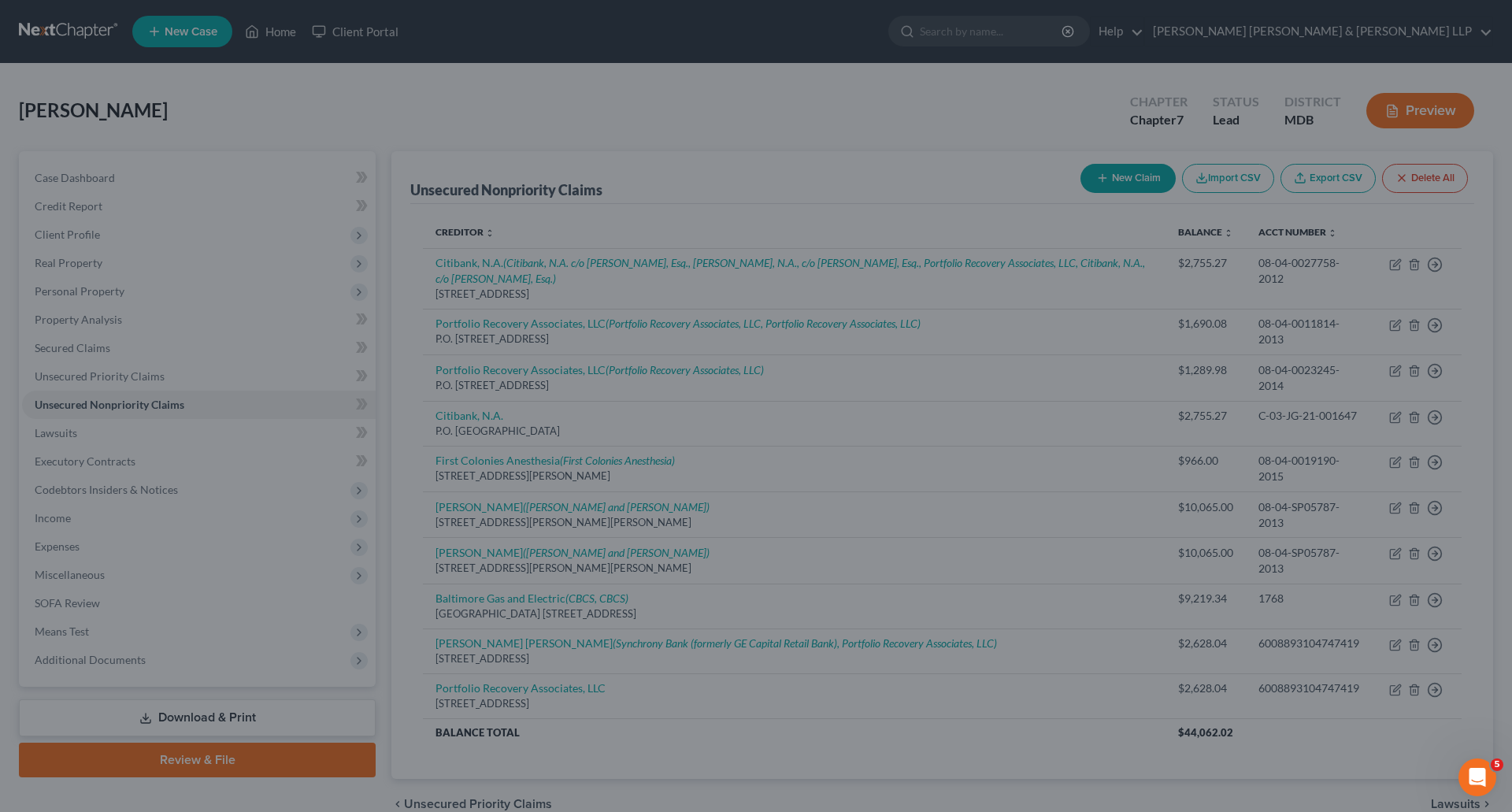
scroll to position [0, 0]
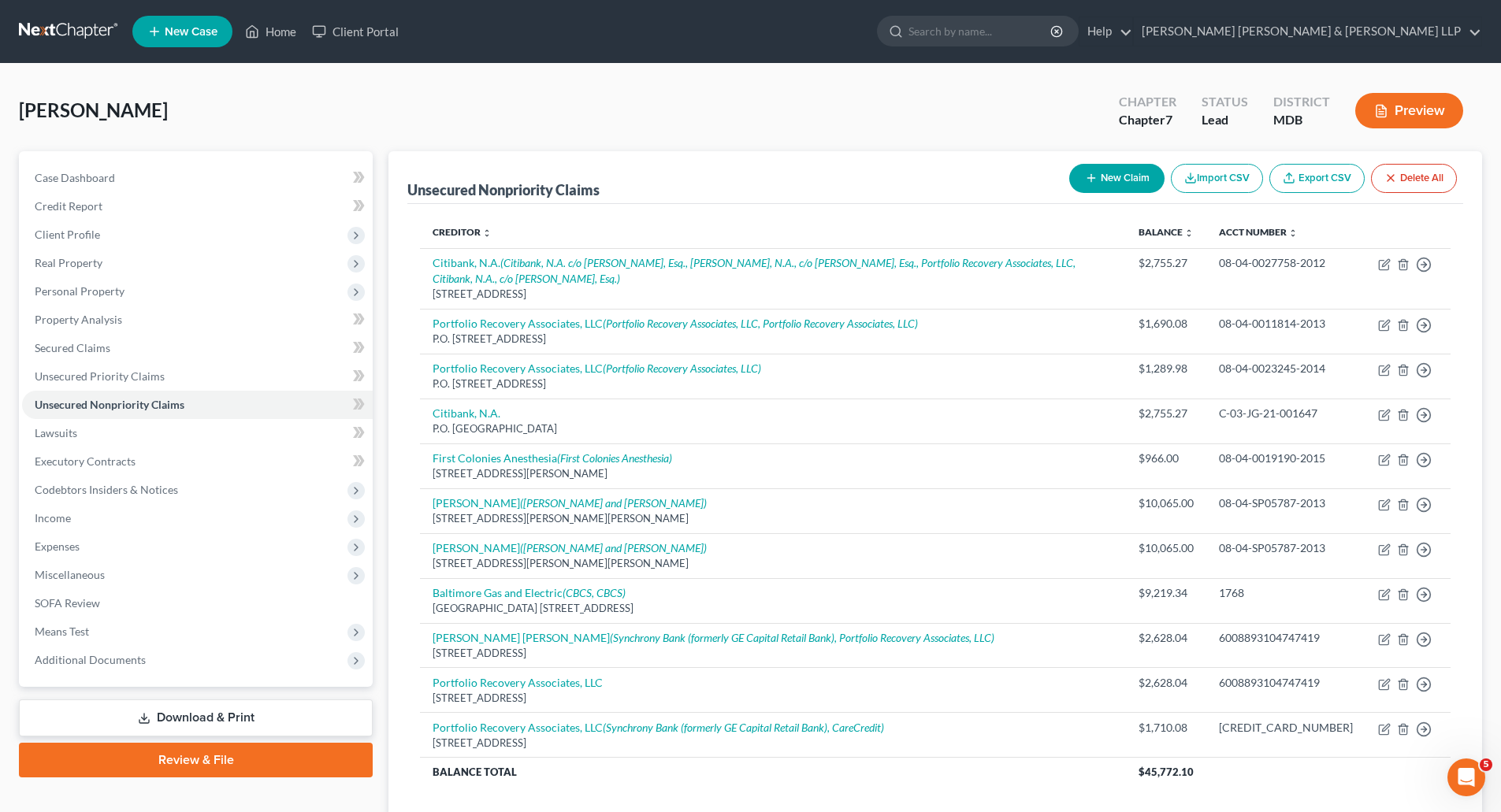
click at [1126, 179] on button "New Claim" at bounding box center [1117, 178] width 95 height 29
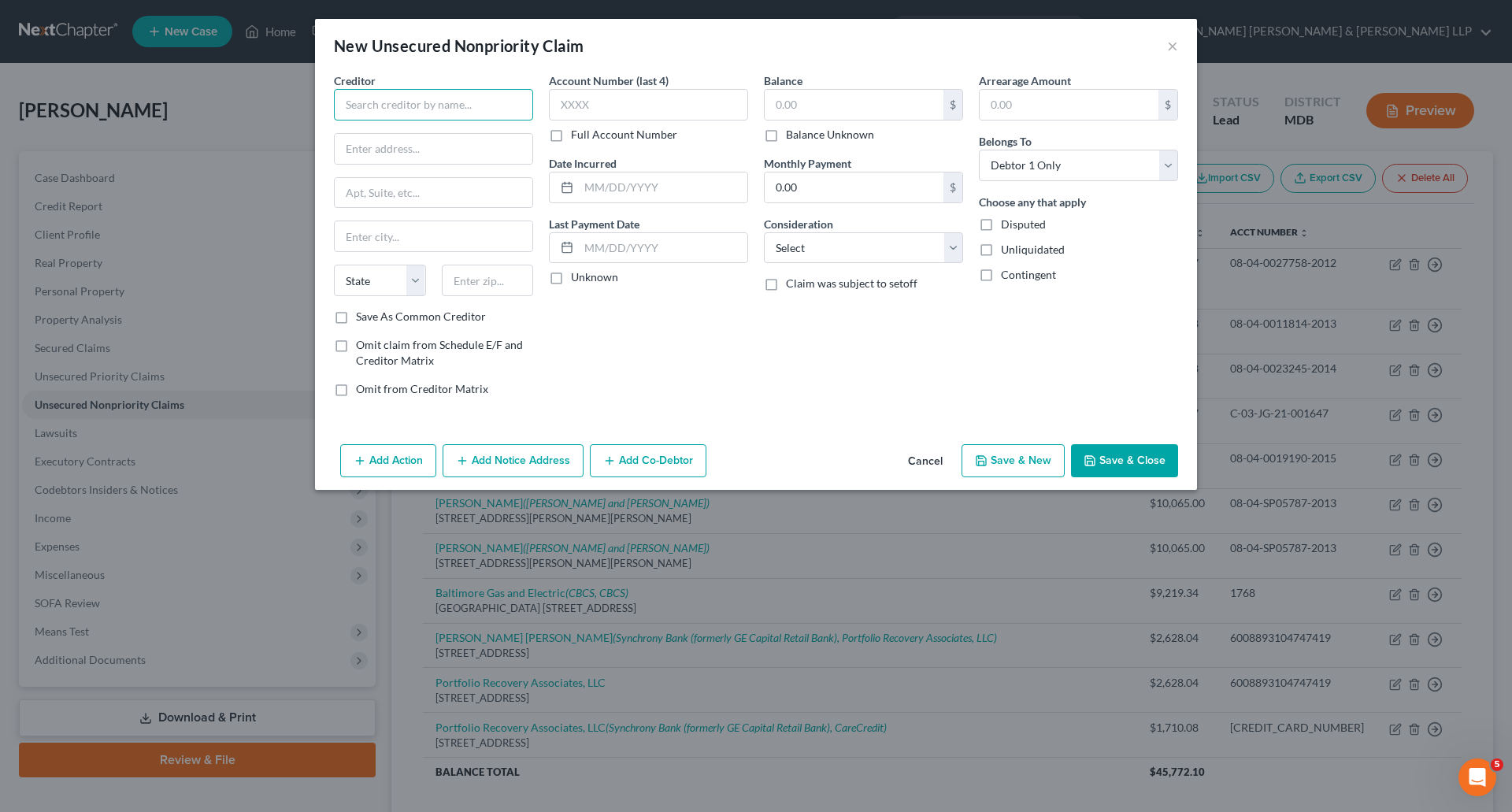
click at [385, 102] on input "text" at bounding box center [433, 105] width 200 height 32
click at [392, 248] on input "text" at bounding box center [433, 236] width 198 height 30
click at [390, 290] on select "State [US_STATE] AK AR AZ CA CO CT DE DC [GEOGRAPHIC_DATA] [GEOGRAPHIC_DATA] GU…" at bounding box center [380, 280] width 92 height 32
click at [383, 280] on select "State [US_STATE] AK AR AZ CA CO CT DE DC [GEOGRAPHIC_DATA] [GEOGRAPHIC_DATA] GU…" at bounding box center [380, 280] width 92 height 32
click at [617, 111] on input "text" at bounding box center [649, 105] width 200 height 32
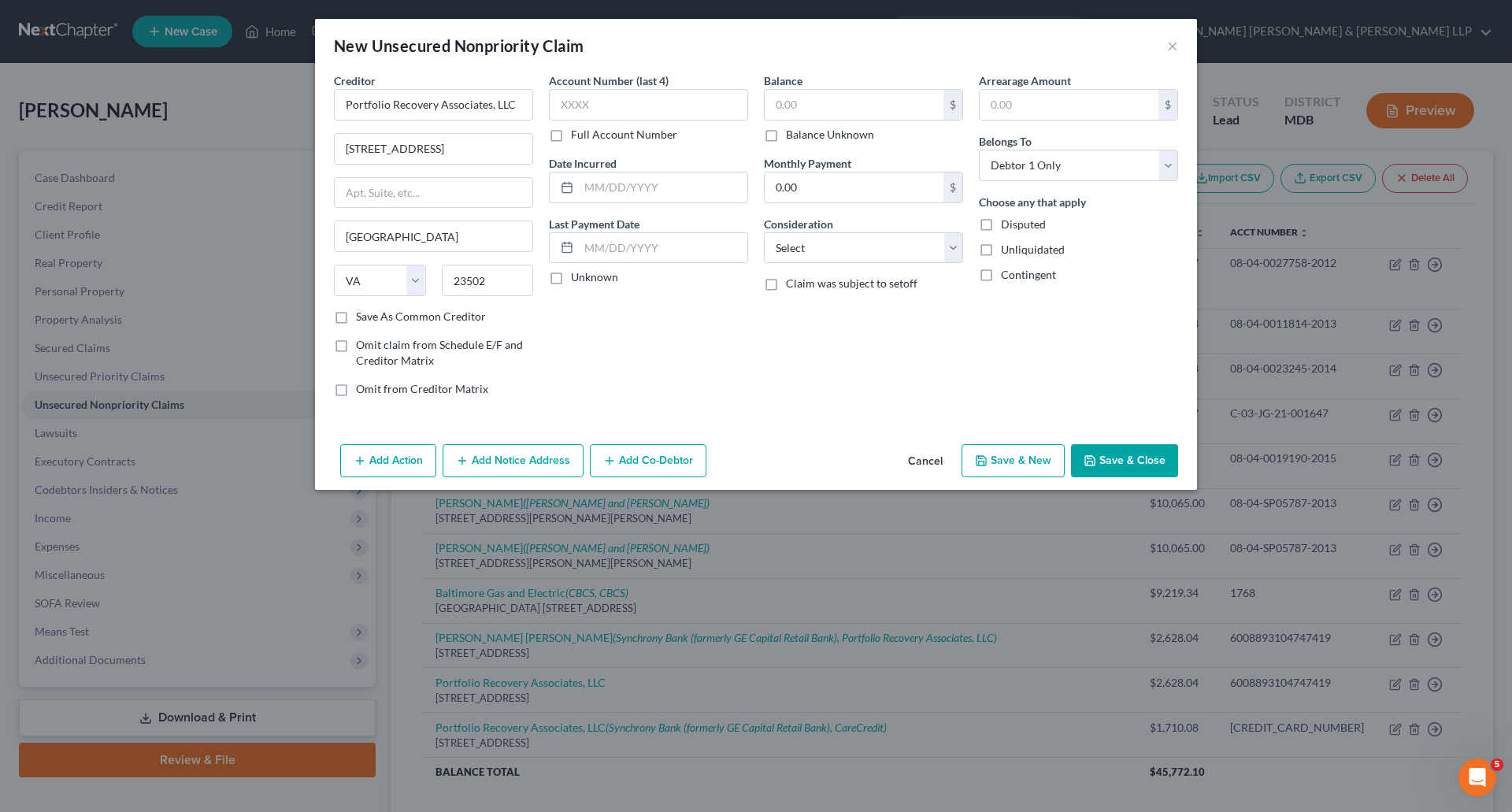
click at [571, 133] on label "Full Account Number" at bounding box center [625, 135] width 106 height 16
click at [578, 133] on input "Full Account Number" at bounding box center [583, 132] width 11 height 11
click at [593, 95] on input "text" at bounding box center [649, 105] width 200 height 32
click at [834, 108] on input "text" at bounding box center [854, 105] width 179 height 30
click at [571, 277] on label "Unknown" at bounding box center [595, 278] width 47 height 16
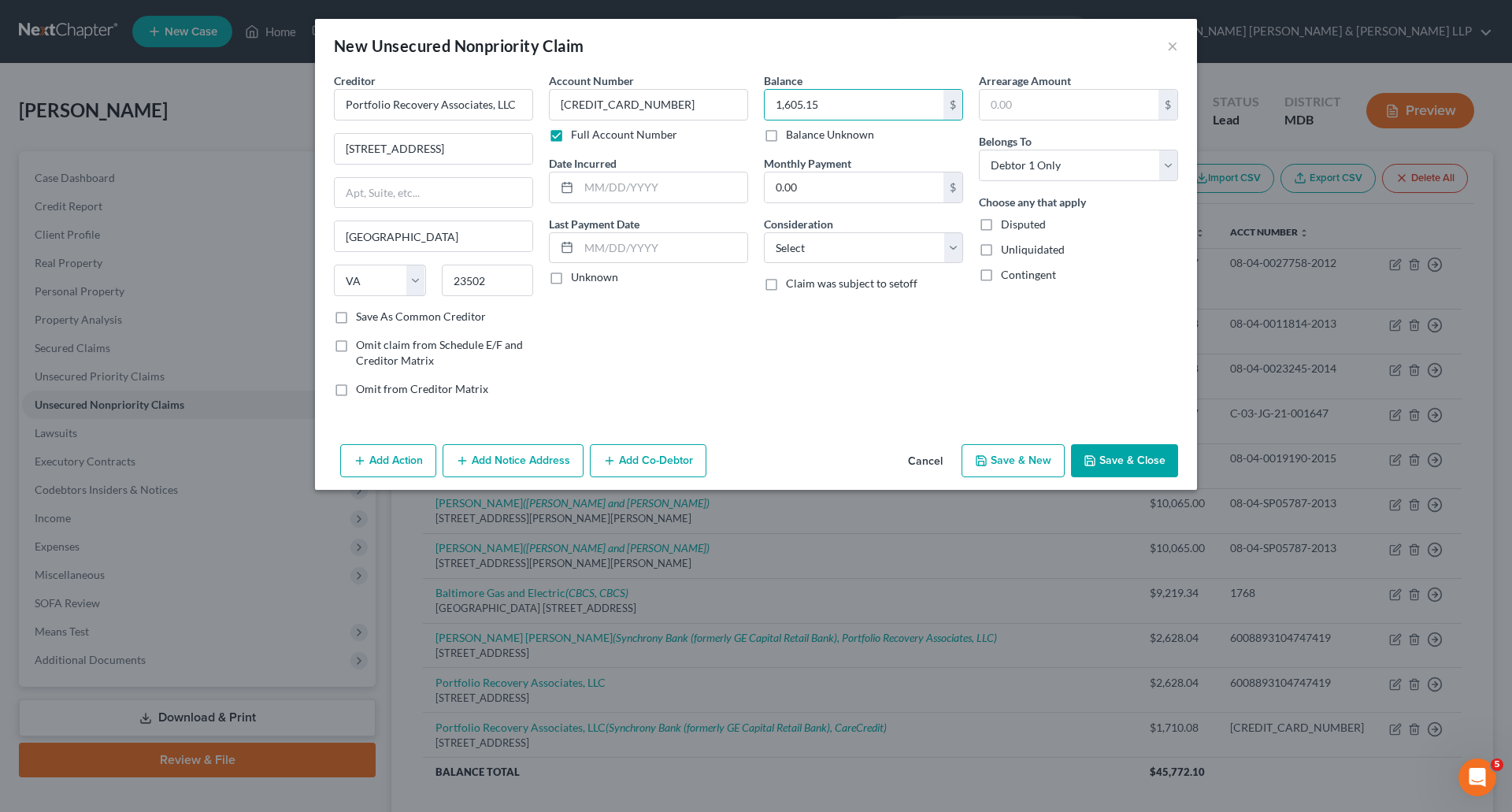
click at [578, 277] on input "Unknown" at bounding box center [583, 275] width 11 height 11
drag, startPoint x: 792, startPoint y: 248, endPoint x: 803, endPoint y: 263, distance: 18.6
click at [792, 248] on select "Select Cable / Satellite Services Collection Agency Credit Card Debt Debt Couns…" at bounding box center [863, 248] width 200 height 32
click at [764, 233] on select "Select Cable / Satellite Services Collection Agency Credit Card Debt Debt Couns…" at bounding box center [863, 248] width 200 height 32
click at [525, 453] on button "Add Notice Address" at bounding box center [513, 461] width 141 height 33
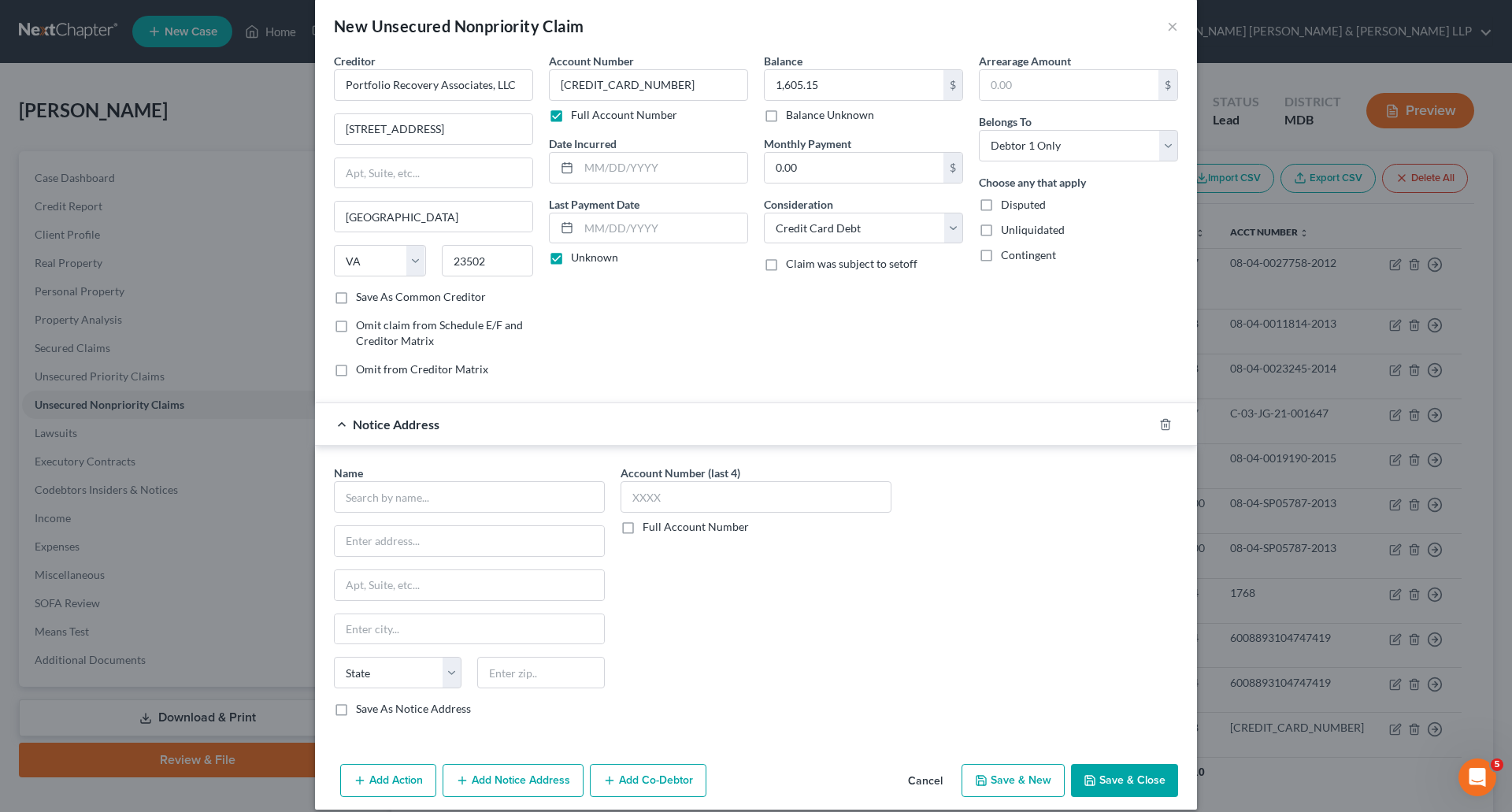
scroll to position [36, 0]
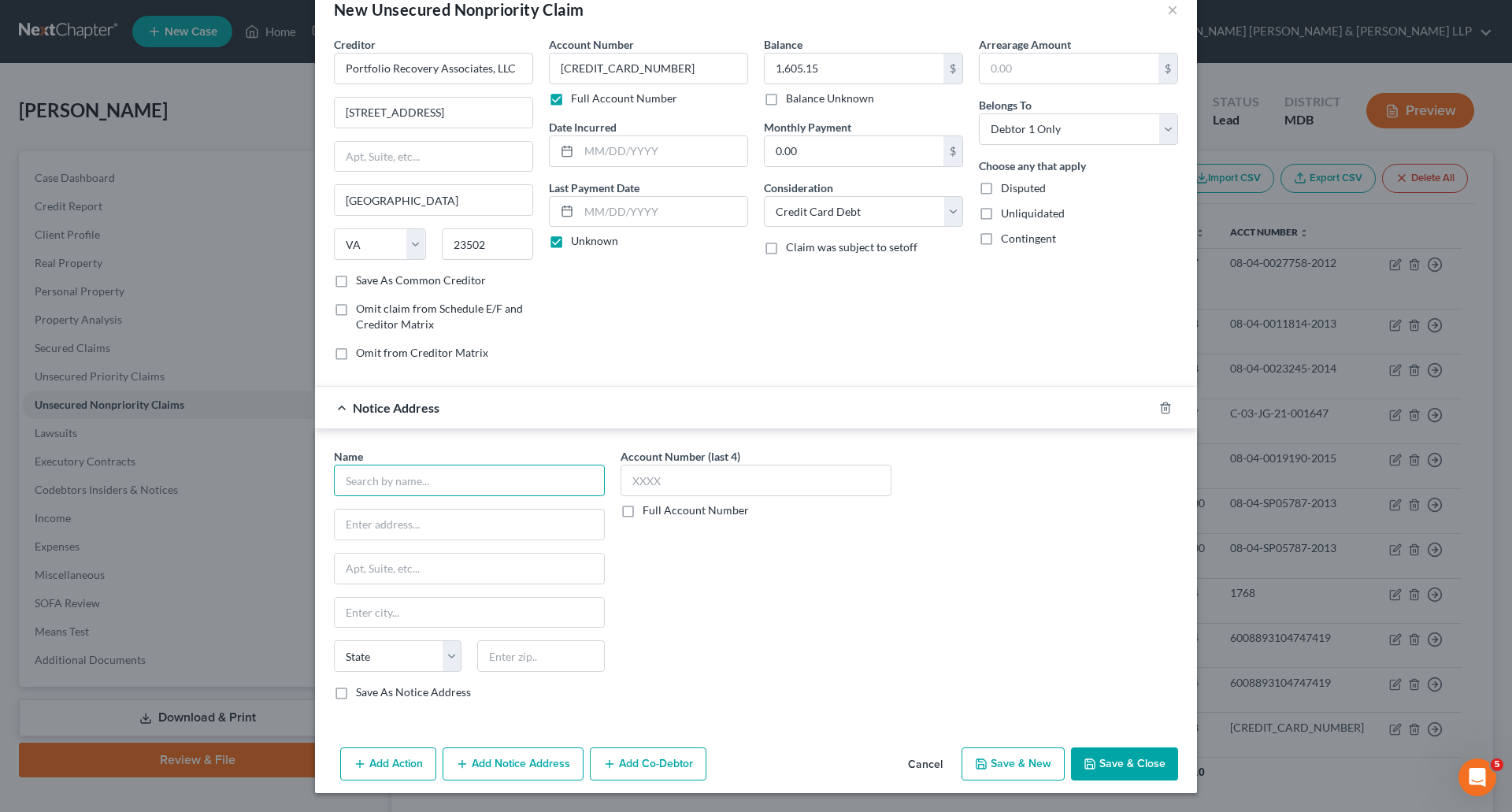
click at [403, 481] on input "text" at bounding box center [469, 481] width 271 height 32
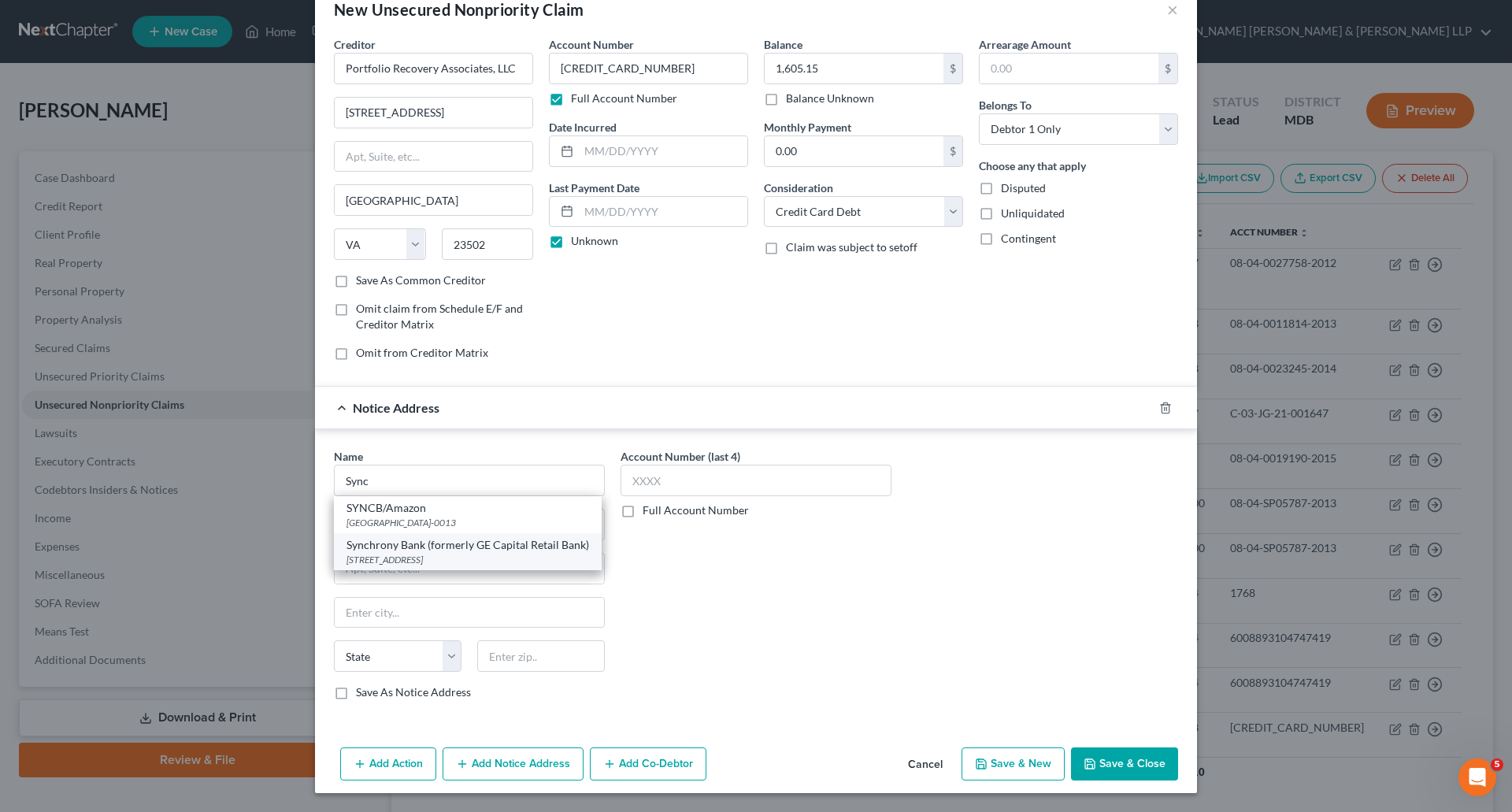
click at [462, 556] on div "[STREET_ADDRESS]" at bounding box center [468, 559] width 242 height 13
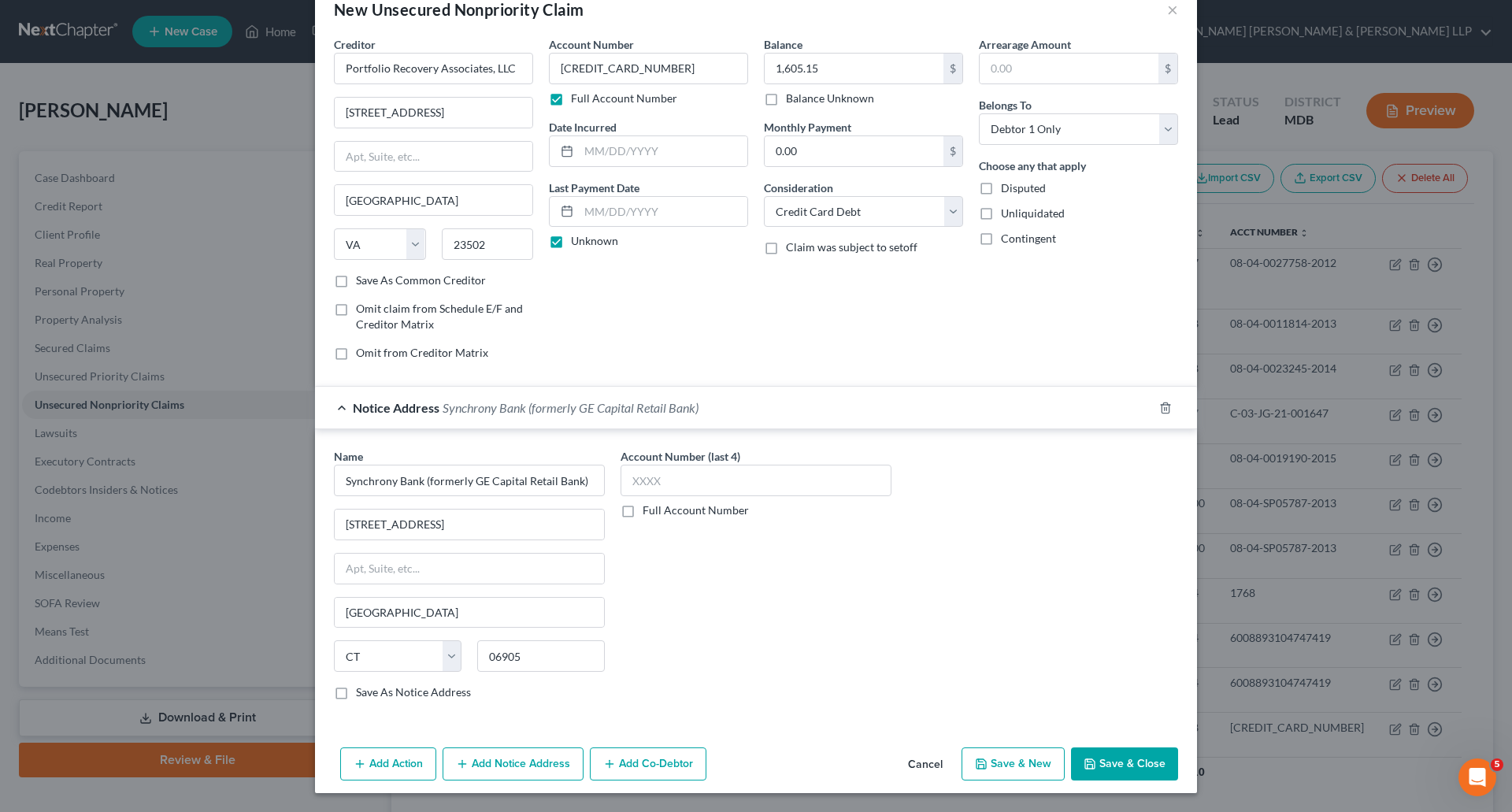
click at [356, 694] on label "Save As Notice Address" at bounding box center [413, 692] width 115 height 16
click at [362, 694] on input "Save As Notice Address" at bounding box center [367, 690] width 11 height 11
click at [356, 698] on label "Save As Notice Address" at bounding box center [413, 692] width 115 height 16
click at [362, 695] on input "Save As Notice Address" at bounding box center [367, 690] width 11 height 11
click at [356, 697] on label "Save As Notice Address" at bounding box center [413, 692] width 115 height 16
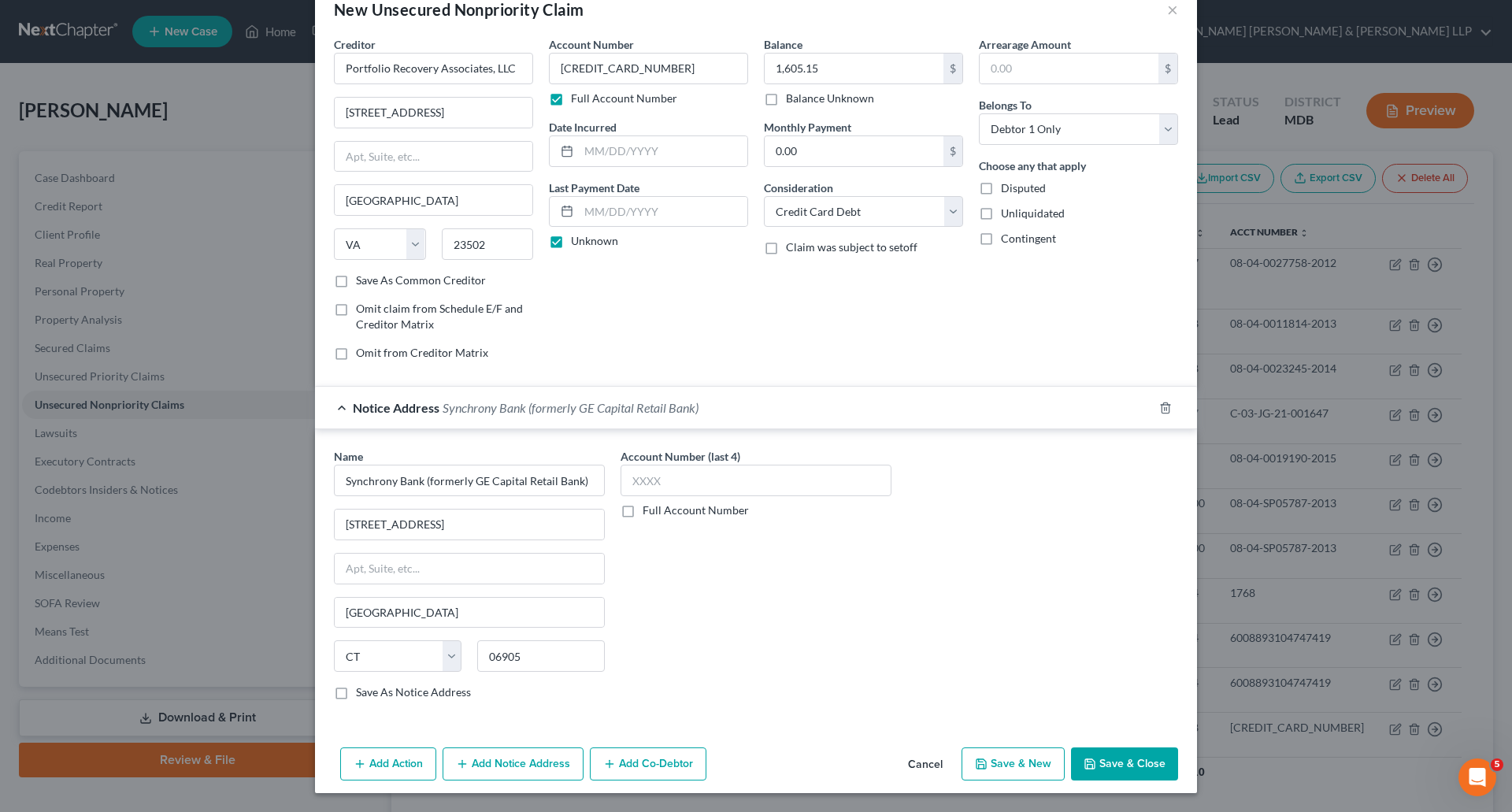
click at [362, 695] on input "Save As Notice Address" at bounding box center [367, 690] width 11 height 11
click at [482, 759] on button "Add Notice Address" at bounding box center [513, 763] width 141 height 33
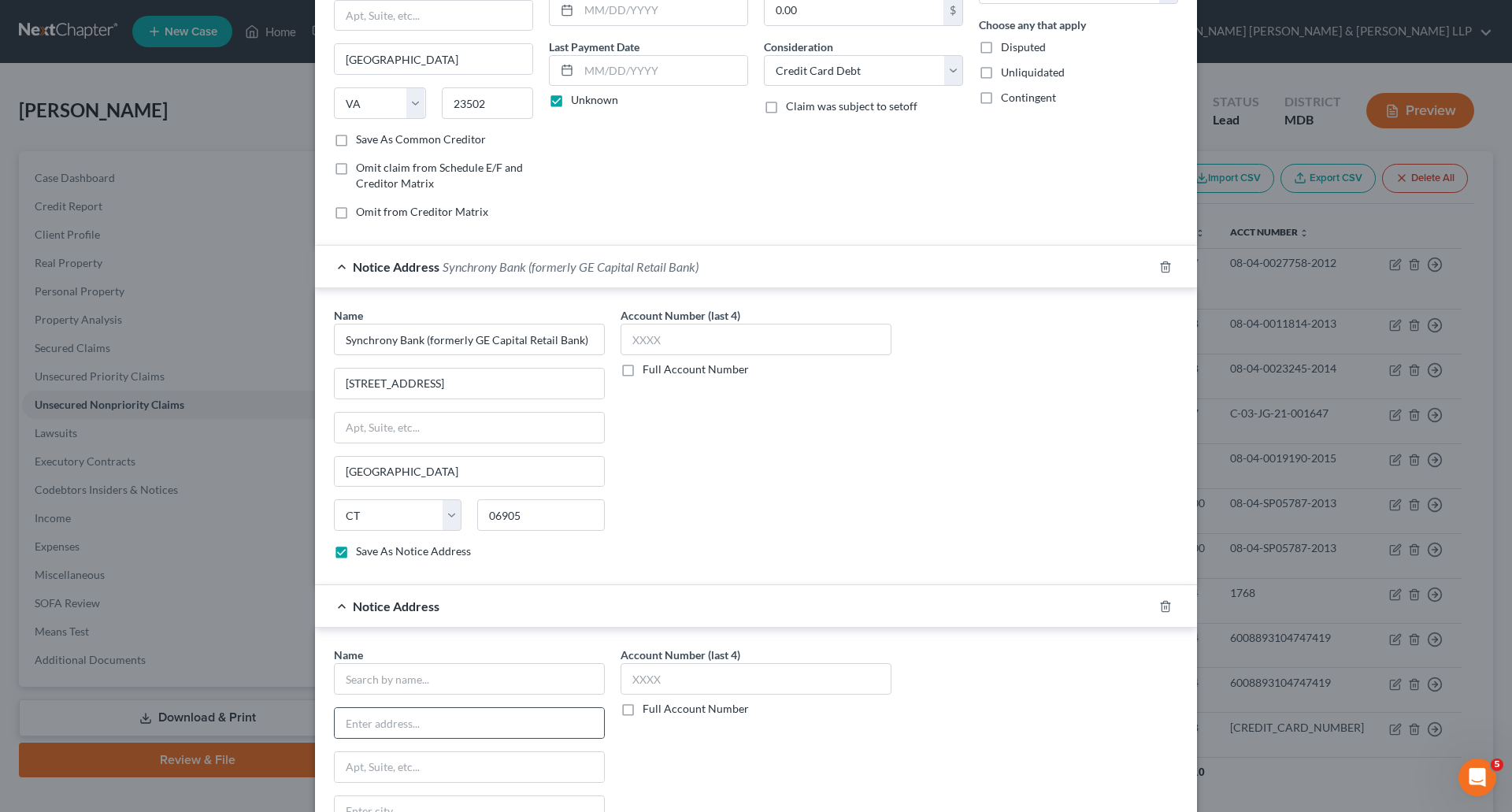
scroll to position [193, 0]
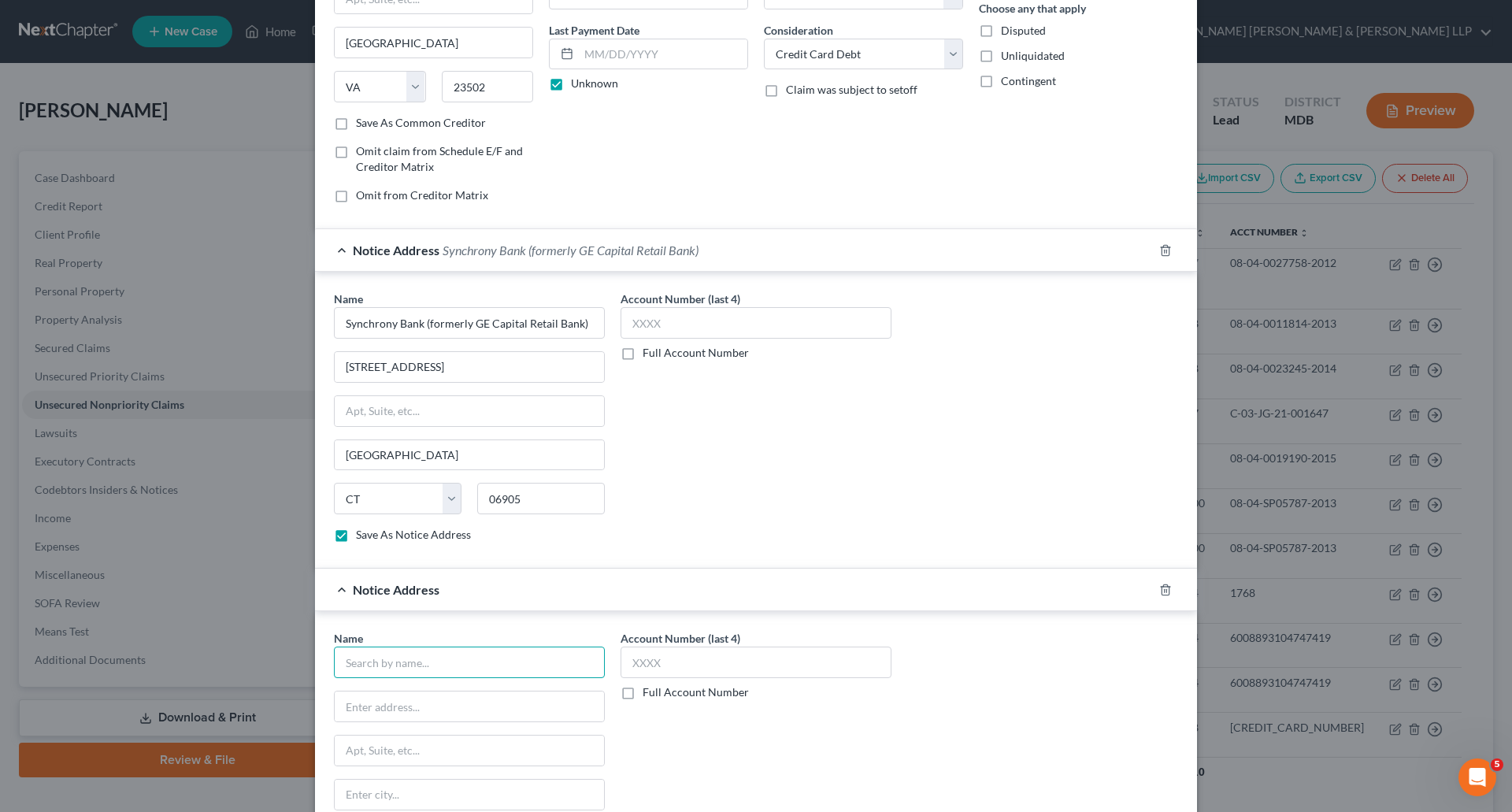
click at [438, 656] on input "text" at bounding box center [469, 663] width 271 height 32
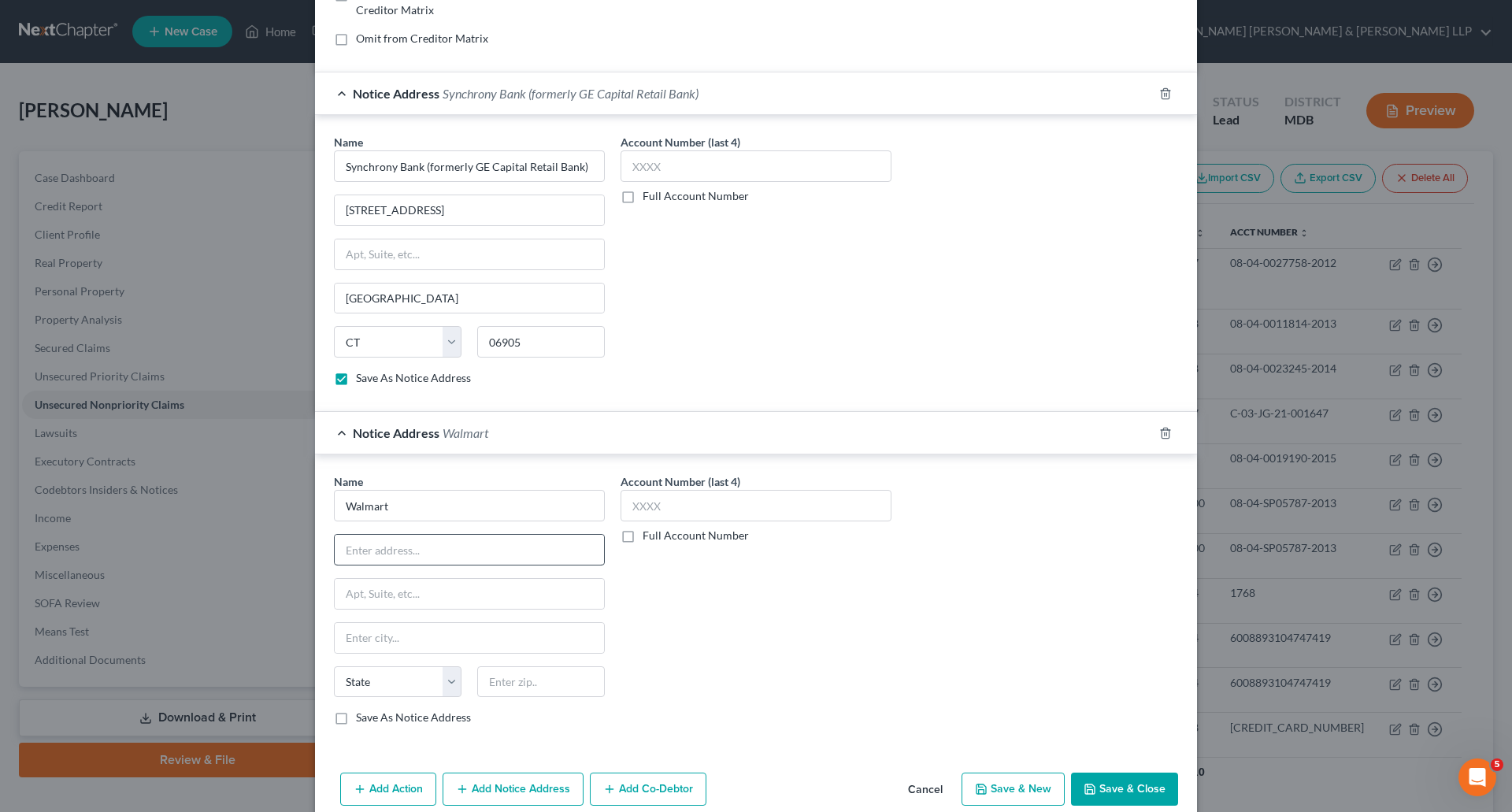
scroll to position [351, 0]
click at [441, 552] on input "text" at bounding box center [469, 549] width 270 height 30
click at [432, 493] on input "Walmart" at bounding box center [469, 505] width 271 height 32
click at [356, 722] on label "Save As Notice Address" at bounding box center [413, 717] width 115 height 16
click at [362, 720] on input "Save As Notice Address" at bounding box center [367, 714] width 11 height 11
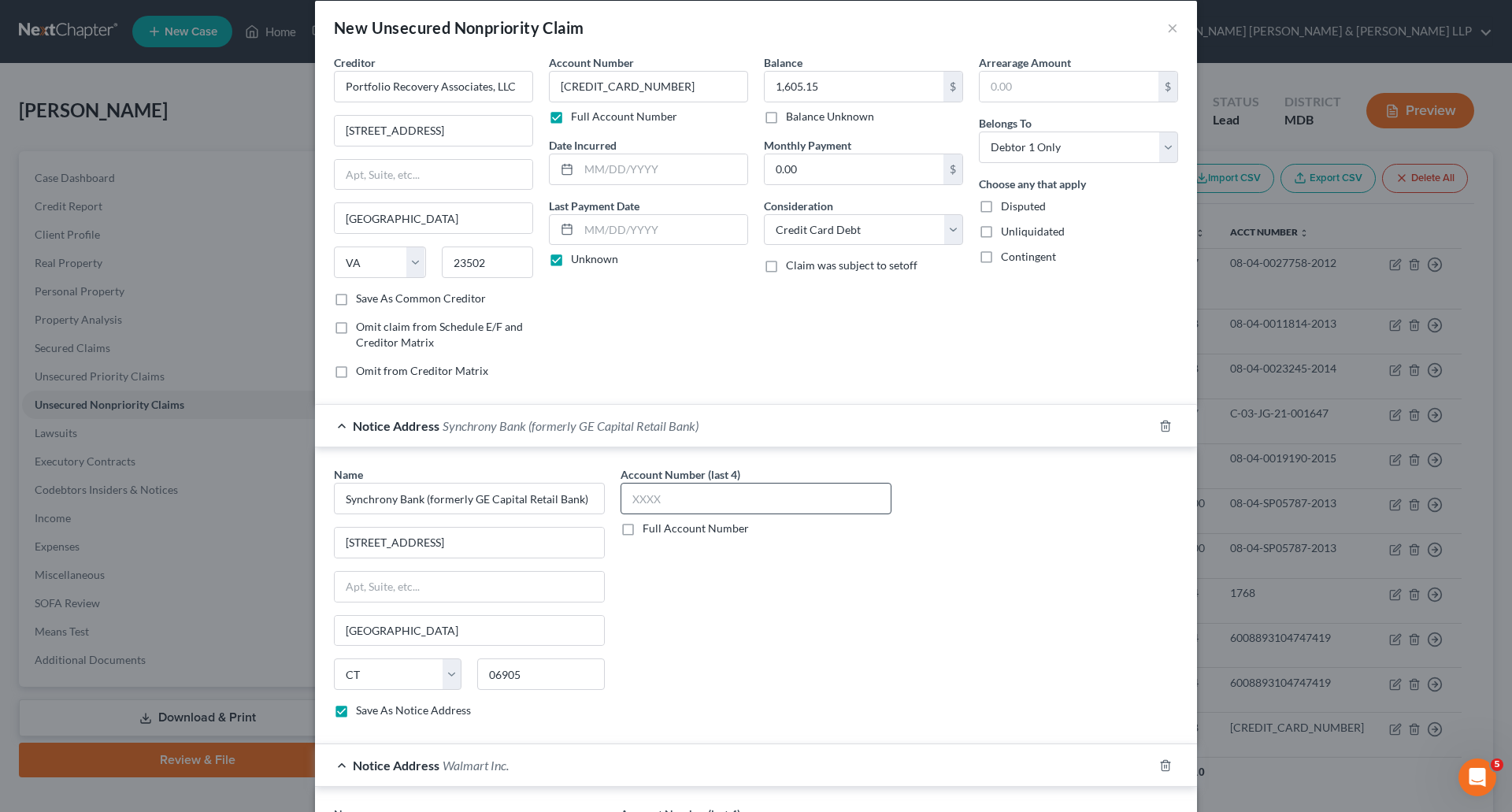
scroll to position [0, 0]
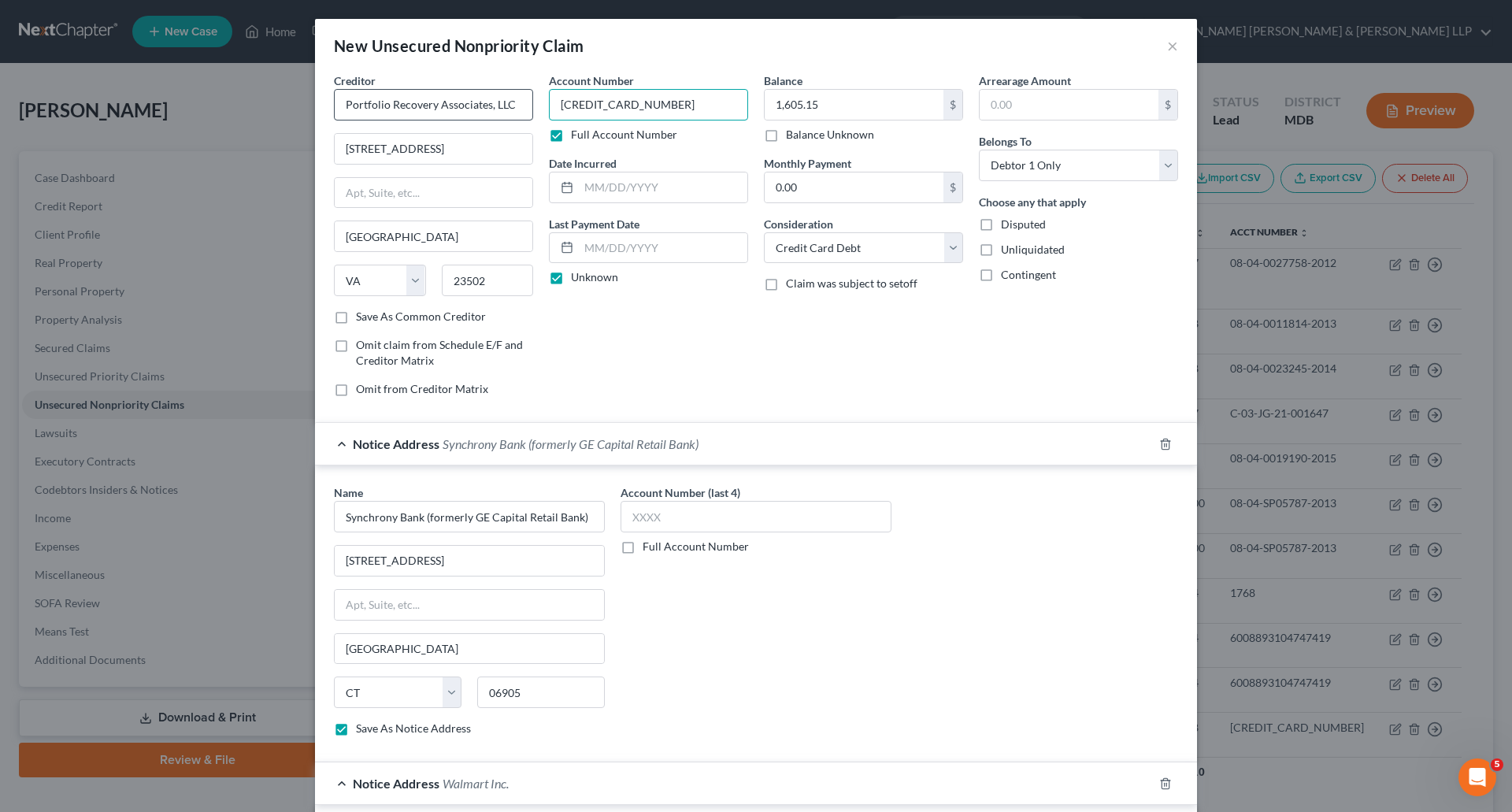
drag, startPoint x: 683, startPoint y: 102, endPoint x: 502, endPoint y: 98, distance: 181.0
click at [502, 98] on div "Creditor * Portfolio Recovery Associates, LLC [STREET_ADDRESS][GEOGRAPHIC_DATA]…" at bounding box center [756, 241] width 860 height 337
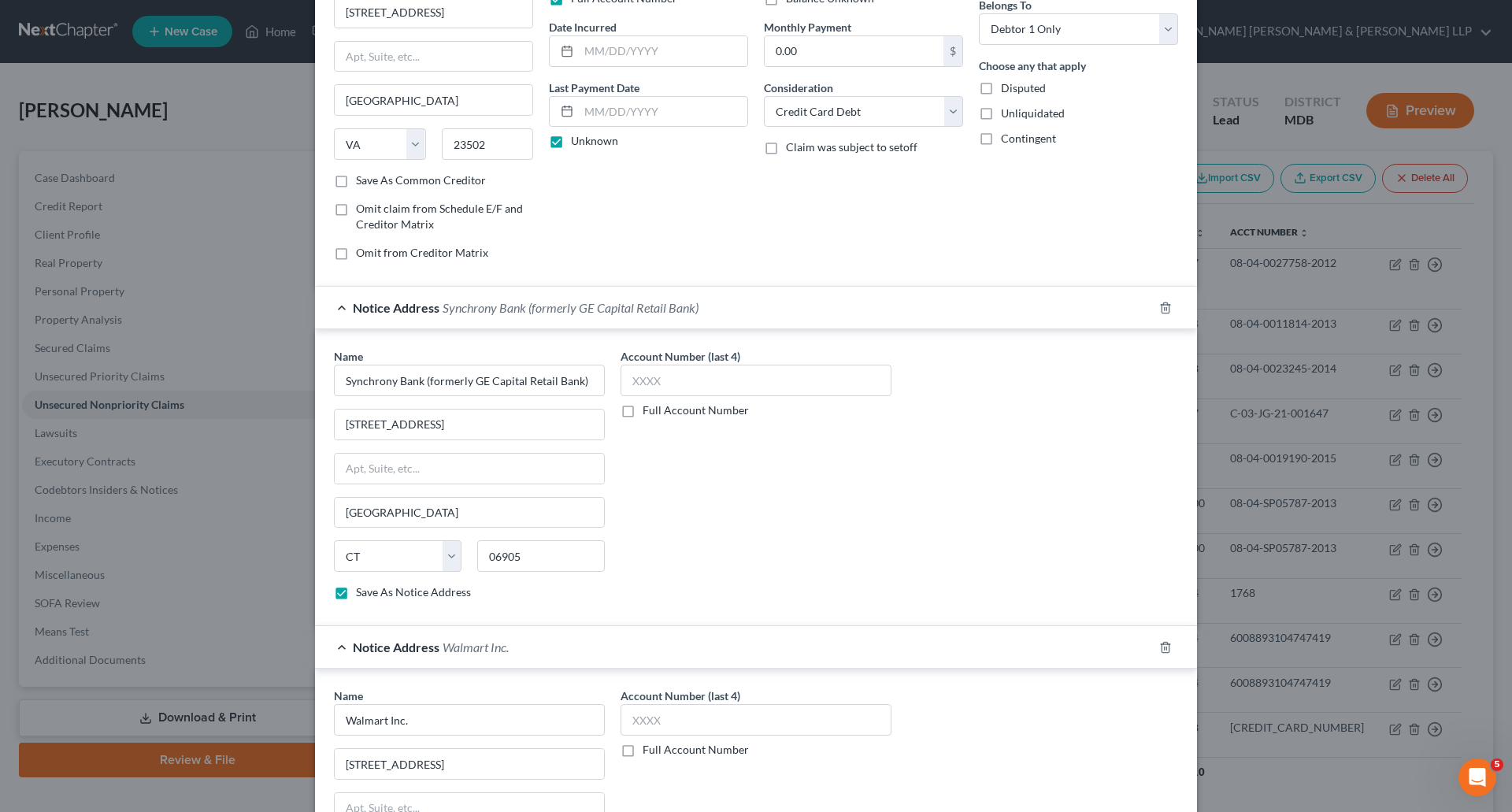
scroll to position [158, 0]
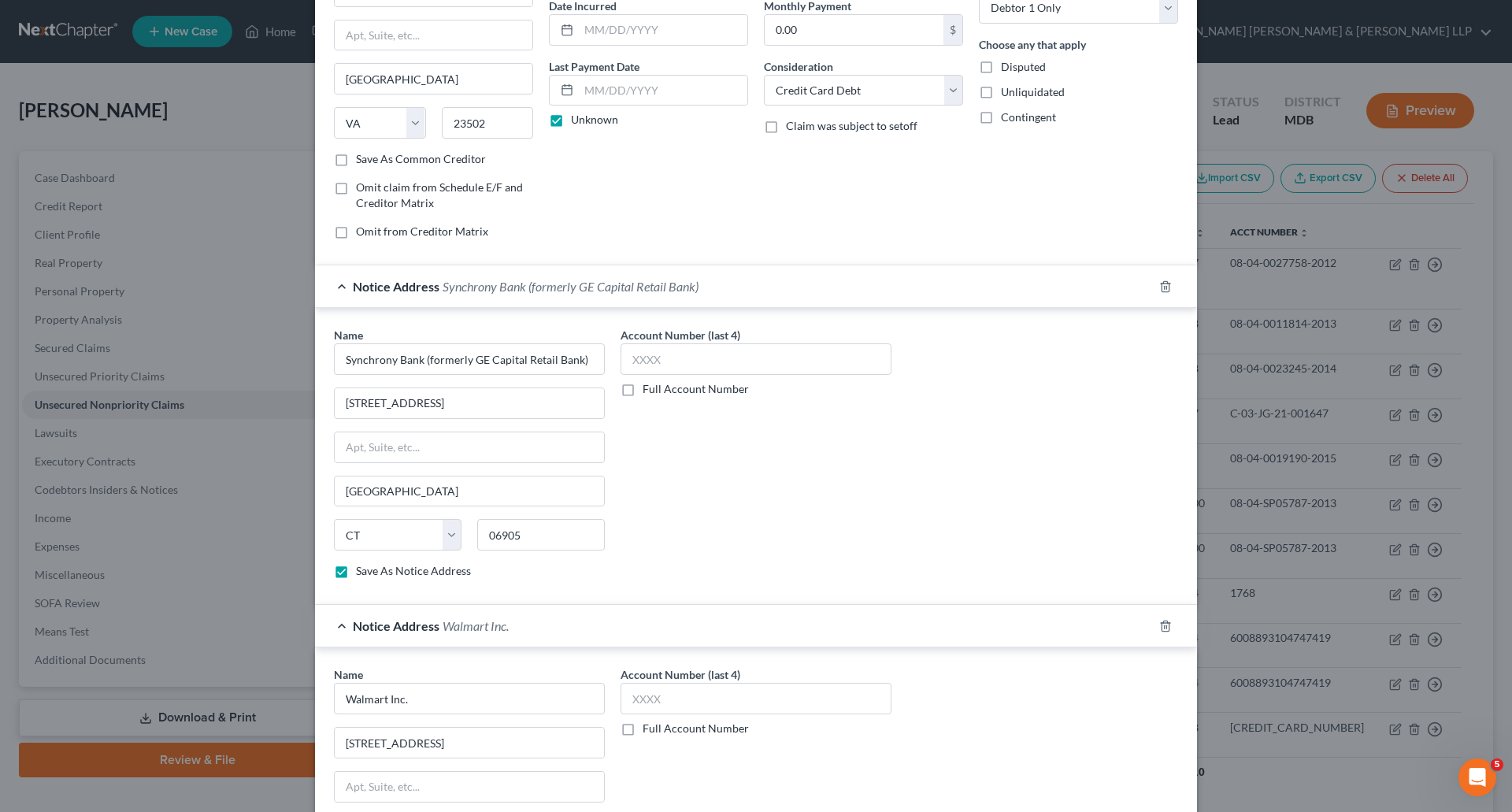
click at [642, 391] on label "Full Account Number" at bounding box center [696, 390] width 106 height 16
click at [650, 391] on input "Full Account Number" at bounding box center [655, 387] width 11 height 11
paste input "[CREDIT_CARD_NUMBER]"
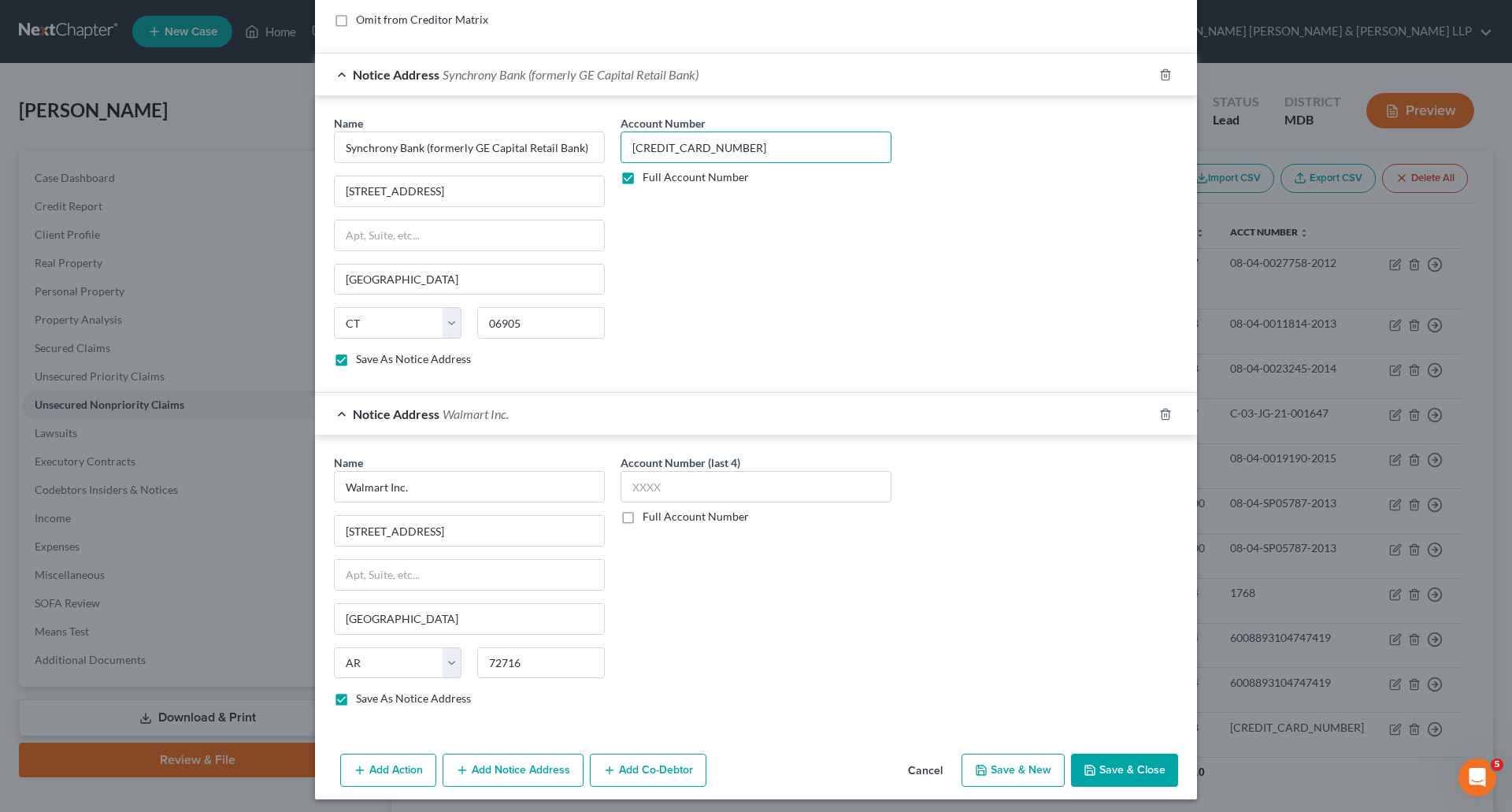
scroll to position [375, 0]
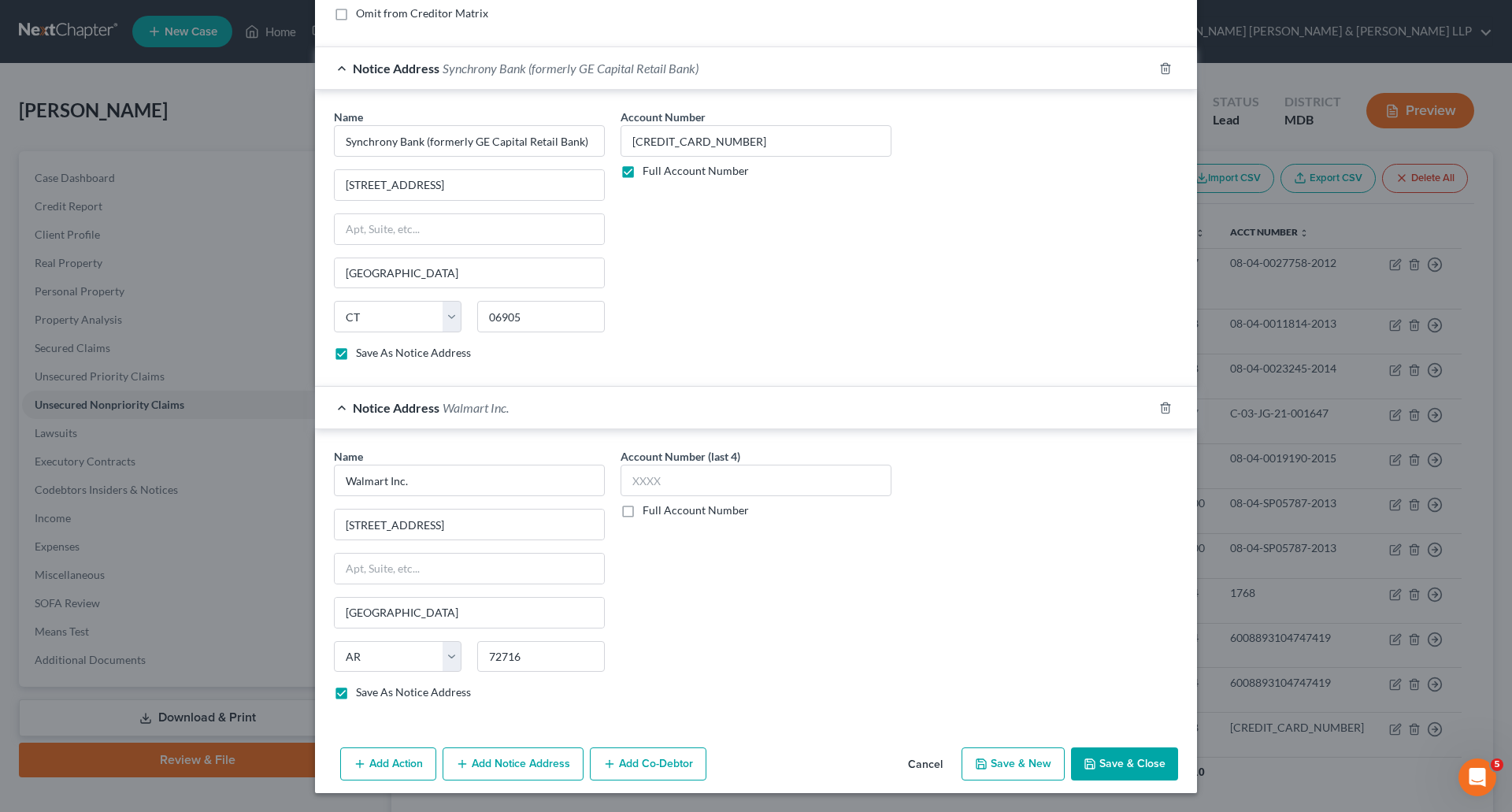
click at [642, 508] on label "Full Account Number" at bounding box center [696, 510] width 106 height 16
click at [650, 508] on input "Full Account Number" at bounding box center [655, 508] width 11 height 11
click at [640, 479] on input "text" at bounding box center [756, 481] width 271 height 32
paste input "[CREDIT_CARD_NUMBER]"
click at [721, 663] on div "Account Number [CREDIT_CARD_NUMBER] Full Account Number" at bounding box center [756, 580] width 287 height 264
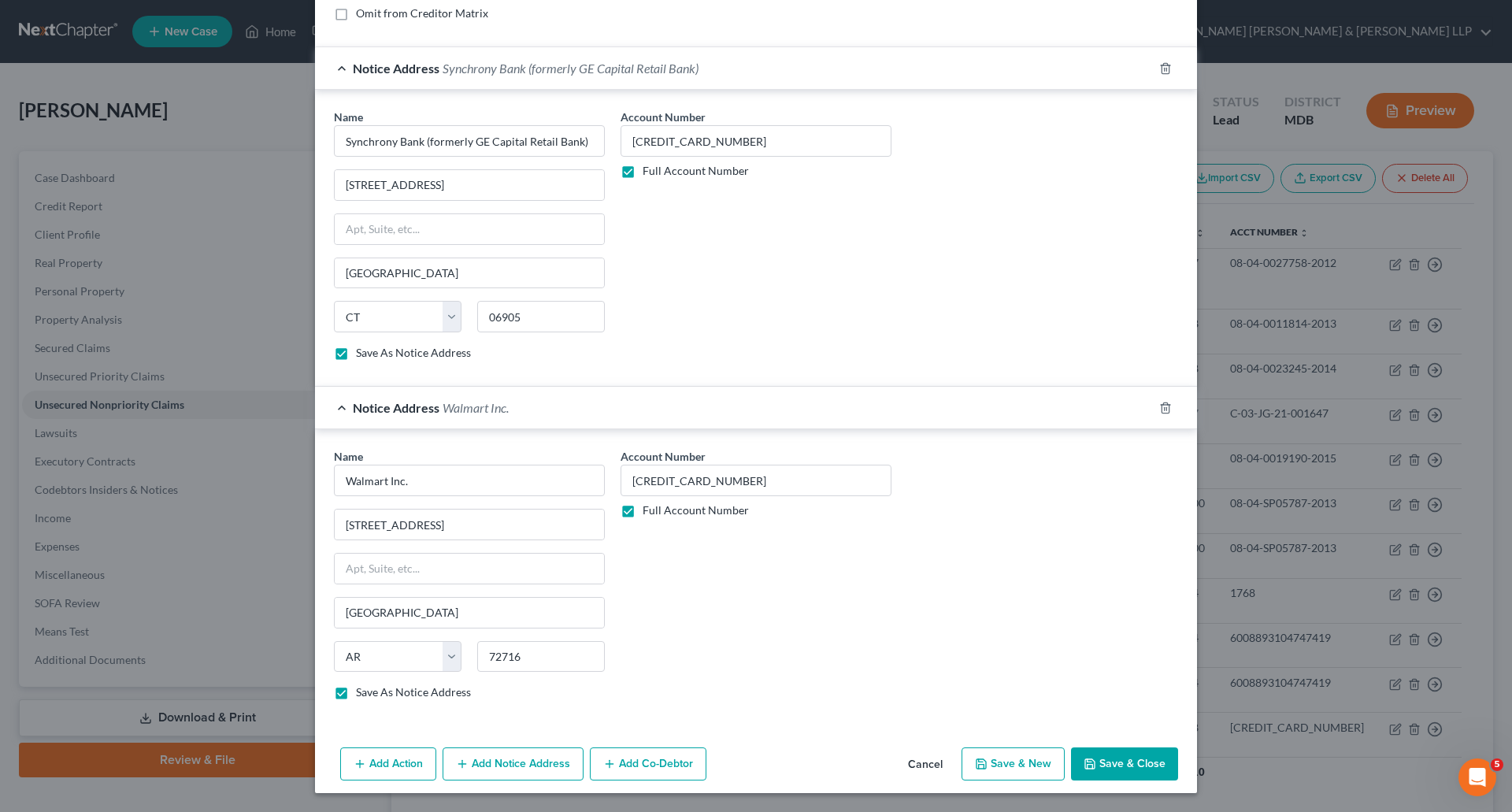
click at [1099, 764] on button "Save & Close" at bounding box center [1124, 763] width 107 height 33
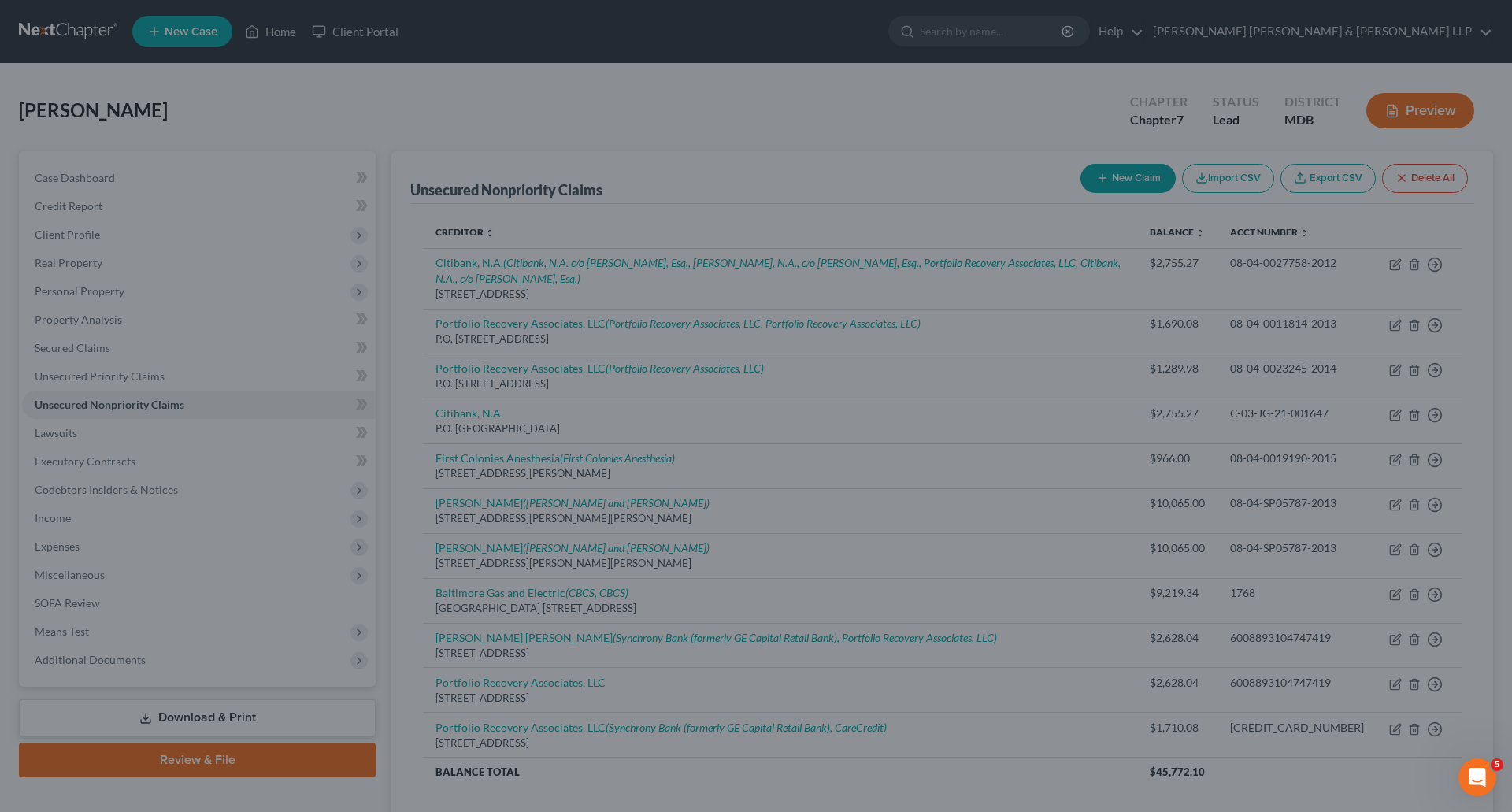
scroll to position [0, 0]
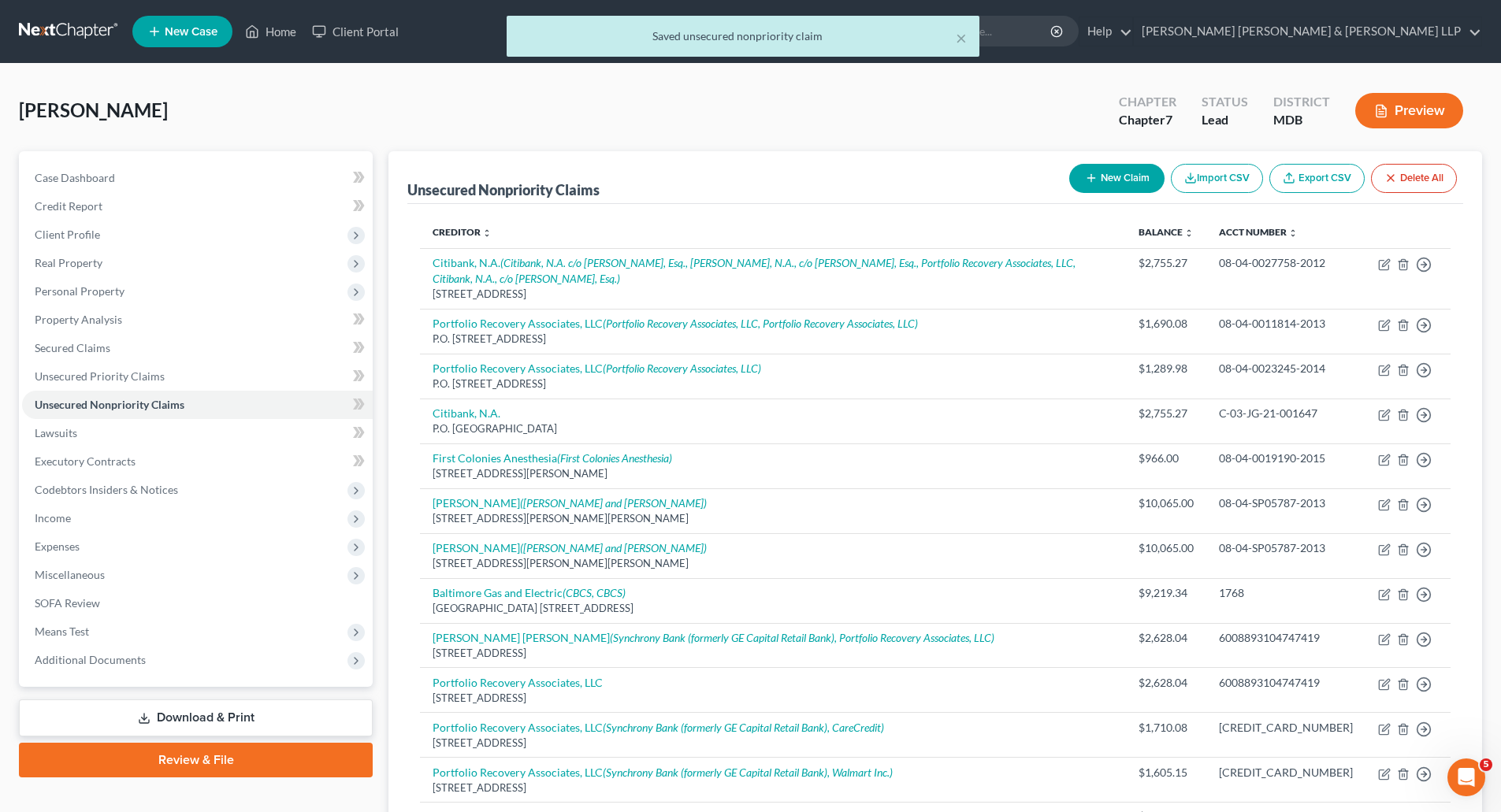
click at [1142, 184] on button "New Claim" at bounding box center [1117, 178] width 95 height 29
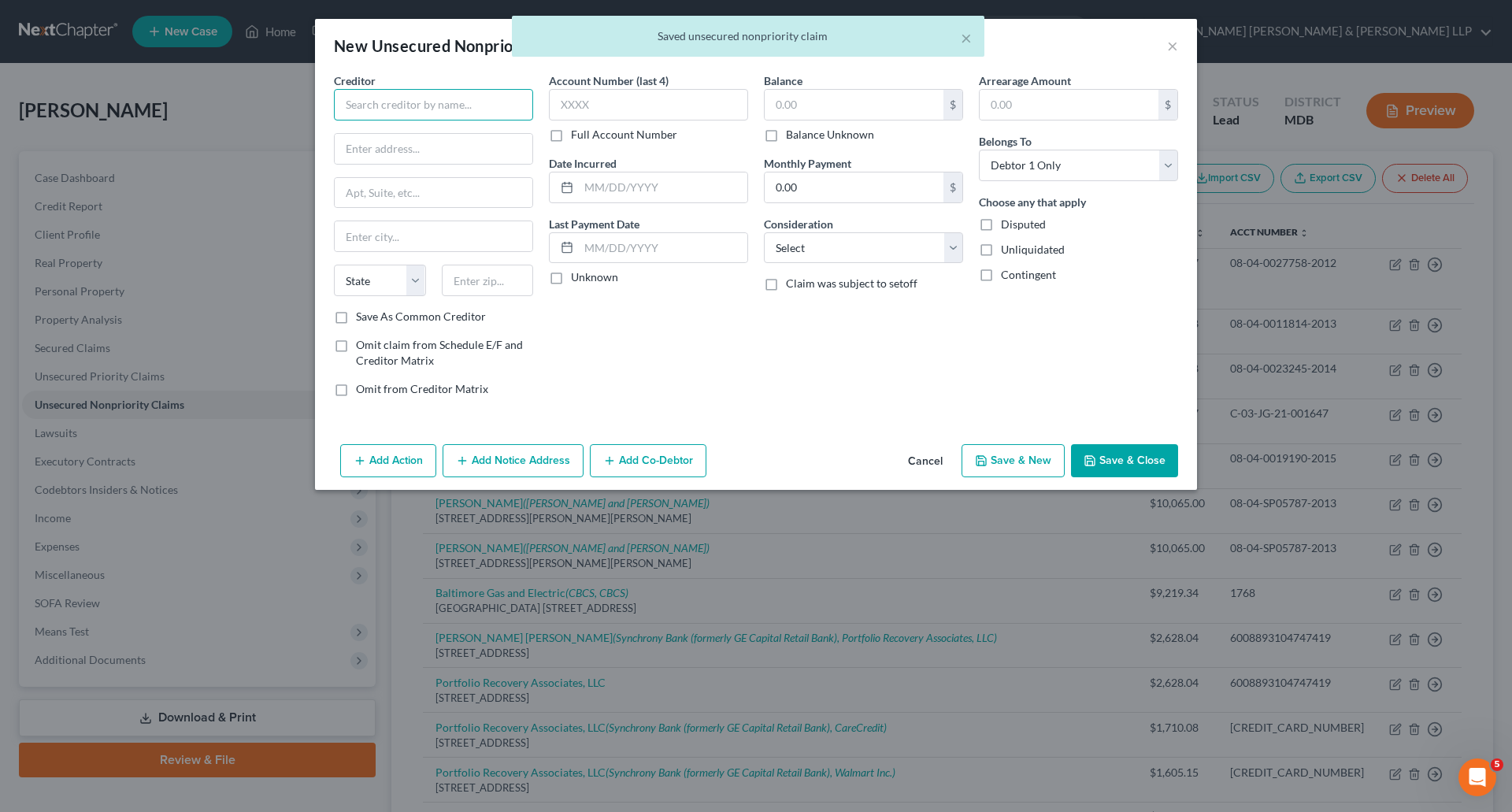
click at [377, 99] on input "text" at bounding box center [433, 105] width 200 height 32
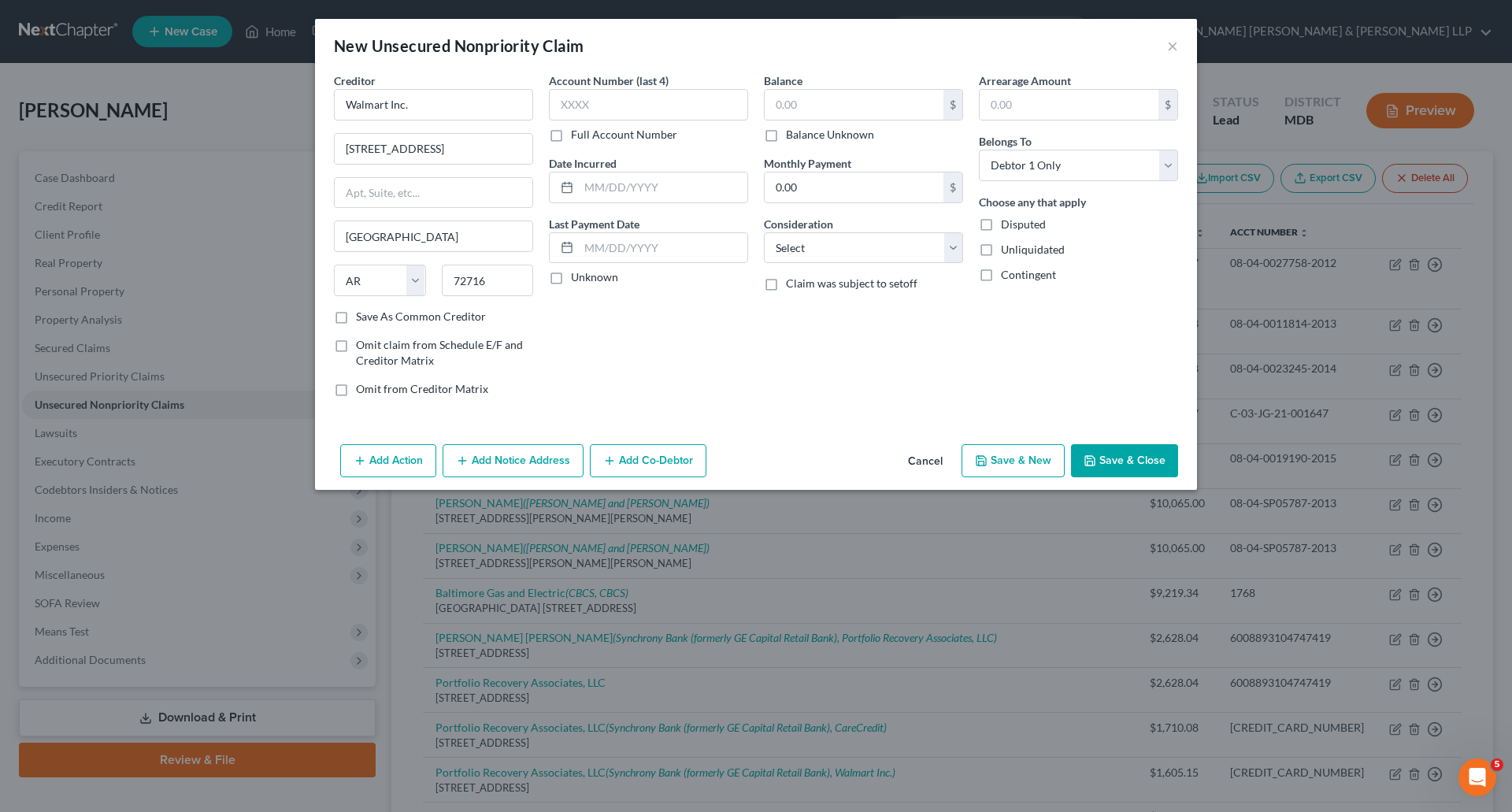
click at [571, 133] on label "Full Account Number" at bounding box center [625, 135] width 106 height 16
click at [578, 133] on input "Full Account Number" at bounding box center [583, 132] width 11 height 11
click at [610, 100] on input "text" at bounding box center [649, 105] width 200 height 32
paste input "[CREDIT_CARD_NUMBER]"
click at [571, 278] on label "Unknown" at bounding box center [595, 278] width 47 height 16
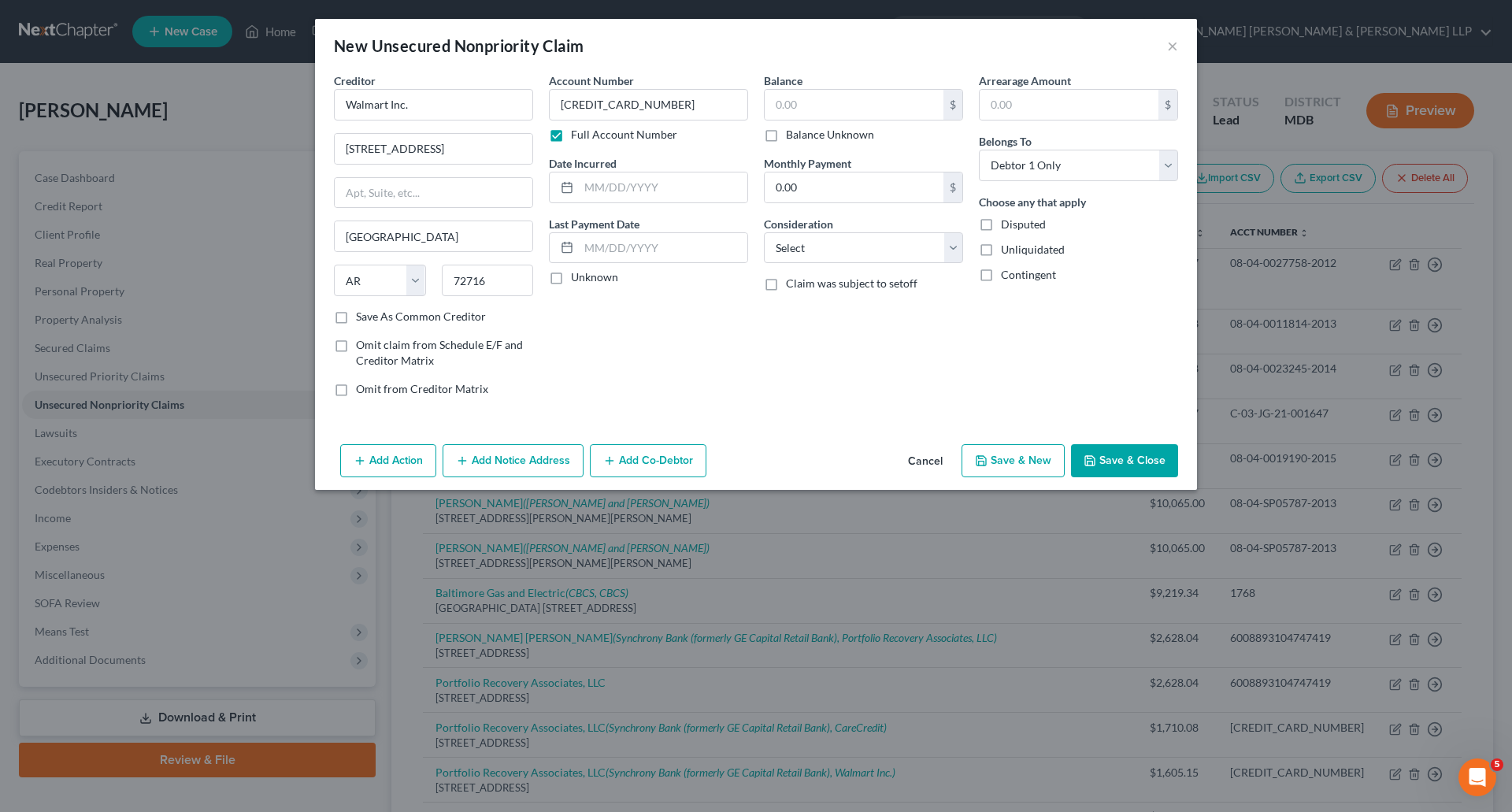
click at [578, 278] on input "Unknown" at bounding box center [583, 275] width 11 height 11
click at [815, 105] on input "text" at bounding box center [854, 105] width 179 height 30
click at [820, 102] on input "text" at bounding box center [854, 105] width 179 height 30
click at [959, 257] on select "Select Cable / Satellite Services Collection Agency Credit Card Debt Debt Couns…" at bounding box center [863, 248] width 200 height 32
click at [764, 233] on select "Select Cable / Satellite Services Collection Agency Credit Card Debt Debt Couns…" at bounding box center [863, 248] width 200 height 32
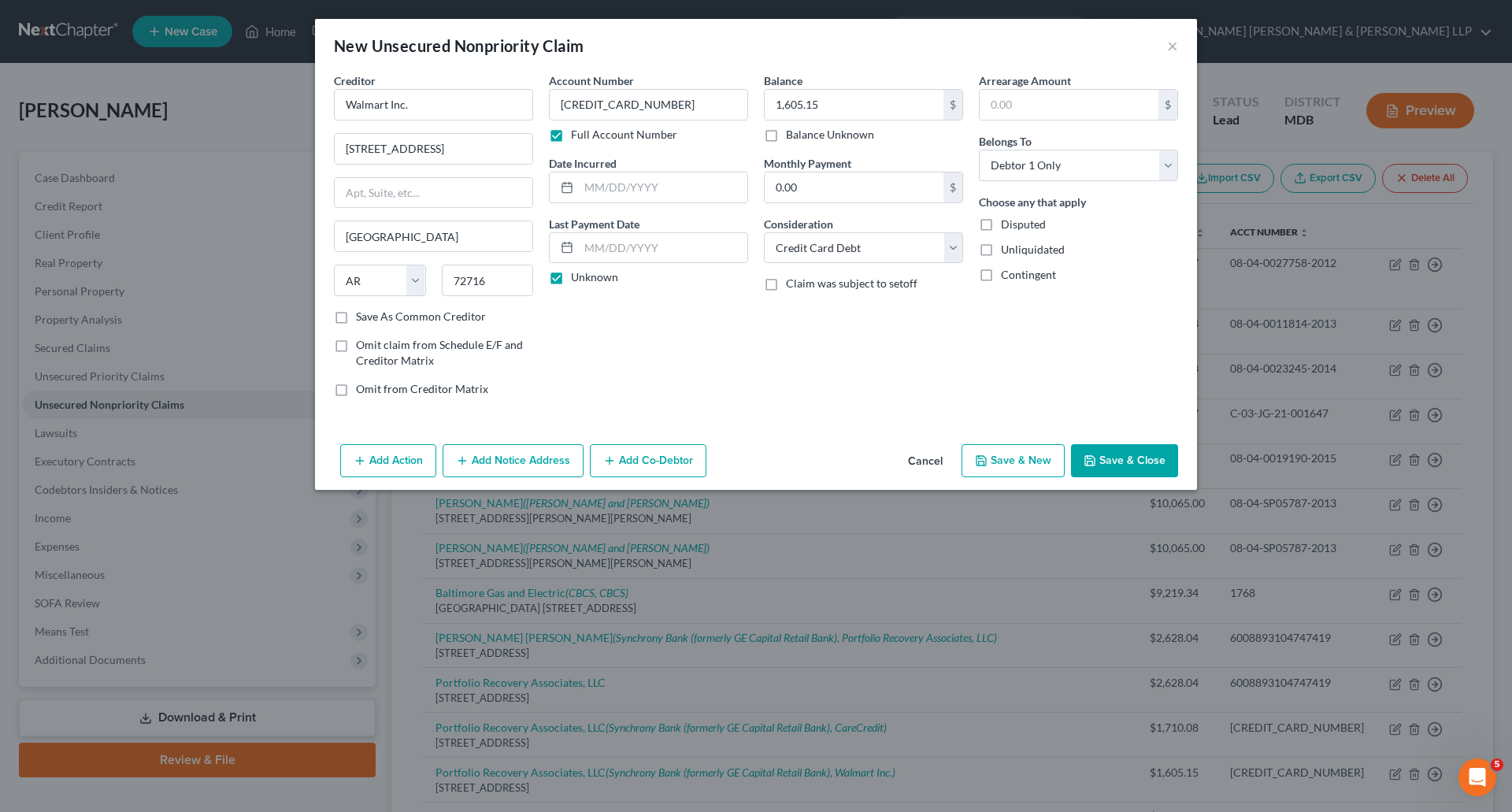
click at [876, 346] on div "Balance 1,605.15 $ Balance Unknown Balance Undetermined 1,605.15 $ Balance Unkn…" at bounding box center [863, 241] width 215 height 337
click at [1125, 451] on button "Save & Close" at bounding box center [1124, 461] width 107 height 33
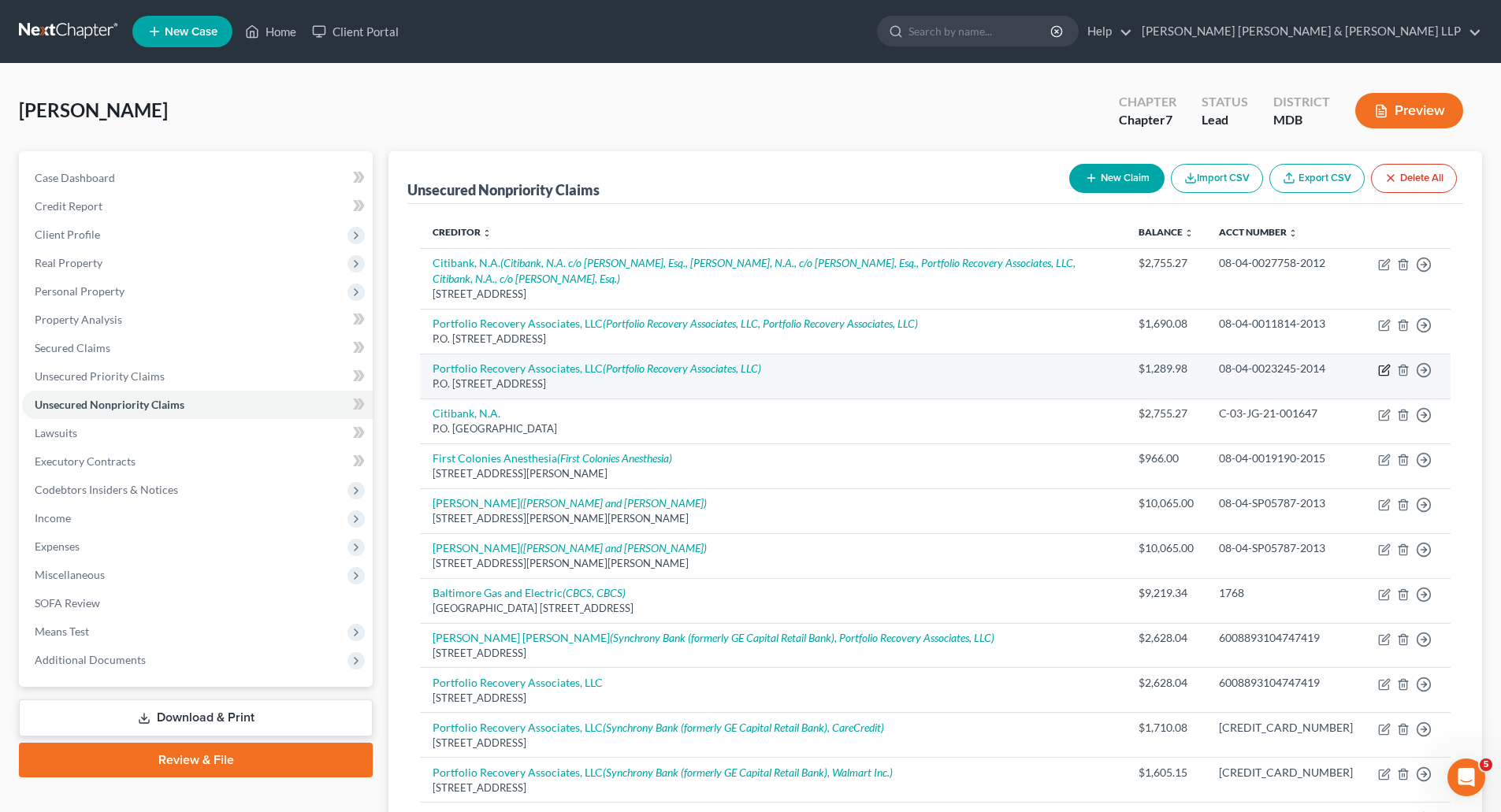
click at [1382, 368] on icon "button" at bounding box center [1385, 370] width 12 height 12
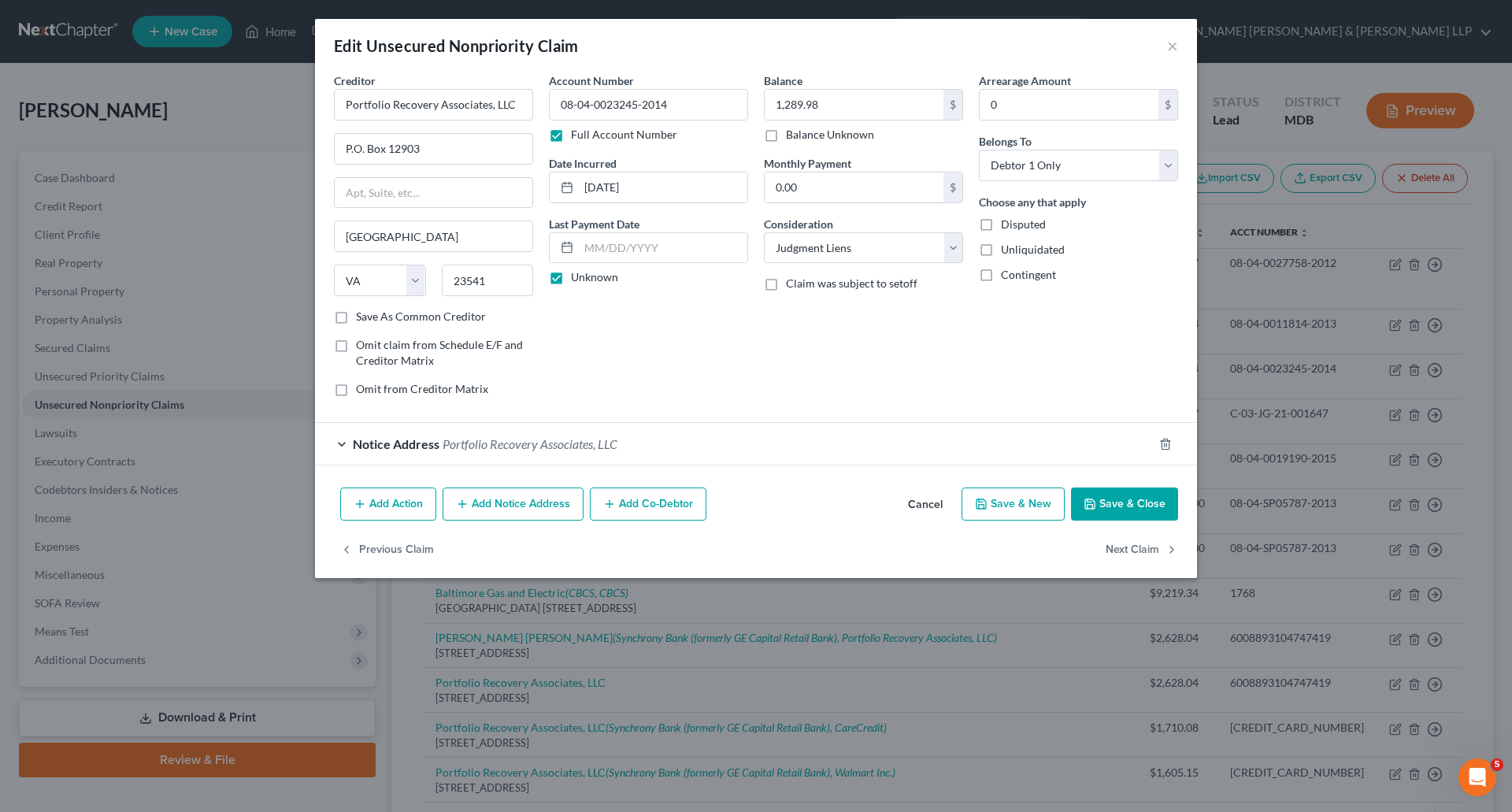
click at [1096, 499] on icon "button" at bounding box center [1091, 504] width 12 height 12
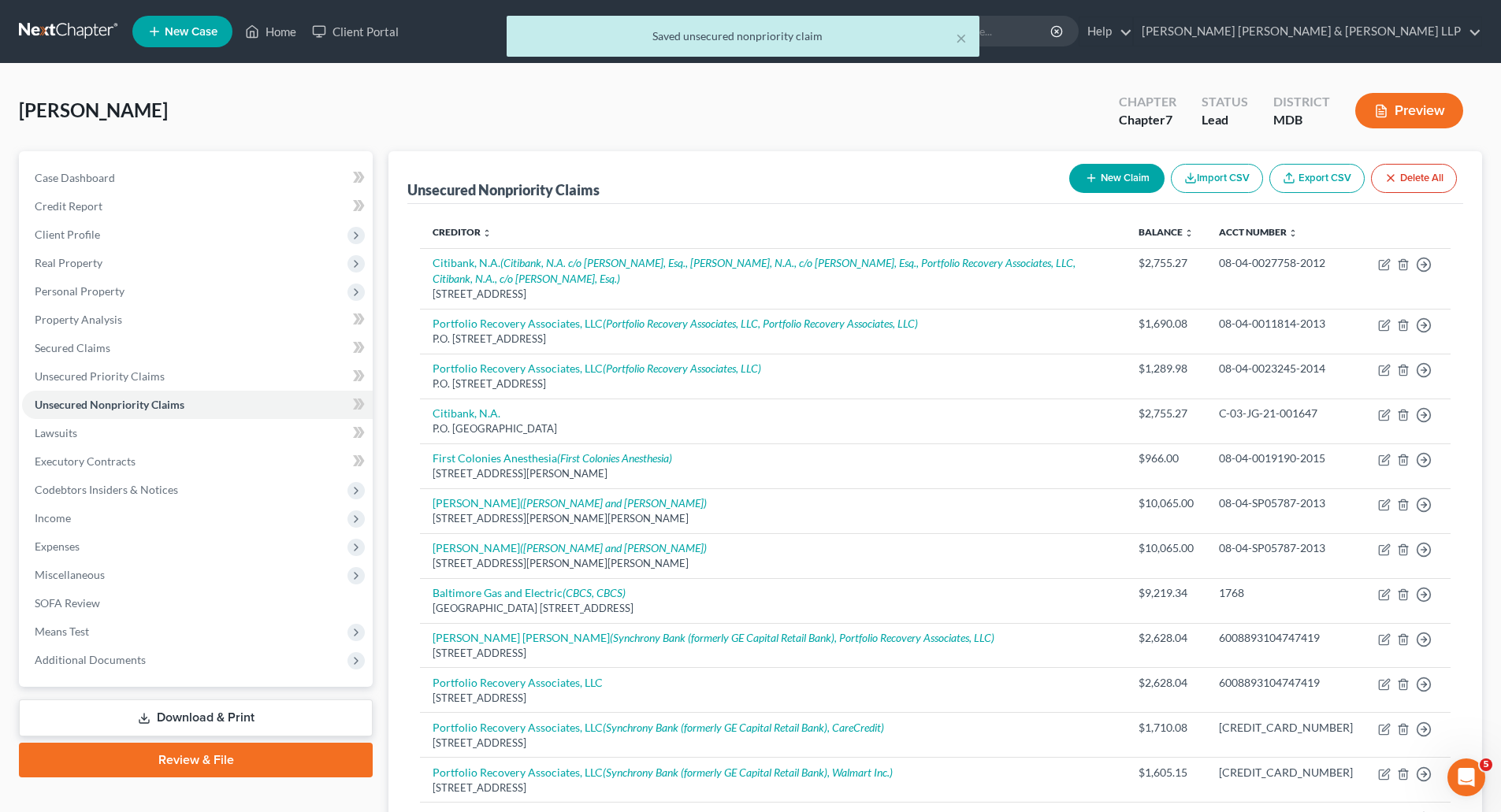
click at [1112, 173] on button "New Claim" at bounding box center [1117, 178] width 95 height 29
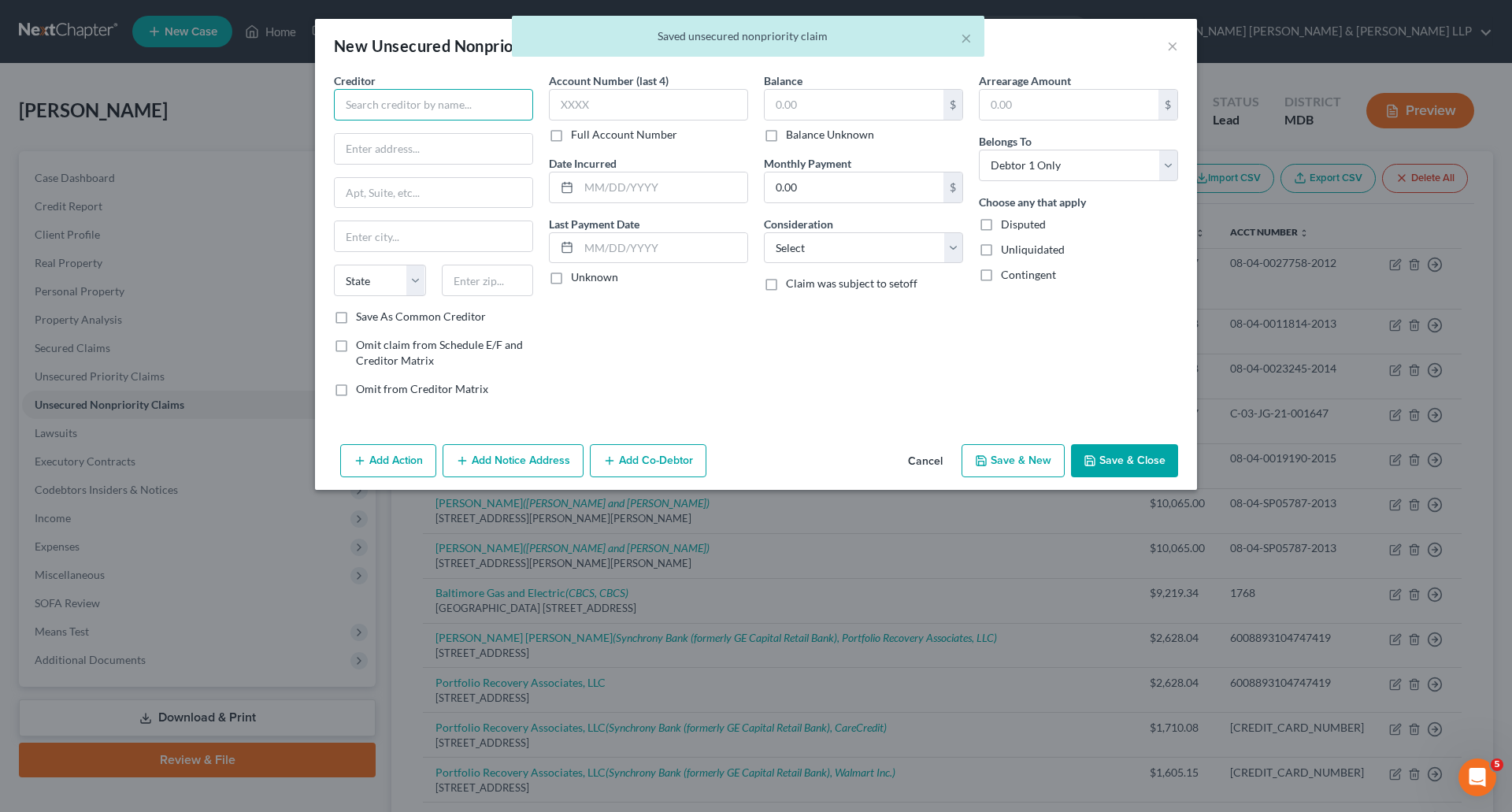
click at [397, 99] on input "text" at bounding box center [433, 105] width 200 height 32
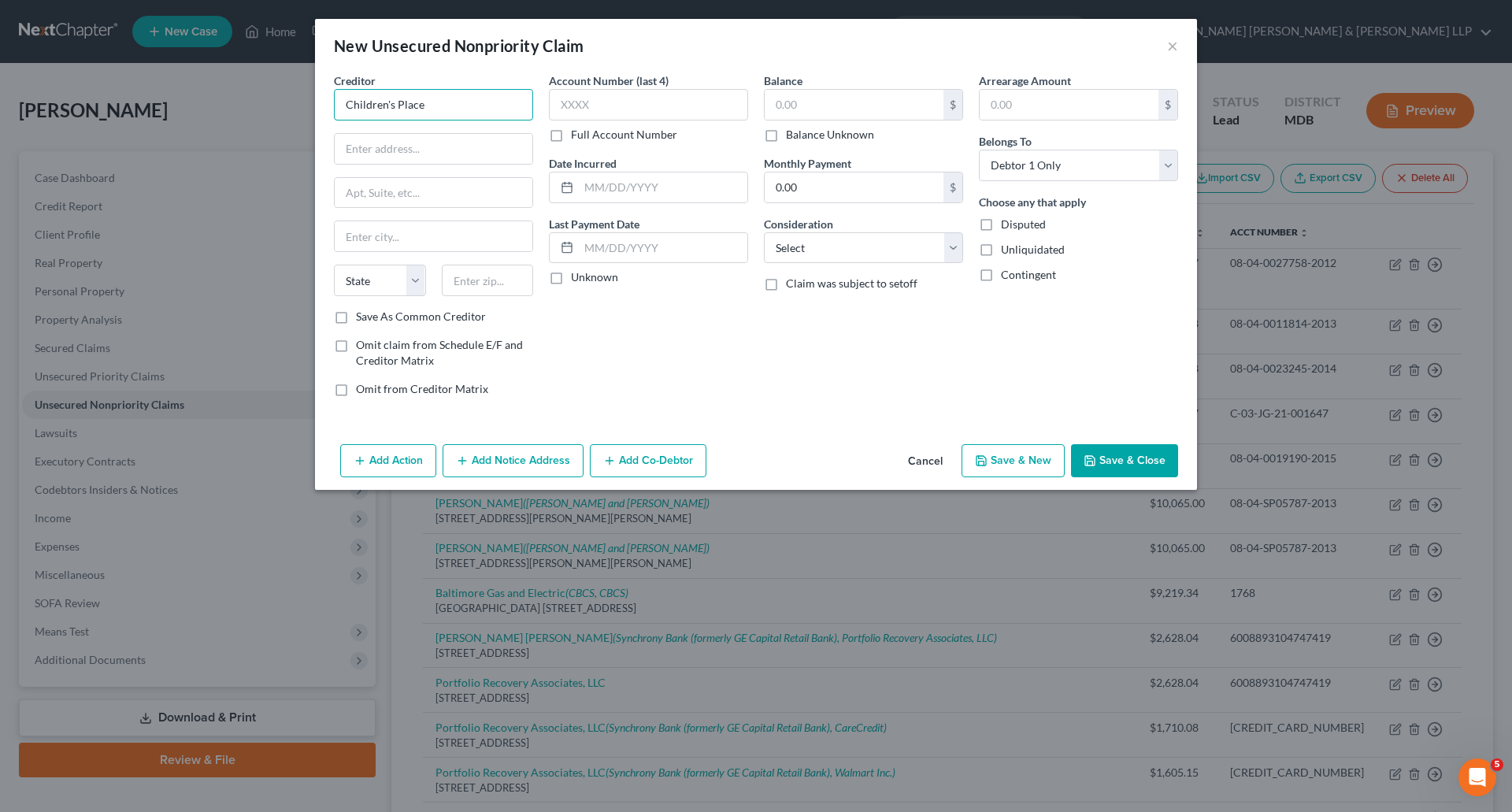
drag, startPoint x: 351, startPoint y: 106, endPoint x: 359, endPoint y: 104, distance: 8.2
click at [351, 106] on input "Children's Place" at bounding box center [433, 105] width 200 height 32
click at [397, 139] on input "text" at bounding box center [433, 149] width 198 height 30
click at [571, 128] on label "Full Account Number" at bounding box center [625, 135] width 106 height 16
click at [578, 128] on input "Full Account Number" at bounding box center [583, 132] width 11 height 11
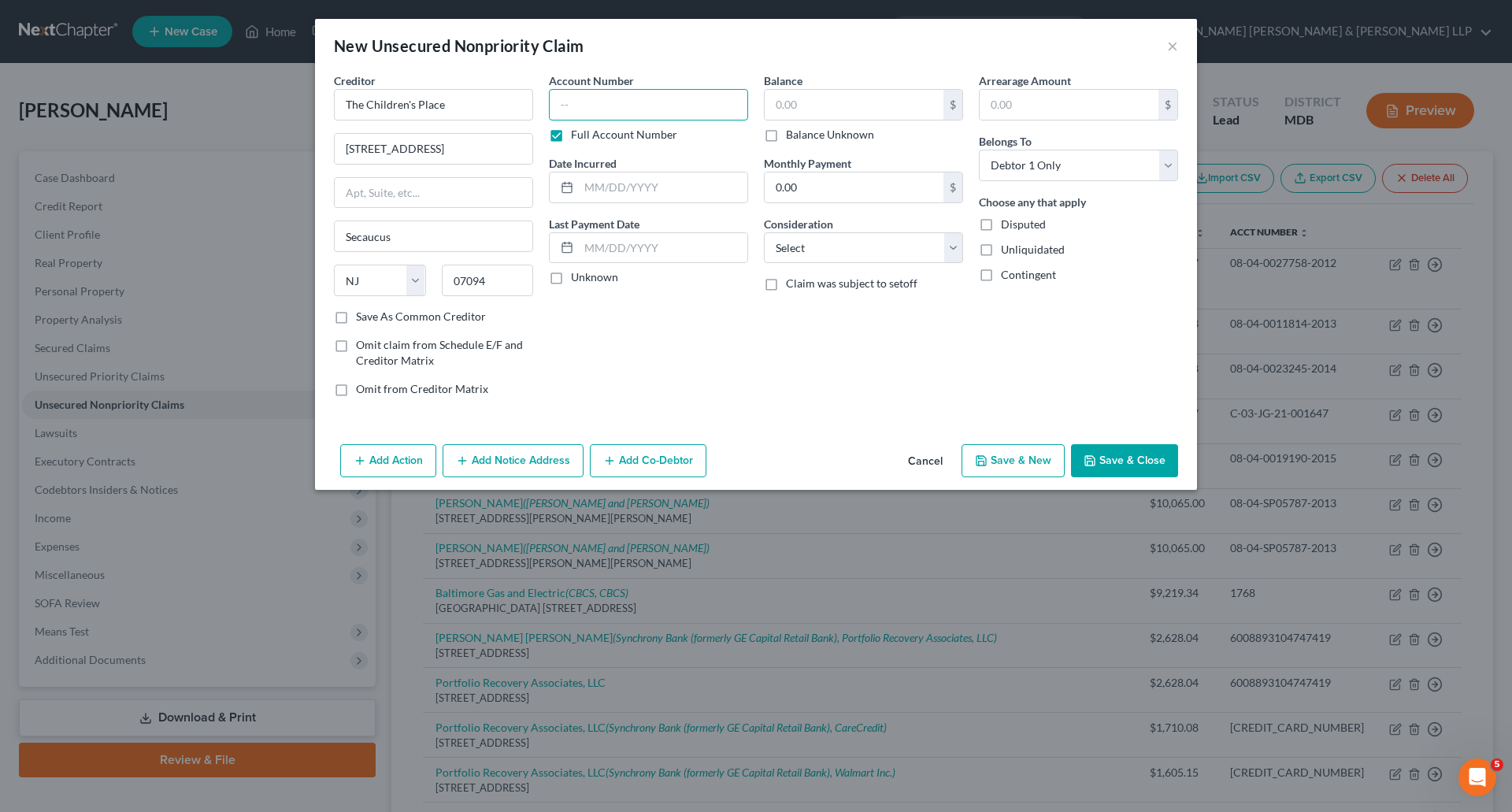
click at [583, 99] on input "text" at bounding box center [649, 105] width 200 height 32
click at [831, 106] on input "text" at bounding box center [854, 105] width 179 height 30
drag, startPoint x: 930, startPoint y: 252, endPoint x: 923, endPoint y: 256, distance: 8.1
click at [930, 252] on select "Select Cable / Satellite Services Collection Agency Credit Card Debt Debt Couns…" at bounding box center [863, 248] width 200 height 32
click at [764, 233] on select "Select Cable / Satellite Services Collection Agency Credit Card Debt Debt Couns…" at bounding box center [863, 248] width 200 height 32
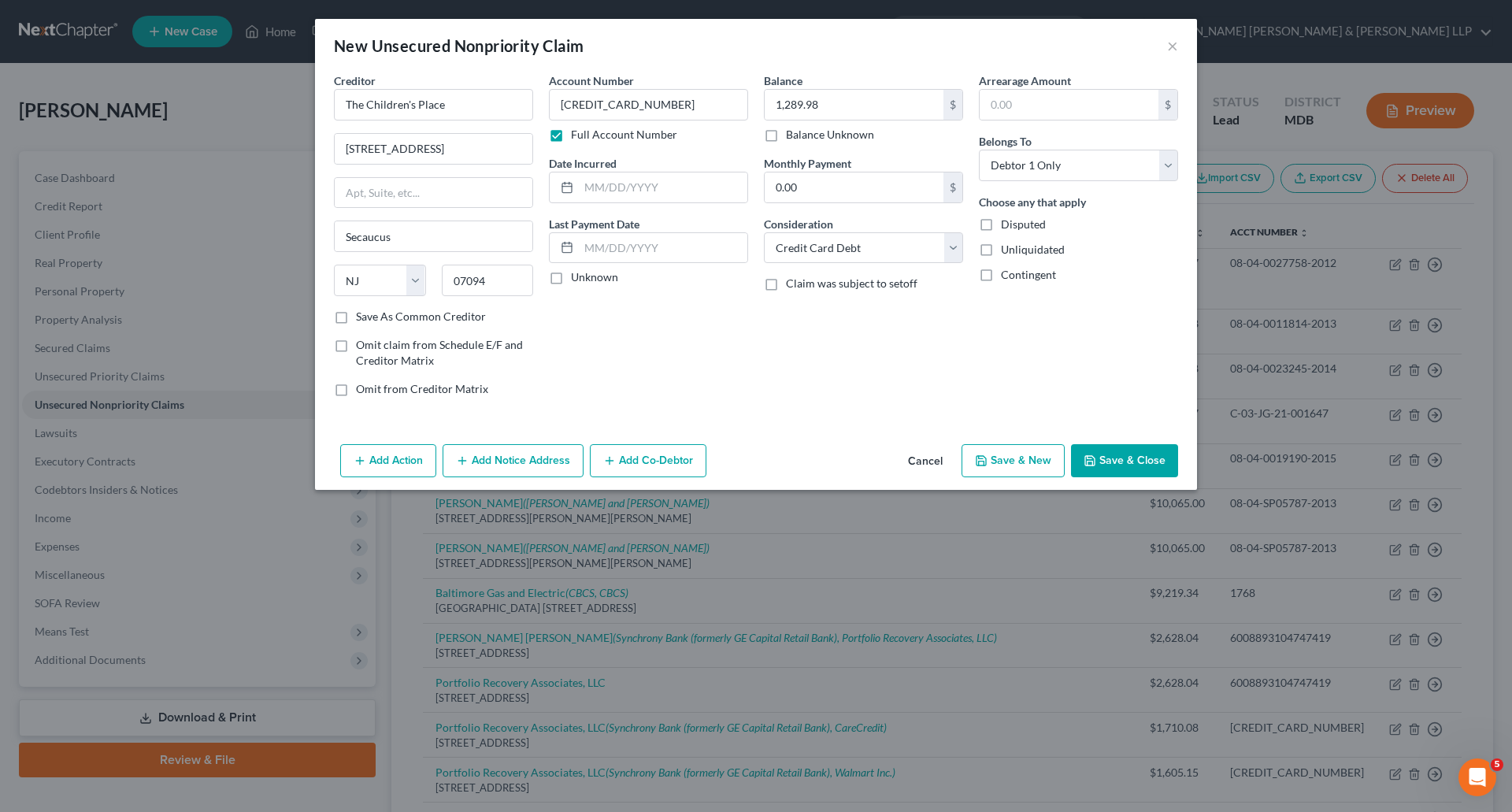
drag, startPoint x: 810, startPoint y: 331, endPoint x: 657, endPoint y: 355, distance: 154.9
click at [810, 332] on div "Balance 1,289.98 $ Balance Unknown Balance Undetermined 1,289.98 $ Balance Unkn…" at bounding box center [863, 241] width 215 height 337
click at [501, 457] on button "Add Notice Address" at bounding box center [513, 461] width 141 height 33
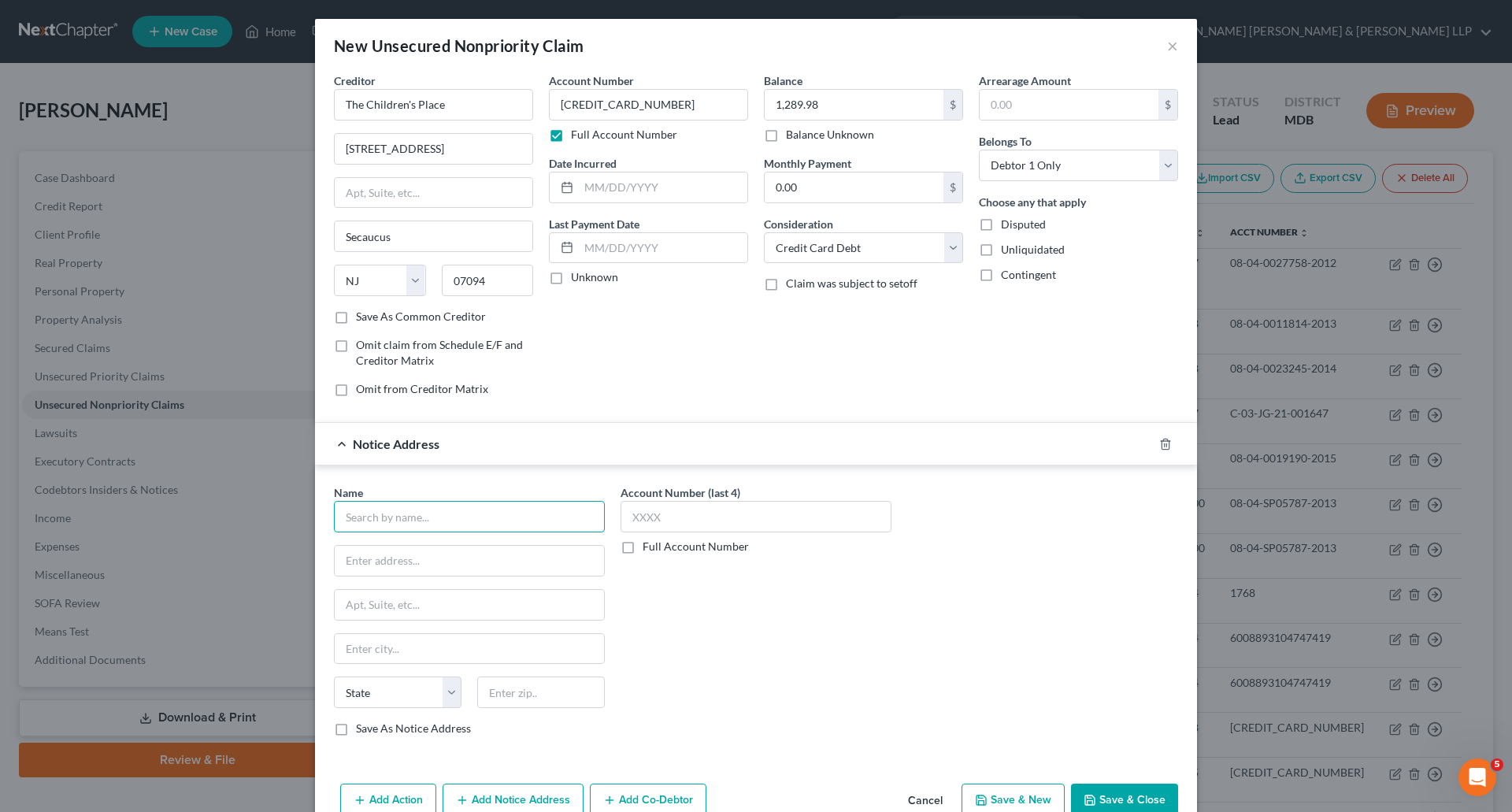
click at [441, 519] on input "text" at bounding box center [469, 517] width 271 height 32
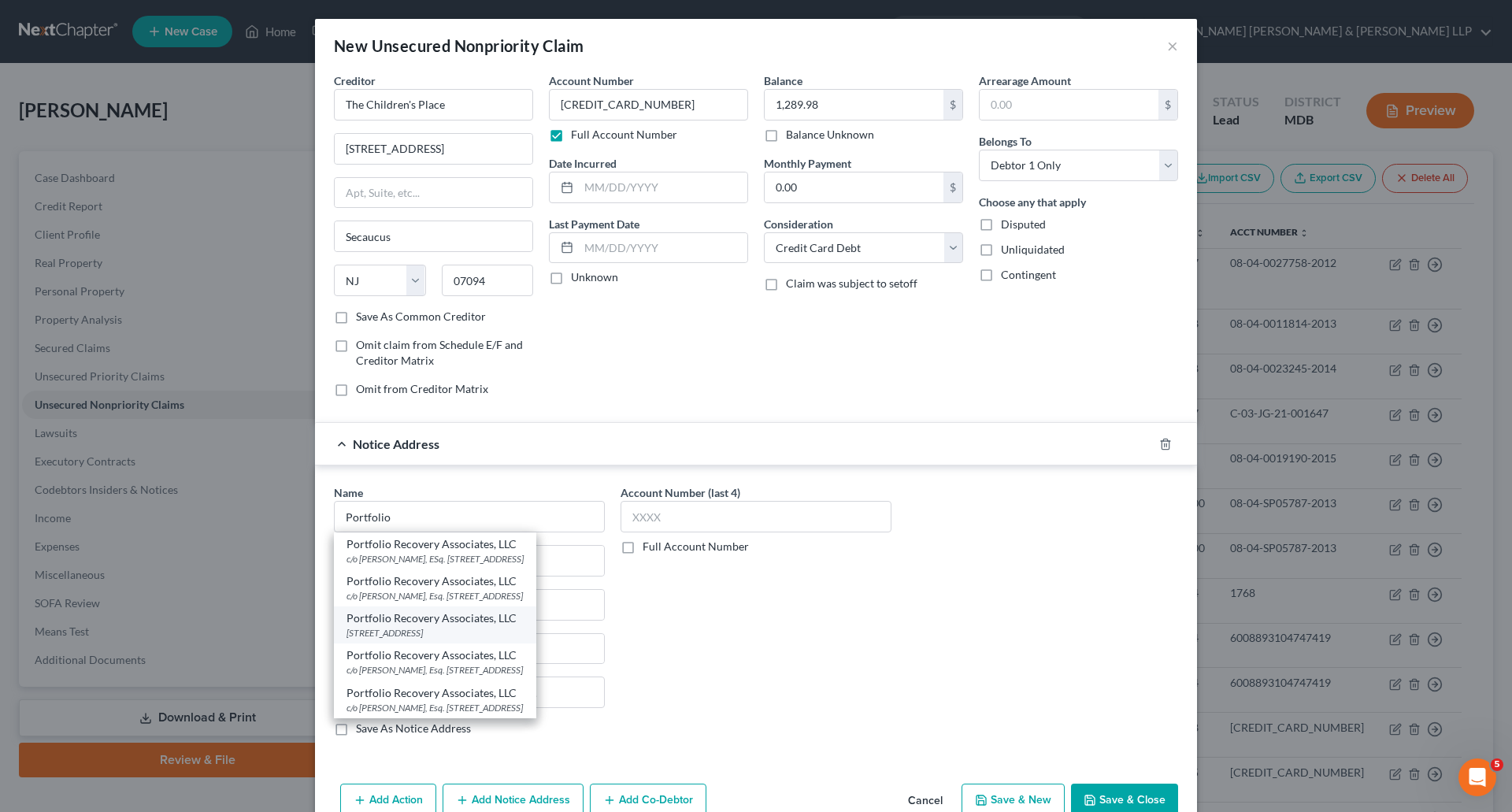
click at [432, 627] on div "Portfolio Recovery Associates, LLC" at bounding box center [436, 619] width 177 height 16
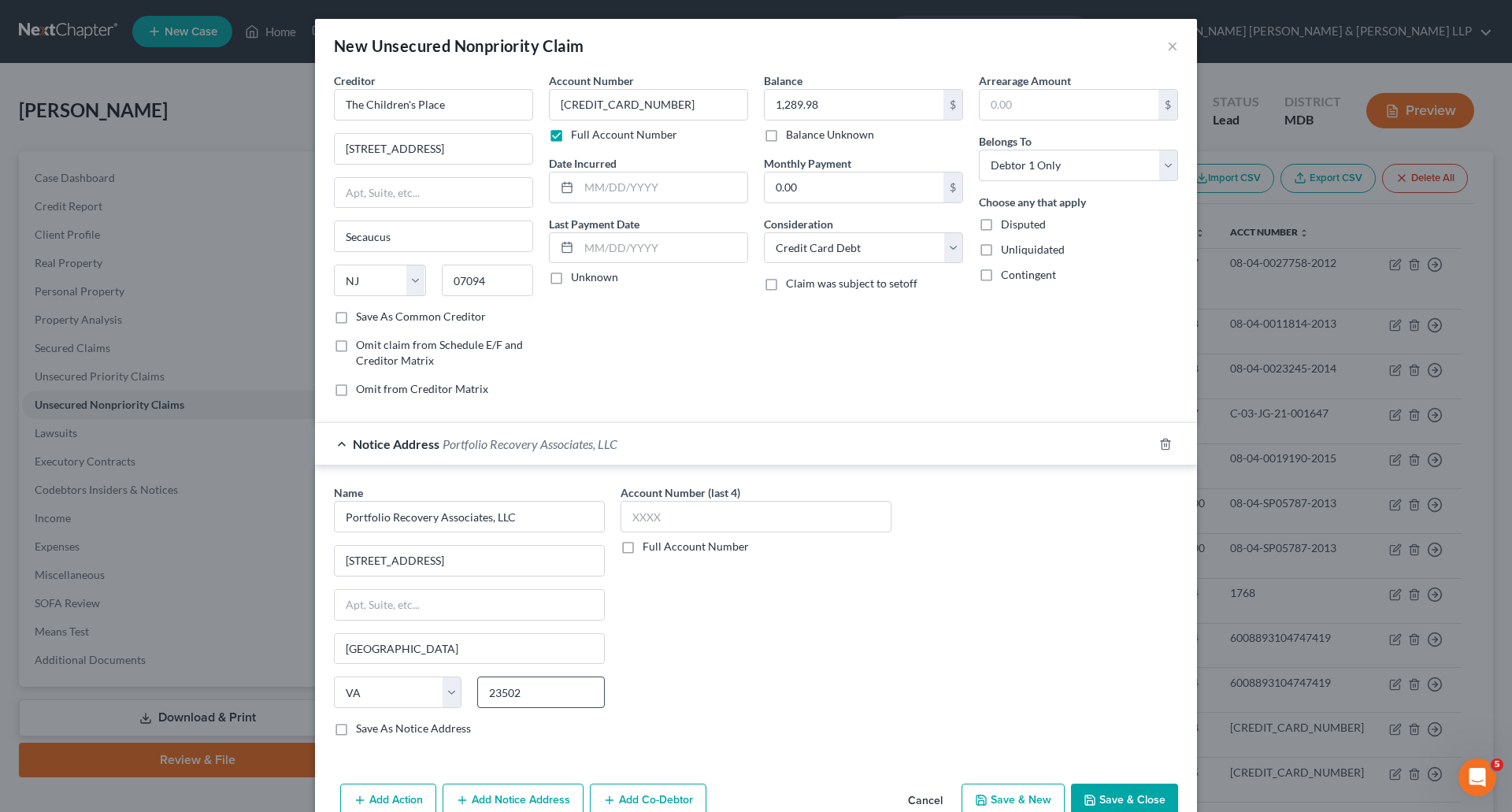
click at [356, 730] on label "Save As Notice Address" at bounding box center [413, 729] width 115 height 16
click at [362, 730] on input "Save As Notice Address" at bounding box center [367, 726] width 11 height 11
drag, startPoint x: 664, startPoint y: 101, endPoint x: 503, endPoint y: 95, distance: 161.1
click at [503, 95] on div "Creditor * The Children's Place [GEOGRAPHIC_DATA] [US_STATE][GEOGRAPHIC_DATA] A…" at bounding box center [756, 241] width 860 height 337
click at [642, 547] on label "Full Account Number" at bounding box center [696, 547] width 106 height 16
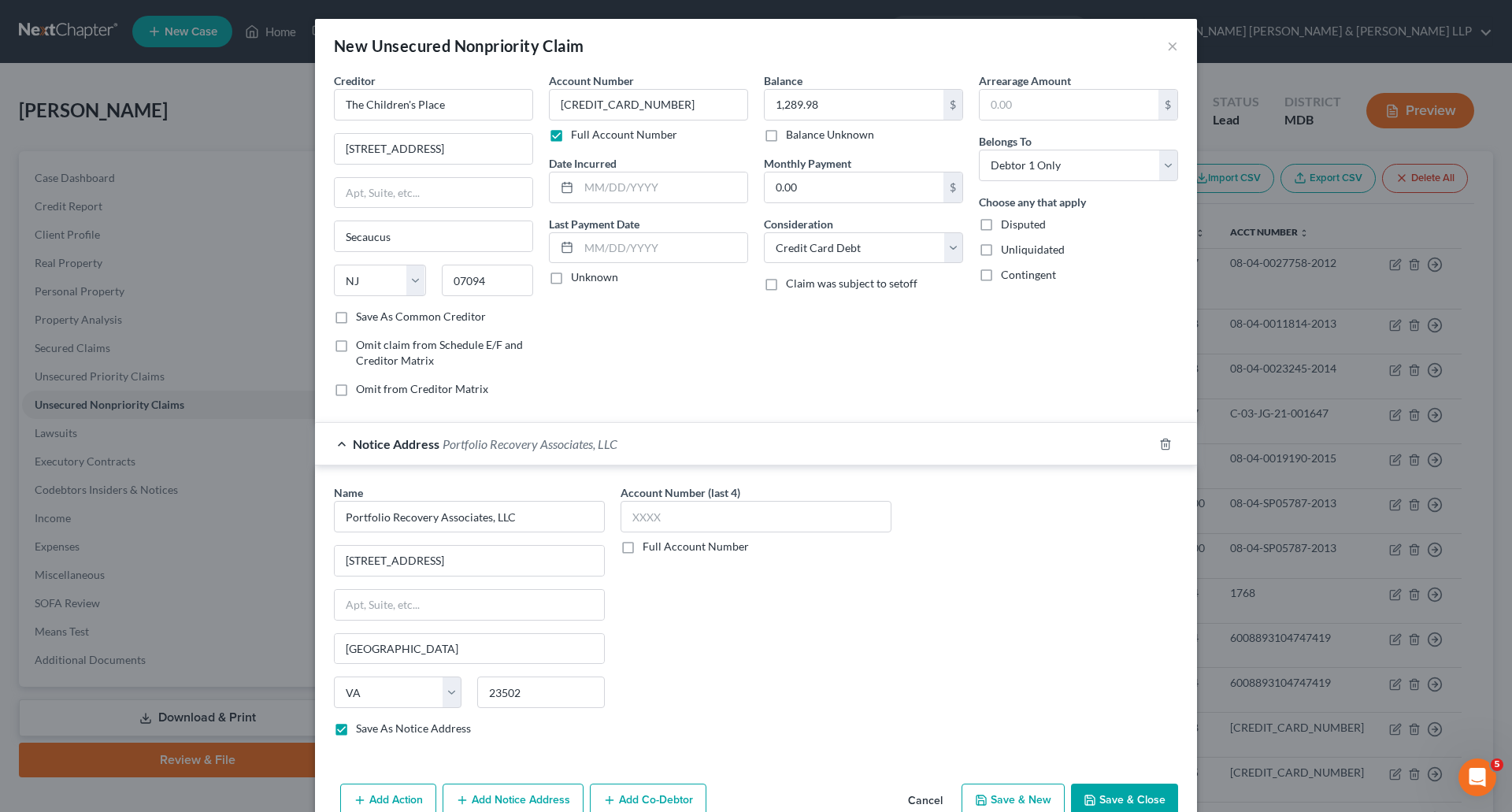
click at [650, 547] on input "Full Account Number" at bounding box center [655, 544] width 11 height 11
paste input "[CREDIT_CARD_NUMBER]"
click at [700, 635] on div "Account Number [CREDIT_CARD_NUMBER] Full Account Number" at bounding box center [756, 617] width 287 height 264
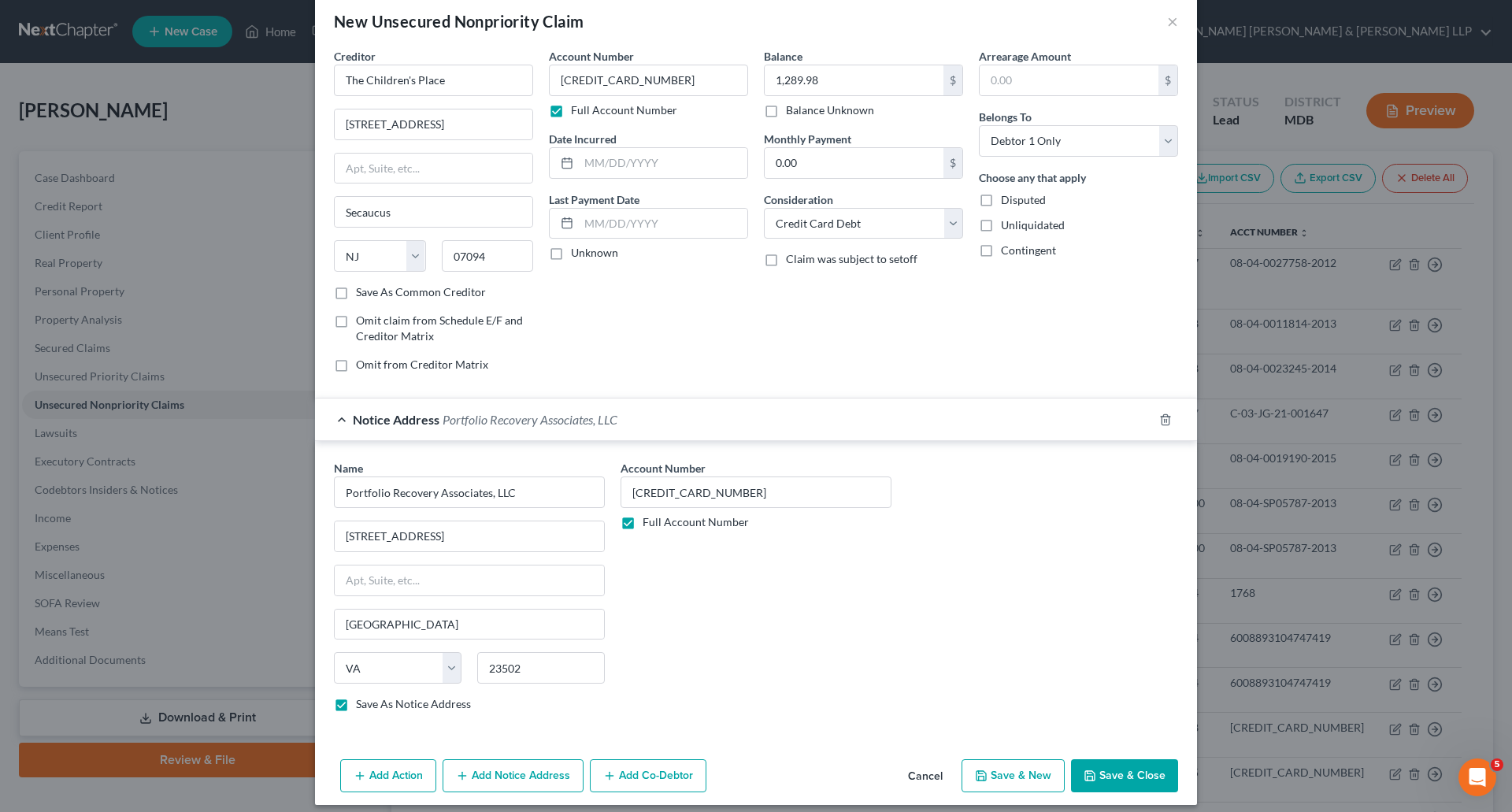
scroll to position [36, 0]
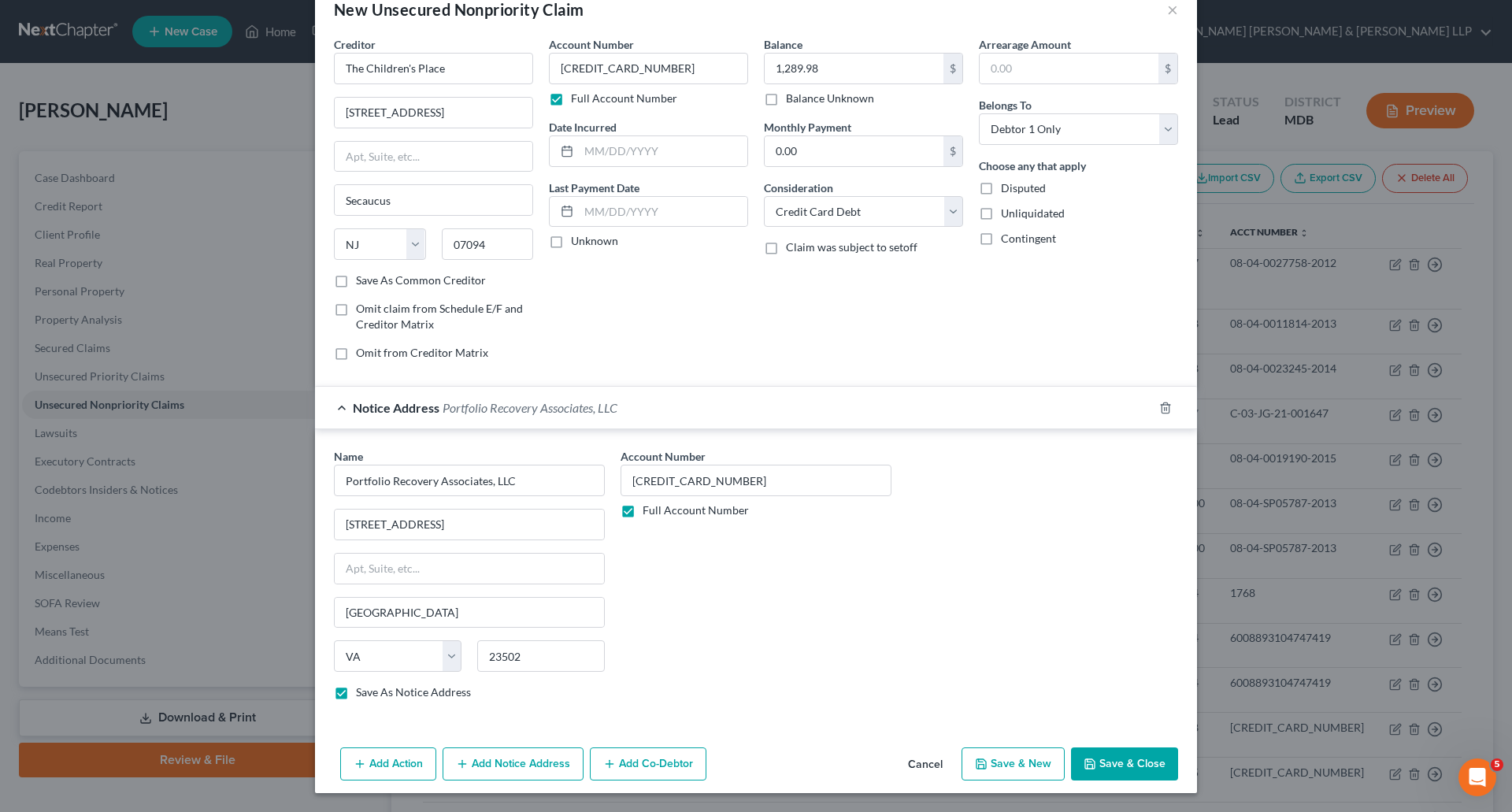
click at [1132, 760] on button "Save & Close" at bounding box center [1124, 763] width 107 height 33
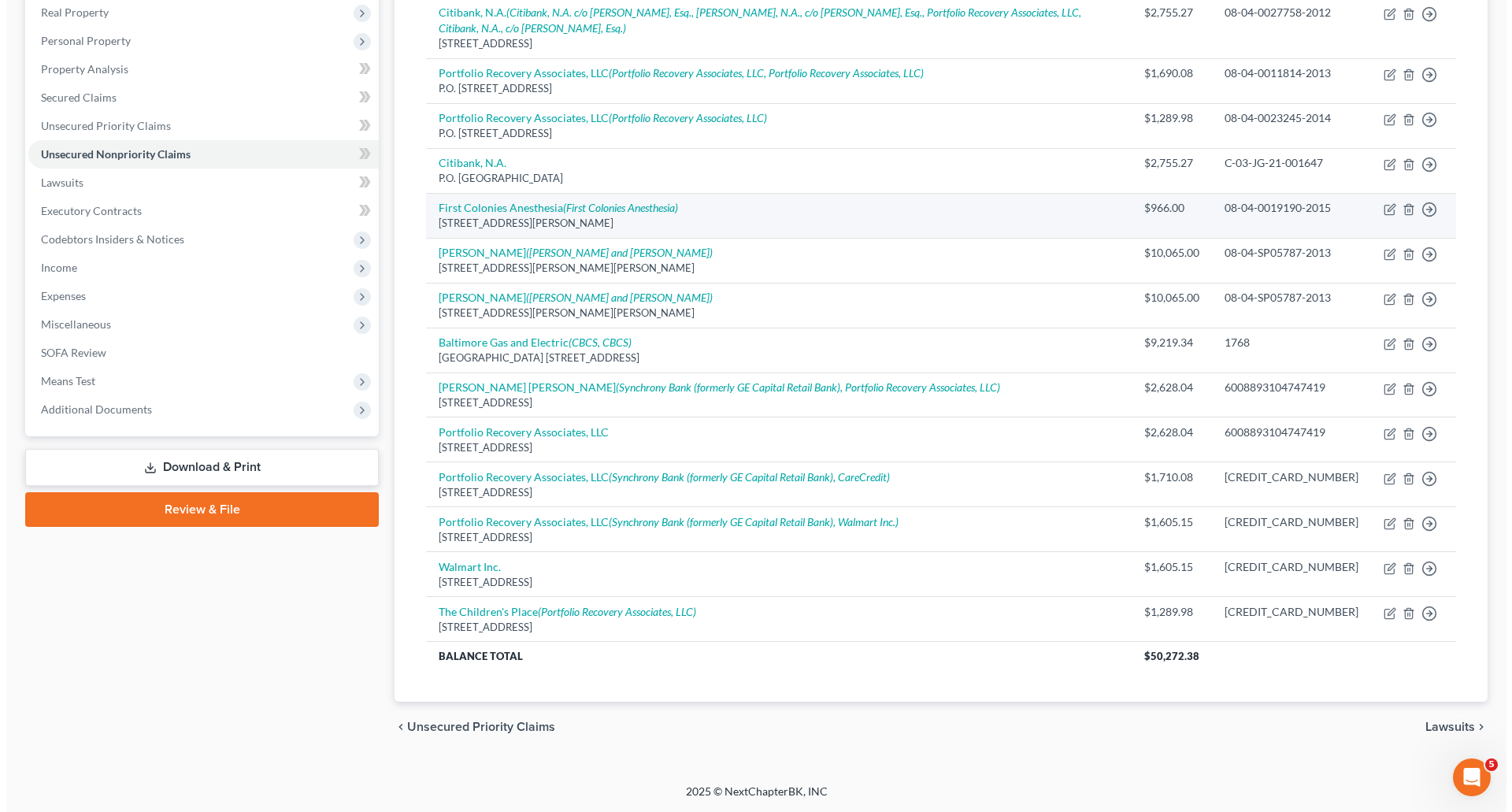
scroll to position [0, 0]
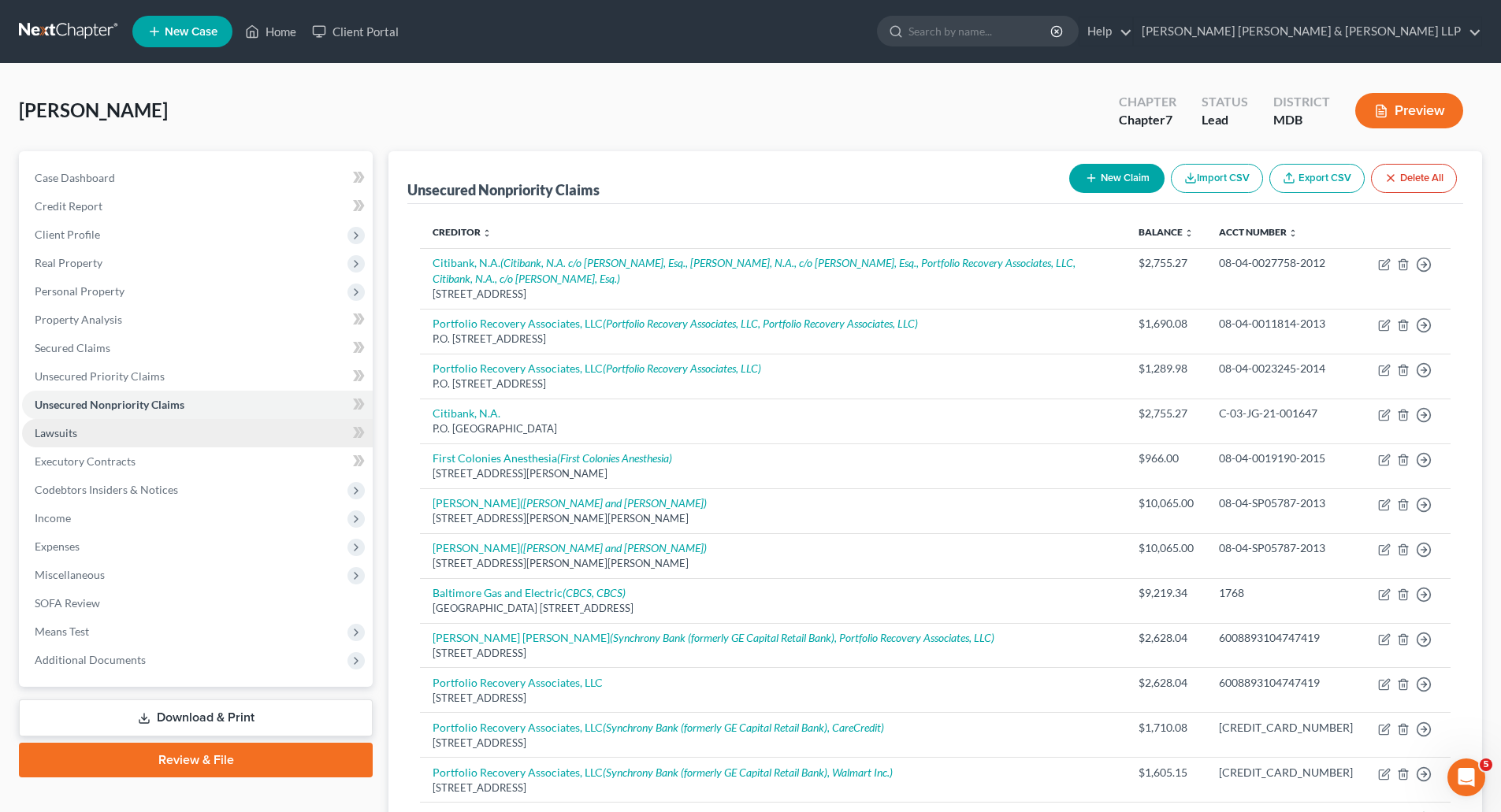
click at [83, 430] on link "Lawsuits" at bounding box center [197, 433] width 351 height 28
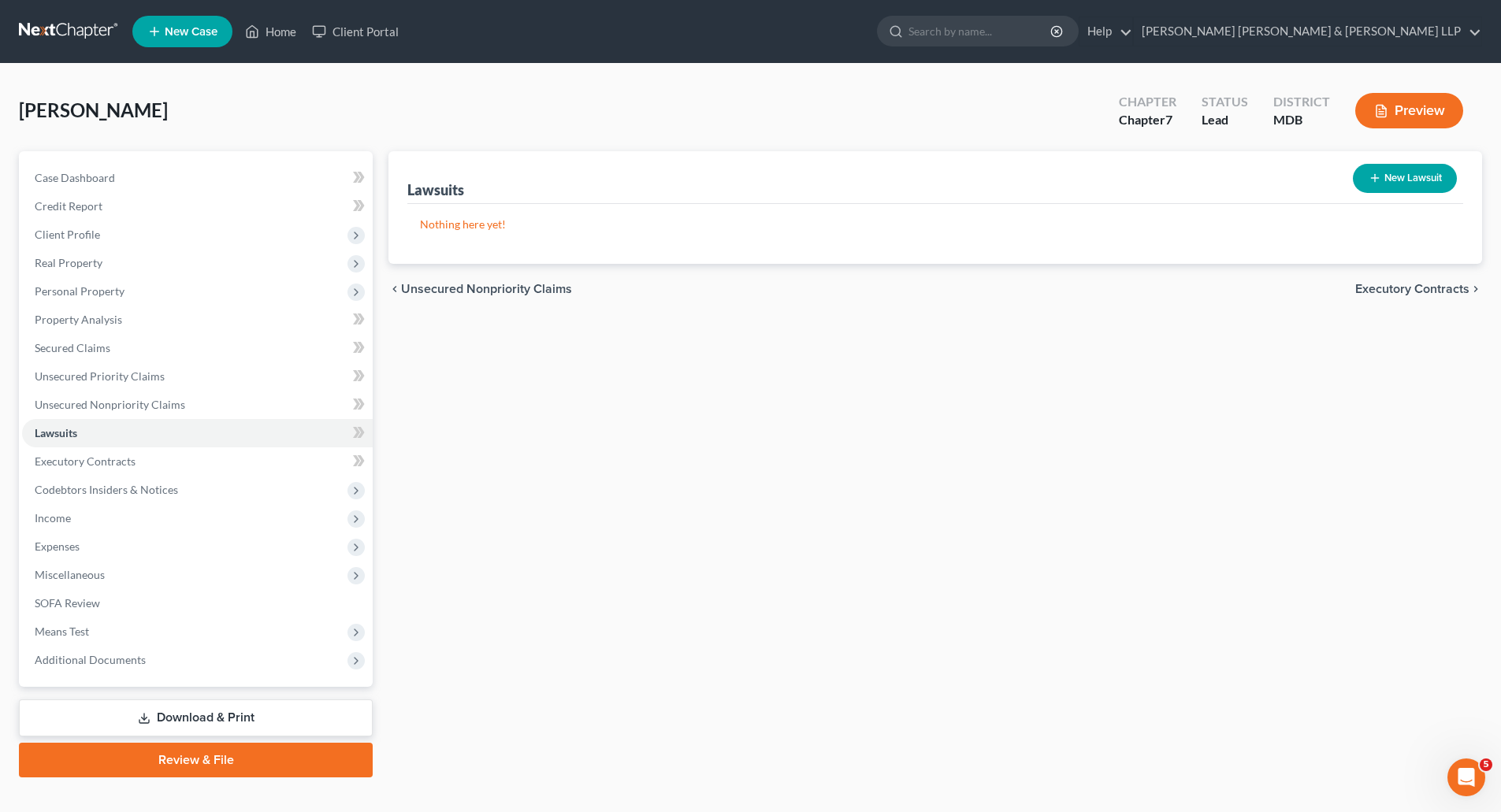
click at [1400, 183] on button "New Lawsuit" at bounding box center [1404, 178] width 104 height 29
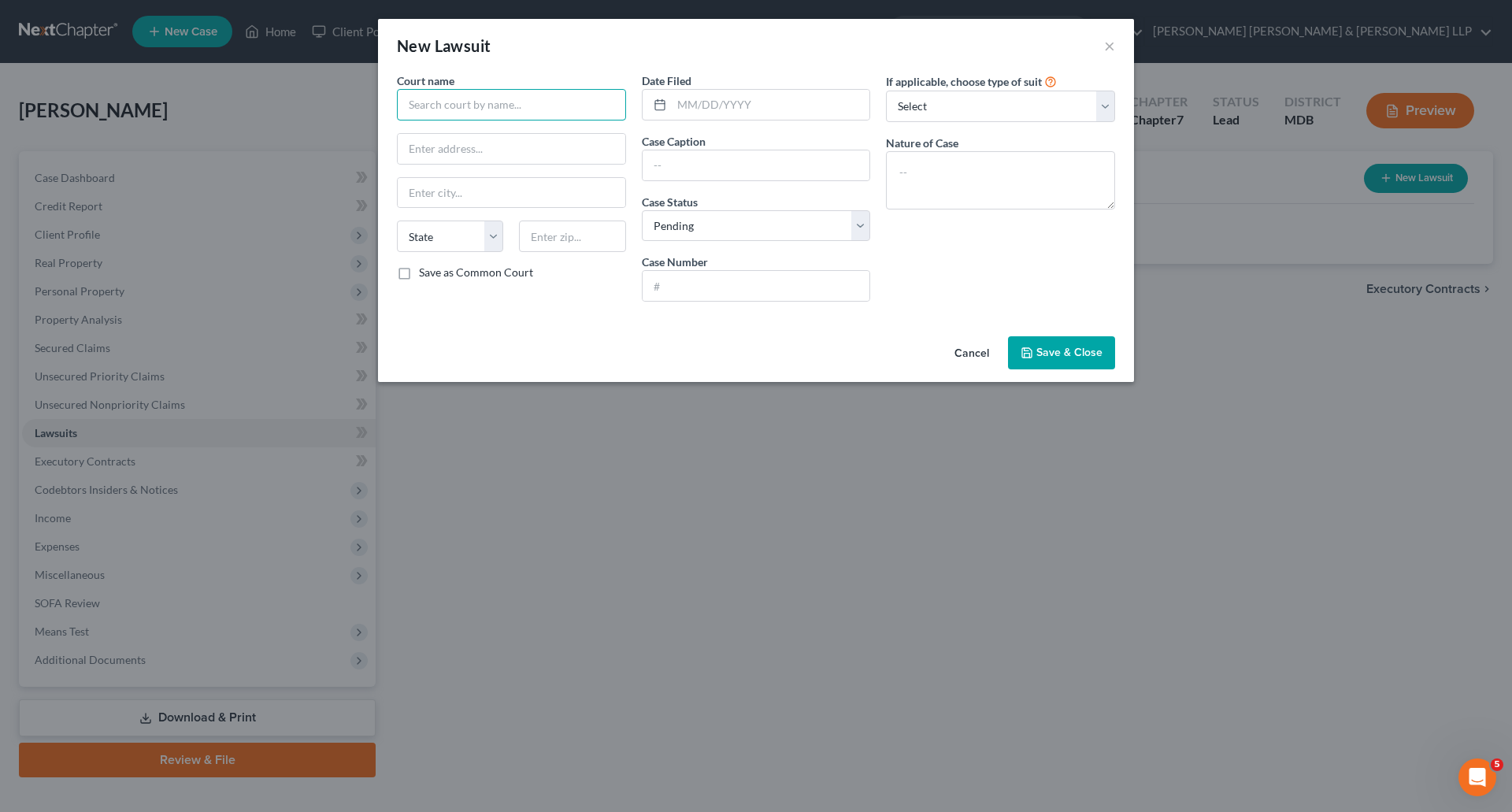
click at [513, 100] on input "text" at bounding box center [511, 105] width 229 height 32
click at [720, 287] on input "text" at bounding box center [756, 286] width 228 height 30
click at [769, 233] on select "Select Pending On Appeal Concluded" at bounding box center [757, 226] width 229 height 32
click at [732, 160] on input "text" at bounding box center [756, 166] width 228 height 30
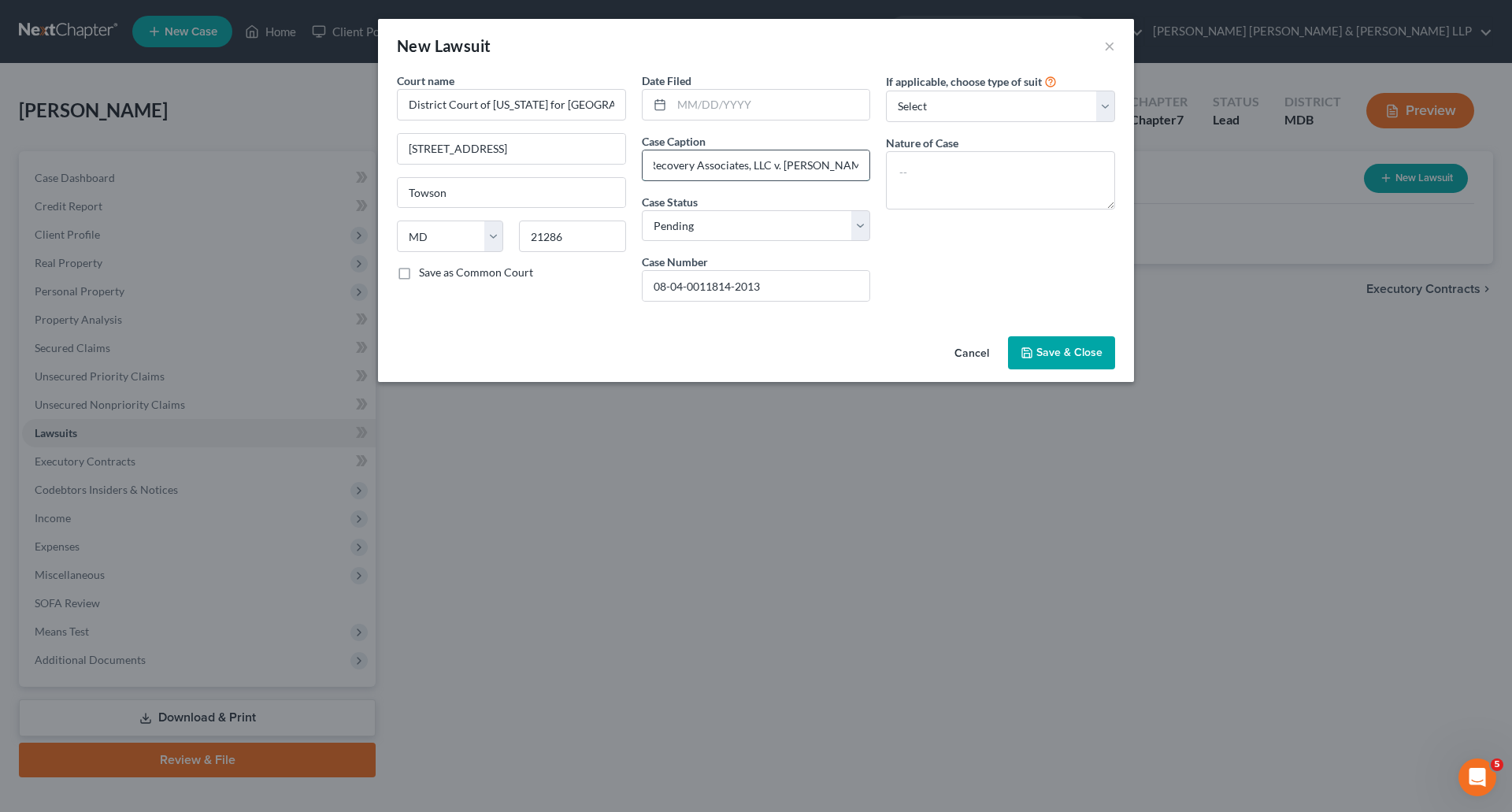
scroll to position [0, 58]
click at [691, 92] on input "text" at bounding box center [771, 105] width 199 height 30
click at [1023, 102] on select "Select Repossession Garnishment Foreclosure Attached, Seized, Or Levied Other" at bounding box center [1001, 106] width 229 height 32
click at [886, 91] on select "Select Repossession Garnishment Foreclosure Attached, Seized, Or Levied Other" at bounding box center [1001, 106] width 229 height 32
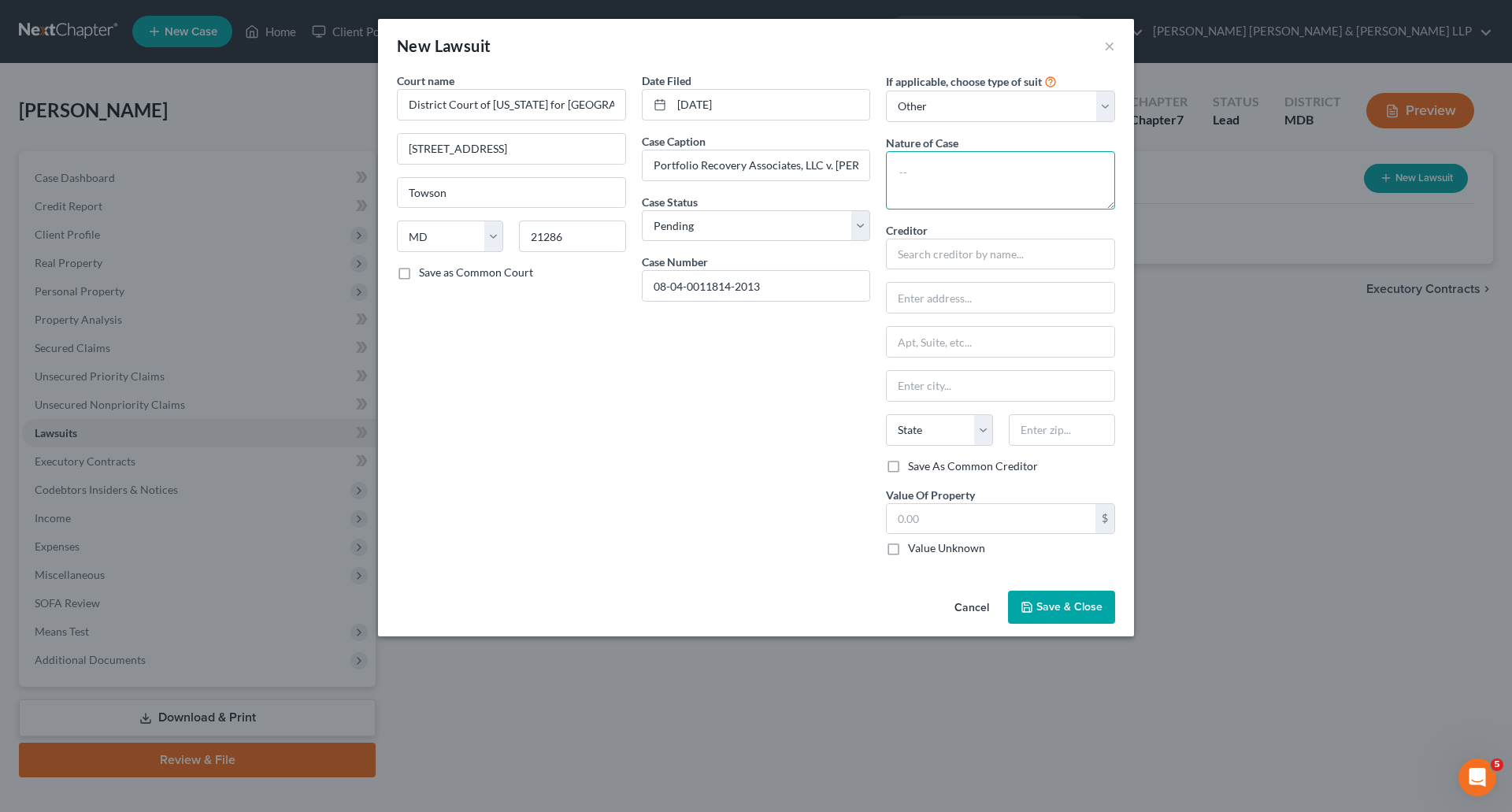
click at [937, 172] on textarea at bounding box center [1001, 180] width 229 height 59
click at [1023, 257] on input "text" at bounding box center [1001, 255] width 229 height 32
click at [955, 387] on input "text" at bounding box center [1001, 386] width 228 height 30
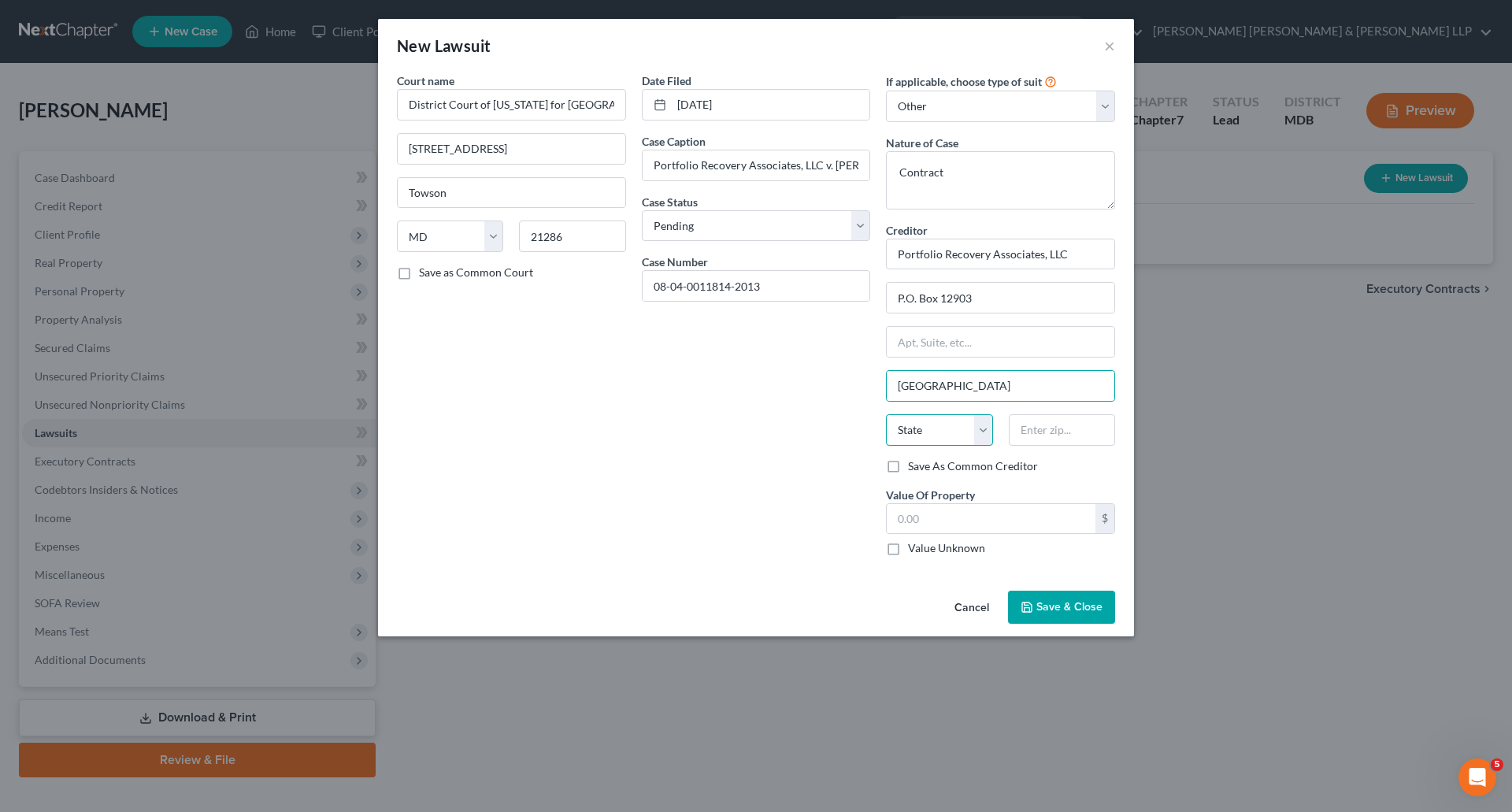
click at [943, 437] on select "State [US_STATE] AK AR AZ CA CO CT DE DC [GEOGRAPHIC_DATA] [GEOGRAPHIC_DATA] GU…" at bounding box center [940, 430] width 106 height 32
click at [886, 414] on select "State [US_STATE] AK AR AZ CA CO CT DE DC [GEOGRAPHIC_DATA] [GEOGRAPHIC_DATA] GU…" at bounding box center [940, 430] width 106 height 32
click at [1029, 430] on input "text" at bounding box center [1062, 430] width 106 height 32
click at [927, 522] on input "text" at bounding box center [991, 519] width 209 height 30
click at [909, 553] on label "Value Unknown" at bounding box center [947, 548] width 77 height 16
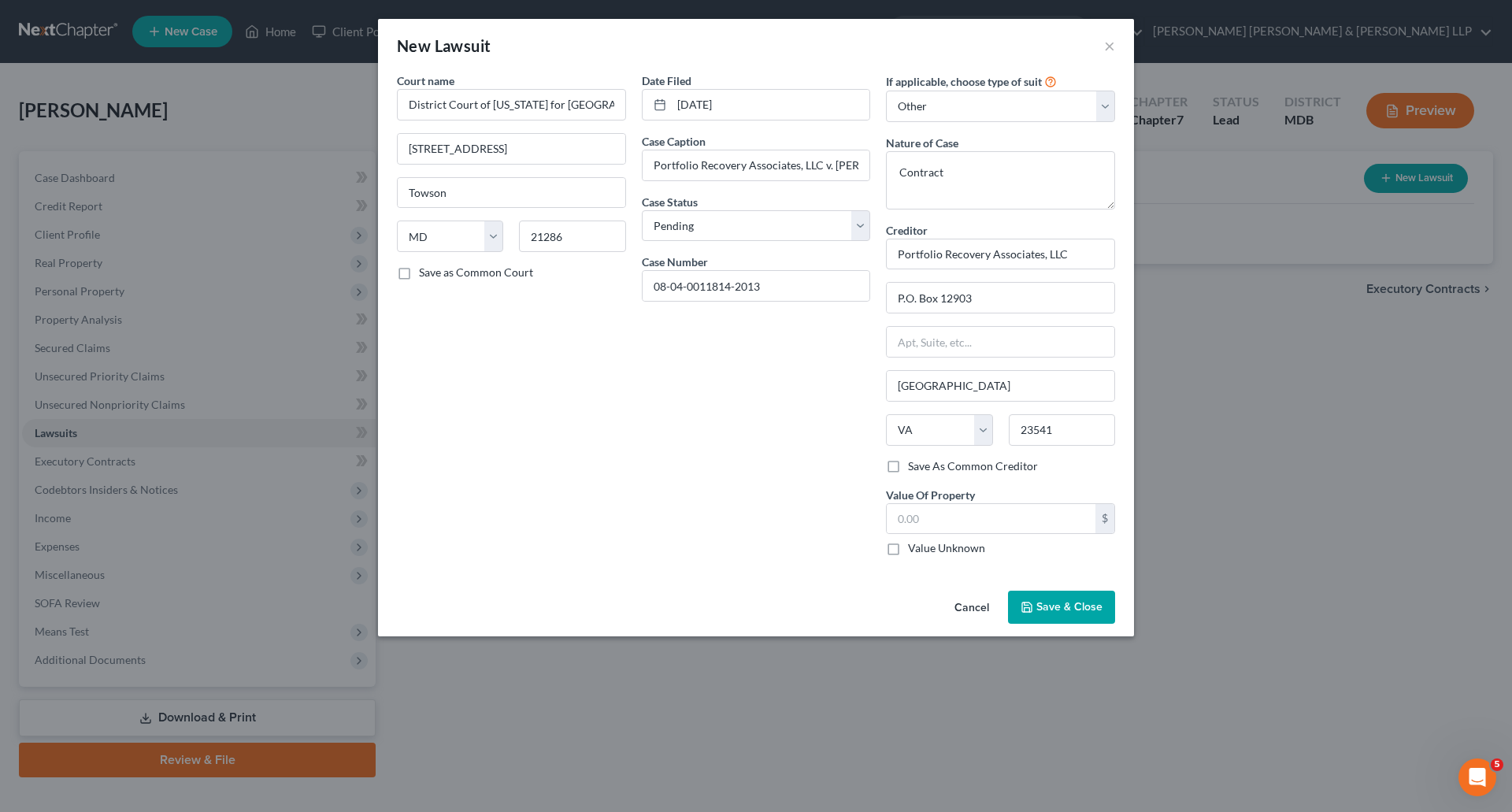
click at [915, 551] on input "Value Unknown" at bounding box center [920, 546] width 11 height 11
click at [610, 516] on div "Court name * District Court of [US_STATE] for Baltimore County 120 E. Chesapeak…" at bounding box center [512, 320] width 245 height 496
click at [1072, 603] on span "Save & Close" at bounding box center [1069, 606] width 67 height 13
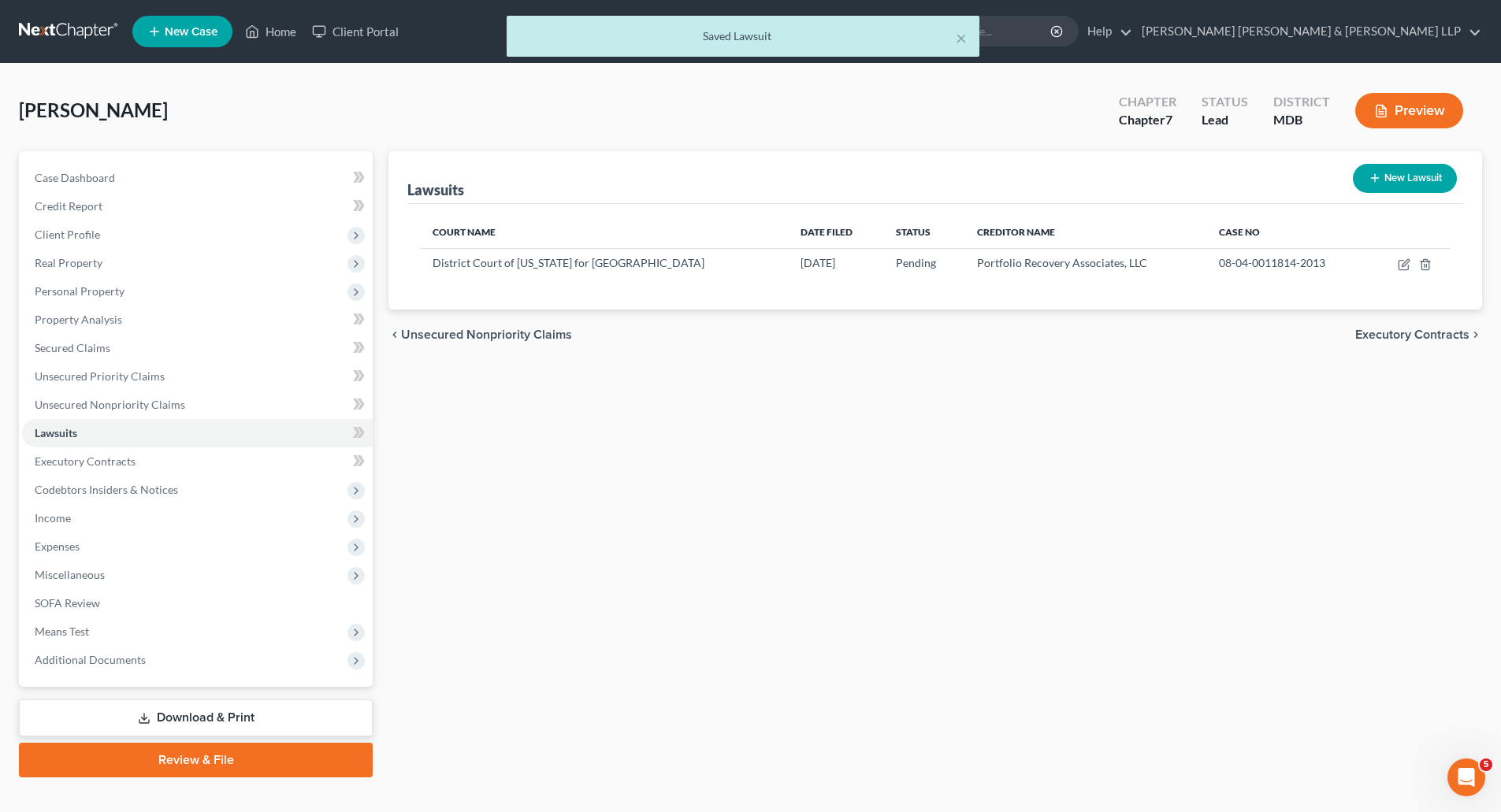
click at [1394, 179] on button "New Lawsuit" at bounding box center [1404, 178] width 104 height 29
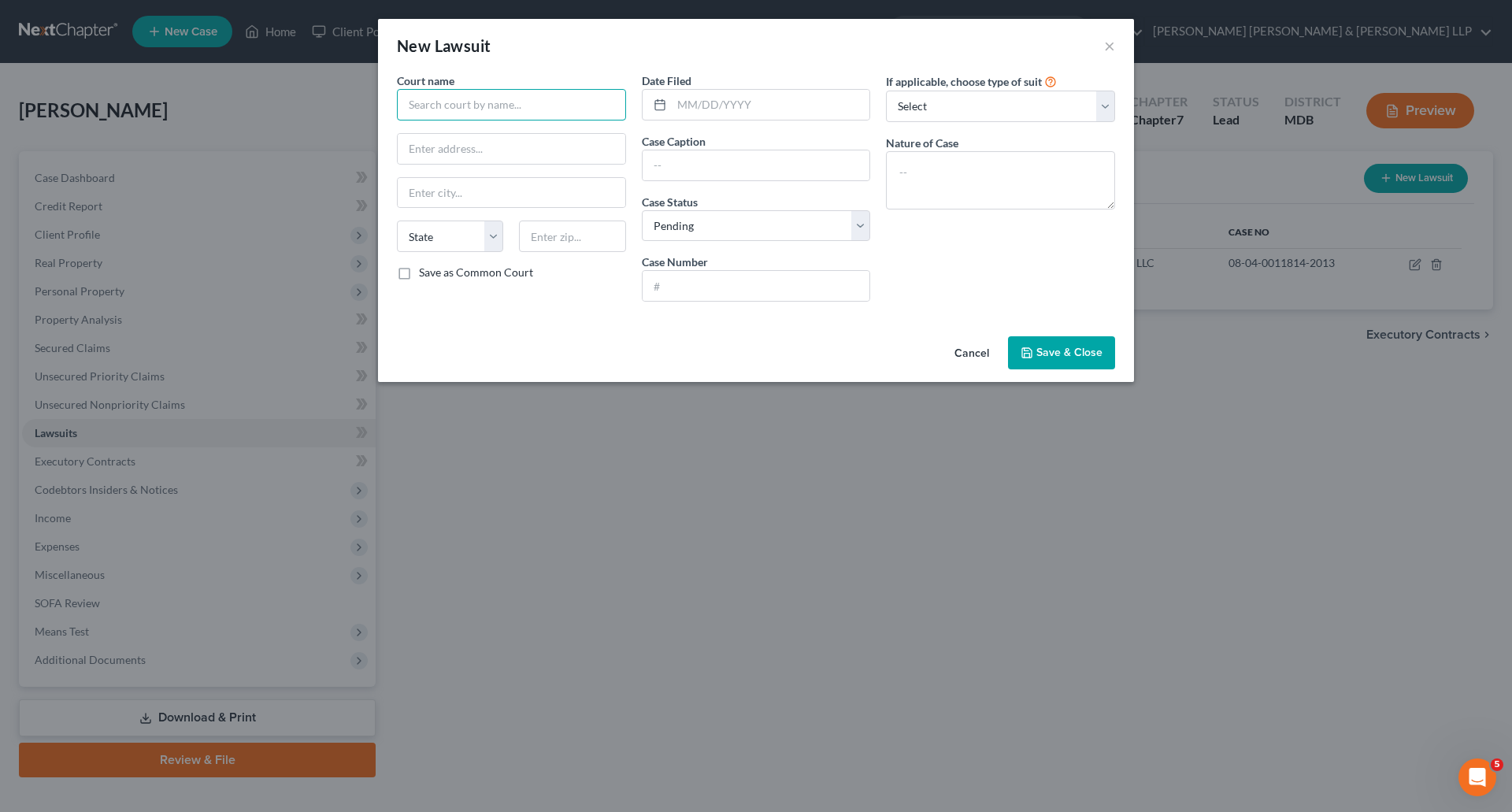
click at [458, 106] on input "text" at bounding box center [511, 105] width 229 height 32
click at [973, 347] on button "Cancel" at bounding box center [972, 354] width 59 height 32
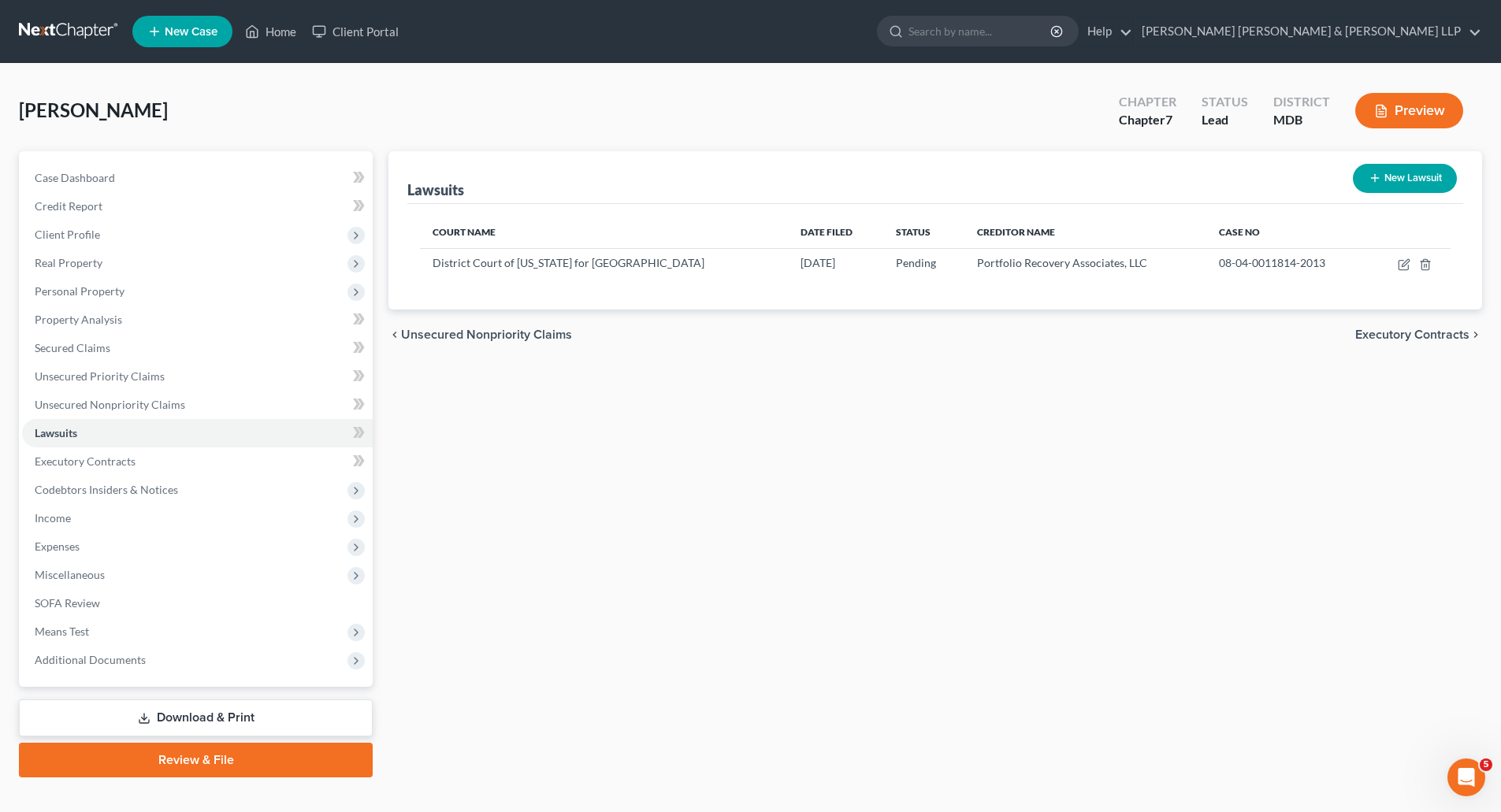
click at [1420, 174] on button "New Lawsuit" at bounding box center [1404, 178] width 104 height 29
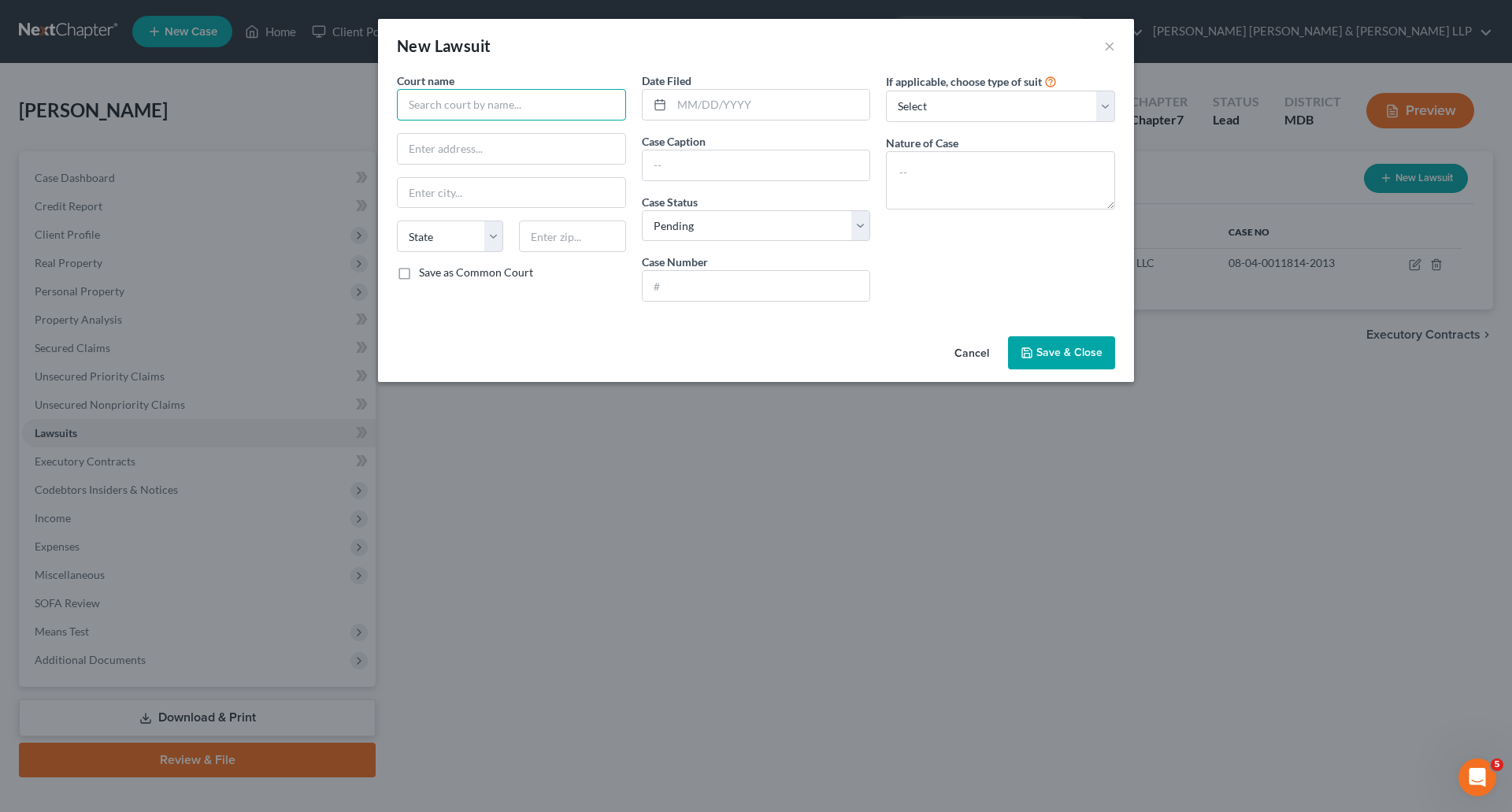
drag, startPoint x: 524, startPoint y: 120, endPoint x: 521, endPoint y: 104, distance: 16.3
click at [523, 115] on input "text" at bounding box center [511, 105] width 229 height 32
click at [544, 200] on input "text" at bounding box center [511, 193] width 228 height 30
click at [771, 100] on input "text" at bounding box center [771, 105] width 199 height 30
click at [747, 169] on input "text" at bounding box center [756, 166] width 228 height 30
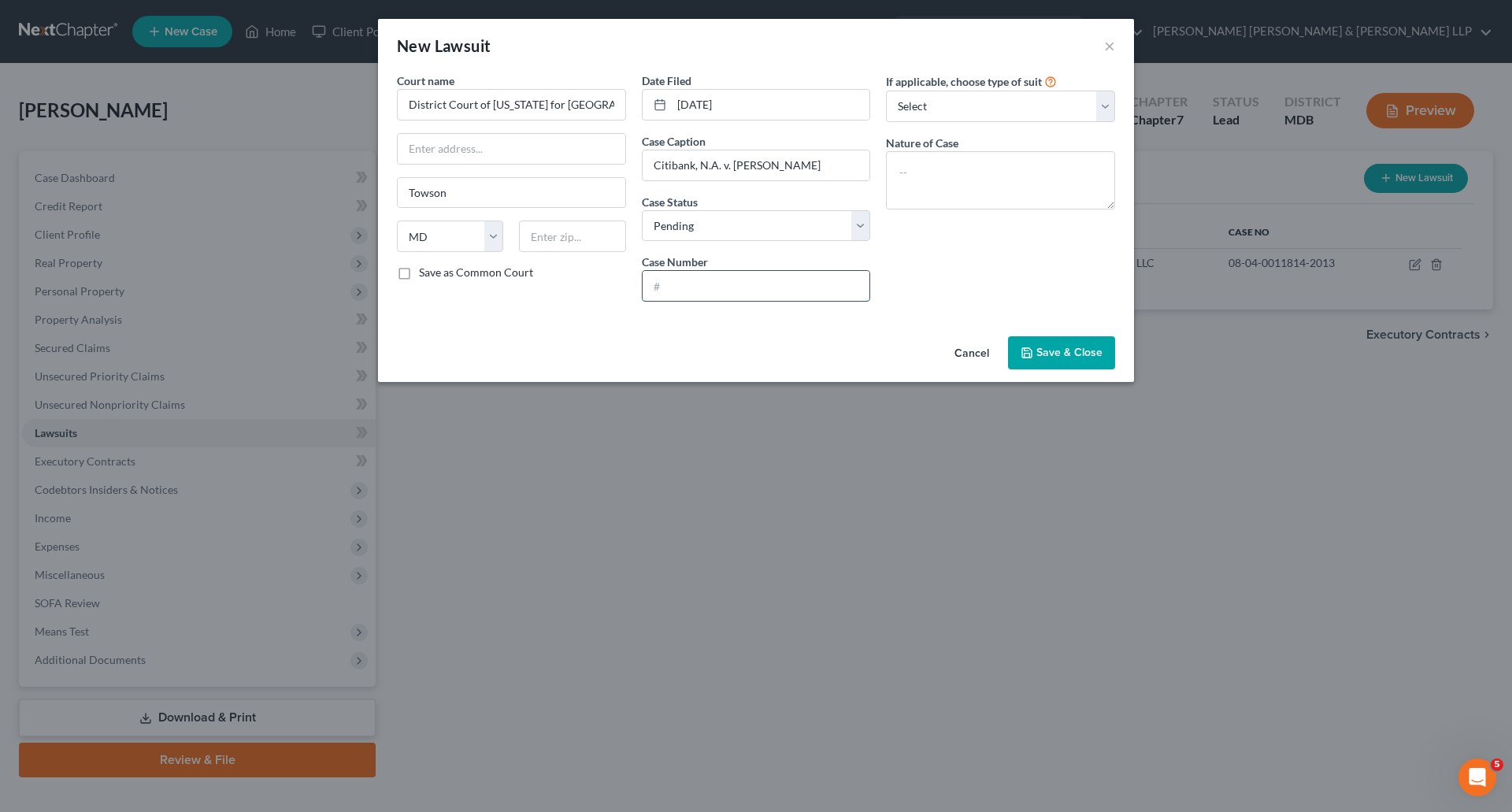
click at [775, 284] on input "text" at bounding box center [756, 286] width 228 height 30
click at [780, 296] on input "08-04-0011814-2013" at bounding box center [756, 286] width 228 height 30
click at [956, 110] on select "Select Repossession Garnishment Foreclosure Attached, Seized, Or Levied Other" at bounding box center [1001, 106] width 229 height 32
click at [886, 91] on select "Select Repossession Garnishment Foreclosure Attached, Seized, Or Levied Other" at bounding box center [1001, 106] width 229 height 32
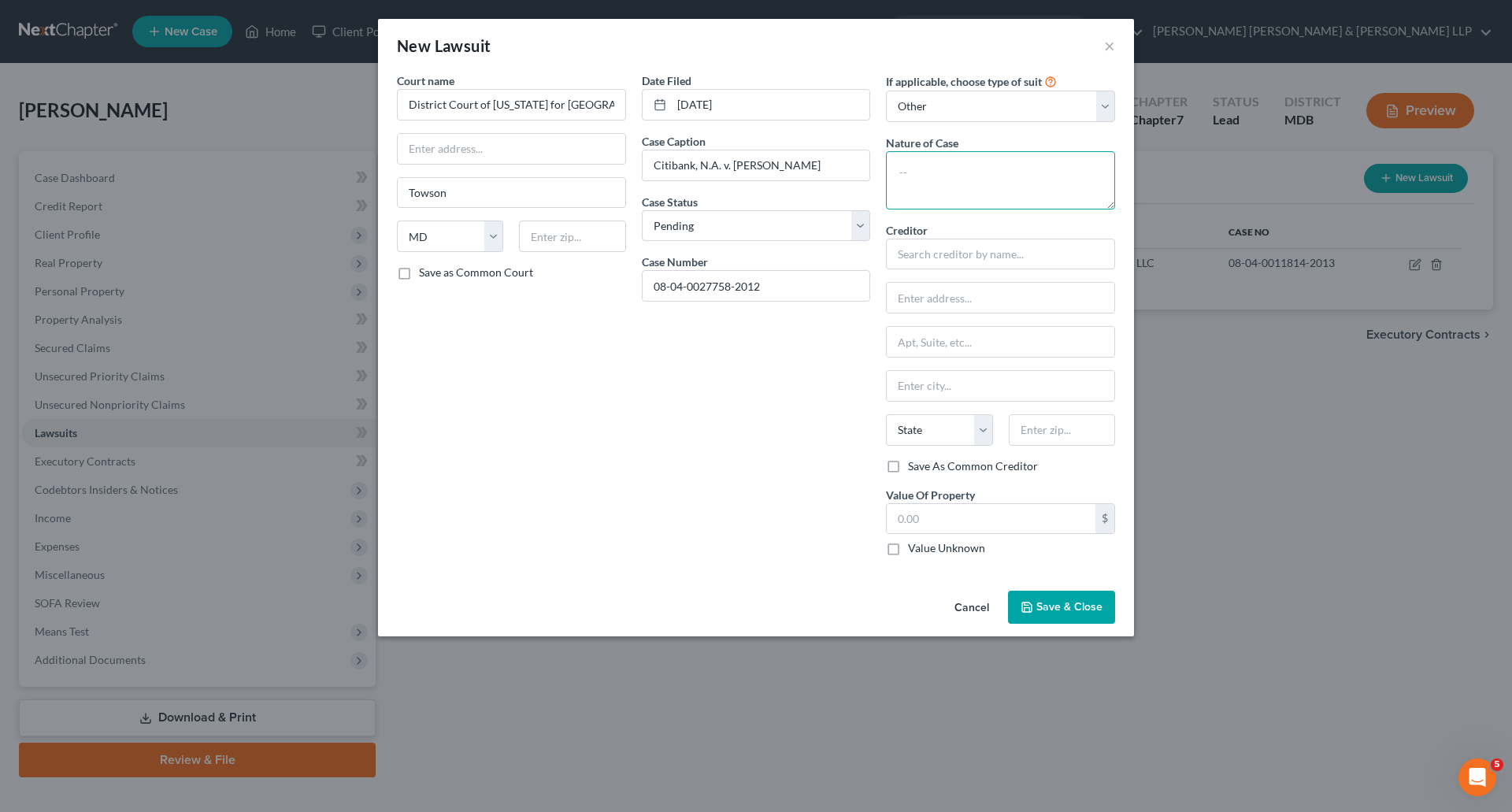
click at [953, 184] on textarea at bounding box center [1001, 180] width 229 height 59
click at [954, 249] on input "text" at bounding box center [1001, 255] width 229 height 32
click at [988, 337] on input "text" at bounding box center [1001, 342] width 228 height 30
click at [957, 302] on input "text" at bounding box center [1001, 298] width 228 height 30
click at [945, 376] on input "text" at bounding box center [1001, 386] width 228 height 30
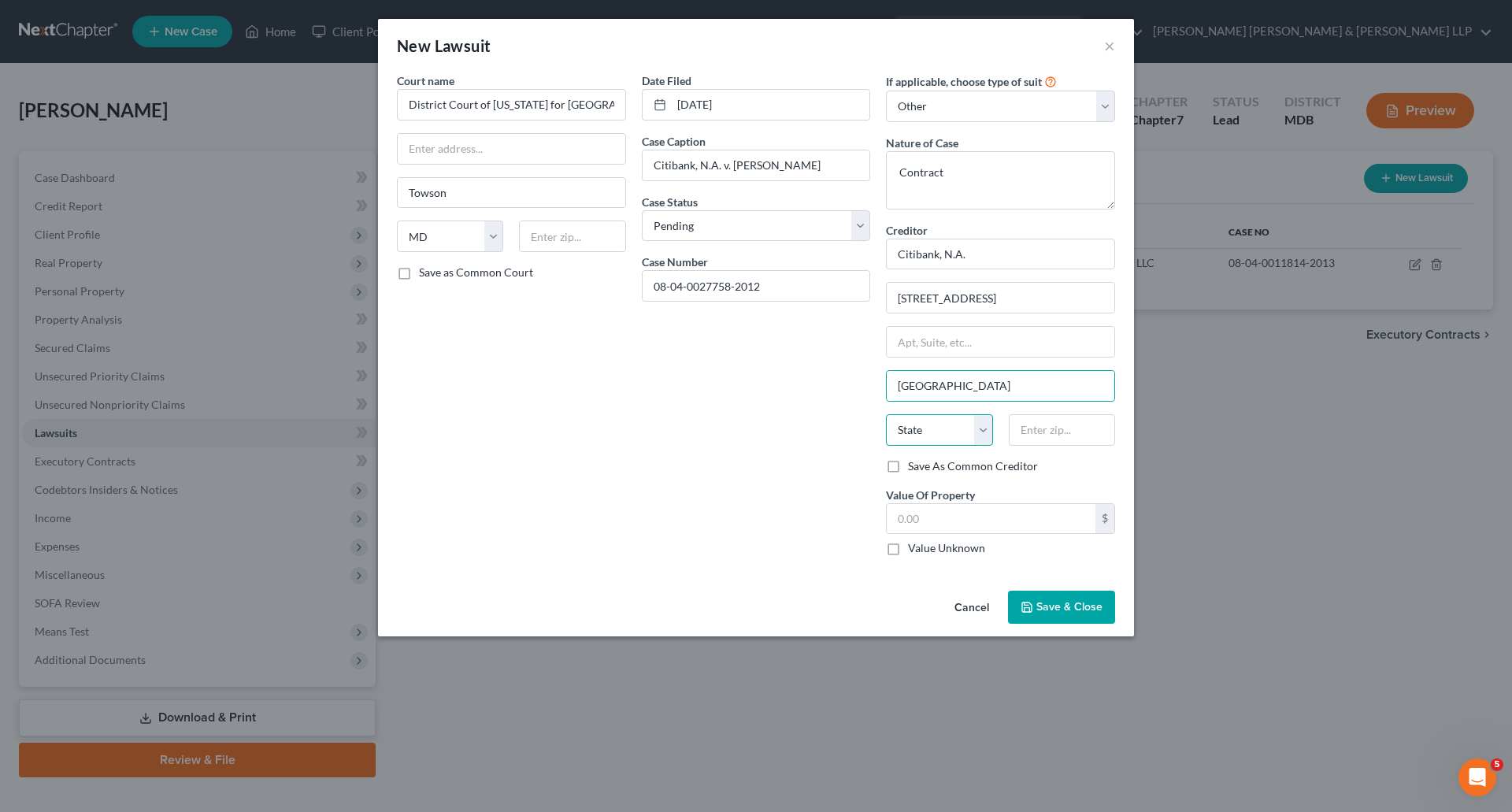
click at [939, 430] on select "State [US_STATE] AK AR AZ CA CO CT DE DC [GEOGRAPHIC_DATA] [GEOGRAPHIC_DATA] GU…" at bounding box center [940, 430] width 106 height 32
click at [929, 431] on select "State [US_STATE] AK AR AZ CA CO CT DE DC [GEOGRAPHIC_DATA] [GEOGRAPHIC_DATA] GU…" at bounding box center [940, 430] width 106 height 32
click at [886, 414] on select "State [US_STATE] AK AR AZ CA CO CT DE DC [GEOGRAPHIC_DATA] [GEOGRAPHIC_DATA] GU…" at bounding box center [940, 430] width 106 height 32
drag, startPoint x: 493, startPoint y: 512, endPoint x: 797, endPoint y: 580, distance: 311.5
click at [493, 513] on div "Court name * District Court of [US_STATE] for Baltimore County [GEOGRAPHIC_DATA…" at bounding box center [512, 320] width 245 height 496
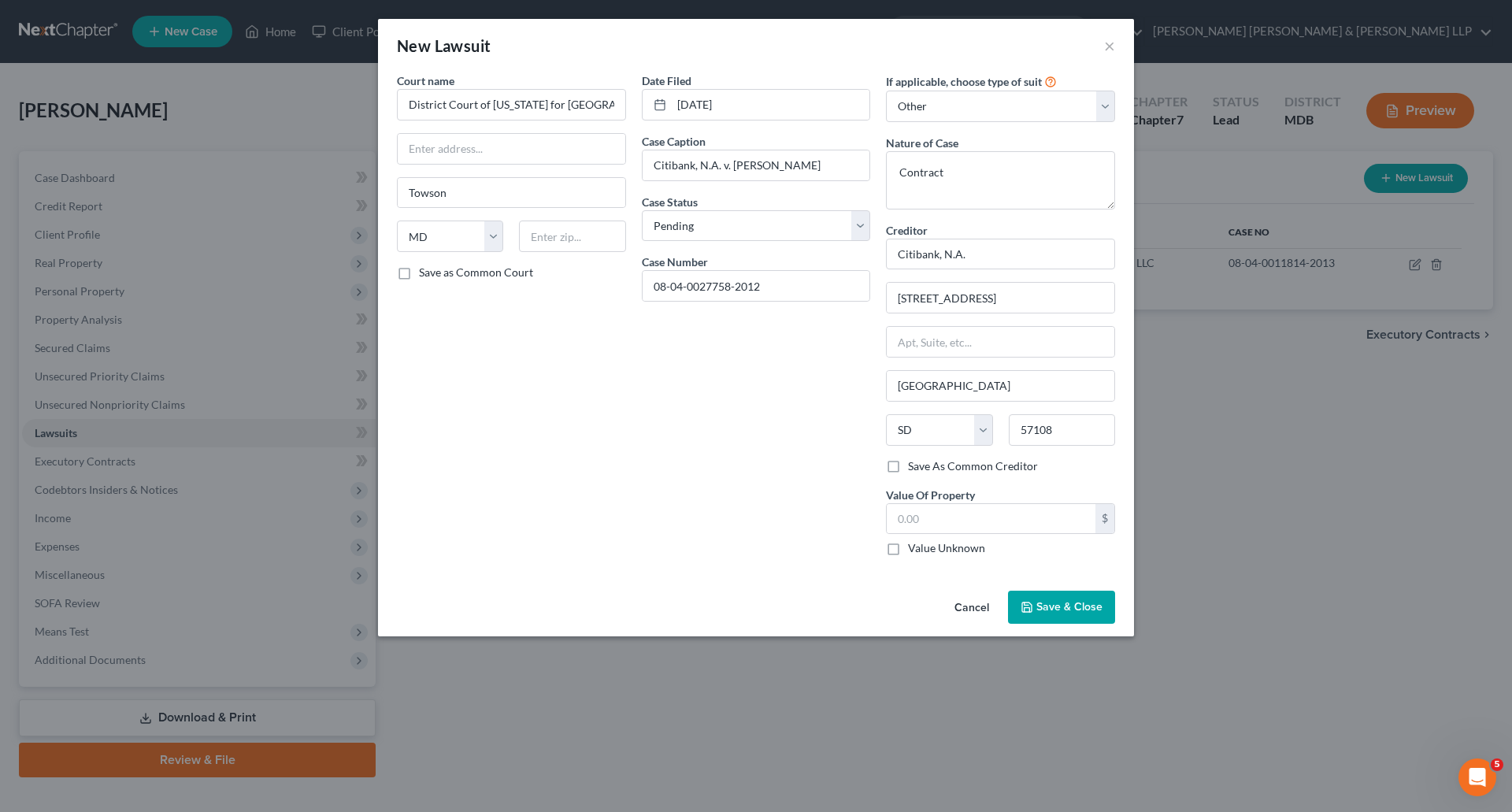
click at [909, 550] on label "Value Unknown" at bounding box center [947, 548] width 77 height 16
click at [915, 550] on input "Value Unknown" at bounding box center [920, 546] width 11 height 11
click at [592, 485] on div "Court name * District Court of [US_STATE] for Baltimore County [GEOGRAPHIC_DATA…" at bounding box center [512, 320] width 245 height 496
click at [458, 152] on input "text" at bounding box center [511, 149] width 228 height 30
click at [553, 243] on input "text" at bounding box center [572, 237] width 106 height 32
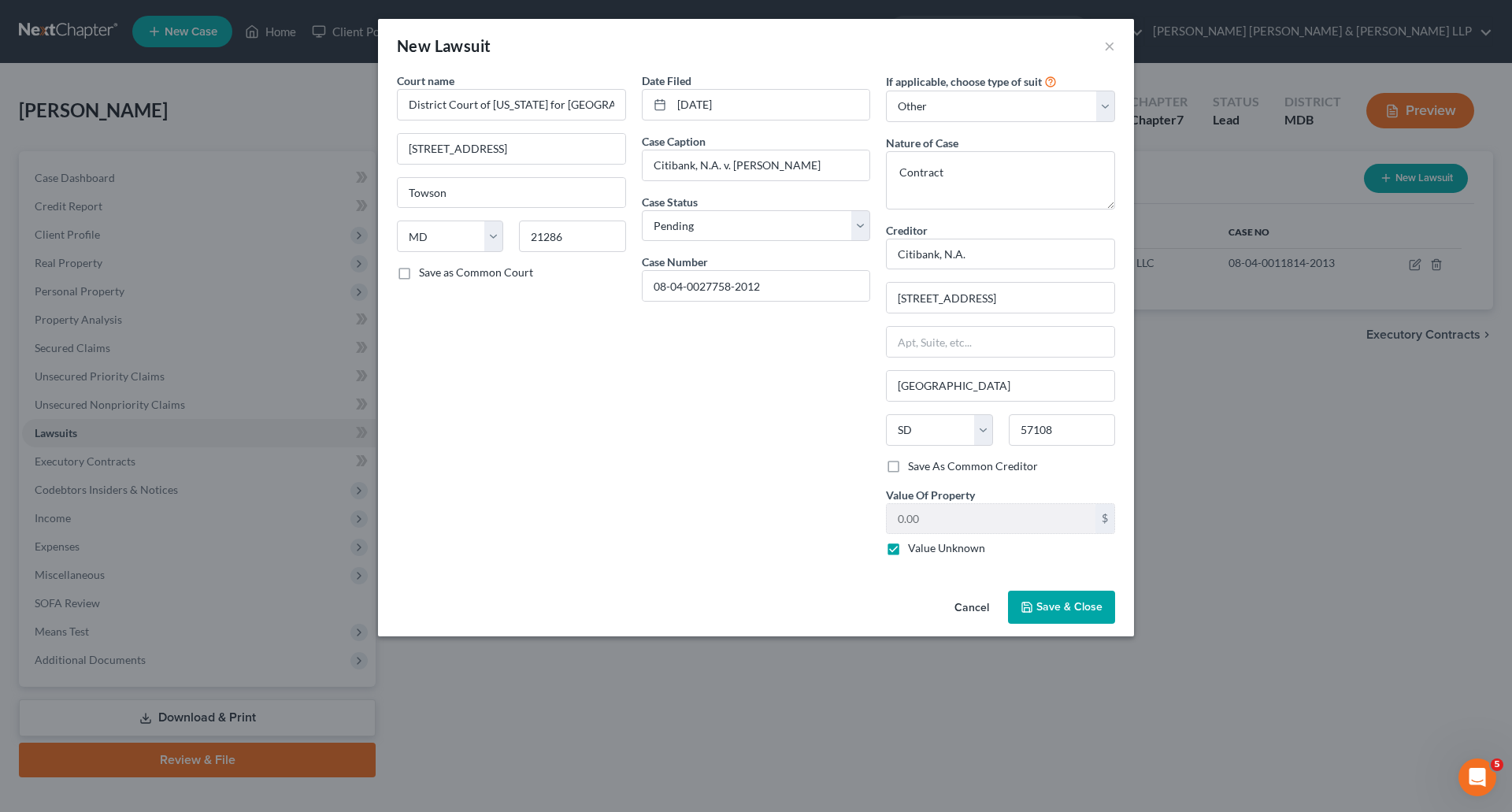
click at [553, 402] on div "Court name * District Court of [US_STATE] for Baltimore County 120 E. Chesapeak…" at bounding box center [512, 320] width 245 height 496
click at [1045, 603] on span "Save & Close" at bounding box center [1069, 606] width 67 height 13
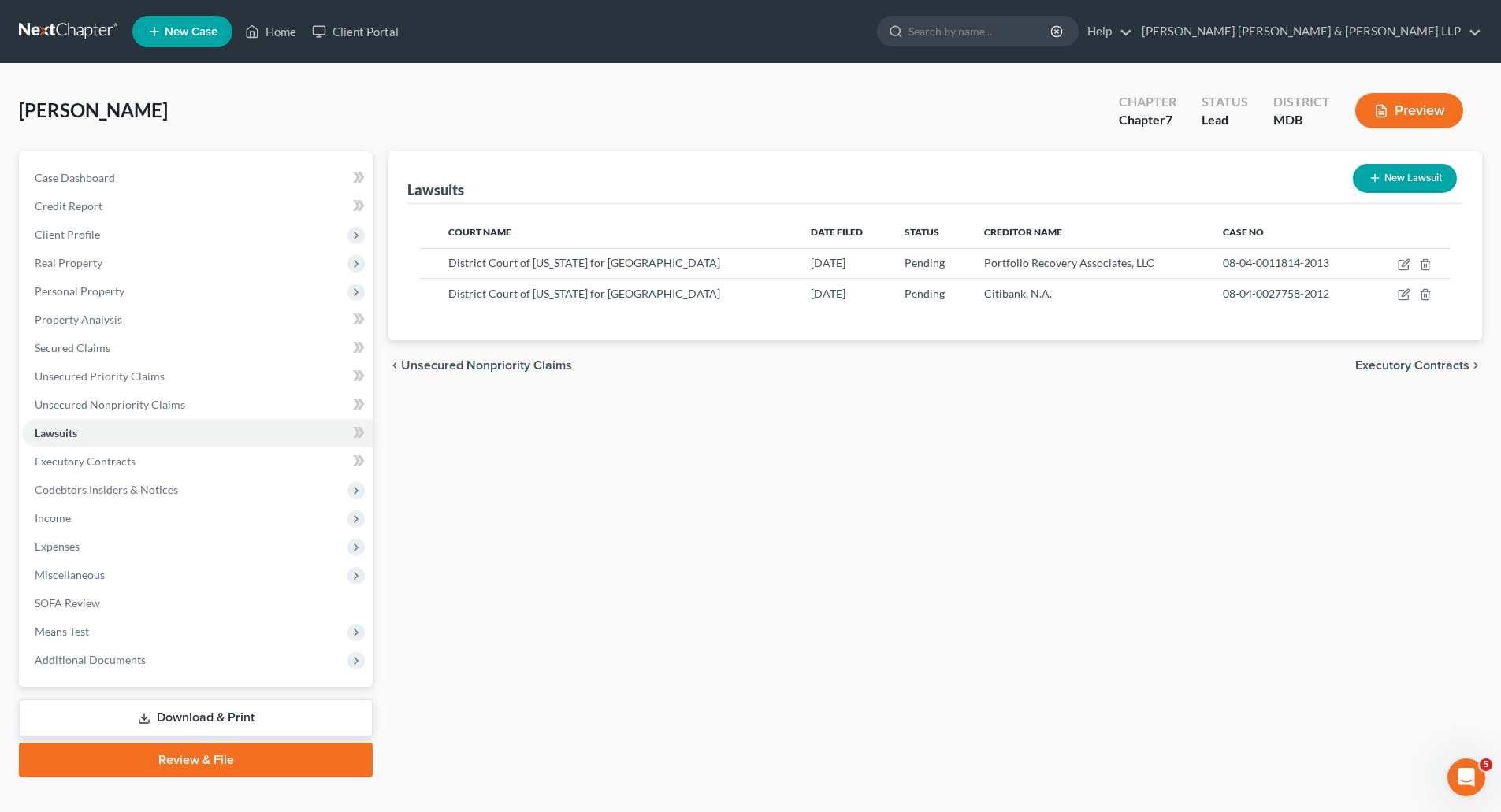
click at [1393, 178] on button "New Lawsuit" at bounding box center [1404, 178] width 104 height 29
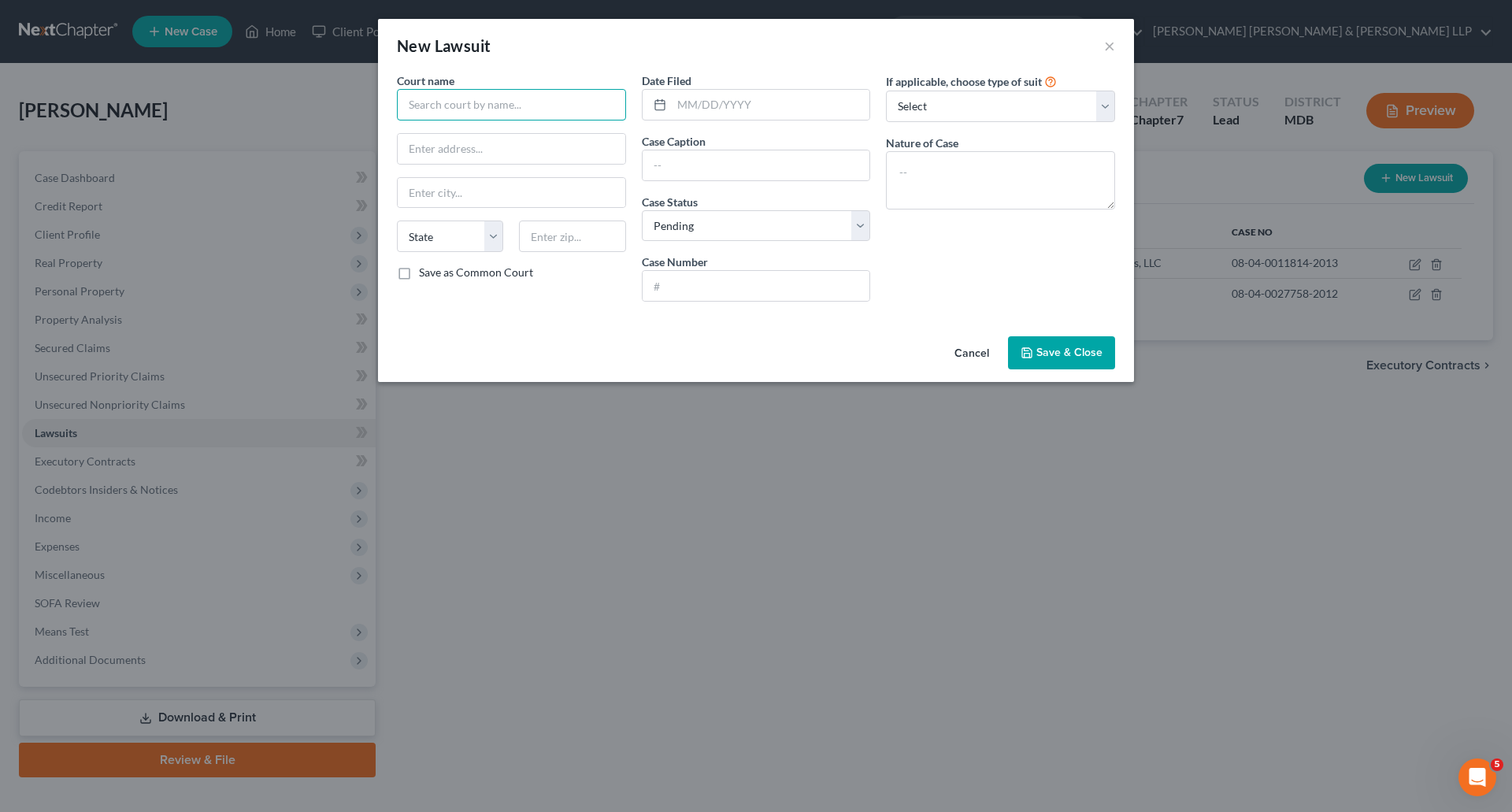
click at [503, 105] on input "text" at bounding box center [511, 105] width 229 height 32
click at [478, 144] on input "120 E." at bounding box center [511, 149] width 228 height 30
click at [1016, 111] on select "Select Repossession Garnishment Foreclosure Attached, Seized, Or Levied Other" at bounding box center [1001, 106] width 229 height 32
click at [886, 91] on select "Select Repossession Garnishment Foreclosure Attached, Seized, Or Levied Other" at bounding box center [1001, 106] width 229 height 32
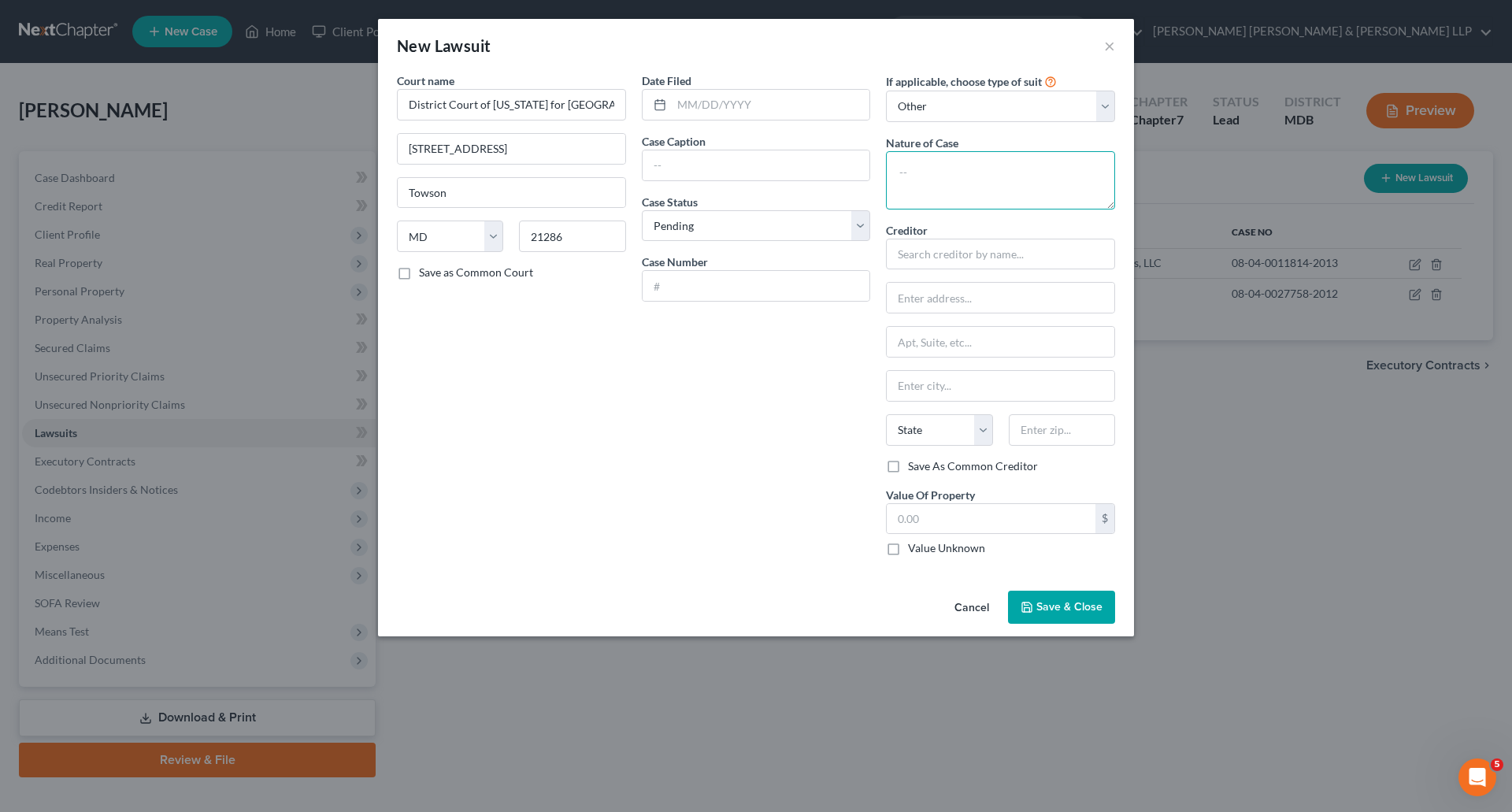
click at [1036, 179] on textarea at bounding box center [1001, 180] width 229 height 59
click at [1003, 244] on input "text" at bounding box center [1001, 255] width 229 height 32
click at [909, 548] on label "Value Unknown" at bounding box center [947, 548] width 77 height 16
click at [915, 548] on input "Value Unknown" at bounding box center [920, 546] width 11 height 11
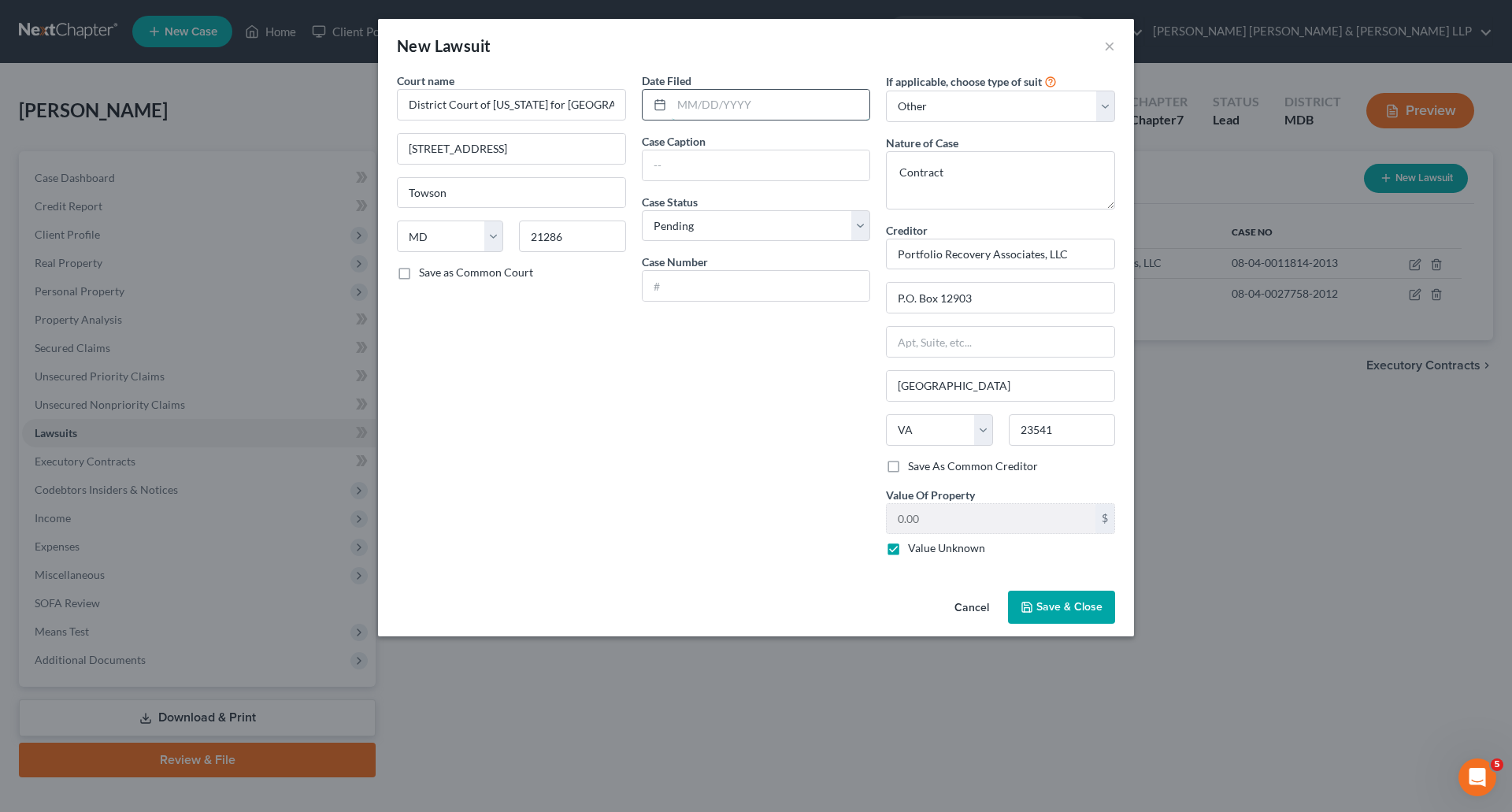
click at [737, 103] on input "text" at bounding box center [771, 105] width 199 height 30
click at [695, 153] on input "text" at bounding box center [756, 166] width 228 height 30
click at [716, 289] on input "text" at bounding box center [756, 286] width 228 height 30
click at [1039, 605] on span "Save & Close" at bounding box center [1069, 606] width 67 height 13
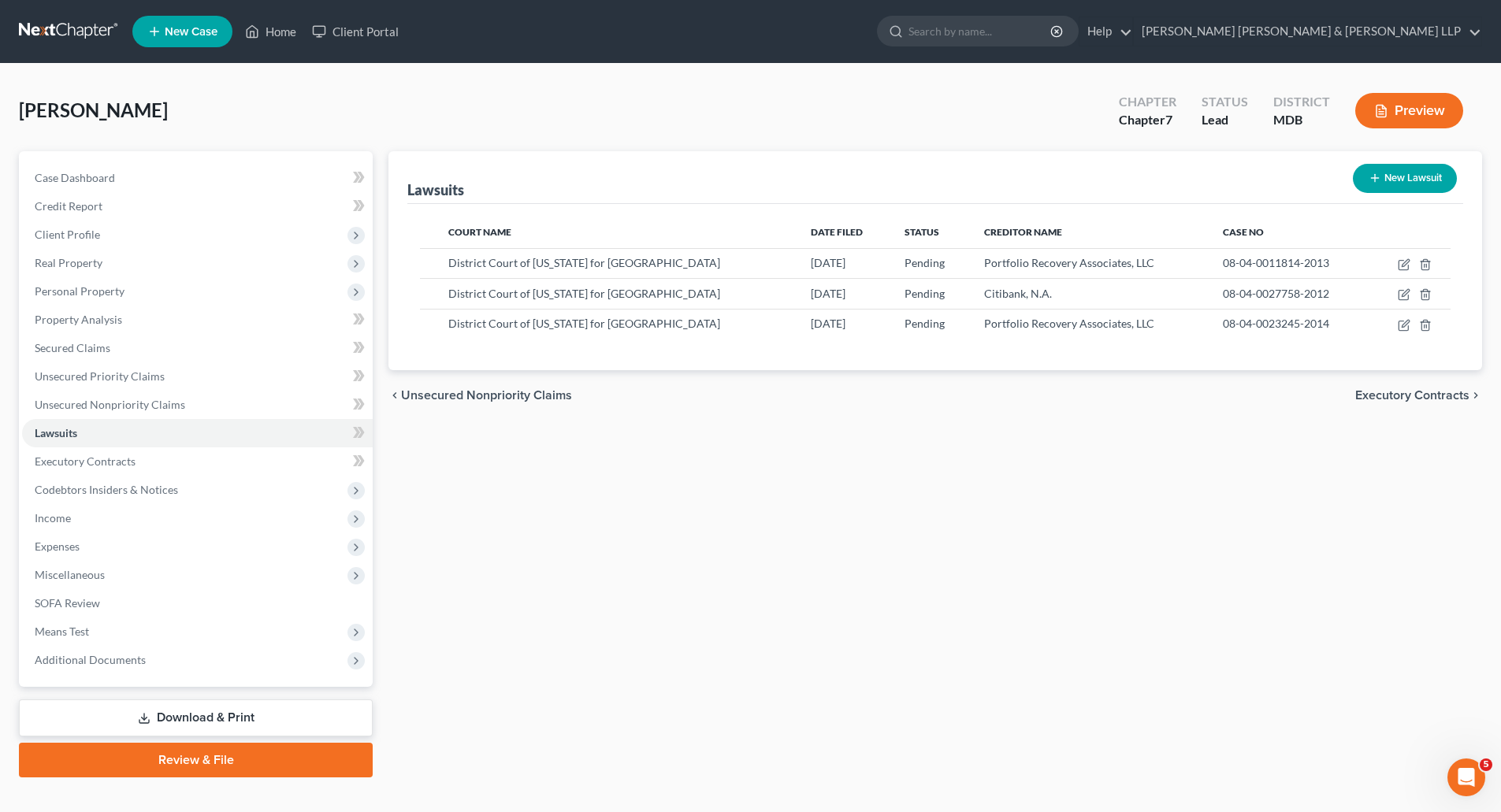
click at [1424, 183] on button "New Lawsuit" at bounding box center [1404, 178] width 104 height 29
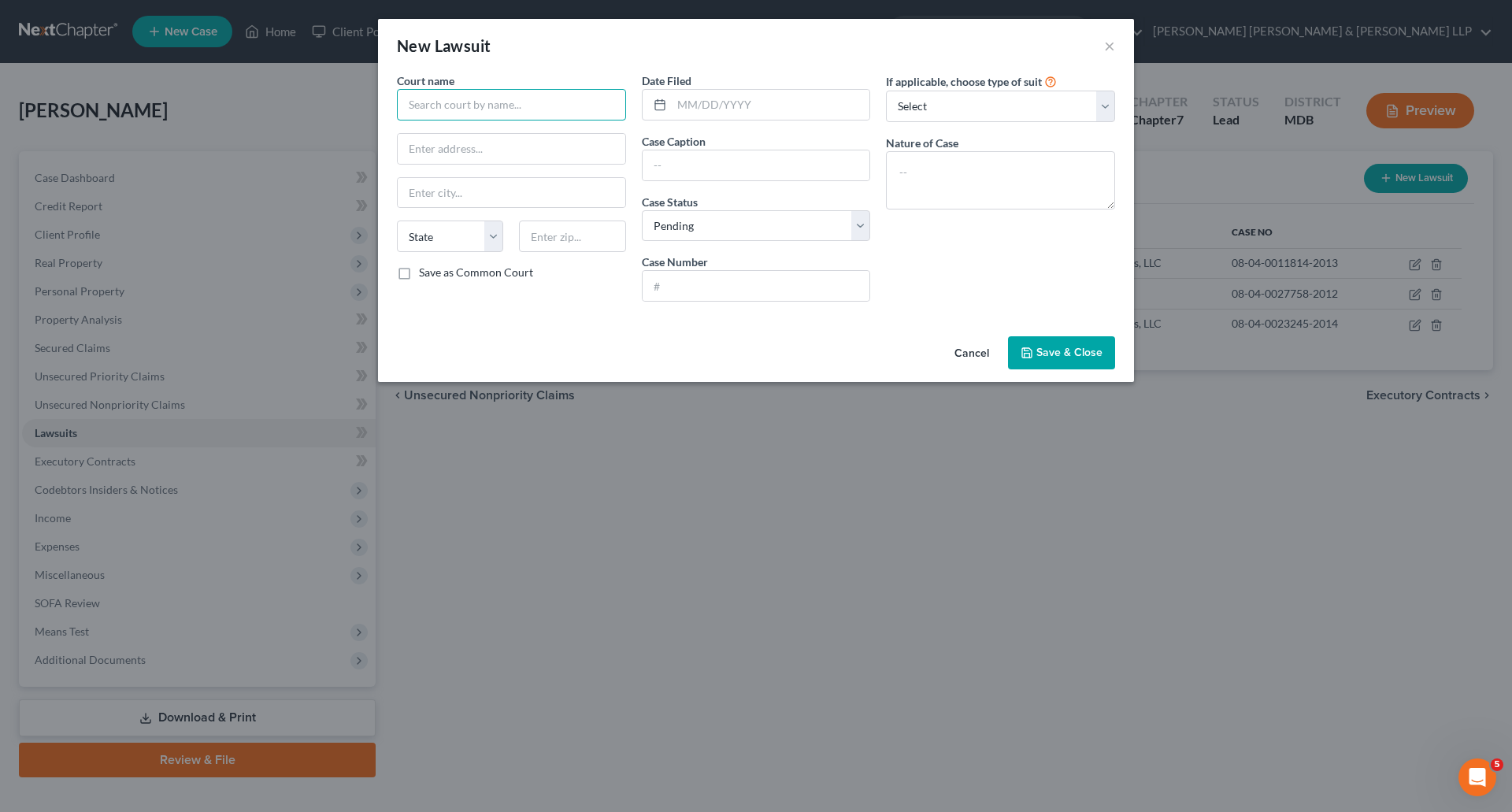
click at [452, 99] on input "text" at bounding box center [511, 105] width 229 height 32
click at [695, 109] on input "text" at bounding box center [771, 105] width 199 height 30
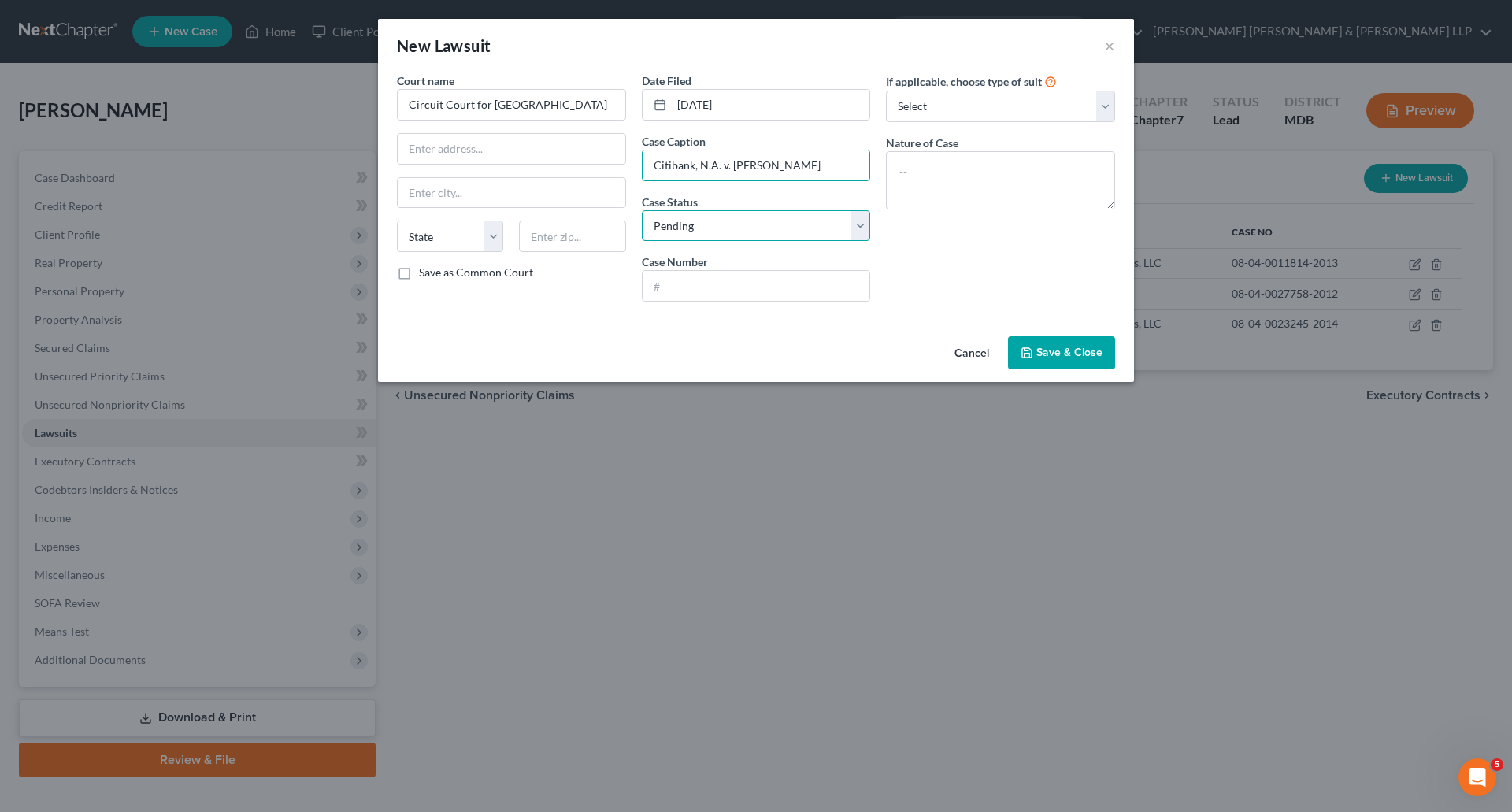
click at [744, 229] on select "Select Pending On Appeal Concluded" at bounding box center [757, 226] width 229 height 32
click at [642, 210] on select "Select Pending On Appeal Concluded" at bounding box center [757, 226] width 229 height 32
click at [710, 224] on select "Select Pending On Appeal Concluded" at bounding box center [757, 226] width 229 height 32
click at [642, 210] on select "Select Pending On Appeal Concluded" at bounding box center [757, 226] width 229 height 32
click at [714, 292] on input "text" at bounding box center [756, 286] width 228 height 30
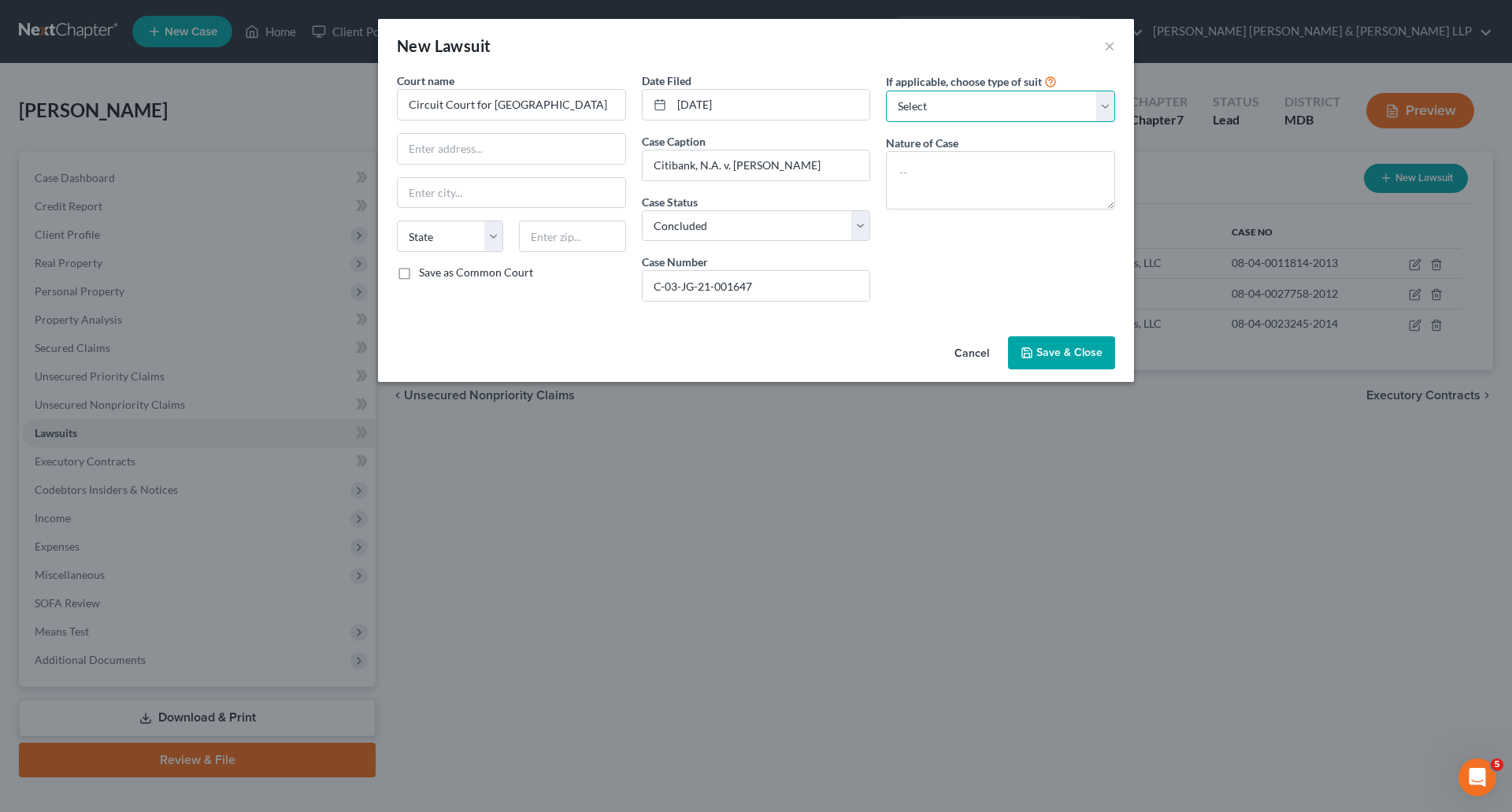
click at [994, 108] on select "Select Repossession Garnishment Foreclosure Attached, Seized, Or Levied Other" at bounding box center [1001, 106] width 229 height 32
click at [886, 91] on select "Select Repossession Garnishment Foreclosure Attached, Seized, Or Levied Other" at bounding box center [1001, 106] width 229 height 32
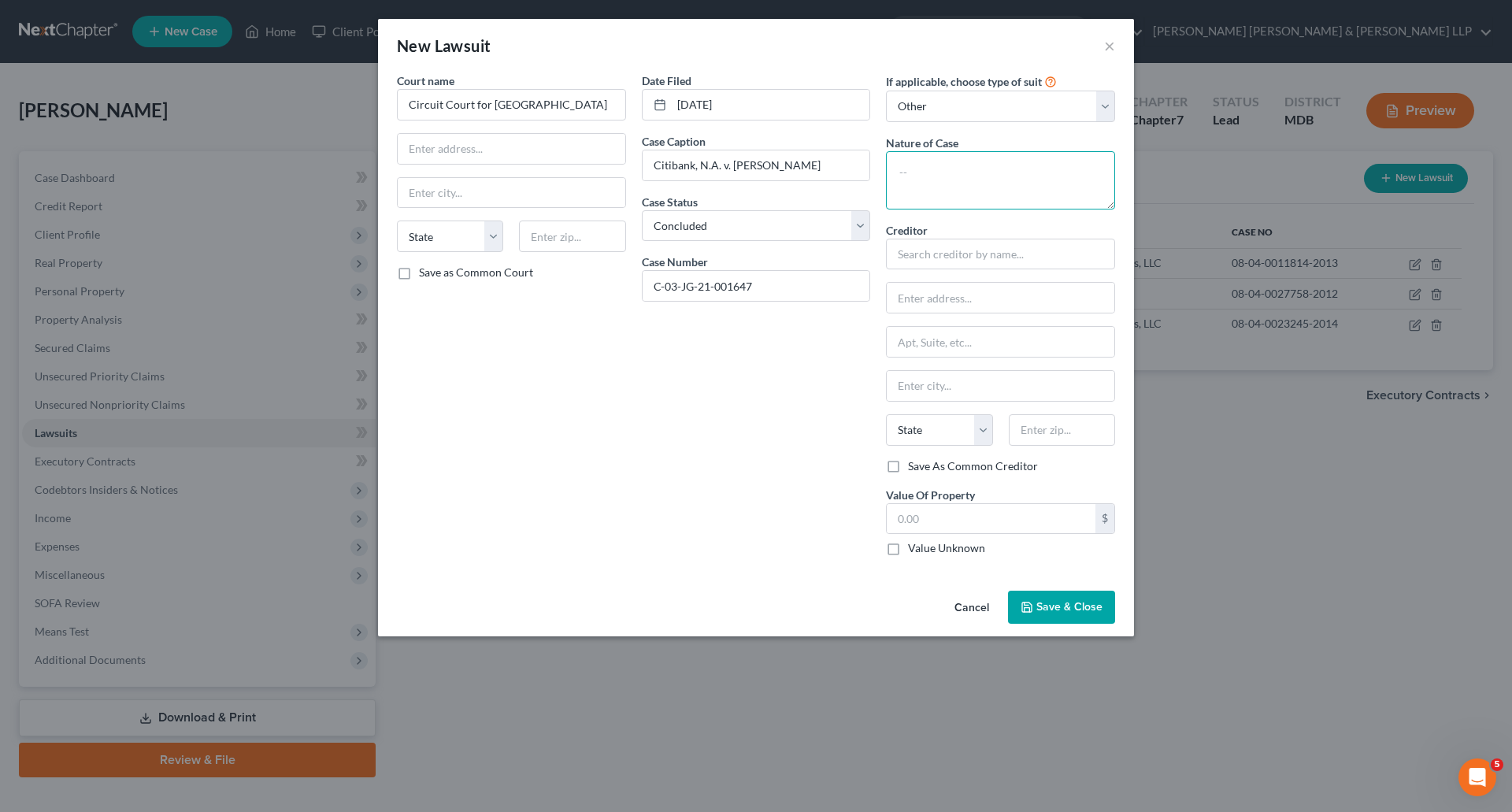
click at [979, 182] on textarea at bounding box center [1001, 180] width 229 height 59
click at [962, 261] on input "text" at bounding box center [1001, 255] width 229 height 32
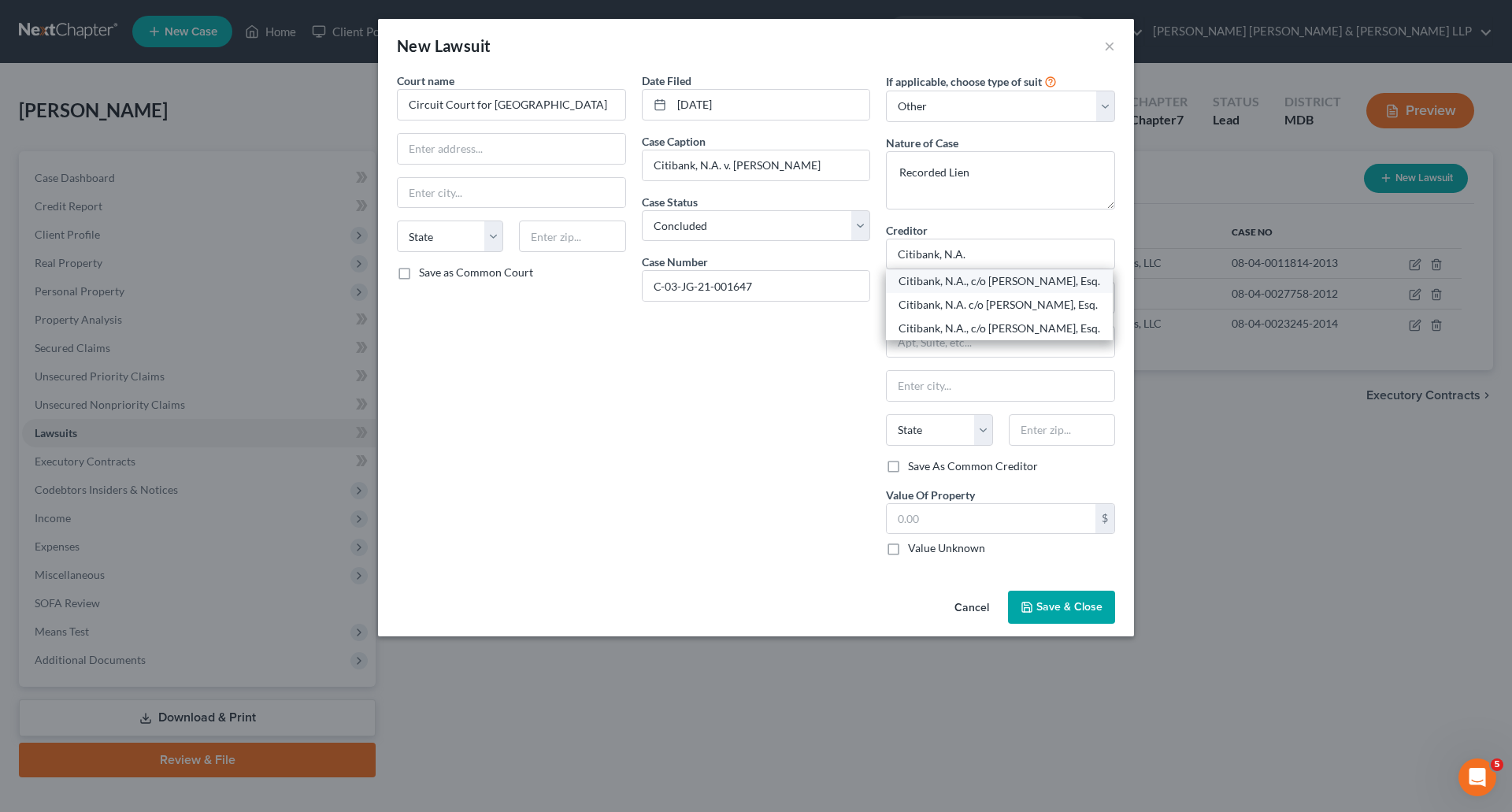
click at [972, 272] on div "Citibank, N.A., c/o [PERSON_NAME], Esq." at bounding box center [1000, 281] width 227 height 24
click at [1004, 300] on input "[PERSON_NAME] [PERSON_NAME] LLP" at bounding box center [1001, 298] width 228 height 30
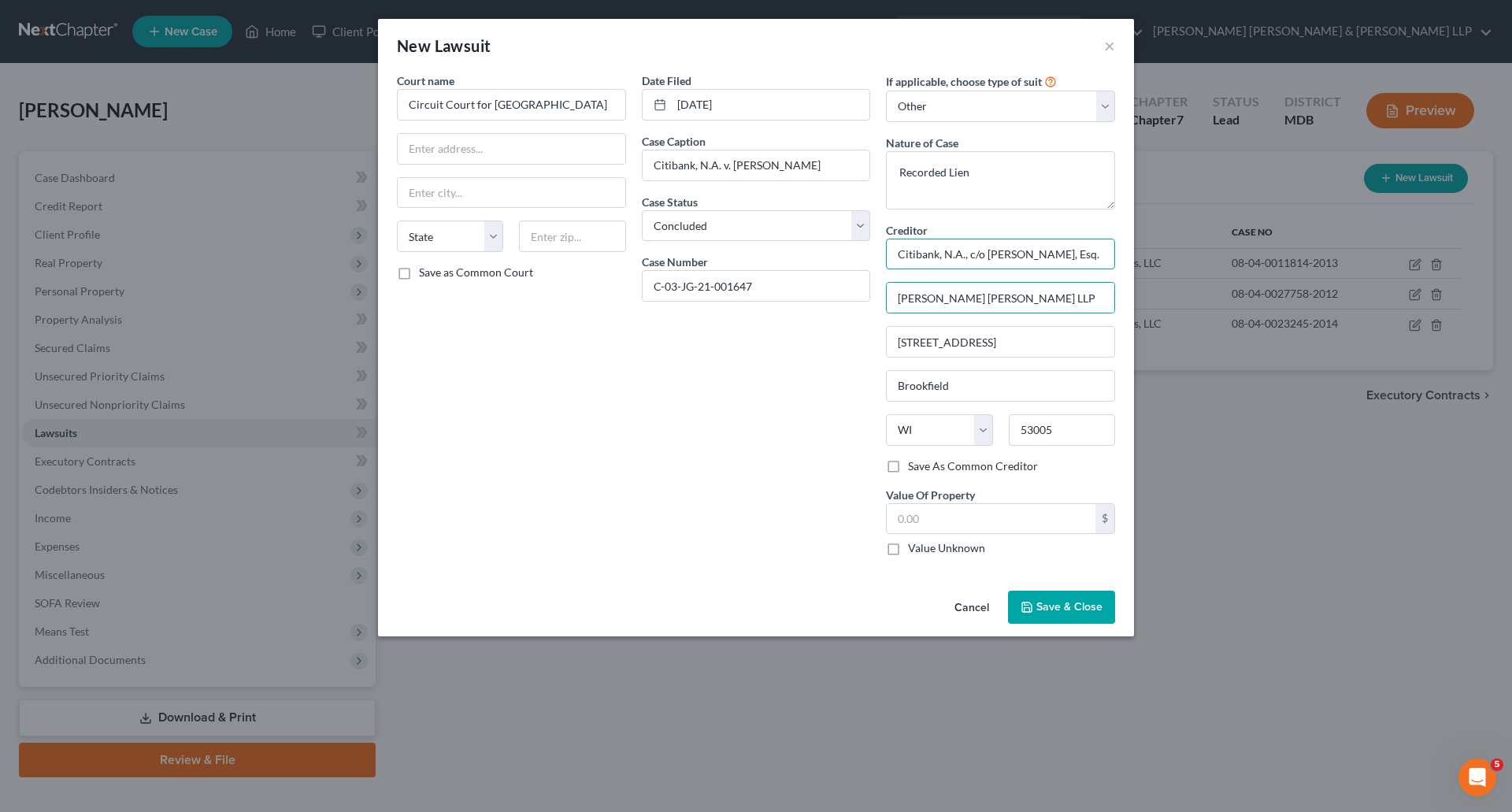
click at [974, 252] on input "Citibank, N.A., c/o [PERSON_NAME], Esq." at bounding box center [1001, 255] width 229 height 32
drag, startPoint x: 970, startPoint y: 251, endPoint x: 1168, endPoint y: 264, distance: 198.4
click at [1168, 264] on div "New Lawsuit × Court name * Circuit Court for Baltimore County State [US_STATE] …" at bounding box center [756, 406] width 1512 height 812
click at [967, 304] on input "[PERSON_NAME] [PERSON_NAME] LLP" at bounding box center [1001, 298] width 228 height 30
drag, startPoint x: 1004, startPoint y: 304, endPoint x: 858, endPoint y: 300, distance: 146.1
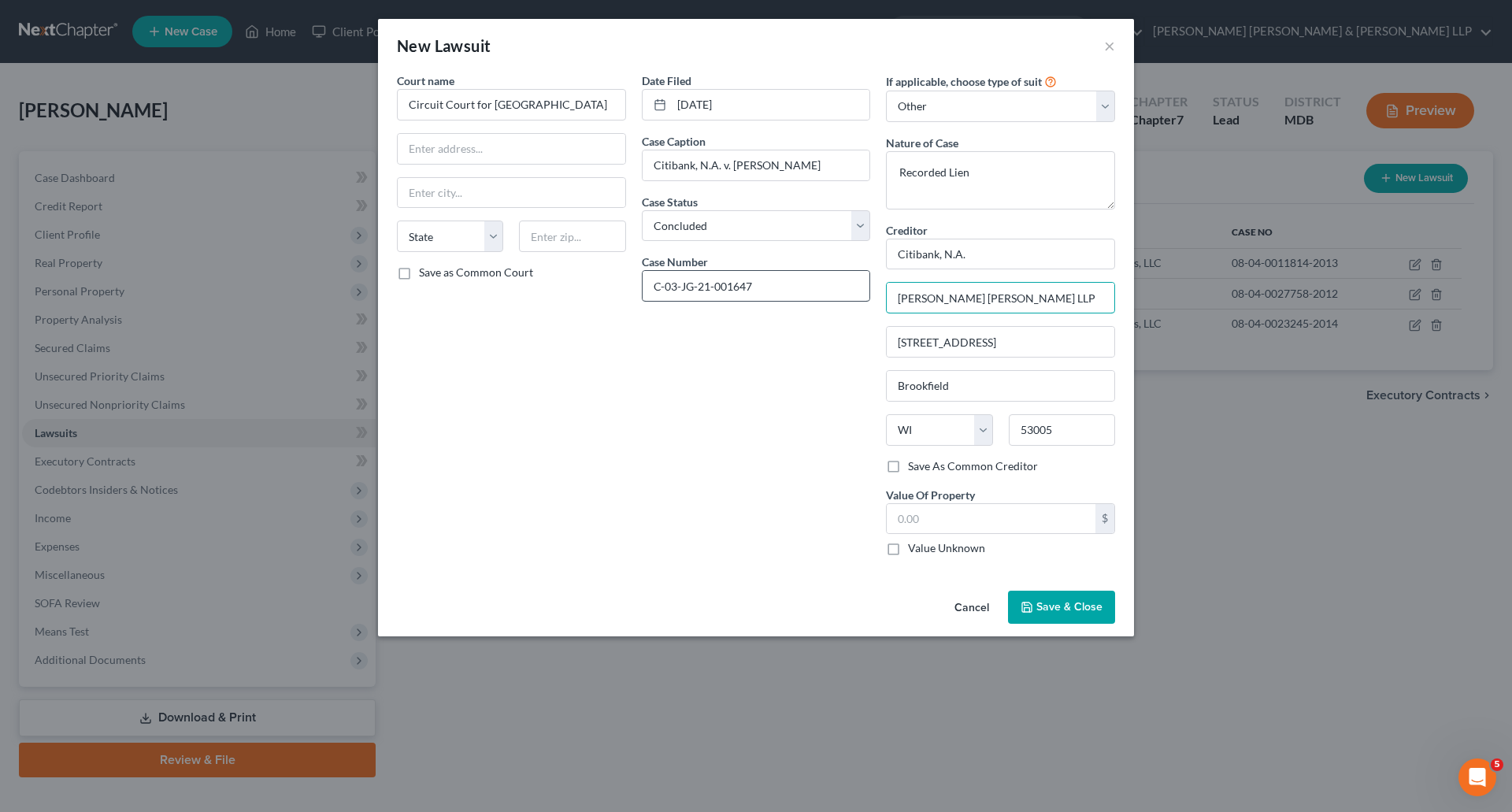
click at [858, 300] on div "Court name * Circuit Court for Baltimore County State [US_STATE] AK AR AZ CA CO…" at bounding box center [756, 320] width 734 height 496
click at [901, 301] on input "text" at bounding box center [1001, 298] width 228 height 30
click at [926, 299] on input "text" at bounding box center [1001, 298] width 228 height 30
drag, startPoint x: 1041, startPoint y: 351, endPoint x: 857, endPoint y: 348, distance: 184.0
click at [861, 346] on div "Court name * Circuit Court for Baltimore County State [US_STATE] AK AR AZ CA CO…" at bounding box center [756, 320] width 734 height 496
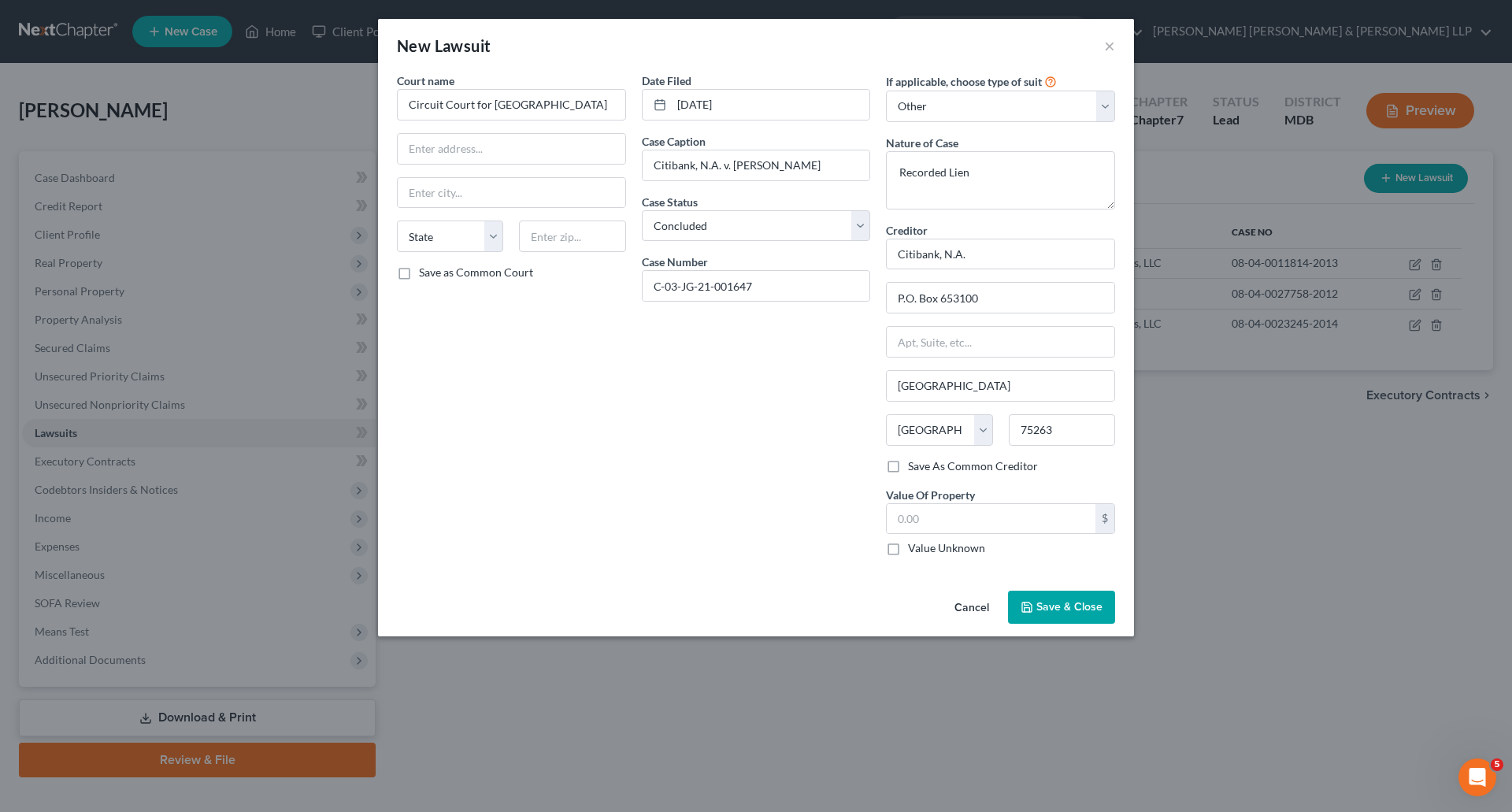
click at [715, 465] on div "Date Filed [DATE] Case Caption Citibank, N.A. v. [PERSON_NAME] Case Status * Se…" at bounding box center [757, 320] width 245 height 496
click at [909, 549] on label "Value Unknown" at bounding box center [947, 548] width 77 height 16
click at [915, 549] on input "Value Unknown" at bounding box center [920, 546] width 11 height 11
click at [495, 145] on input "text" at bounding box center [511, 149] width 228 height 30
click at [565, 382] on div "Court name * Circuit Court for Baltimore County [GEOGRAPHIC_DATA][PERSON_NAME] …" at bounding box center [512, 320] width 245 height 496
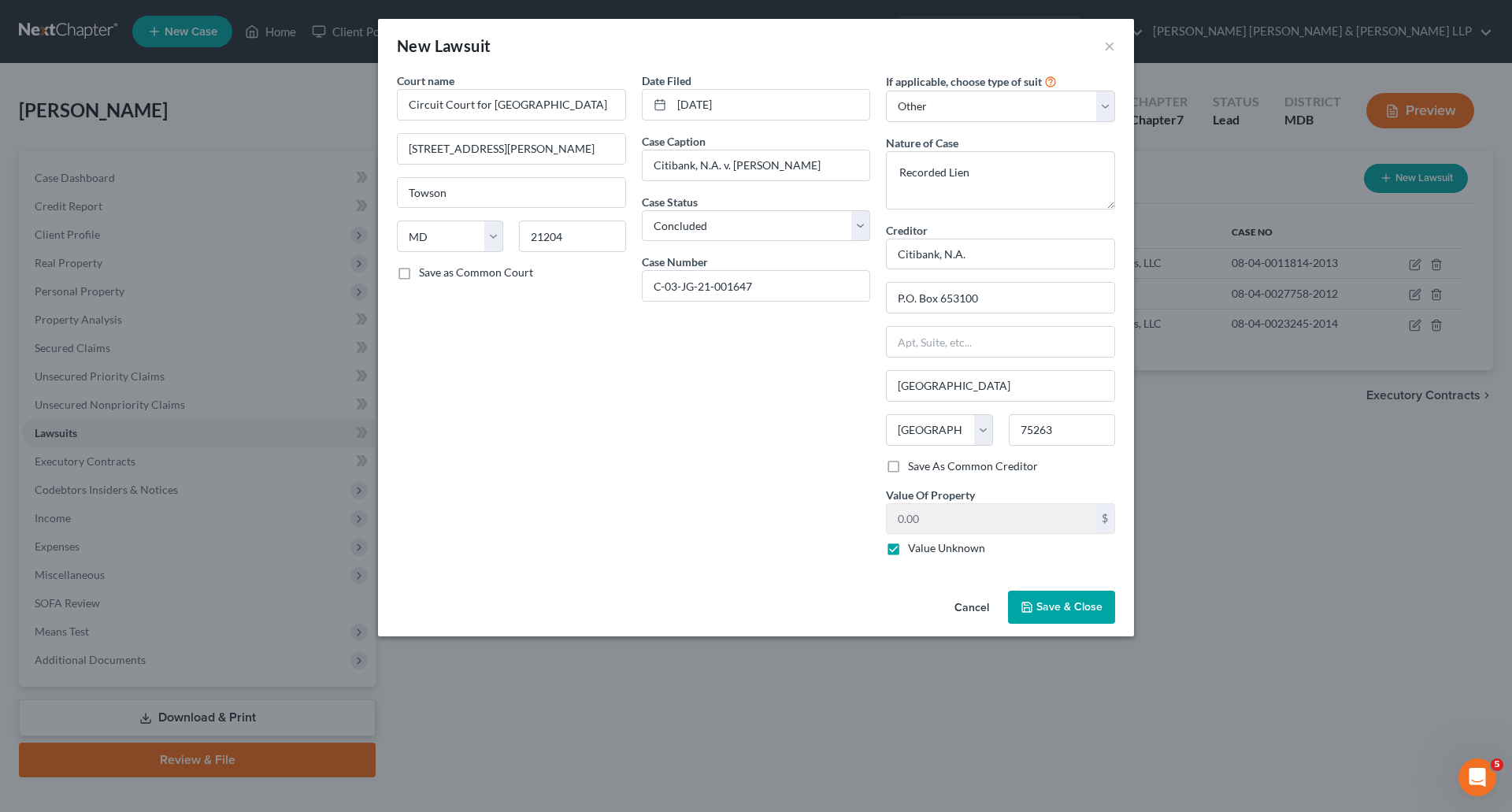
click at [1066, 609] on span "Save & Close" at bounding box center [1069, 606] width 67 height 13
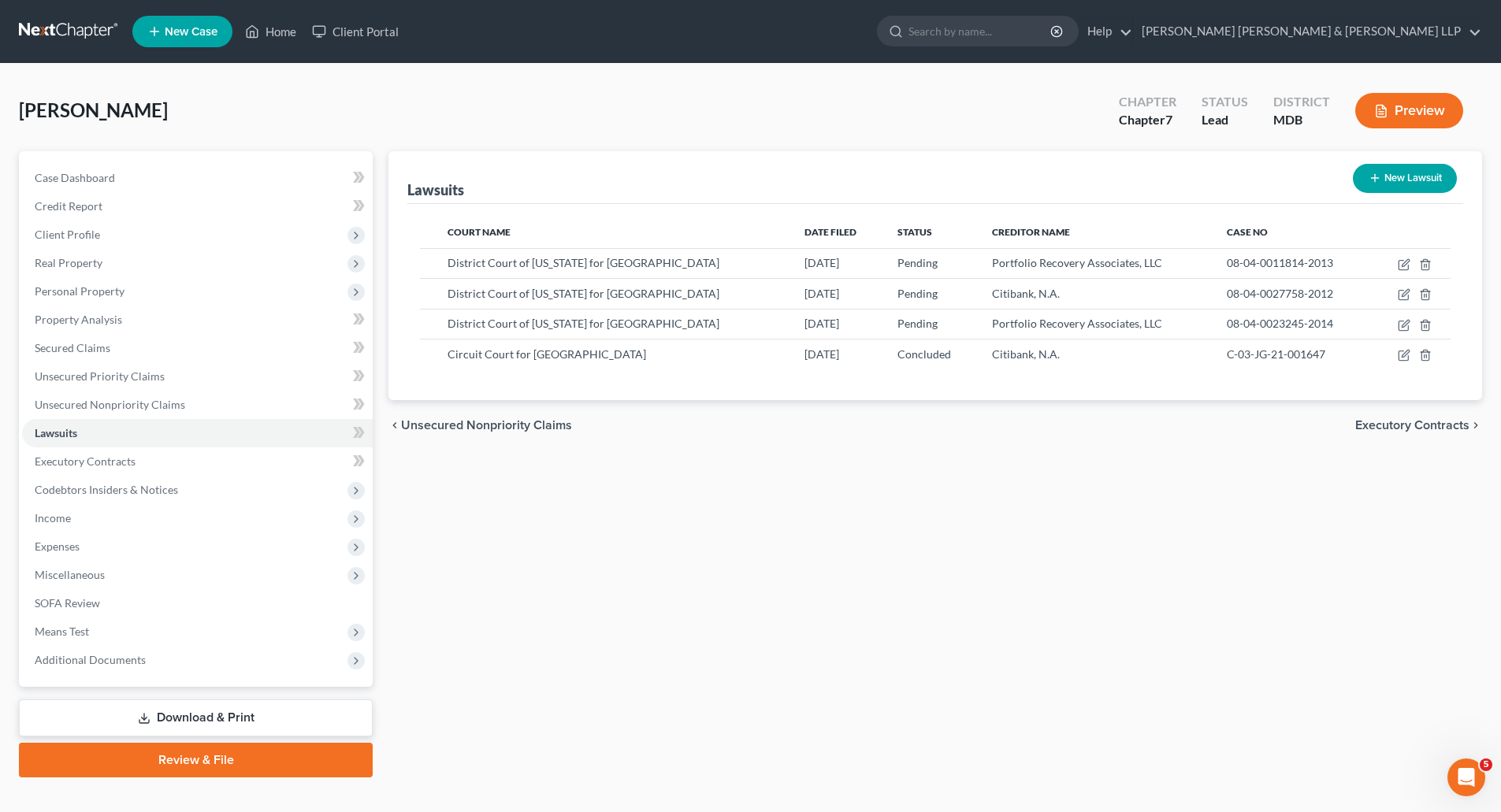
click at [1391, 172] on button "New Lawsuit" at bounding box center [1404, 178] width 104 height 29
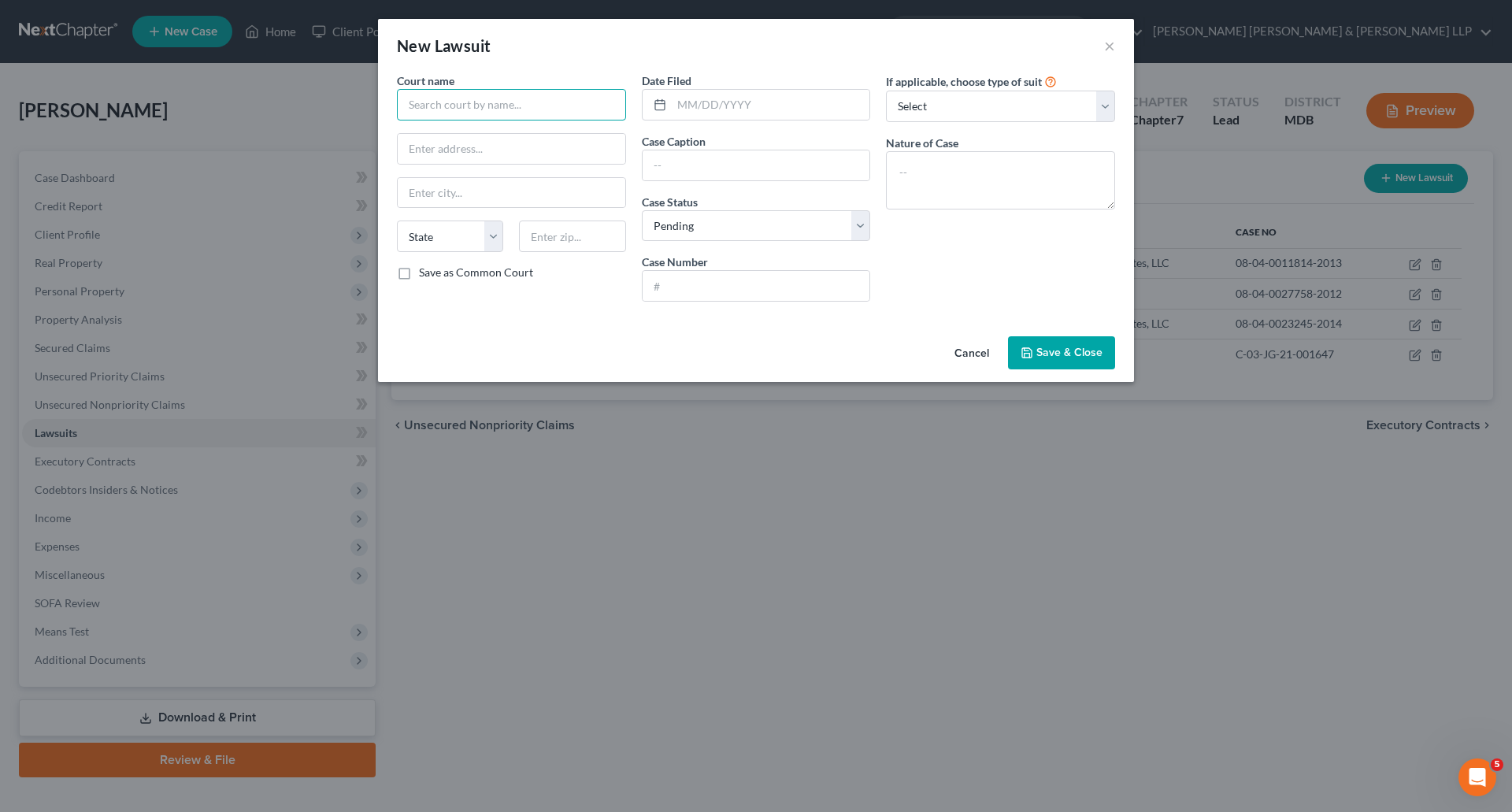
click at [465, 106] on input "text" at bounding box center [511, 105] width 229 height 32
click at [767, 103] on input "text" at bounding box center [771, 105] width 199 height 30
click at [784, 276] on input "text" at bounding box center [756, 286] width 228 height 30
click at [965, 115] on select "Select Repossession Garnishment Foreclosure Attached, Seized, Or Levied Other" at bounding box center [1001, 106] width 229 height 32
click at [886, 91] on select "Select Repossession Garnishment Foreclosure Attached, Seized, Or Levied Other" at bounding box center [1001, 106] width 229 height 32
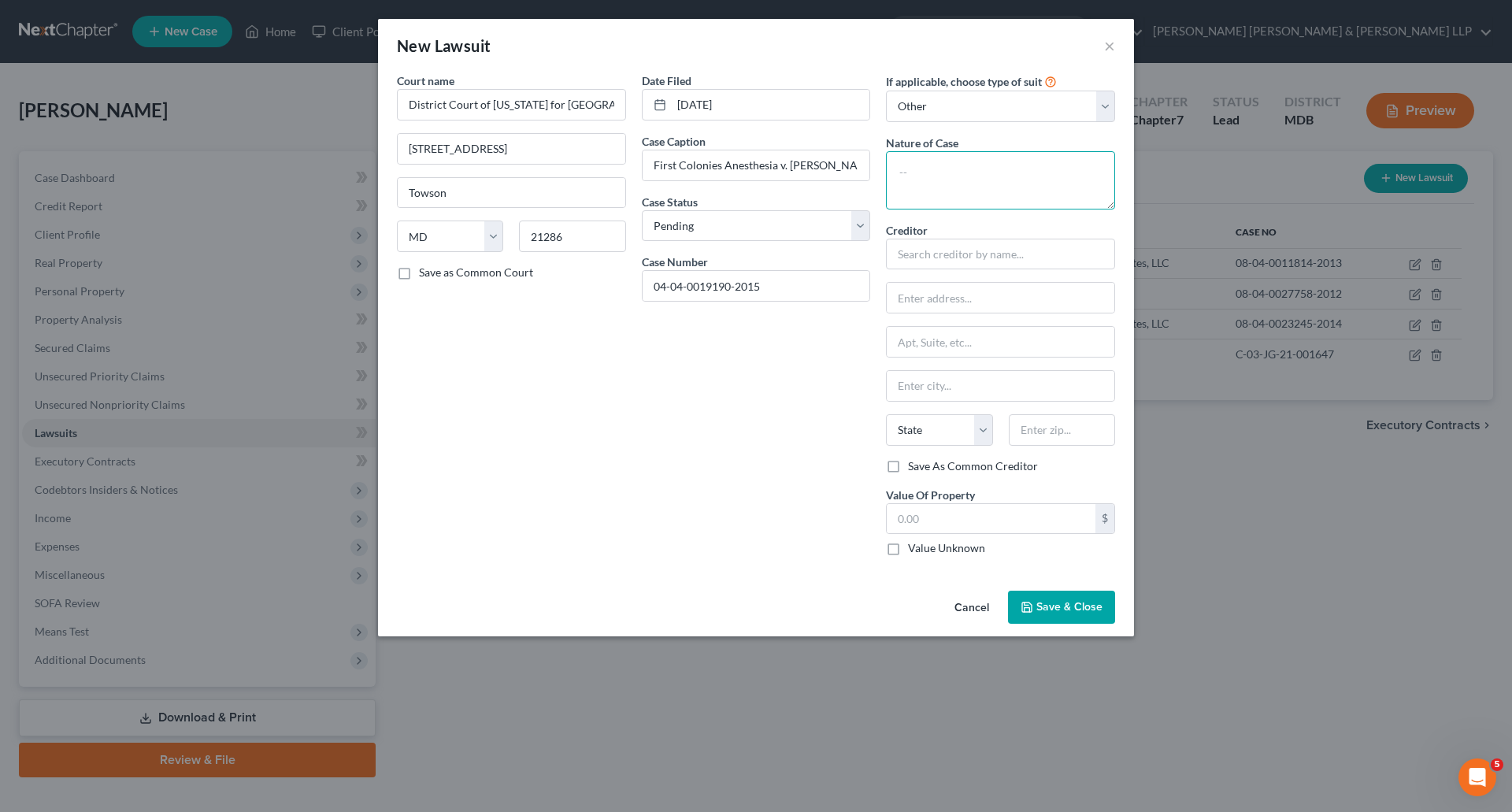
click at [965, 186] on textarea at bounding box center [1001, 180] width 229 height 59
click at [957, 254] on input "text" at bounding box center [1001, 255] width 229 height 32
click at [1008, 387] on input "text" at bounding box center [1001, 386] width 228 height 30
click at [960, 432] on select "State [US_STATE] AK AR AZ CA CO CT DE DC [GEOGRAPHIC_DATA] [GEOGRAPHIC_DATA] GU…" at bounding box center [940, 430] width 106 height 32
click at [886, 414] on select "State [US_STATE] AK AR AZ CA CO CT DE DC [GEOGRAPHIC_DATA] [GEOGRAPHIC_DATA] GU…" at bounding box center [940, 430] width 106 height 32
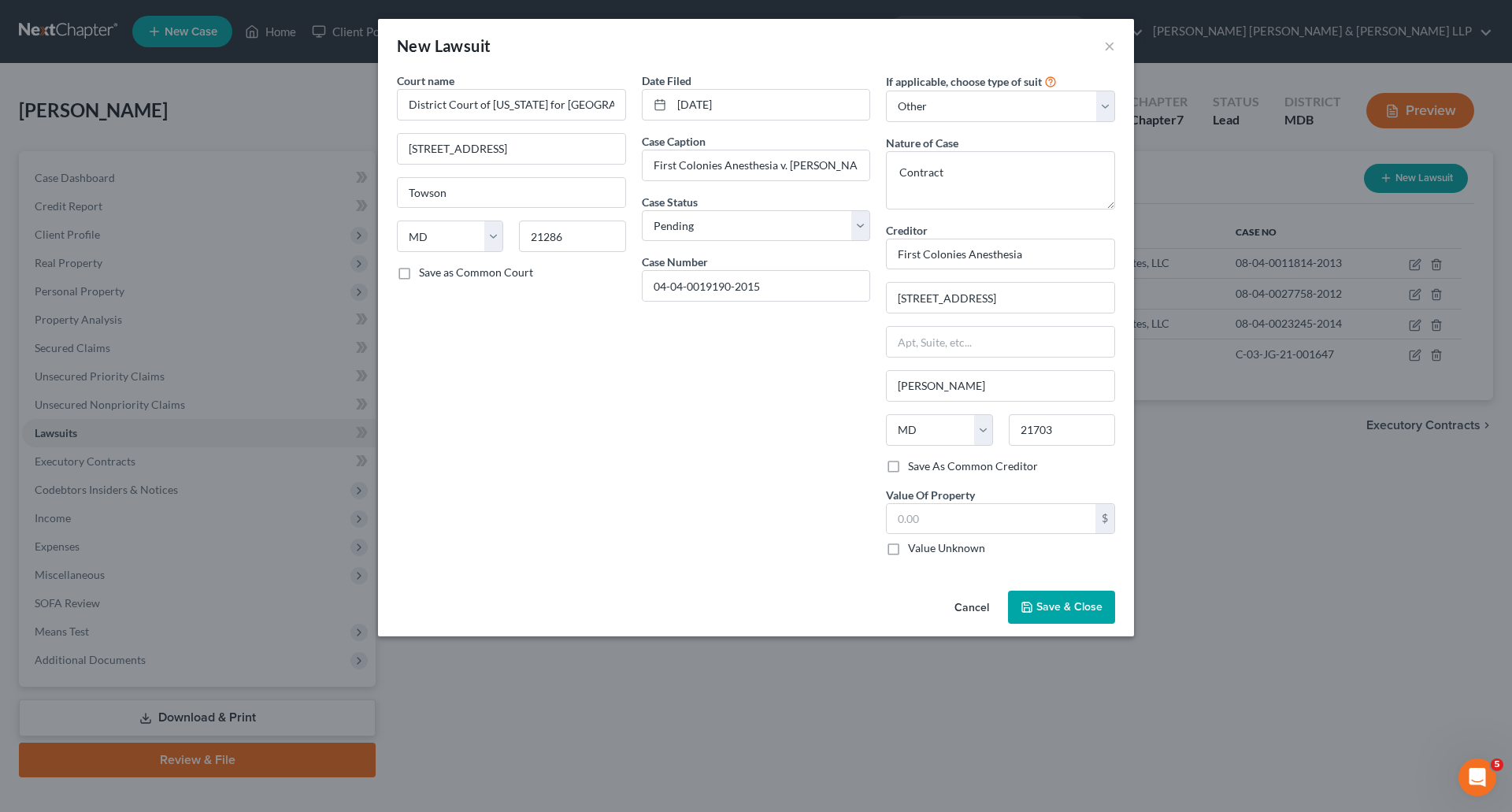
drag, startPoint x: 897, startPoint y: 551, endPoint x: 859, endPoint y: 544, distance: 38.6
click at [909, 554] on label "Value Unknown" at bounding box center [947, 548] width 77 height 16
click at [915, 551] on input "Value Unknown" at bounding box center [920, 546] width 11 height 11
click at [1067, 610] on span "Save & Close" at bounding box center [1069, 606] width 67 height 13
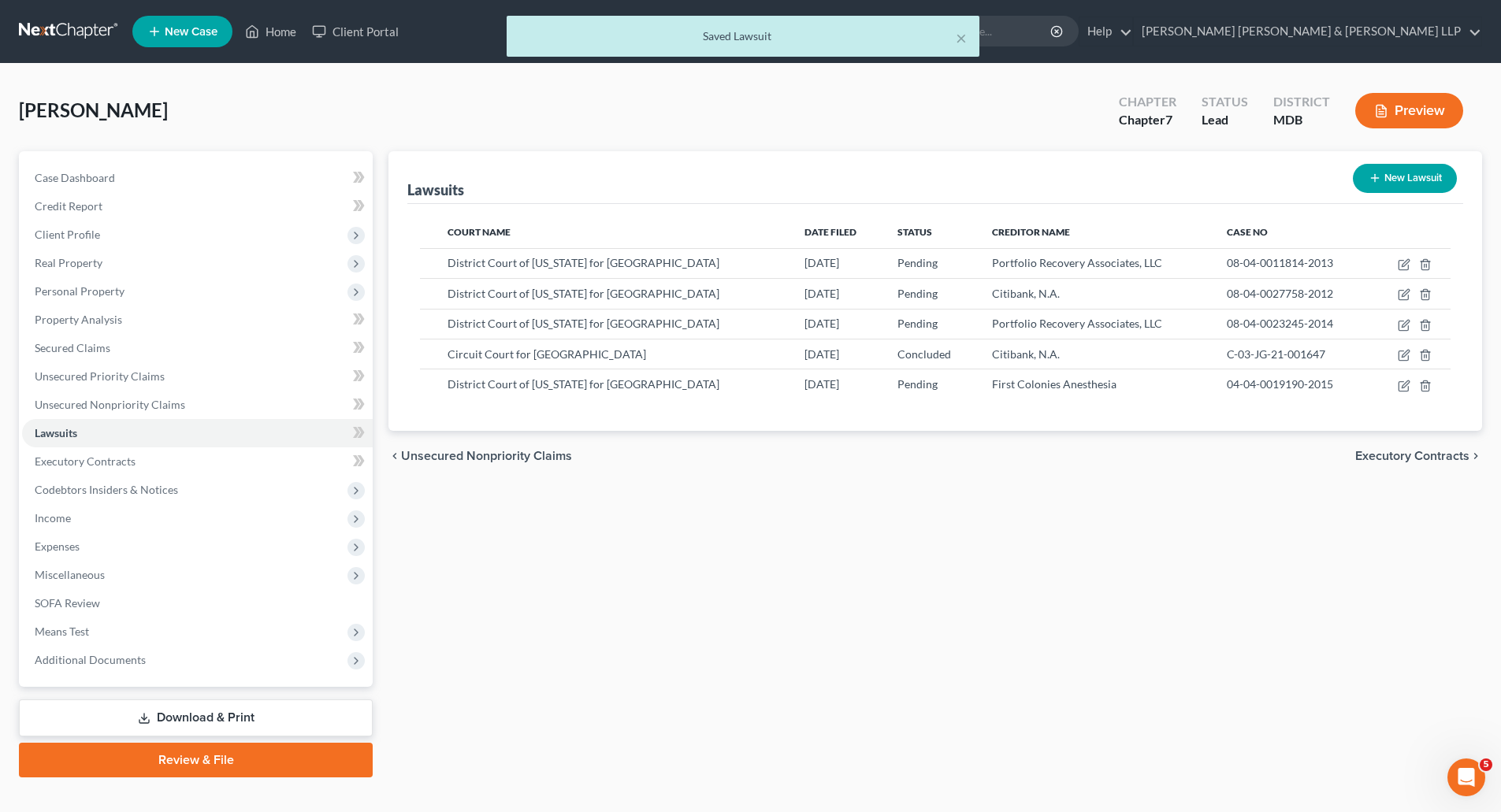
click at [1388, 169] on button "New Lawsuit" at bounding box center [1404, 178] width 104 height 29
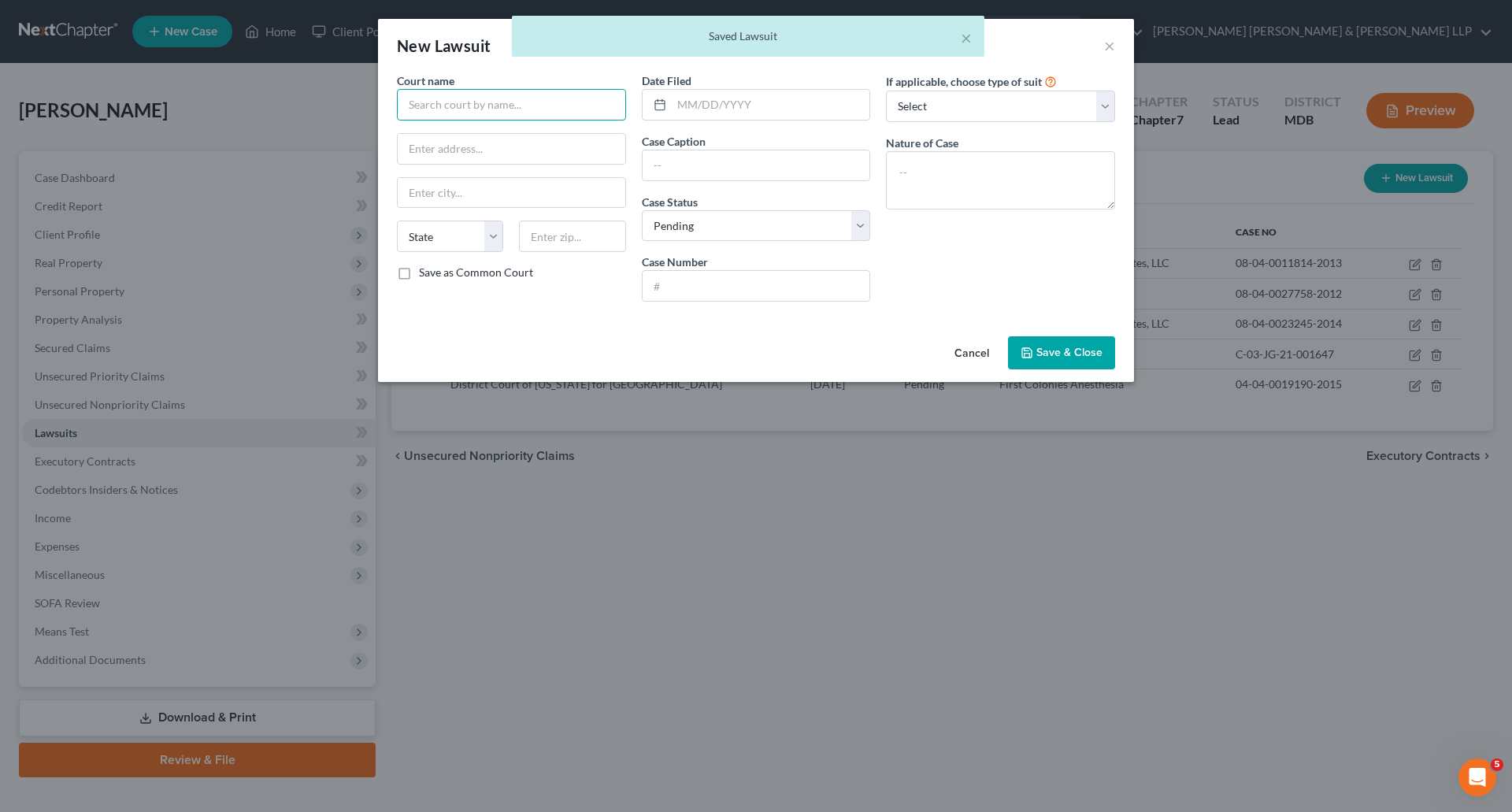
click at [427, 106] on input "text" at bounding box center [511, 105] width 229 height 32
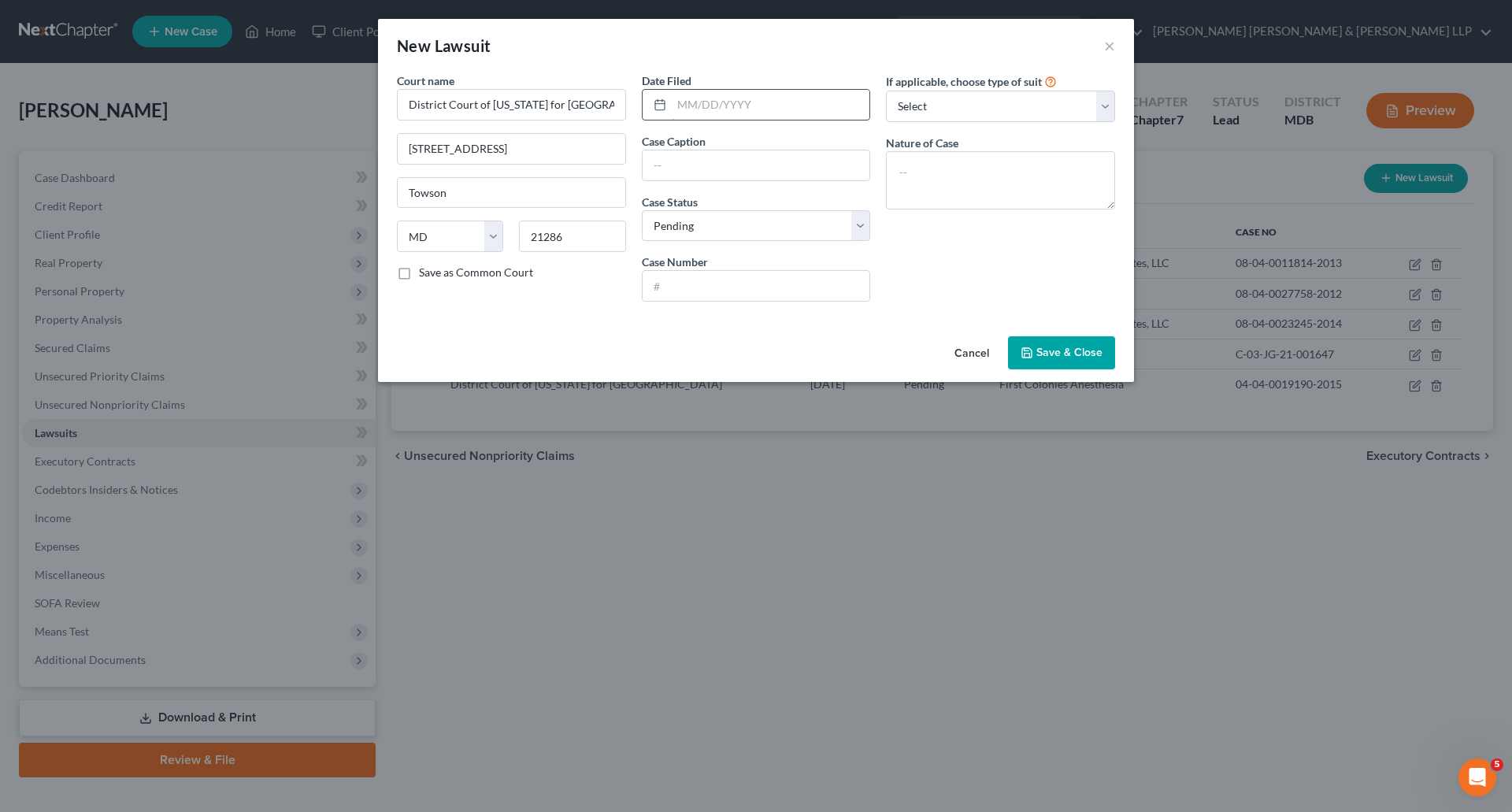
click at [713, 102] on input "text" at bounding box center [771, 105] width 199 height 30
click at [719, 158] on input "text" at bounding box center [756, 166] width 228 height 30
click at [787, 227] on select "Select Pending On Appeal Concluded" at bounding box center [757, 226] width 229 height 32
click at [742, 296] on input "text" at bounding box center [756, 286] width 228 height 30
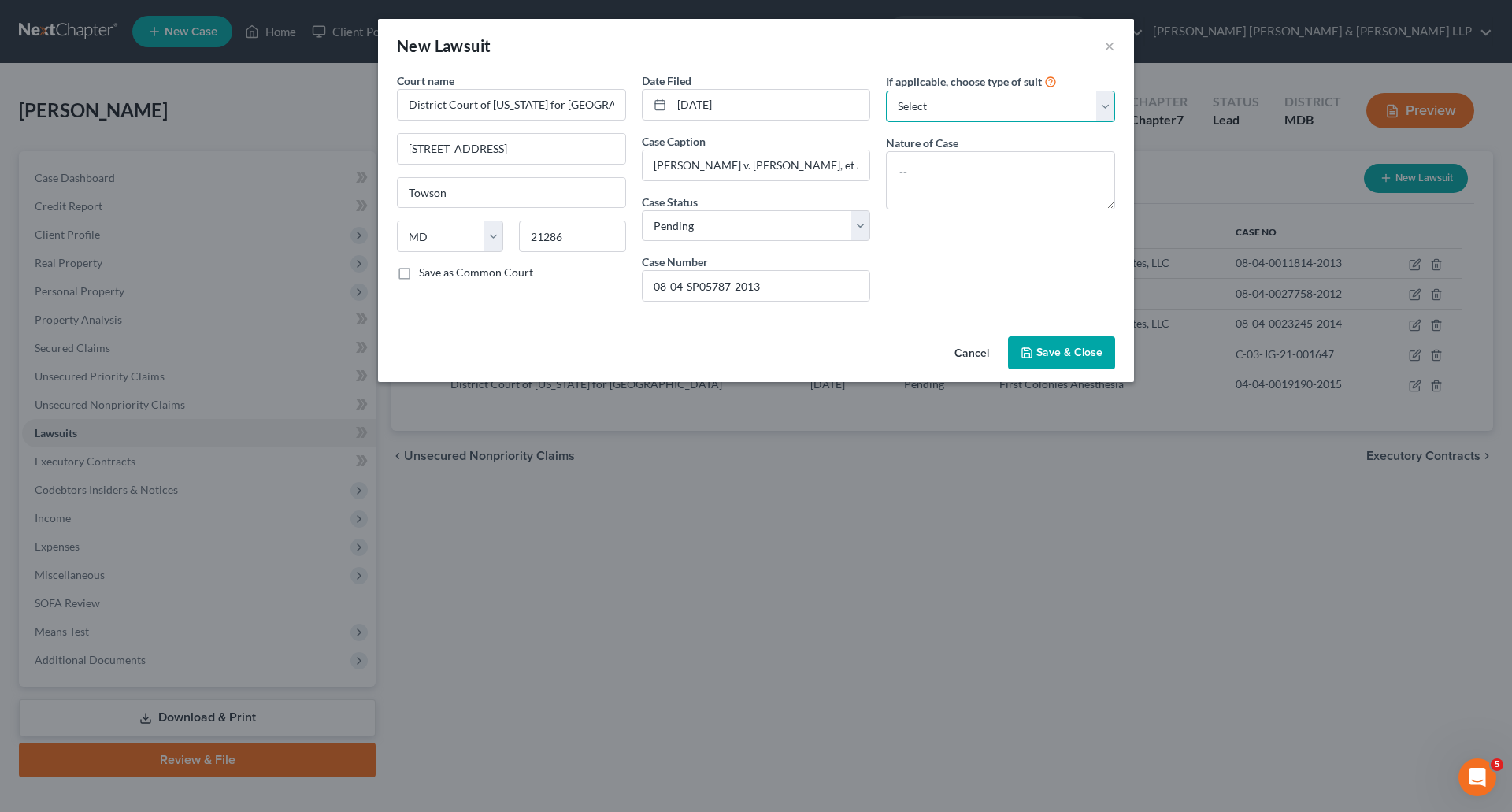
click at [973, 111] on select "Select Repossession Garnishment Foreclosure Attached, Seized, Or Levied Other" at bounding box center [1001, 106] width 229 height 32
click at [886, 91] on select "Select Repossession Garnishment Foreclosure Attached, Seized, Or Levied Other" at bounding box center [1001, 106] width 229 height 32
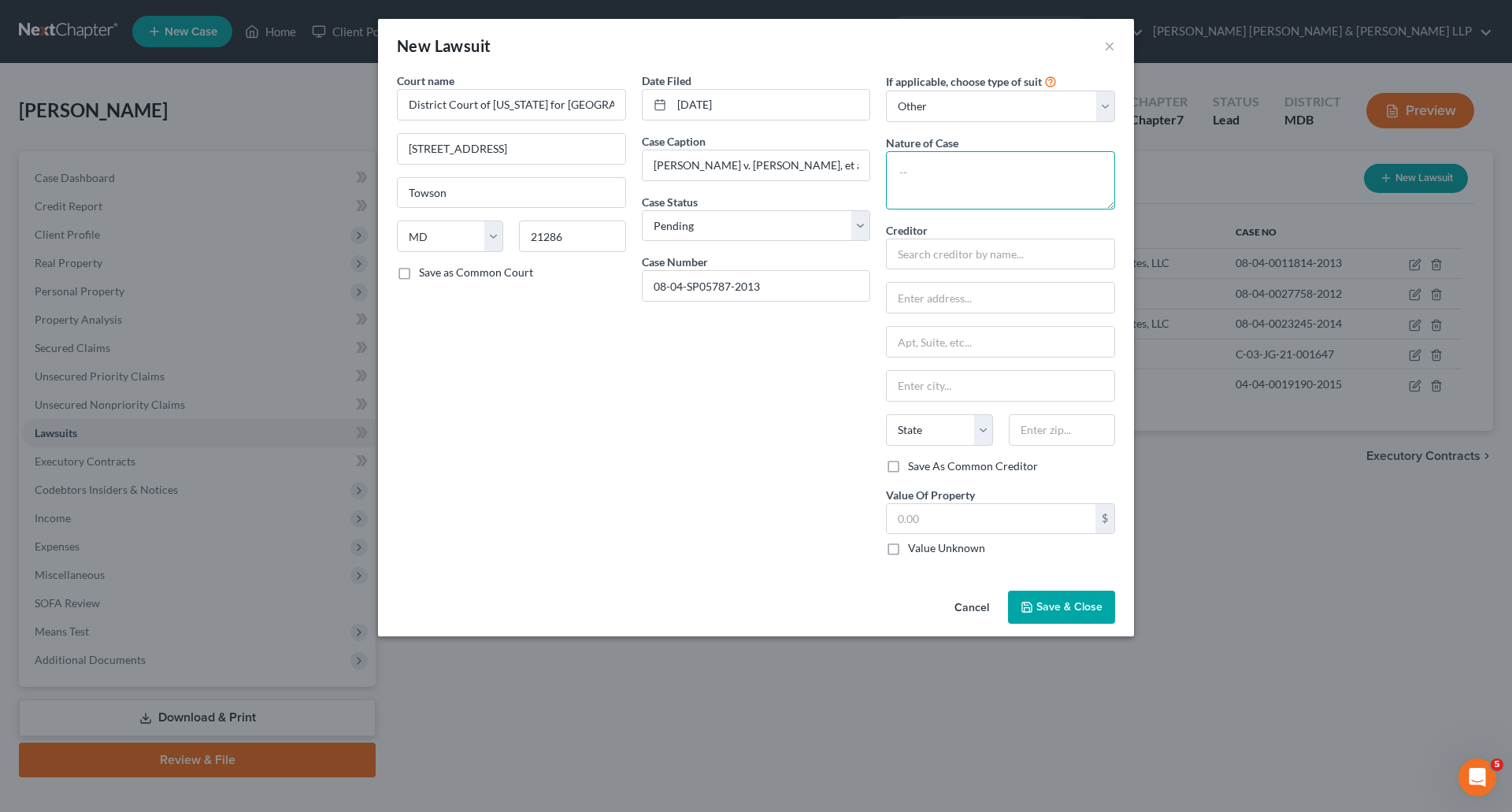
click at [957, 169] on textarea at bounding box center [1001, 180] width 229 height 59
click at [951, 248] on input "text" at bounding box center [1001, 255] width 229 height 32
click at [973, 397] on input "text" at bounding box center [1001, 386] width 228 height 30
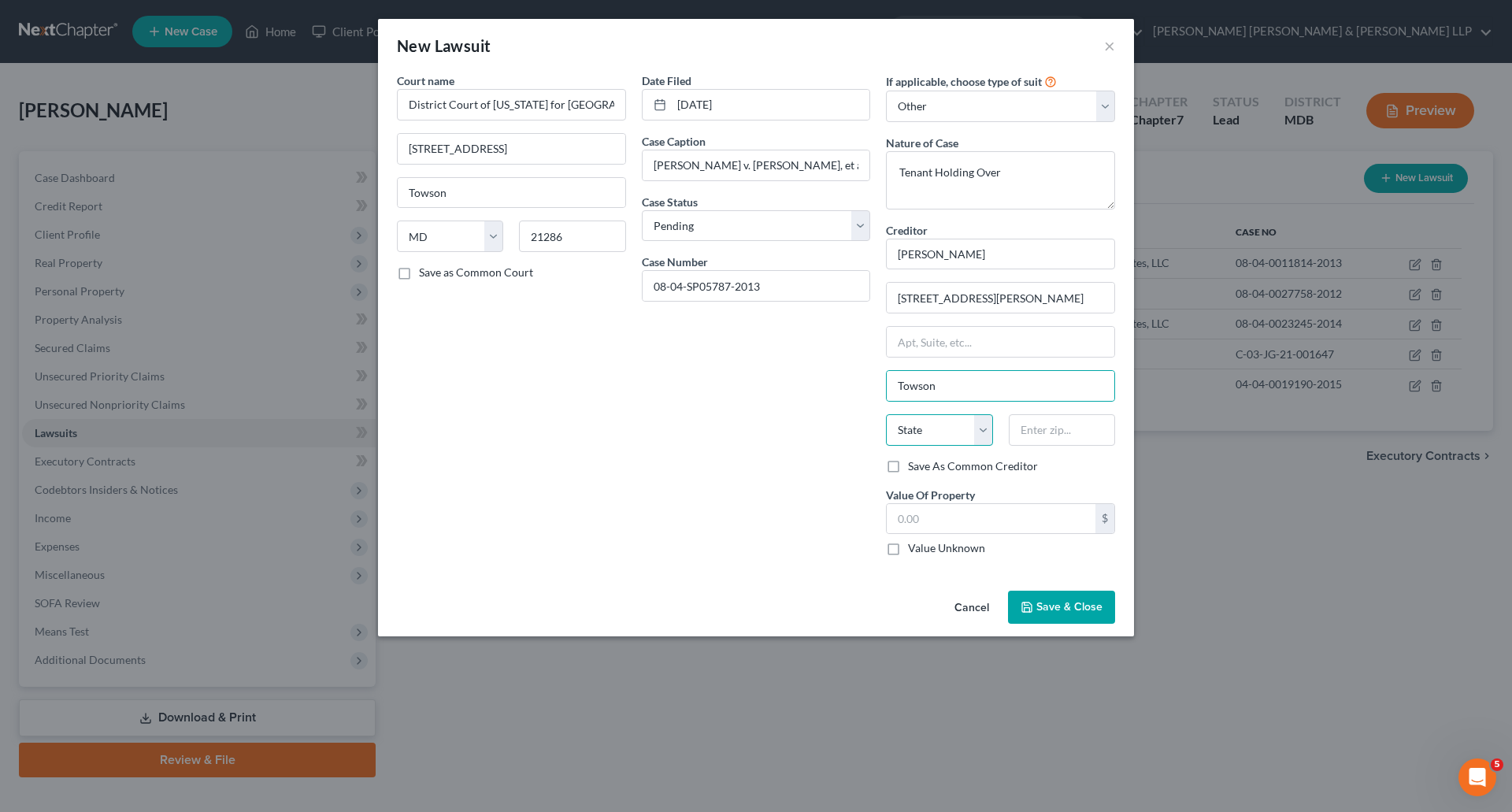
click at [943, 429] on select "State [US_STATE] AK AR AZ CA CO CT DE DC [GEOGRAPHIC_DATA] [GEOGRAPHIC_DATA] GU…" at bounding box center [940, 430] width 106 height 32
click at [886, 414] on select "State [US_STATE] AK AR AZ CA CO CT DE DC [GEOGRAPHIC_DATA] [GEOGRAPHIC_DATA] GU…" at bounding box center [940, 430] width 106 height 32
click at [583, 461] on div "Court name * District Court of [US_STATE] for Baltimore County 120 E. Chesapeak…" at bounding box center [512, 320] width 245 height 496
click at [909, 554] on label "Value Unknown" at bounding box center [947, 548] width 77 height 16
click at [915, 551] on input "Value Unknown" at bounding box center [920, 546] width 11 height 11
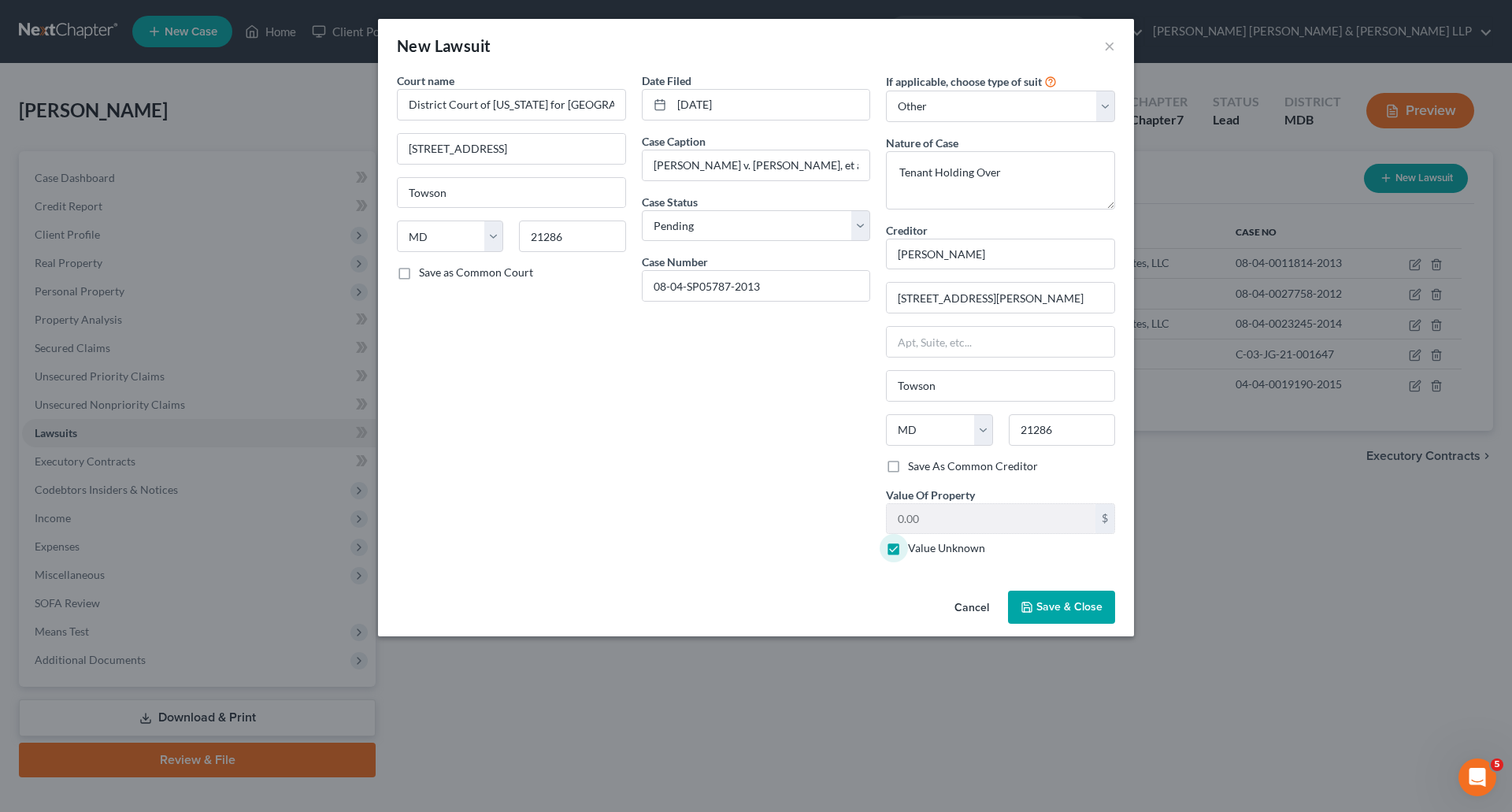
click at [1074, 610] on span "Save & Close" at bounding box center [1069, 606] width 67 height 13
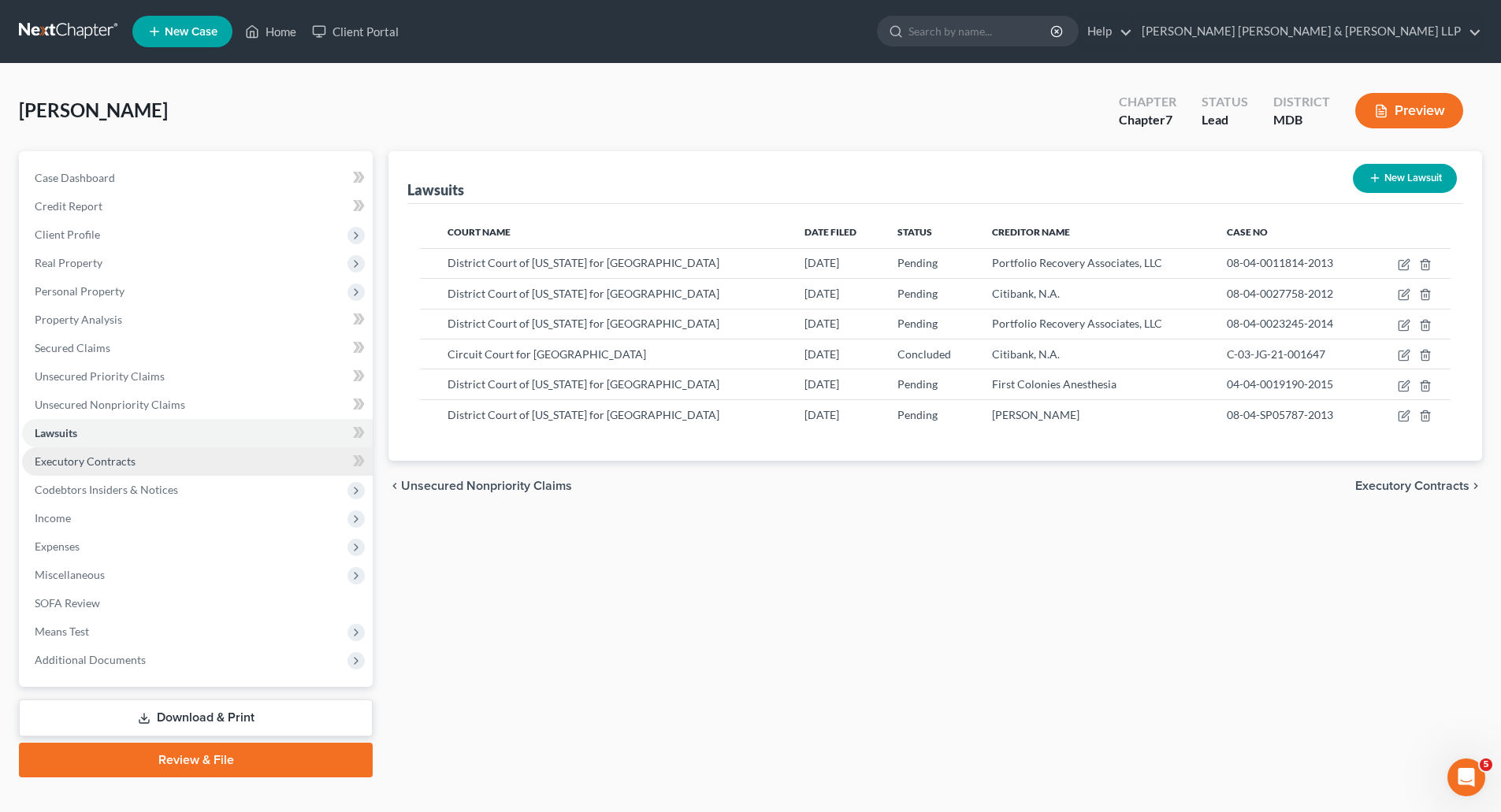
click at [88, 459] on span "Executory Contracts" at bounding box center [85, 461] width 101 height 13
